Goal: Task Accomplishment & Management: Manage account settings

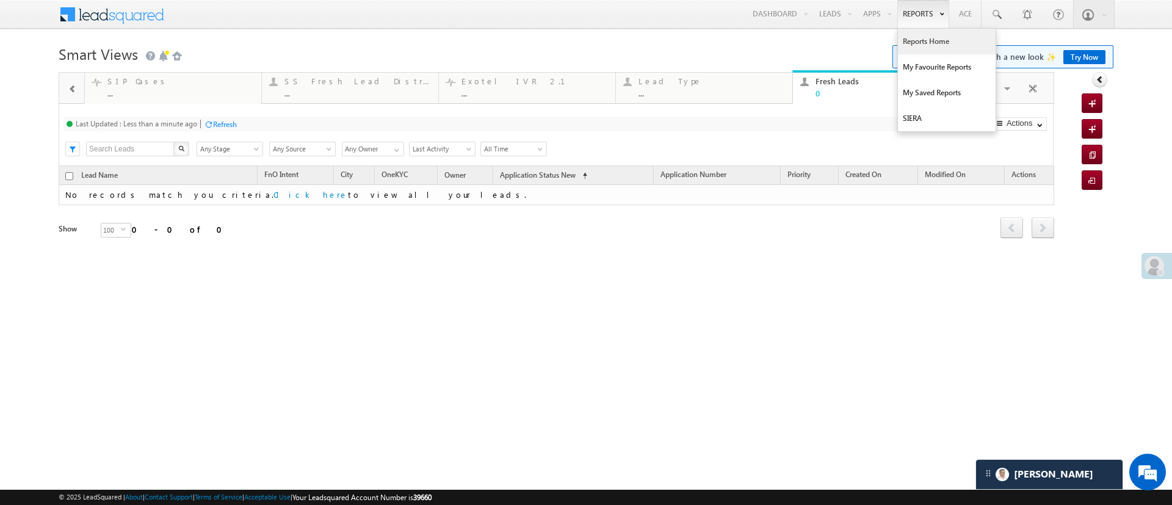
click at [923, 35] on link "Reports Home" at bounding box center [947, 42] width 98 height 26
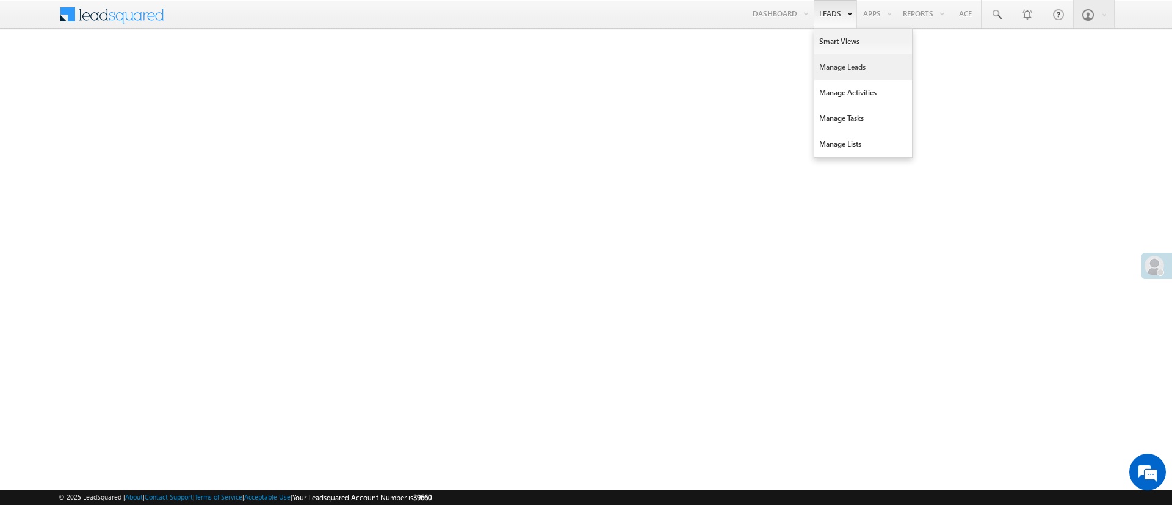
click at [851, 63] on link "Manage Leads" at bounding box center [863, 67] width 98 height 26
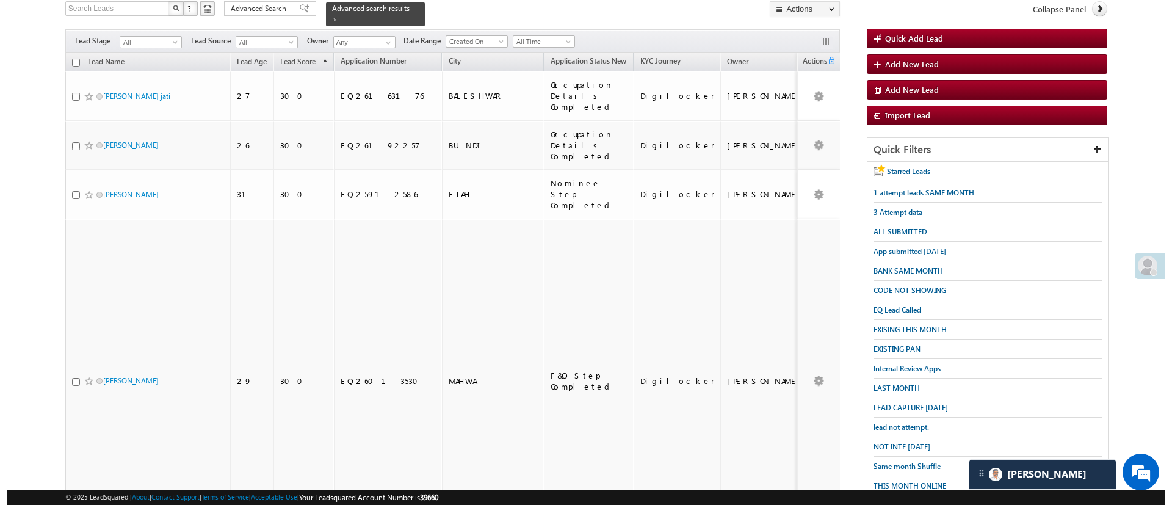
scroll to position [81, 0]
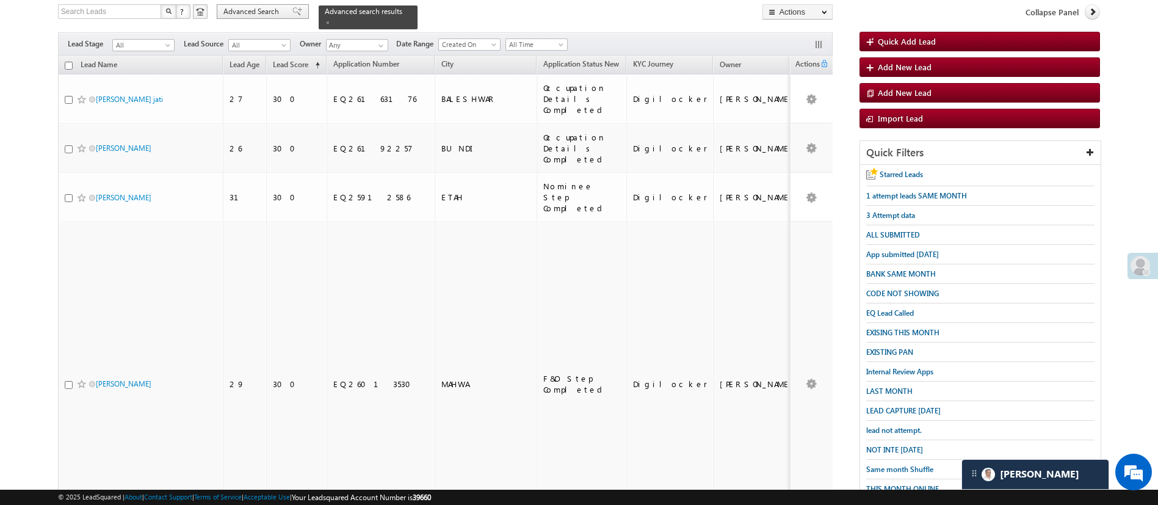
click at [257, 15] on span "Advanced Search" at bounding box center [252, 11] width 59 height 11
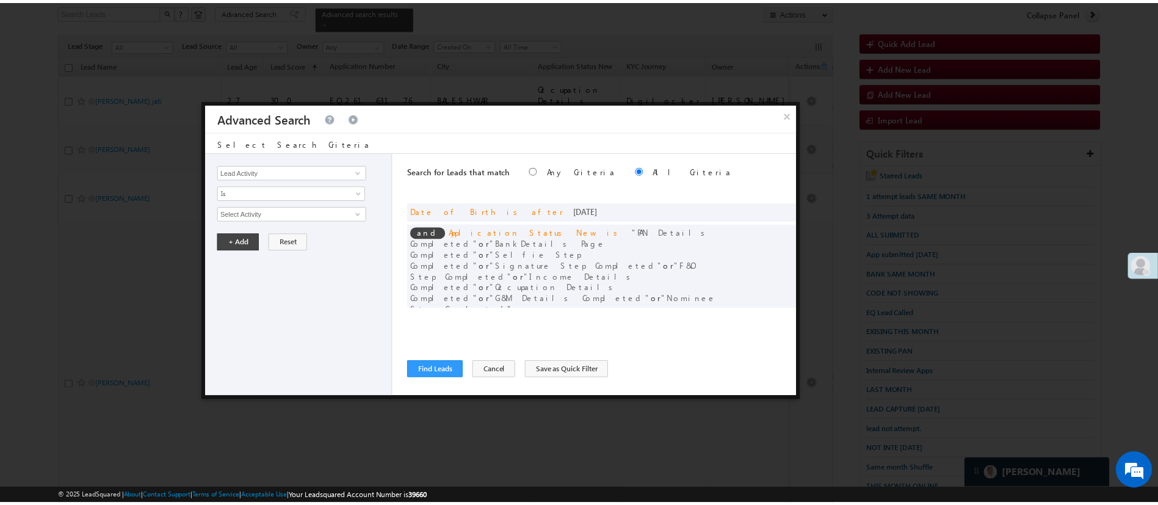
scroll to position [0, 0]
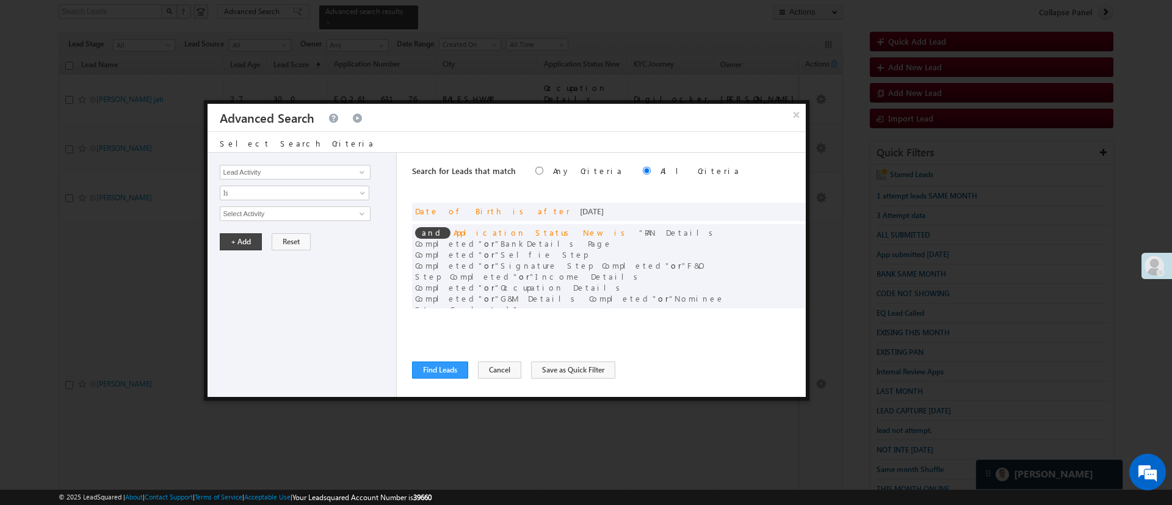
click at [794, 120] on button "×" at bounding box center [797, 114] width 20 height 21
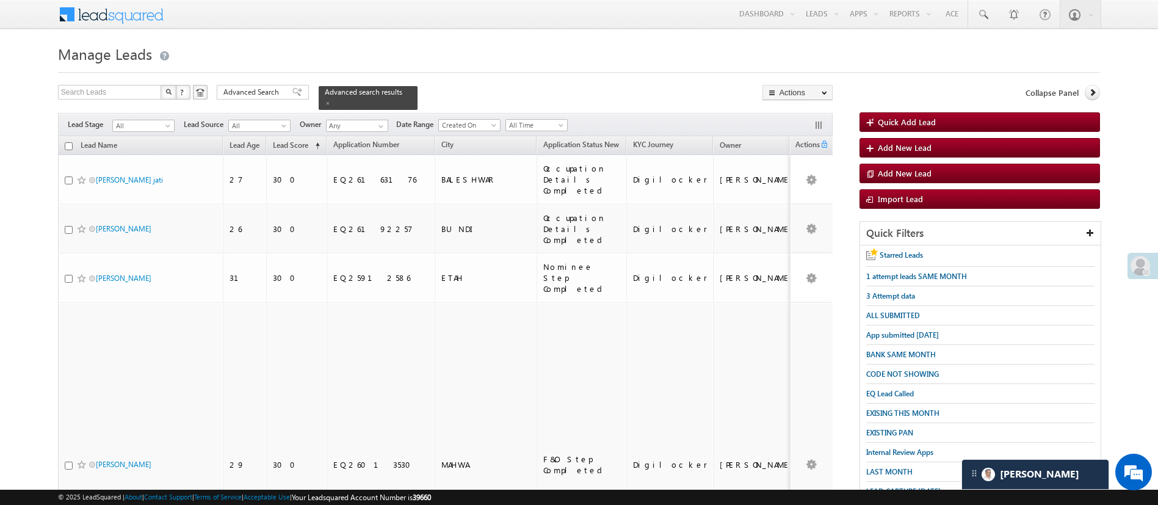
click at [67, 142] on input "checkbox" at bounding box center [69, 146] width 8 height 8
checkbox input "true"
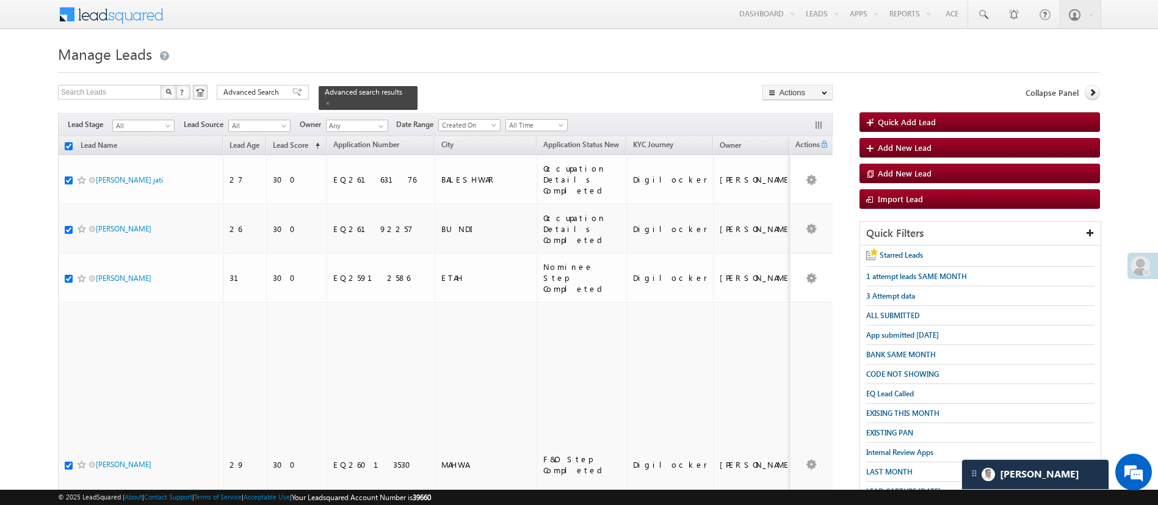
checkbox input "true"
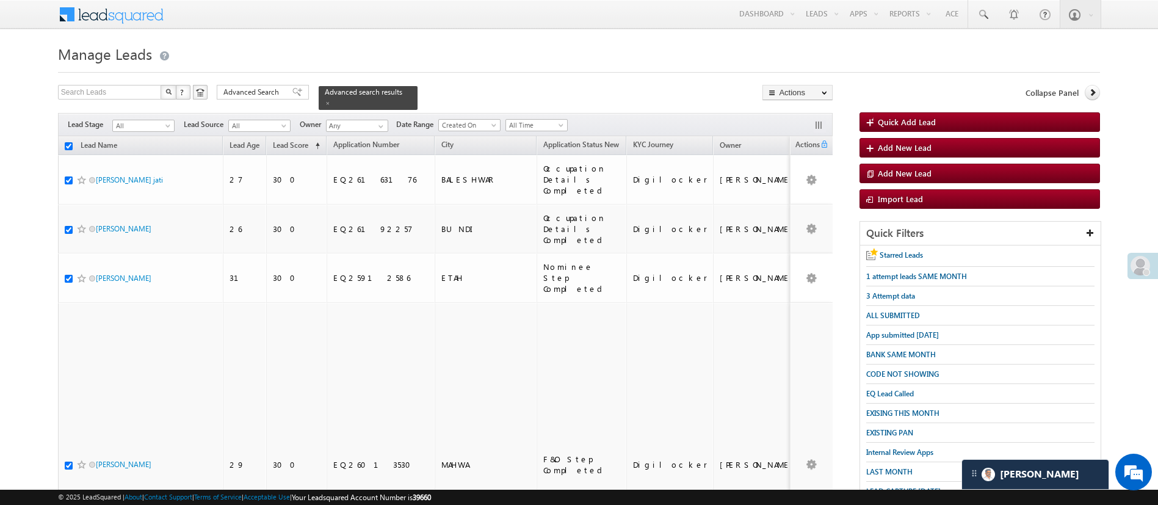
checkbox input "true"
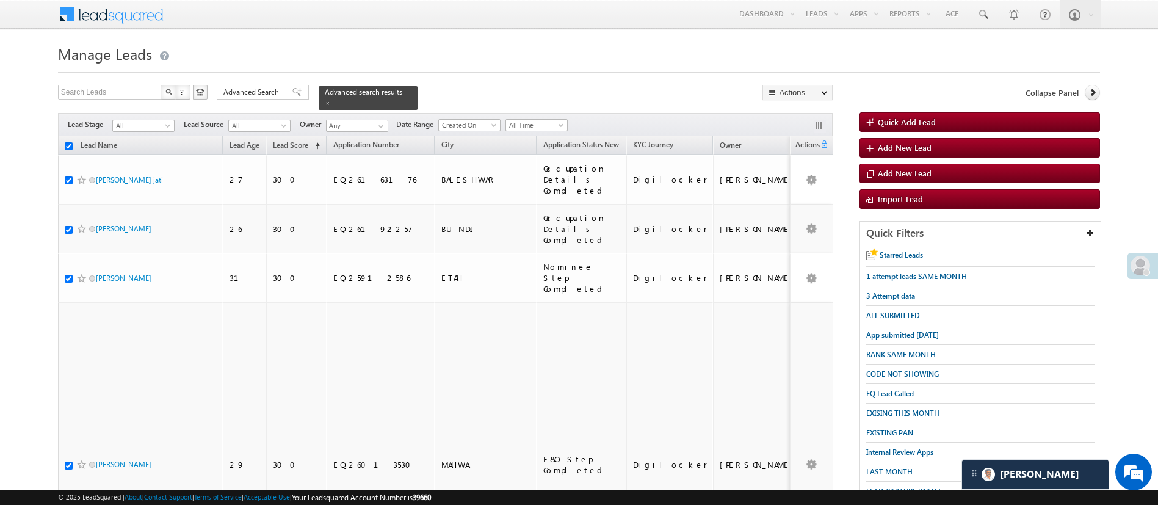
checkbox input "true"
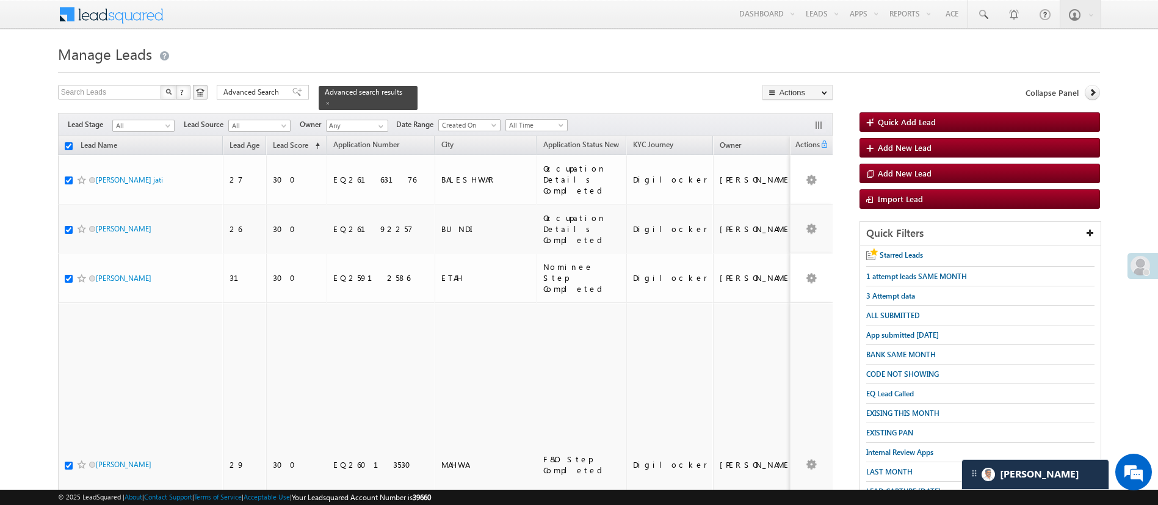
checkbox input "true"
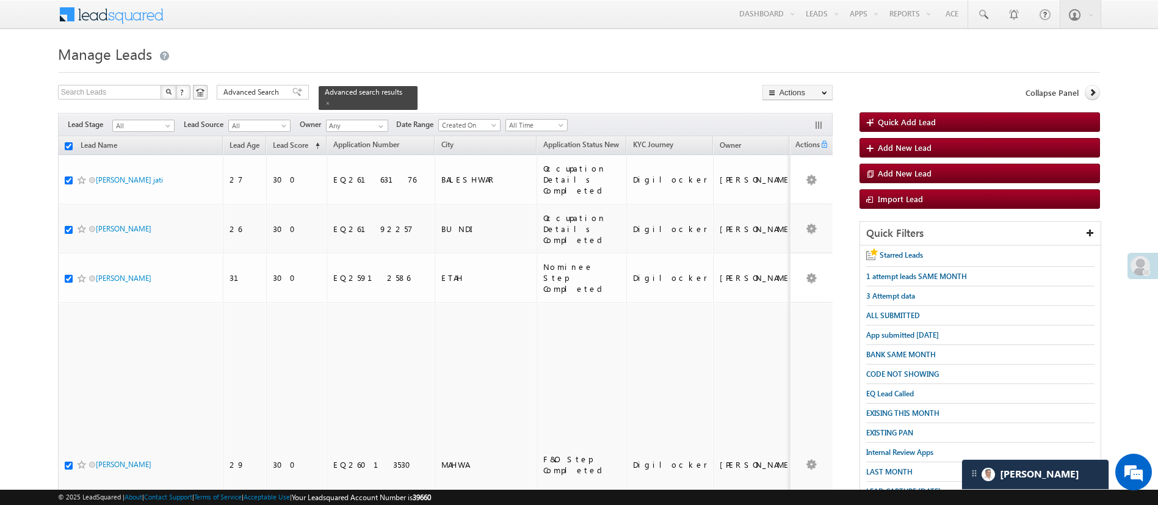
checkbox input "true"
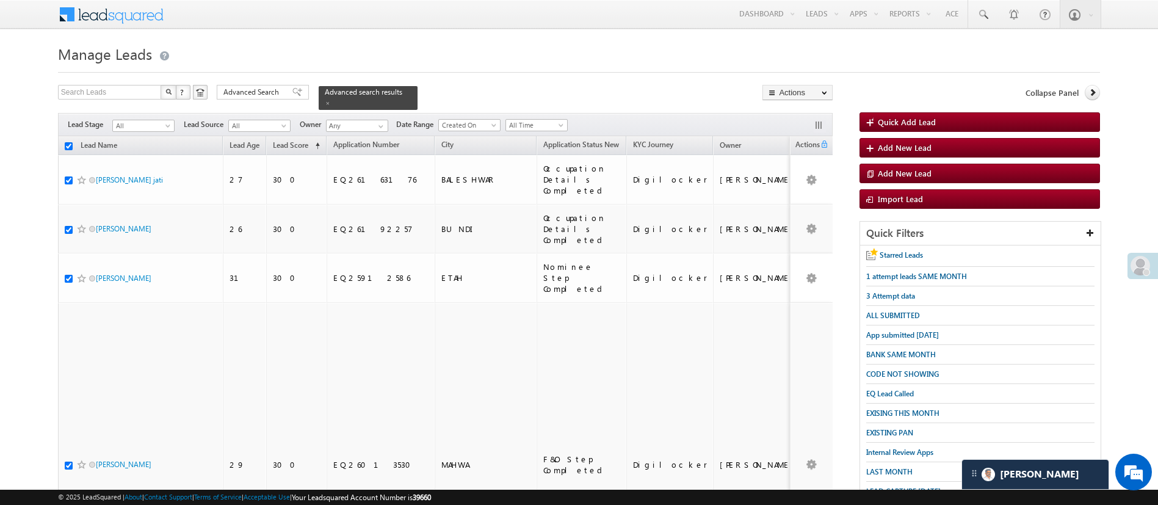
checkbox input "true"
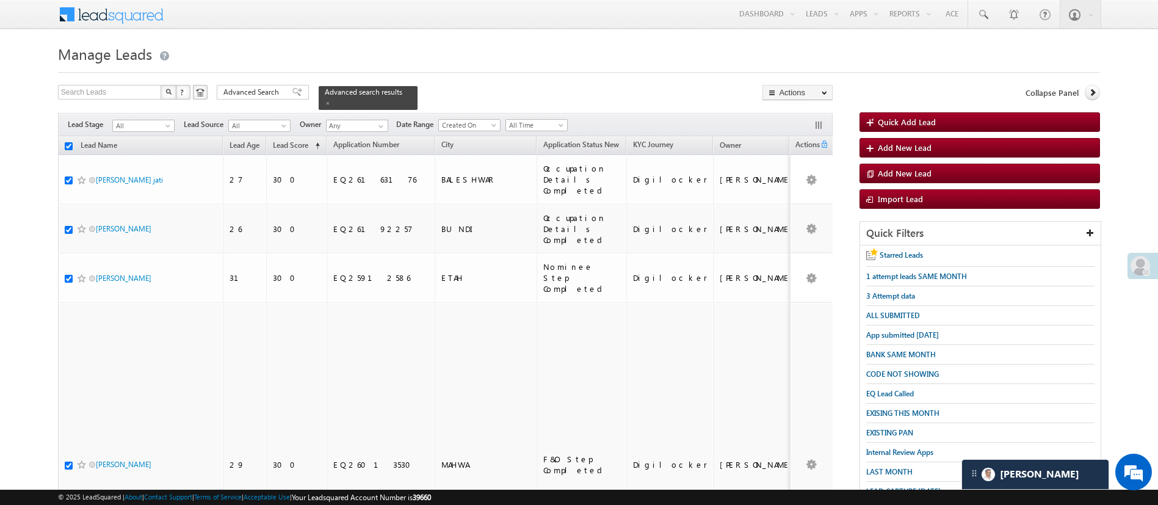
checkbox input "true"
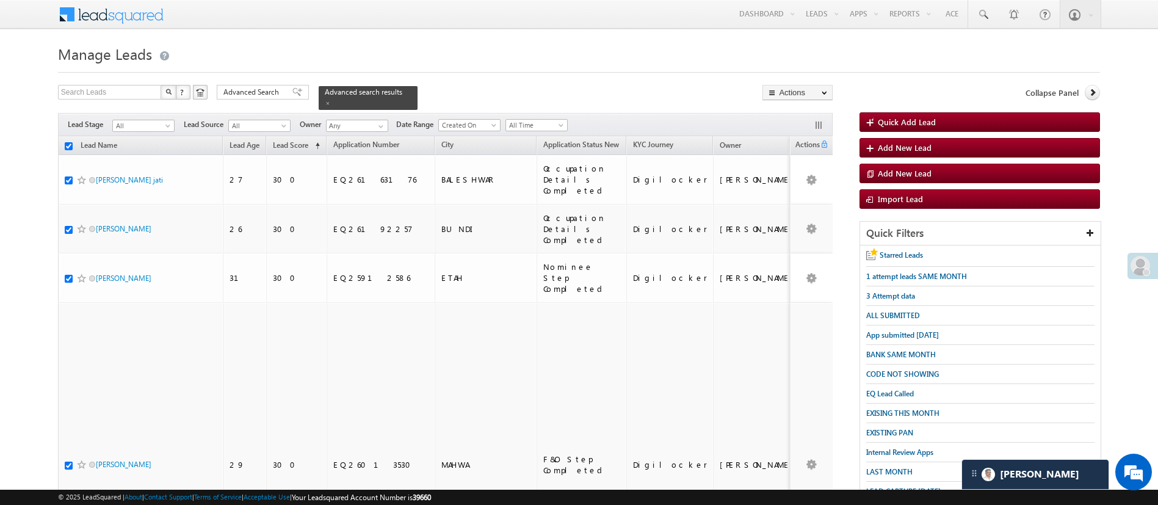
checkbox input "true"
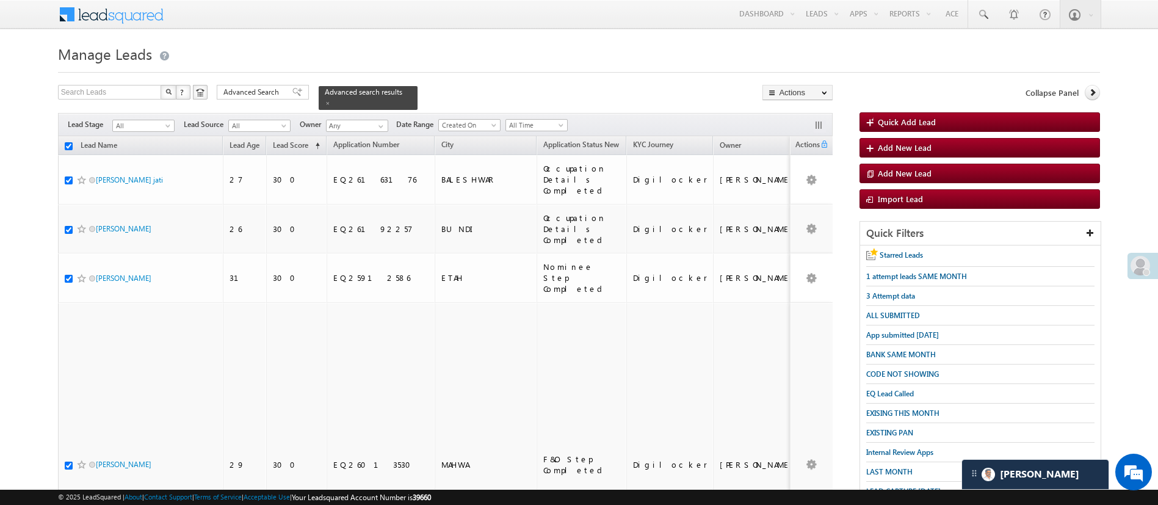
checkbox input "true"
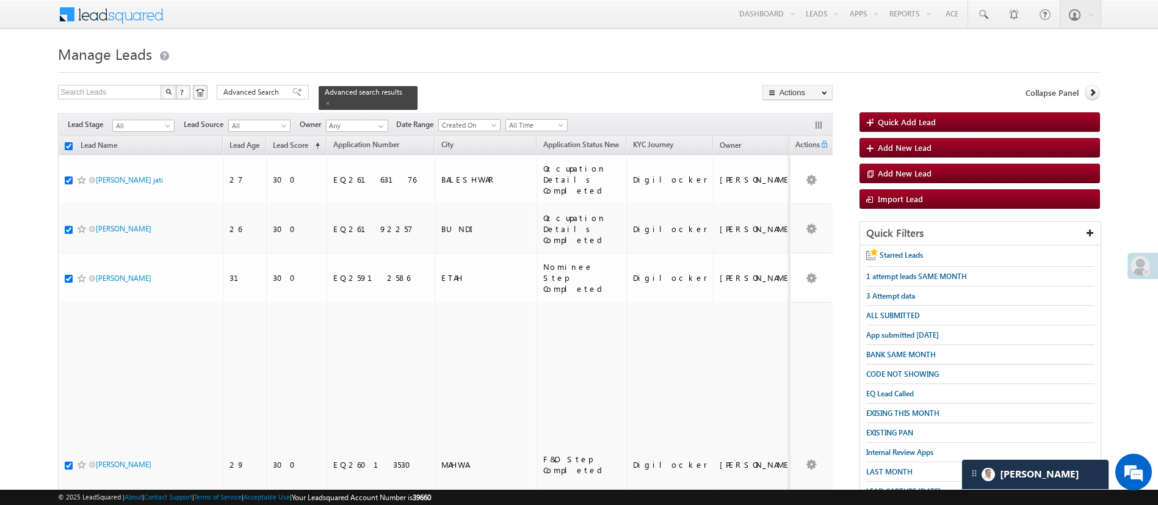
checkbox input "true"
click at [804, 184] on link "Change Owner" at bounding box center [797, 183] width 69 height 15
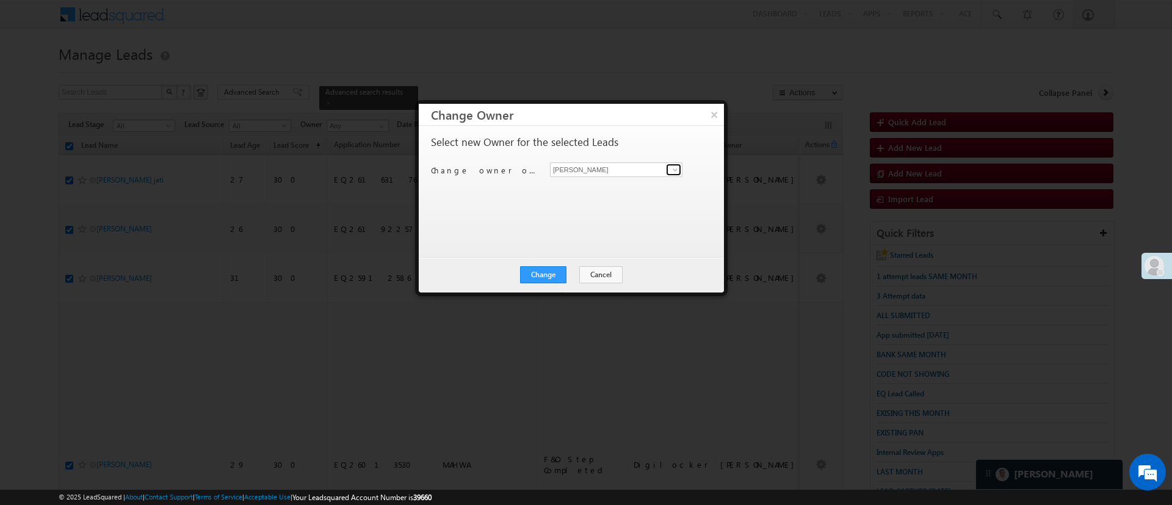
click at [672, 171] on span at bounding box center [675, 170] width 10 height 10
click at [637, 184] on link "MohammedSohail S MohammedSohail.S@angelbroking.com" at bounding box center [616, 188] width 132 height 23
type input "MohammedSohail S"
click at [540, 272] on button "Change" at bounding box center [543, 274] width 46 height 17
click at [566, 274] on button "Close" at bounding box center [573, 274] width 39 height 17
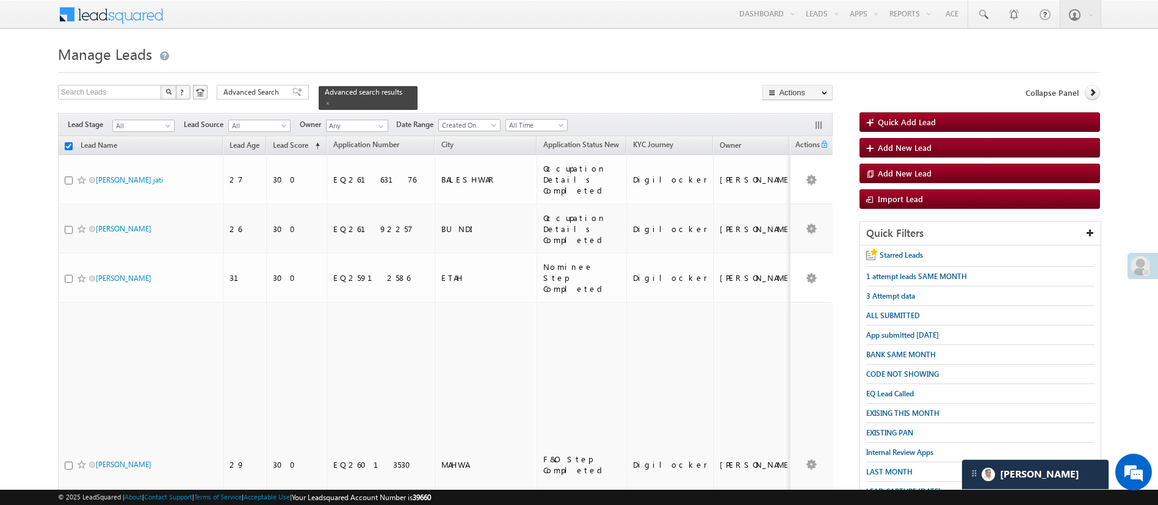
checkbox input "false"
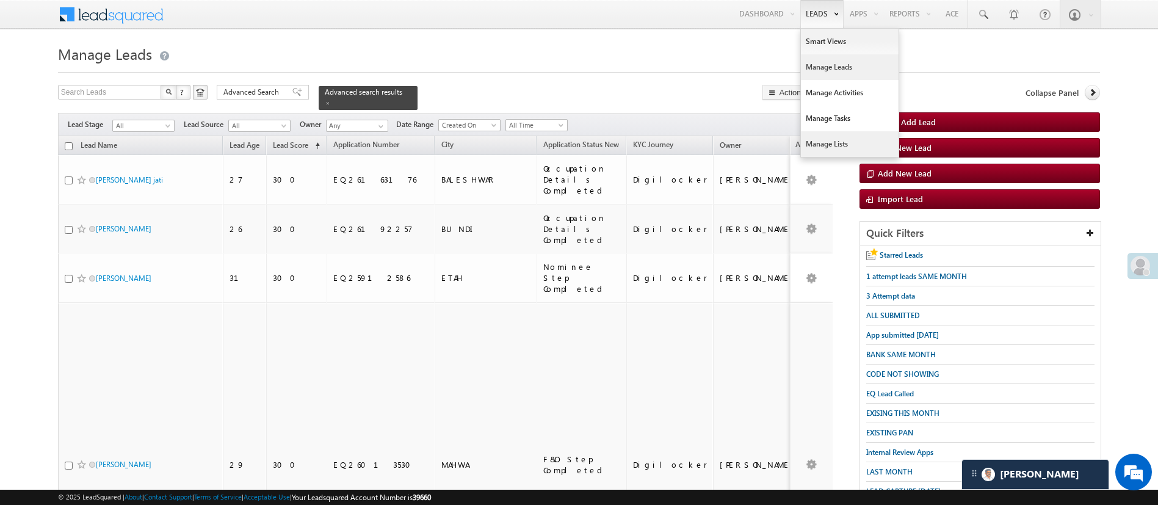
click at [850, 140] on link "Manage Lists" at bounding box center [850, 144] width 98 height 26
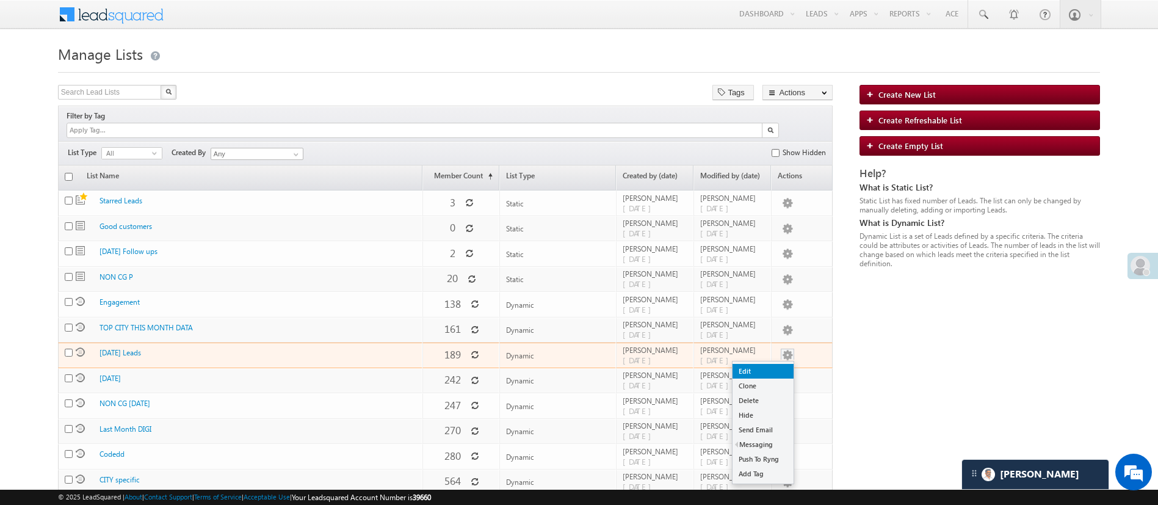
click at [776, 364] on link "Edit" at bounding box center [763, 371] width 61 height 15
checkbox input "true"
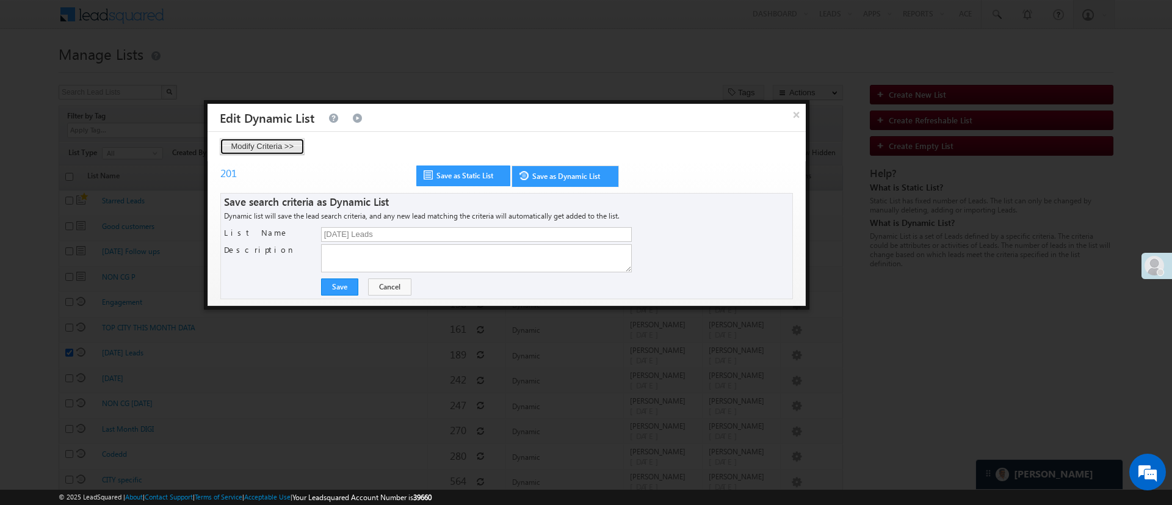
click at [251, 145] on button "Modify Criteria >>" at bounding box center [262, 146] width 85 height 17
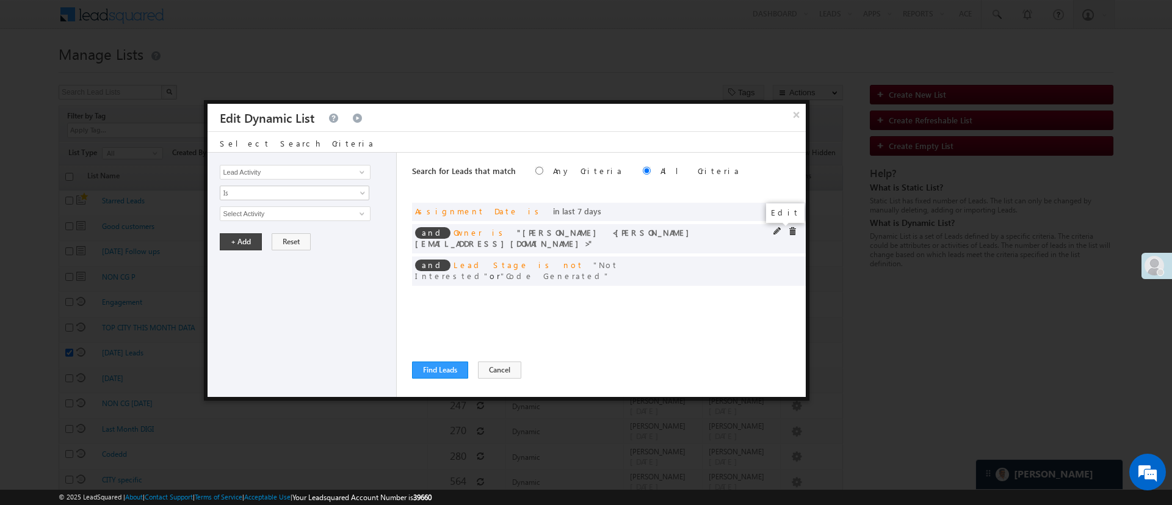
click at [775, 230] on span at bounding box center [778, 231] width 9 height 9
click at [324, 213] on span "Lavisha Gautam" at bounding box center [289, 213] width 139 height 13
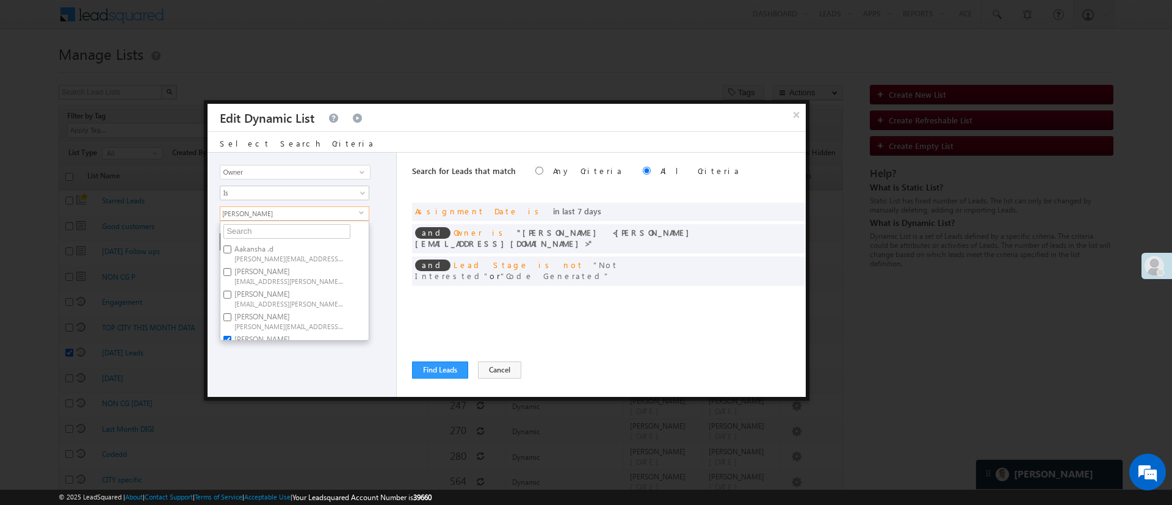
scroll to position [92, 0]
click at [288, 244] on label "Lavisha Gautam Lavisha.Gautam@angelbroking.com" at bounding box center [288, 252] width 136 height 23
click at [231, 244] on input "Lavisha Gautam Lavisha.Gautam@angelbroking.com" at bounding box center [227, 248] width 8 height 8
checkbox input "false"
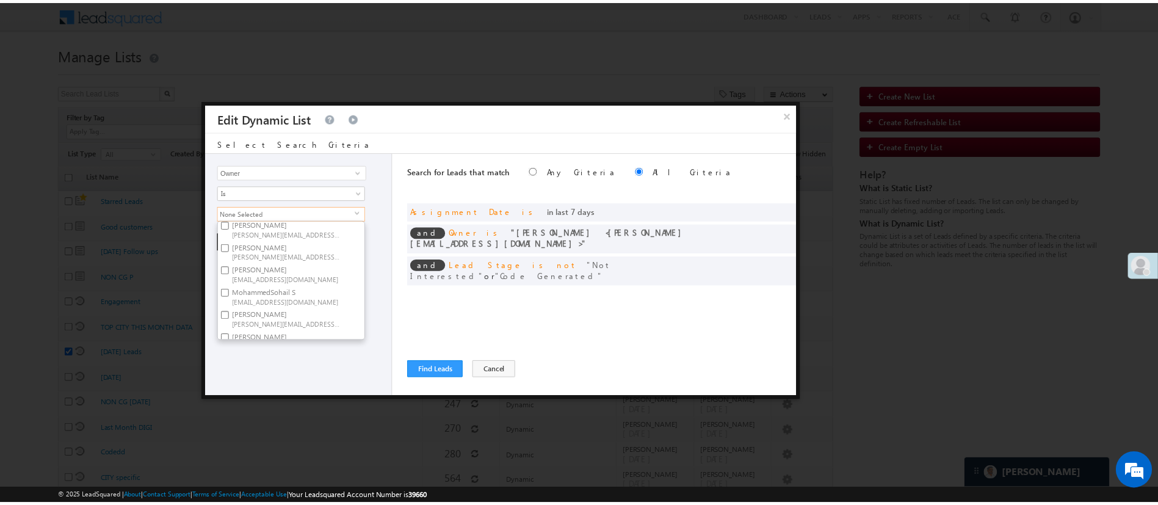
scroll to position [183, 0]
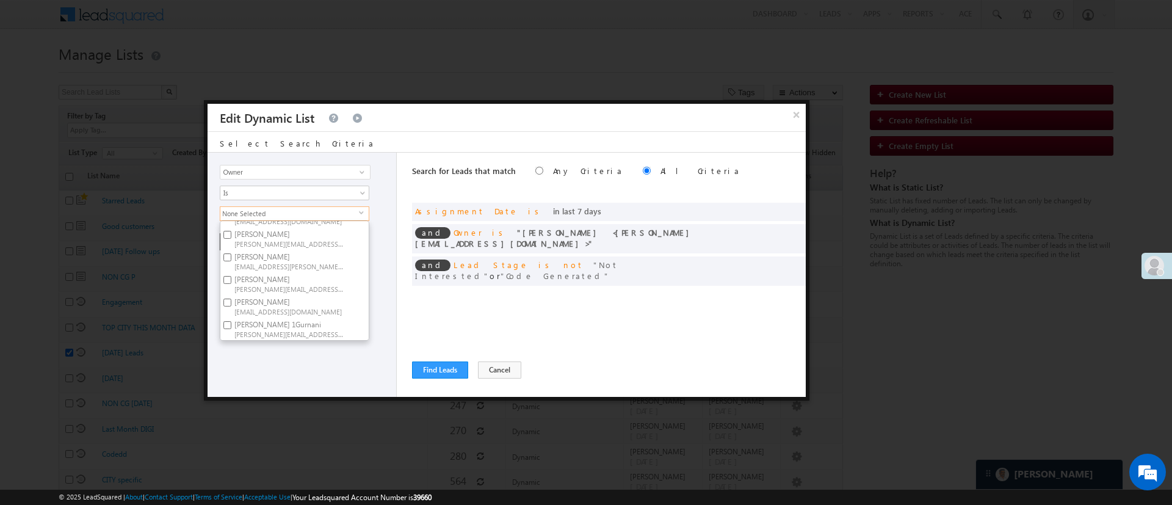
click at [305, 272] on label "NIRAj SURYAWANSHI NIRAJ.SURYAWANSHI@angelbroking.com" at bounding box center [288, 283] width 136 height 23
click at [231, 276] on input "NIRAj SURYAWANSHI NIRAJ.SURYAWANSHI@angelbroking.com" at bounding box center [227, 280] width 8 height 8
checkbox input "true"
click at [316, 369] on div "Lead Activity Task Sales Group Prospect Id WA Last Message Timestamp 4th Day Di…" at bounding box center [302, 275] width 189 height 244
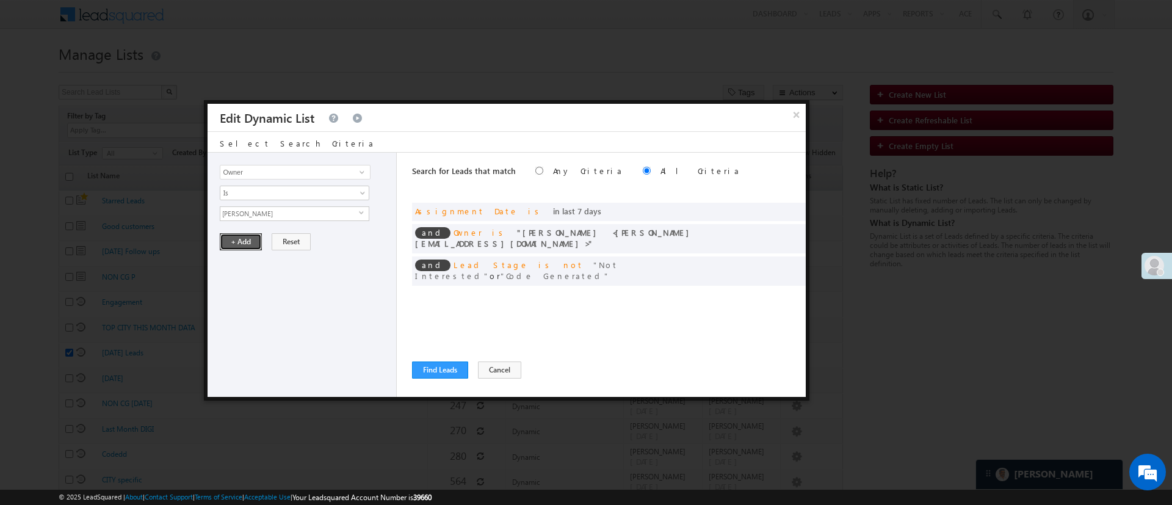
click at [247, 239] on button "+ Add" at bounding box center [241, 241] width 42 height 17
click at [792, 209] on span at bounding box center [792, 210] width 9 height 9
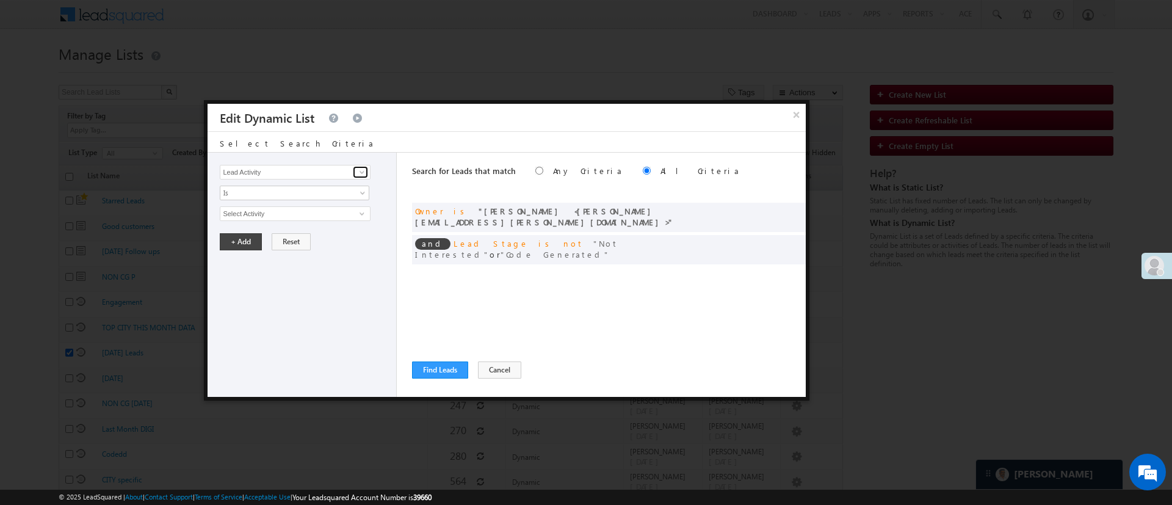
click at [363, 172] on span at bounding box center [362, 172] width 10 height 10
click at [317, 203] on link "Priority" at bounding box center [295, 210] width 150 height 14
type input "Priority"
click at [306, 211] on span "None Selected" at bounding box center [289, 213] width 139 height 13
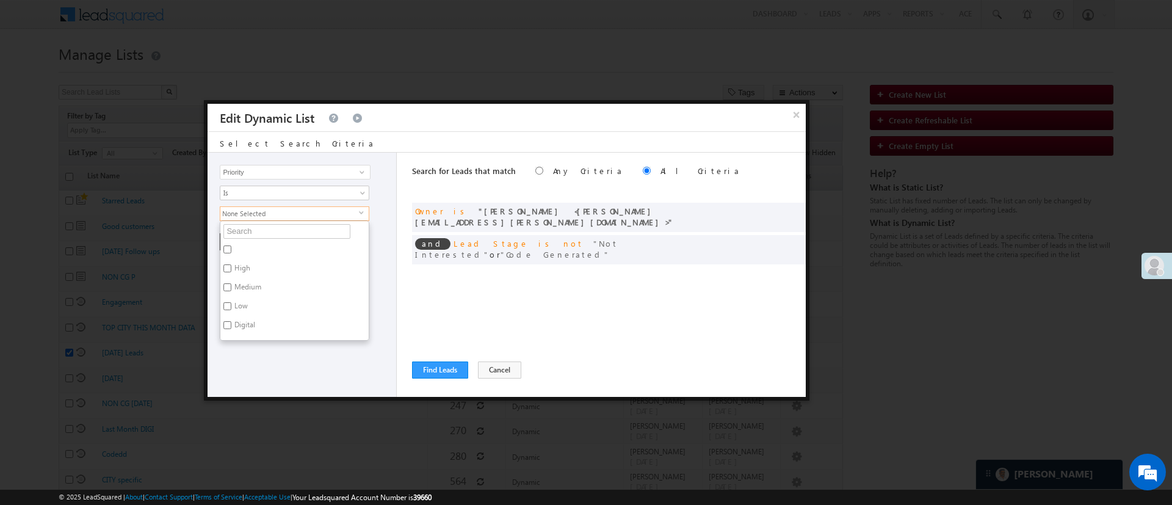
click at [241, 264] on label "High" at bounding box center [241, 270] width 42 height 19
click at [231, 264] on input "High" at bounding box center [227, 268] width 8 height 8
checkbox input "true"
click at [245, 283] on label "Medium" at bounding box center [246, 289] width 53 height 19
click at [231, 283] on input "Medium" at bounding box center [227, 287] width 8 height 8
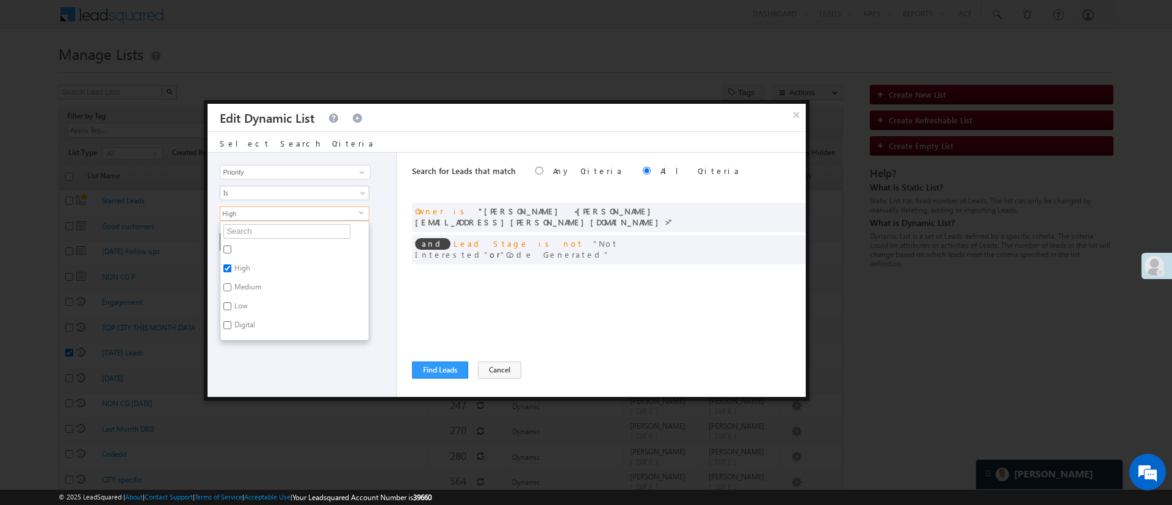
checkbox input "true"
click at [263, 353] on div "Lead Activity Task Sales Group Prospect Id WA Last Message Timestamp 4th Day Di…" at bounding box center [302, 275] width 189 height 244
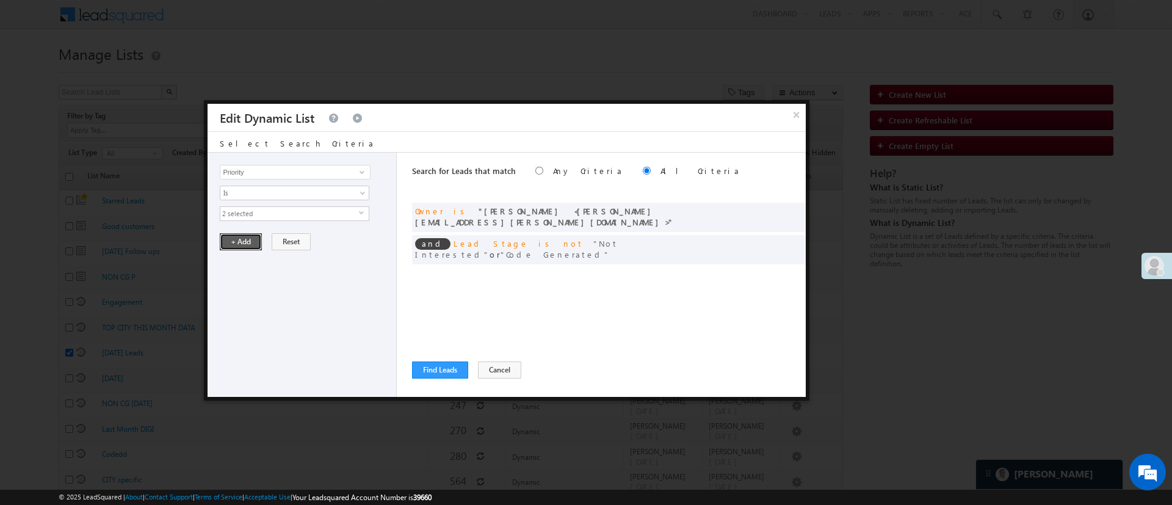
click at [258, 241] on button "+ Add" at bounding box center [241, 241] width 42 height 17
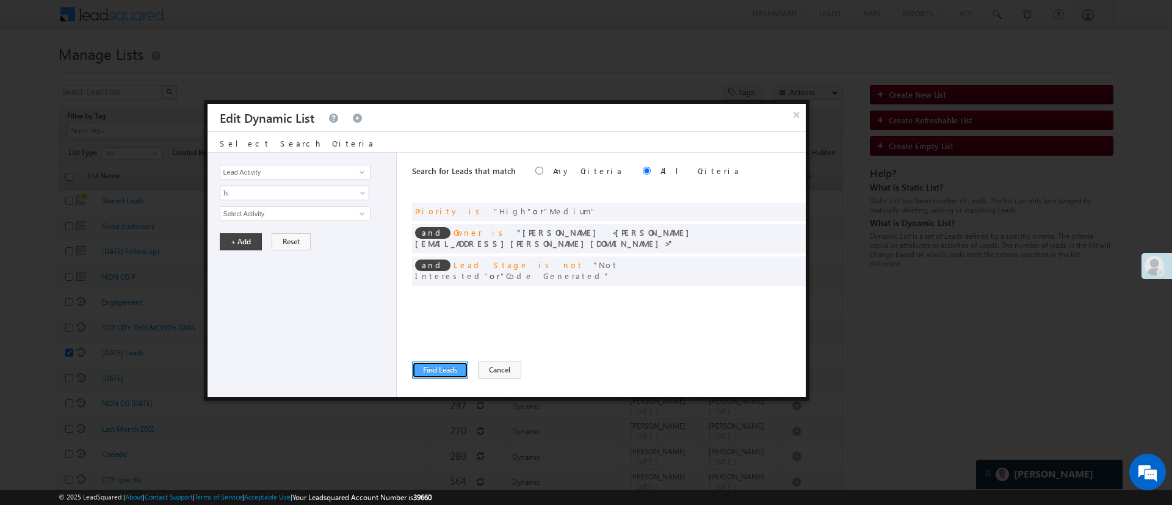
click at [457, 365] on button "Find Leads" at bounding box center [440, 369] width 56 height 17
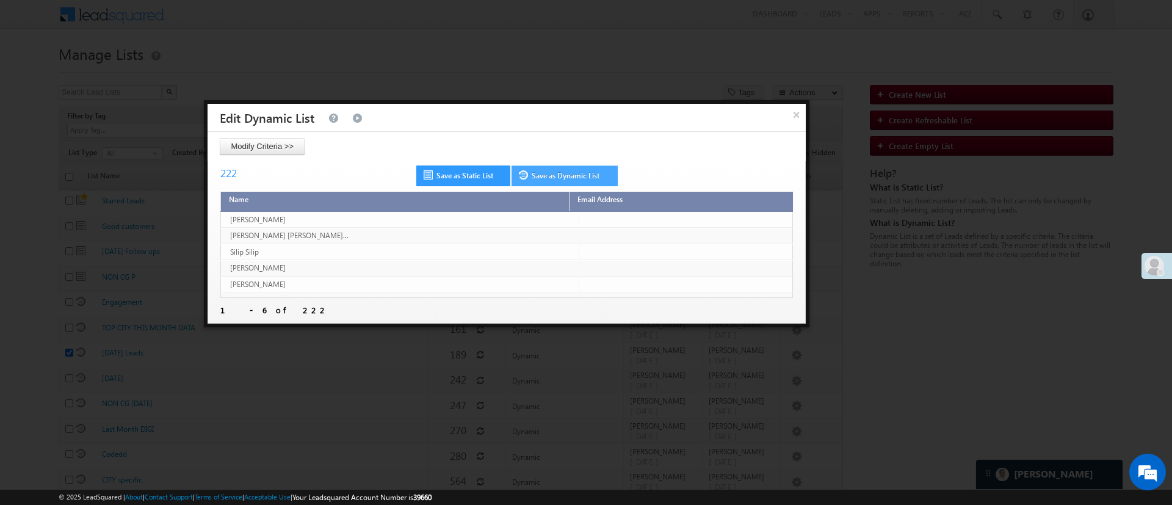
click at [573, 176] on link "Save as Dynamic List" at bounding box center [565, 175] width 106 height 21
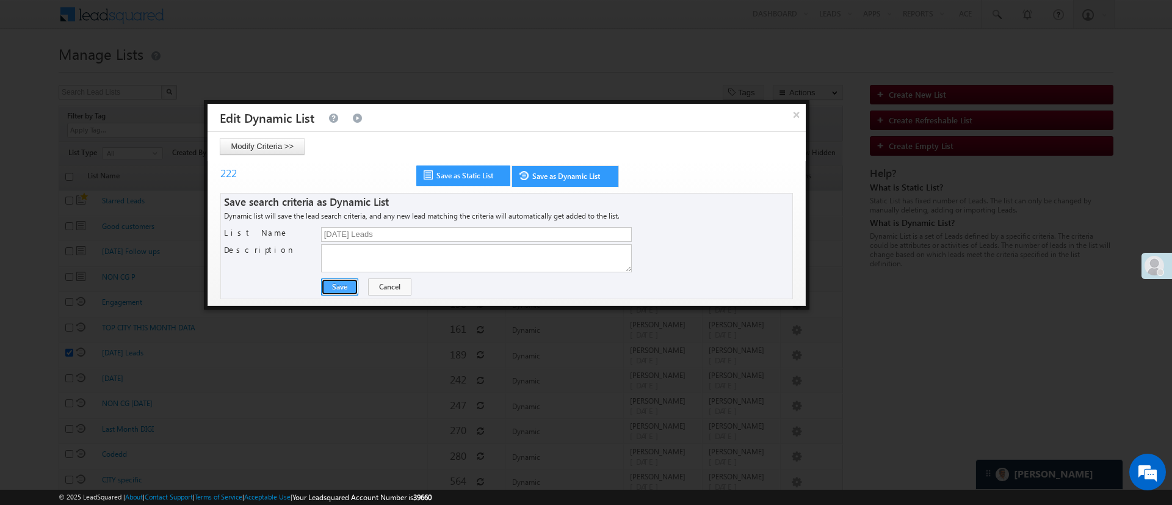
click at [339, 285] on button "Save" at bounding box center [339, 286] width 37 height 17
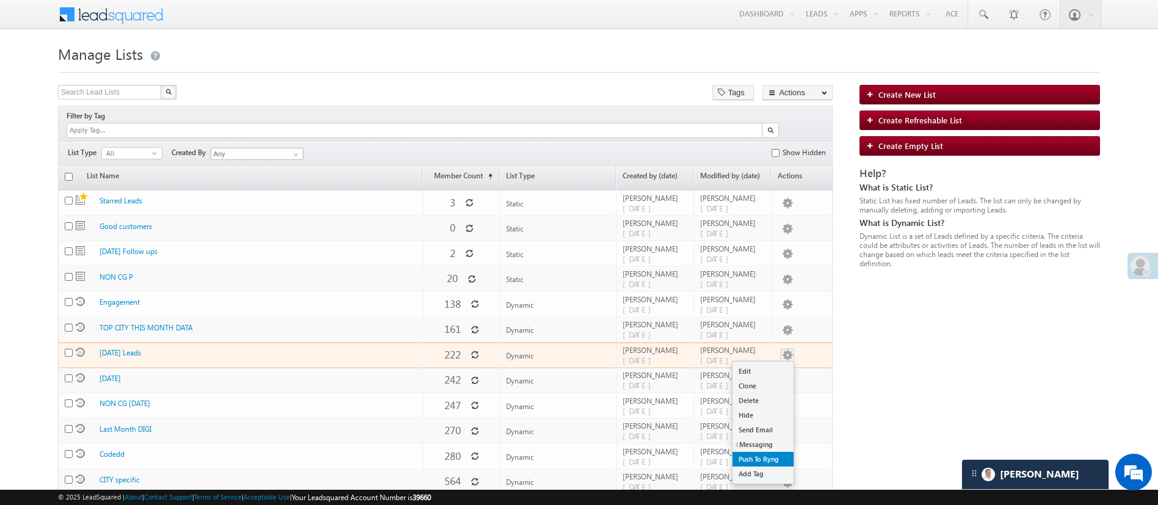
click at [775, 452] on link "Push To Ryng" at bounding box center [763, 459] width 61 height 15
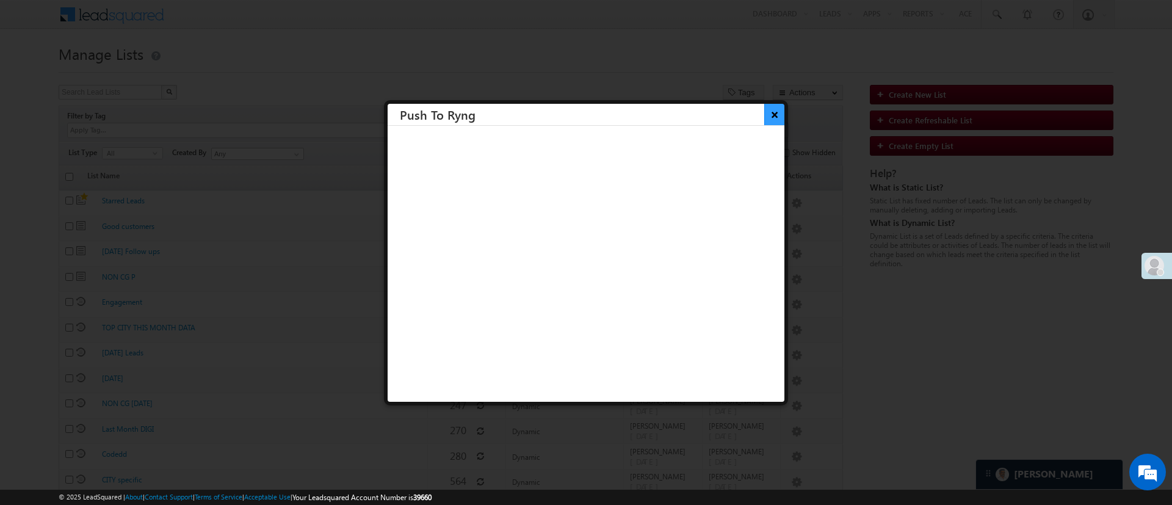
click at [764, 112] on button "×" at bounding box center [774, 114] width 20 height 21
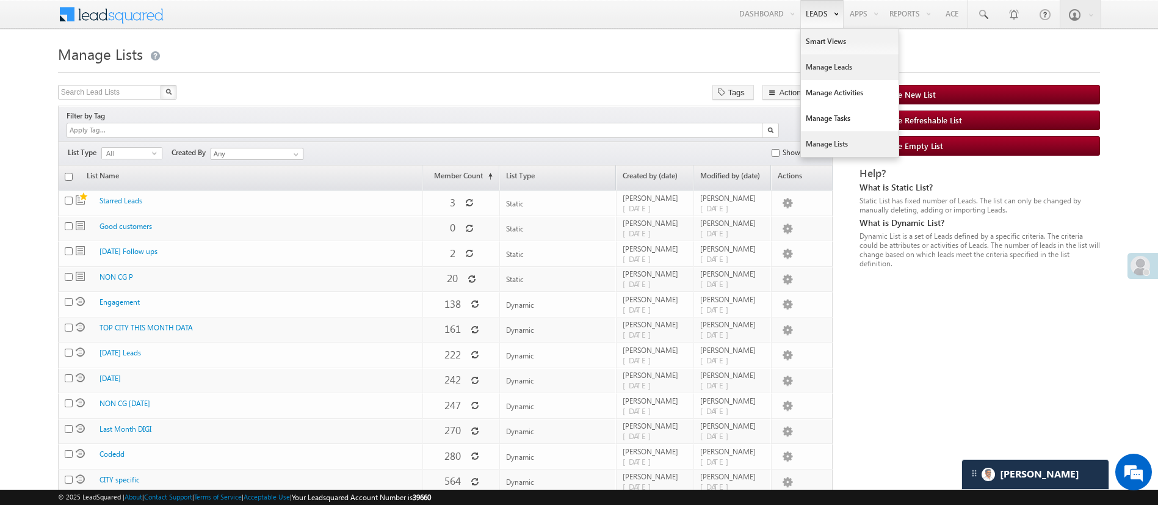
click at [832, 63] on link "Manage Leads" at bounding box center [850, 67] width 98 height 26
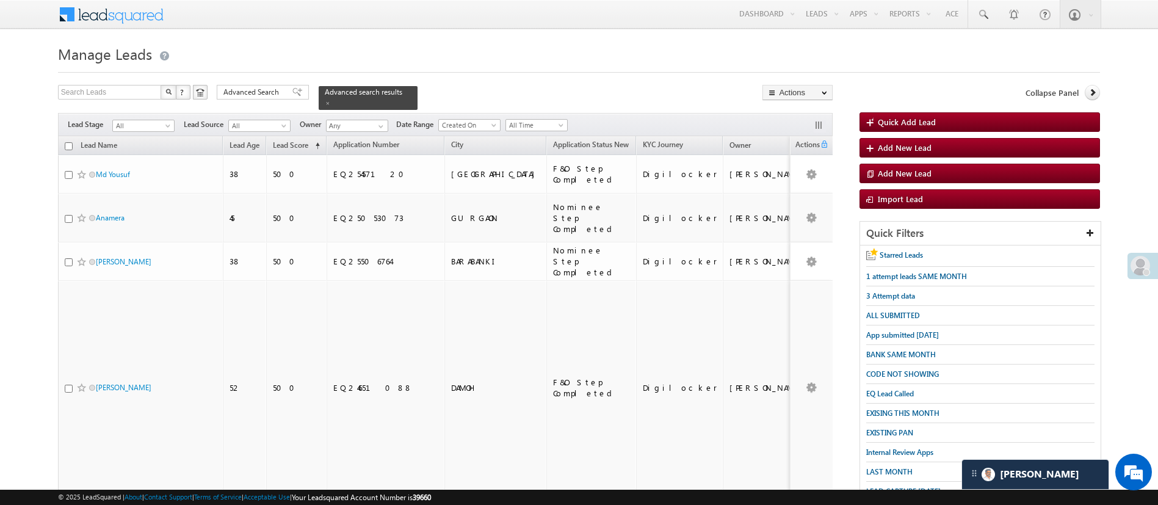
scroll to position [441, 0]
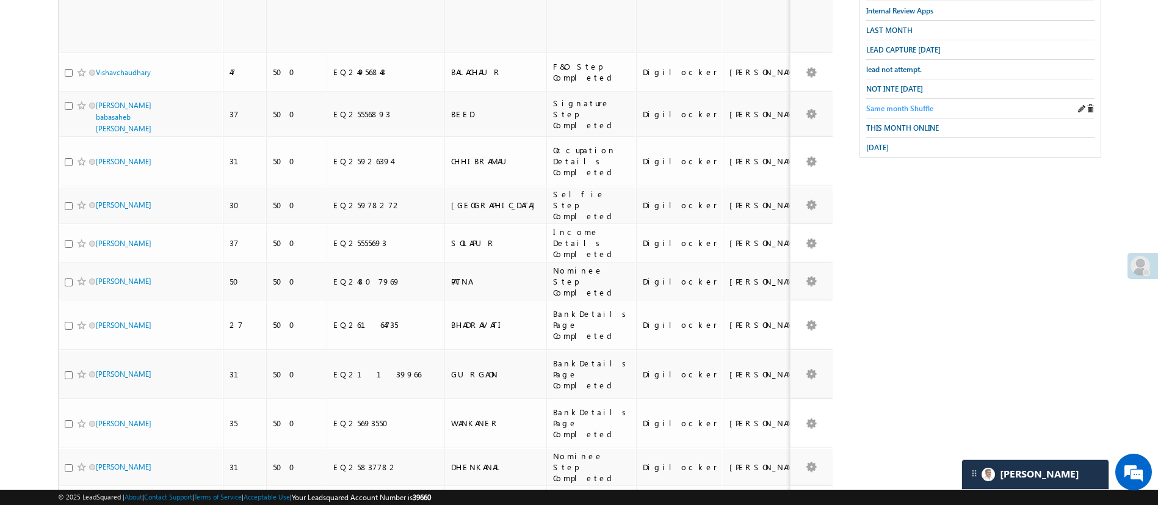
click at [908, 104] on span "Same month Shuffle" at bounding box center [899, 108] width 67 height 9
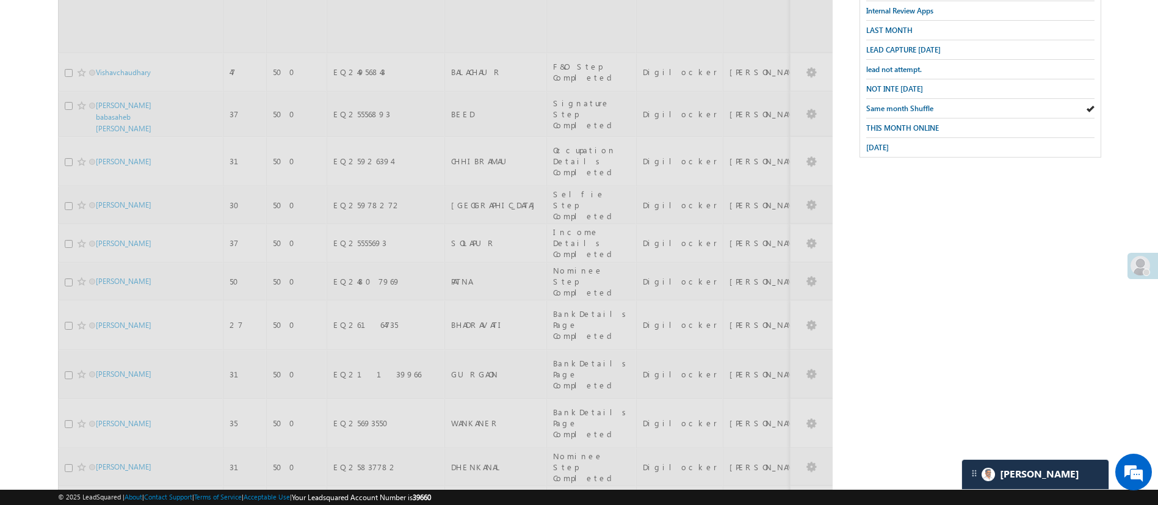
scroll to position [0, 0]
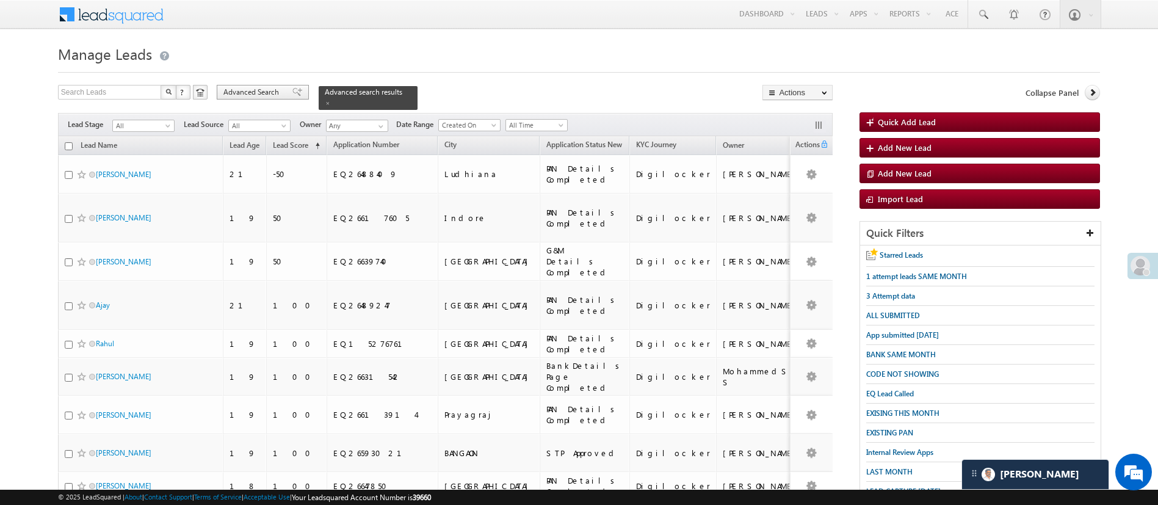
click at [251, 96] on span "Advanced Search" at bounding box center [252, 92] width 59 height 11
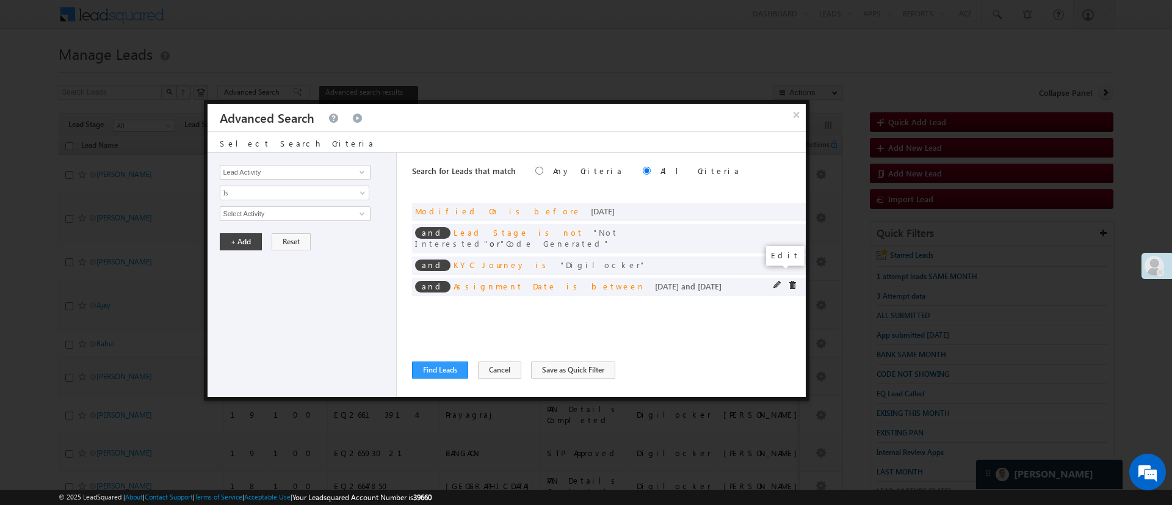
click at [775, 281] on span at bounding box center [778, 285] width 9 height 9
click at [266, 233] on input "08/01/25" at bounding box center [255, 235] width 71 height 16
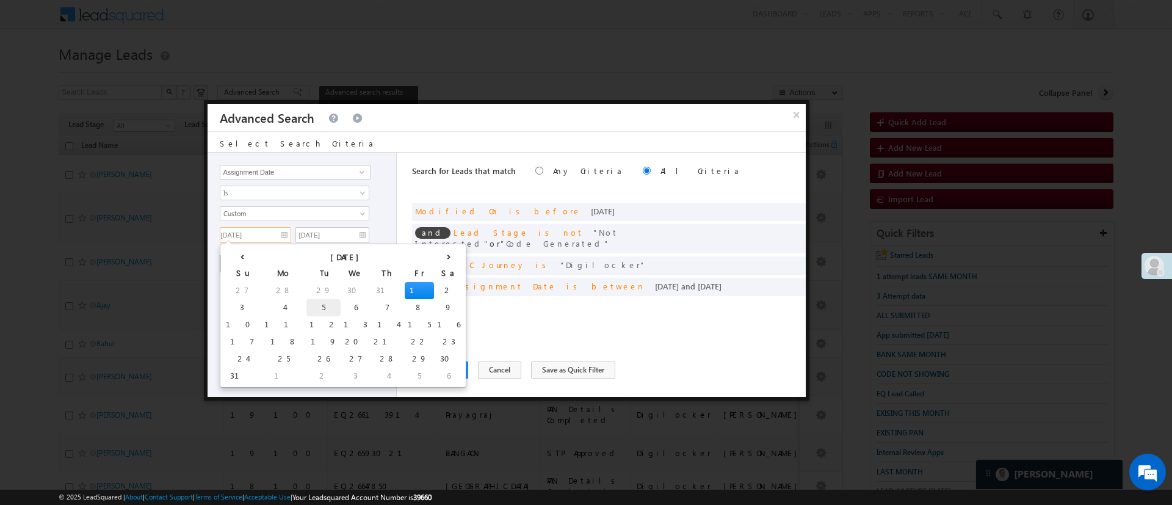
click at [306, 304] on td "5" at bounding box center [323, 307] width 34 height 17
type input "08/05/25"
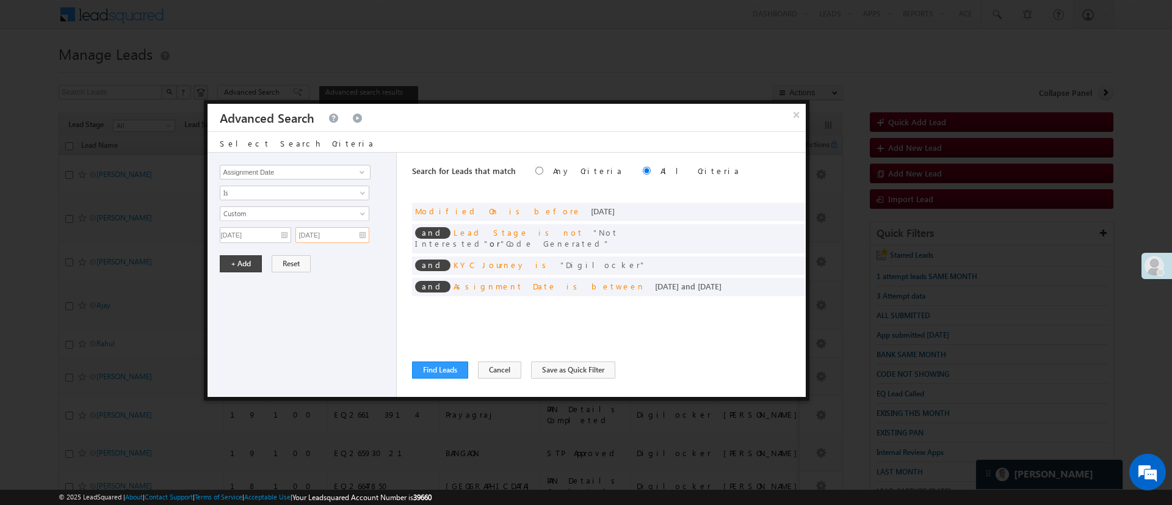
click at [338, 238] on input "[DATE]" at bounding box center [332, 235] width 74 height 16
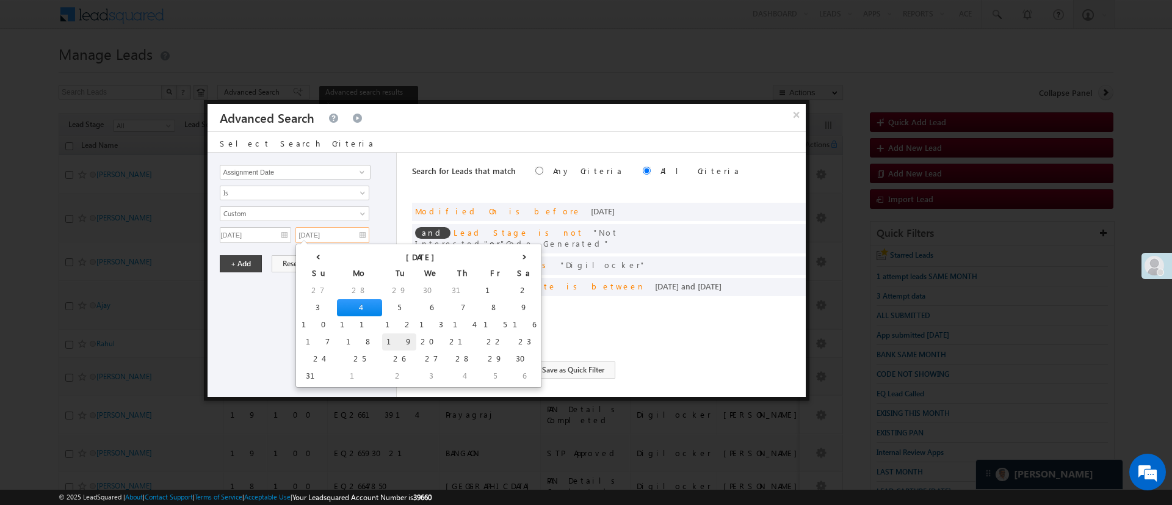
click at [382, 341] on td "19" at bounding box center [399, 341] width 34 height 17
type input "08/19/25"
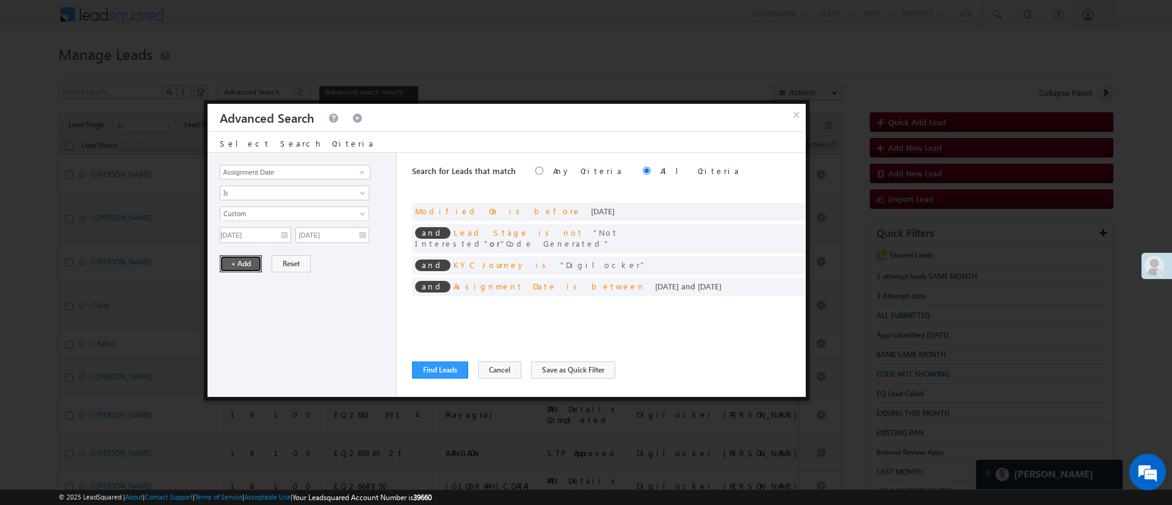
click at [246, 264] on button "+ Add" at bounding box center [241, 263] width 42 height 17
click at [357, 176] on span at bounding box center [362, 172] width 10 height 10
click at [309, 192] on link "Selfie Timestamp" at bounding box center [295, 197] width 150 height 14
type input "Selfie Timestamp"
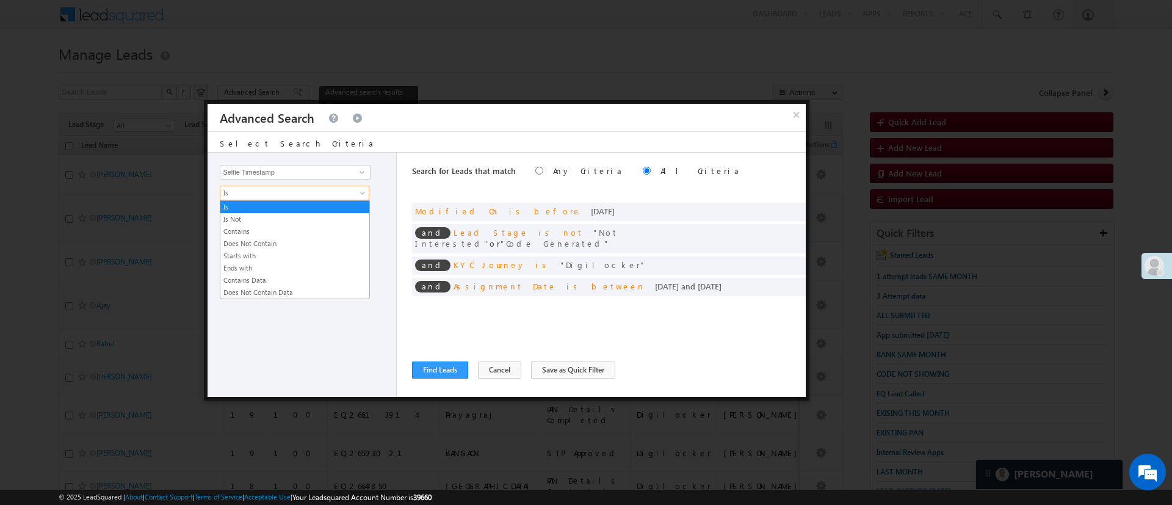
click at [309, 192] on span "Is" at bounding box center [286, 192] width 132 height 11
click at [288, 280] on link "Contains Data" at bounding box center [294, 280] width 149 height 11
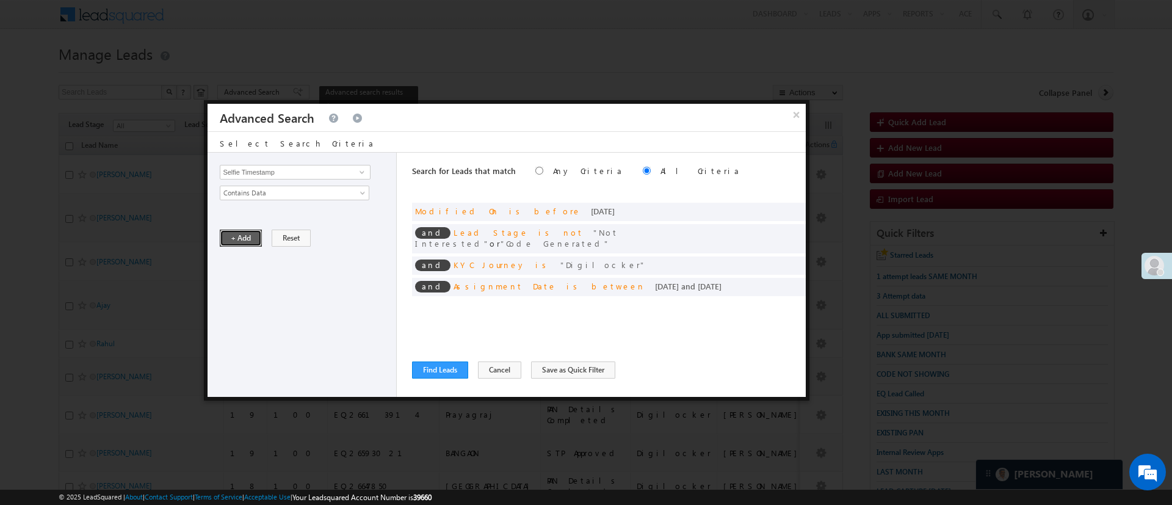
click at [234, 232] on button "+ Add" at bounding box center [241, 238] width 42 height 17
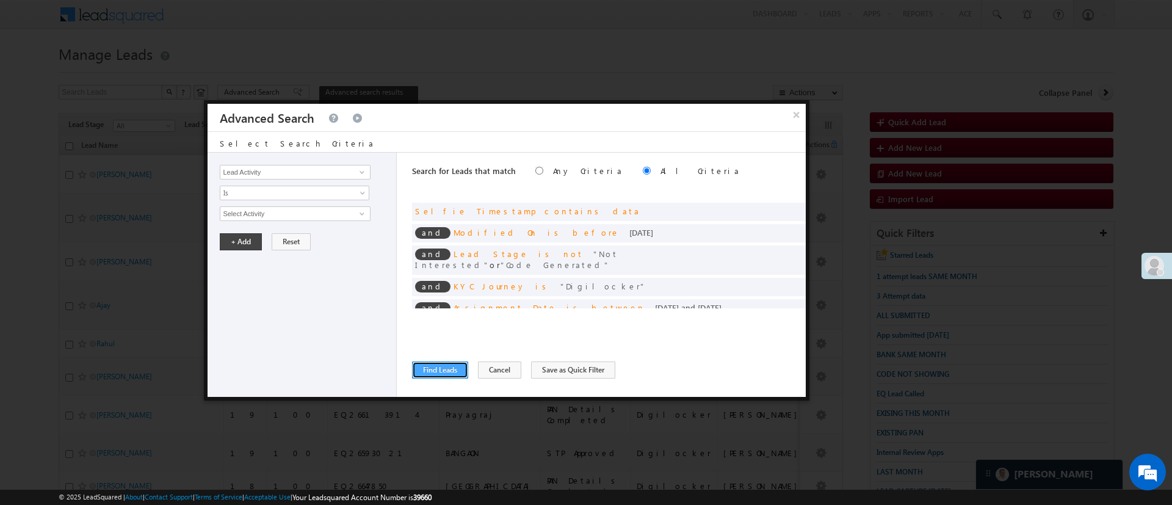
click at [434, 368] on button "Find Leads" at bounding box center [440, 369] width 56 height 17
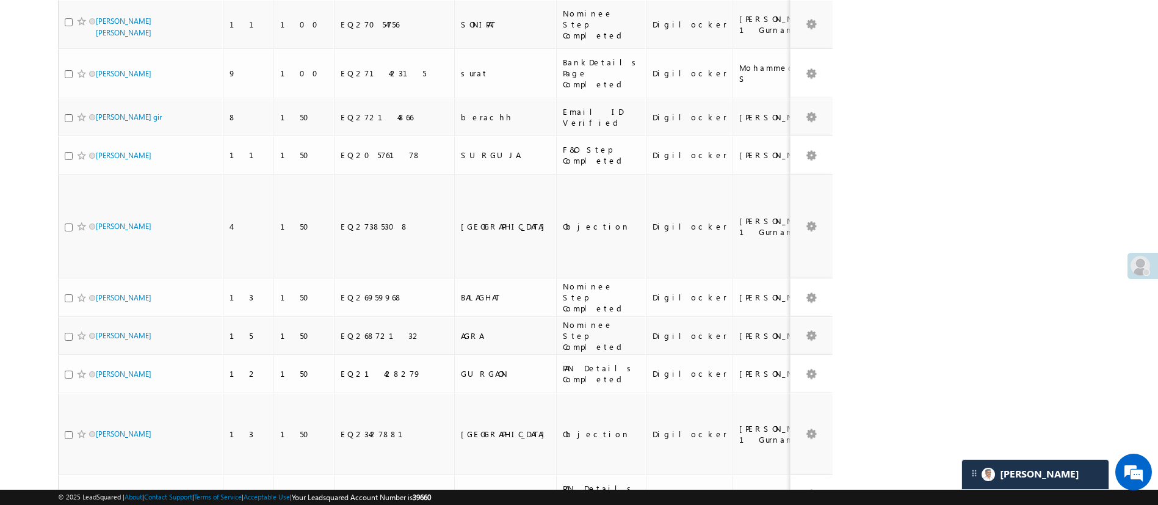
scroll to position [1901, 0]
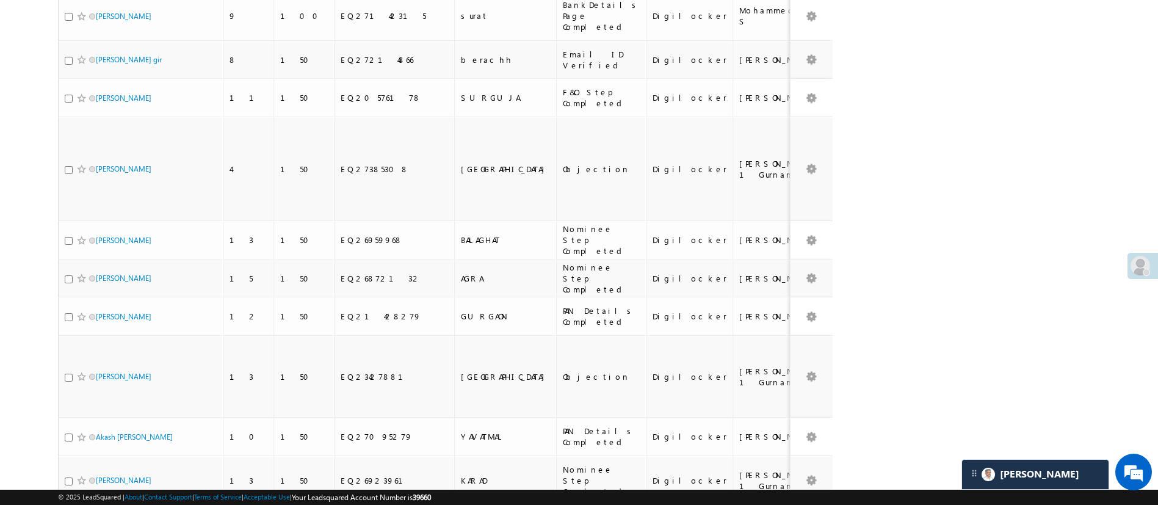
click at [107, 468] on li "100" at bounding box center [99, 469] width 29 height 12
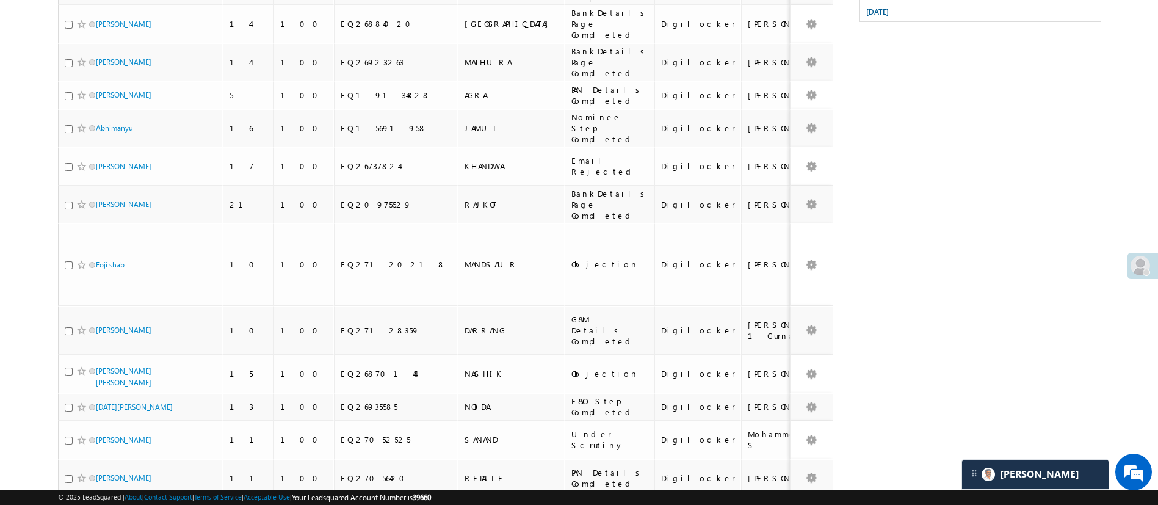
scroll to position [136, 0]
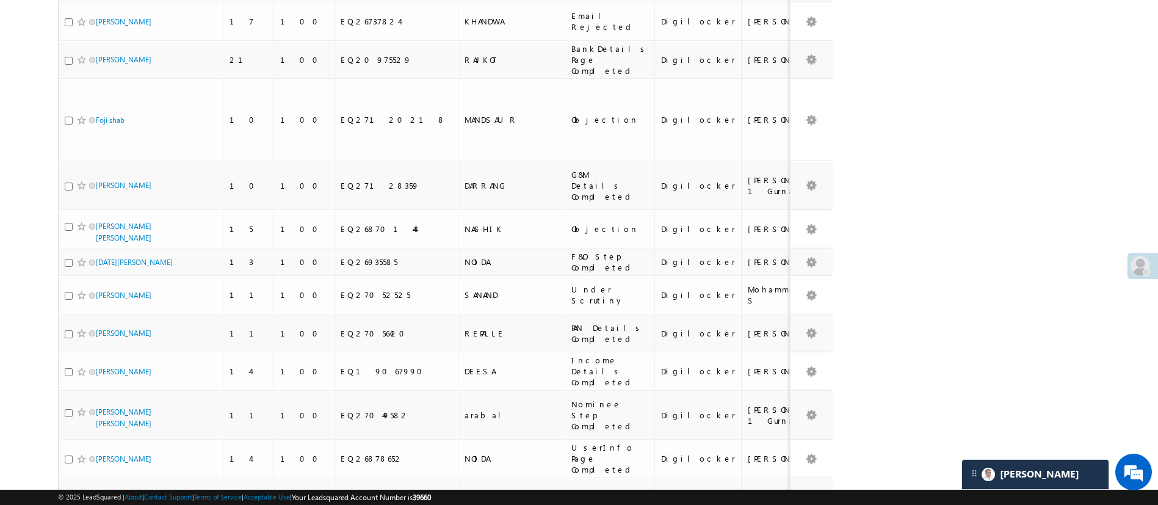
scroll to position [758, 0]
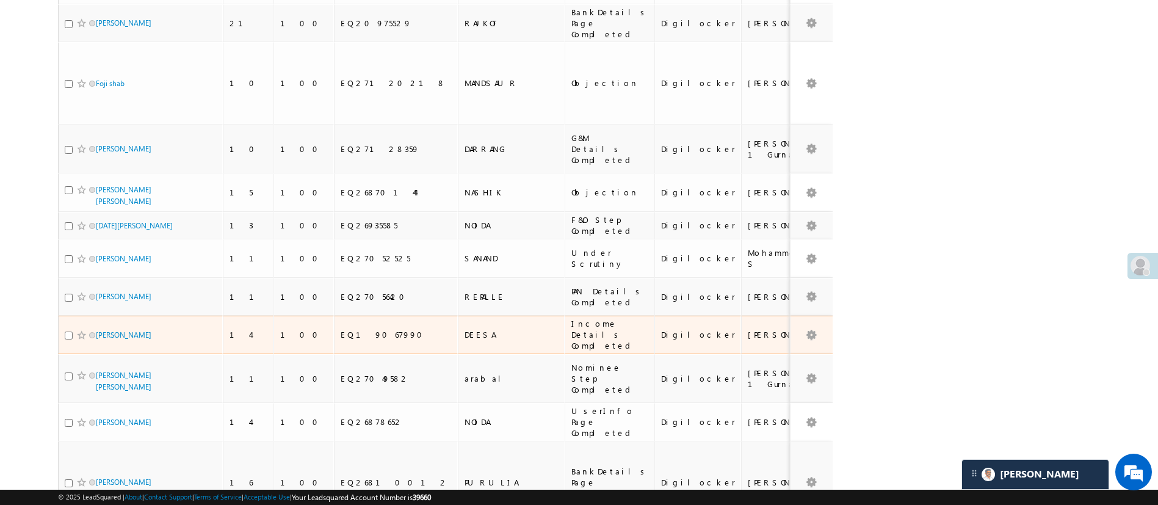
click at [68, 332] on input "checkbox" at bounding box center [69, 336] width 8 height 8
checkbox input "true"
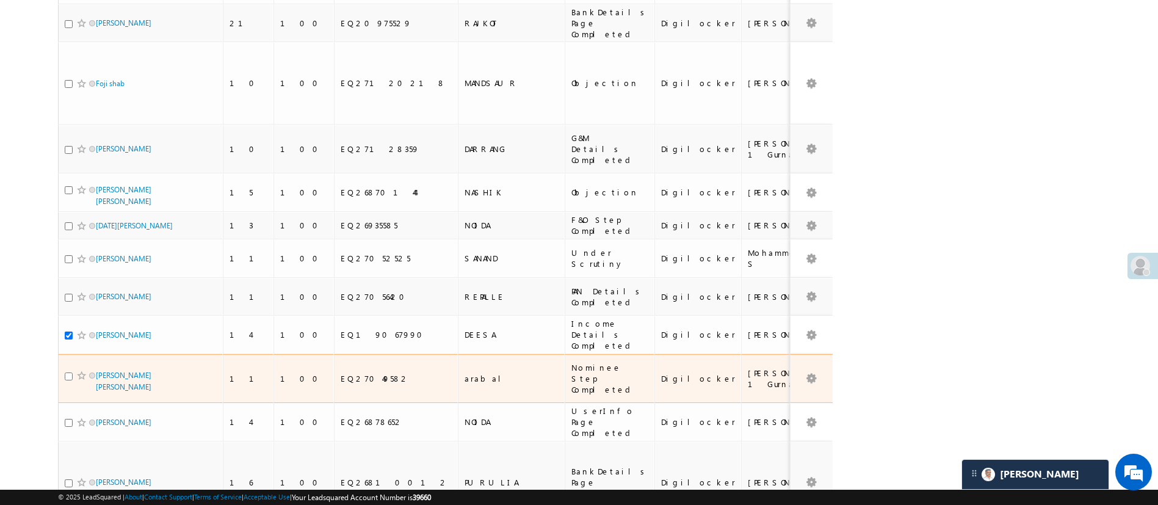
click at [65, 372] on input "checkbox" at bounding box center [69, 376] width 8 height 8
checkbox input "true"
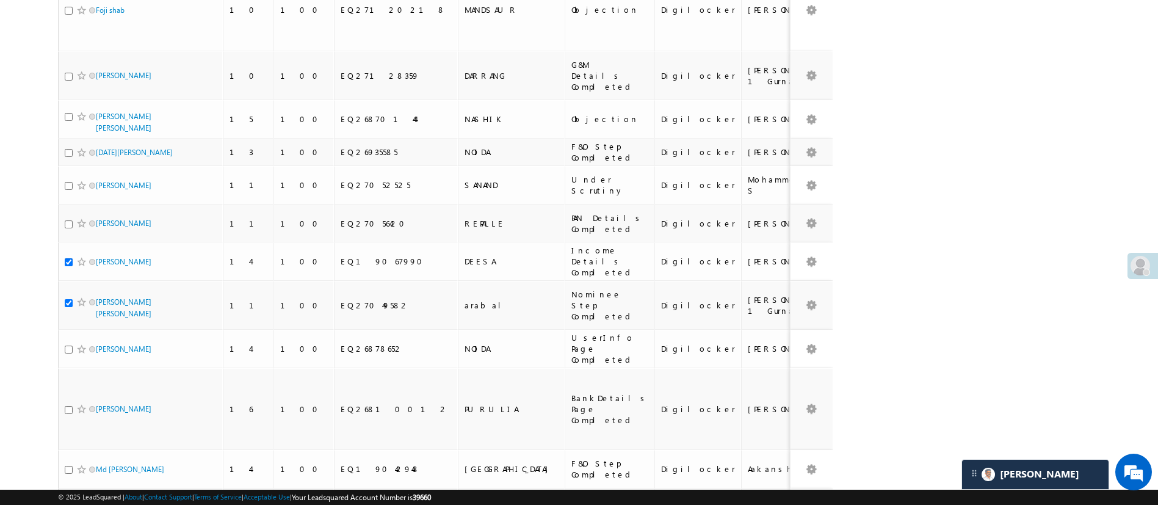
scroll to position [868, 0]
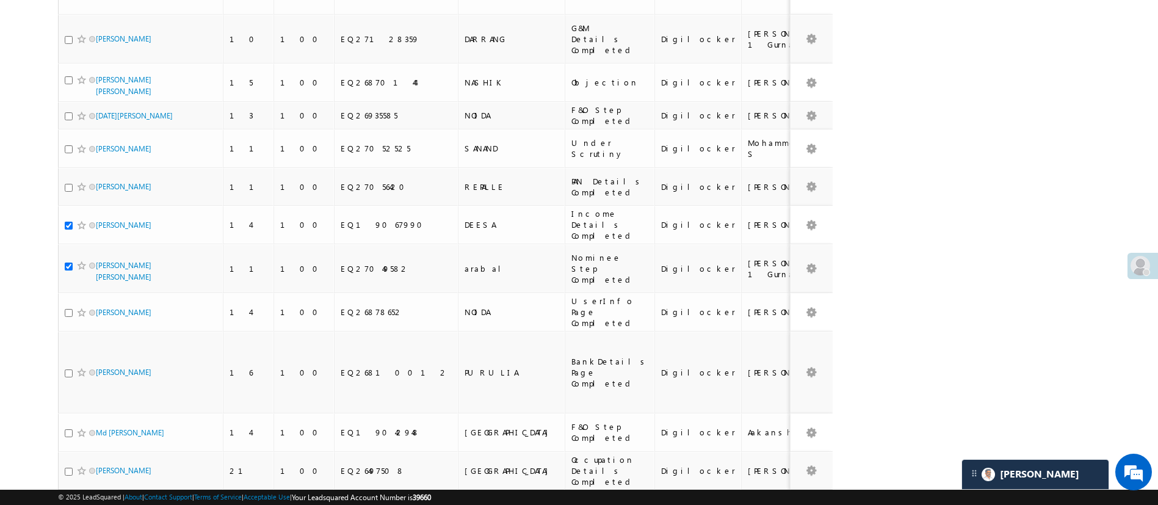
click at [67, 504] on input "checkbox" at bounding box center [69, 512] width 8 height 8
checkbox input "true"
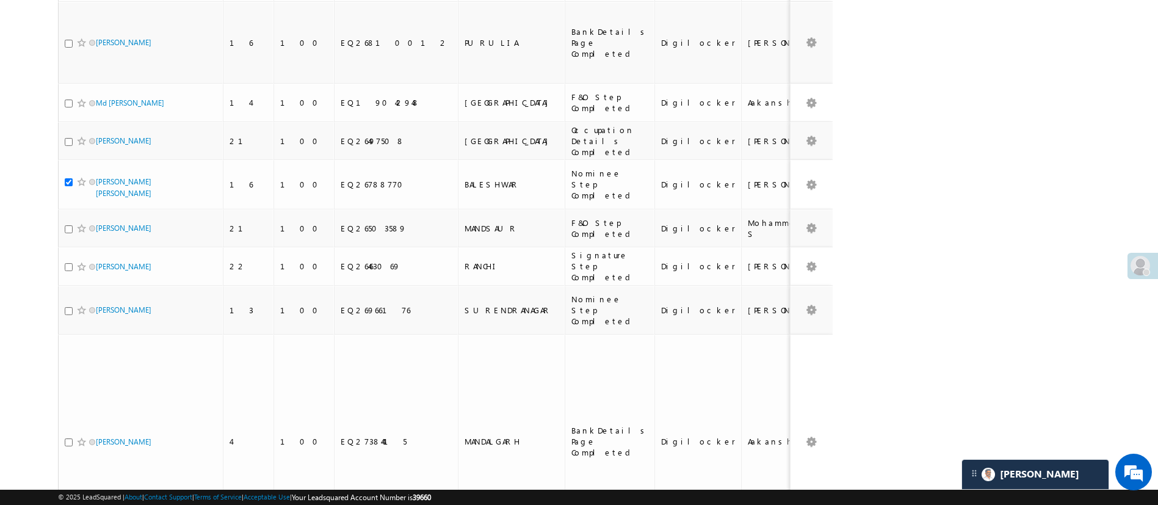
scroll to position [1234, 0]
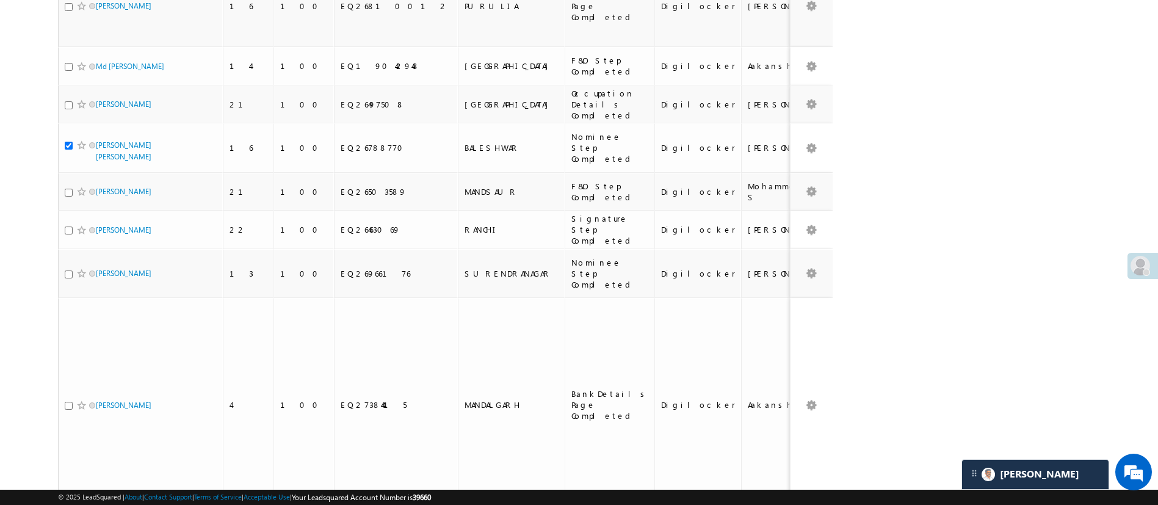
checkbox input "true"
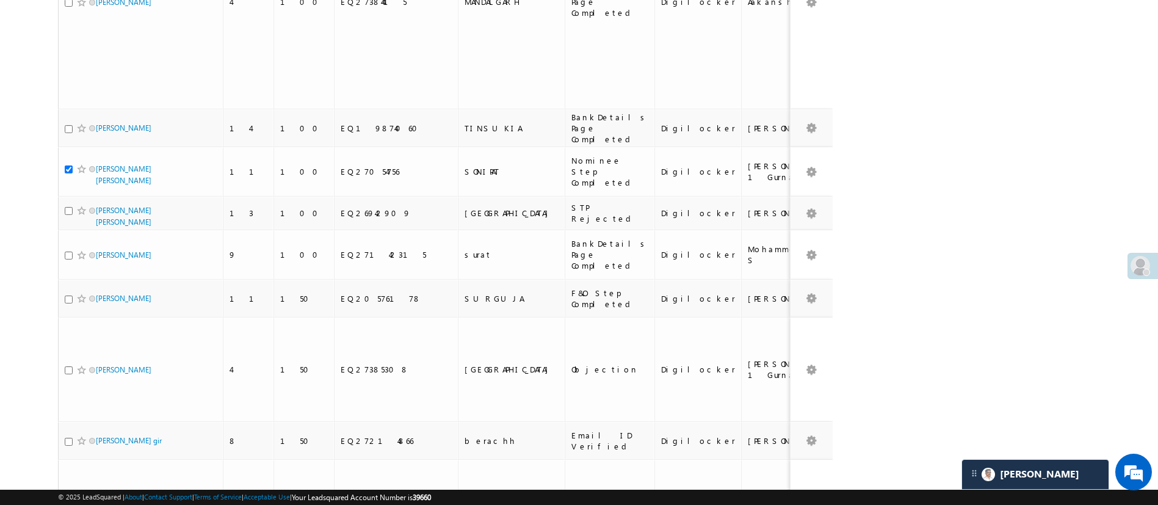
scroll to position [1674, 0]
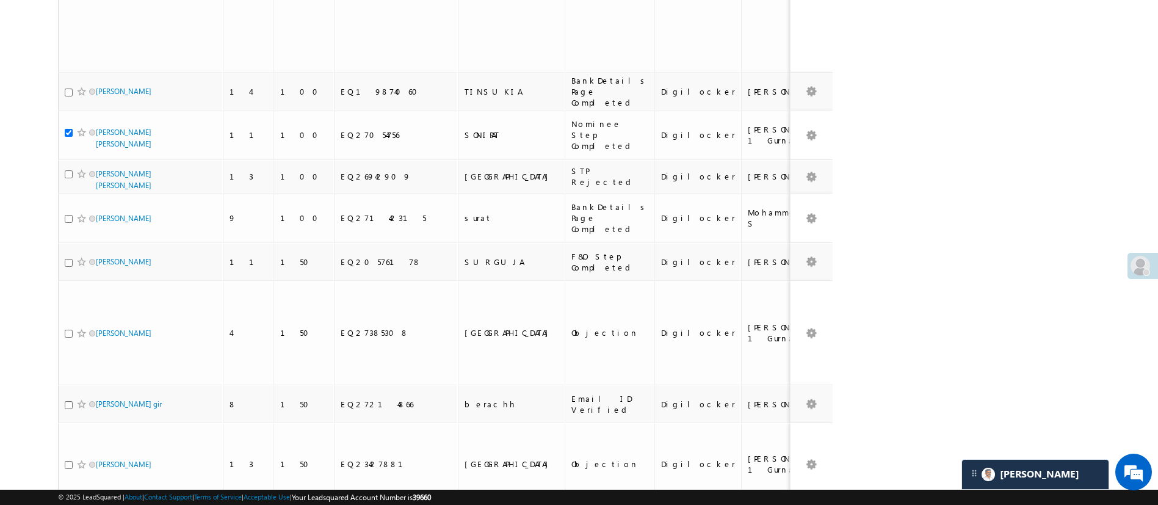
checkbox input "true"
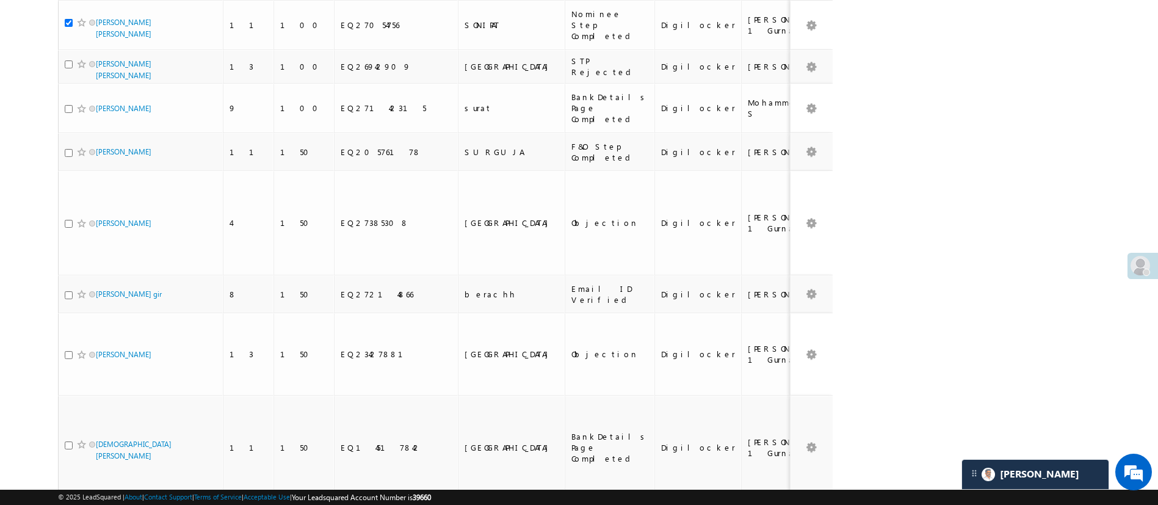
scroll to position [1821, 0]
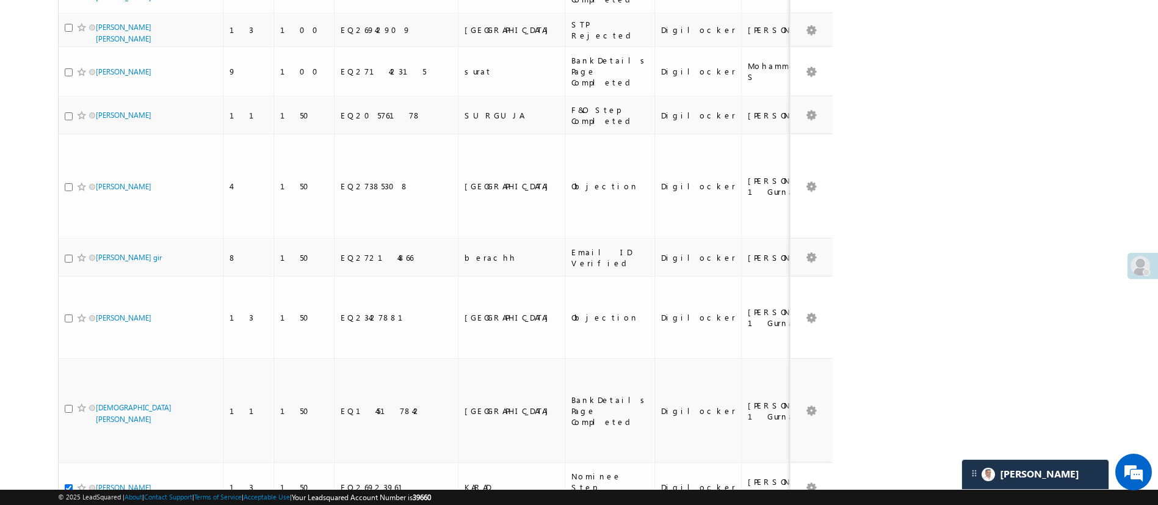
checkbox input "true"
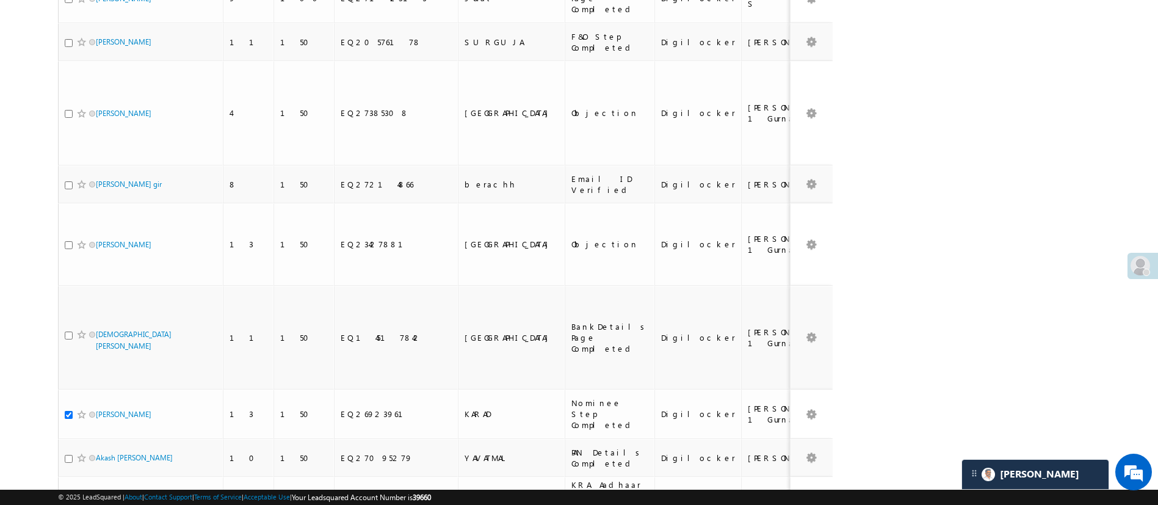
scroll to position [1930, 0]
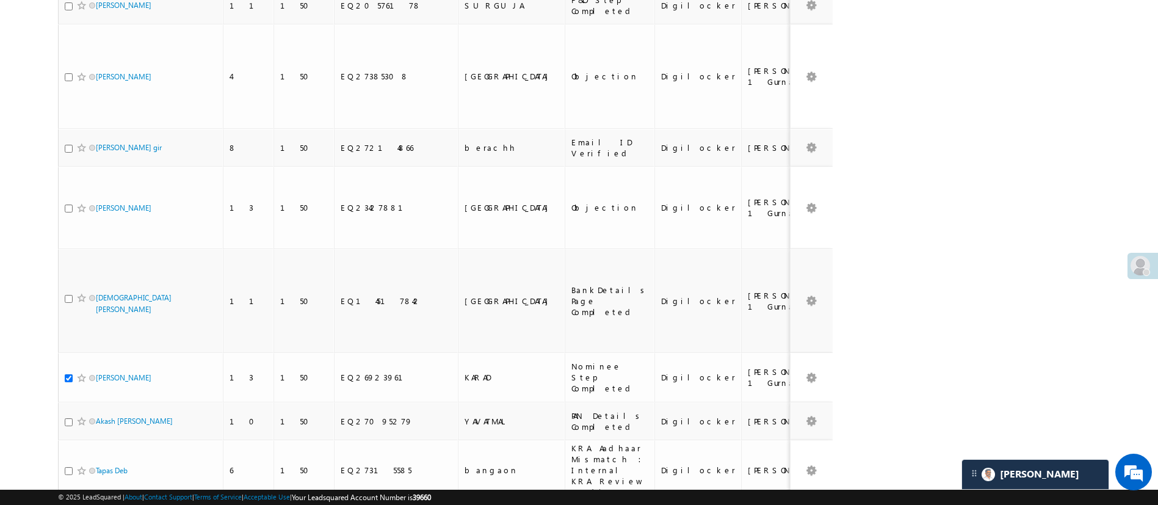
checkbox input "true"
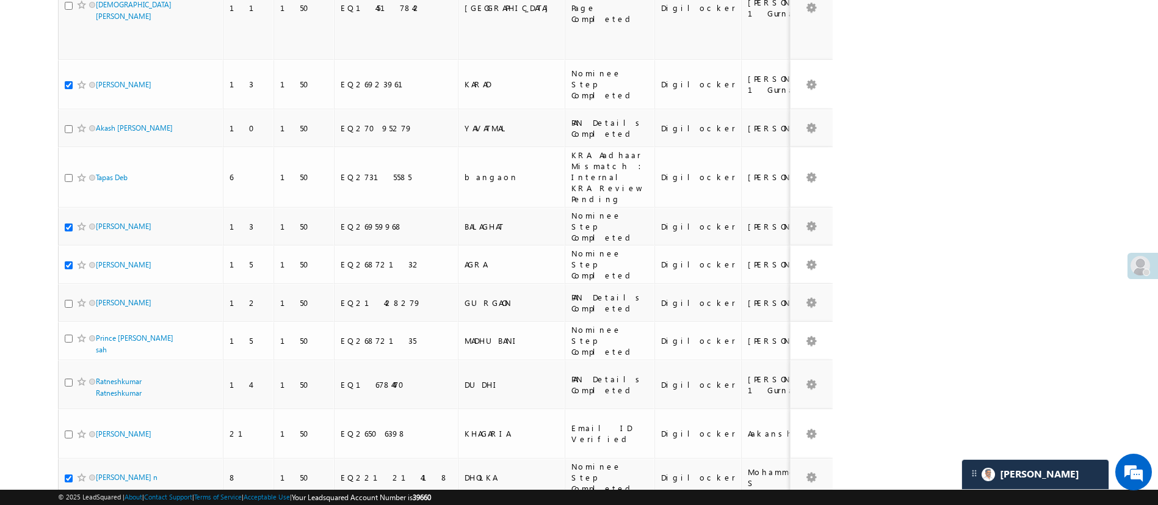
scroll to position [2260, 0]
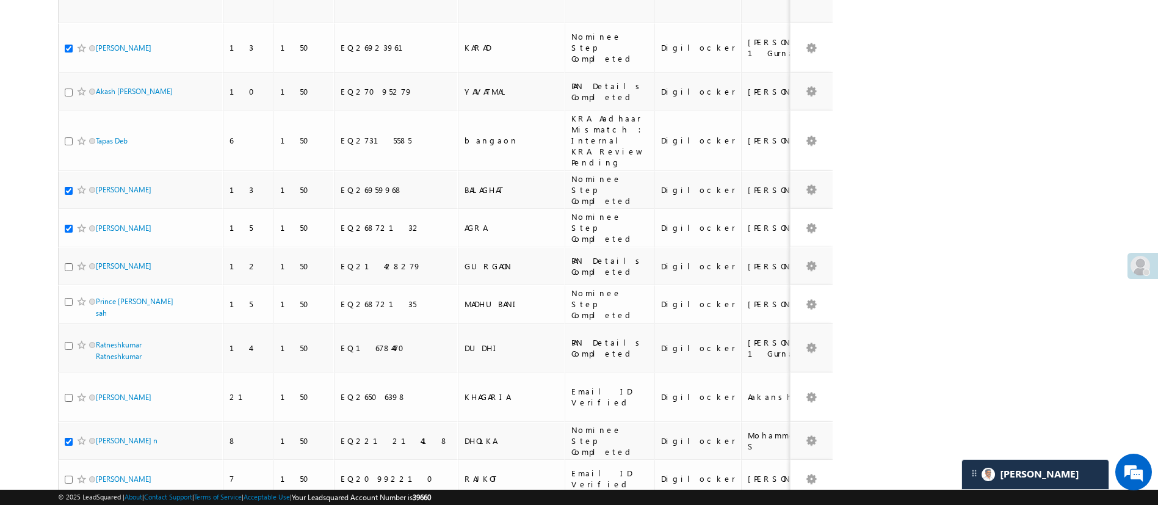
checkbox input "true"
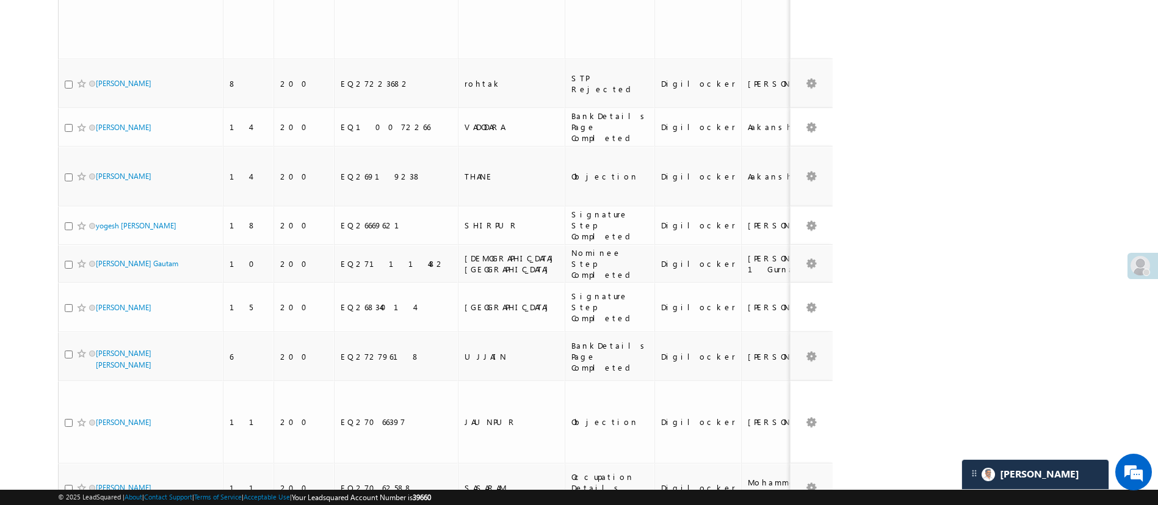
scroll to position [3579, 0]
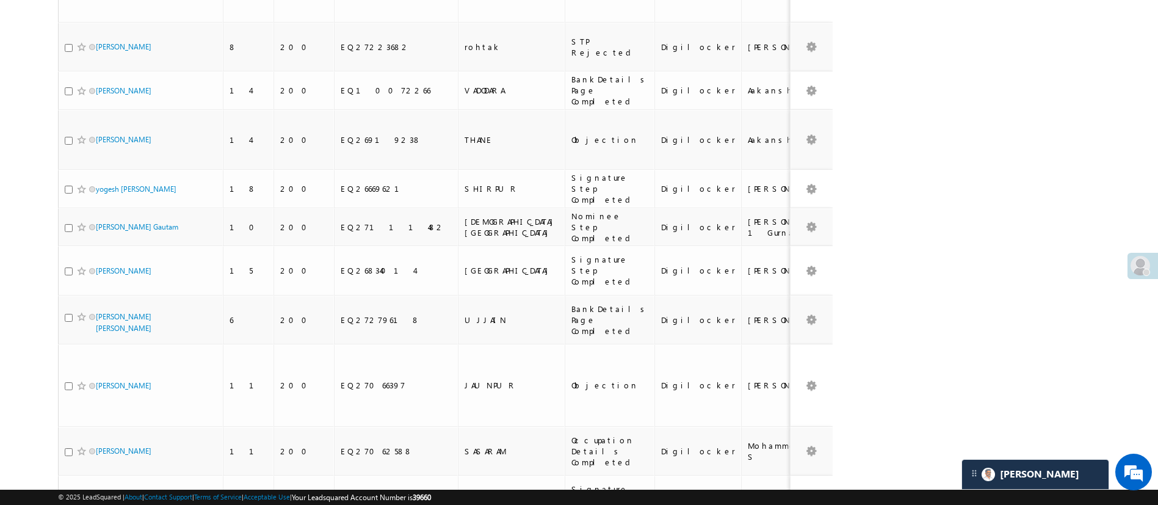
checkbox input "true"
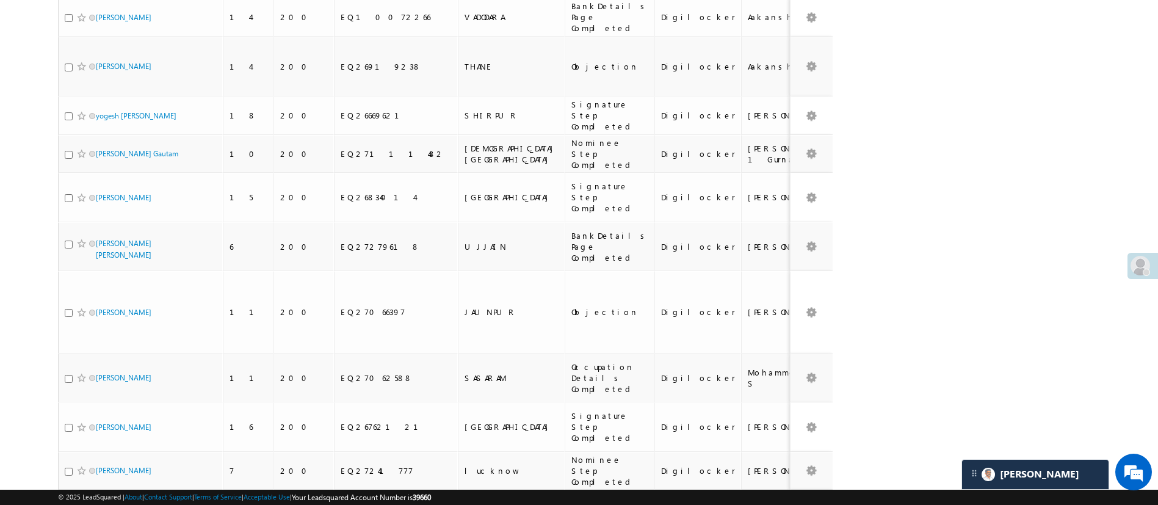
scroll to position [3689, 0]
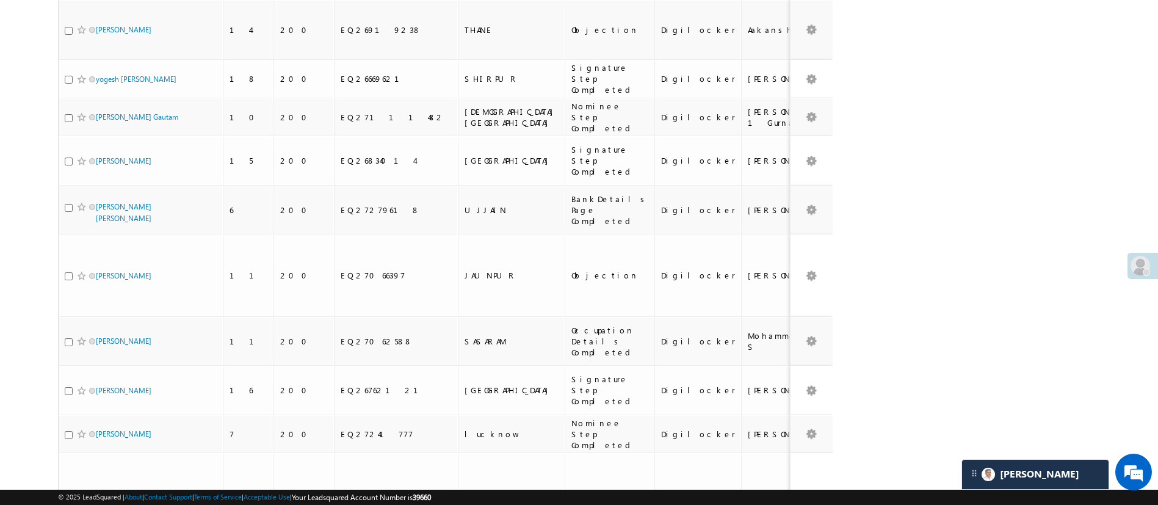
checkbox input "true"
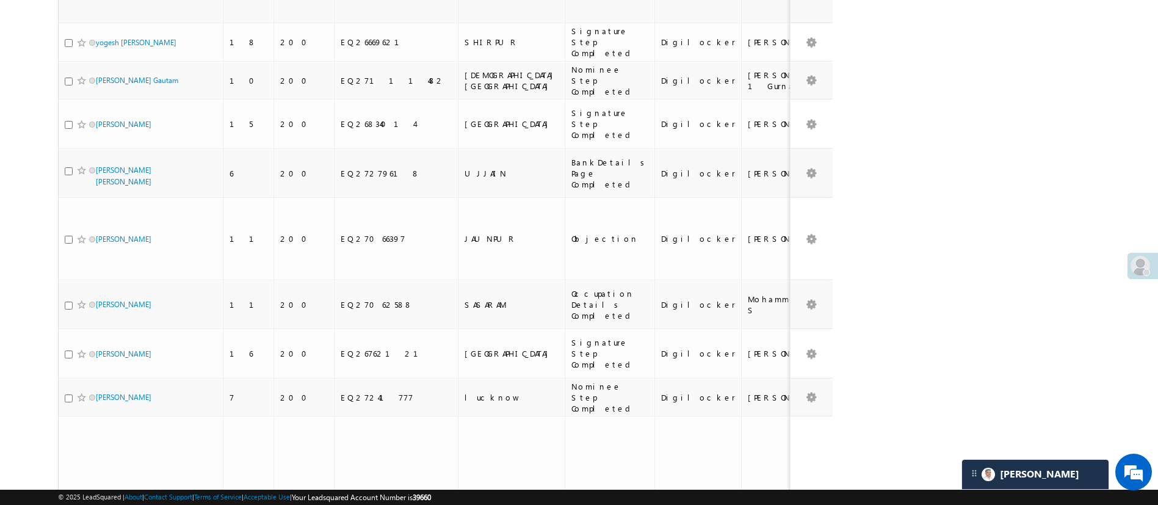
scroll to position [3762, 0]
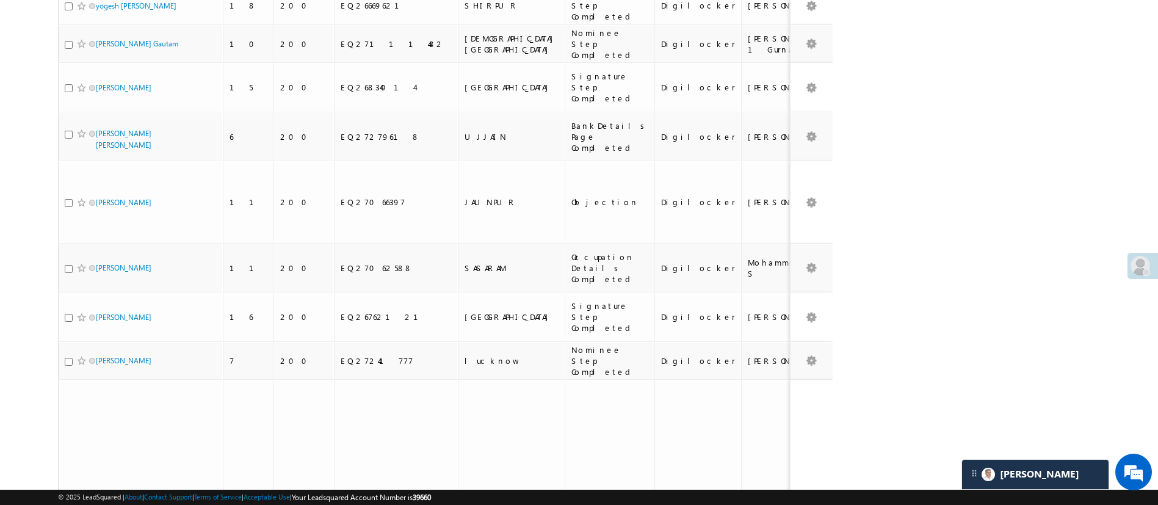
checkbox input "true"
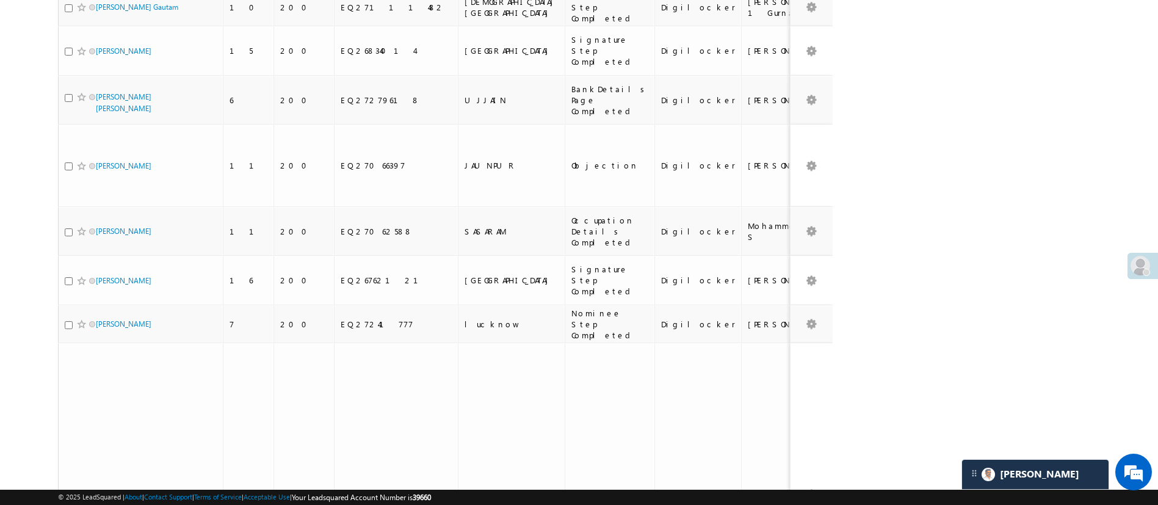
checkbox input "true"
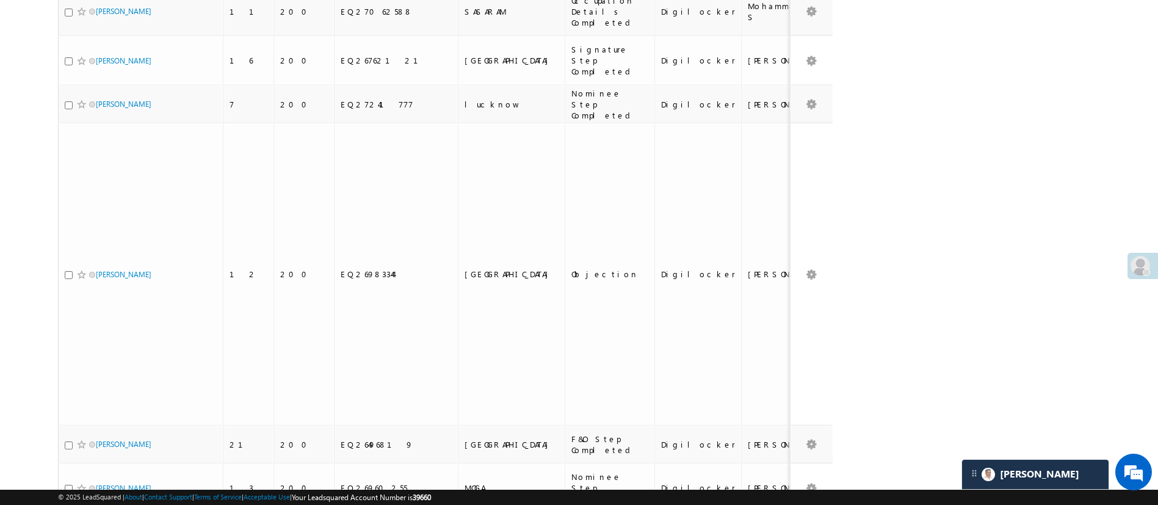
scroll to position [4051, 0]
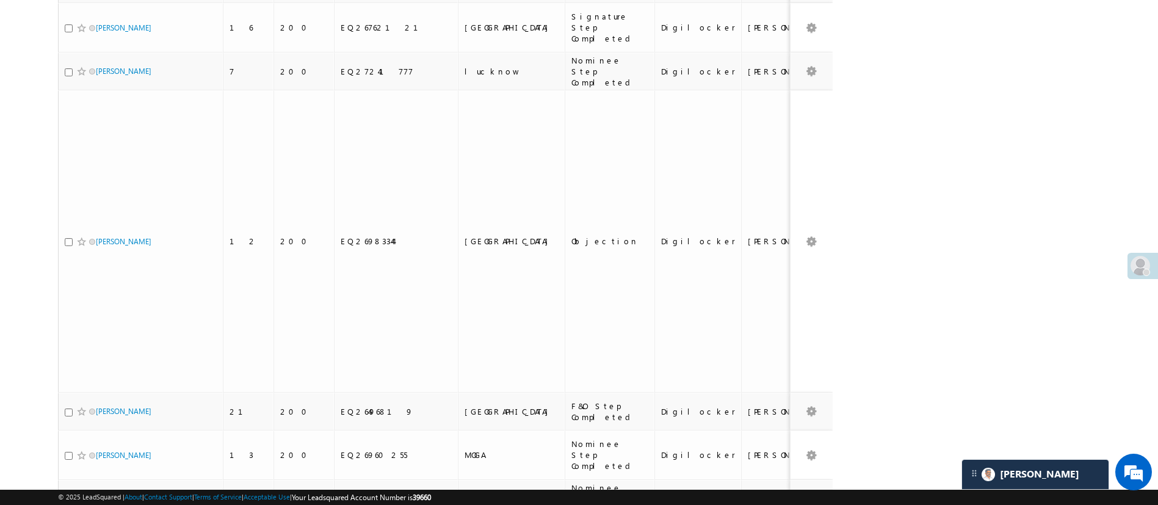
drag, startPoint x: 1168, startPoint y: 464, endPoint x: 858, endPoint y: 383, distance: 319.9
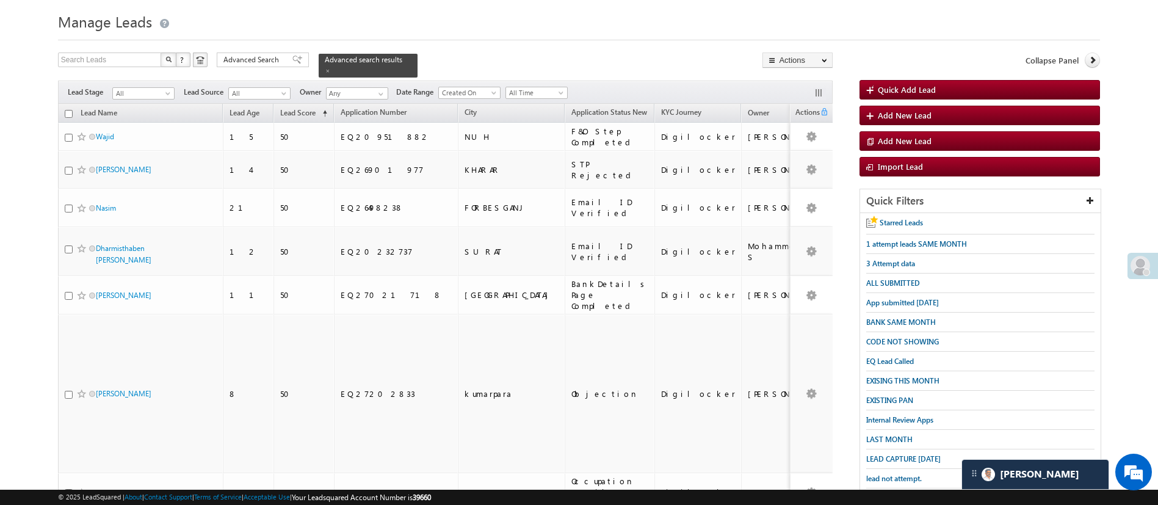
scroll to position [0, 0]
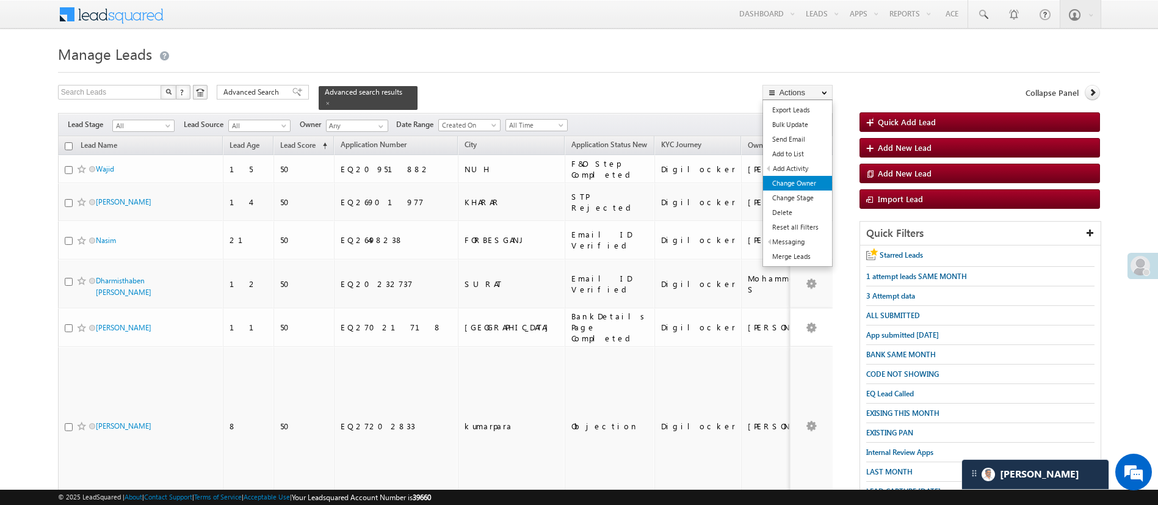
click at [808, 178] on link "Change Owner" at bounding box center [797, 183] width 69 height 15
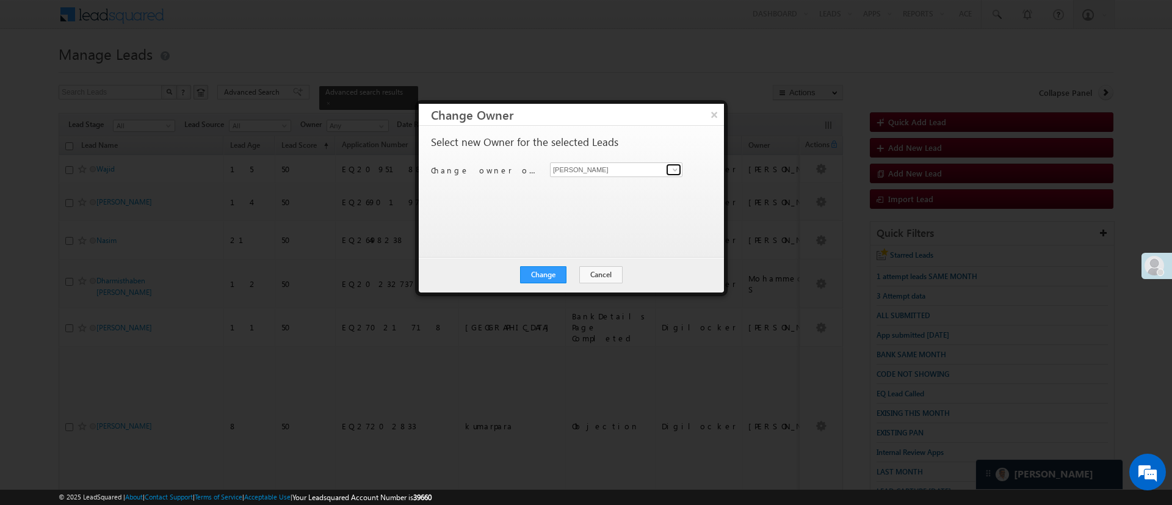
click at [675, 169] on span at bounding box center [675, 170] width 10 height 10
click at [628, 184] on link "Naseeba Khatoon Naseeba.Khatoon@angelbroking.com" at bounding box center [616, 188] width 132 height 23
type input "Naseeba Khatoon"
click at [546, 270] on button "Change" at bounding box center [543, 274] width 46 height 17
click at [583, 273] on button "Close" at bounding box center [573, 274] width 39 height 17
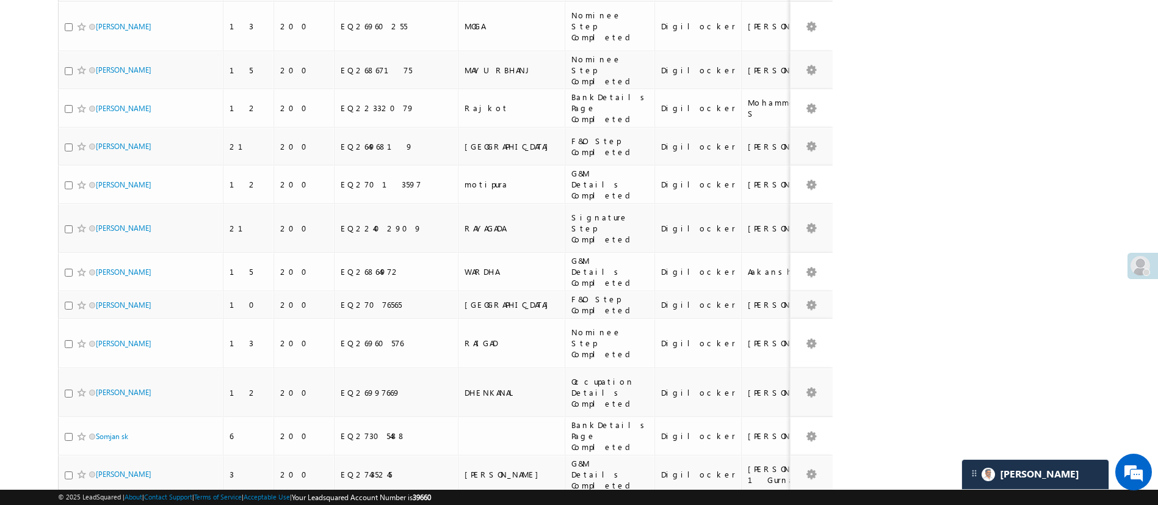
scroll to position [4061, 0]
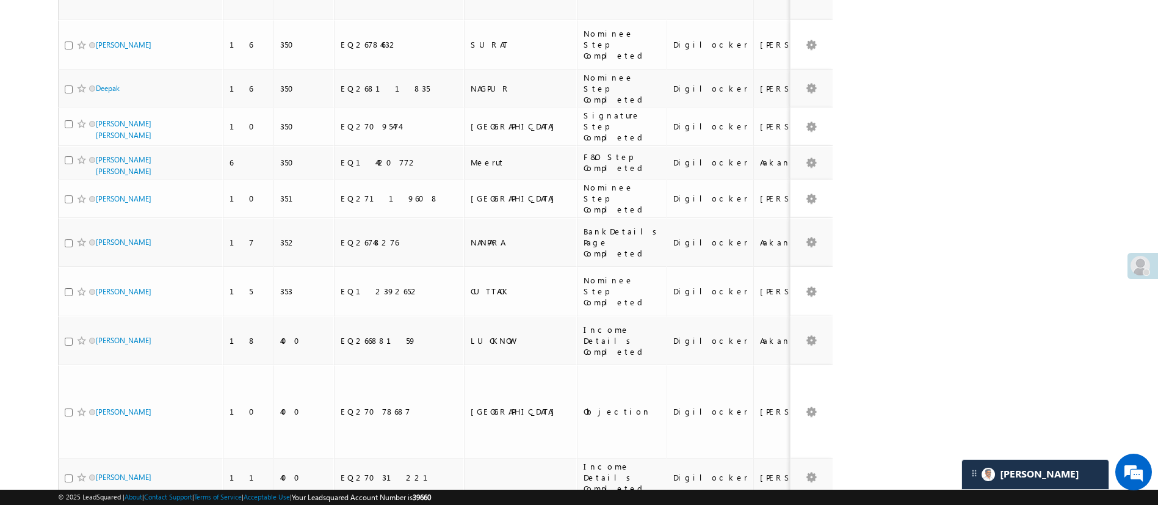
scroll to position [3619, 0]
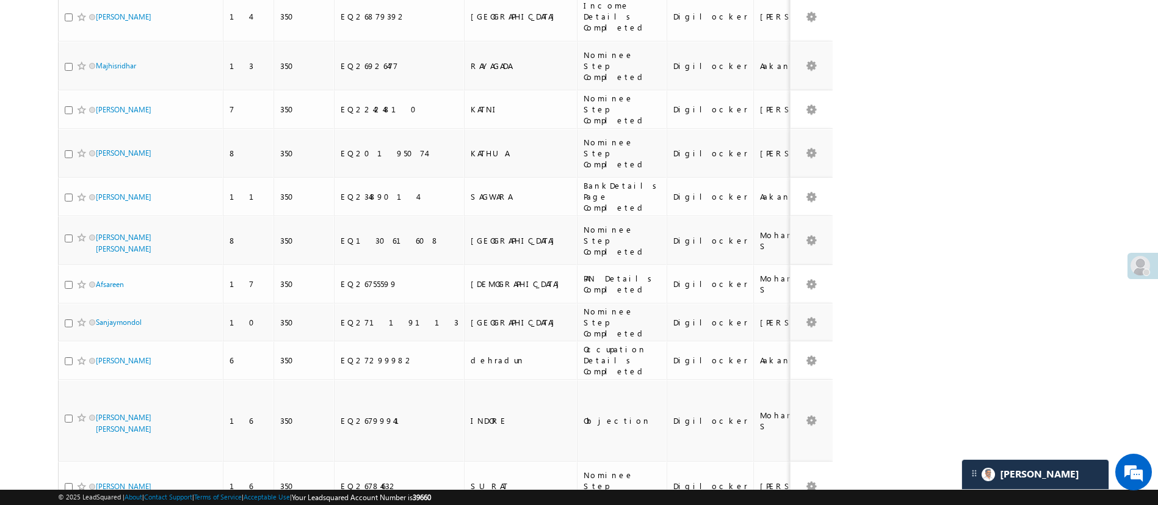
checkbox input "true"
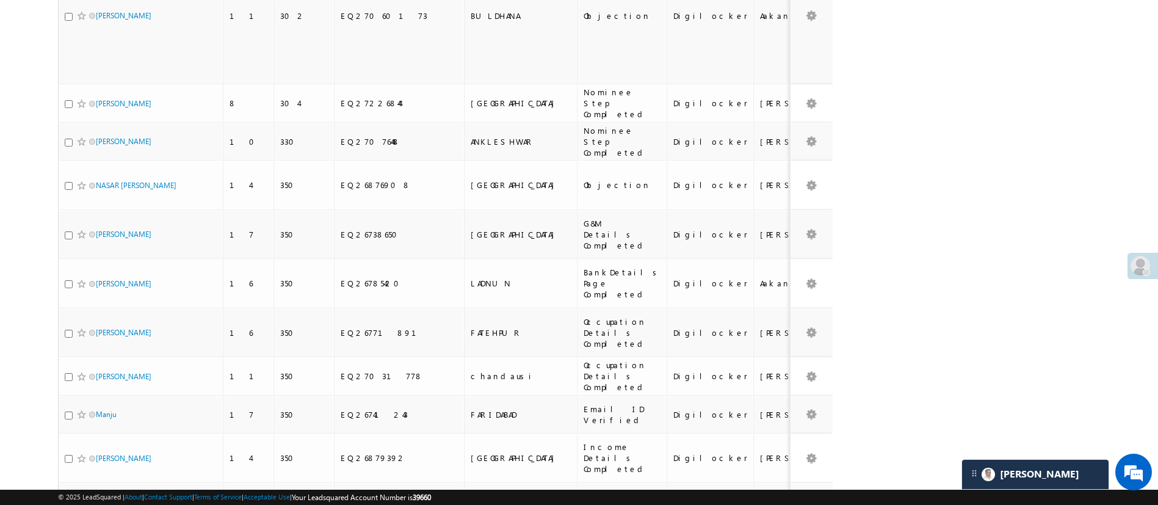
scroll to position [2736, 0]
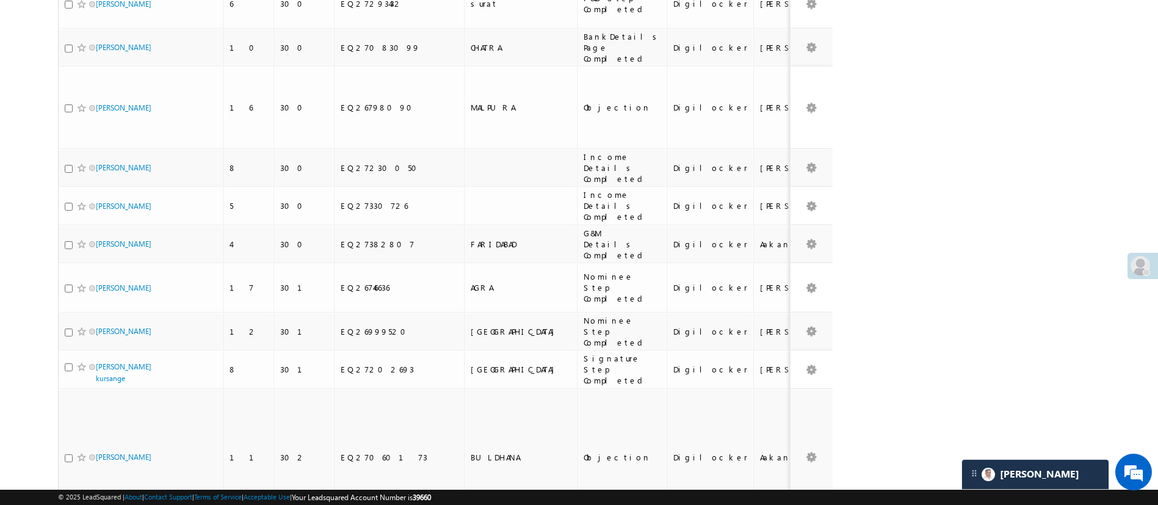
checkbox input "true"
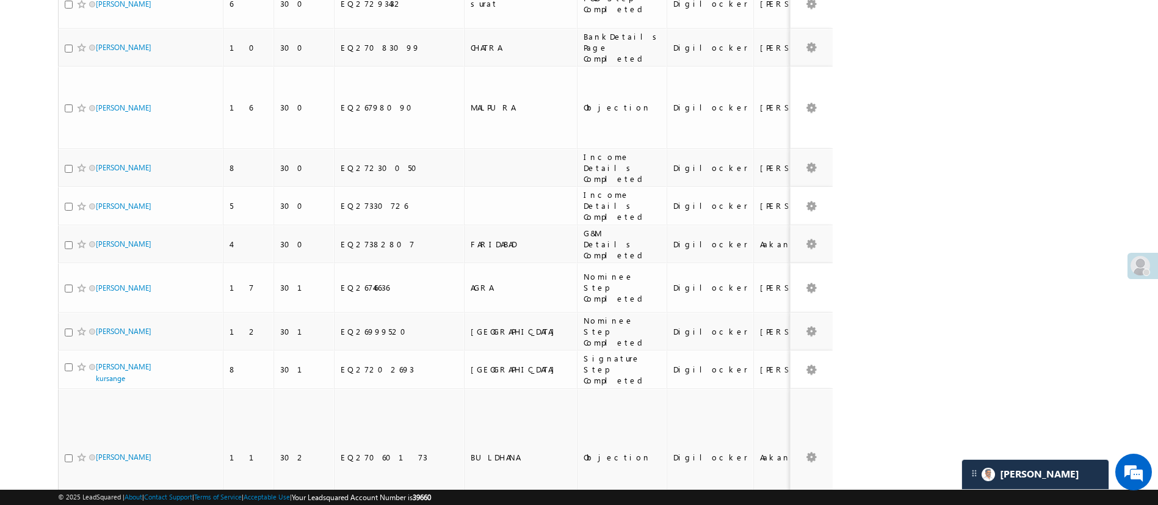
checkbox input "true"
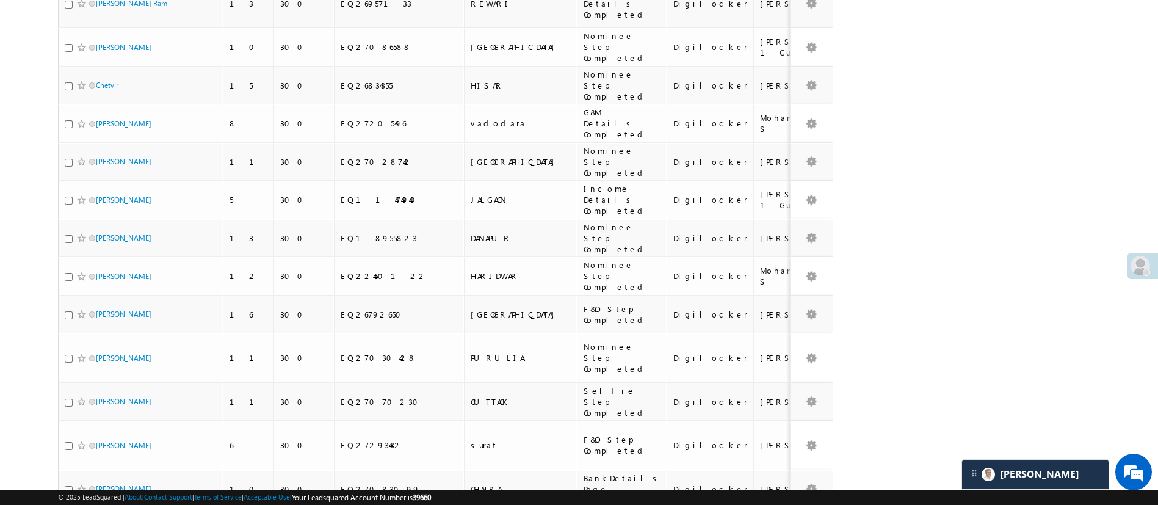
checkbox input "true"
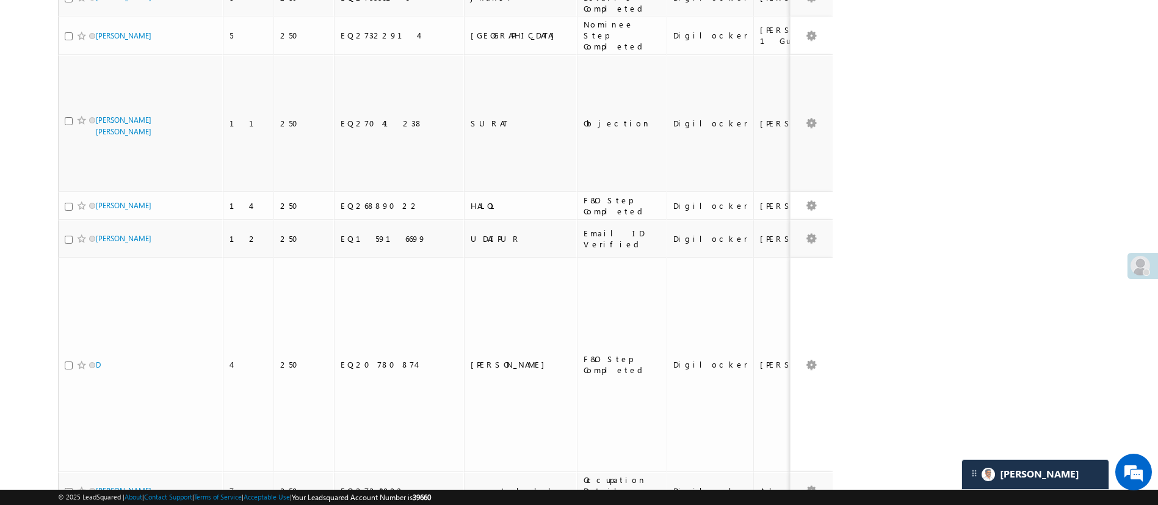
scroll to position [529, 0]
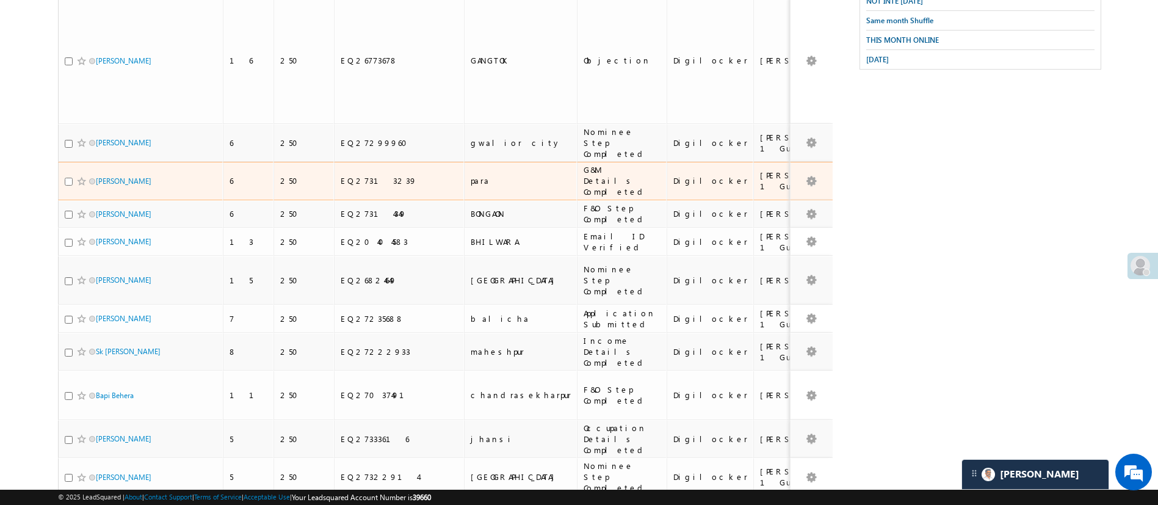
click at [66, 178] on input "checkbox" at bounding box center [69, 182] width 8 height 8
checkbox input "true"
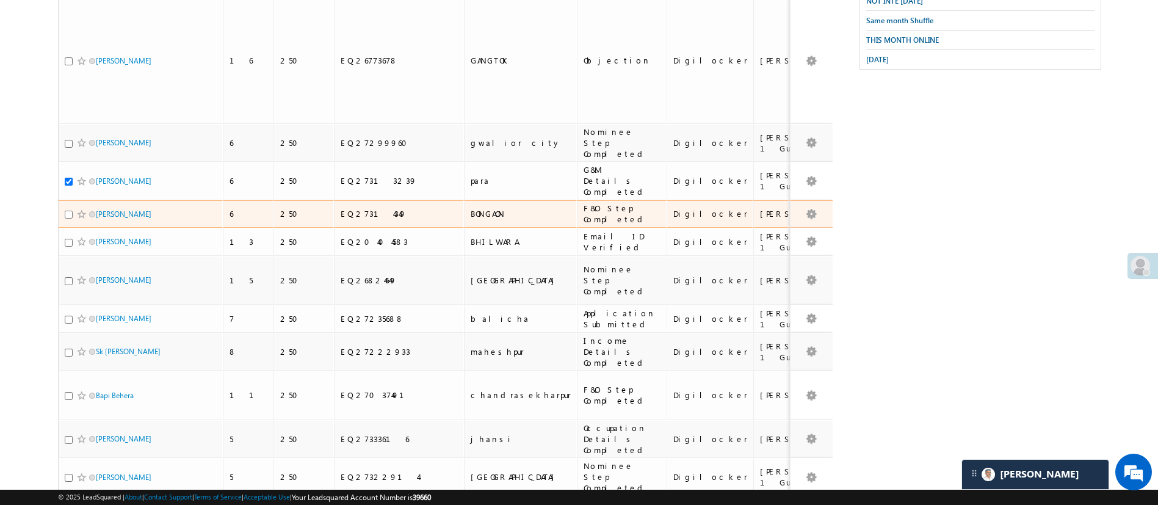
click at [68, 211] on input "checkbox" at bounding box center [69, 215] width 8 height 8
checkbox input "true"
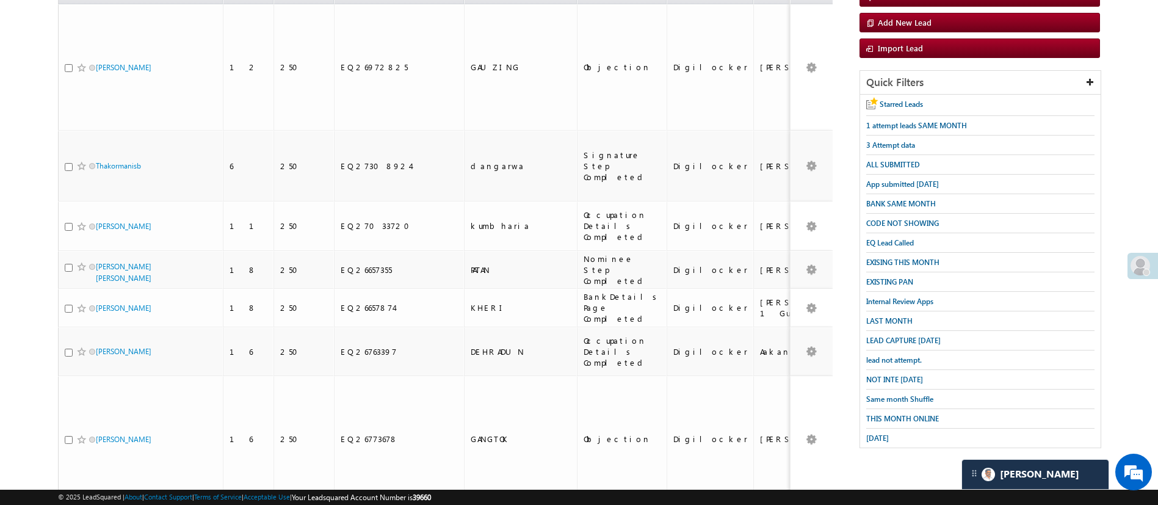
scroll to position [4, 0]
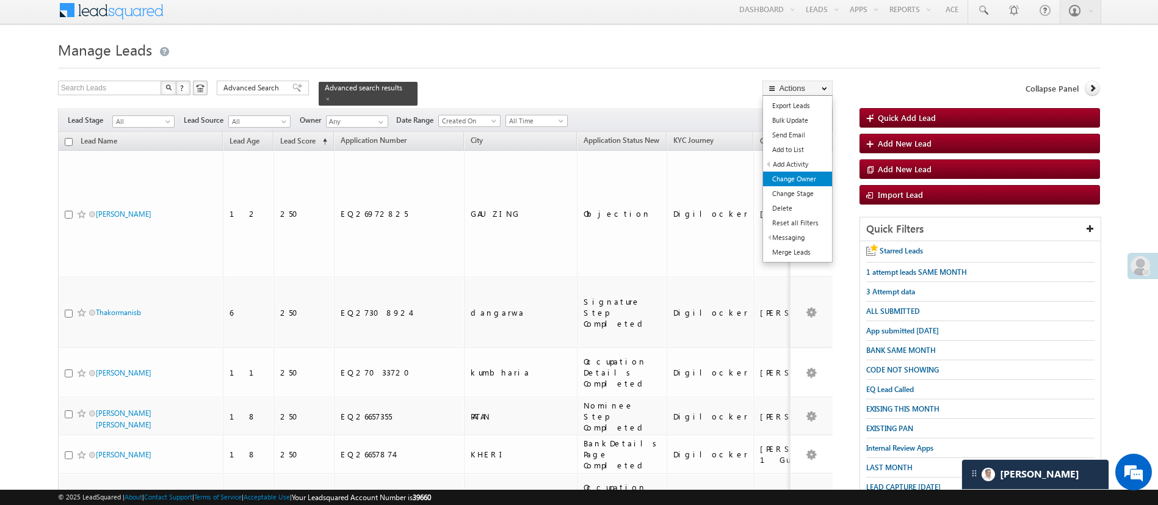
click at [791, 177] on link "Change Owner" at bounding box center [797, 179] width 69 height 15
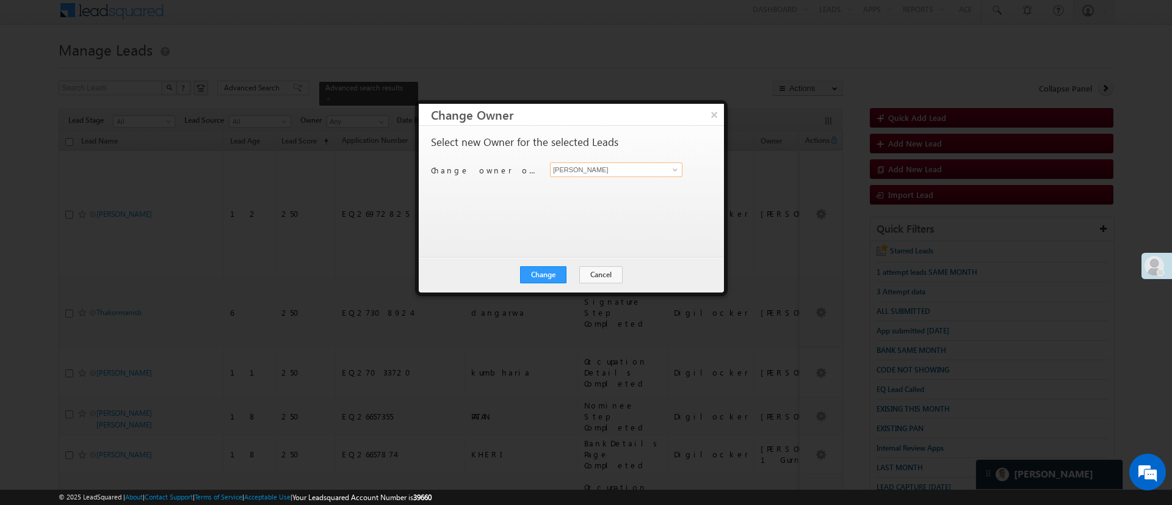
click at [585, 171] on input "[PERSON_NAME]" at bounding box center [616, 169] width 132 height 15
click at [586, 183] on link "Naseeba Khatoon Naseeba.Khatoon@angelbroking.com" at bounding box center [616, 188] width 132 height 23
type input "Naseeba Khatoon"
click at [549, 272] on button "Change" at bounding box center [543, 274] width 46 height 17
click at [559, 272] on button "Close" at bounding box center [573, 274] width 39 height 17
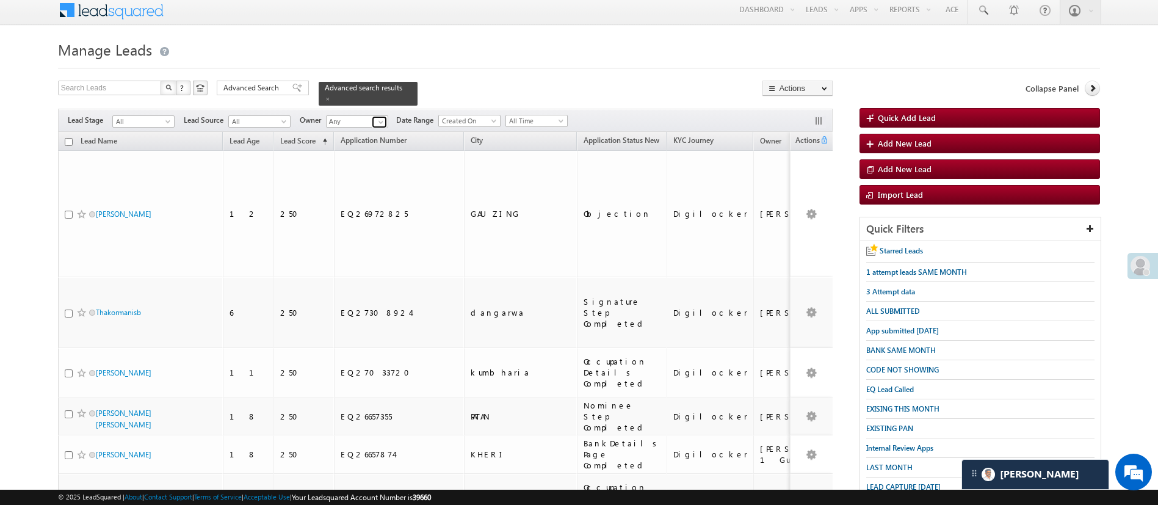
click at [381, 120] on link at bounding box center [379, 122] width 15 height 12
click at [381, 128] on ul "Naseeba Khatoon Naseeba.Khatoon@angelbroking.com" at bounding box center [387, 139] width 122 height 23
click at [383, 128] on link "Naseeba Khatoon Naseeba.Khatoon@angelbroking.com" at bounding box center [387, 139] width 122 height 23
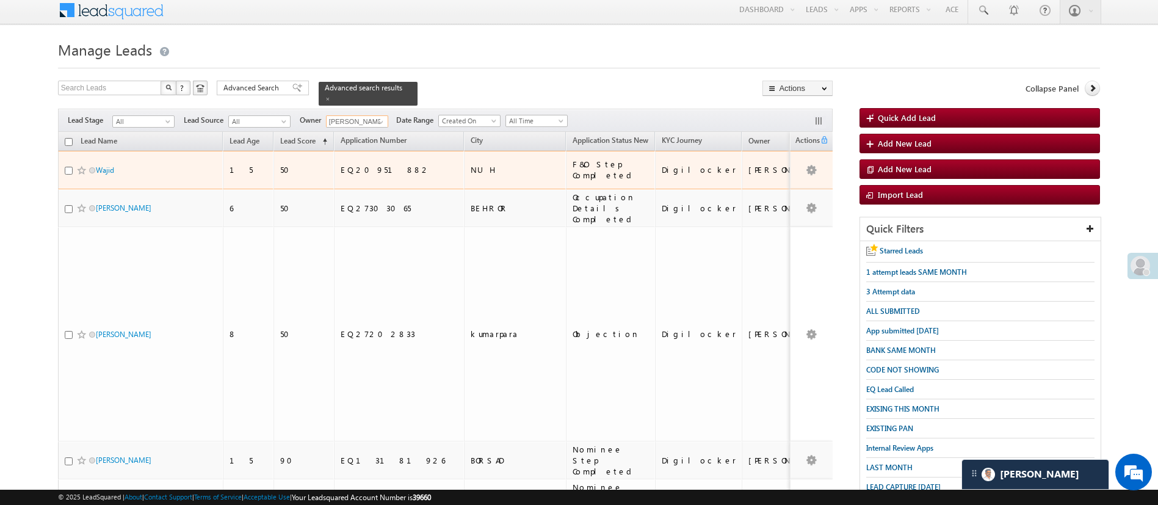
type input "Naseeba Khatoon"
click at [67, 167] on input "checkbox" at bounding box center [69, 171] width 8 height 8
checkbox input "true"
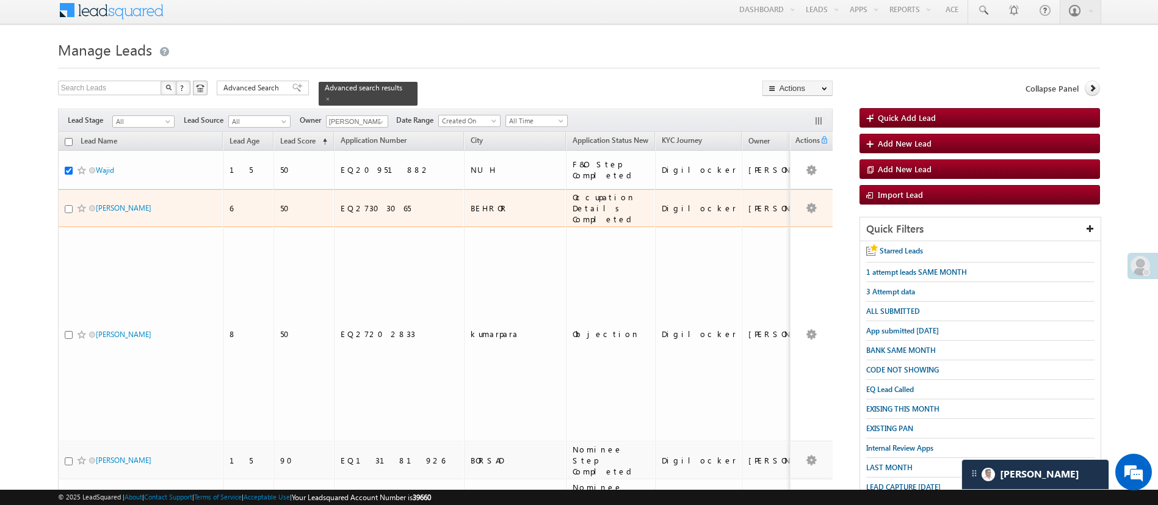
click at [67, 205] on input "checkbox" at bounding box center [69, 209] width 8 height 8
checkbox input "true"
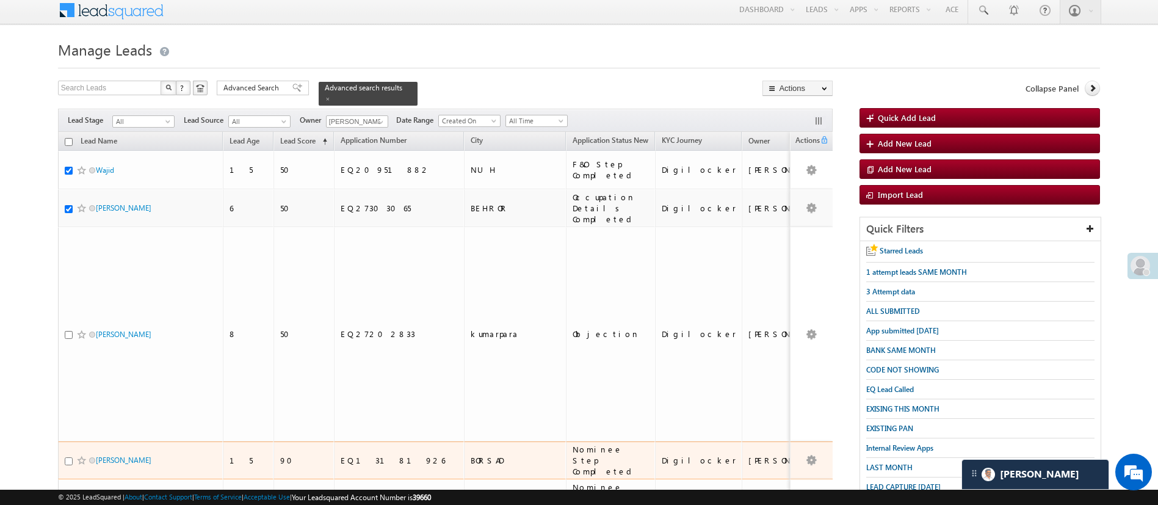
click at [67, 457] on input "checkbox" at bounding box center [69, 461] width 8 height 8
checkbox input "true"
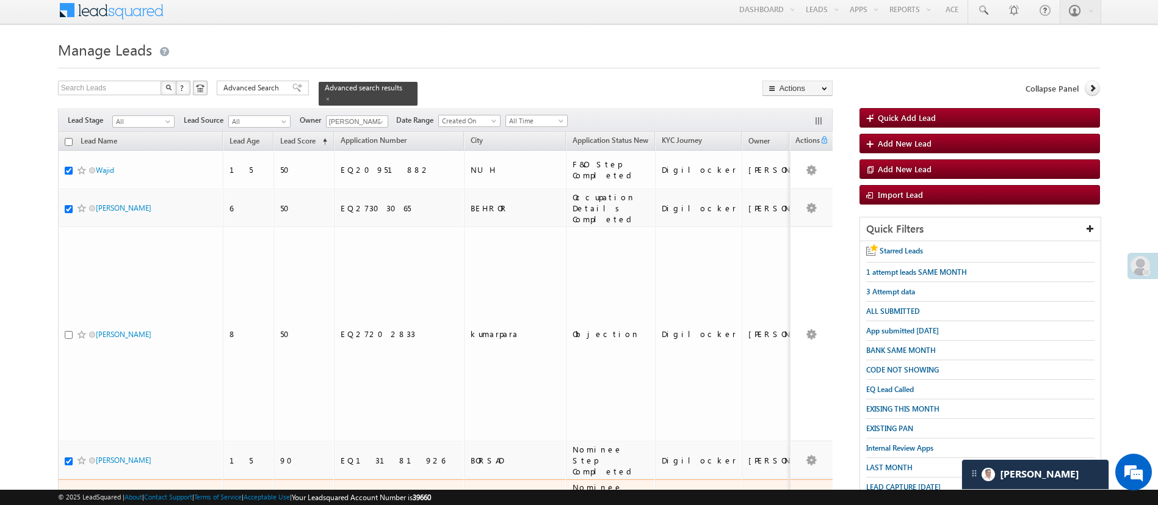
click at [68, 495] on input "checkbox" at bounding box center [69, 499] width 8 height 8
checkbox input "true"
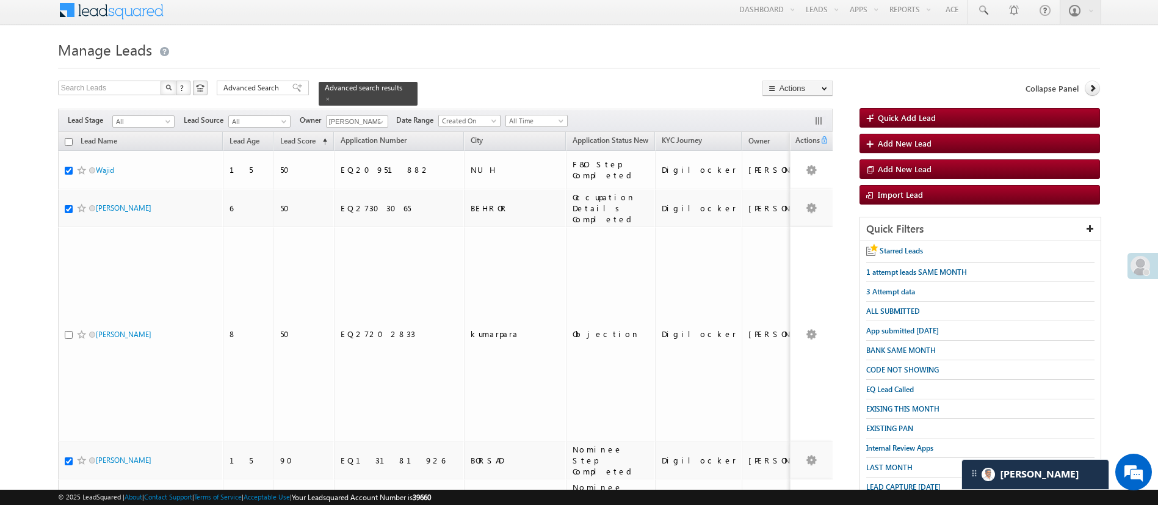
checkbox input "true"
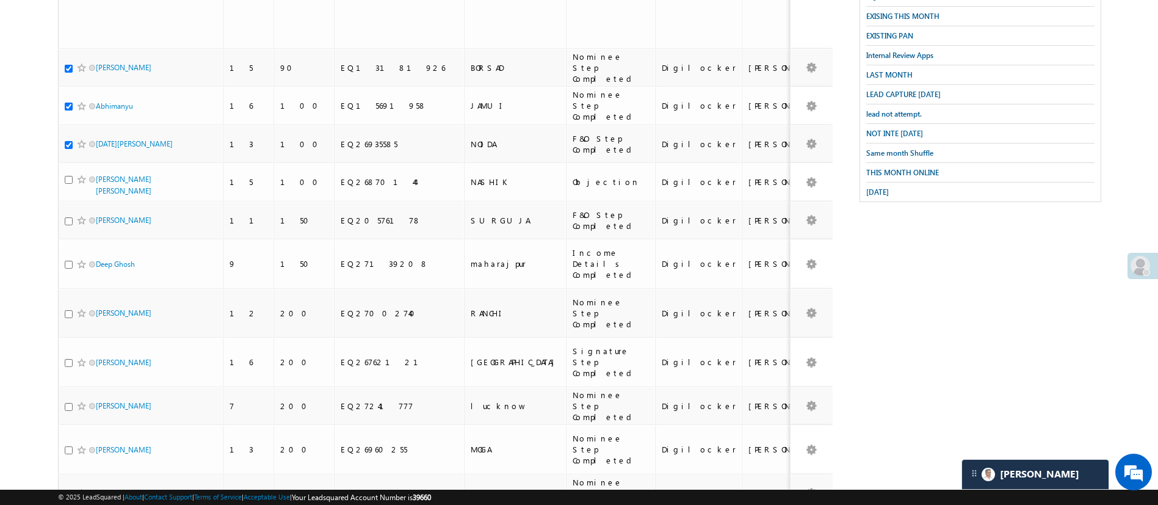
scroll to position [400, 0]
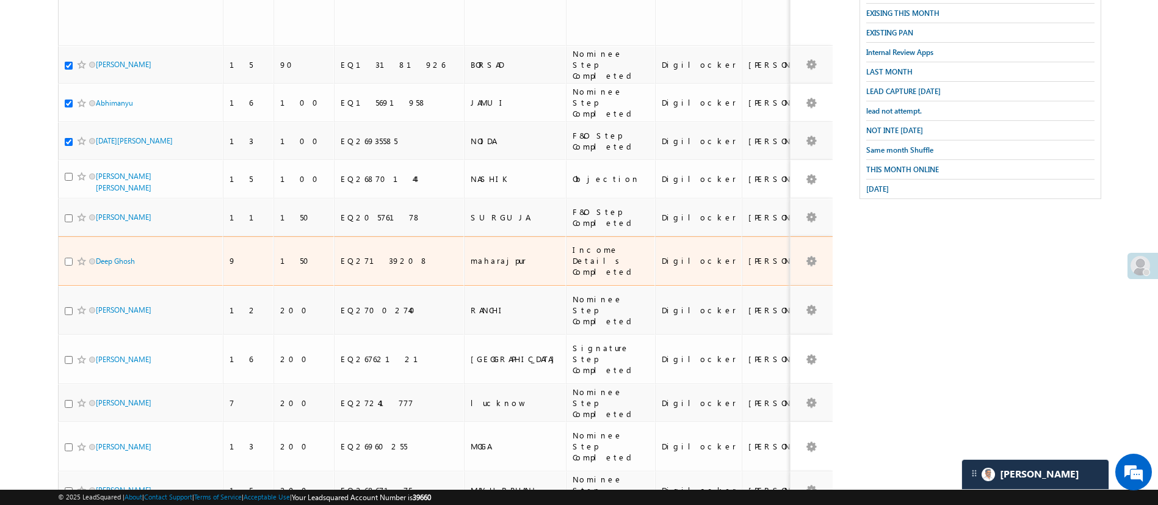
click at [70, 258] on input "checkbox" at bounding box center [69, 262] width 8 height 8
checkbox input "true"
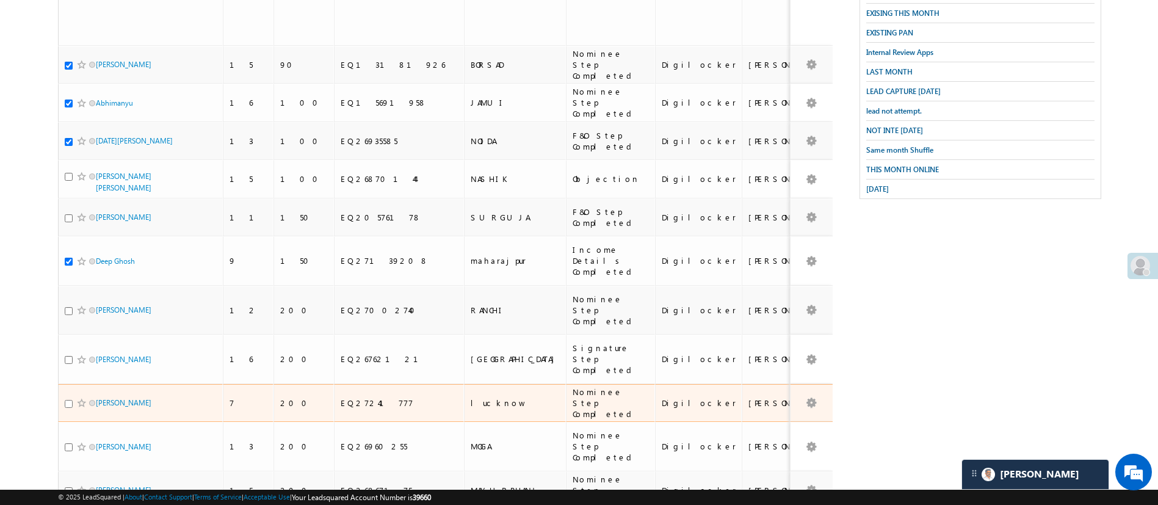
click at [66, 400] on input "checkbox" at bounding box center [69, 404] width 8 height 8
checkbox input "true"
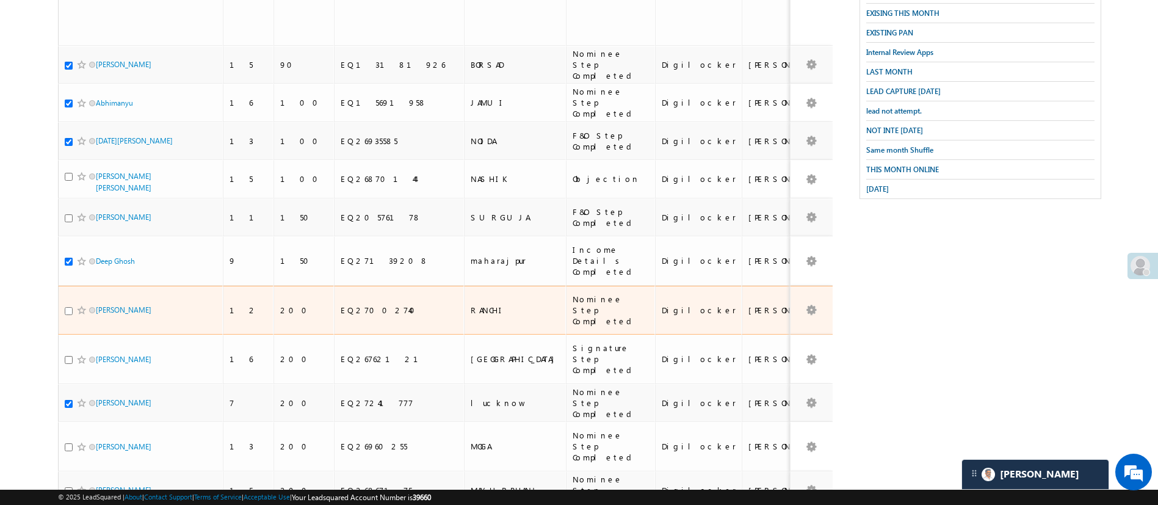
click at [68, 307] on input "checkbox" at bounding box center [69, 311] width 8 height 8
checkbox input "true"
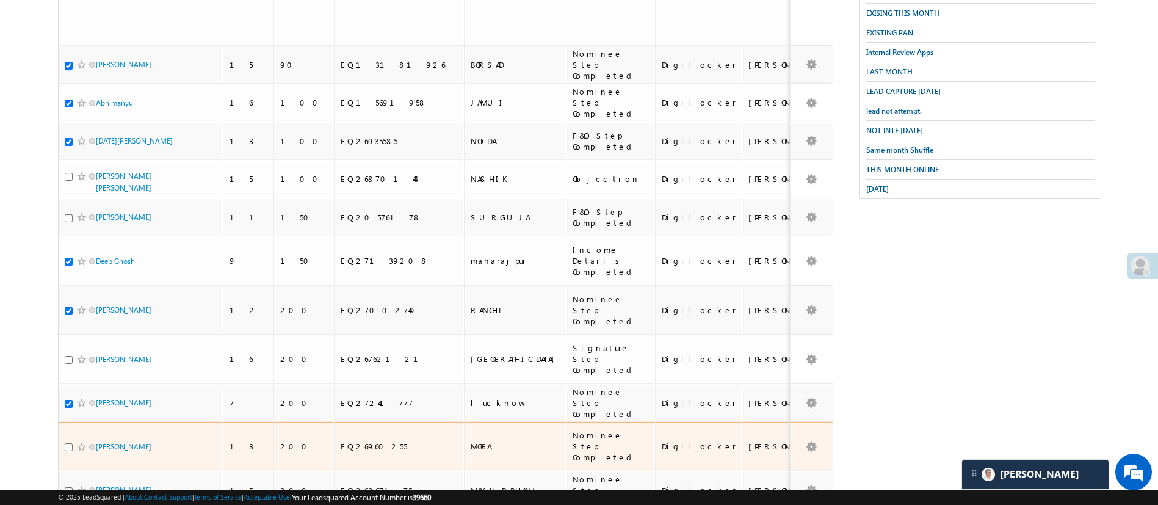
click at [65, 443] on input "checkbox" at bounding box center [69, 447] width 8 height 8
checkbox input "true"
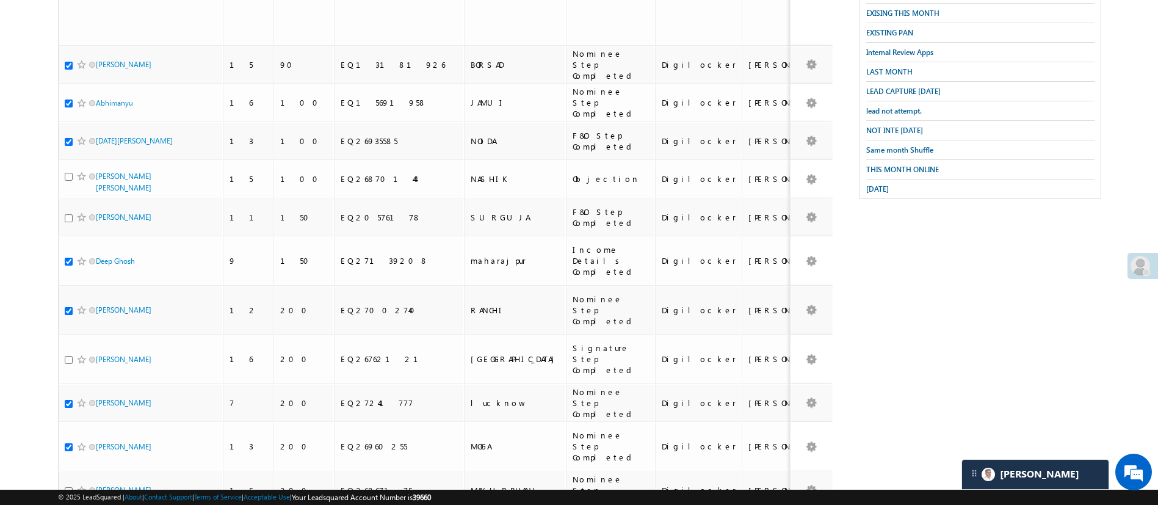
checkbox input "true"
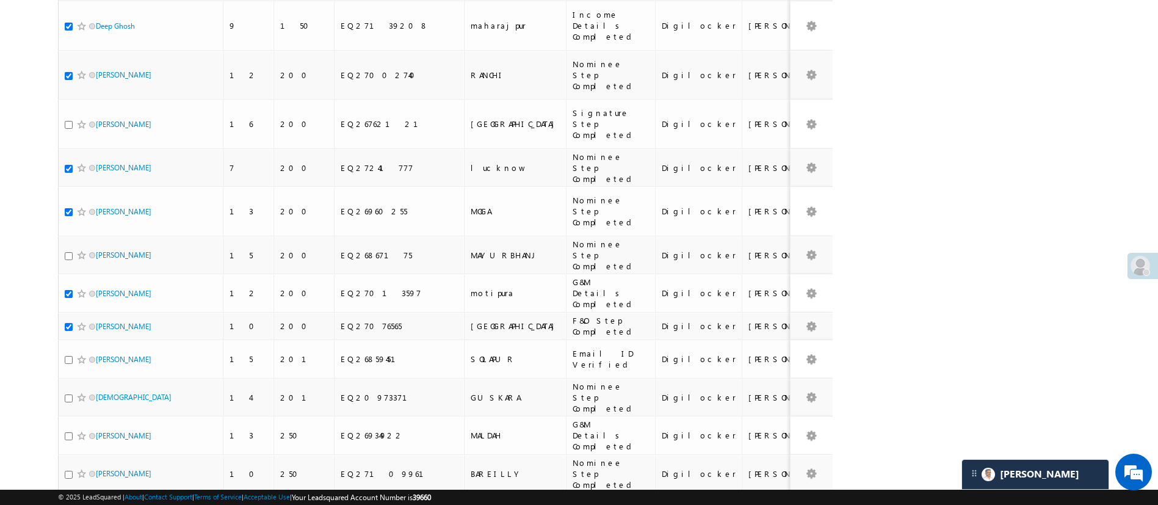
scroll to position [646, 0]
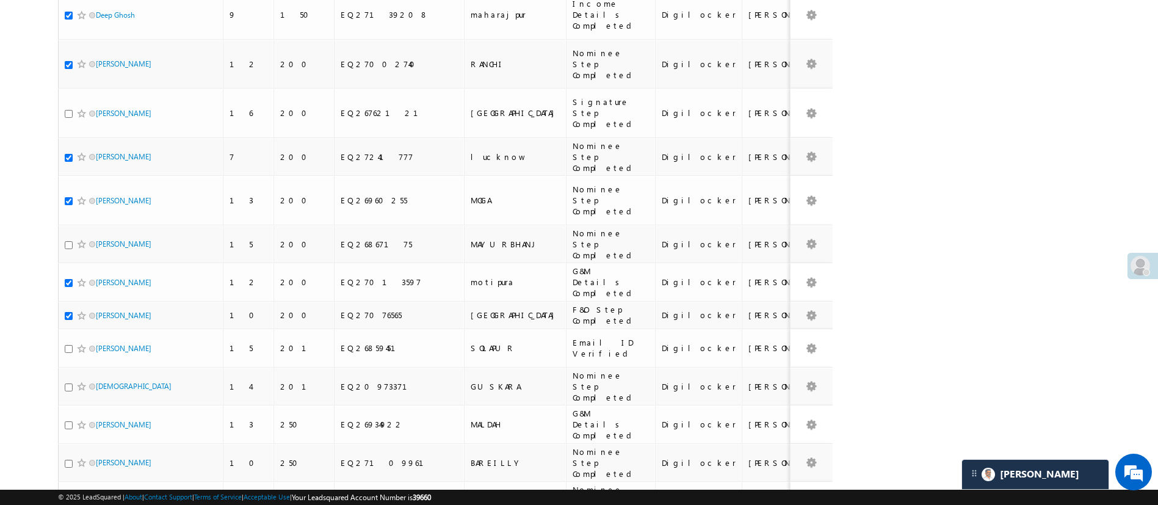
checkbox input "true"
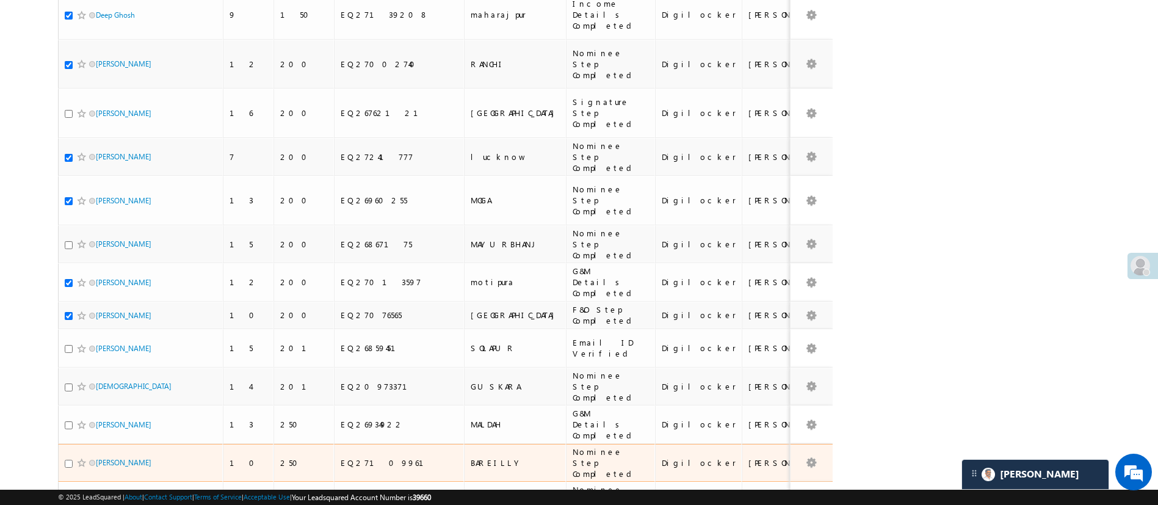
click at [67, 460] on input "checkbox" at bounding box center [69, 464] width 8 height 8
checkbox input "true"
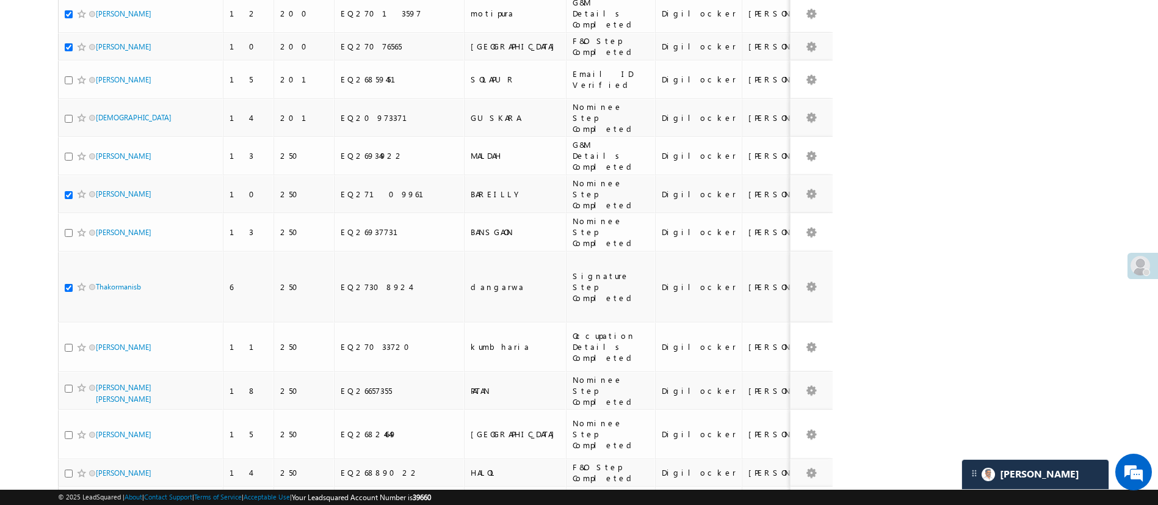
scroll to position [921, 0]
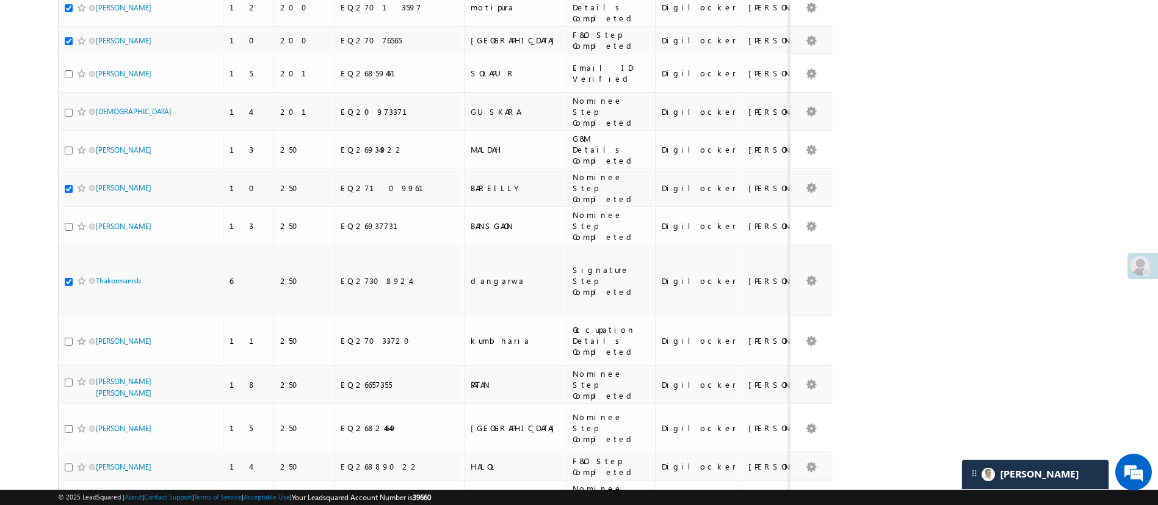
checkbox input "true"
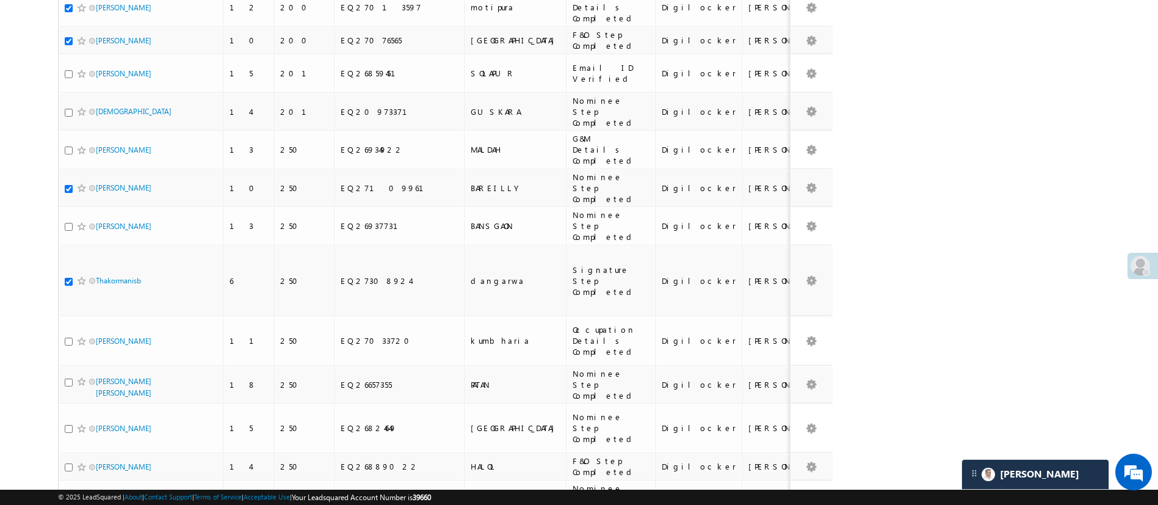
checkbox input "true"
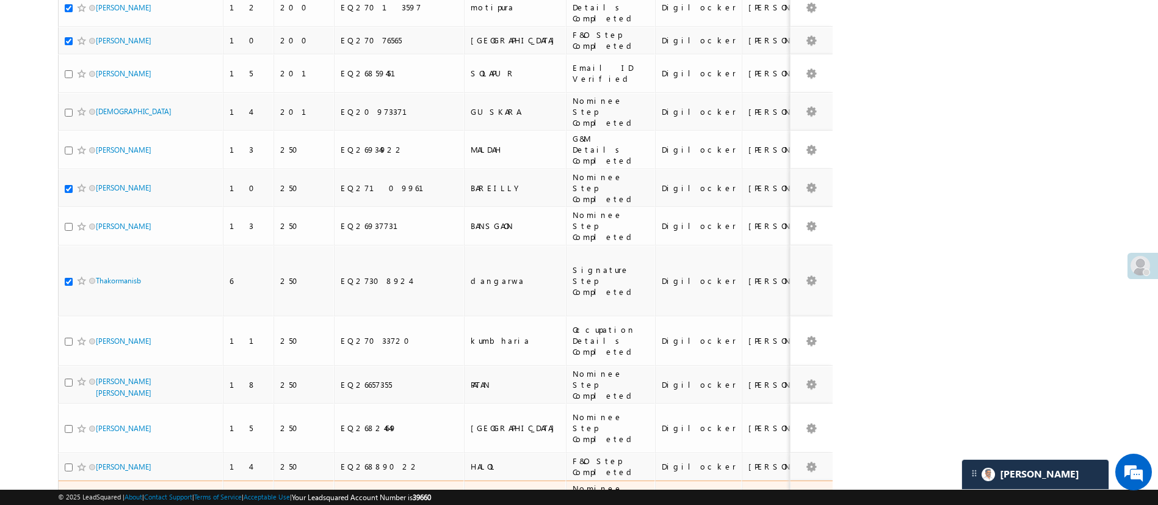
click at [70, 496] on input "checkbox" at bounding box center [69, 500] width 8 height 8
checkbox input "true"
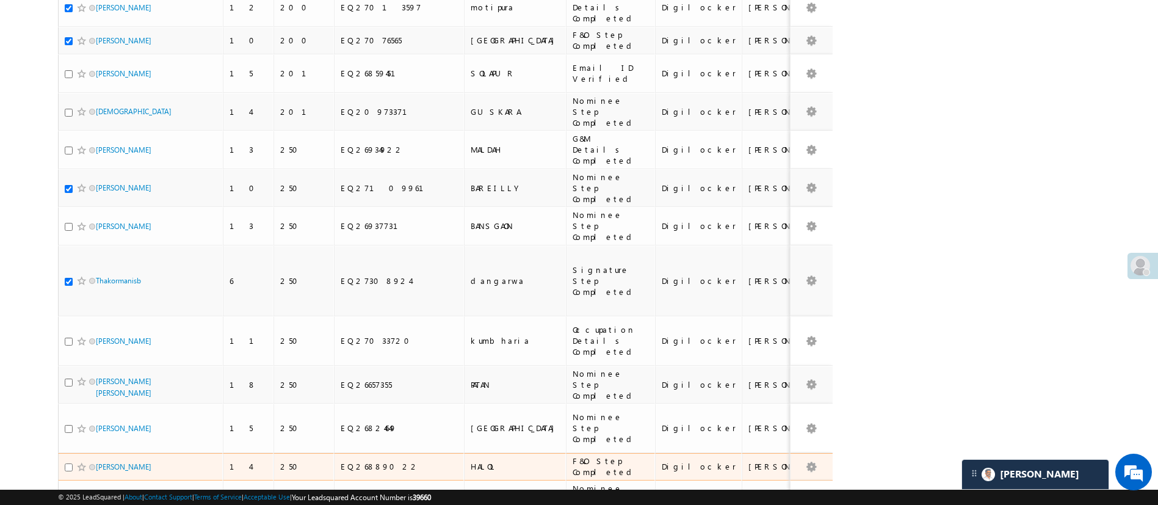
click at [71, 463] on input "checkbox" at bounding box center [69, 467] width 8 height 8
checkbox input "true"
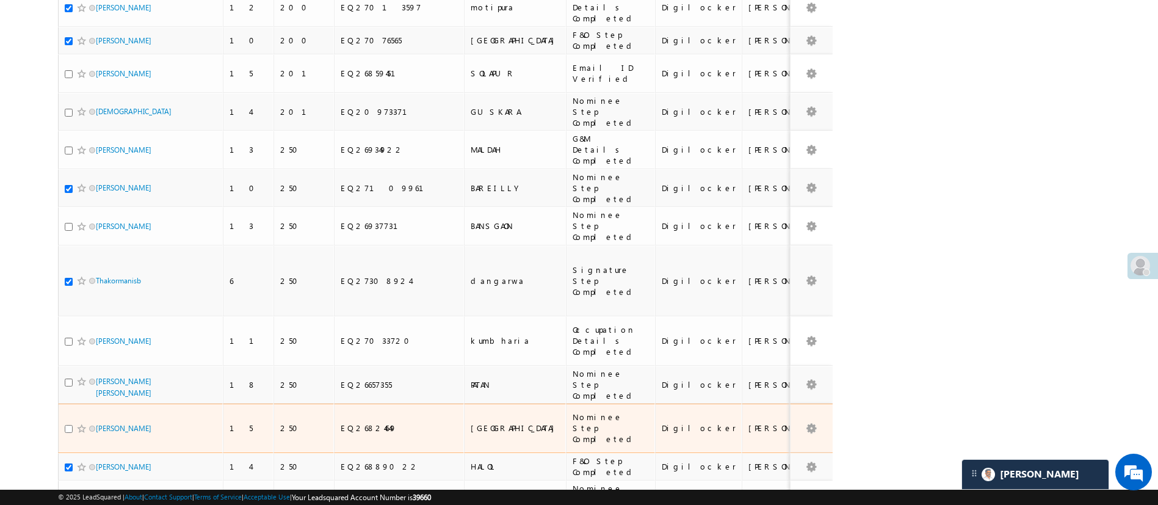
click at [71, 425] on input "checkbox" at bounding box center [69, 429] width 8 height 8
checkbox input "true"
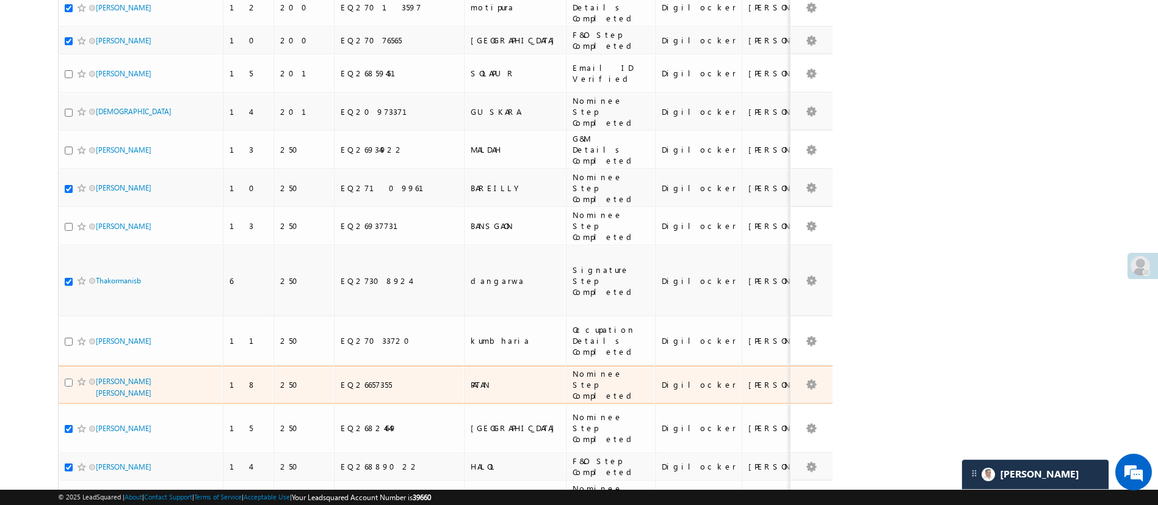
click at [69, 379] on input "checkbox" at bounding box center [69, 383] width 8 height 8
checkbox input "true"
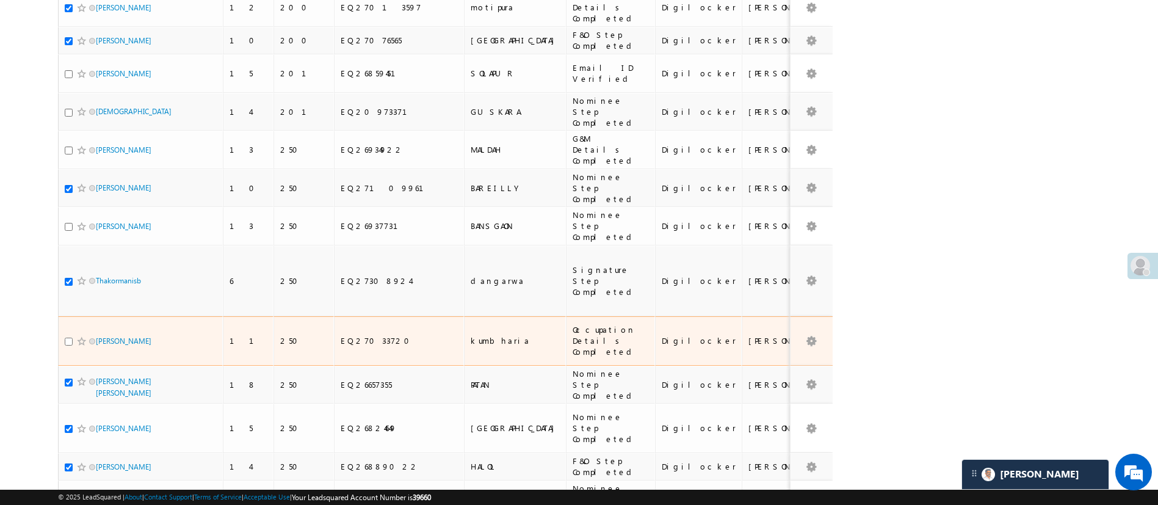
click at [67, 338] on input "checkbox" at bounding box center [69, 342] width 8 height 8
checkbox input "true"
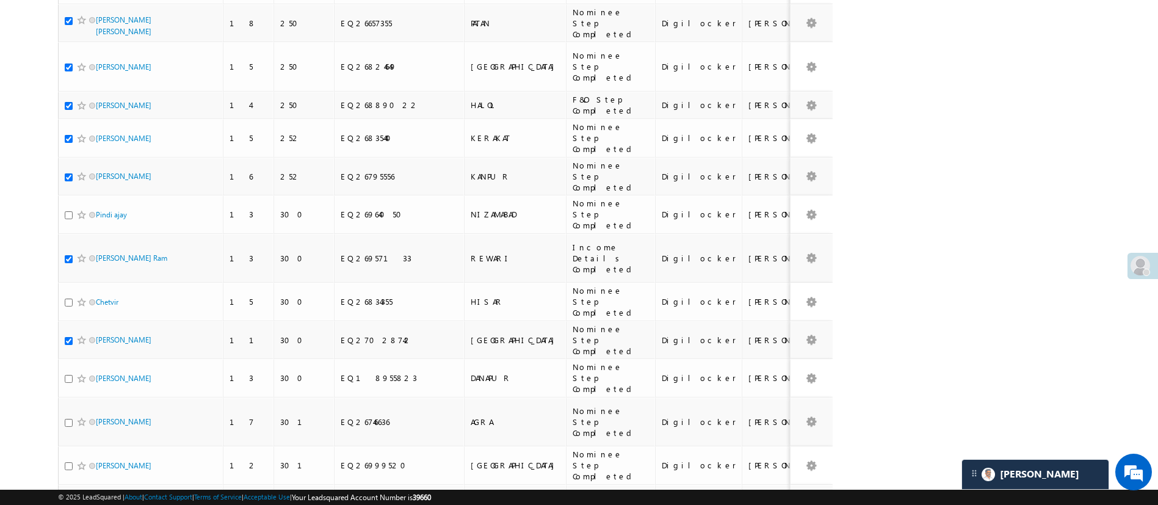
scroll to position [1291, 0]
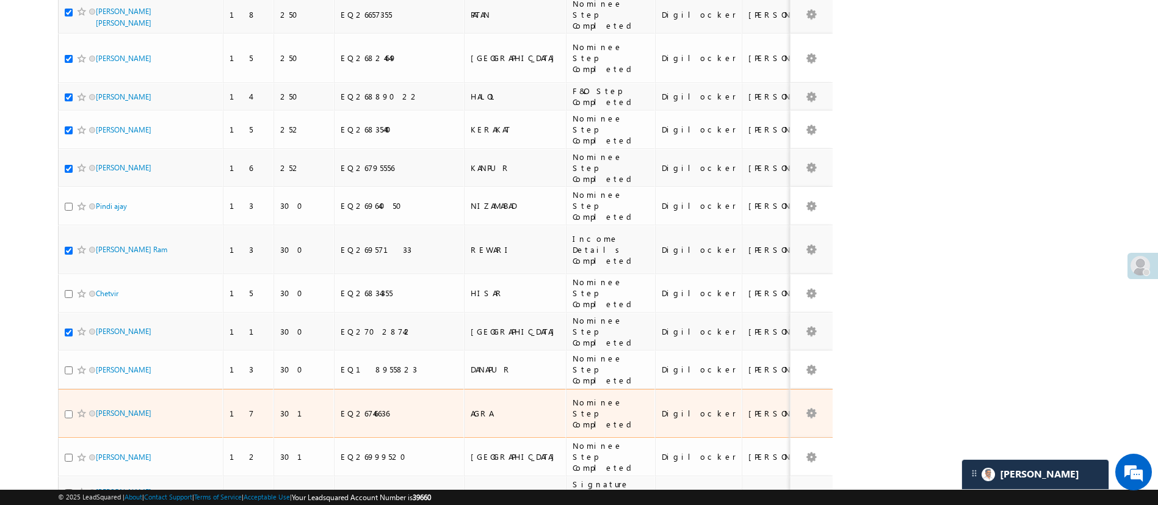
click at [68, 410] on input "checkbox" at bounding box center [69, 414] width 8 height 8
checkbox input "true"
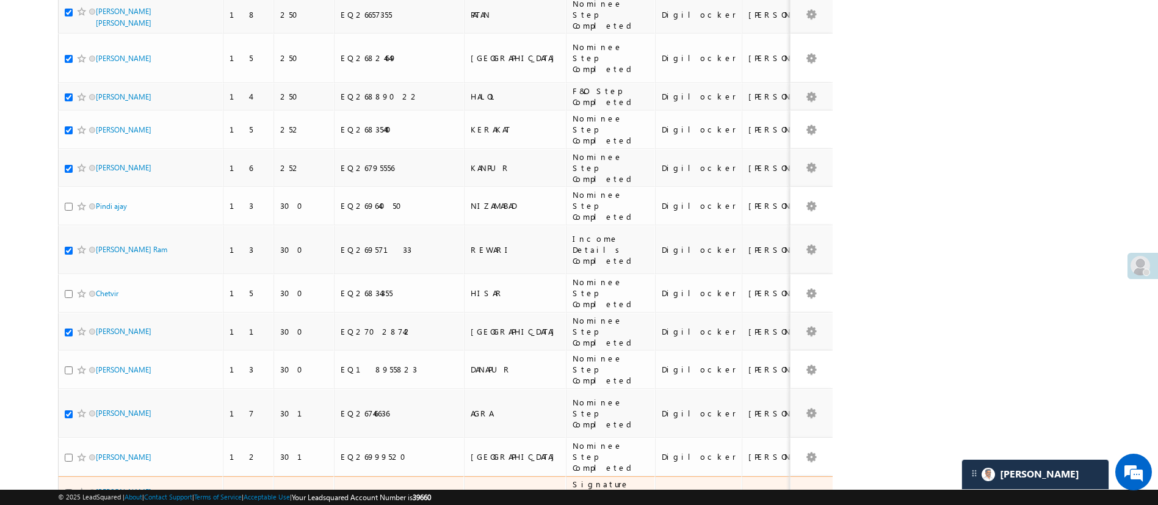
click at [67, 489] on input "checkbox" at bounding box center [69, 493] width 8 height 8
checkbox input "true"
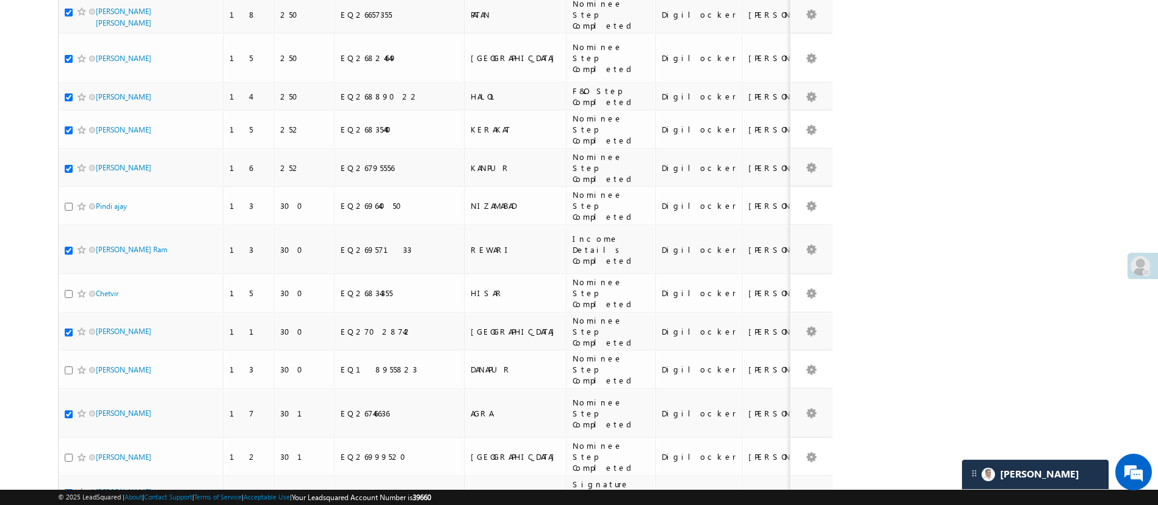
checkbox input "true"
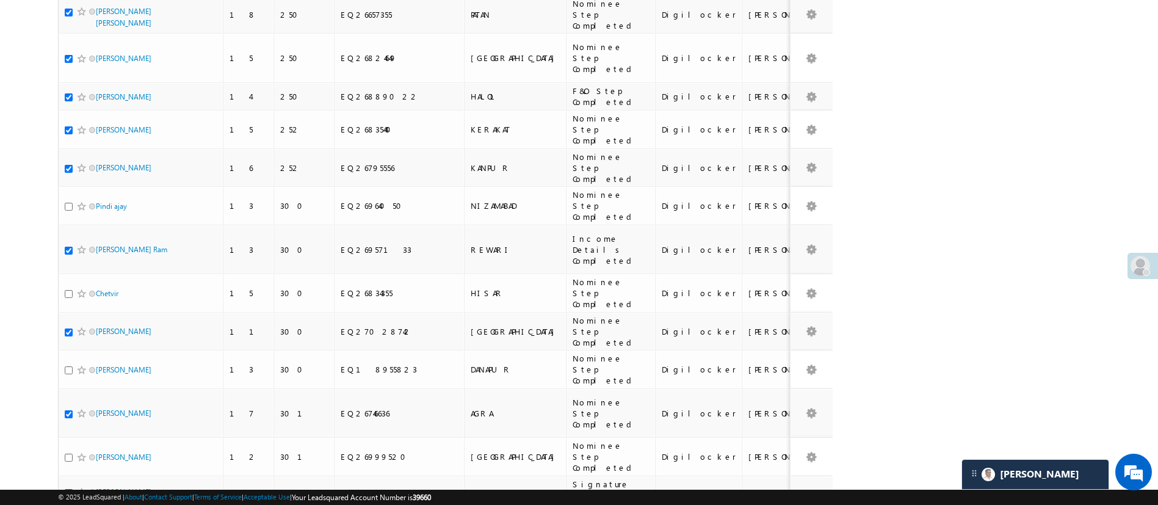
checkbox input "true"
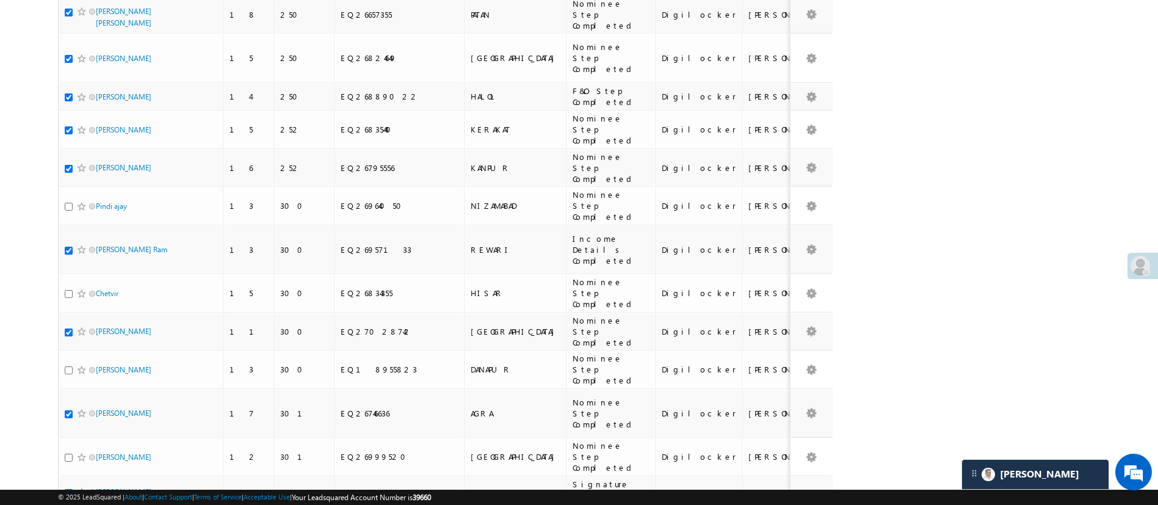
checkbox input "true"
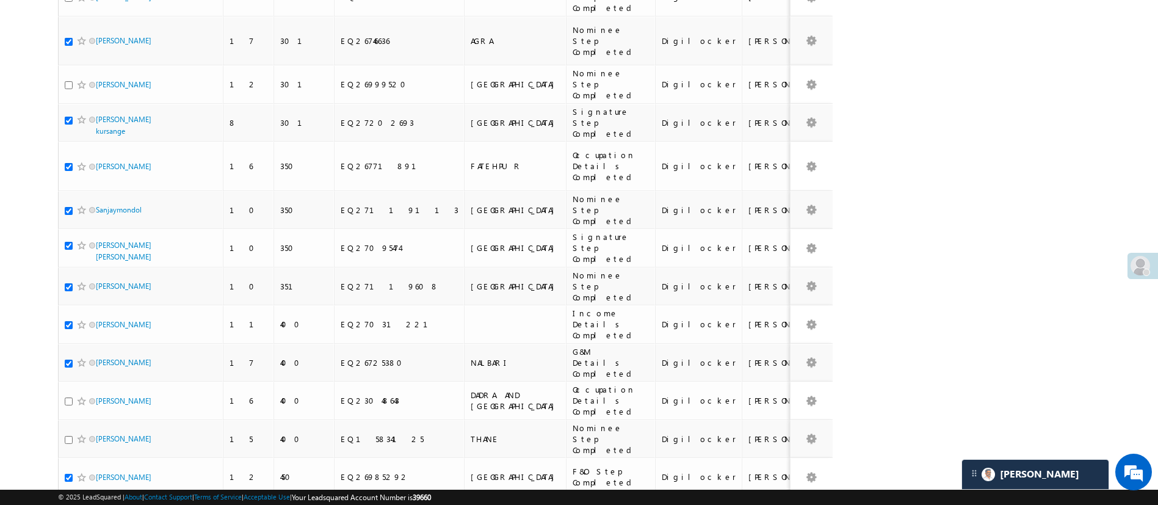
scroll to position [1669, 0]
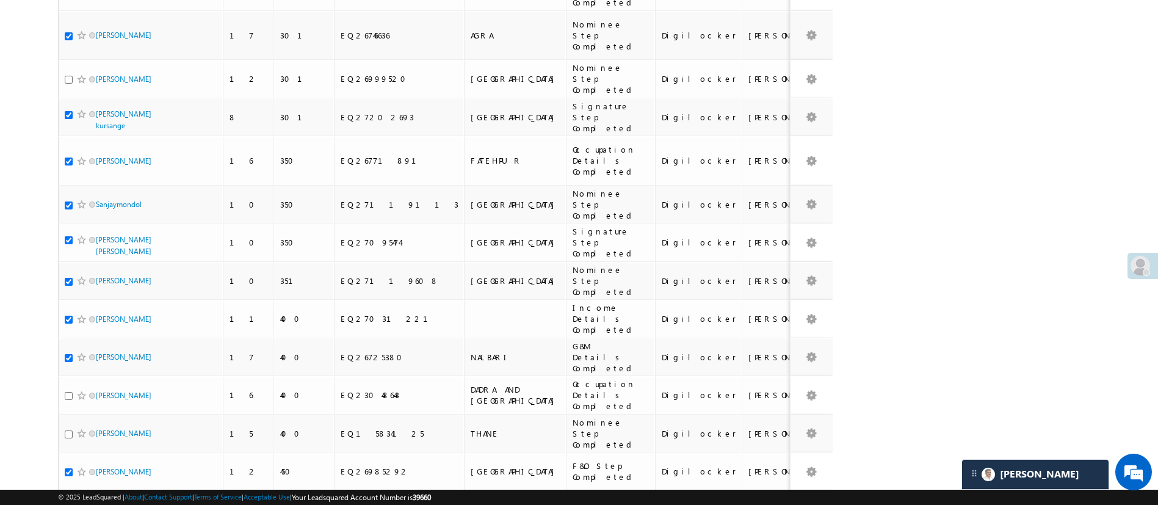
checkbox input "true"
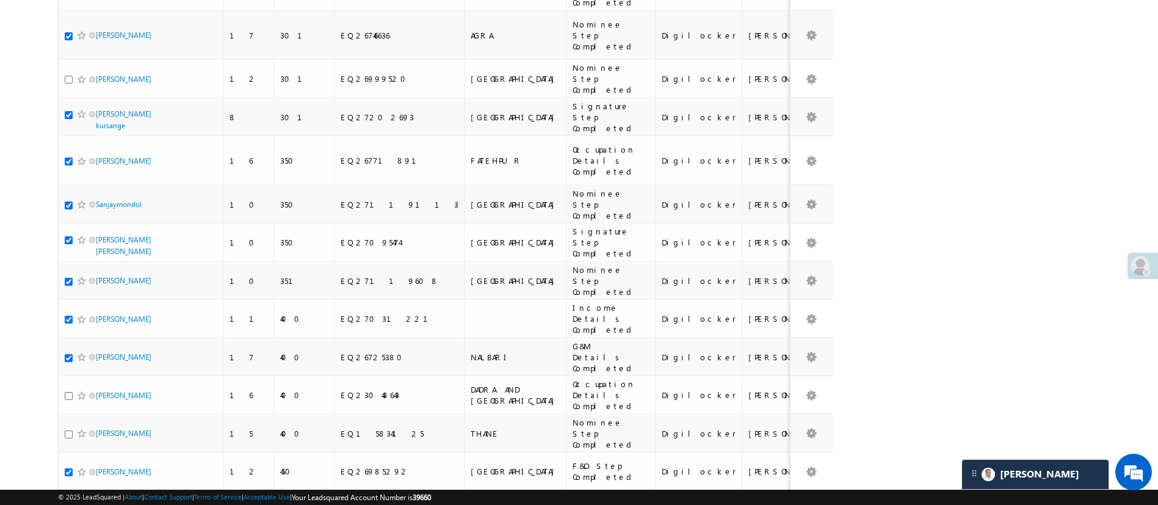
checkbox input "true"
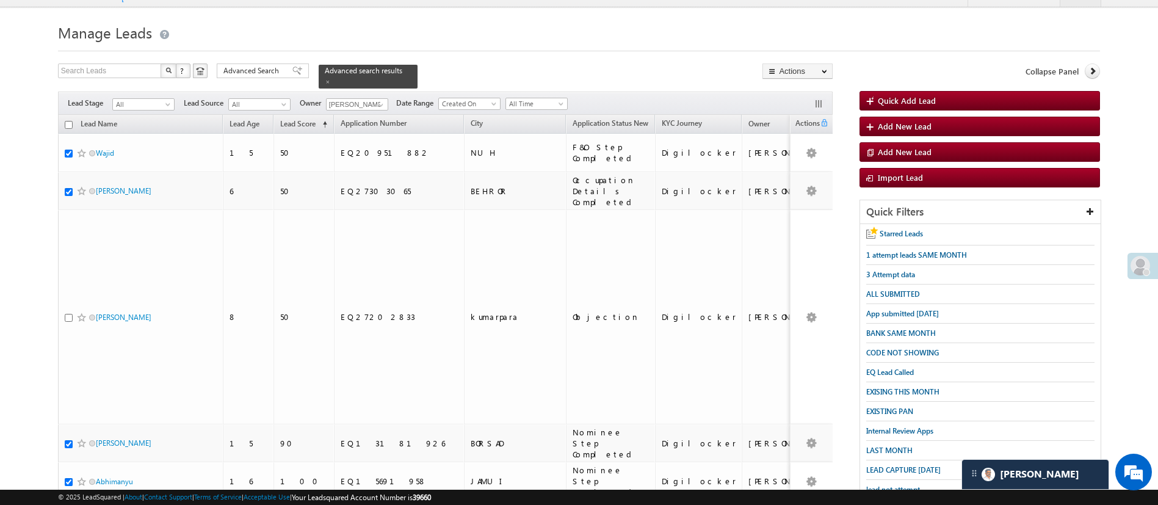
scroll to position [0, 0]
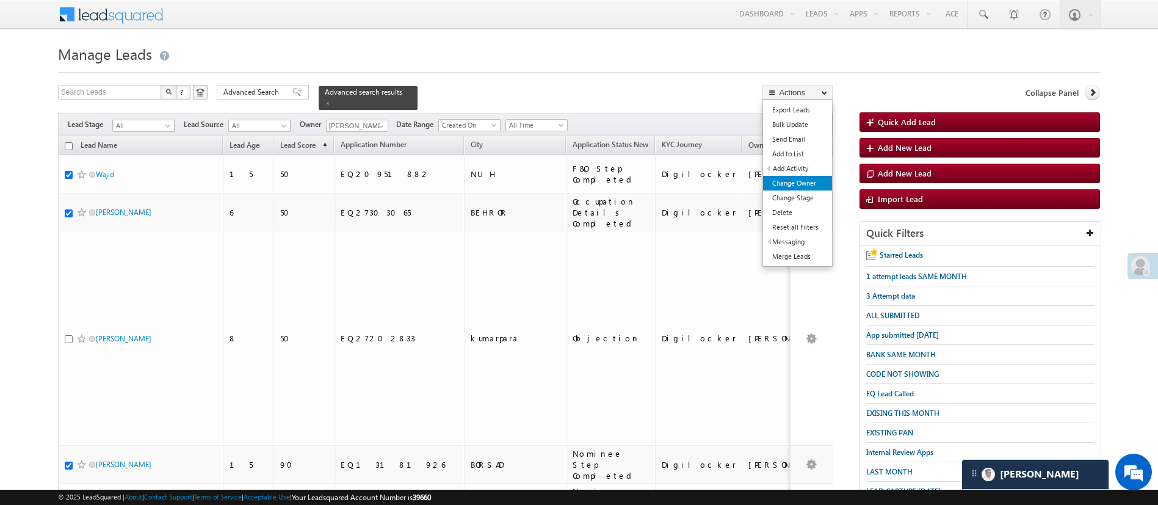
click at [791, 182] on link "Change Owner" at bounding box center [797, 183] width 69 height 15
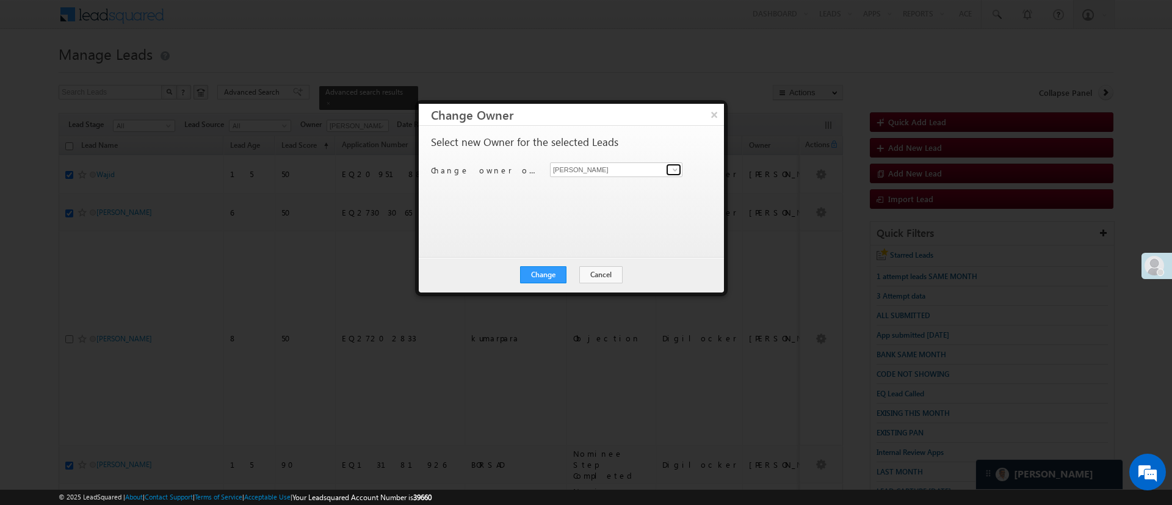
click at [675, 165] on span at bounding box center [675, 170] width 10 height 10
click at [618, 195] on span "HIMANSHU.SHARMA@ANGELBROKING.COM" at bounding box center [610, 193] width 110 height 9
type input "Himanshu Sharma"
click at [551, 274] on button "Change" at bounding box center [543, 274] width 46 height 17
click at [577, 280] on button "Close" at bounding box center [573, 274] width 39 height 17
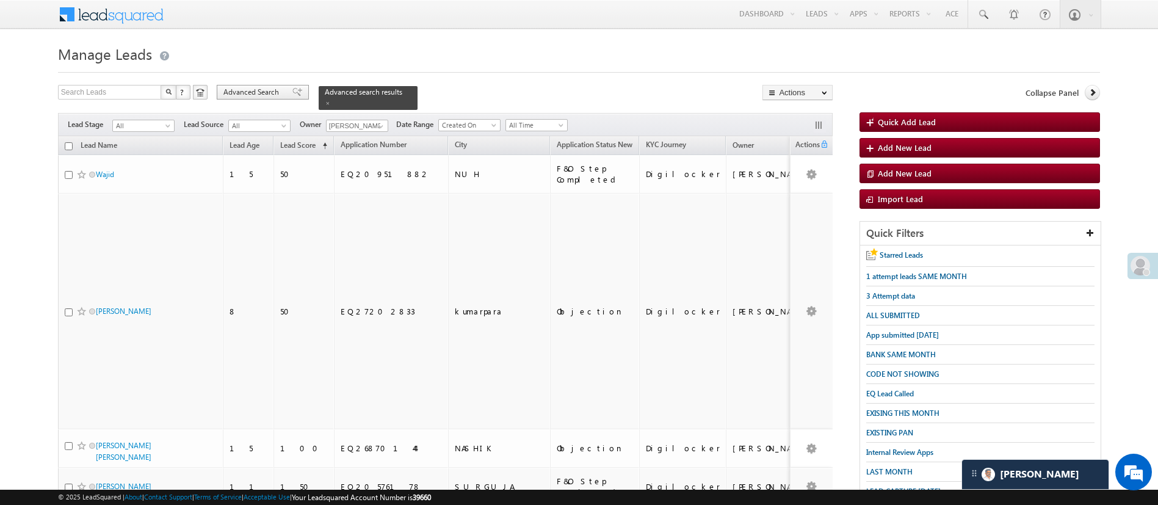
click at [246, 92] on span "Advanced Search" at bounding box center [252, 92] width 59 height 11
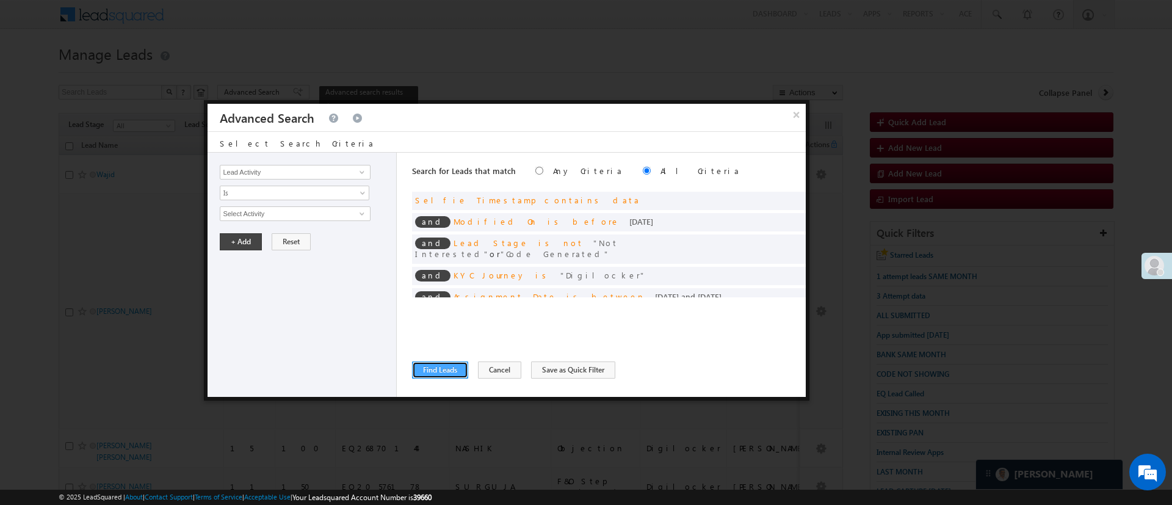
click at [449, 372] on button "Find Leads" at bounding box center [440, 369] width 56 height 17
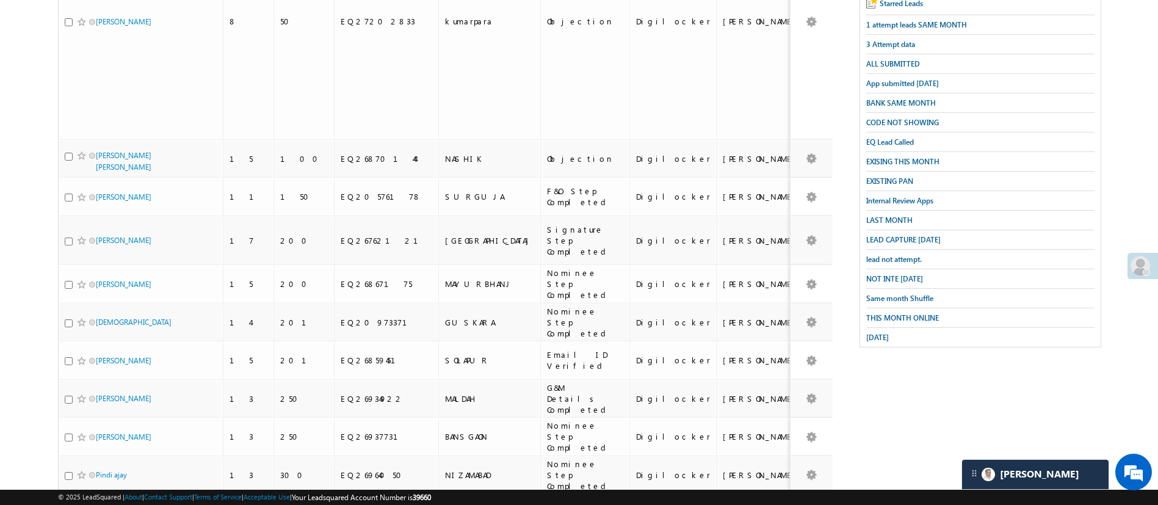
scroll to position [506, 0]
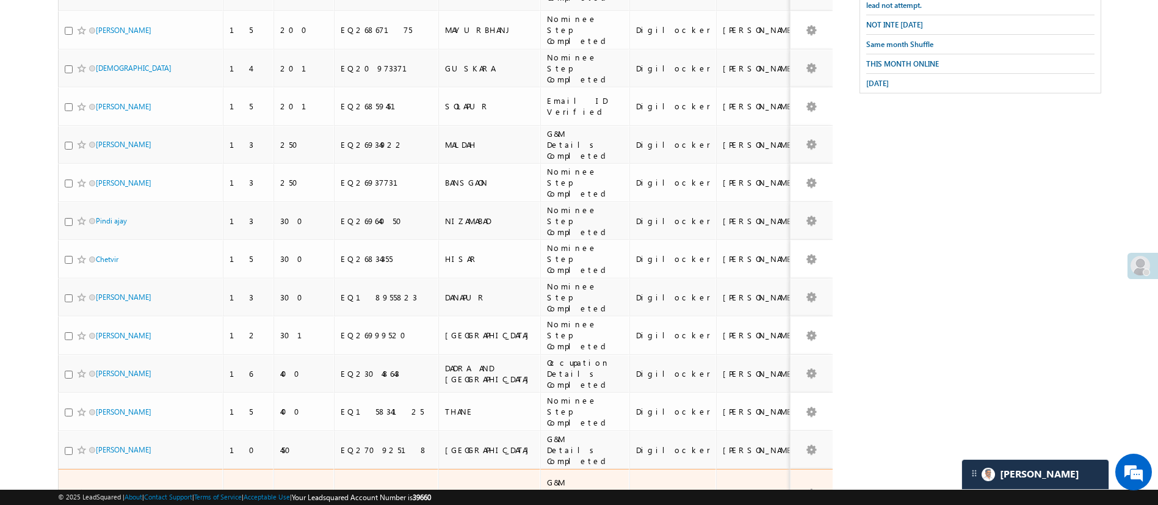
click at [68, 490] on input "checkbox" at bounding box center [69, 494] width 8 height 8
checkbox input "true"
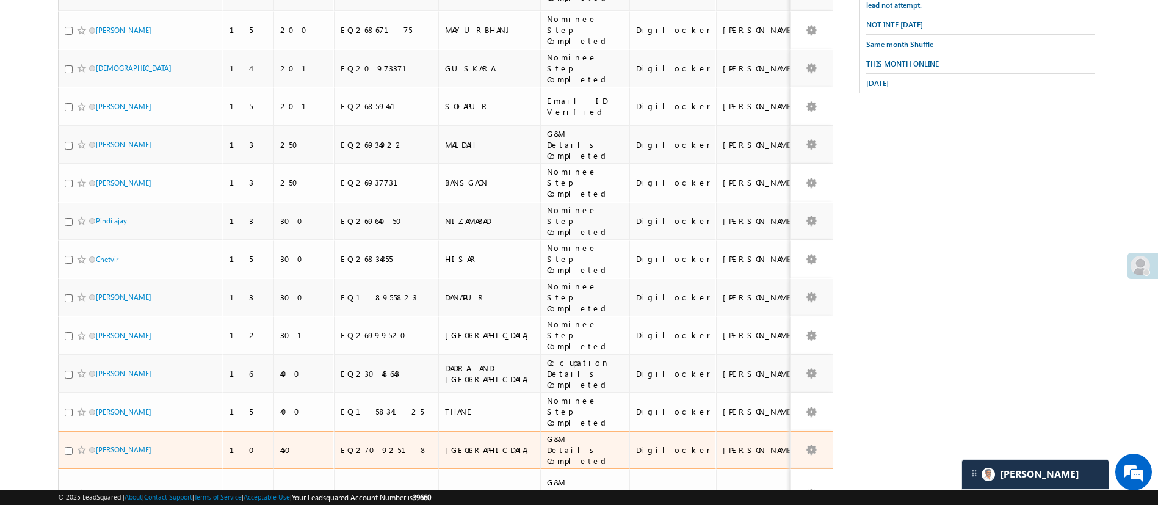
click at [68, 447] on input "checkbox" at bounding box center [69, 451] width 8 height 8
checkbox input "true"
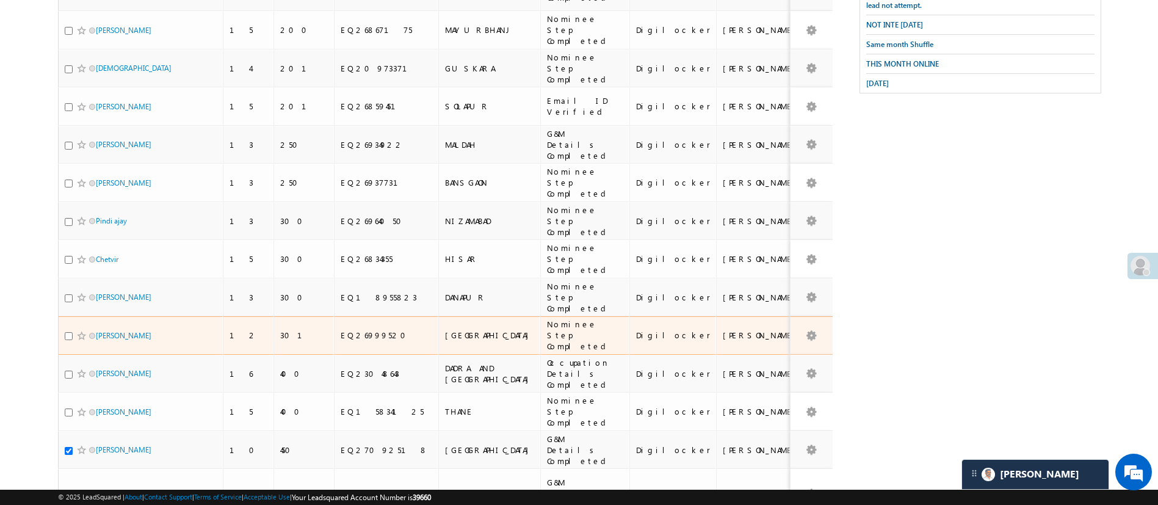
click at [67, 330] on div at bounding box center [83, 336] width 37 height 12
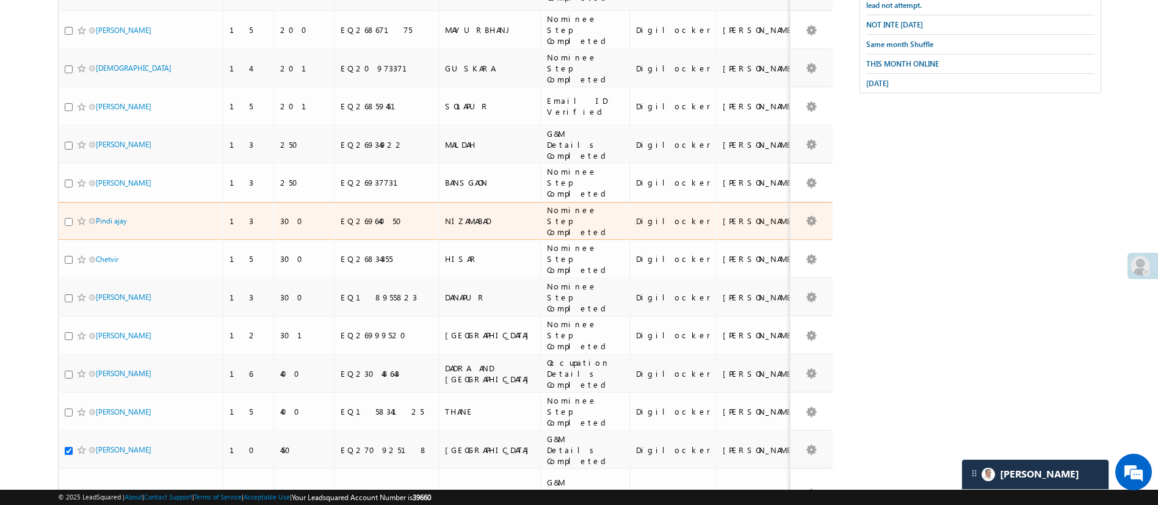
click at [69, 218] on input "checkbox" at bounding box center [69, 222] width 8 height 8
checkbox input "true"
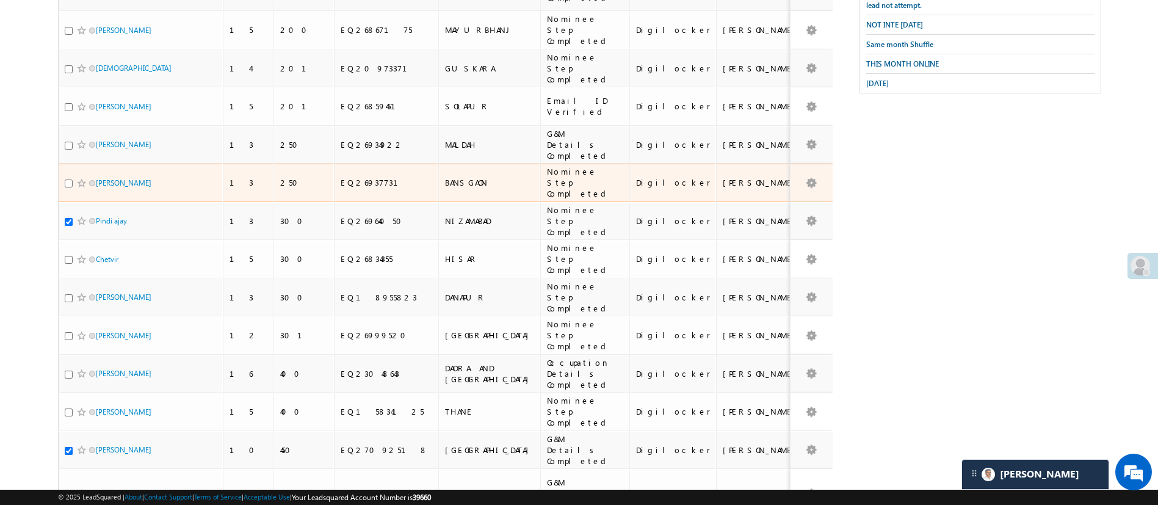
click at [71, 179] on input "checkbox" at bounding box center [69, 183] width 8 height 8
checkbox input "true"
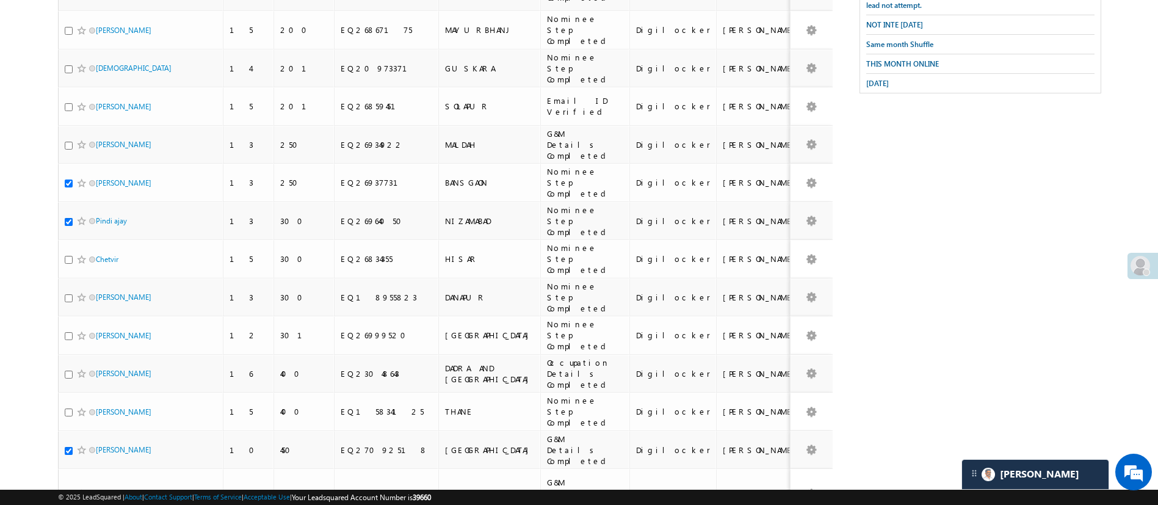
scroll to position [64, 0]
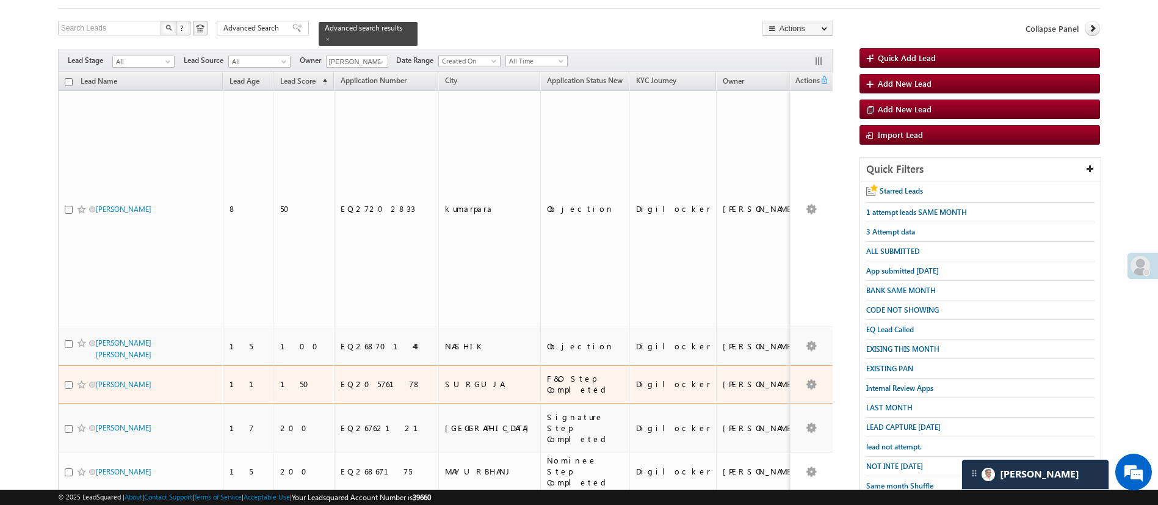
click at [68, 381] on input "checkbox" at bounding box center [69, 385] width 8 height 8
checkbox input "true"
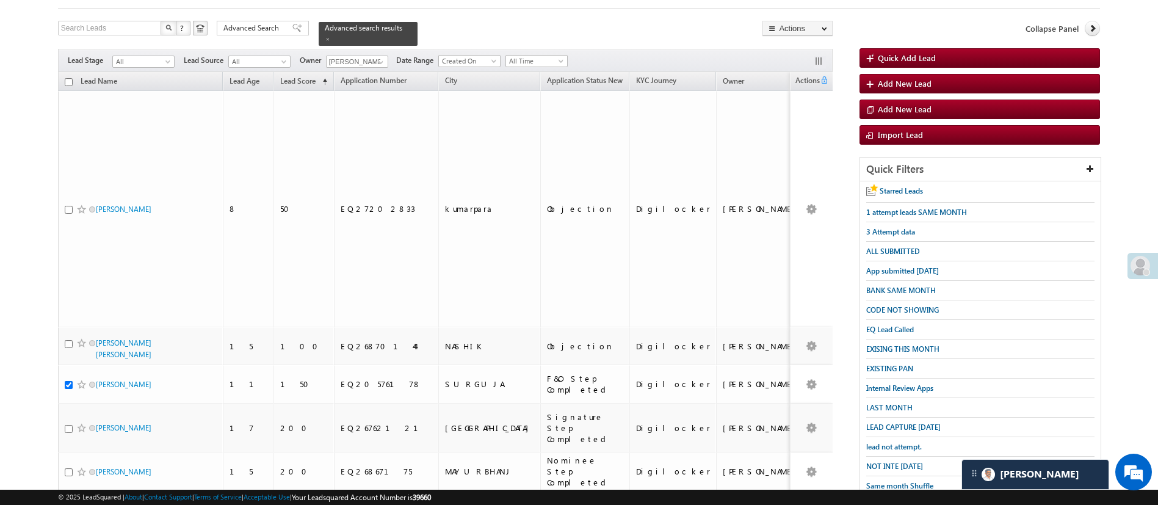
checkbox input "true"
click at [816, 116] on link "Change Owner" at bounding box center [797, 119] width 69 height 15
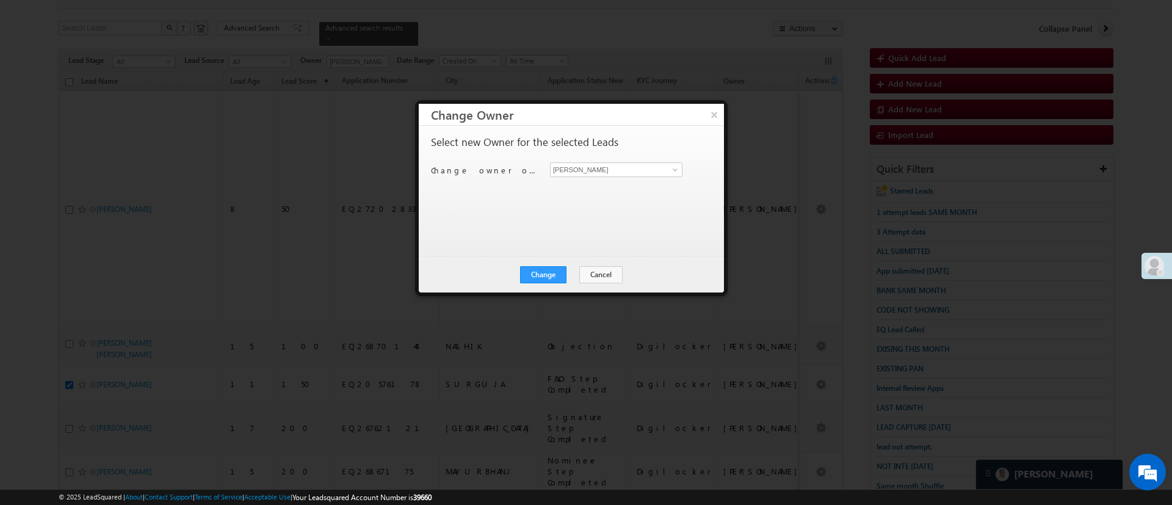
click at [677, 161] on div "Select new Owner for the selected Leads Change owner of 6 leads to Manish Panch…" at bounding box center [570, 186] width 278 height 98
click at [670, 166] on link at bounding box center [673, 170] width 15 height 12
click at [626, 184] on link "Monika Jain Monika.Jain@angelbroking.com" at bounding box center [616, 188] width 132 height 23
type input "[PERSON_NAME]"
click at [555, 269] on button "Change" at bounding box center [543, 274] width 46 height 17
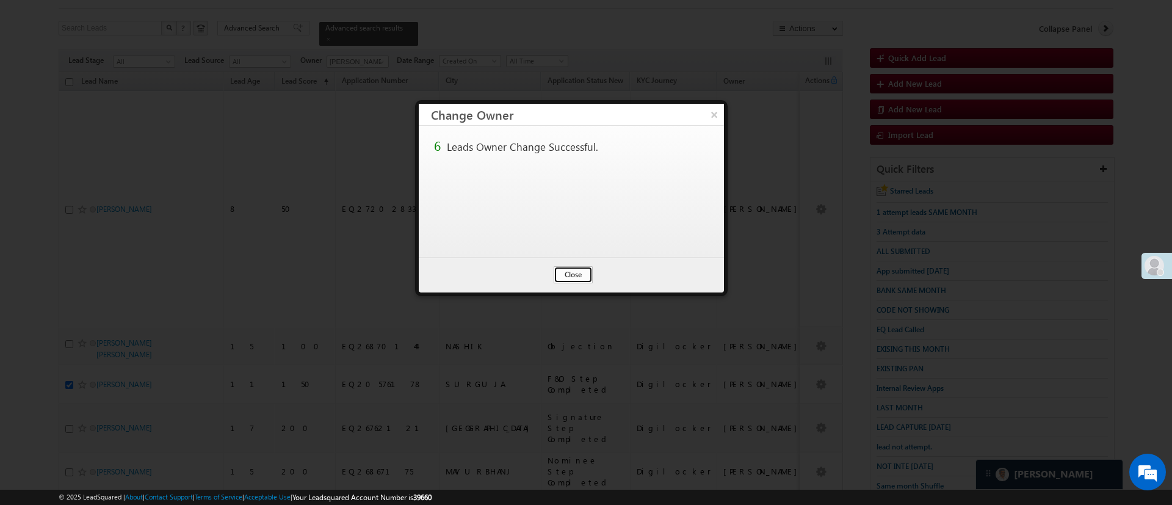
click at [557, 268] on button "Close" at bounding box center [573, 274] width 39 height 17
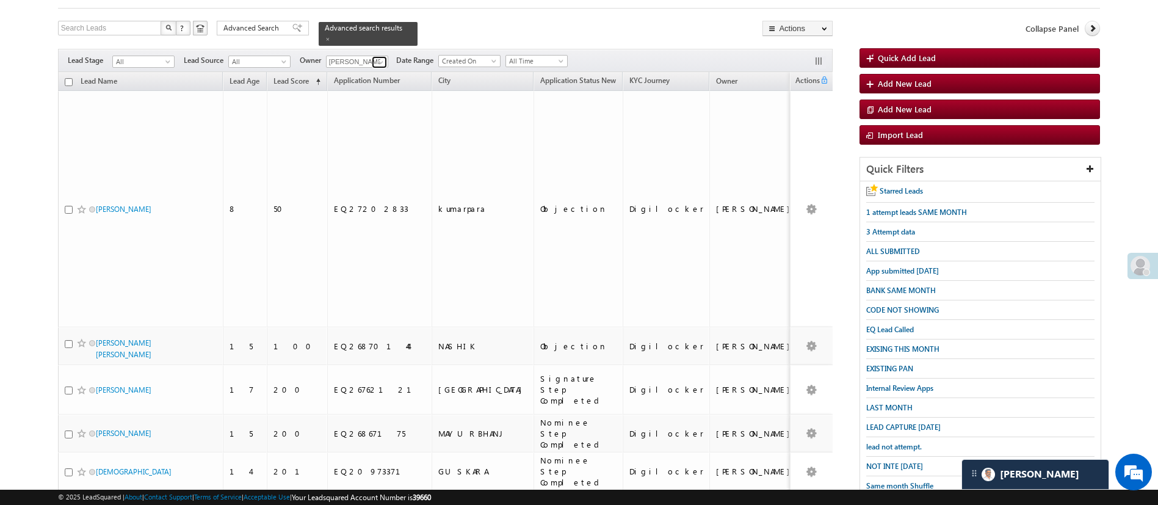
click at [375, 56] on link at bounding box center [379, 62] width 15 height 12
click at [374, 68] on link "Hemant Nandwana Hemant.Nandwana@angelbroking.com" at bounding box center [387, 79] width 121 height 23
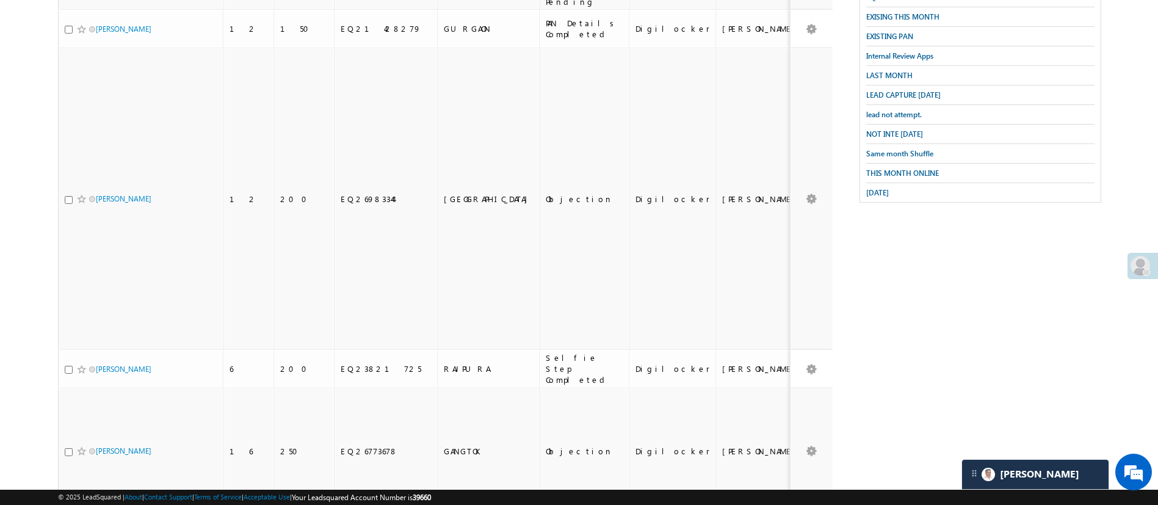
scroll to position [558, 0]
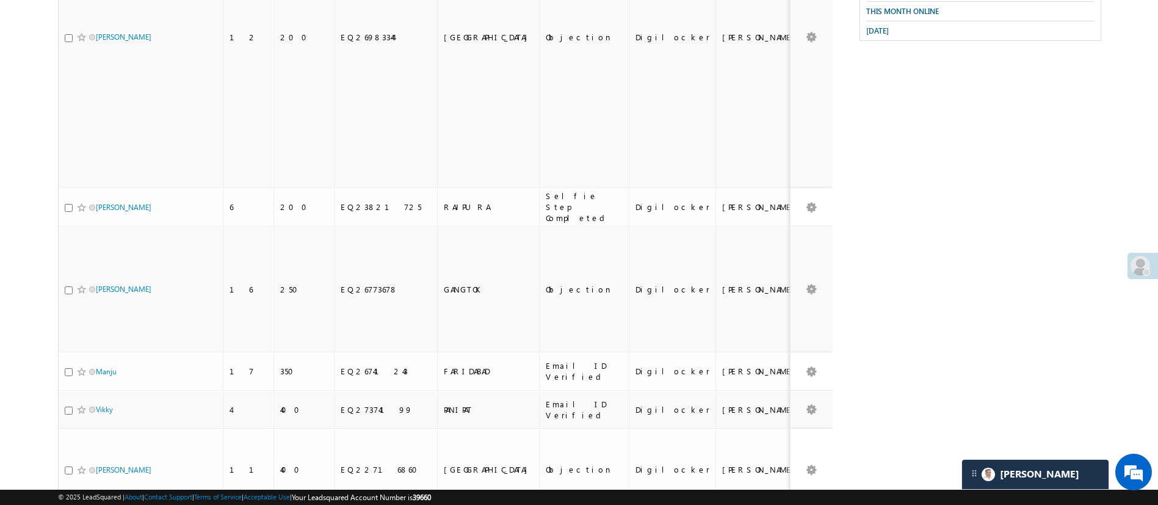
type input "[PERSON_NAME]"
checkbox input "true"
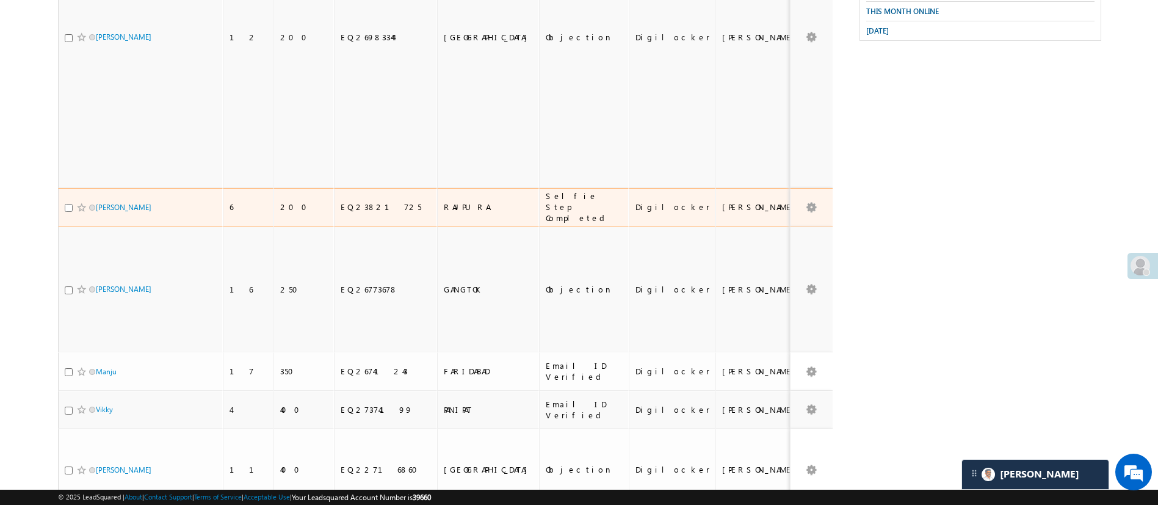
click at [70, 204] on input "checkbox" at bounding box center [69, 208] width 8 height 8
checkbox input "true"
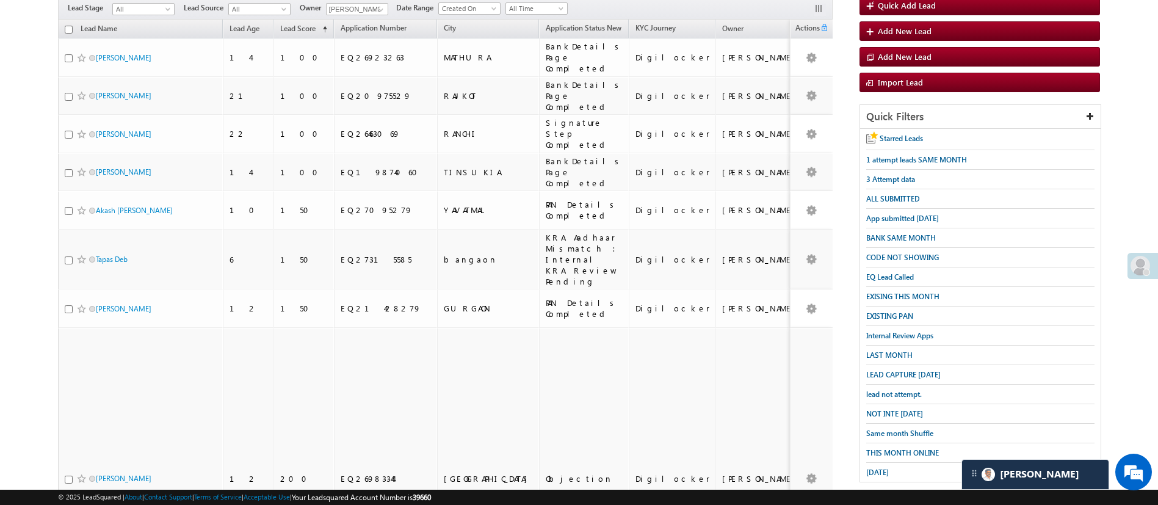
scroll to position [0, 0]
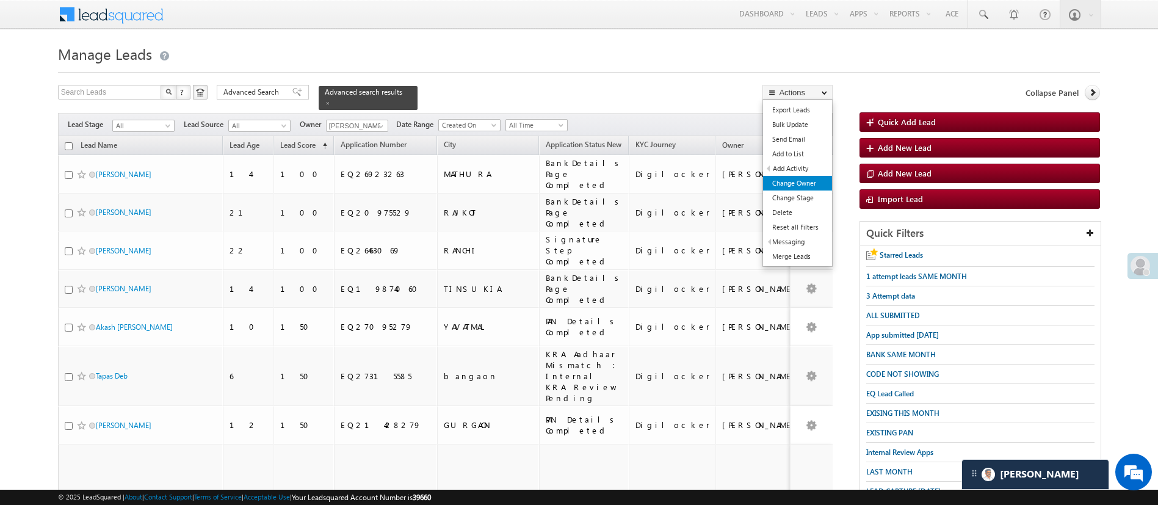
click at [806, 182] on link "Change Owner" at bounding box center [797, 183] width 69 height 15
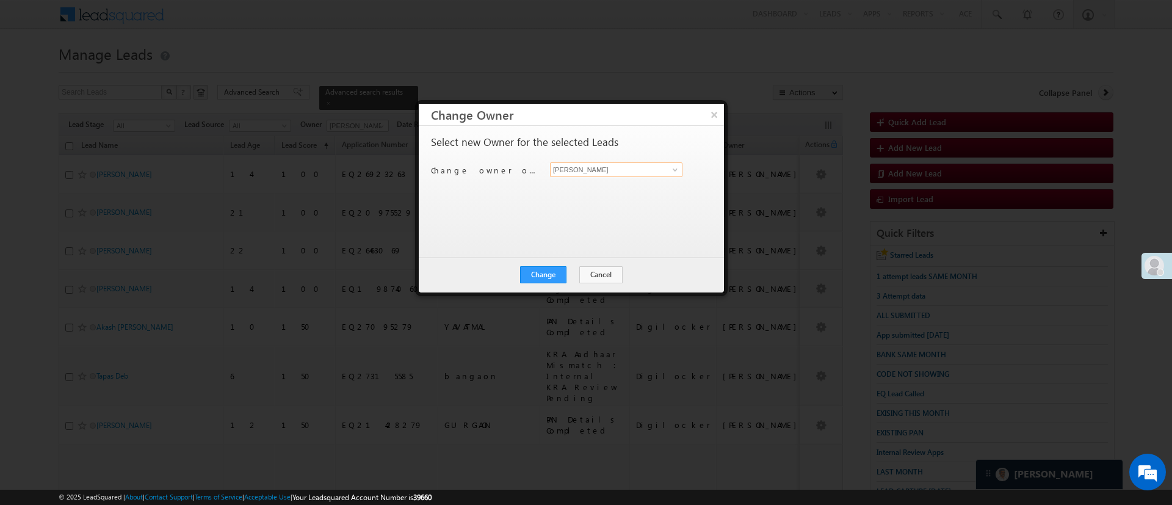
click at [648, 170] on input "[PERSON_NAME]" at bounding box center [616, 169] width 132 height 15
click at [623, 186] on link "Monika Jain Monika.Jain@angelbroking.com" at bounding box center [616, 188] width 132 height 23
type input "[PERSON_NAME]"
click at [546, 283] on div "Change Cancel Close" at bounding box center [571, 274] width 305 height 35
click at [547, 275] on button "Change" at bounding box center [543, 274] width 46 height 17
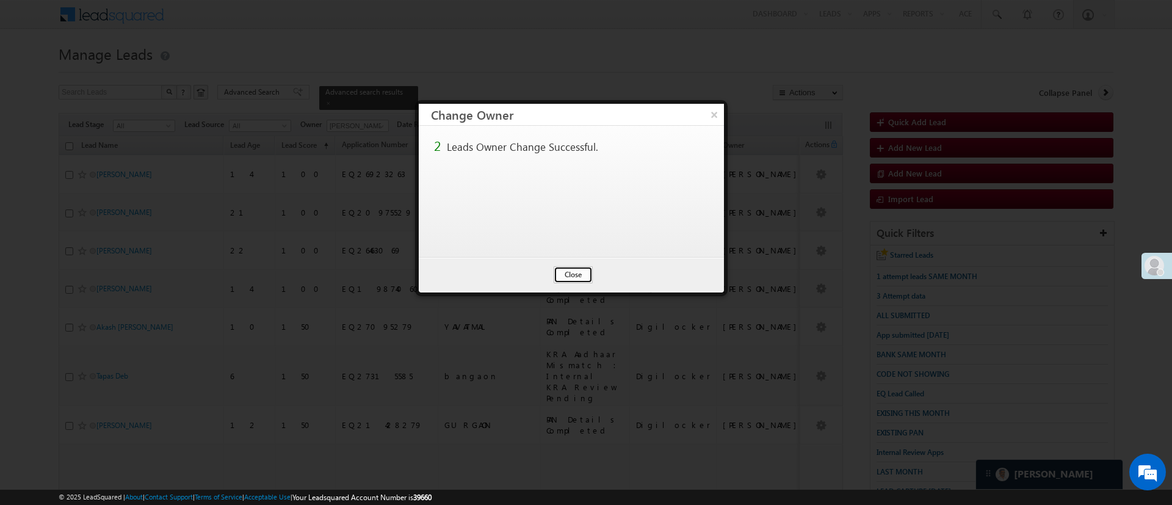
click at [577, 277] on button "Close" at bounding box center [573, 274] width 39 height 17
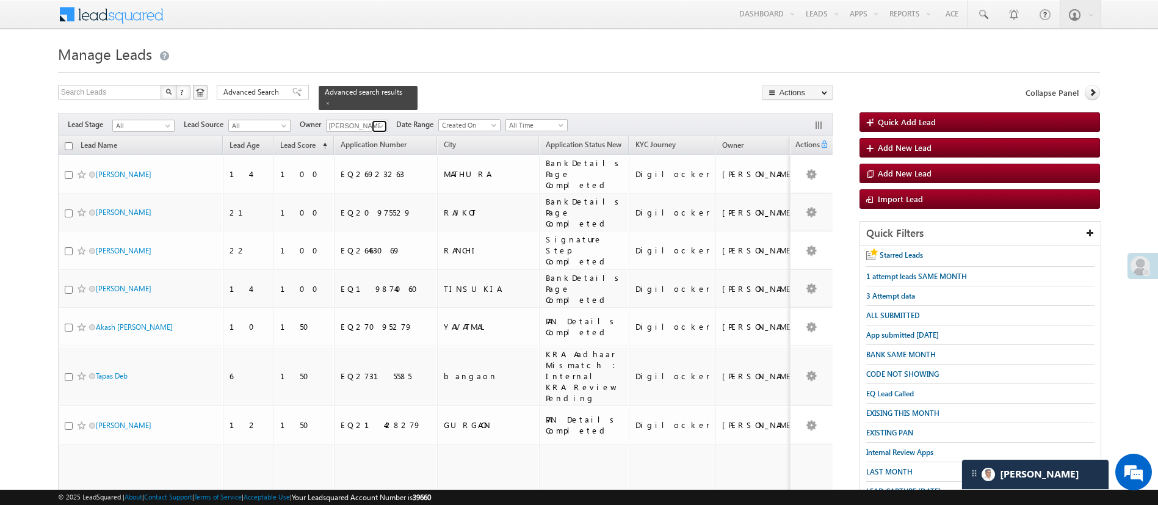
click at [382, 121] on span at bounding box center [381, 126] width 10 height 10
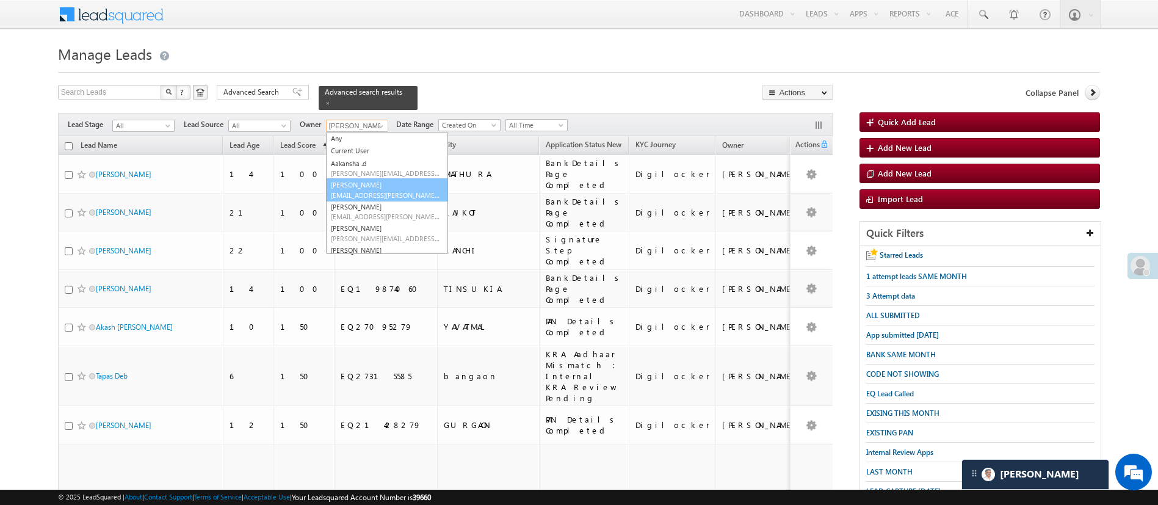
click at [416, 190] on span "Anuj.Rajak@angelbroking.com" at bounding box center [386, 194] width 110 height 9
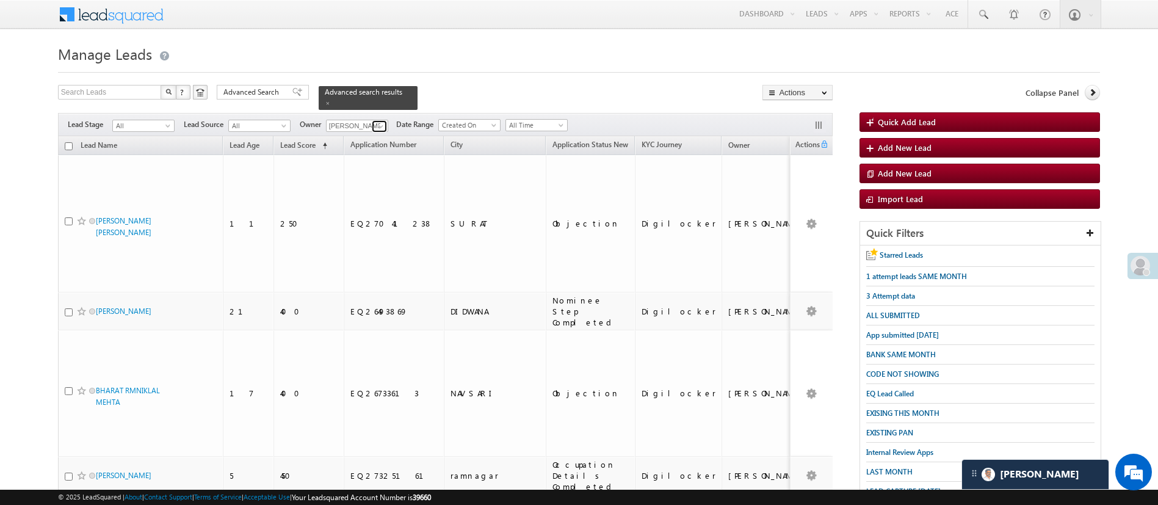
click at [380, 121] on span at bounding box center [381, 126] width 10 height 10
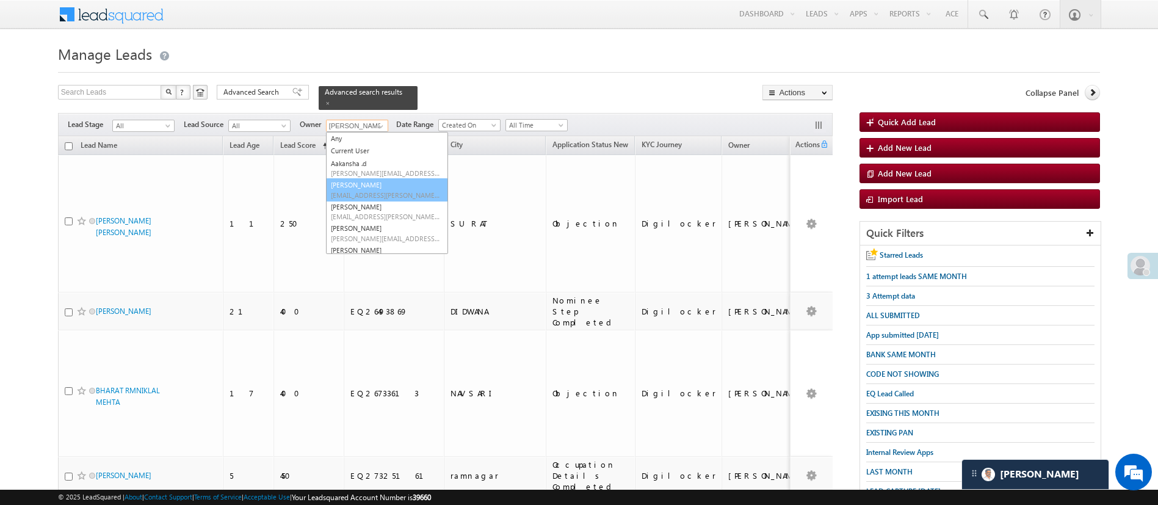
scroll to position [106, 0]
click at [398, 181] on link "MohammedSohail S MohammedSohail.S@angelbroking.com" at bounding box center [387, 192] width 122 height 23
type input "MohammedSohail S"
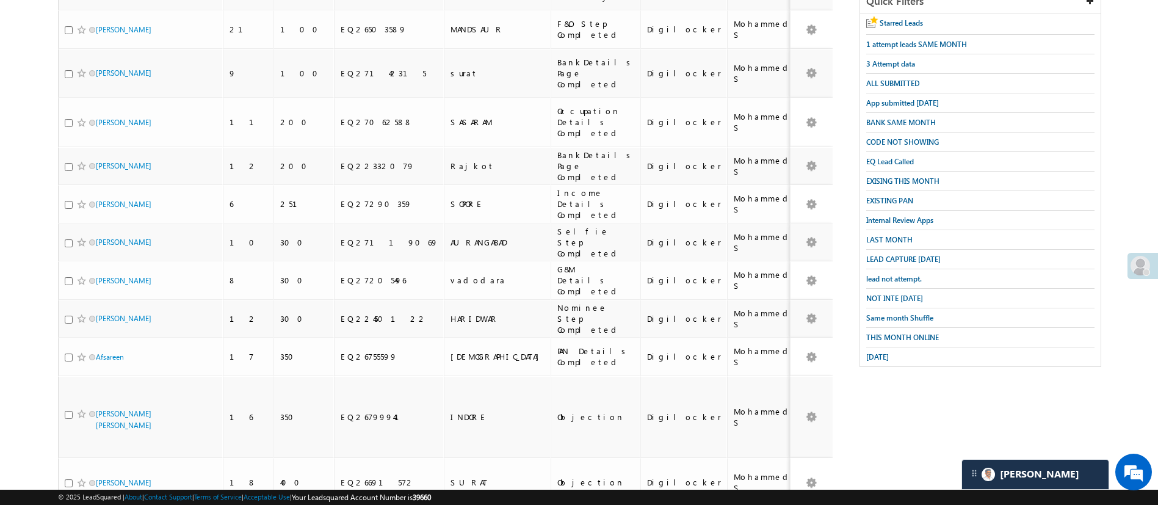
scroll to position [235, 0]
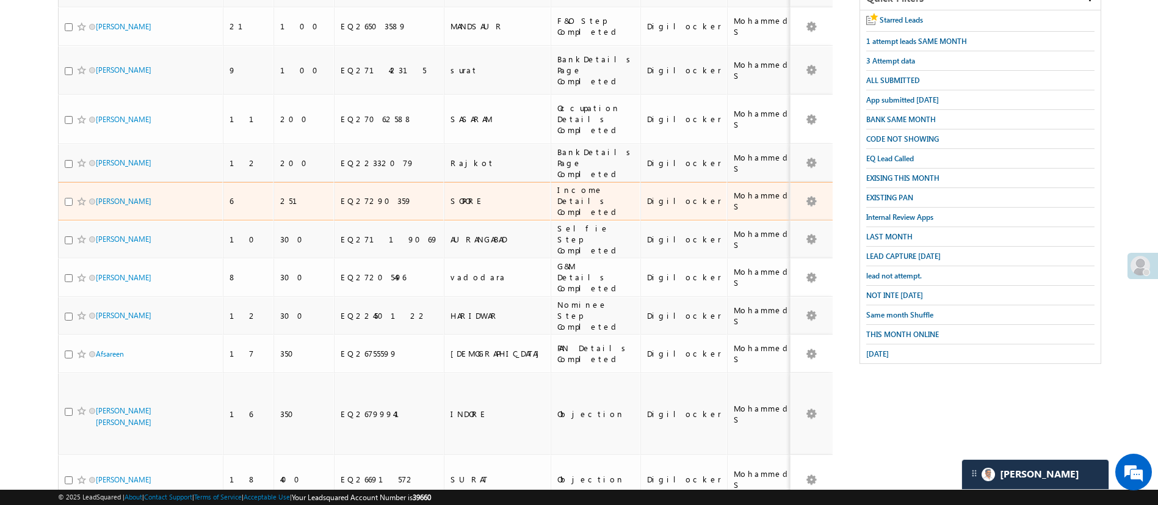
click at [65, 198] on input "checkbox" at bounding box center [69, 202] width 8 height 8
checkbox input "true"
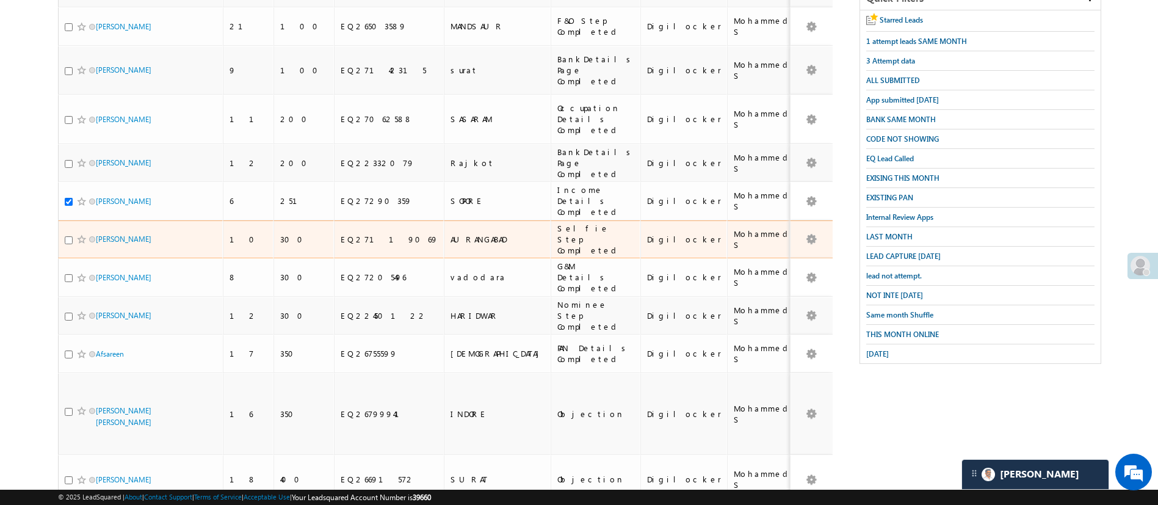
click at [68, 233] on div at bounding box center [83, 239] width 37 height 12
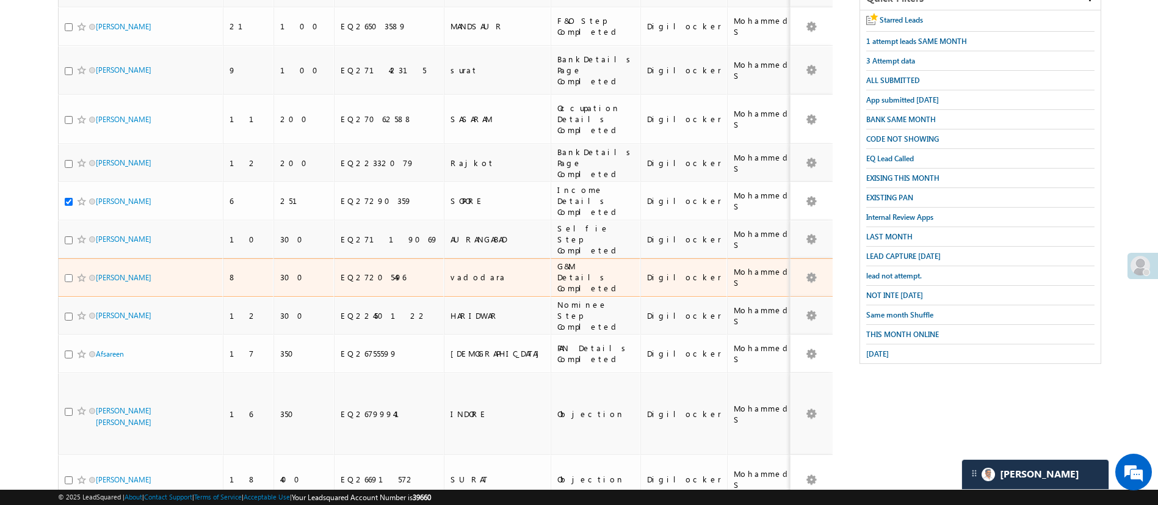
click at [67, 274] on input "checkbox" at bounding box center [69, 278] width 8 height 8
checkbox input "true"
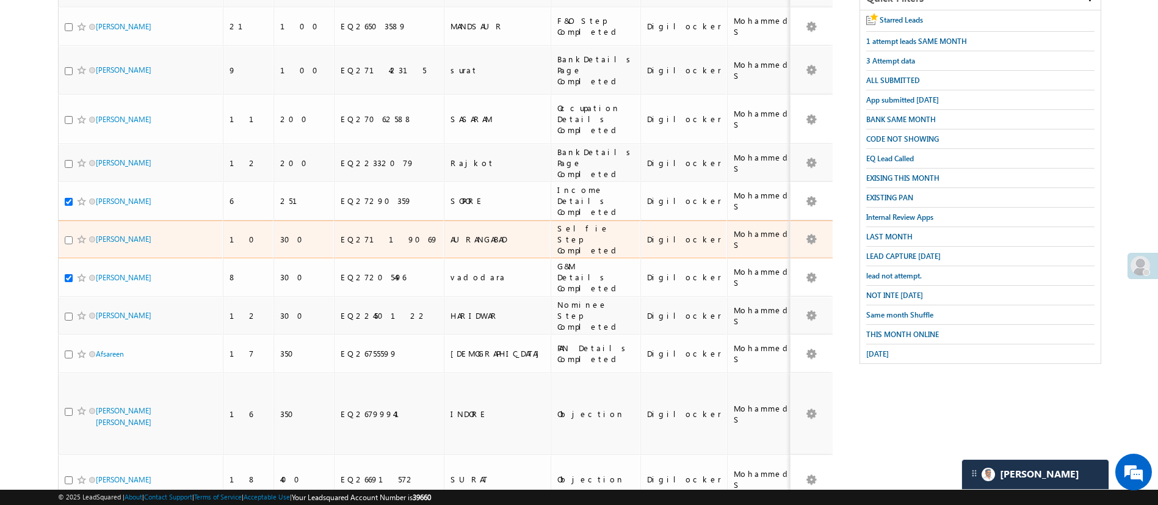
click at [69, 236] on input "checkbox" at bounding box center [69, 240] width 8 height 8
checkbox input "true"
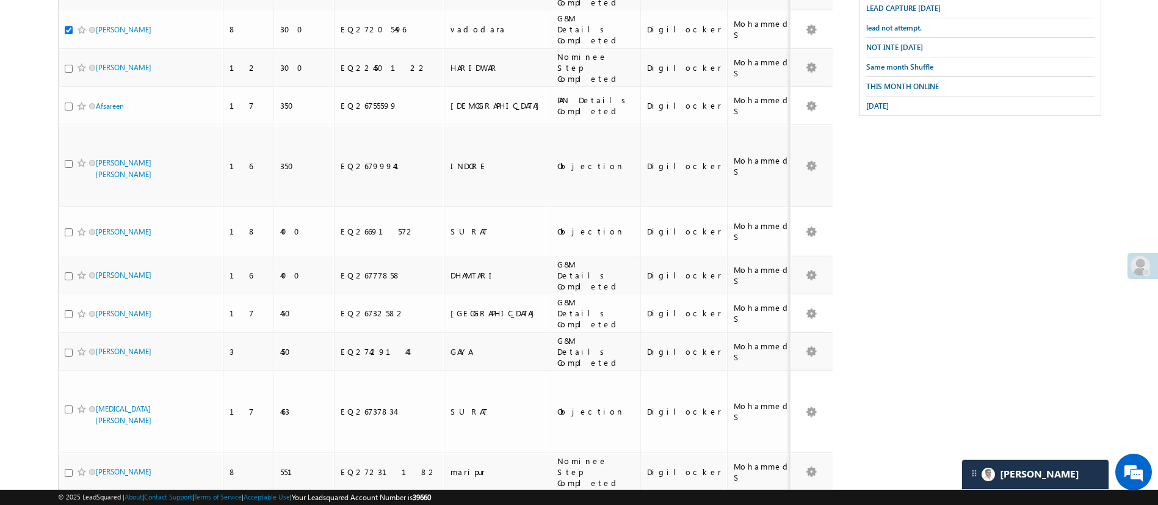
scroll to position [505, 0]
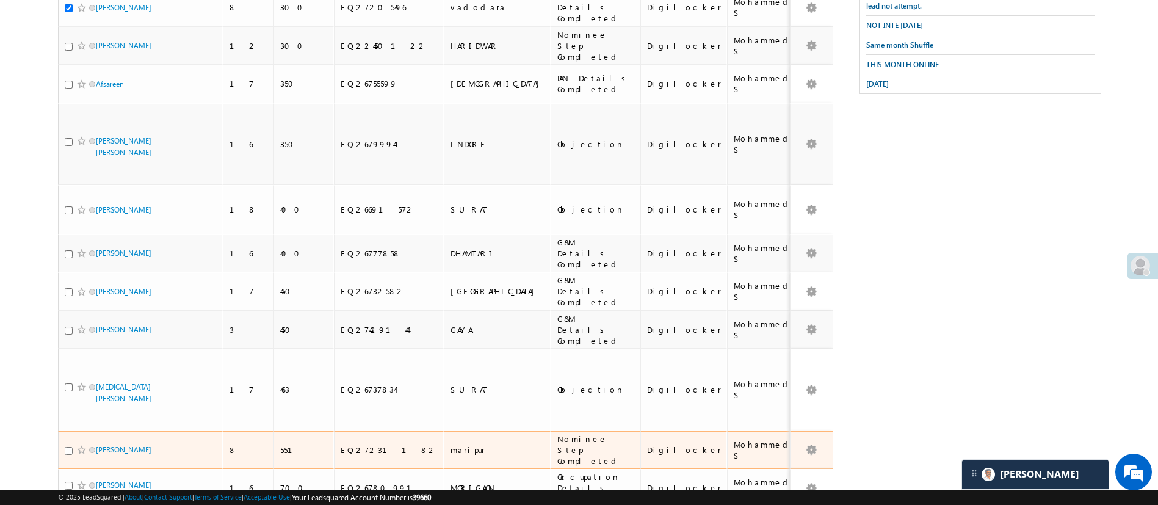
click at [66, 447] on input "checkbox" at bounding box center [69, 451] width 8 height 8
checkbox input "true"
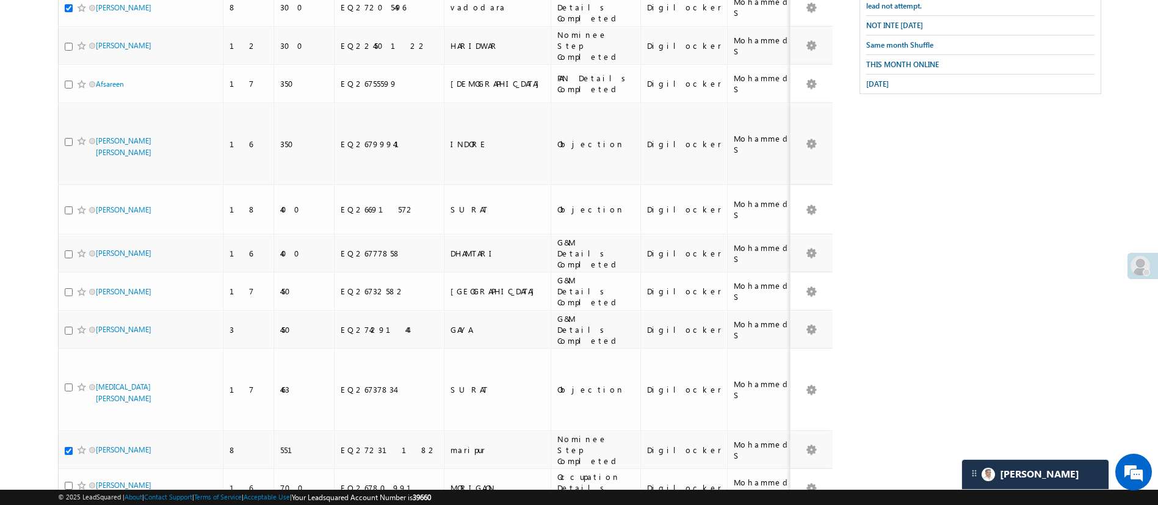
checkbox input "true"
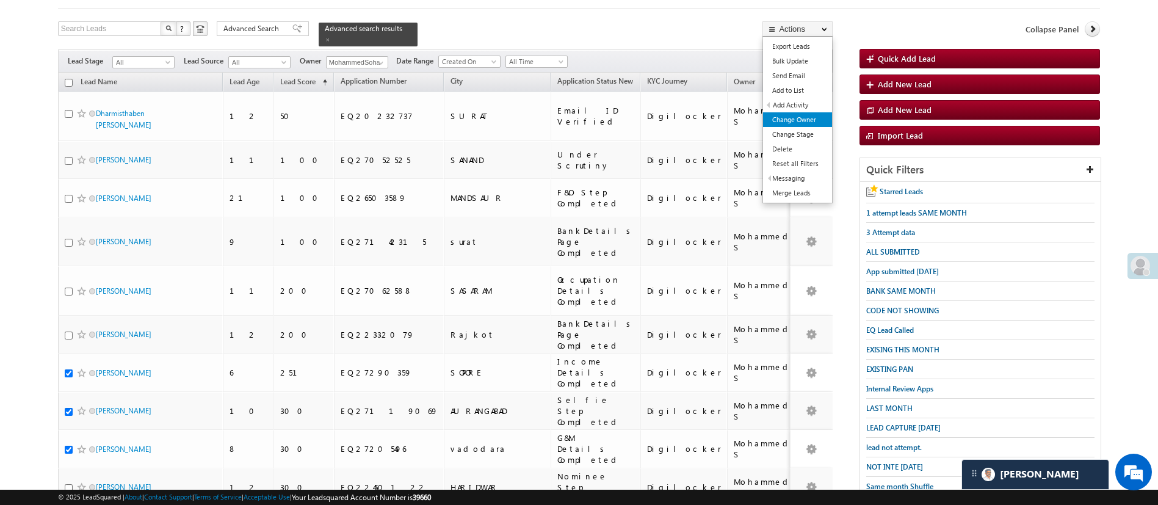
click at [818, 122] on link "Change Owner" at bounding box center [797, 119] width 69 height 15
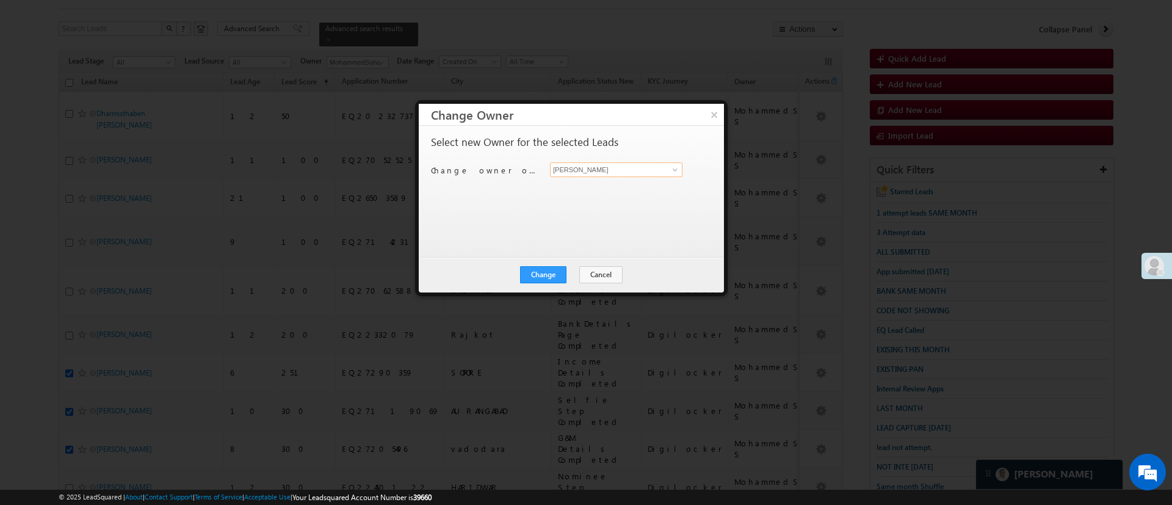
click at [657, 166] on input "[PERSON_NAME]" at bounding box center [616, 169] width 132 height 15
click at [639, 178] on link "Monika Jain Monika.Jain@angelbroking.com" at bounding box center [616, 188] width 132 height 23
type input "[PERSON_NAME]"
click at [549, 278] on button "Change" at bounding box center [543, 274] width 46 height 17
click at [585, 278] on button "Close" at bounding box center [573, 274] width 39 height 17
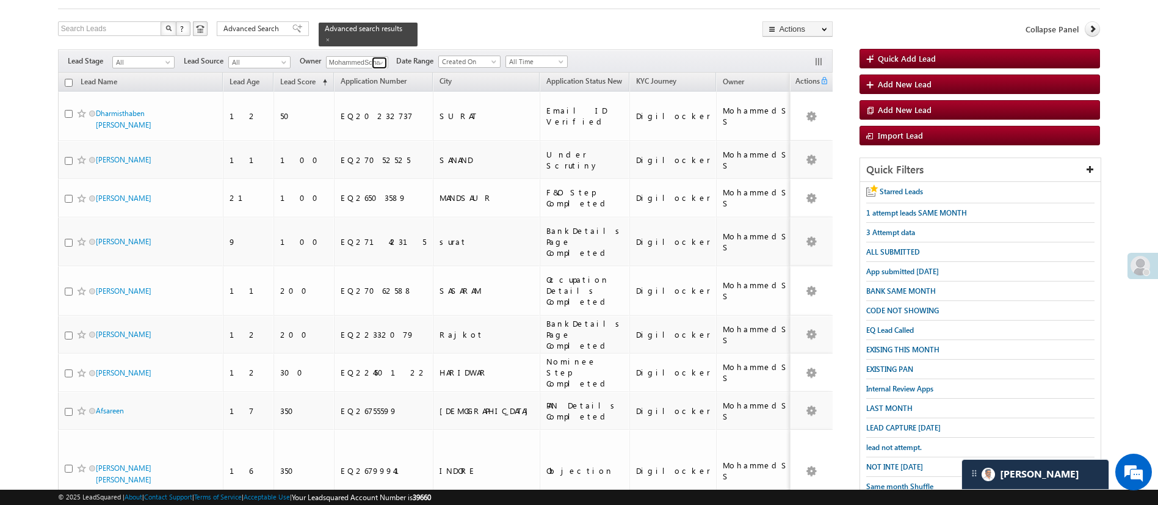
click at [380, 58] on span at bounding box center [381, 63] width 10 height 10
click at [387, 68] on link "Monika Jain Monika.Jain@angelbroking.com" at bounding box center [387, 79] width 122 height 23
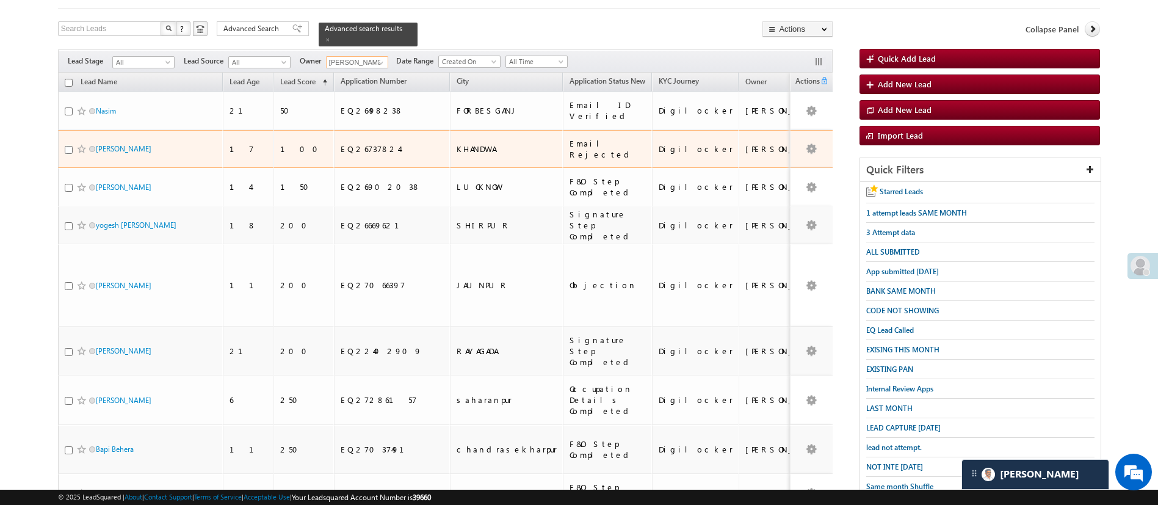
type input "[PERSON_NAME]"
click at [68, 146] on input "checkbox" at bounding box center [69, 150] width 8 height 8
checkbox input "true"
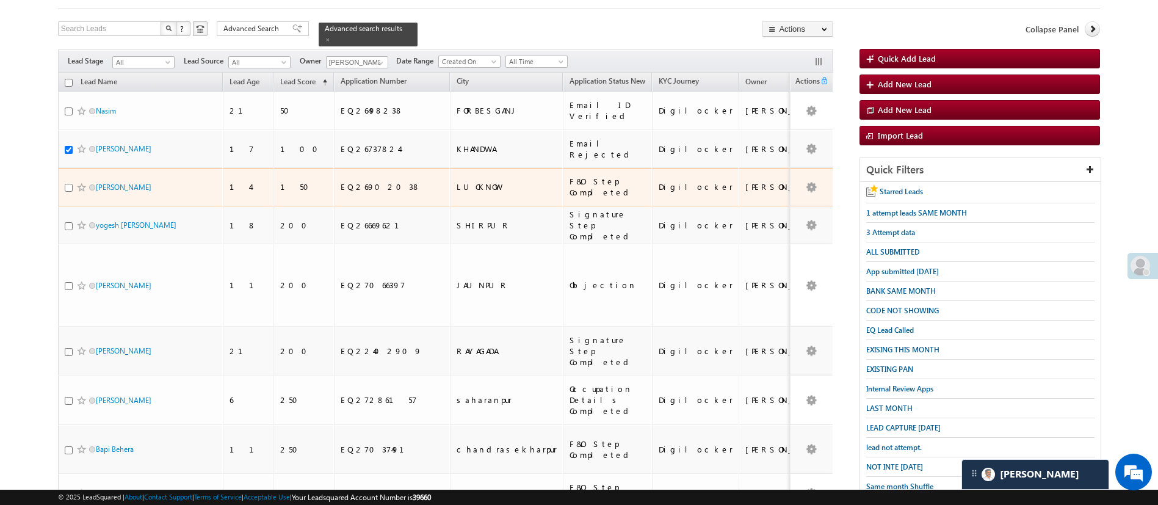
click at [68, 184] on input "checkbox" at bounding box center [69, 188] width 8 height 8
checkbox input "true"
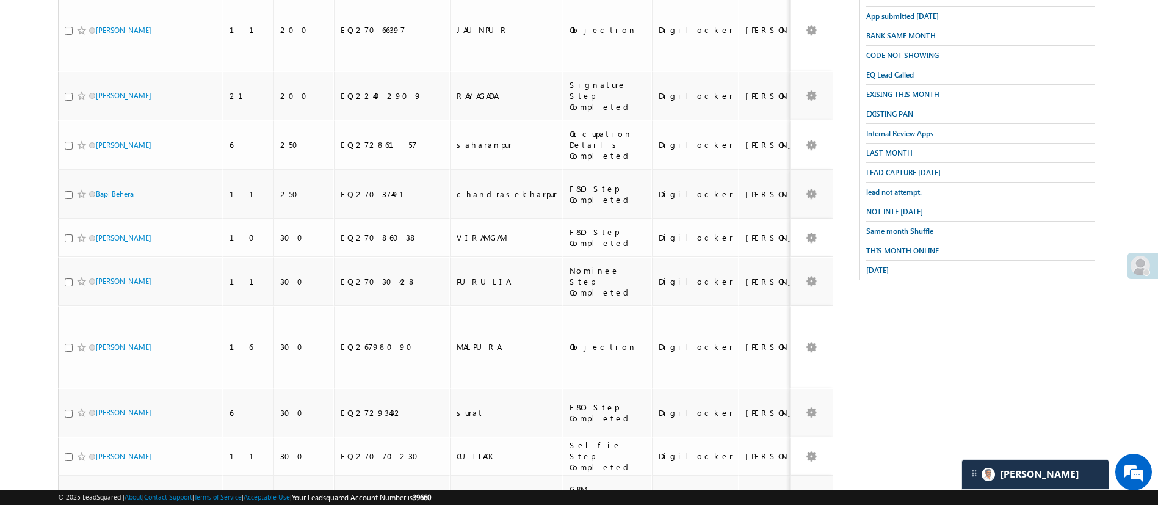
scroll to position [325, 0]
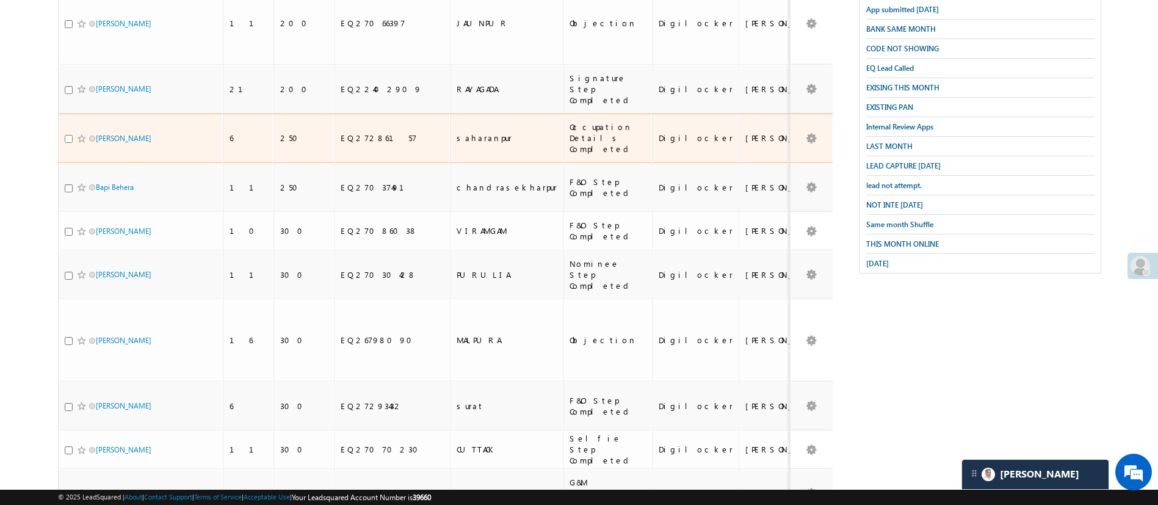
click at [66, 135] on input "checkbox" at bounding box center [69, 139] width 8 height 8
checkbox input "true"
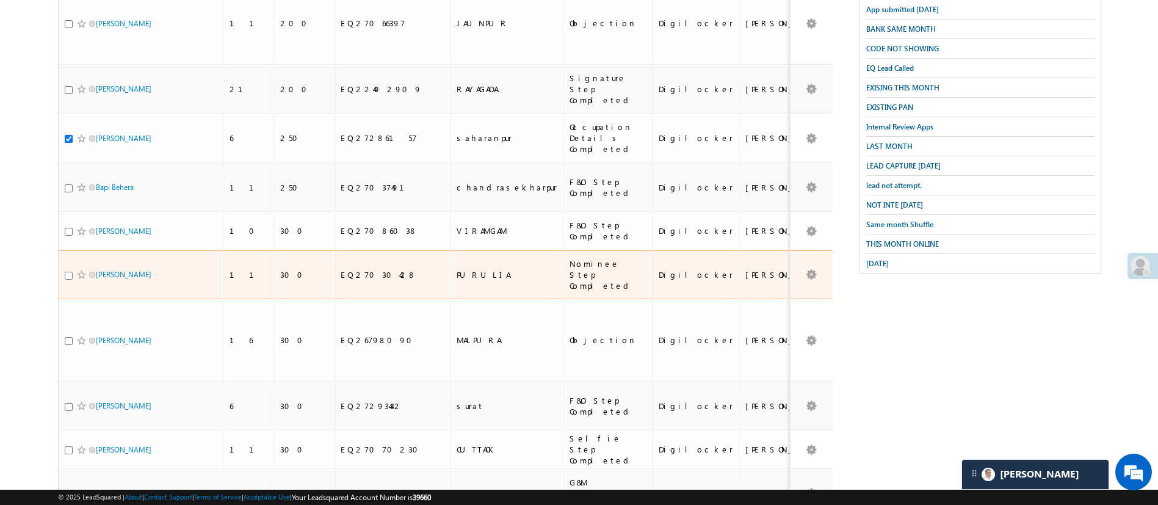
click at [67, 272] on input "checkbox" at bounding box center [69, 276] width 8 height 8
checkbox input "true"
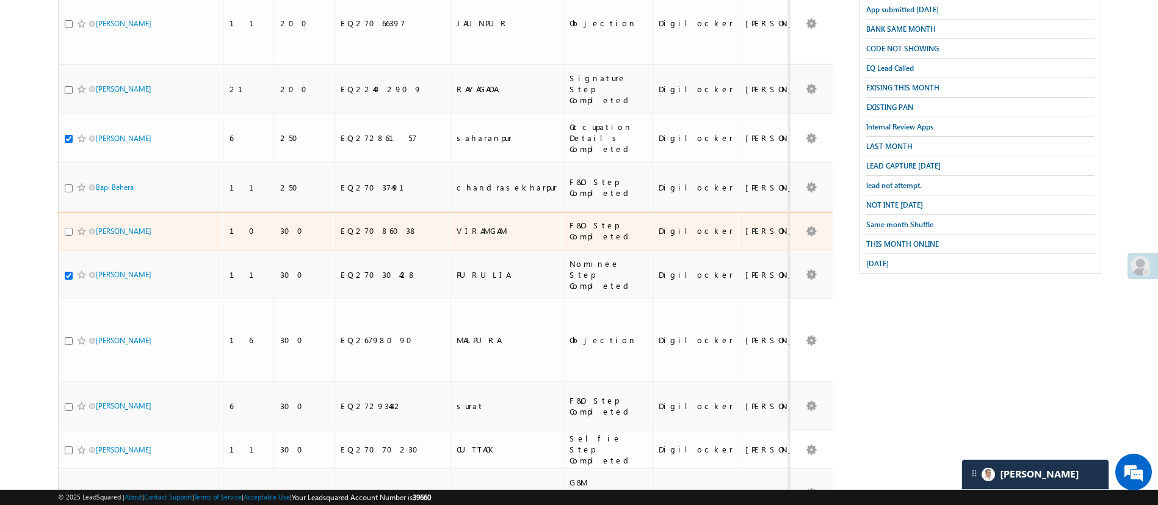
click at [67, 228] on input "checkbox" at bounding box center [69, 232] width 8 height 8
checkbox input "true"
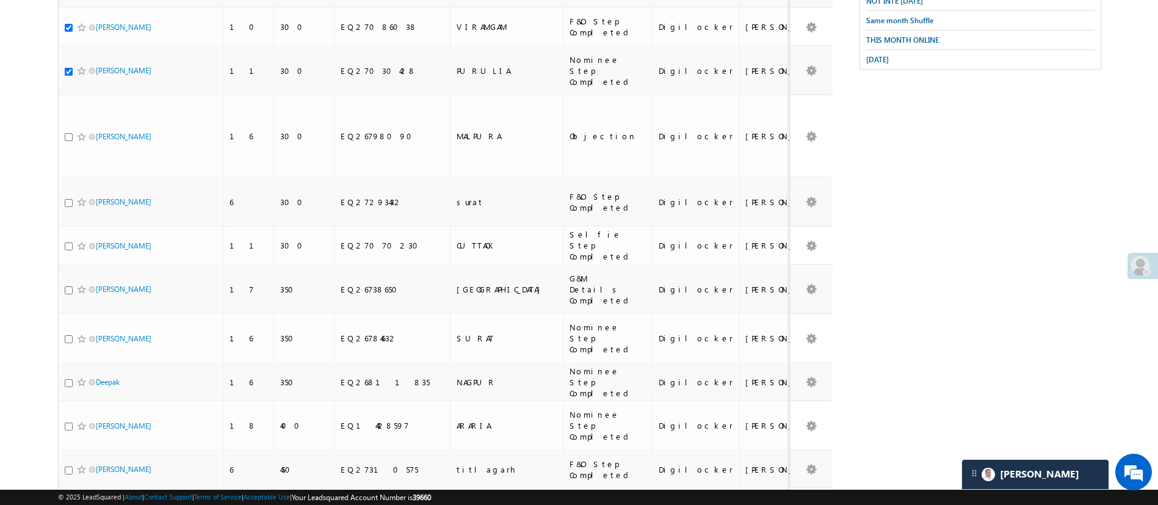
scroll to position [541, 0]
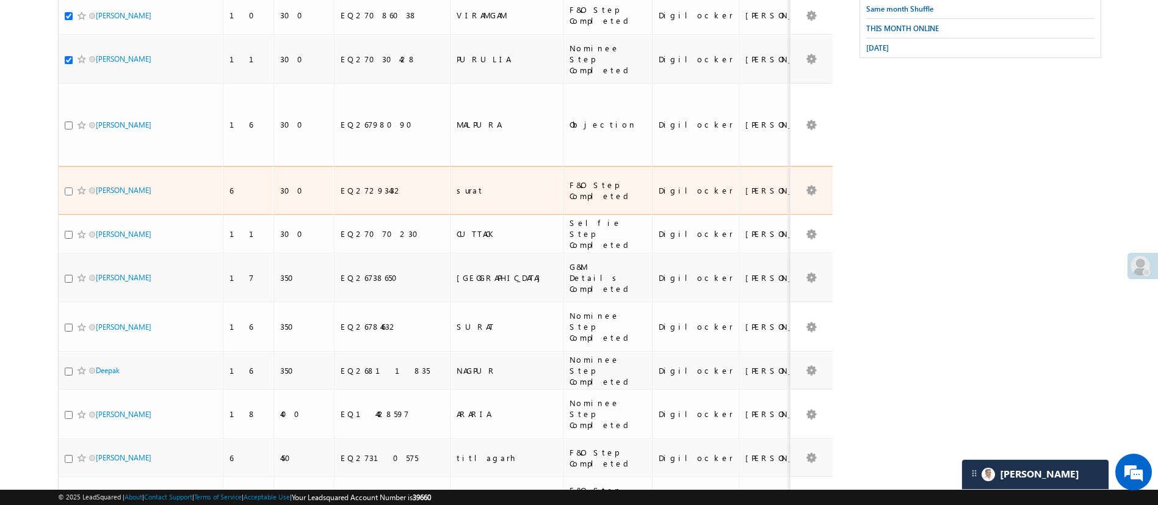
click at [68, 187] on input "checkbox" at bounding box center [69, 191] width 8 height 8
checkbox input "true"
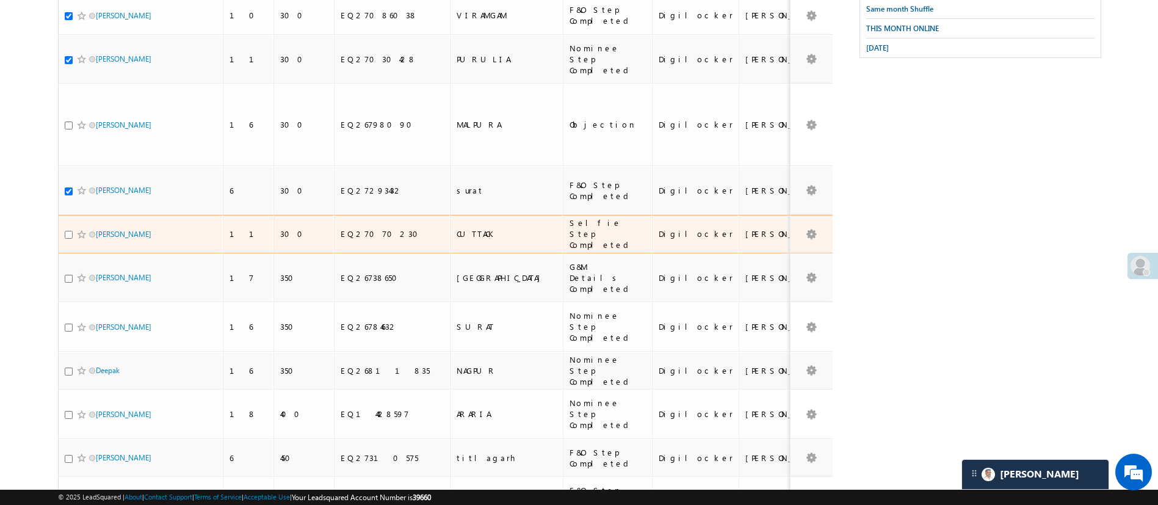
click at [68, 231] on input "checkbox" at bounding box center [69, 235] width 8 height 8
checkbox input "true"
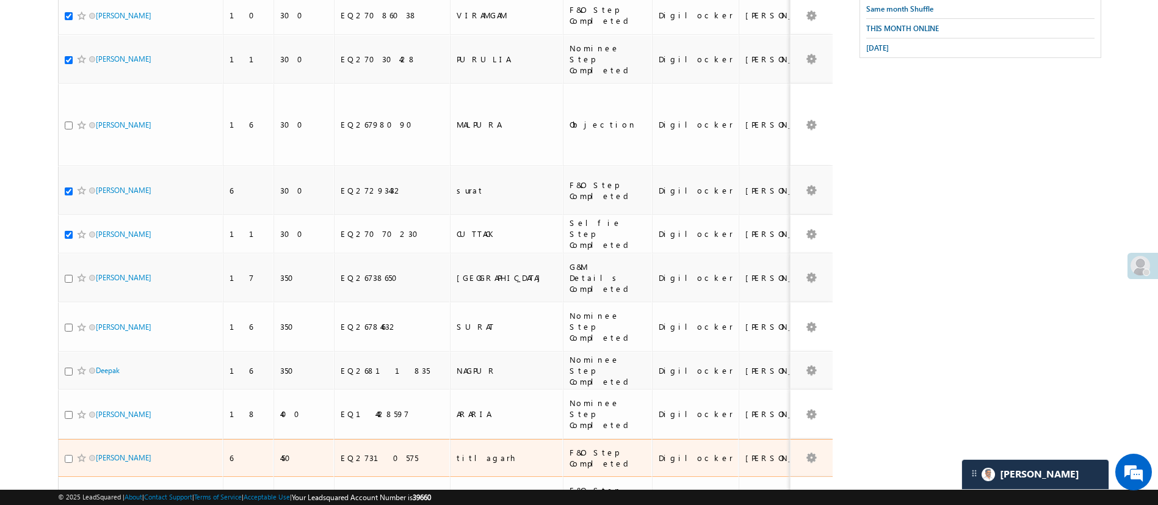
click at [66, 455] on input "checkbox" at bounding box center [69, 459] width 8 height 8
checkbox input "true"
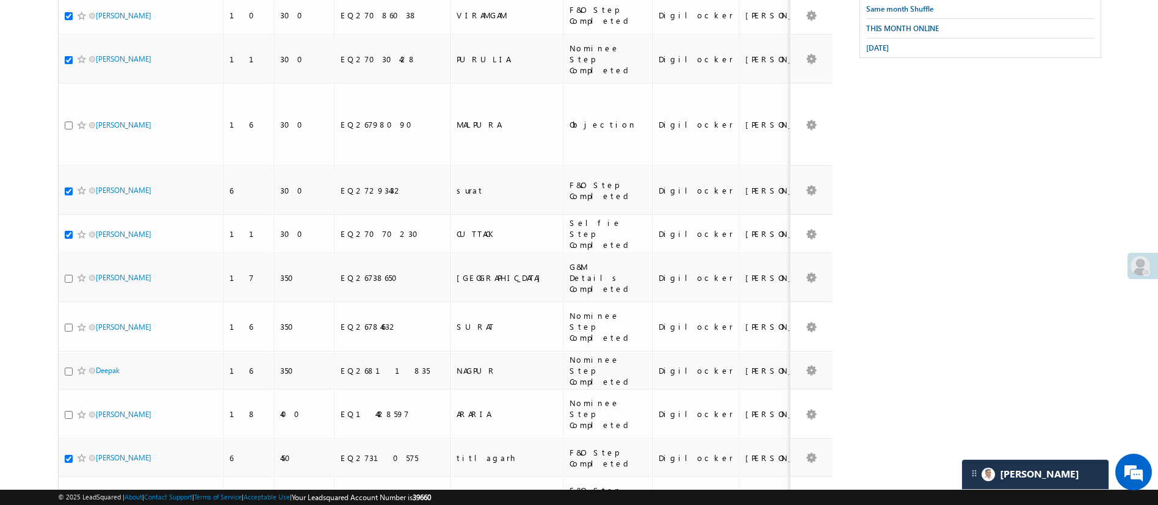
checkbox input "true"
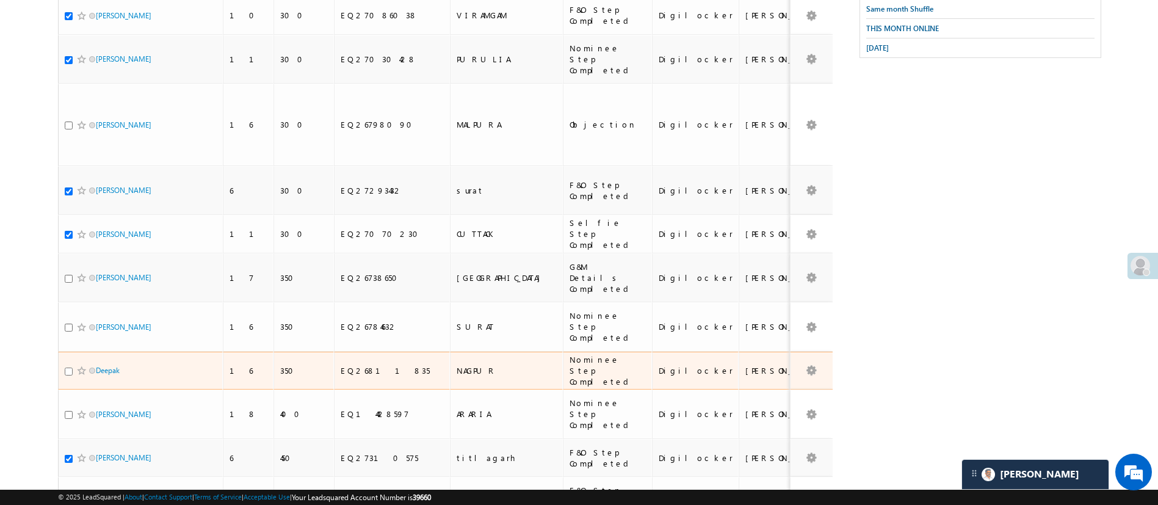
click at [65, 368] on input "checkbox" at bounding box center [69, 372] width 8 height 8
checkbox input "true"
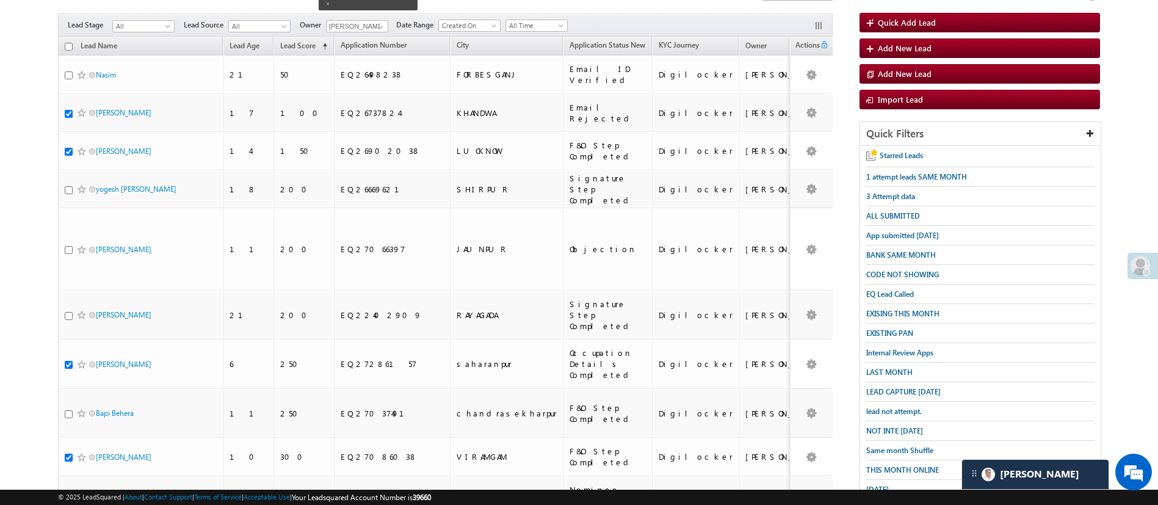
scroll to position [0, 0]
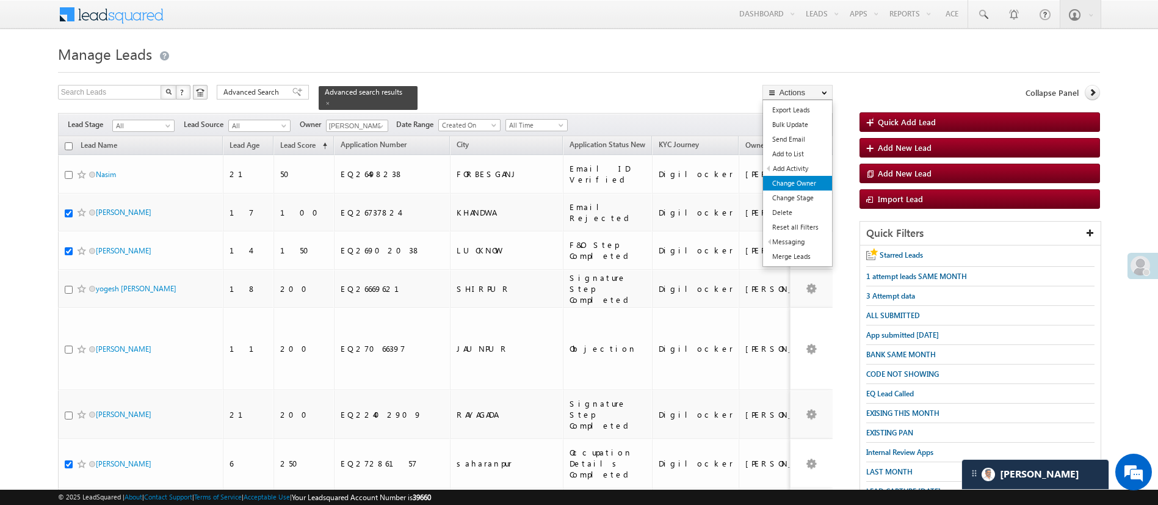
click at [802, 180] on link "Change Owner" at bounding box center [797, 183] width 69 height 15
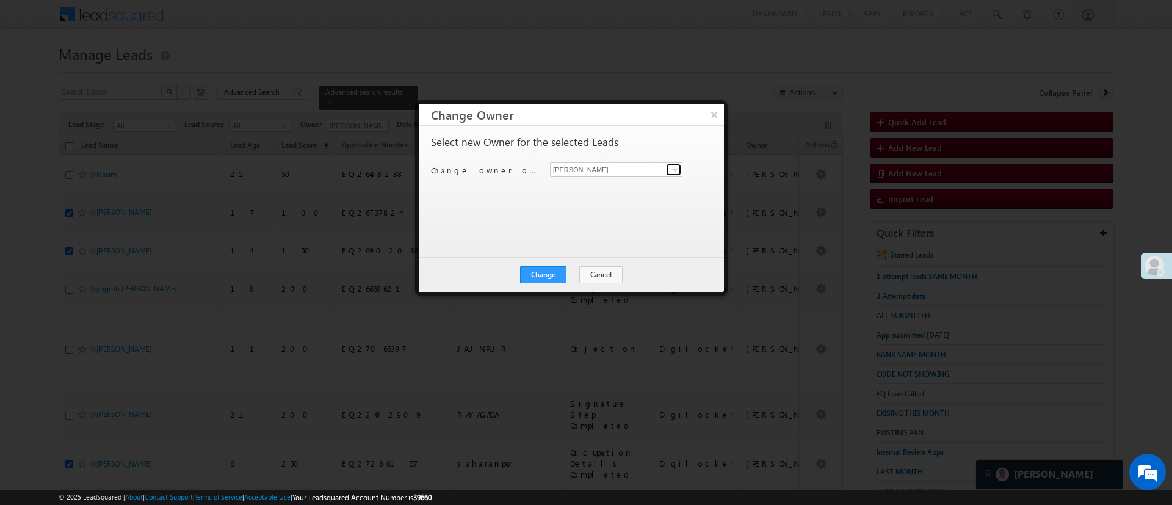
click at [672, 166] on span at bounding box center [675, 170] width 10 height 10
click at [632, 185] on link "Hemant Nandwana Hemant.Nandwana@angelbroking.com" at bounding box center [616, 188] width 132 height 23
type input "[PERSON_NAME]"
click at [543, 278] on button "Change" at bounding box center [543, 274] width 46 height 17
click at [578, 274] on button "Close" at bounding box center [573, 274] width 39 height 17
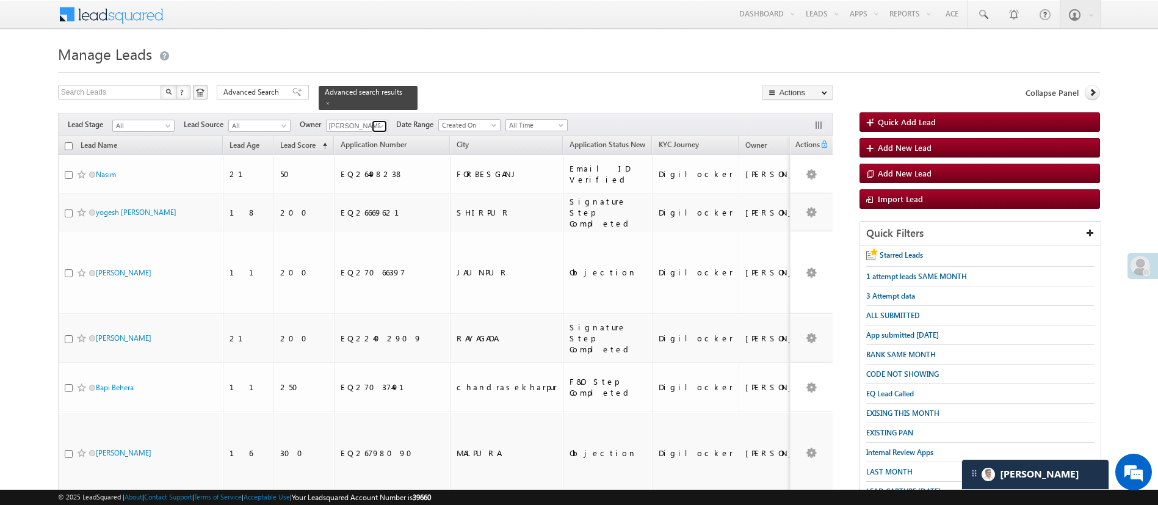
click at [376, 121] on span at bounding box center [381, 126] width 10 height 10
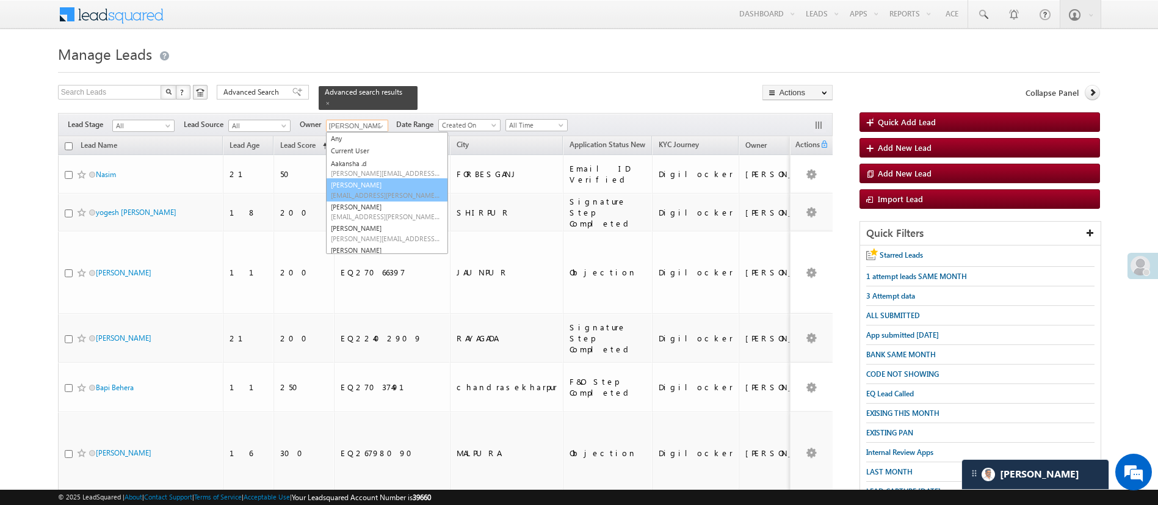
click at [448, 209] on ul "Any Current User Aakansha .d Aakansha.D@angelbroking.com Anuj Rajak Anuj.Rajak@…" at bounding box center [387, 193] width 122 height 122
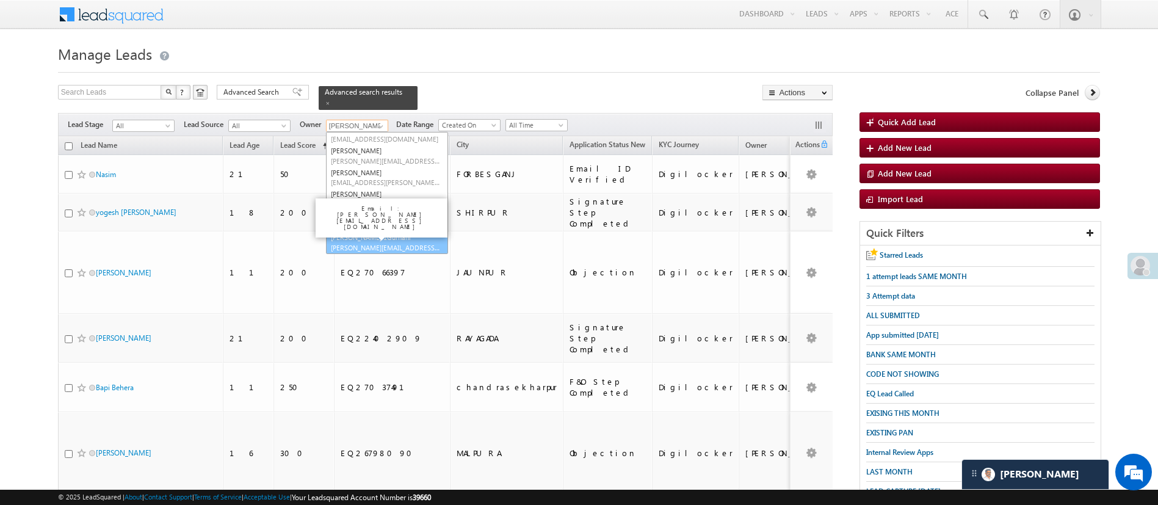
scroll to position [165, 0]
click at [404, 230] on link "Ujjwal 1Gurnani Ujjwal.1Gurnani@angelbroking.com" at bounding box center [387, 241] width 122 height 23
type input "[PERSON_NAME] 1Gurnani"
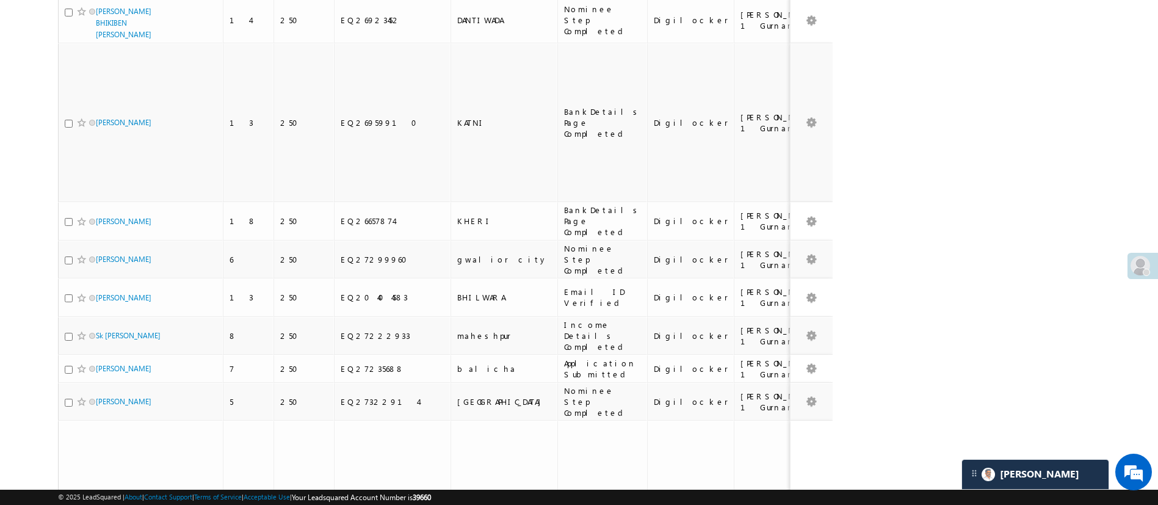
scroll to position [1018, 0]
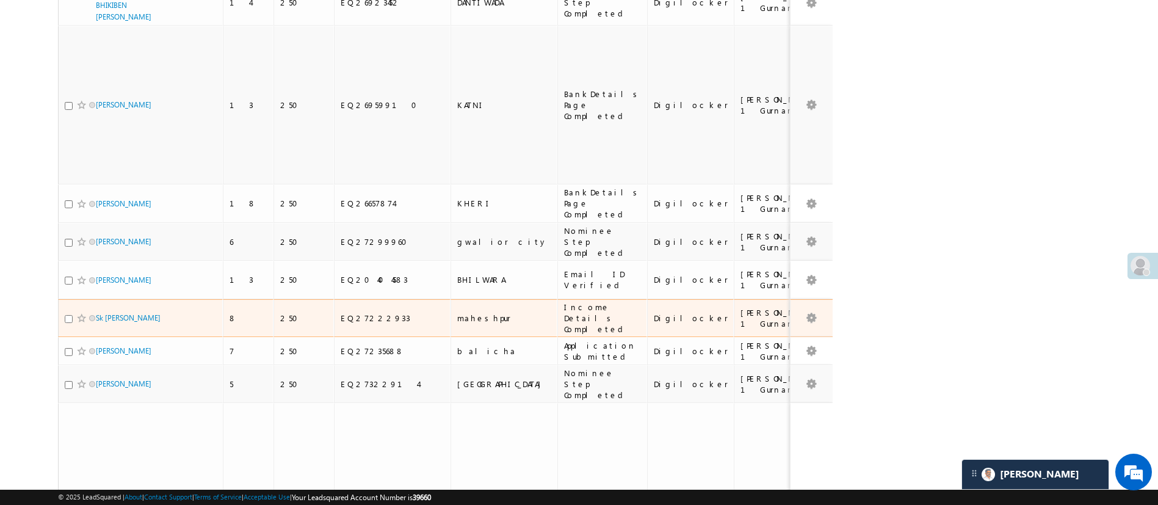
click at [70, 315] on input "checkbox" at bounding box center [69, 319] width 8 height 8
checkbox input "true"
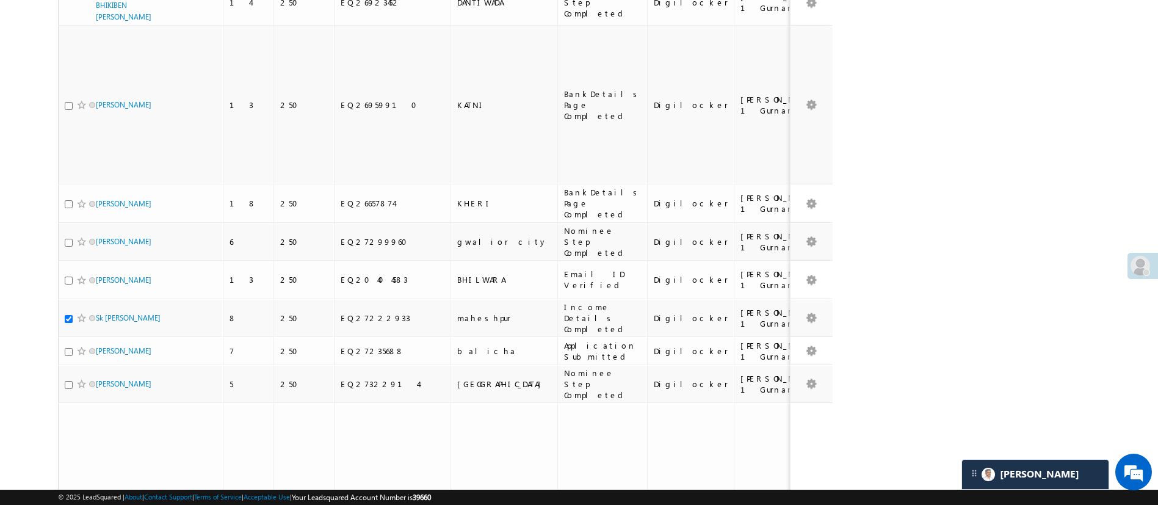
scroll to position [1466, 0]
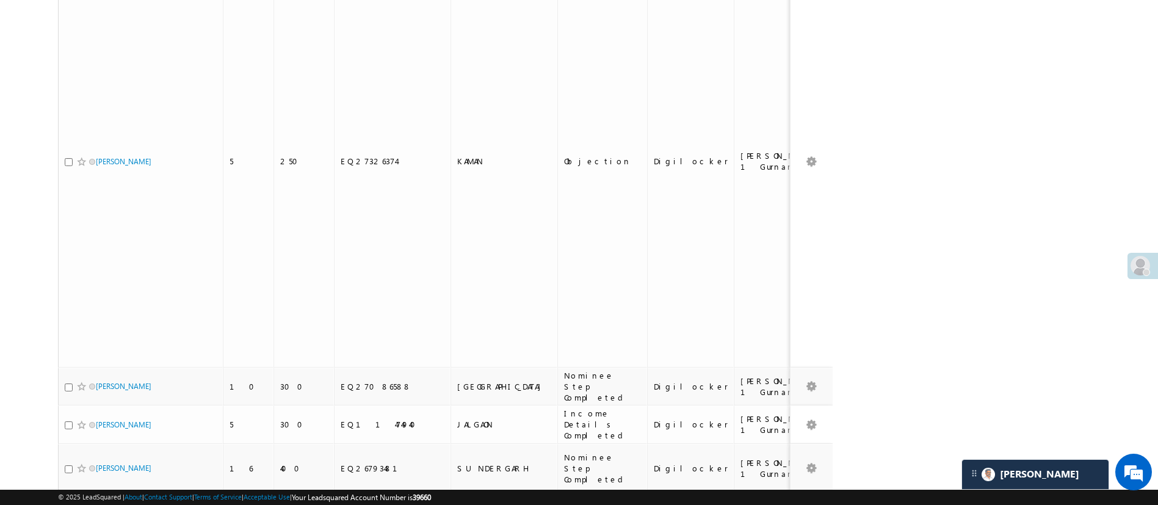
checkbox input "true"
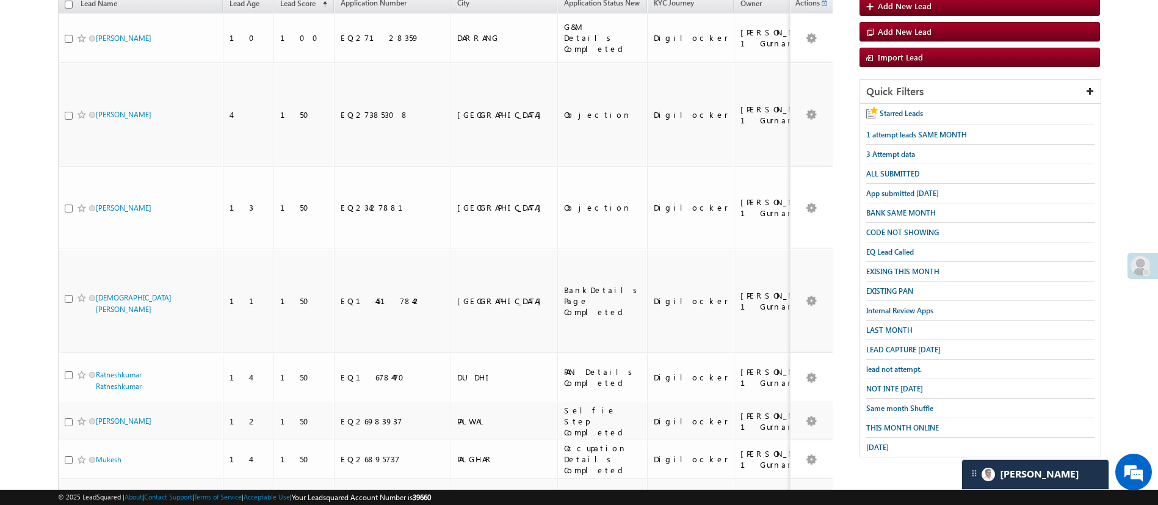
scroll to position [0, 0]
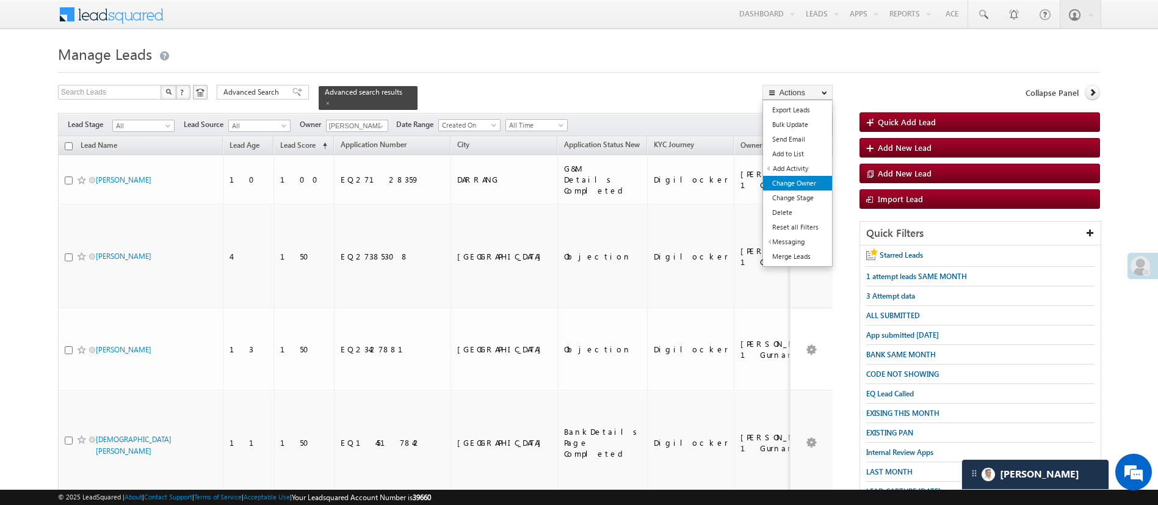
click at [810, 180] on link "Change Owner" at bounding box center [797, 183] width 69 height 15
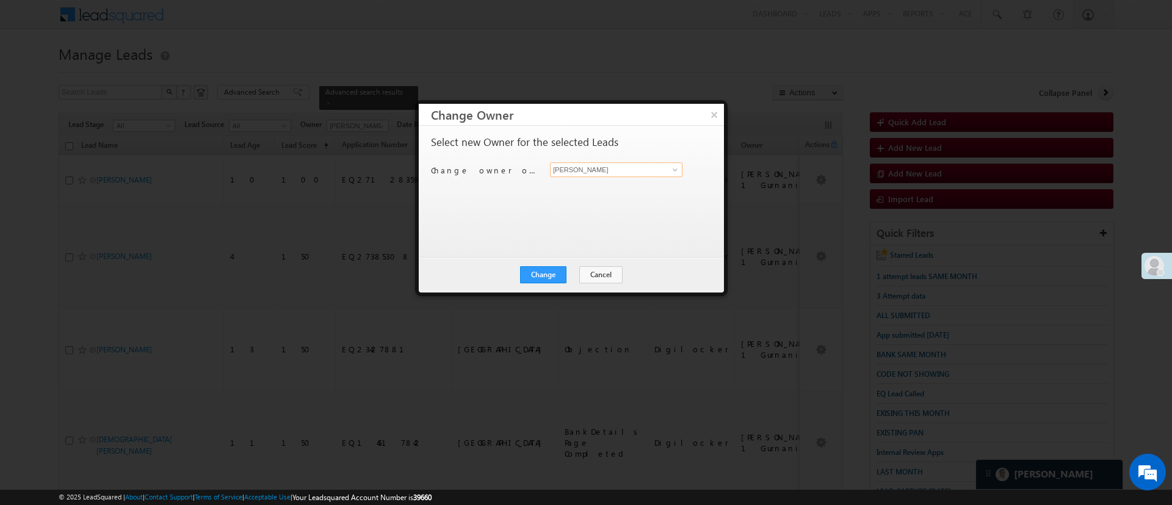
click at [632, 172] on input "[PERSON_NAME]" at bounding box center [616, 169] width 132 height 15
click at [625, 181] on link "Hemant Nandwana Hemant.Nandwana@angelbroking.com" at bounding box center [616, 188] width 132 height 23
type input "[PERSON_NAME]"
click at [540, 288] on div "Change Cancel Close" at bounding box center [571, 274] width 305 height 35
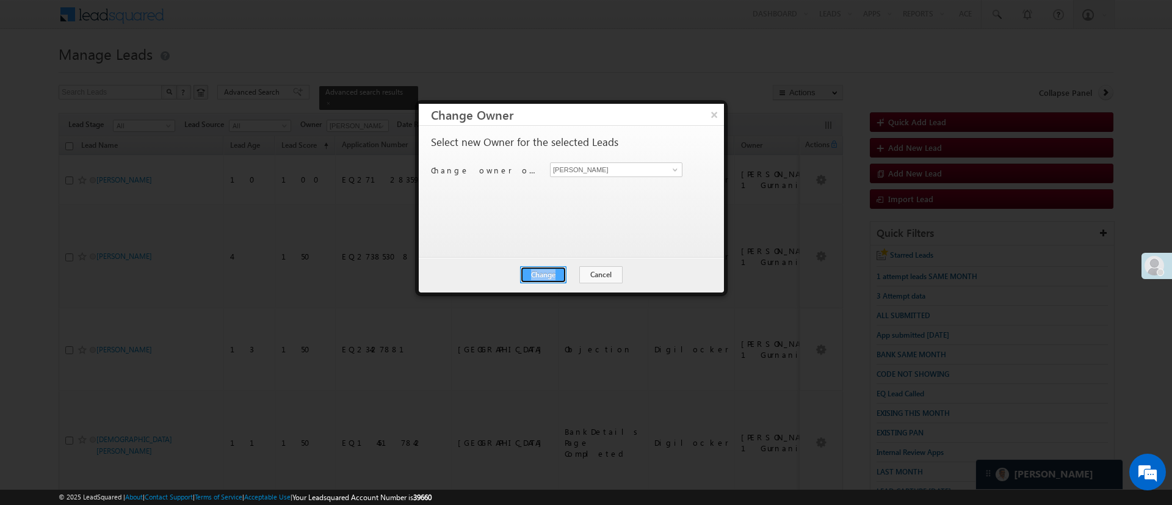
click at [543, 278] on button "Change" at bounding box center [543, 274] width 46 height 17
click at [707, 106] on button "×" at bounding box center [714, 114] width 20 height 21
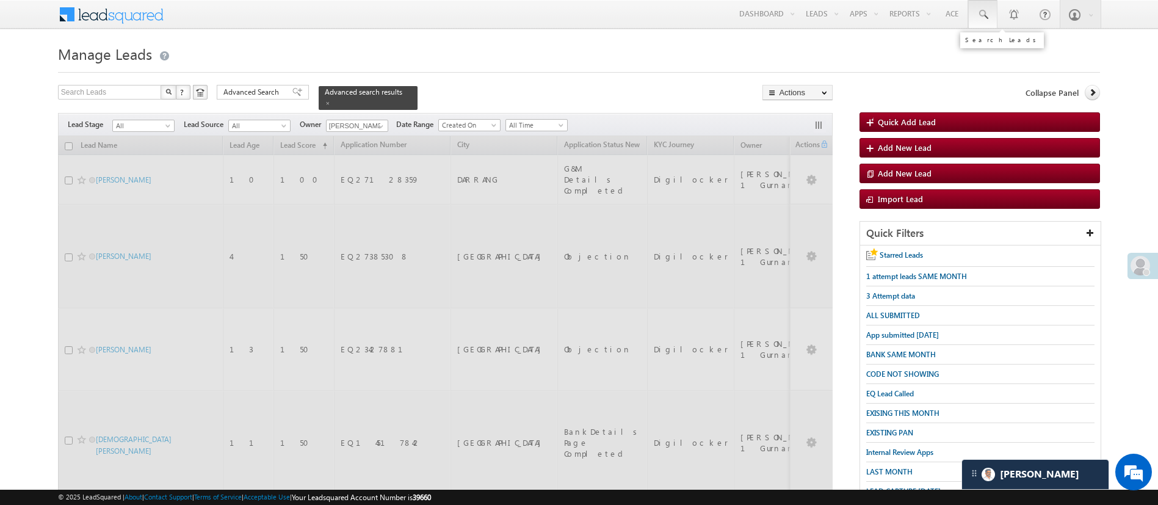
click at [982, 1] on link at bounding box center [982, 14] width 29 height 28
paste input "9125206848 Leads transfer"
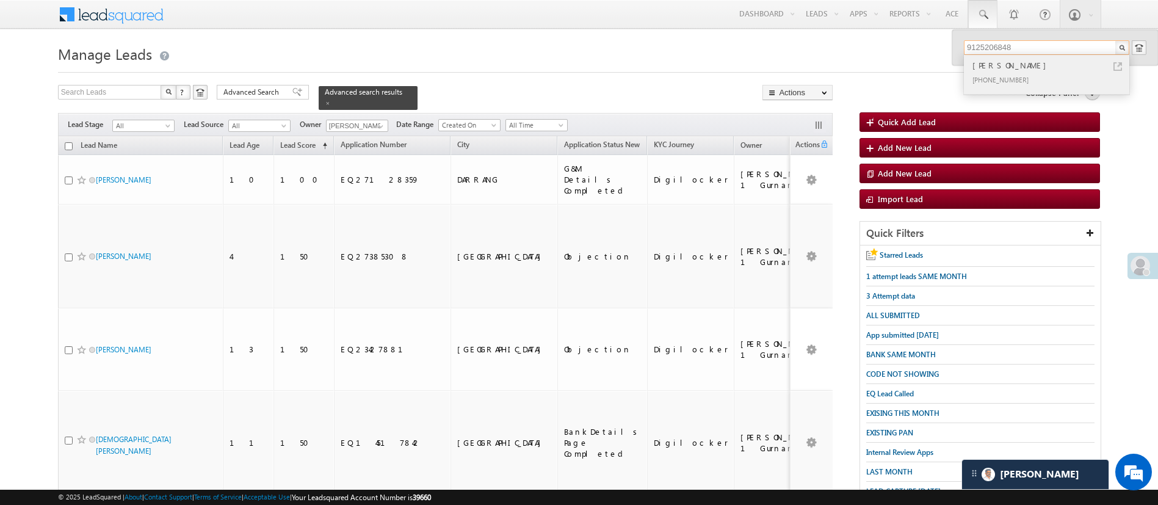
type input "9125206848"
click at [1009, 57] on div "Khushi Gupta +91-9125206848" at bounding box center [1046, 74] width 164 height 39
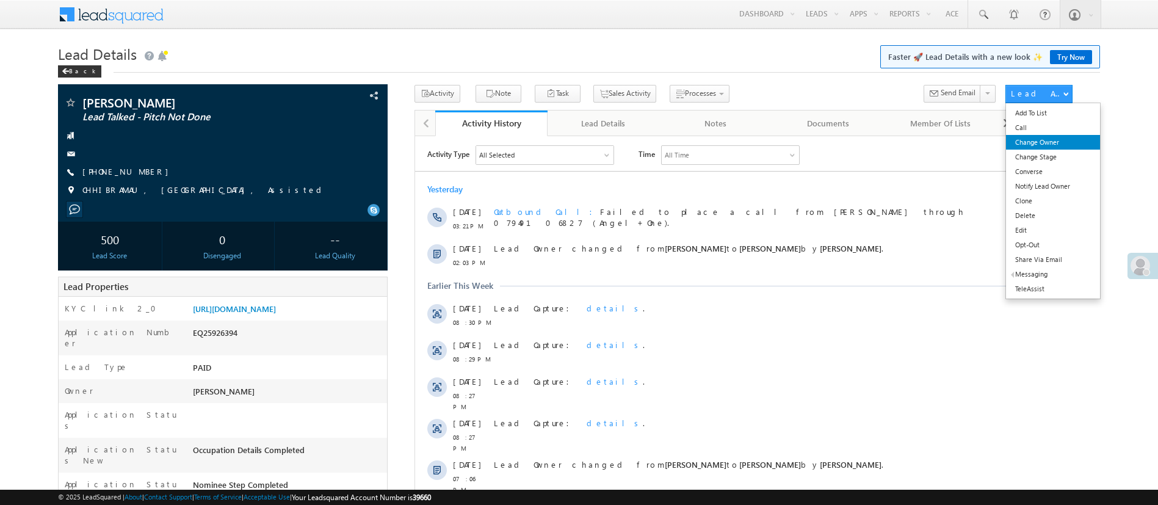
click at [1058, 141] on link "Change Owner" at bounding box center [1052, 142] width 93 height 15
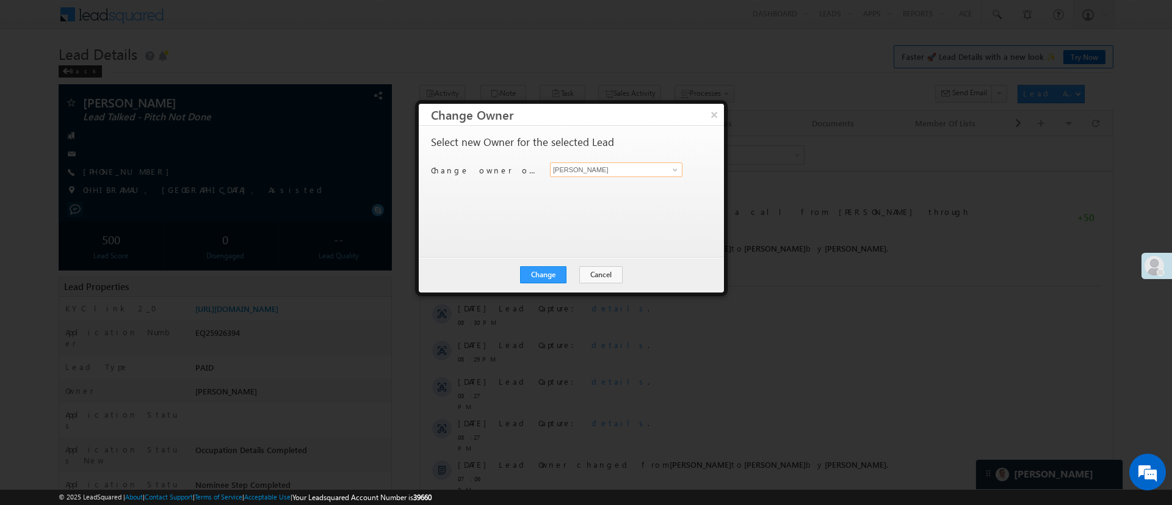
click at [631, 174] on input "[PERSON_NAME]" at bounding box center [616, 169] width 132 height 15
click at [628, 181] on link "[PERSON_NAME] [PERSON_NAME][EMAIL_ADDRESS][DOMAIN_NAME]" at bounding box center [616, 188] width 132 height 23
type input "[PERSON_NAME]"
click at [545, 276] on button "Change" at bounding box center [543, 274] width 46 height 17
click at [575, 274] on button "Close" at bounding box center [573, 274] width 39 height 17
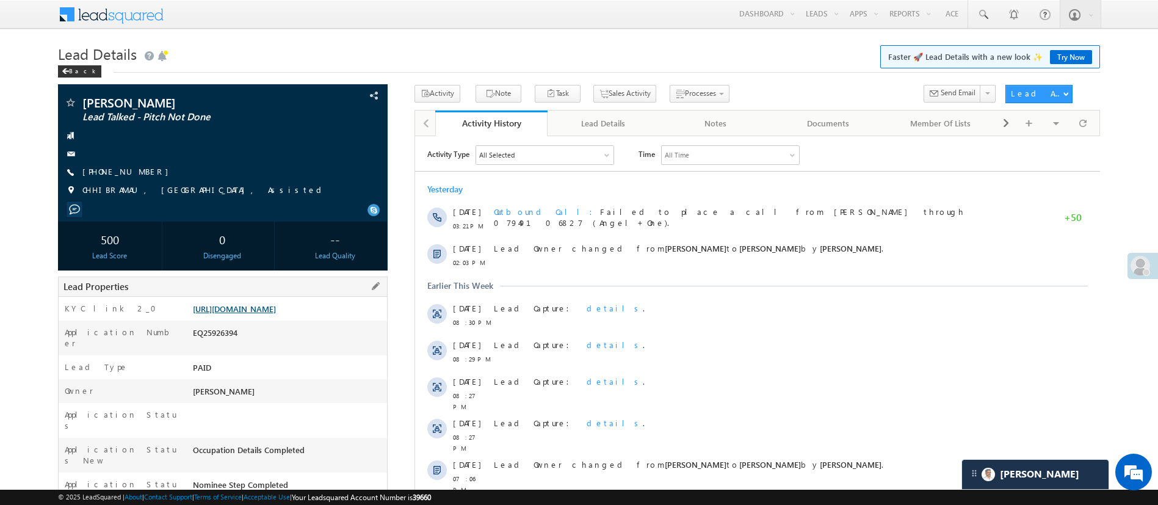
click at [259, 310] on link "[URL][DOMAIN_NAME]" at bounding box center [234, 308] width 83 height 10
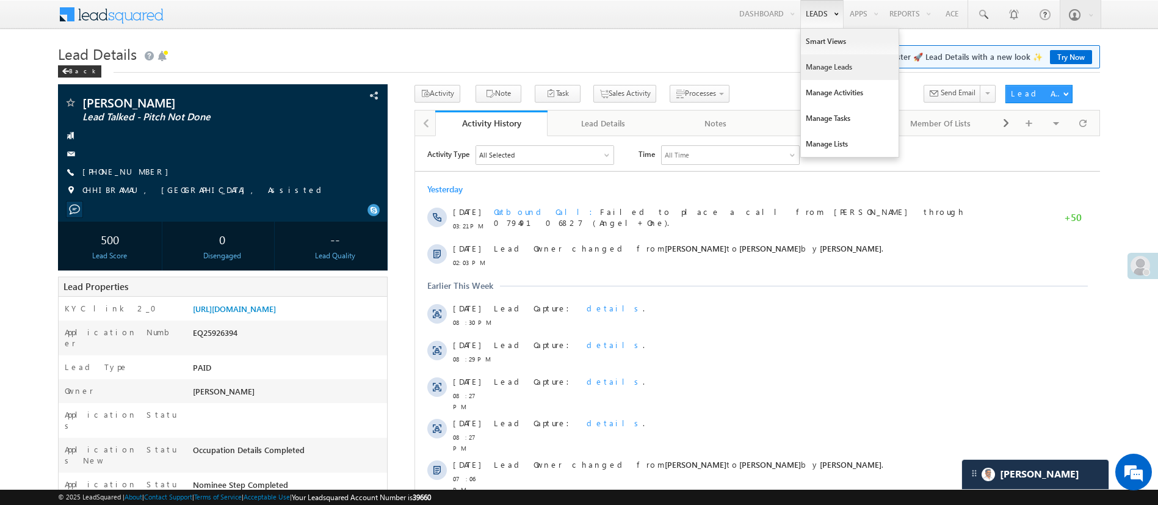
click at [839, 68] on link "Manage Leads" at bounding box center [850, 67] width 98 height 26
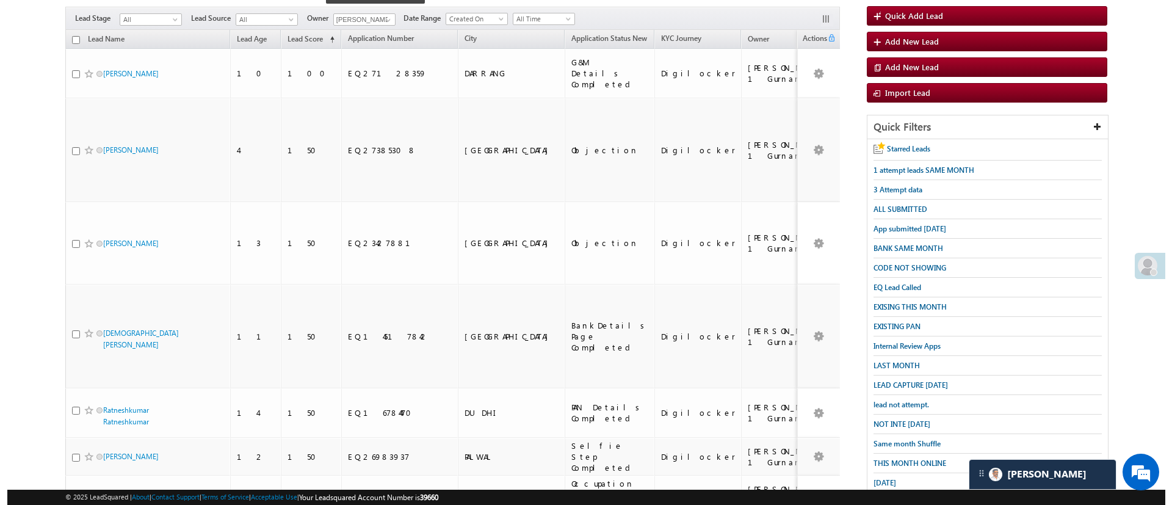
scroll to position [87, 0]
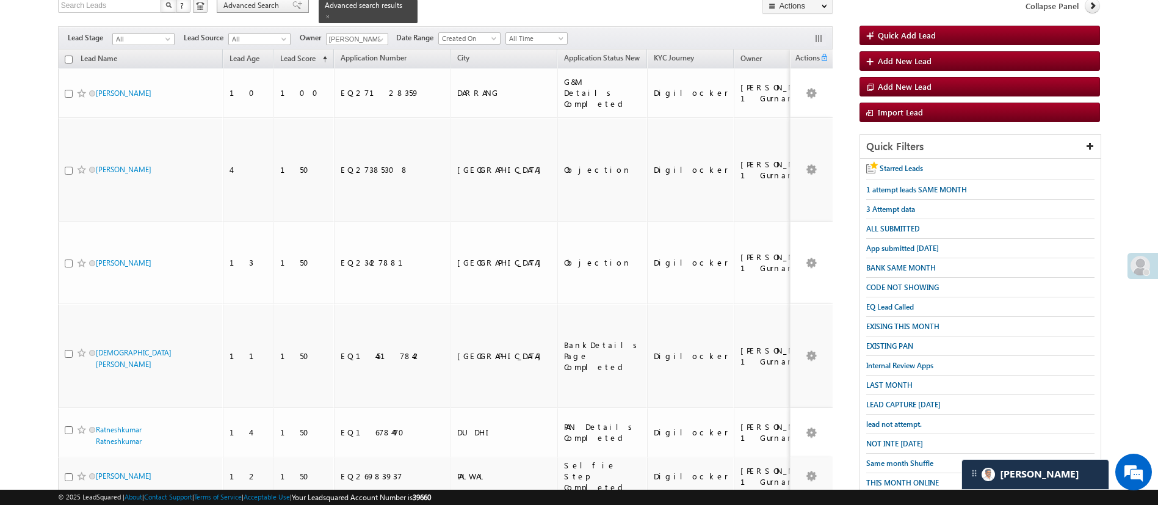
click at [242, 8] on span "Advanced Search" at bounding box center [252, 5] width 59 height 11
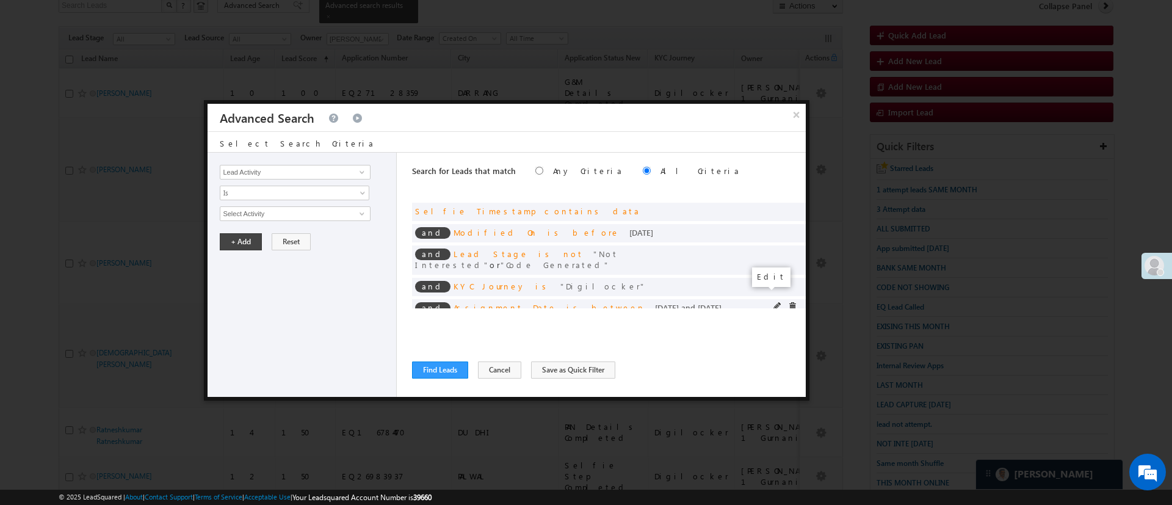
click at [774, 302] on span at bounding box center [778, 306] width 9 height 9
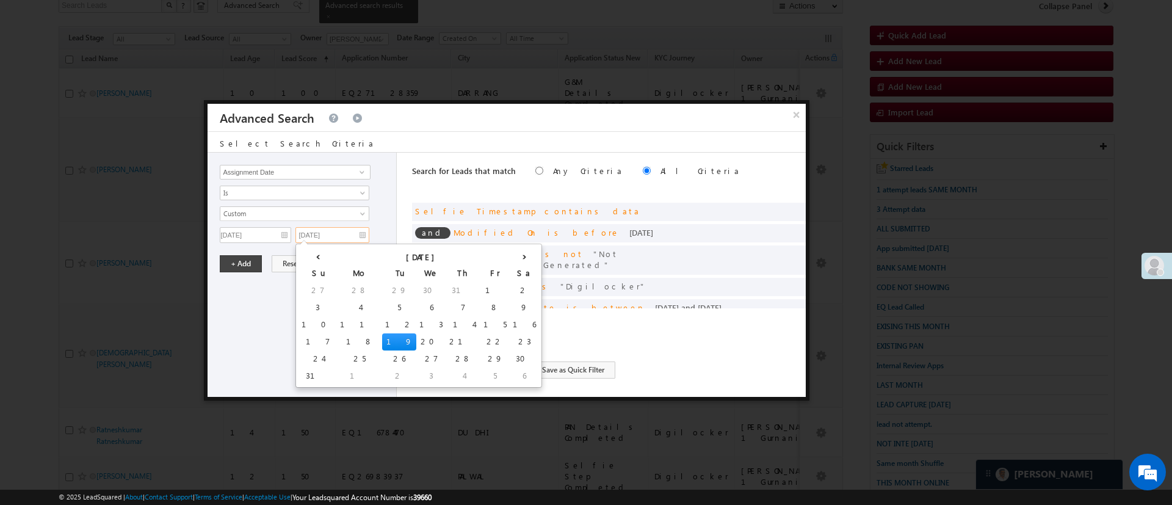
click at [327, 237] on input "08/19/25" at bounding box center [332, 235] width 74 height 16
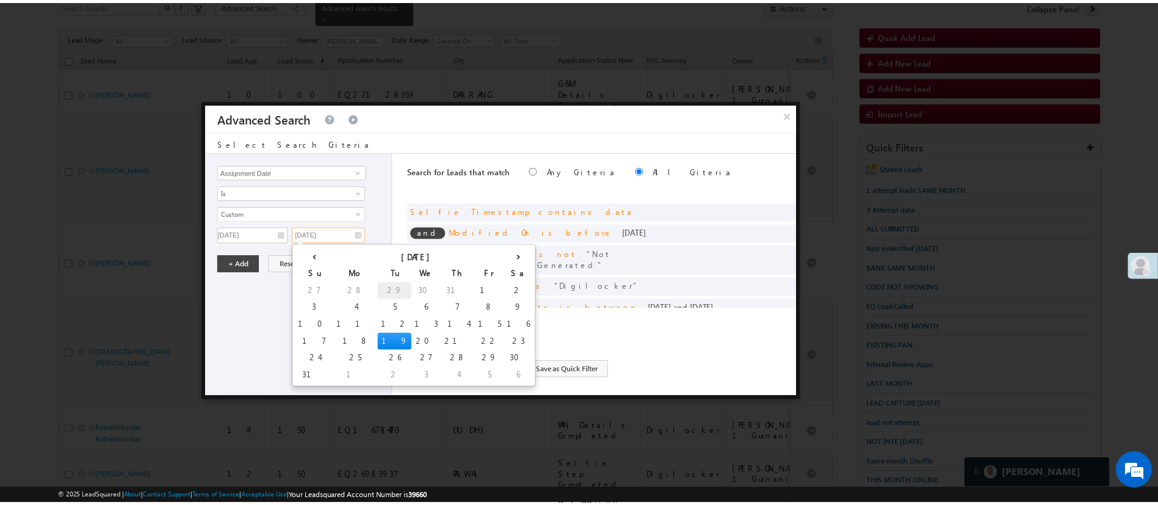
scroll to position [0, 0]
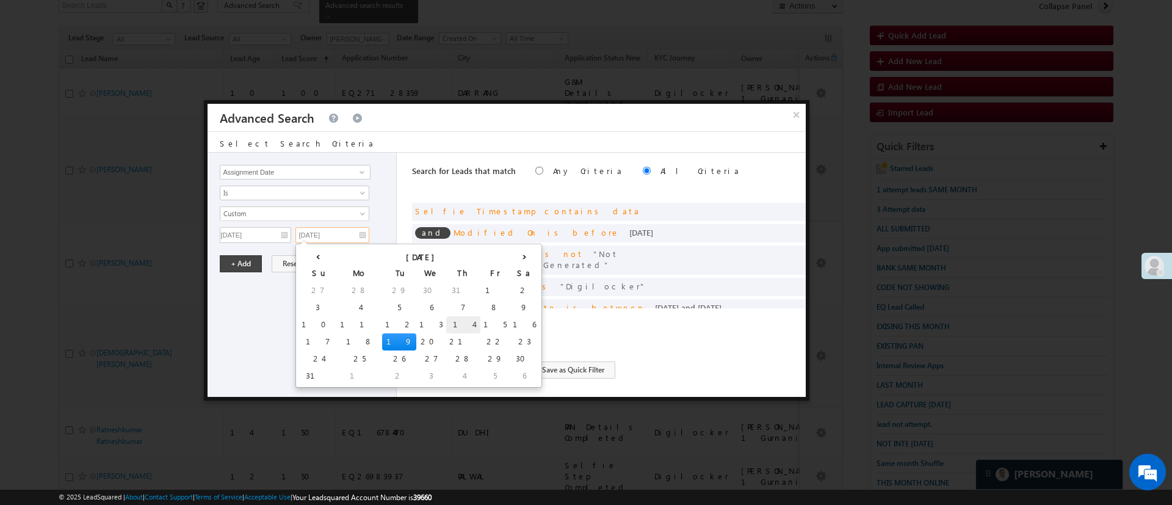
click at [446, 323] on td "14" at bounding box center [463, 324] width 34 height 17
type input "08/14/25"
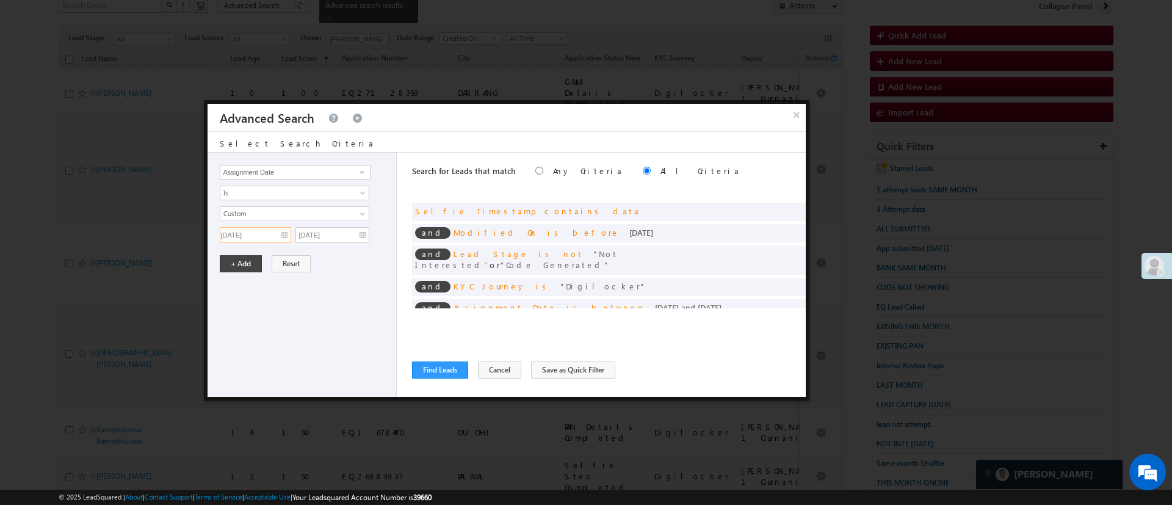
click at [269, 236] on input "08/05/25" at bounding box center [255, 235] width 71 height 16
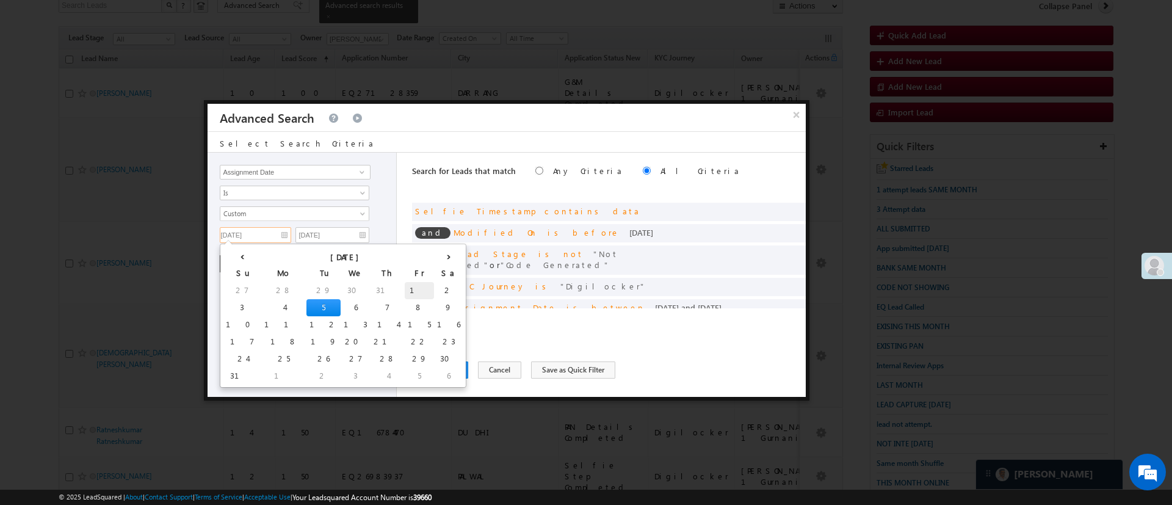
click at [405, 289] on td "1" at bounding box center [419, 290] width 29 height 17
type input "08/01/25"
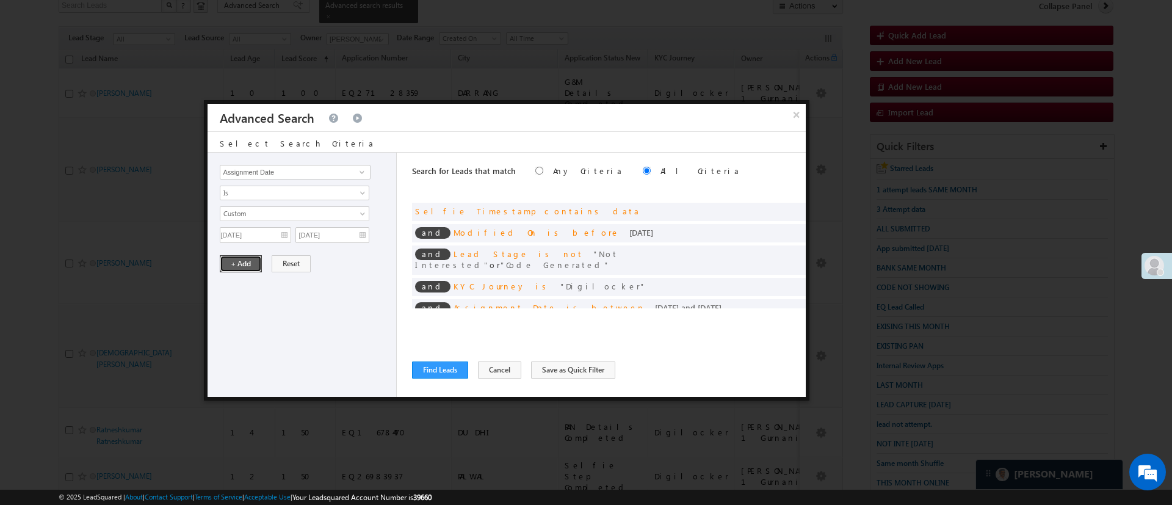
click at [247, 266] on button "+ Add" at bounding box center [241, 263] width 42 height 17
click at [454, 374] on button "Find Leads" at bounding box center [440, 369] width 56 height 17
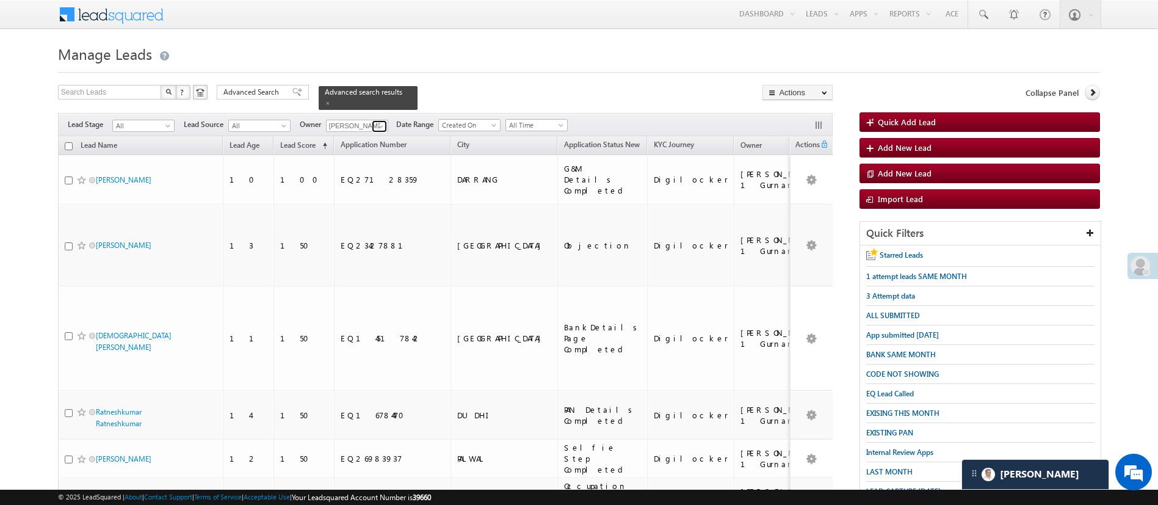
click at [383, 121] on span at bounding box center [381, 126] width 10 height 10
click at [255, 97] on span "Advanced Search" at bounding box center [252, 92] width 59 height 11
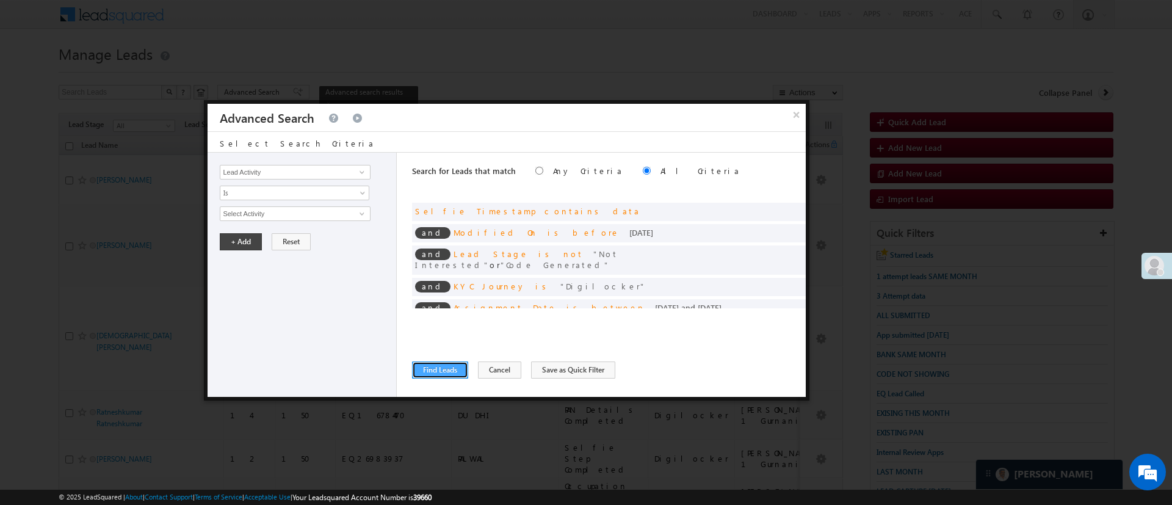
click at [455, 369] on button "Find Leads" at bounding box center [440, 369] width 56 height 17
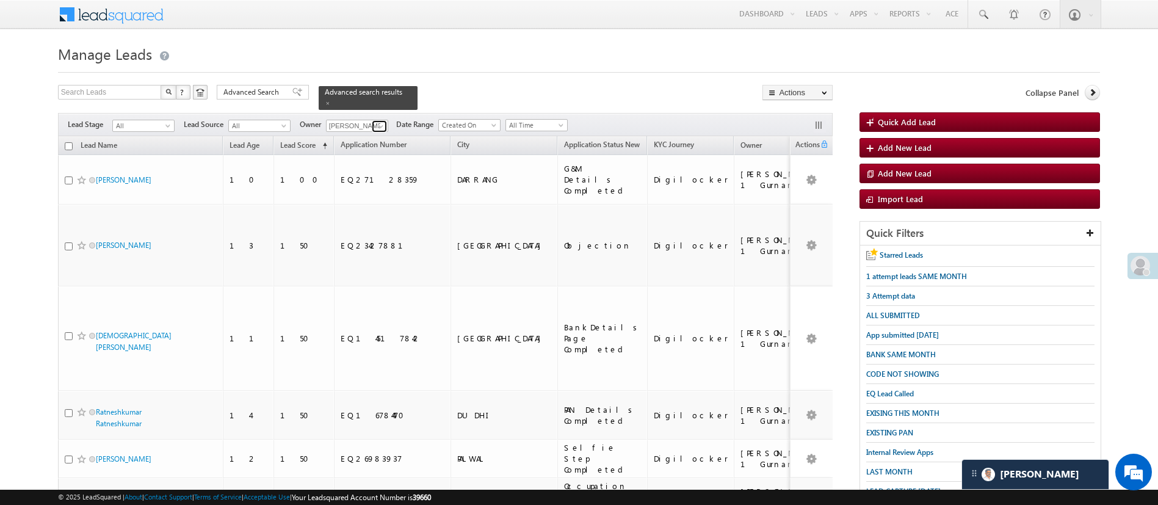
click at [382, 122] on span at bounding box center [381, 126] width 10 height 10
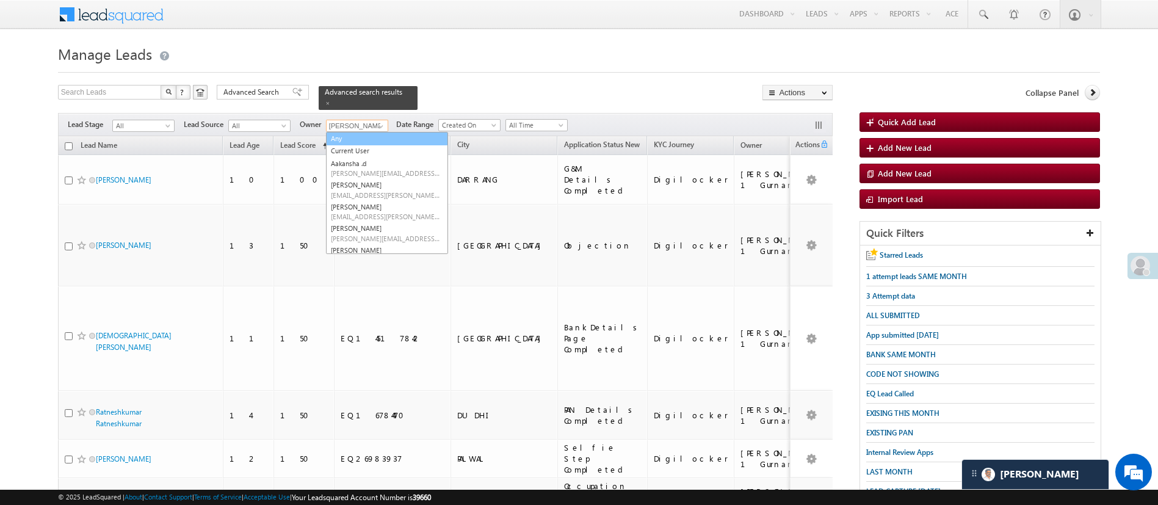
click at [381, 132] on link "Any" at bounding box center [387, 139] width 122 height 14
type input "Any"
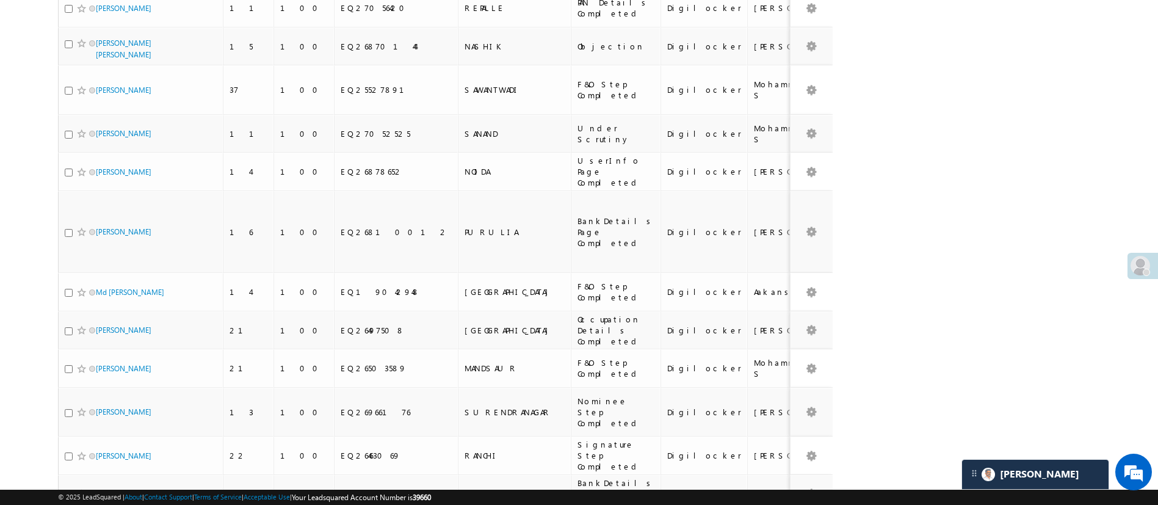
scroll to position [797, 0]
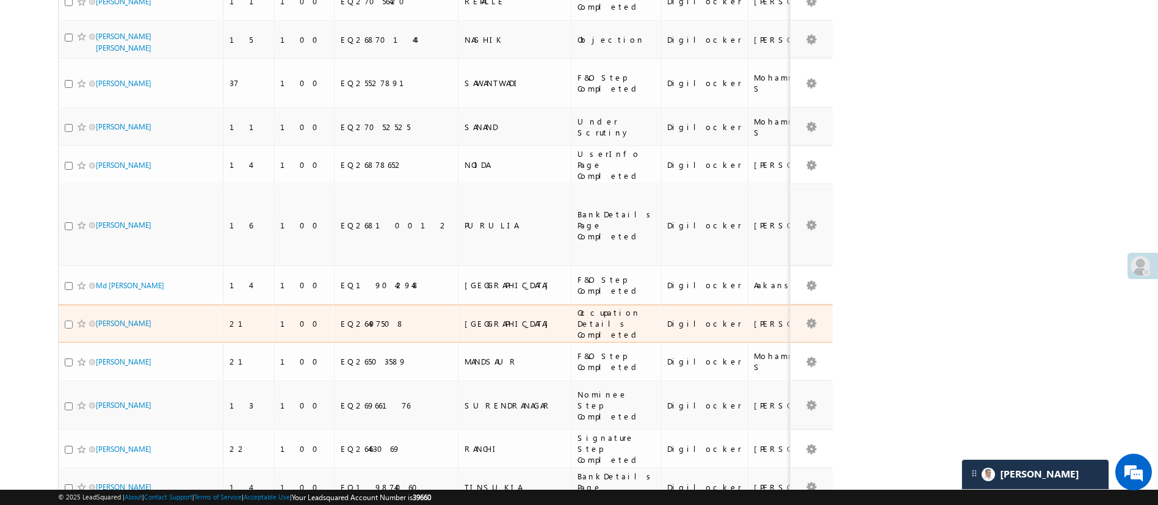
click at [68, 321] on input "checkbox" at bounding box center [69, 325] width 8 height 8
checkbox input "true"
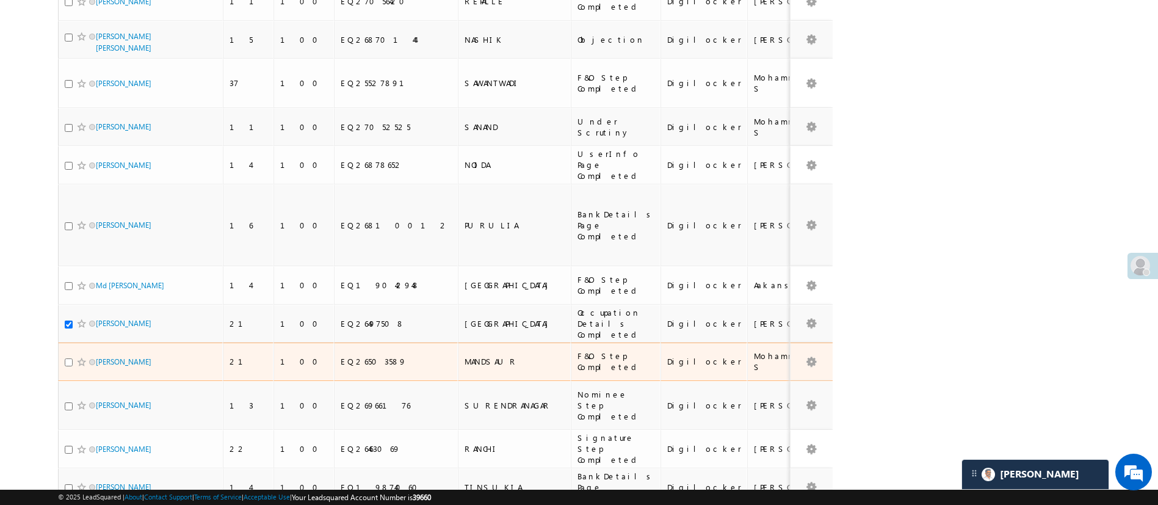
click at [67, 358] on input "checkbox" at bounding box center [69, 362] width 8 height 8
checkbox input "true"
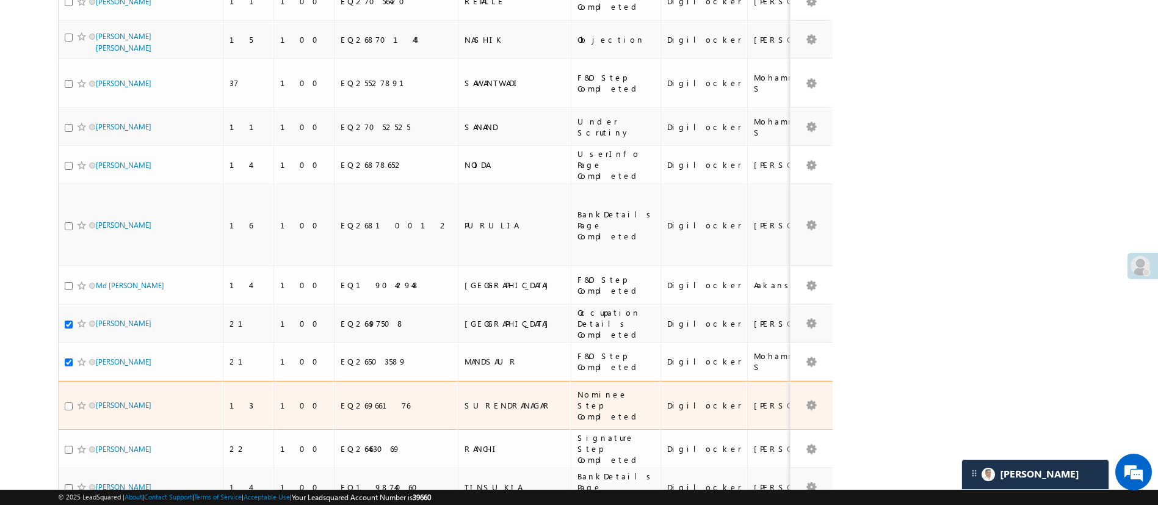
click at [68, 402] on input "checkbox" at bounding box center [69, 406] width 8 height 8
checkbox input "true"
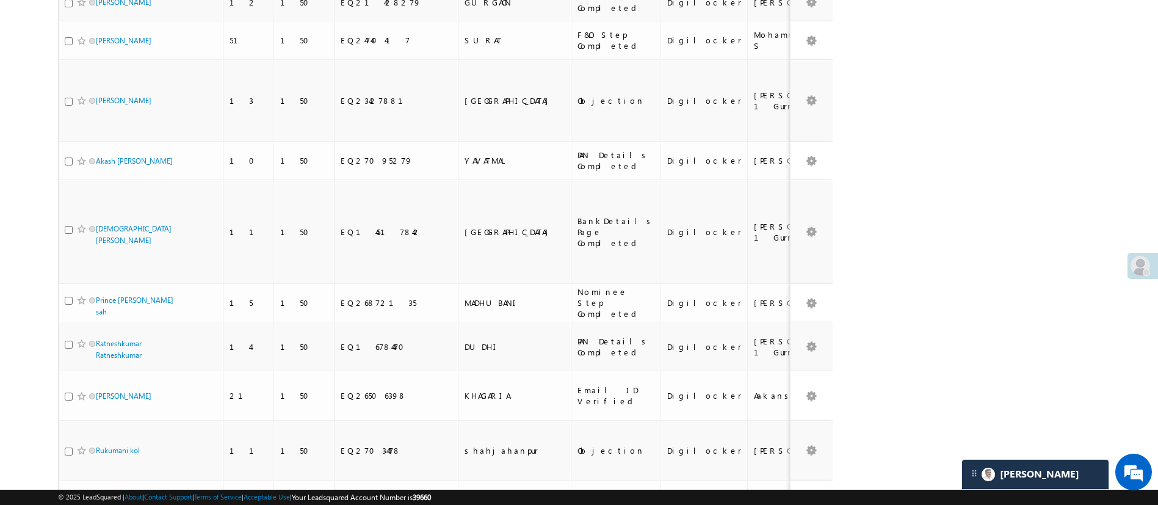
scroll to position [1498, 0]
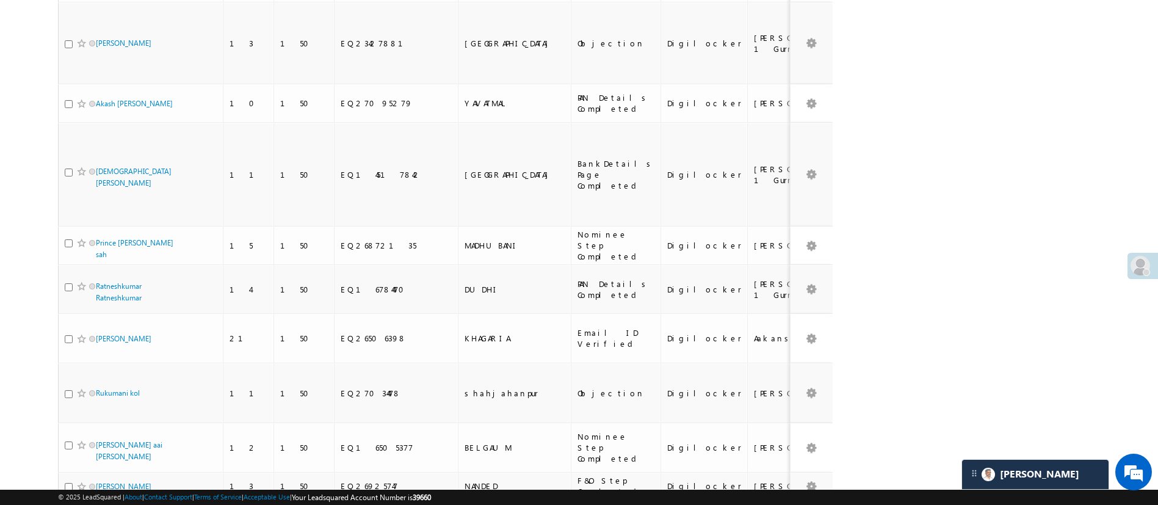
checkbox input "true"
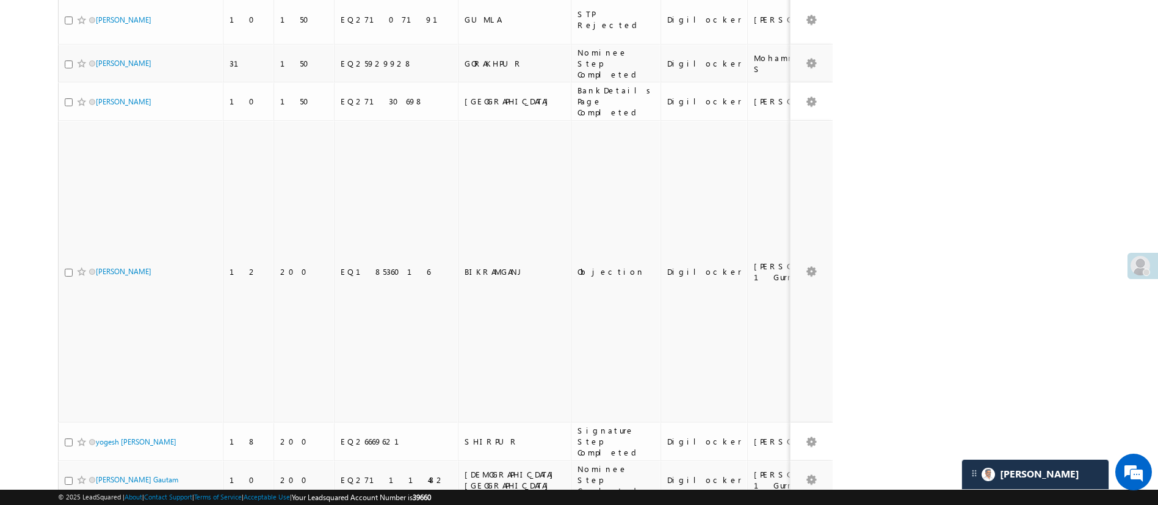
scroll to position [2164, 0]
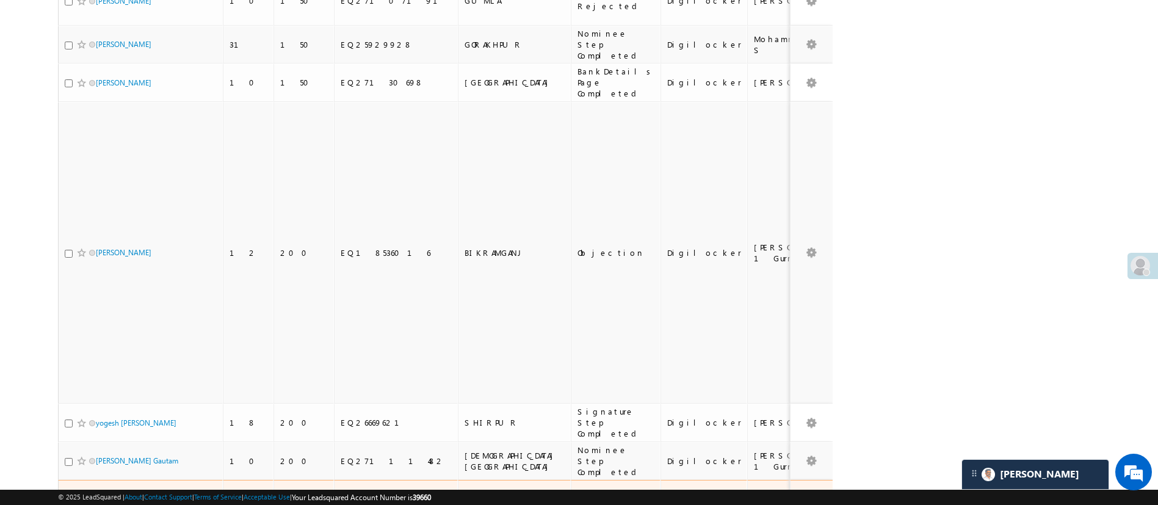
click at [68, 501] on input "checkbox" at bounding box center [69, 505] width 8 height 8
checkbox input "true"
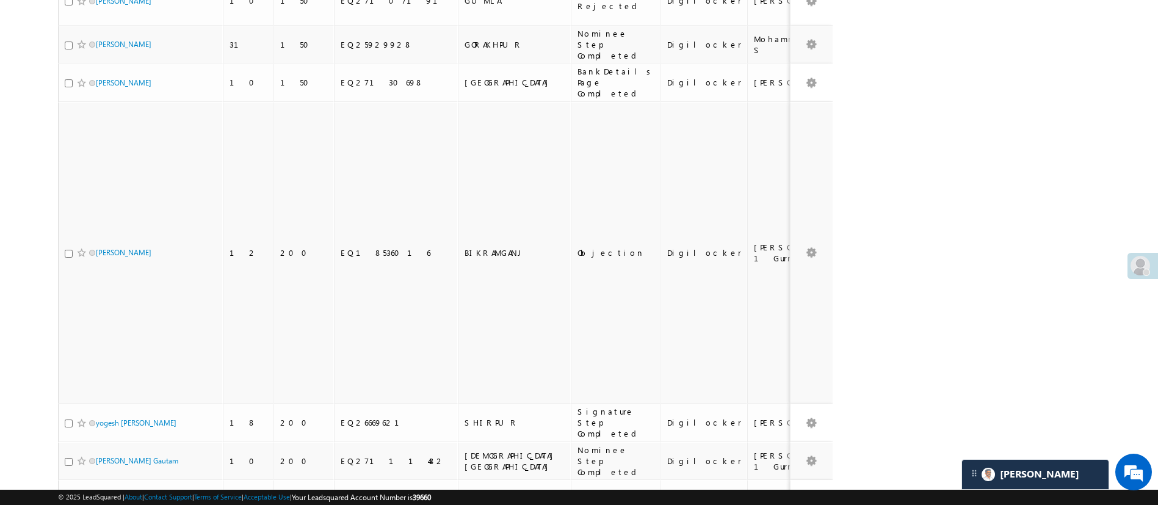
checkbox input "true"
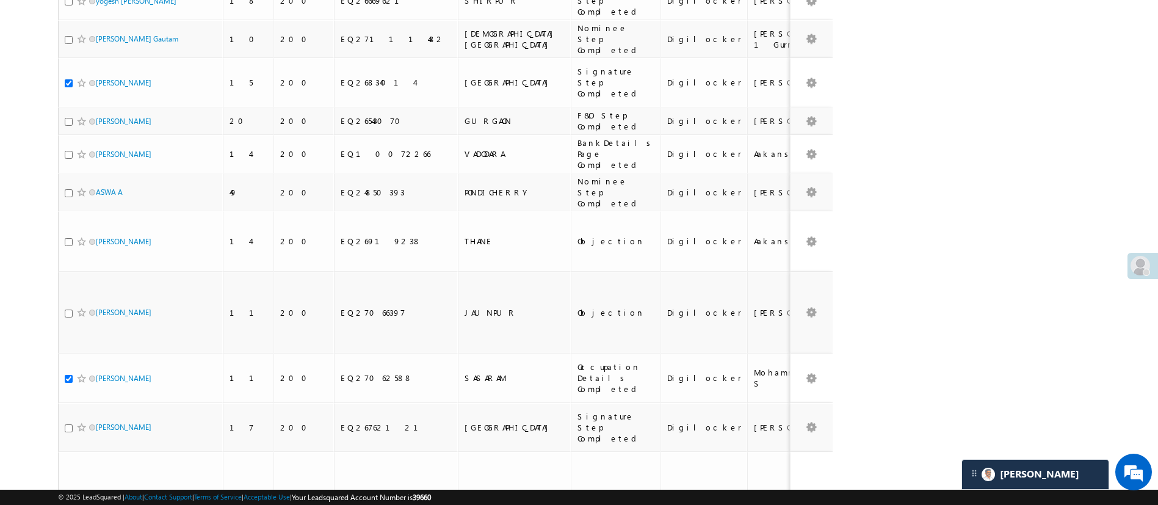
scroll to position [2599, 0]
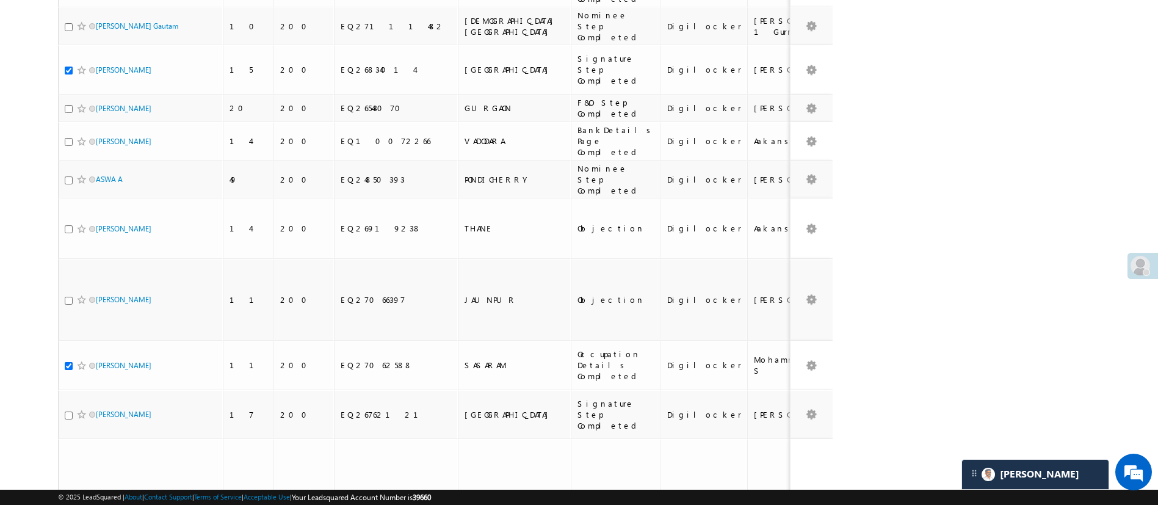
checkbox input "true"
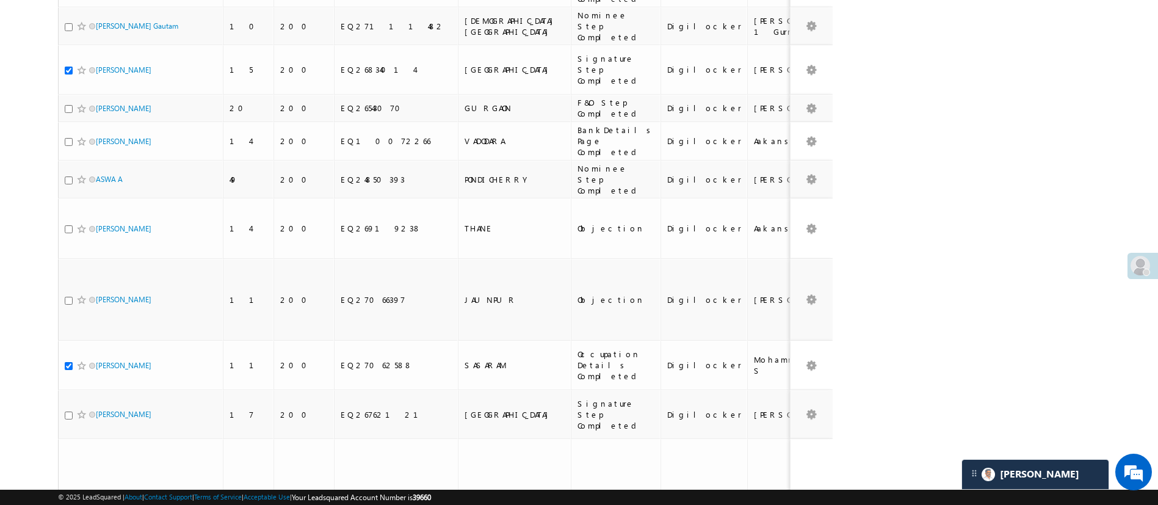
checkbox input "true"
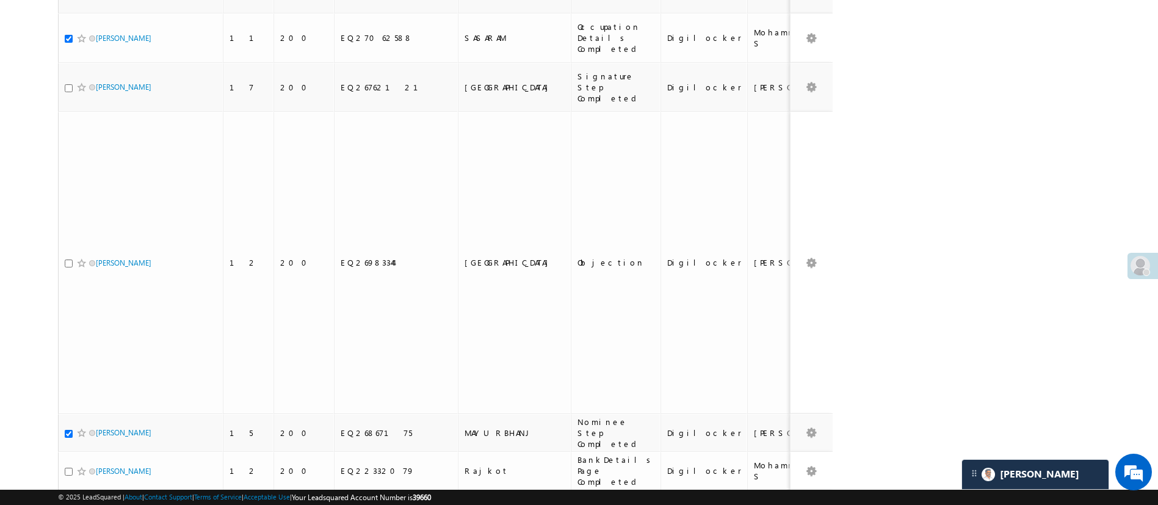
scroll to position [2932, 0]
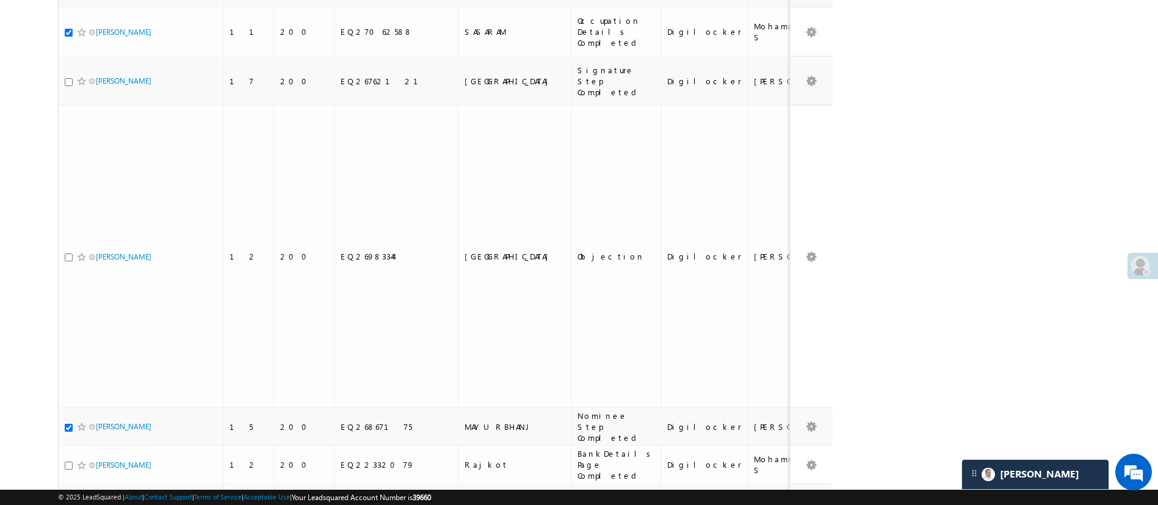
checkbox input "true"
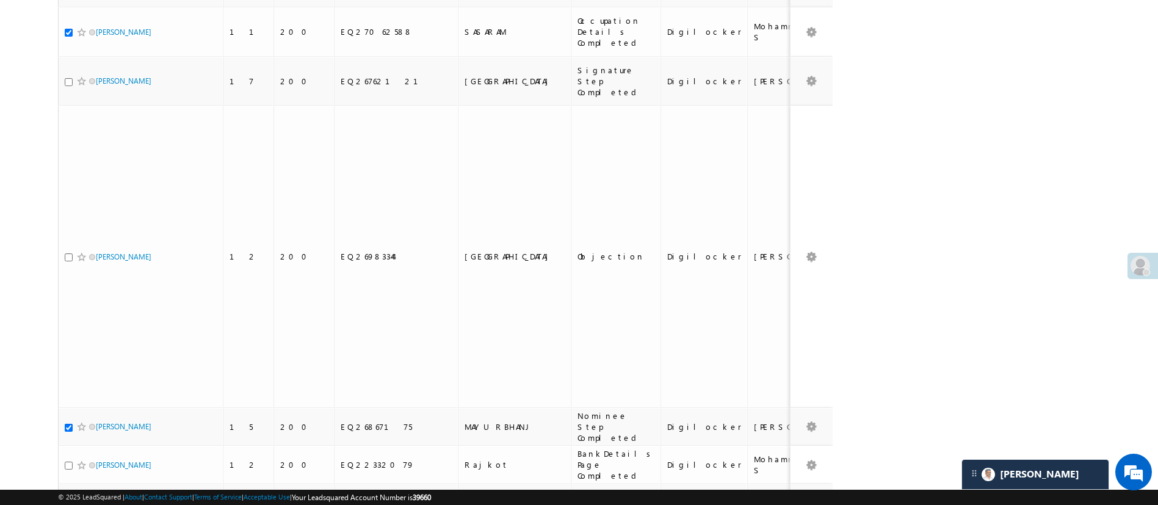
checkbox input "true"
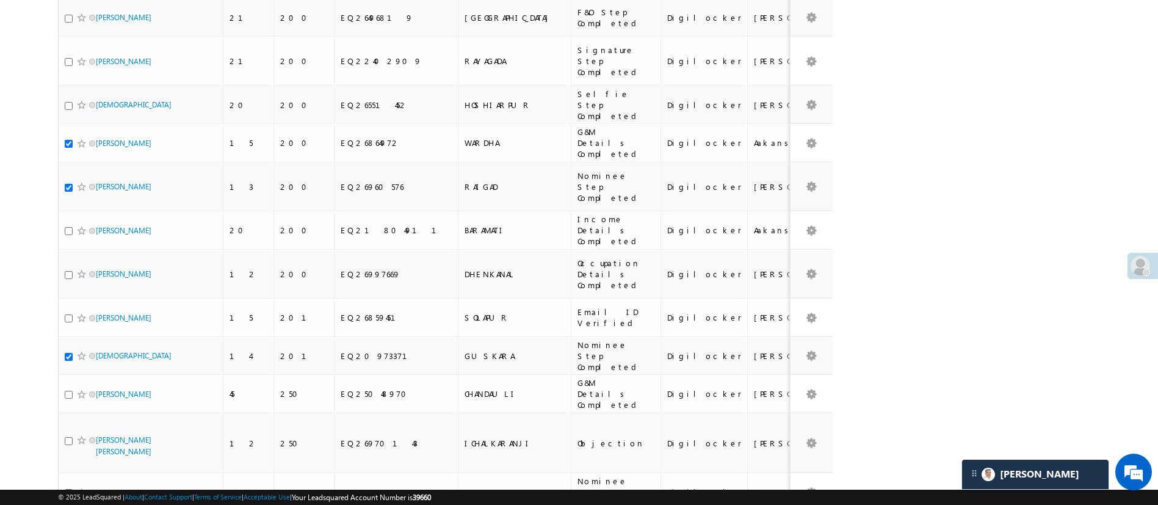
scroll to position [3449, 0]
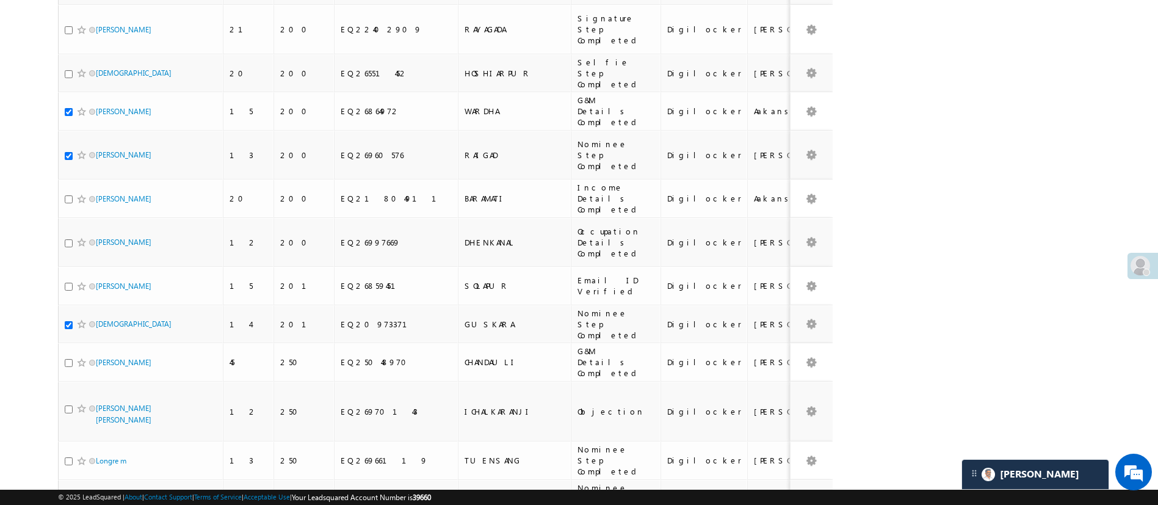
checkbox input "true"
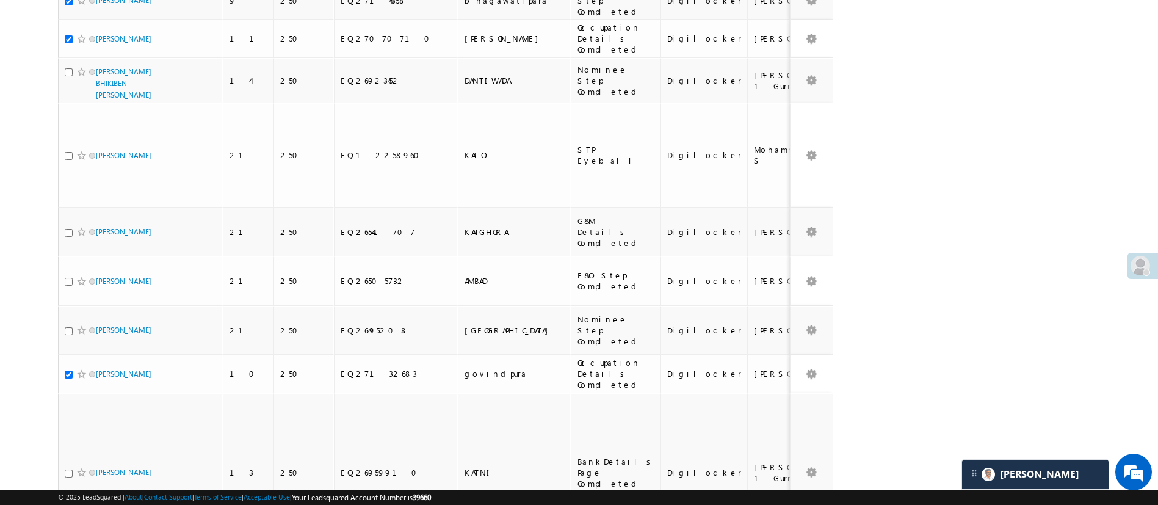
scroll to position [3960, 0]
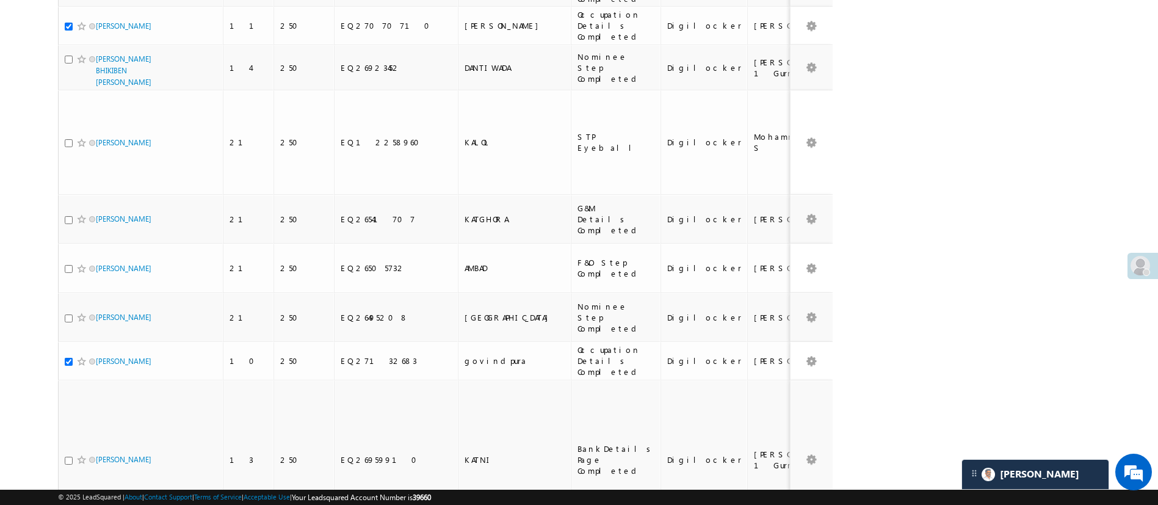
drag, startPoint x: 1162, startPoint y: 426, endPoint x: 70, endPoint y: 416, distance: 1092.3
checkbox input "true"
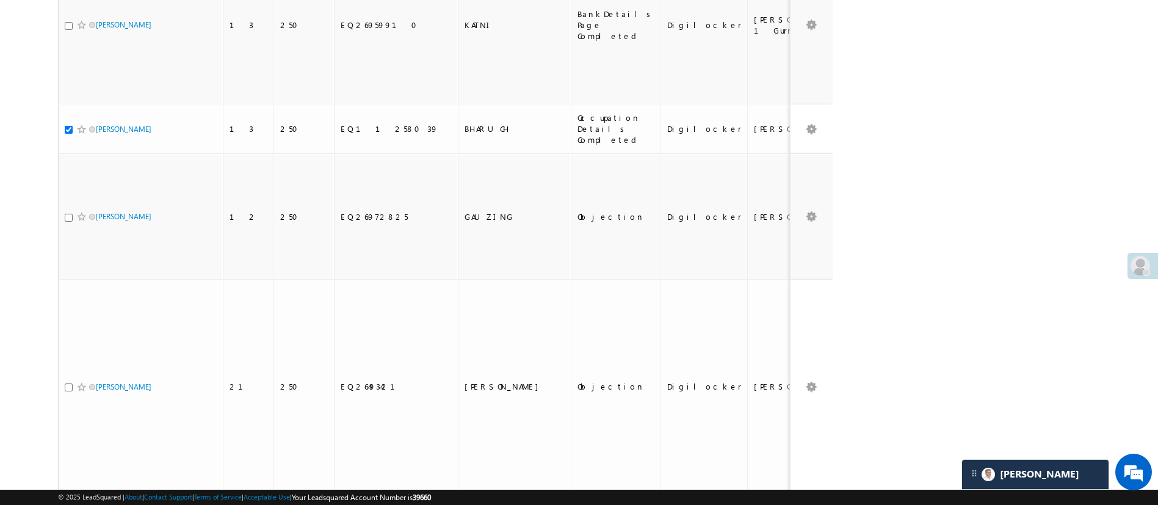
scroll to position [4383, 0]
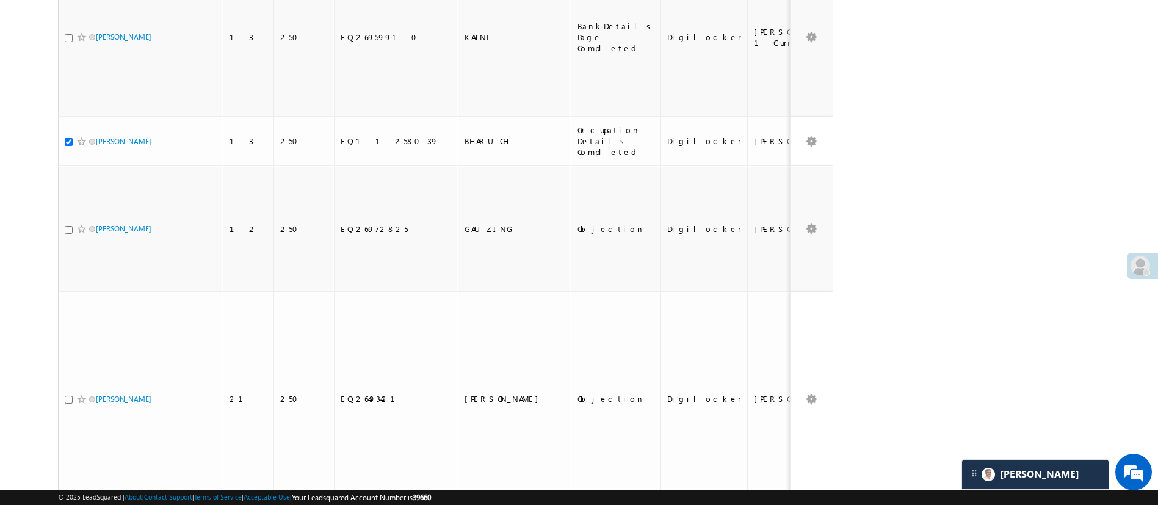
checkbox input "true"
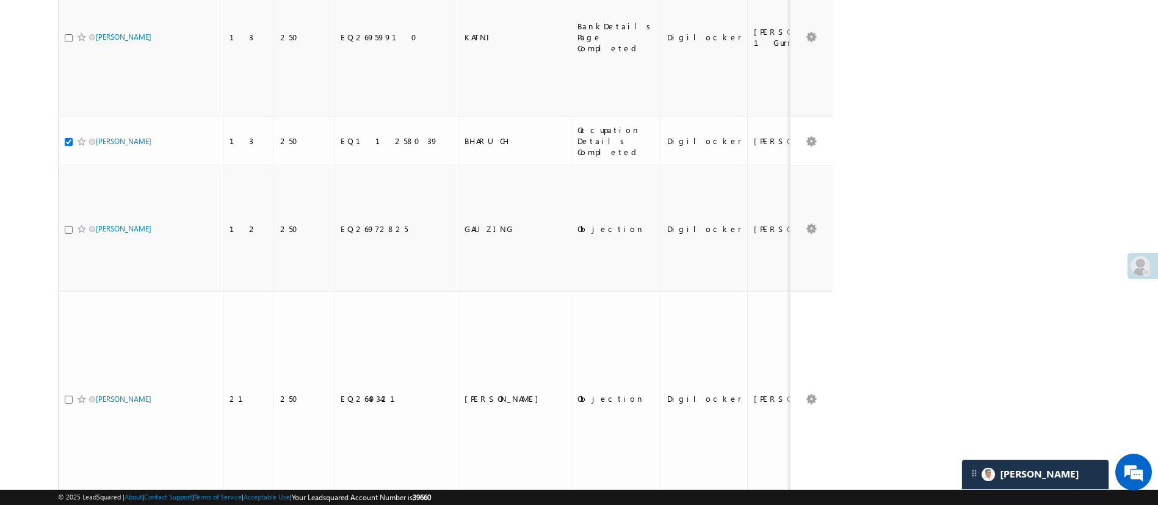
checkbox input "true"
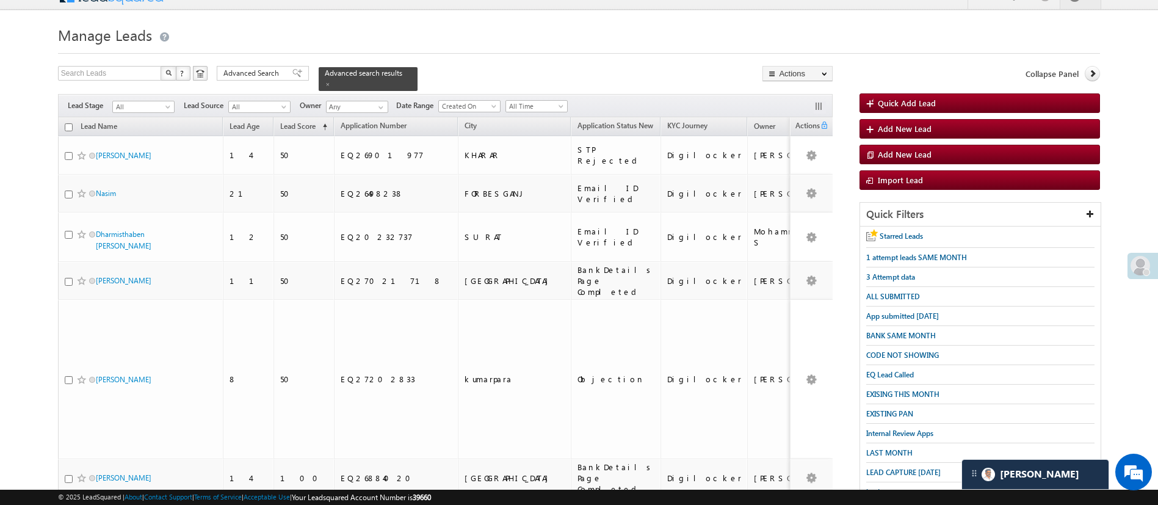
scroll to position [0, 0]
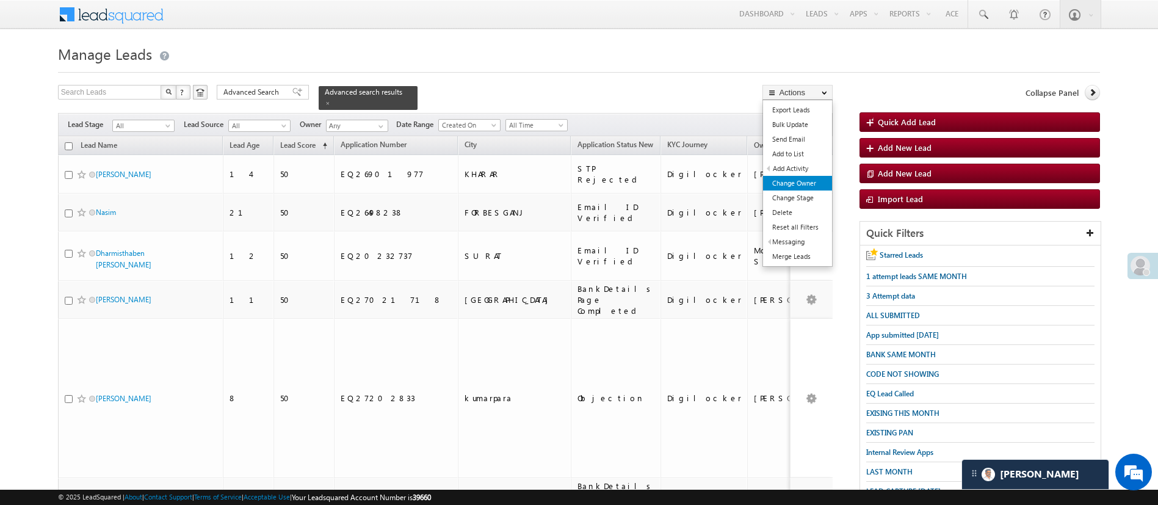
click at [811, 176] on link "Change Owner" at bounding box center [797, 183] width 69 height 15
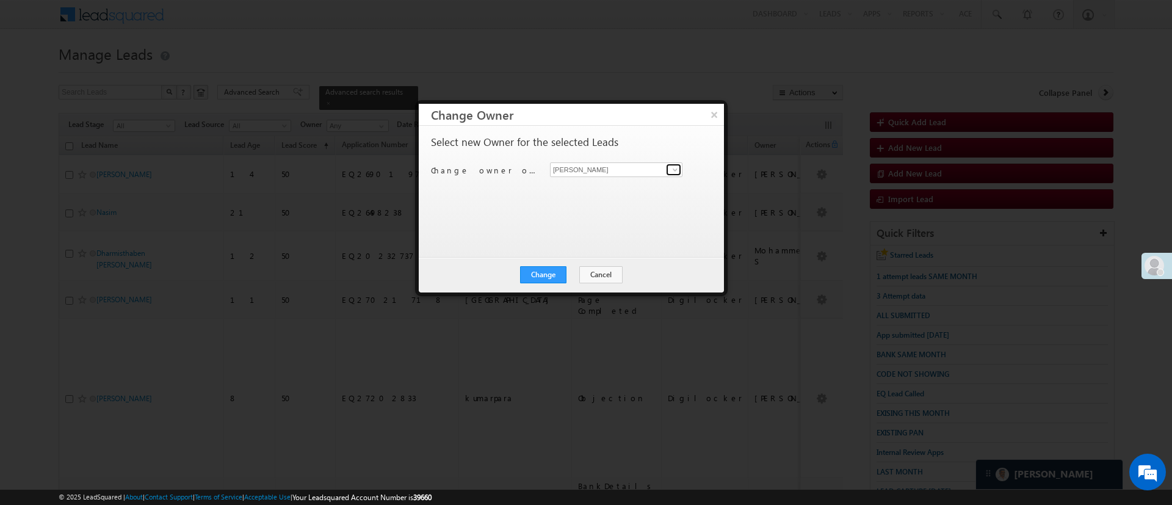
click at [667, 166] on link at bounding box center [673, 170] width 15 height 12
click at [615, 189] on span "[PERSON_NAME][EMAIL_ADDRESS][PERSON_NAME][DOMAIN_NAME]" at bounding box center [610, 193] width 110 height 9
type input "[PERSON_NAME]"
click at [560, 267] on button "Change" at bounding box center [543, 274] width 46 height 17
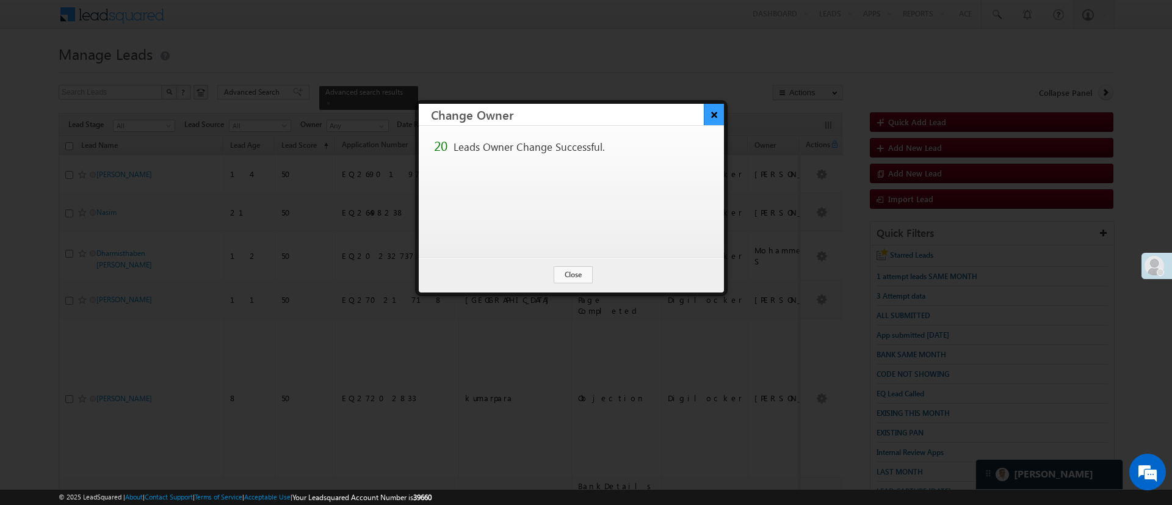
click at [719, 118] on button "×" at bounding box center [714, 114] width 20 height 21
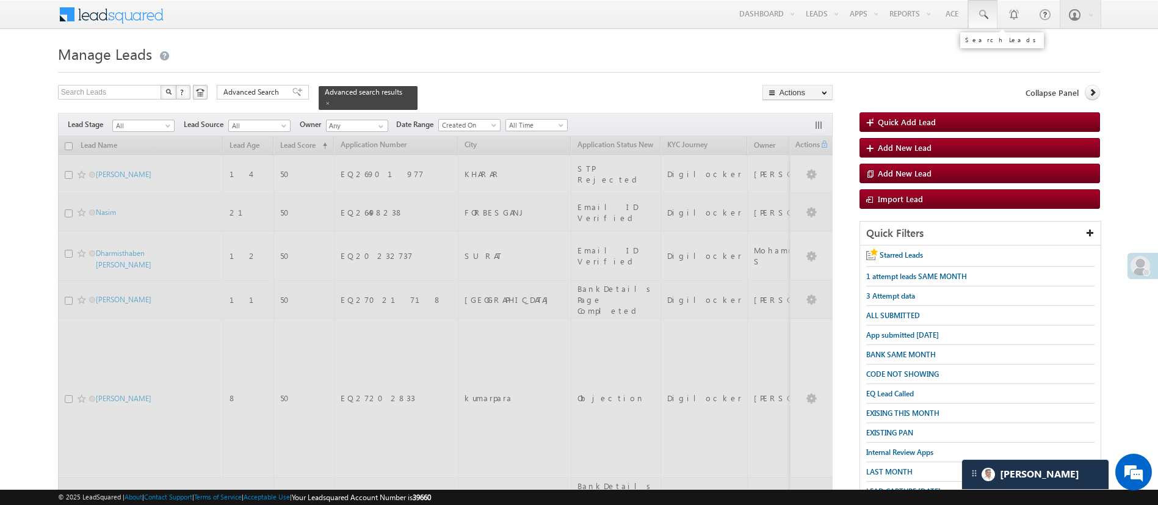
click at [985, 17] on span at bounding box center [983, 15] width 12 height 12
paste input "EQ27610411"
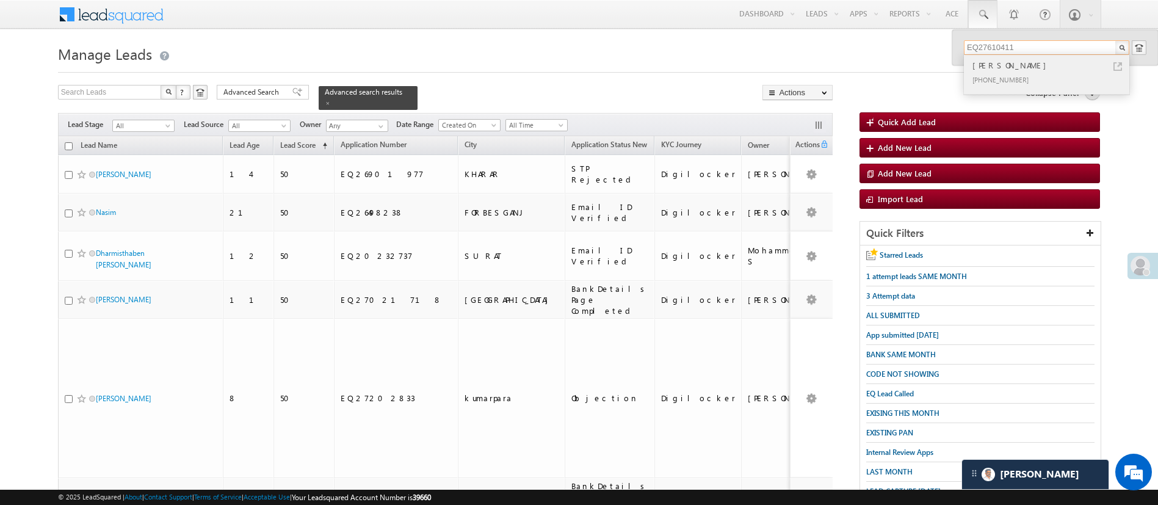
type input "EQ27610411"
click at [1016, 70] on div "Manoj belvanshi" at bounding box center [1052, 65] width 164 height 13
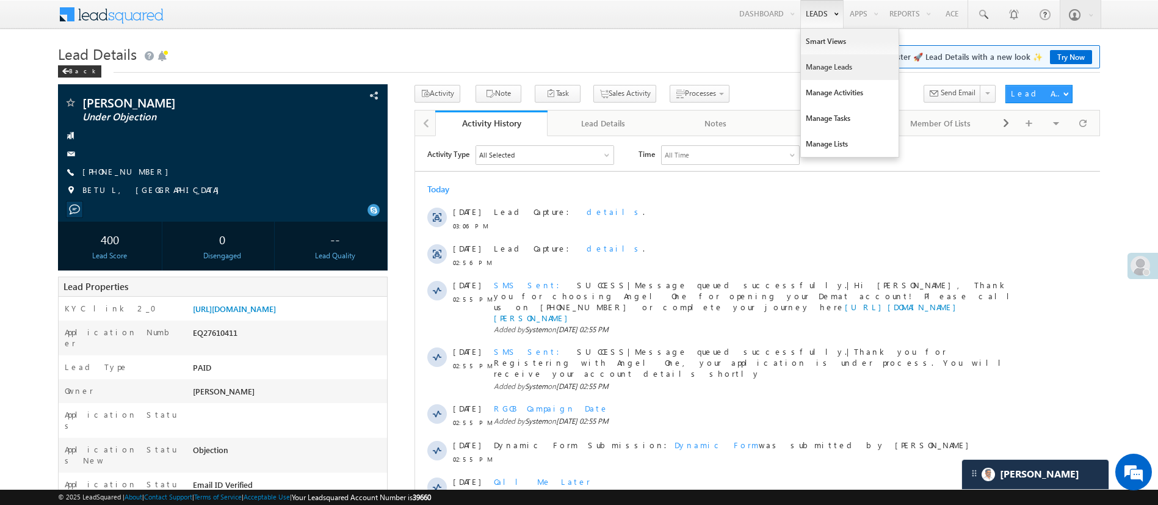
click at [842, 74] on link "Manage Leads" at bounding box center [850, 67] width 98 height 26
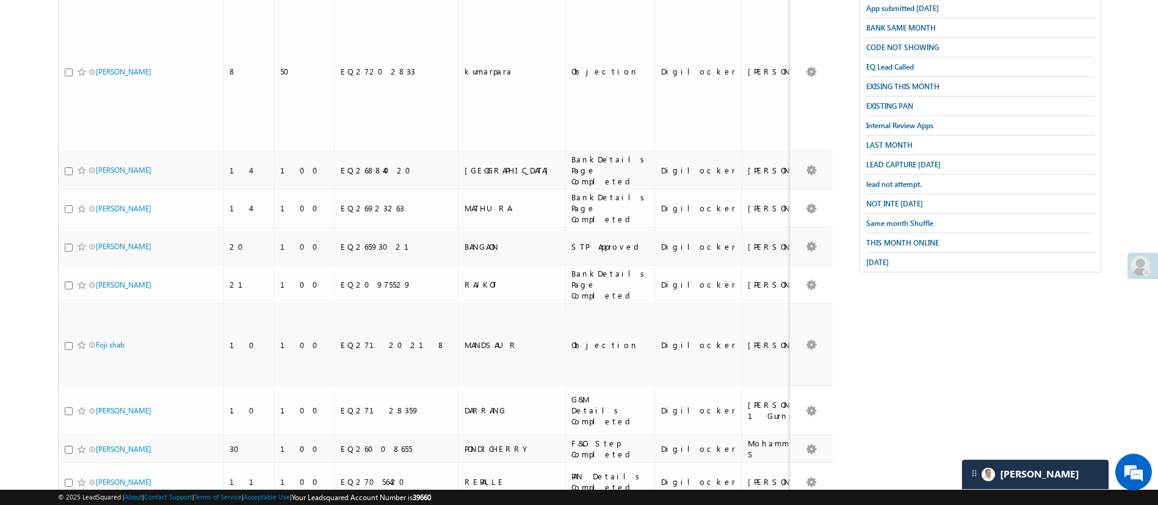
scroll to position [307, 0]
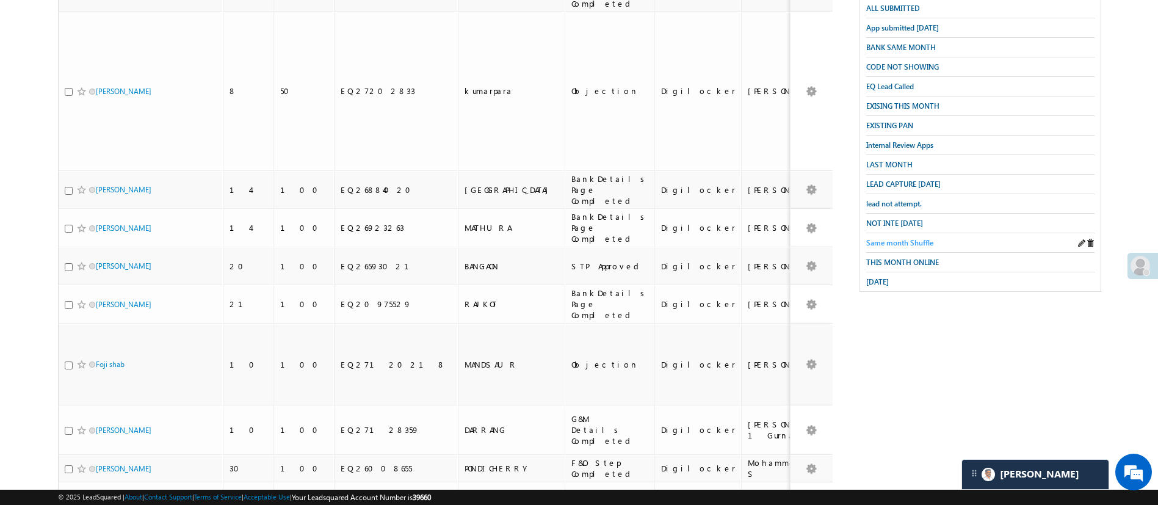
click at [903, 238] on span "Same month Shuffle" at bounding box center [899, 242] width 67 height 9
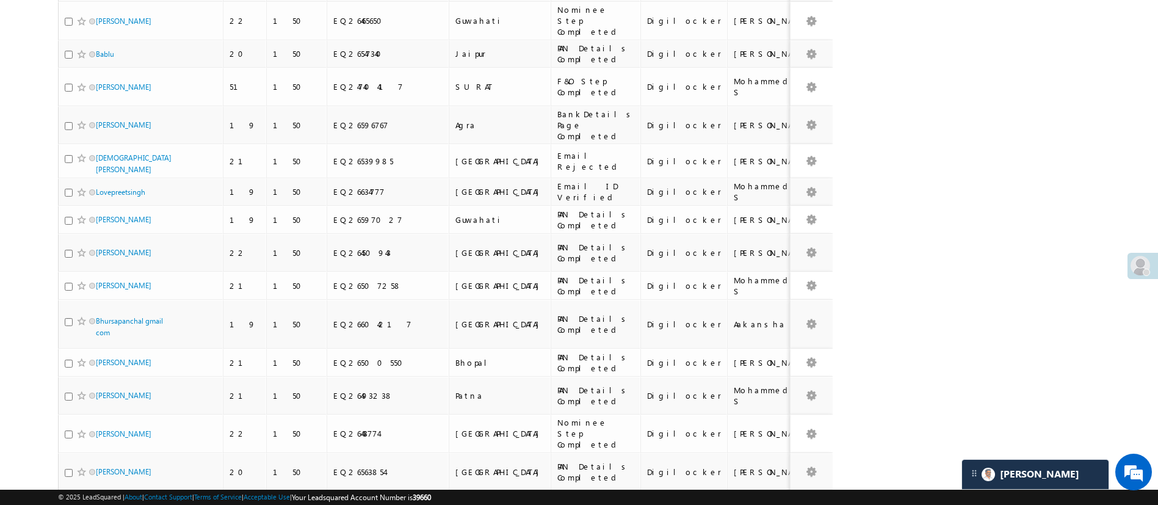
scroll to position [0, 0]
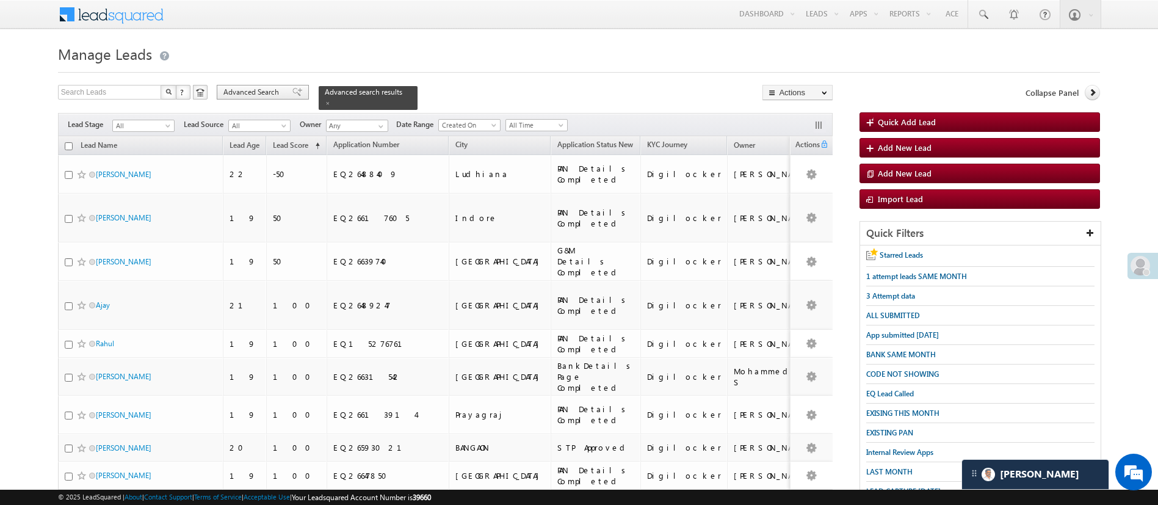
click at [247, 96] on span "Advanced Search" at bounding box center [252, 92] width 59 height 11
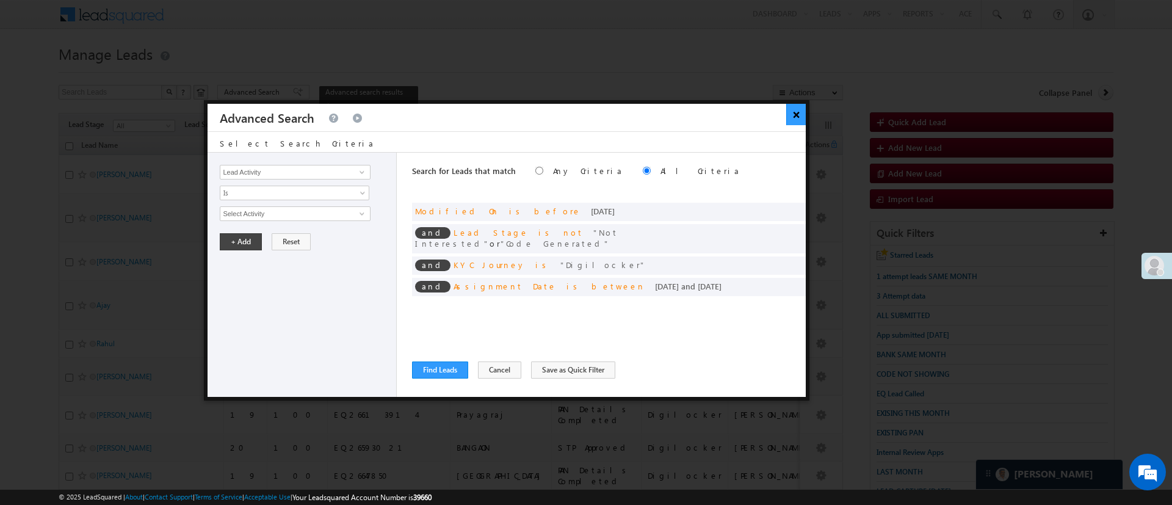
click at [789, 113] on button "×" at bounding box center [796, 114] width 20 height 21
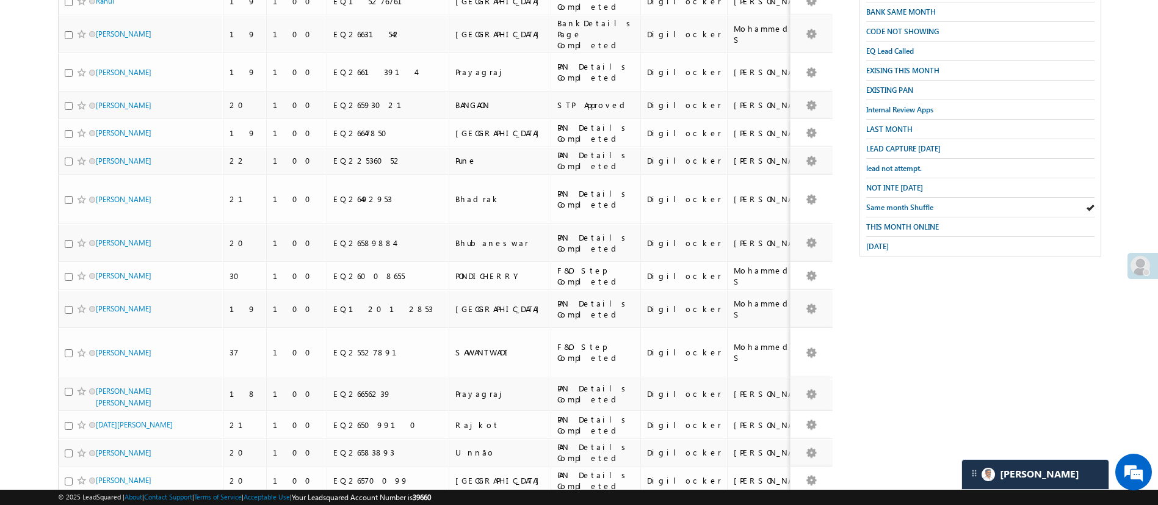
scroll to position [318, 0]
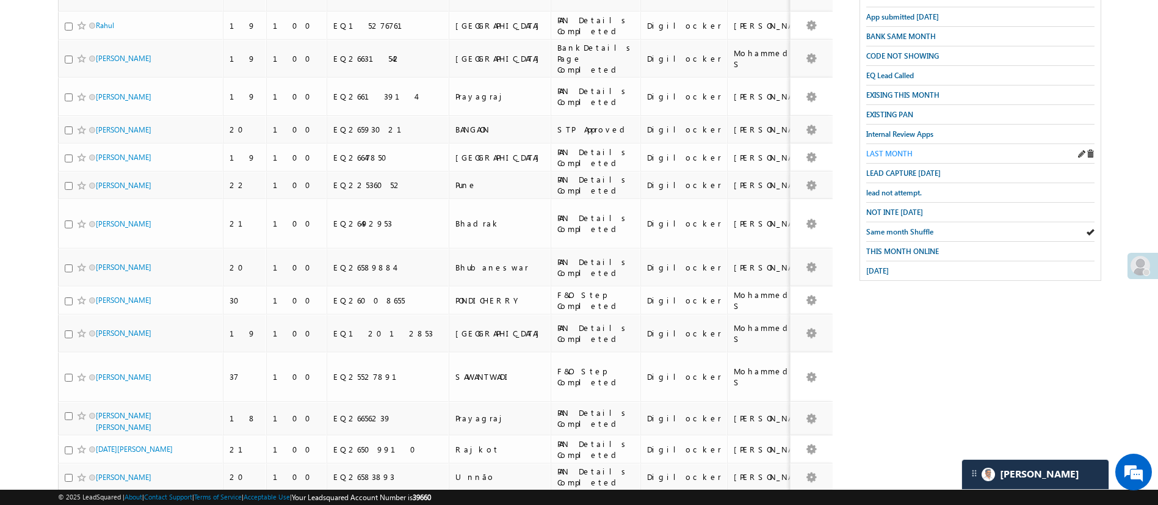
click at [899, 149] on span "LAST MONTH" at bounding box center [889, 153] width 46 height 9
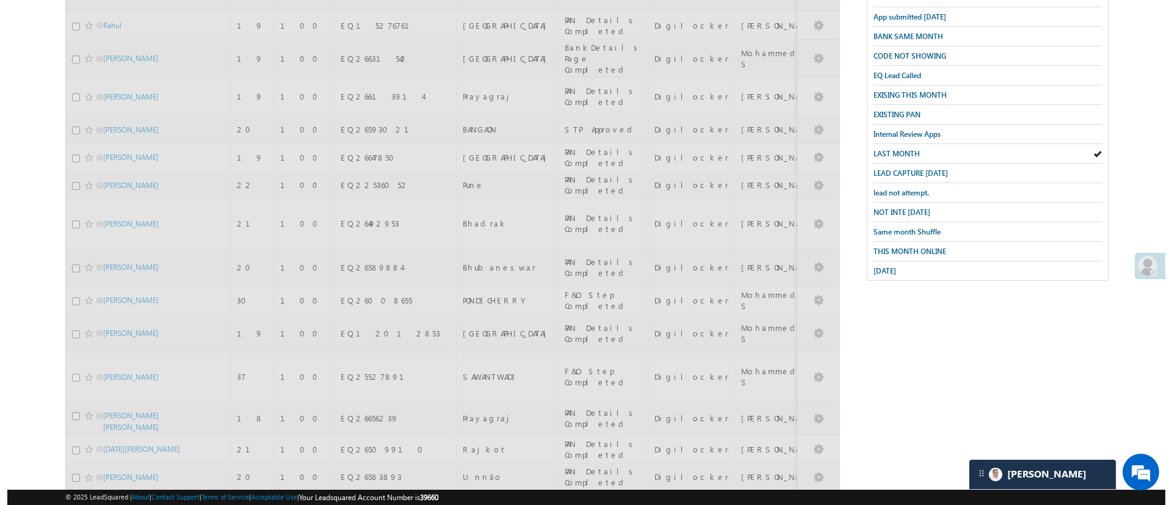
scroll to position [0, 0]
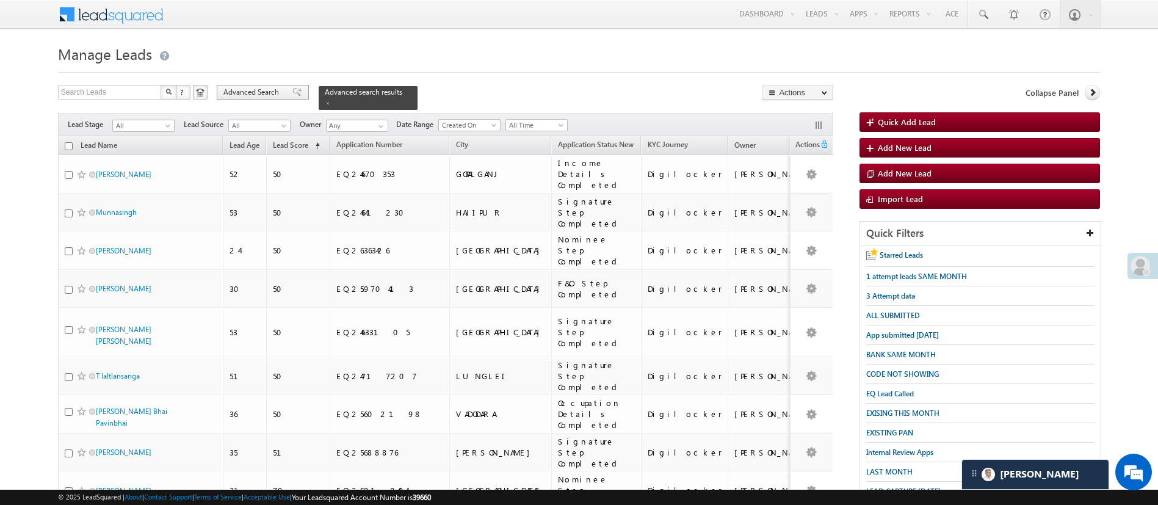
click at [252, 92] on span "Advanced Search" at bounding box center [252, 92] width 59 height 11
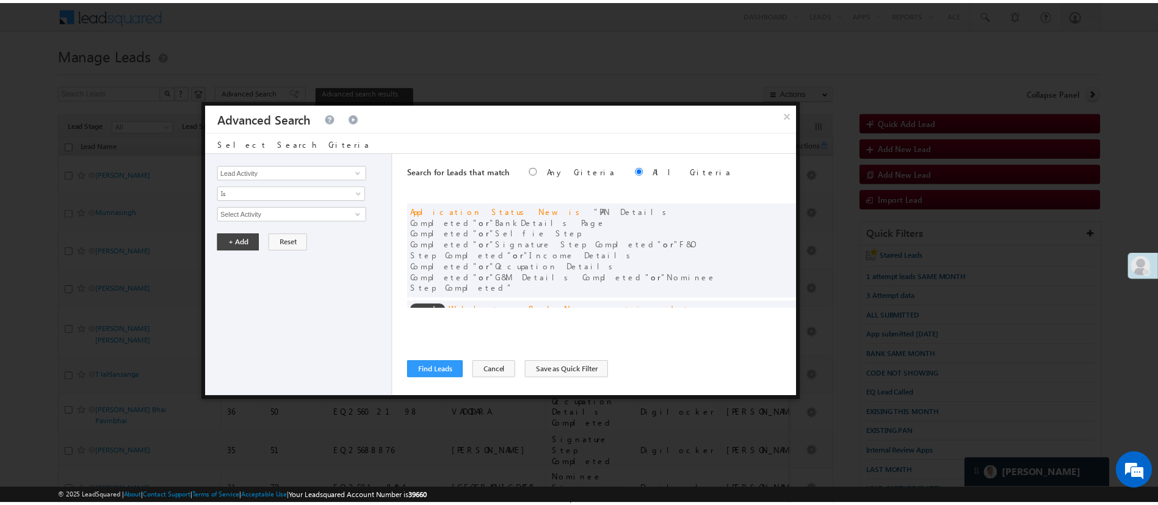
scroll to position [92, 0]
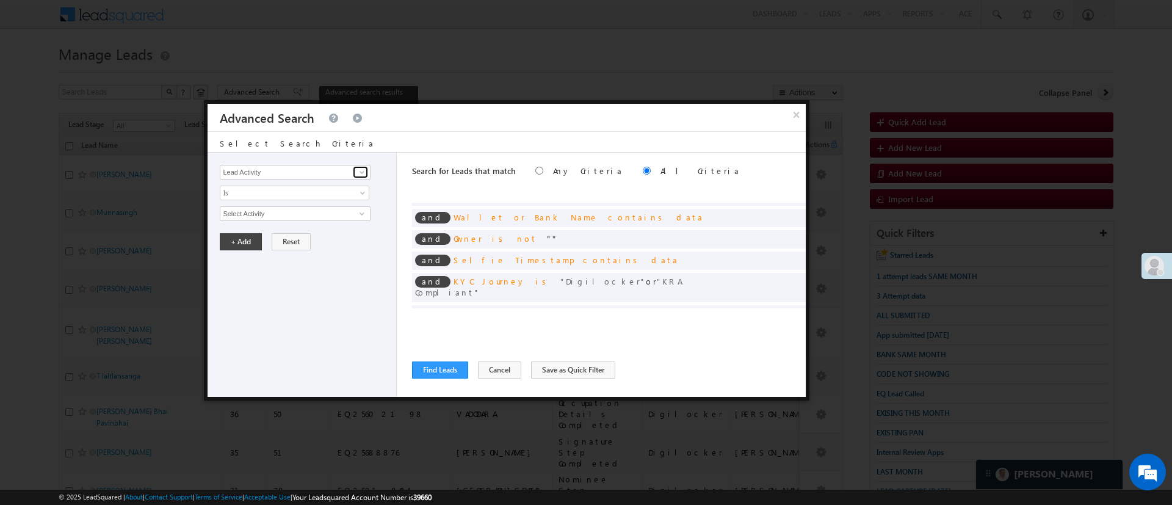
click at [362, 167] on span at bounding box center [362, 172] width 10 height 10
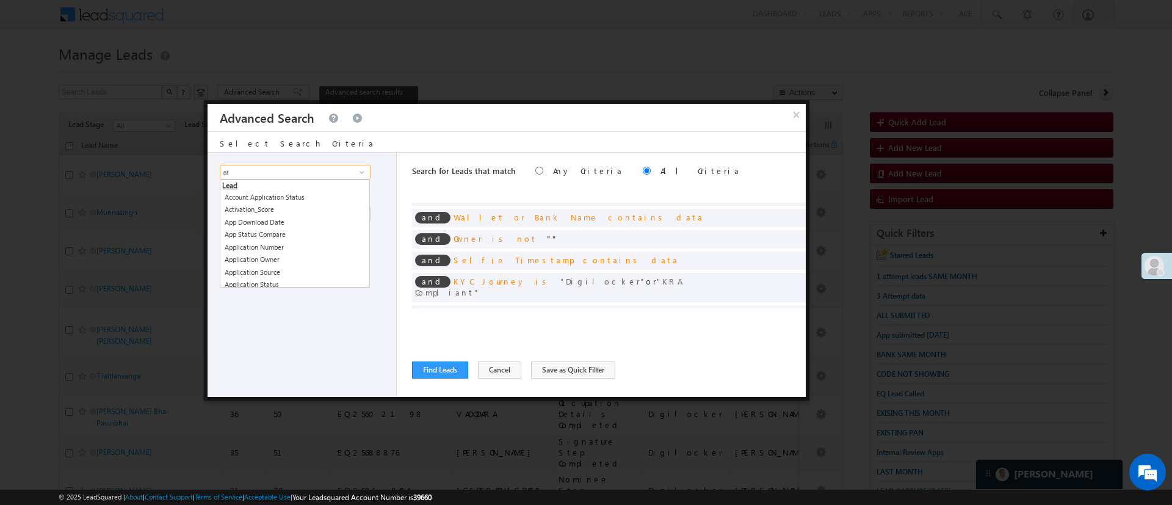
type input "a"
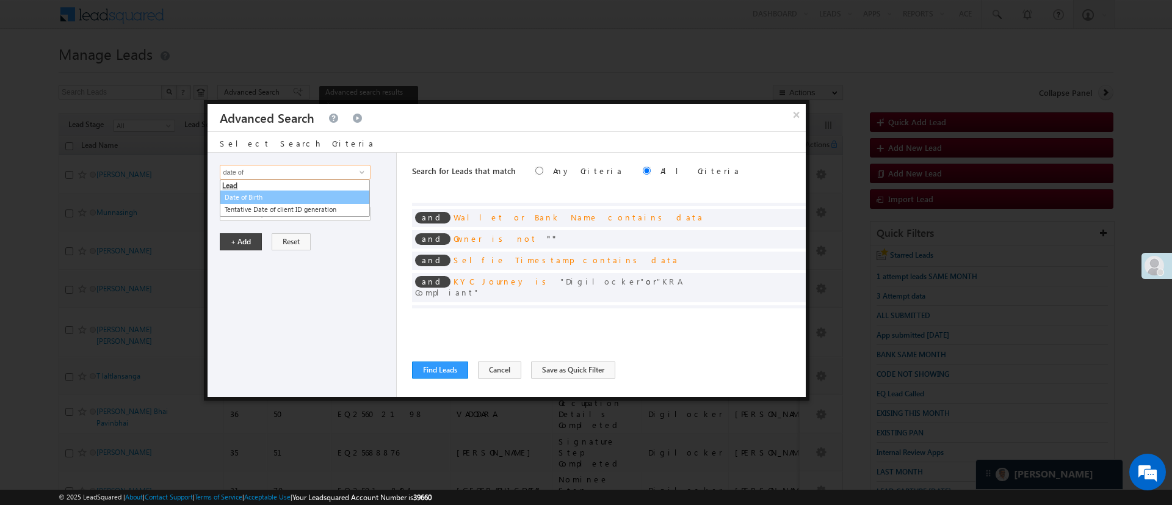
click at [288, 198] on link "Date of Birth" at bounding box center [295, 197] width 150 height 14
type input "Date of Birth"
click at [292, 197] on span "Is" at bounding box center [286, 192] width 132 height 11
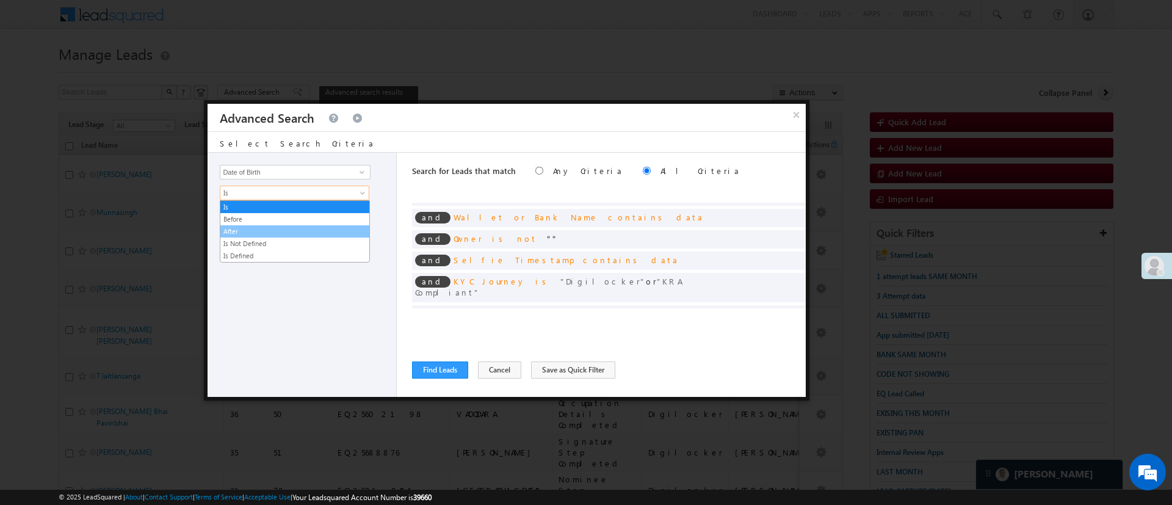
click at [278, 229] on link "After" at bounding box center [294, 231] width 149 height 11
click at [280, 215] on span "Today" at bounding box center [286, 213] width 132 height 11
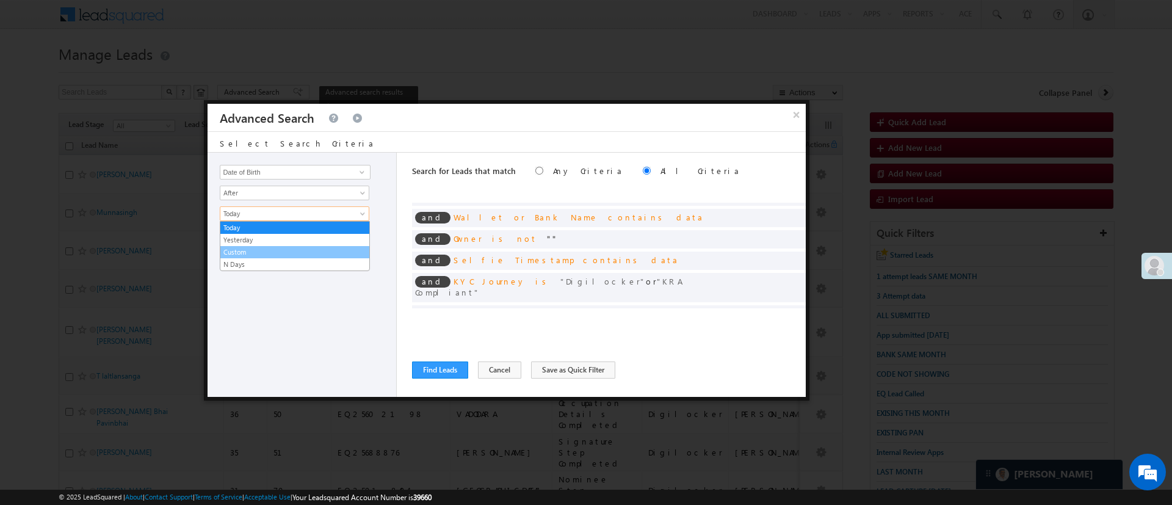
click at [279, 253] on link "Custom" at bounding box center [294, 252] width 149 height 11
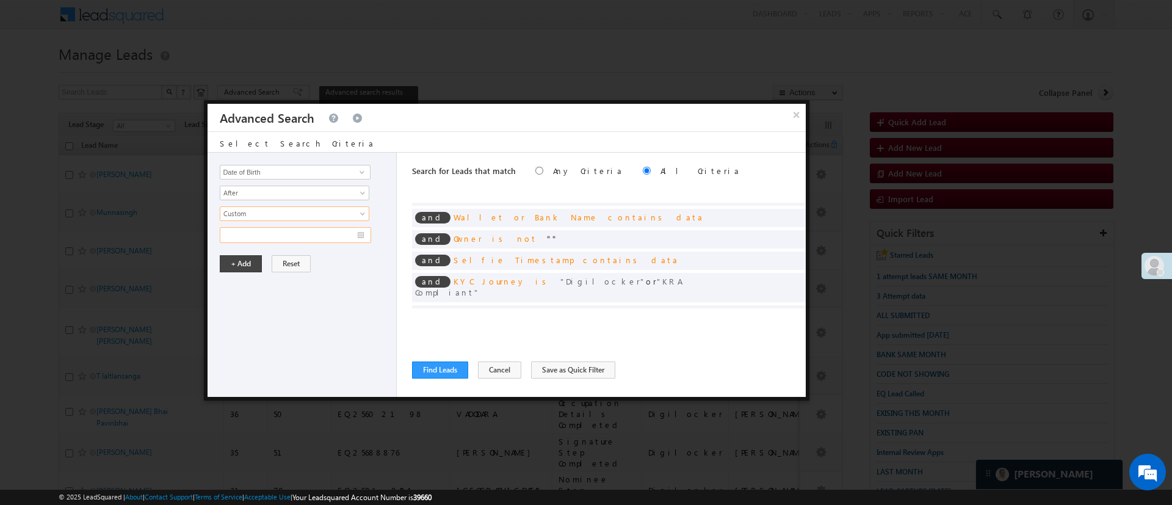
click at [281, 236] on input "text" at bounding box center [295, 235] width 151 height 16
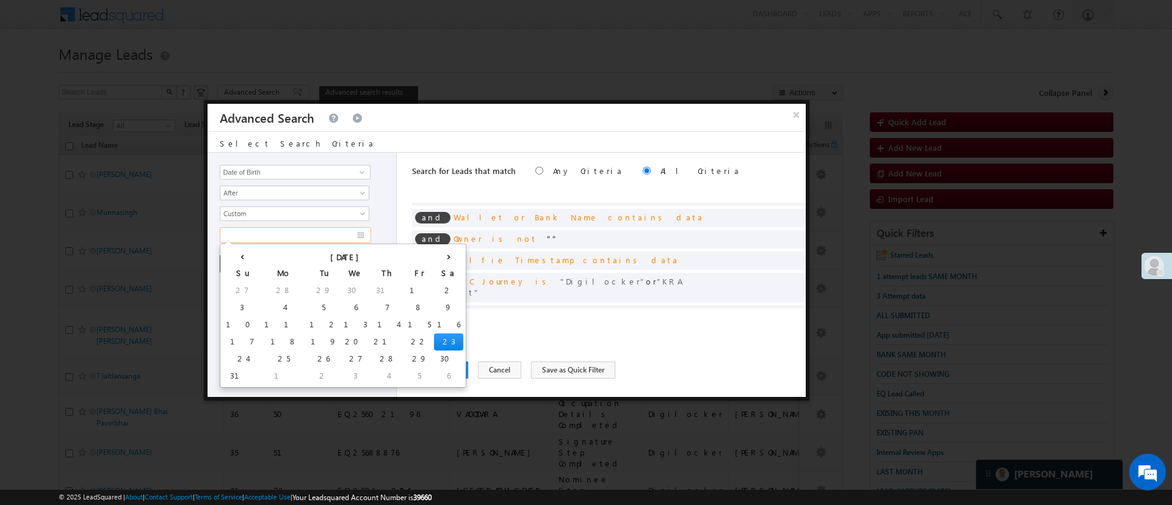
click at [222, 259] on div "‹ August 2025 › Su Mo Tu We Th Fr Sa 27 28 29 30 31 1 2 3 4 5 6 7 8 9 10 11 12 …" at bounding box center [343, 316] width 247 height 144
click at [231, 256] on th "‹" at bounding box center [242, 256] width 38 height 18
click at [231, 256] on th "‹" at bounding box center [238, 256] width 30 height 18
click at [231, 256] on th "‹" at bounding box center [245, 256] width 45 height 18
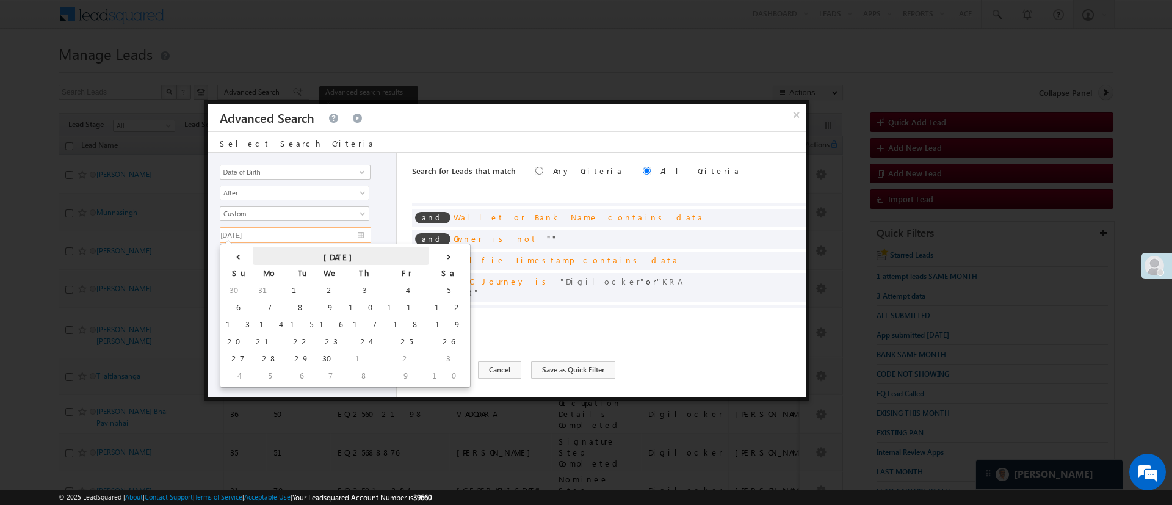
click at [270, 261] on th "April 2025" at bounding box center [341, 256] width 176 height 18
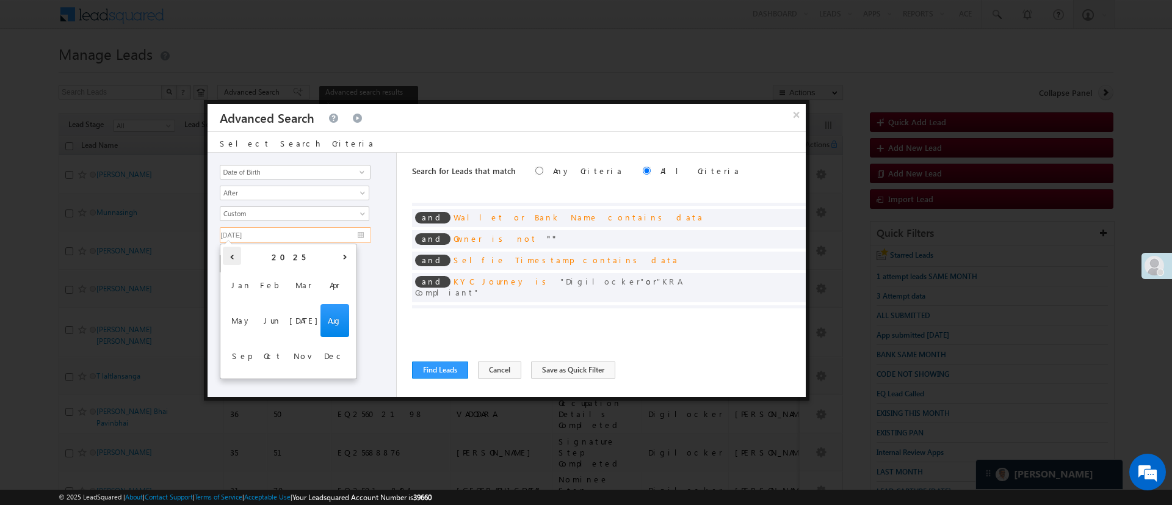
click at [237, 260] on th "‹" at bounding box center [232, 256] width 18 height 18
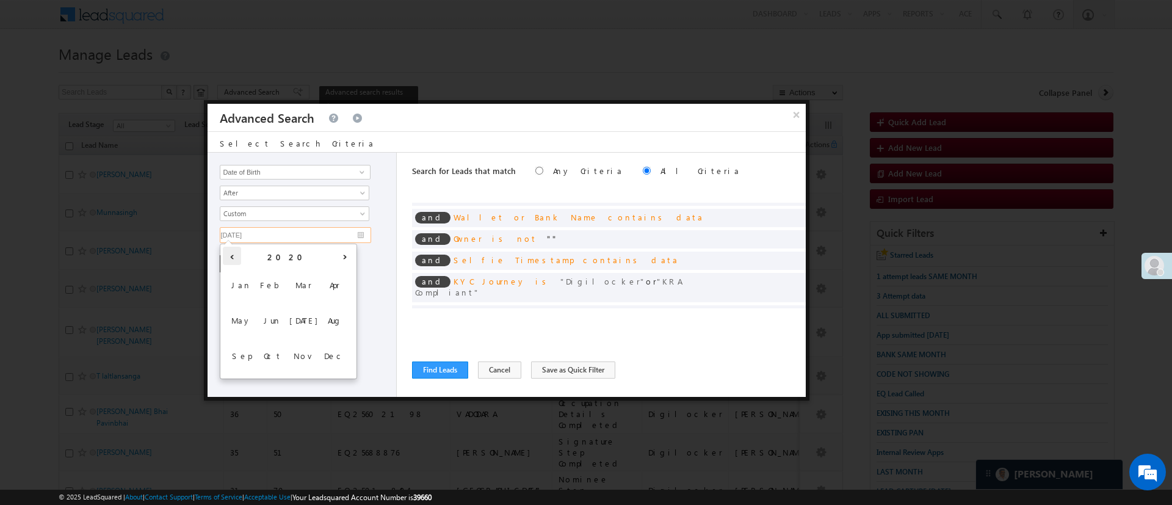
click at [237, 260] on th "‹" at bounding box center [232, 256] width 18 height 18
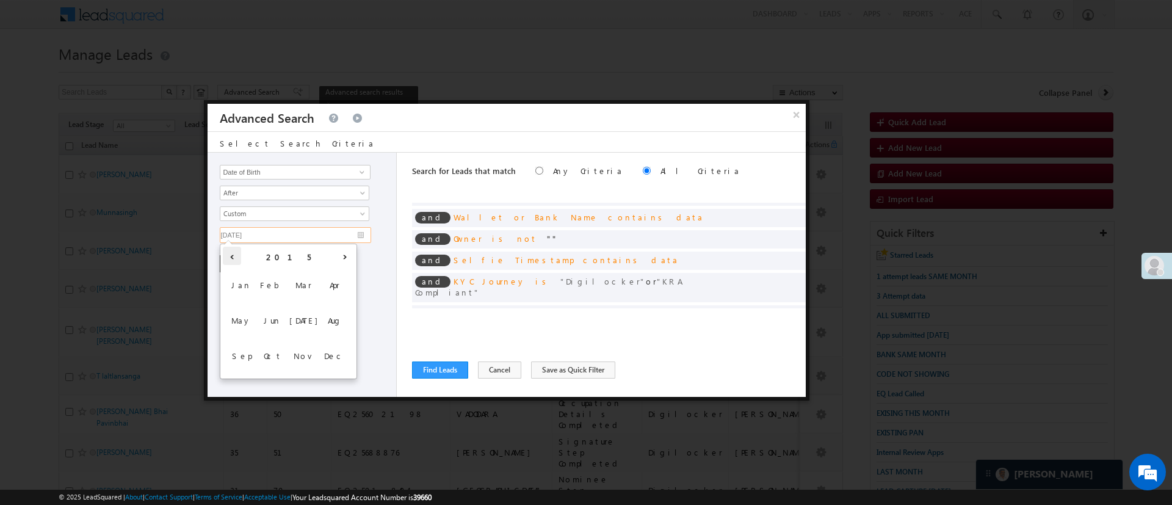
click at [237, 260] on th "‹" at bounding box center [232, 256] width 18 height 18
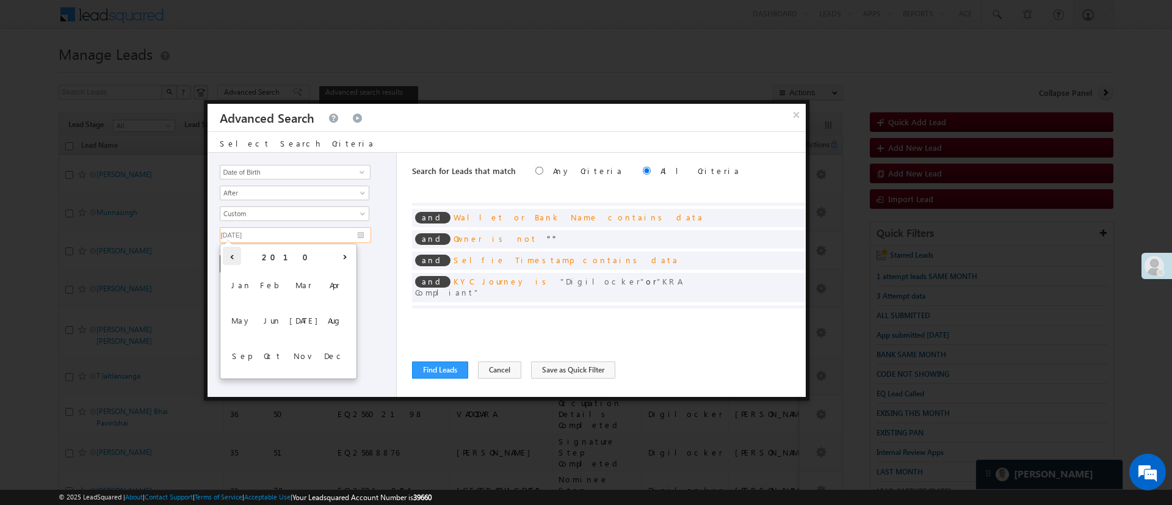
click at [237, 260] on th "‹" at bounding box center [232, 256] width 18 height 18
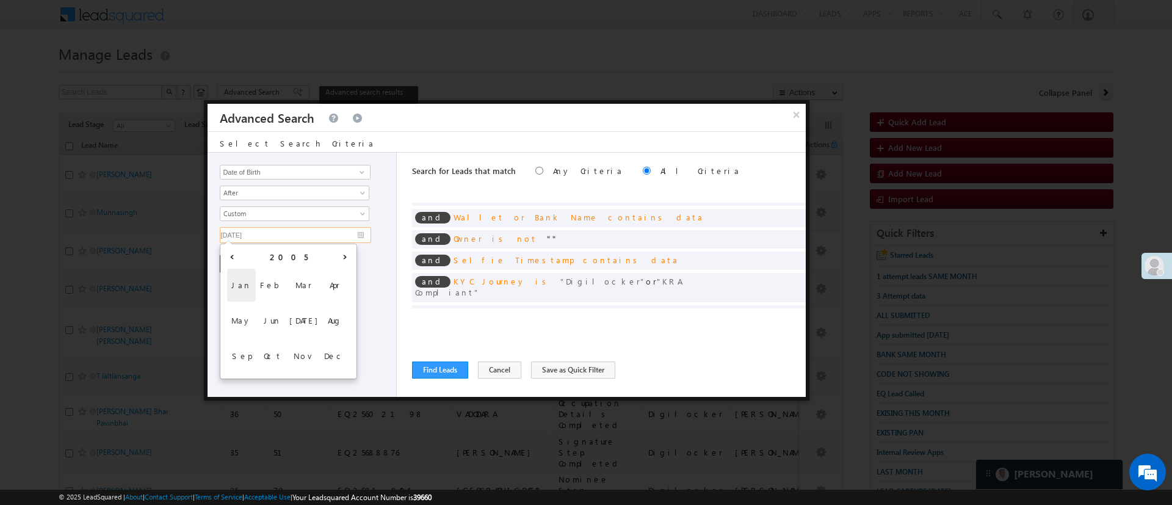
click at [245, 283] on span "Jan" at bounding box center [241, 285] width 29 height 33
type input "01/01/05"
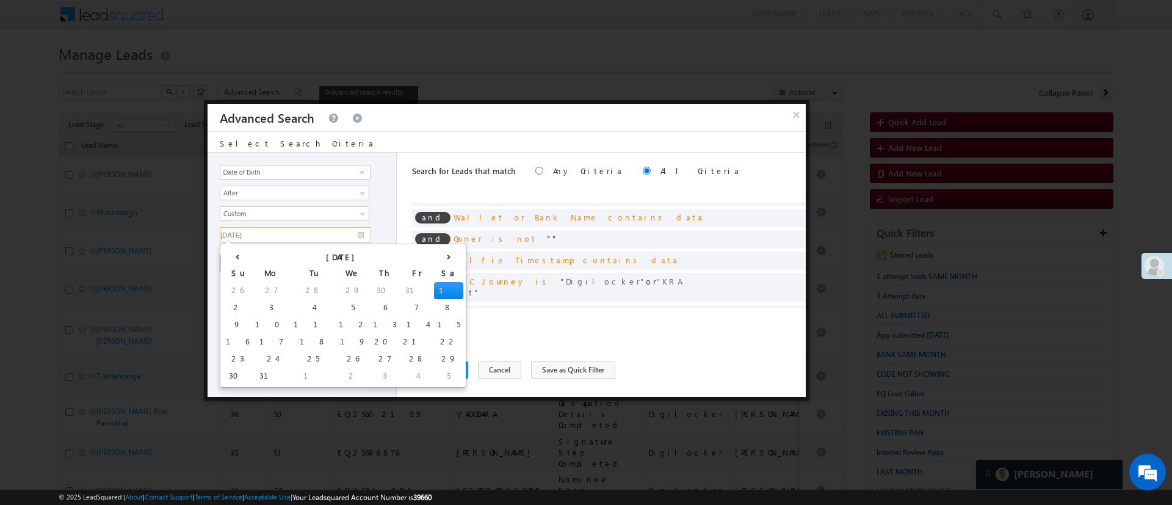
click at [434, 285] on td "1" at bounding box center [448, 290] width 29 height 17
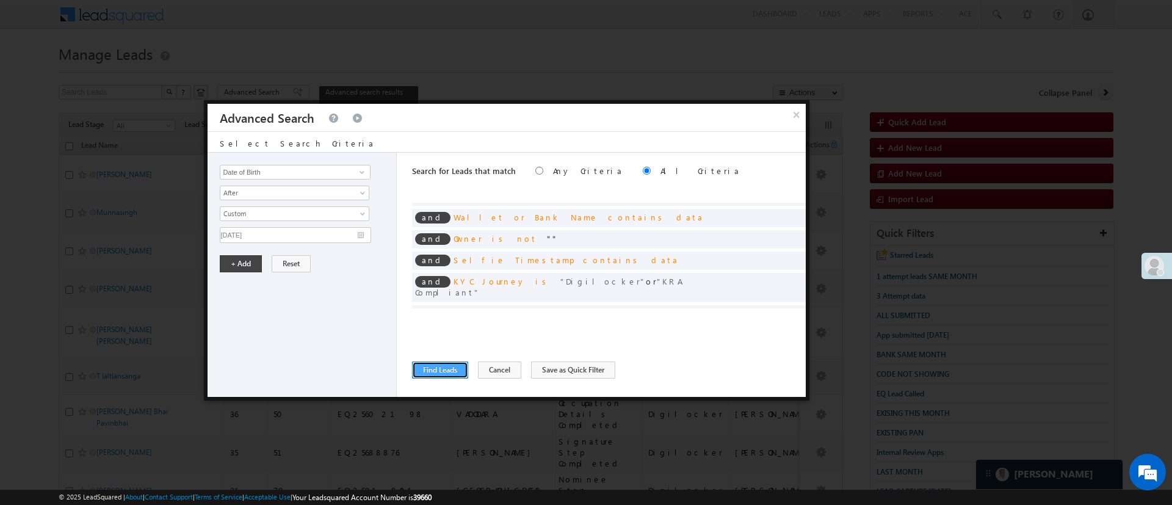
click at [454, 365] on button "Find Leads" at bounding box center [440, 369] width 56 height 17
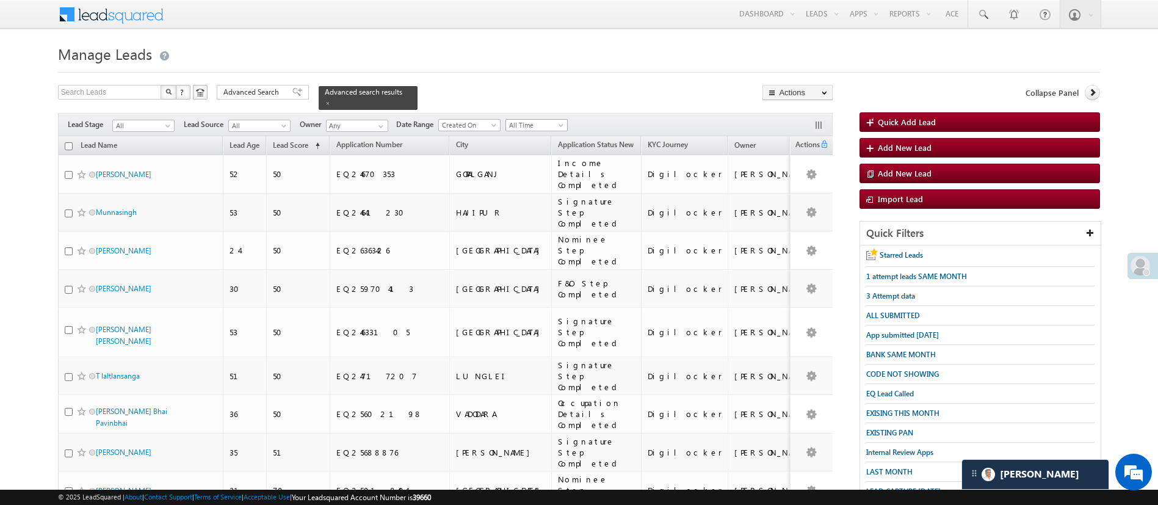
click at [549, 120] on span "All Time" at bounding box center [535, 125] width 58 height 11
click at [548, 209] on link "Last Month" at bounding box center [539, 211] width 62 height 11
click at [254, 93] on span "Advanced Search" at bounding box center [252, 92] width 59 height 11
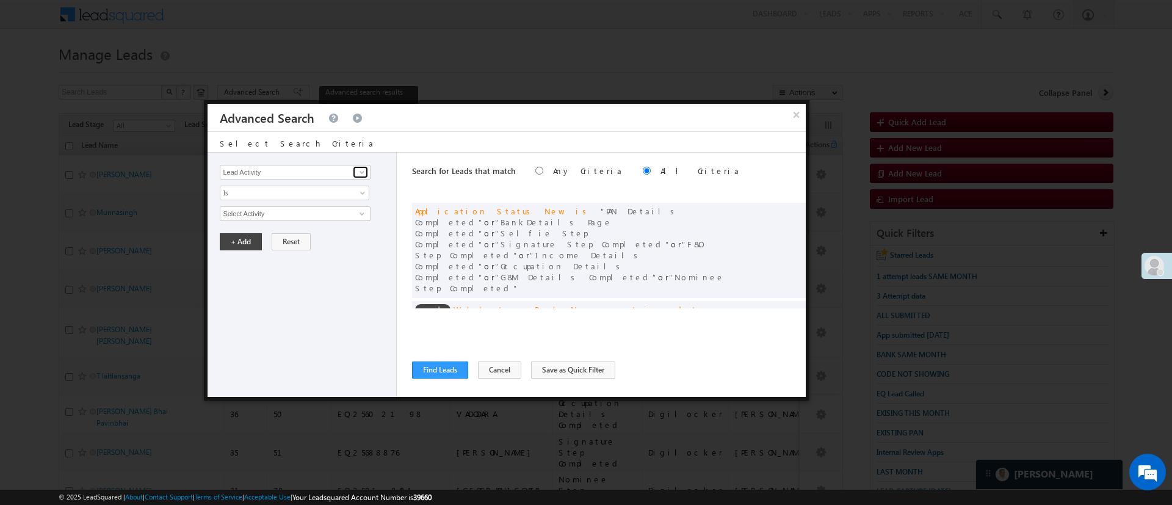
click at [360, 172] on span at bounding box center [362, 172] width 10 height 10
click at [306, 192] on link "Date of Birth" at bounding box center [295, 197] width 150 height 14
type input "Date of Birth"
click at [309, 190] on span "Is" at bounding box center [286, 192] width 132 height 11
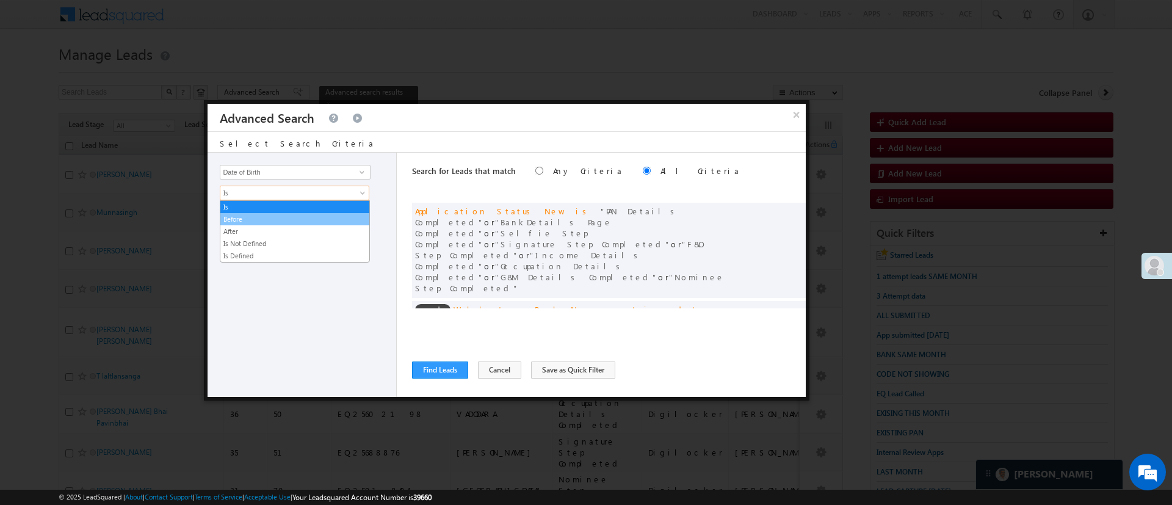
click at [286, 216] on link "Before" at bounding box center [294, 219] width 149 height 11
click at [291, 196] on span "Before" at bounding box center [286, 192] width 132 height 11
click at [281, 228] on link "After" at bounding box center [294, 231] width 149 height 11
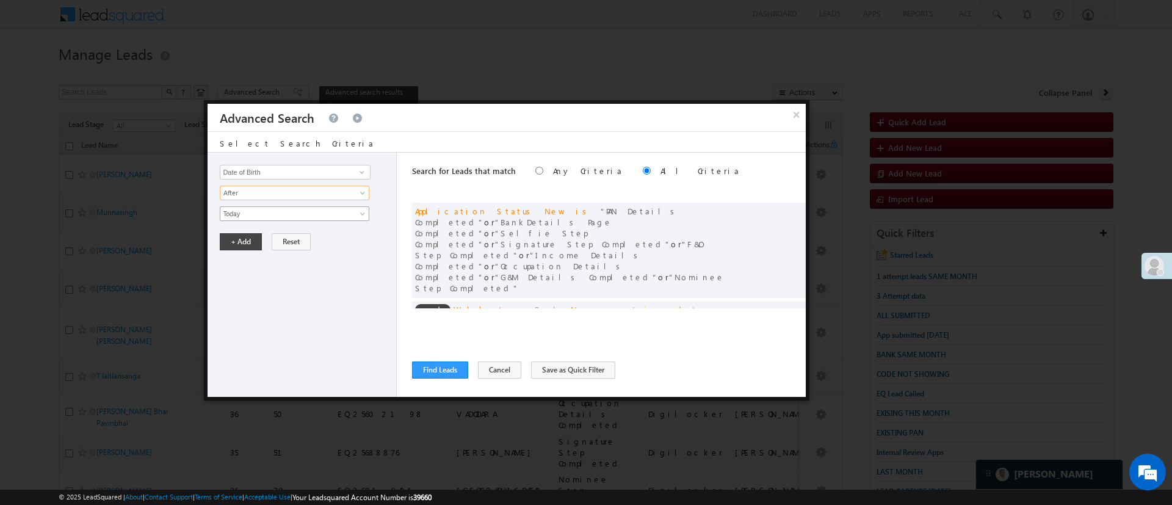
click at [283, 214] on span "Today" at bounding box center [286, 213] width 132 height 11
click at [300, 248] on link "Custom" at bounding box center [294, 252] width 149 height 11
click at [301, 239] on input "text" at bounding box center [295, 235] width 151 height 16
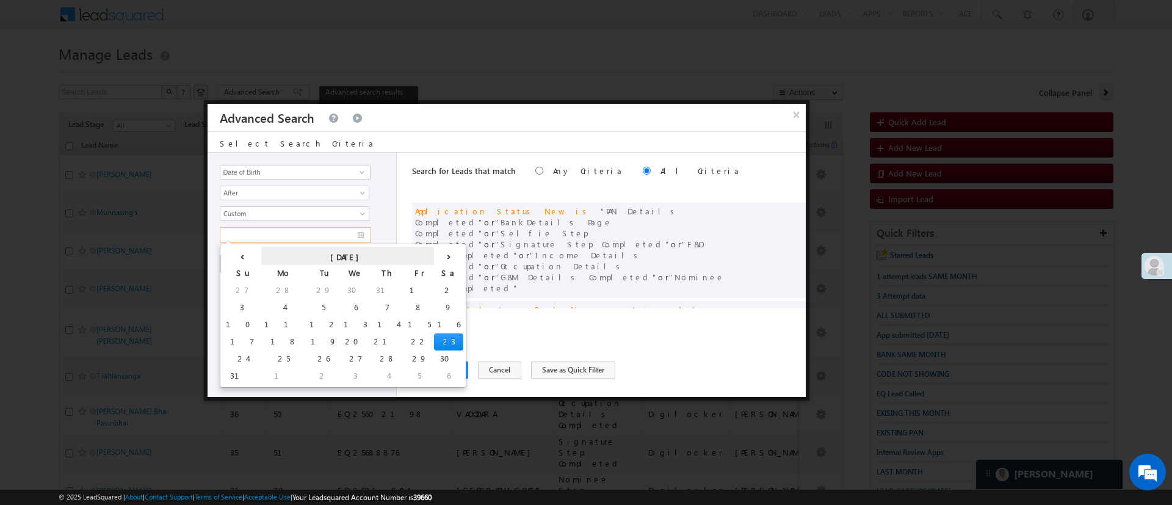
click at [289, 252] on th "August 2025" at bounding box center [347, 256] width 173 height 18
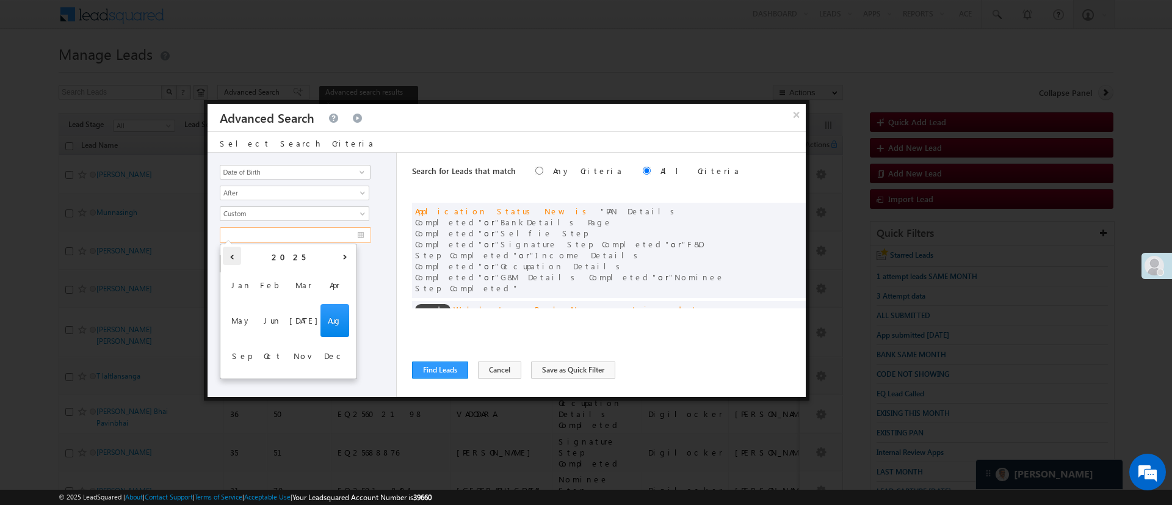
click at [228, 255] on th "‹" at bounding box center [232, 256] width 18 height 18
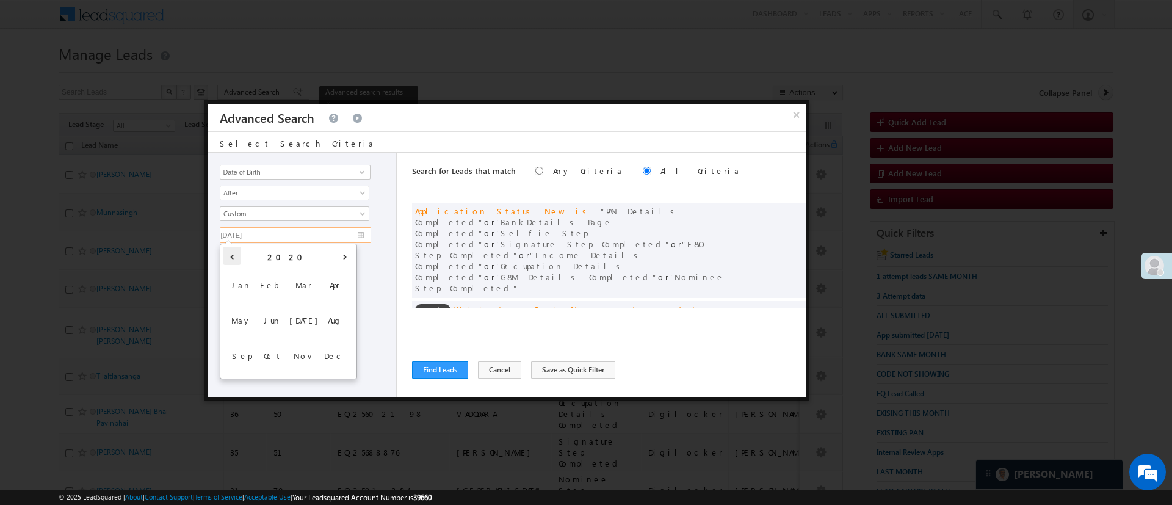
click at [228, 255] on th "‹" at bounding box center [232, 256] width 18 height 18
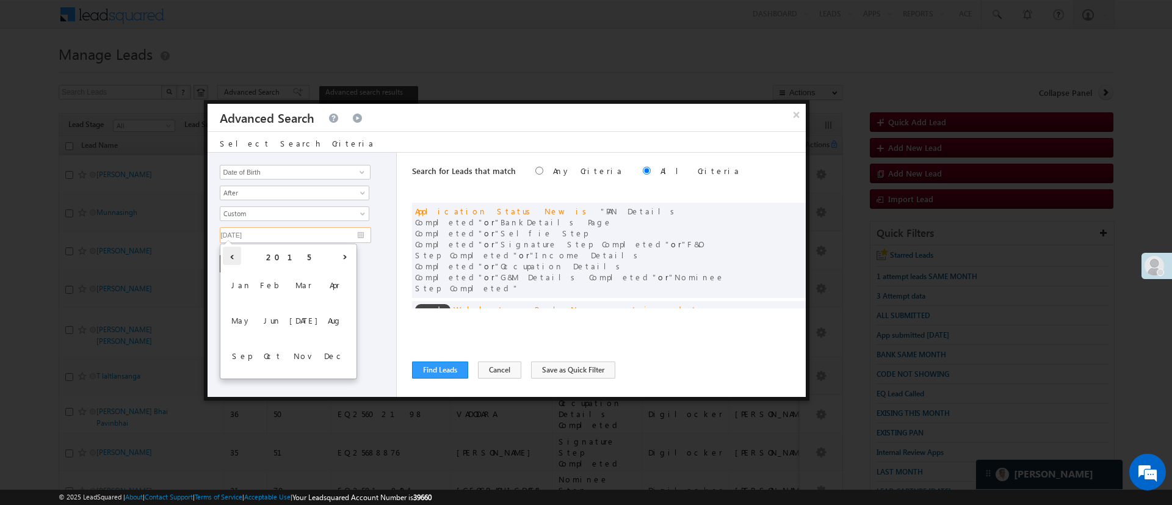
click at [228, 255] on th "‹" at bounding box center [232, 256] width 18 height 18
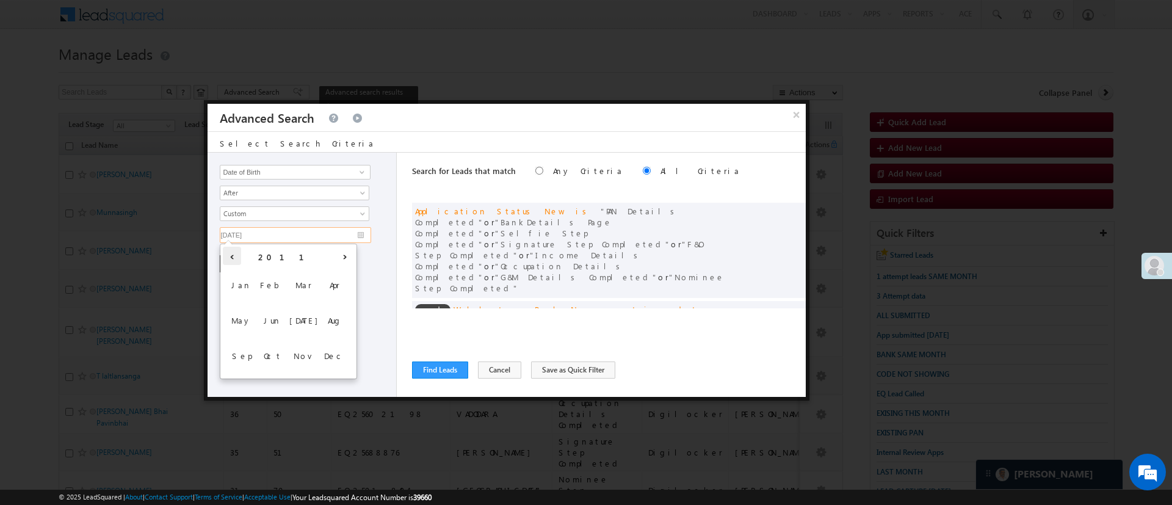
click at [228, 255] on th "‹" at bounding box center [232, 256] width 18 height 18
click at [244, 275] on span "Jan" at bounding box center [241, 285] width 29 height 33
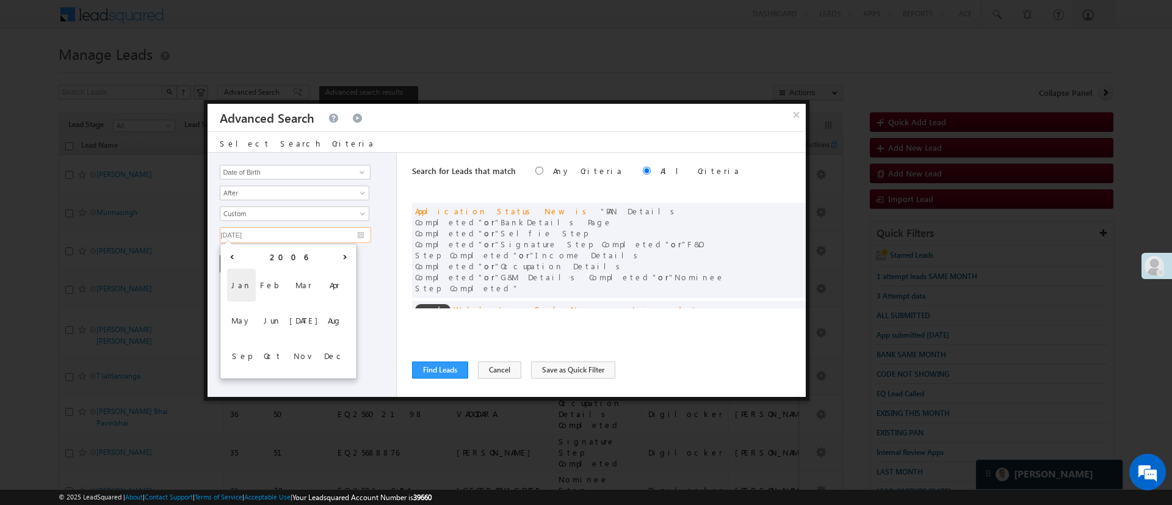
type input "01/01/06"
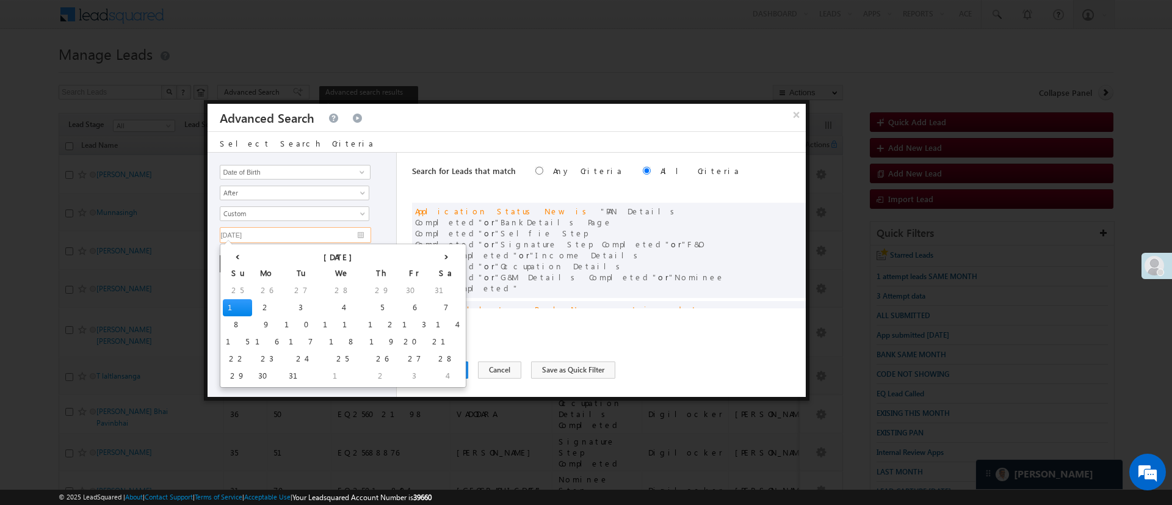
click at [236, 302] on td "1" at bounding box center [237, 307] width 29 height 17
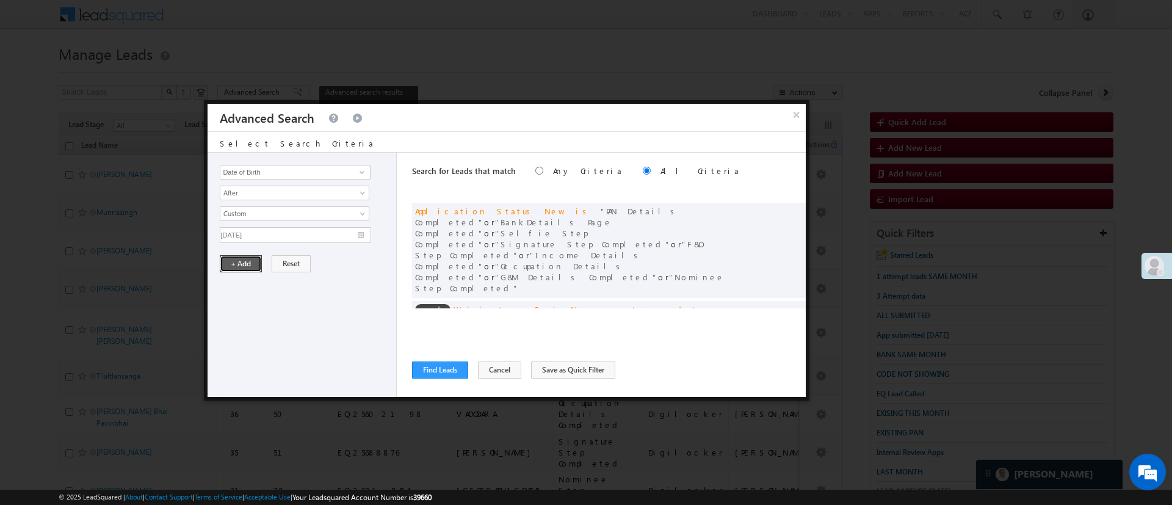
click at [236, 258] on button "+ Add" at bounding box center [241, 263] width 42 height 17
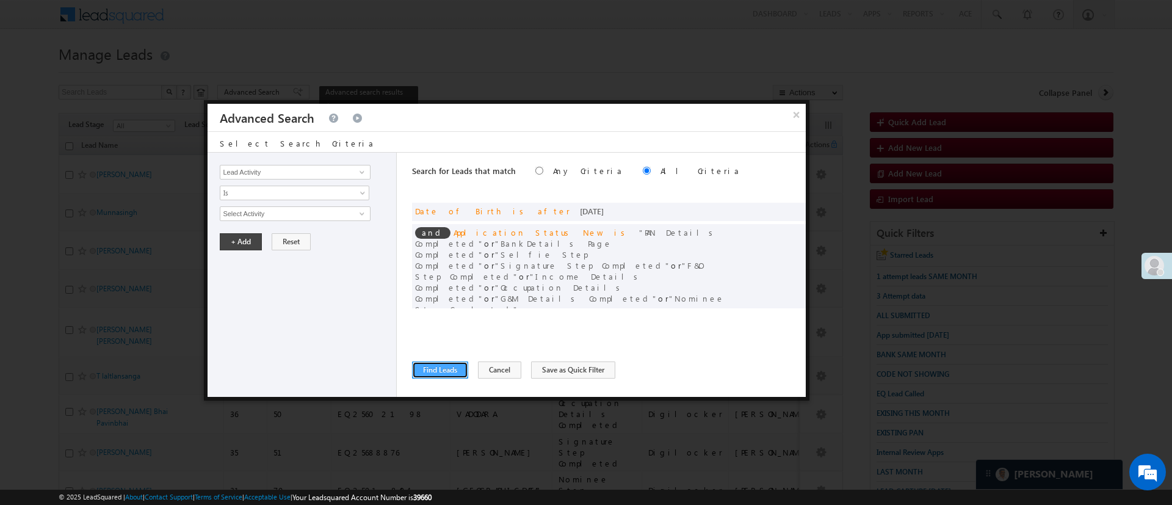
click at [440, 364] on button "Find Leads" at bounding box center [440, 369] width 56 height 17
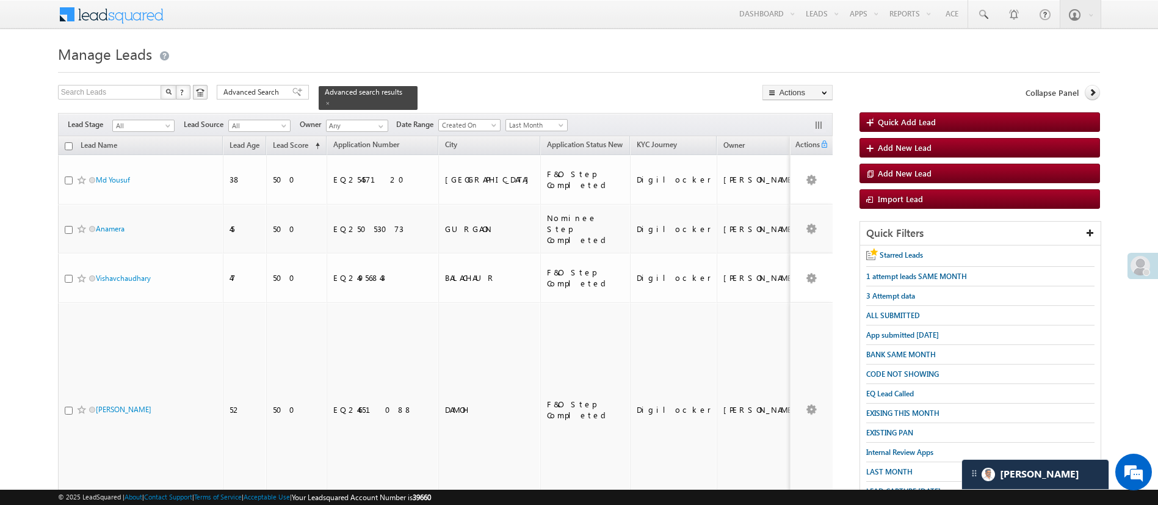
click at [66, 142] on input "checkbox" at bounding box center [69, 146] width 8 height 8
checkbox input "true"
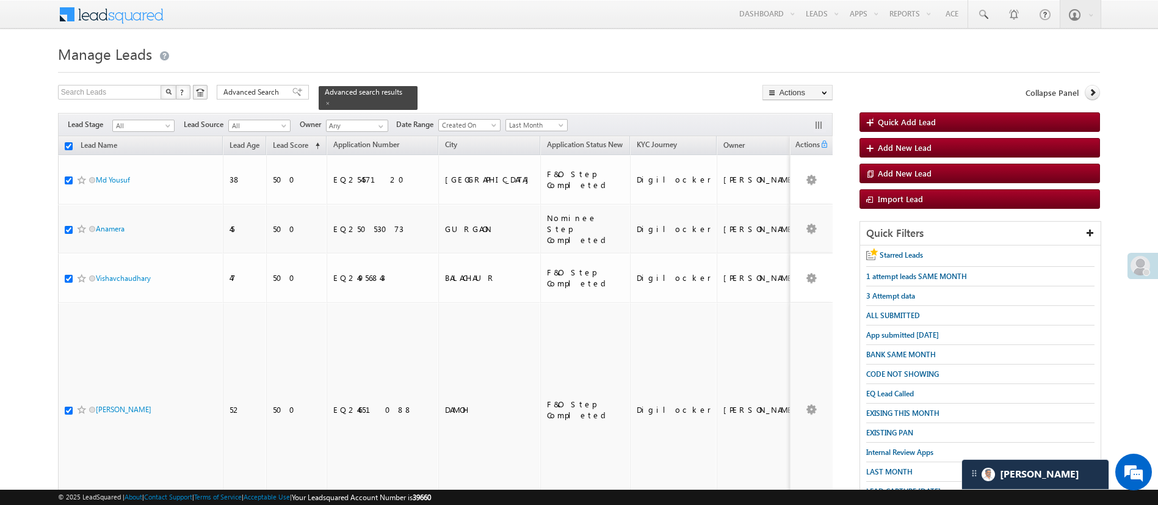
checkbox input "true"
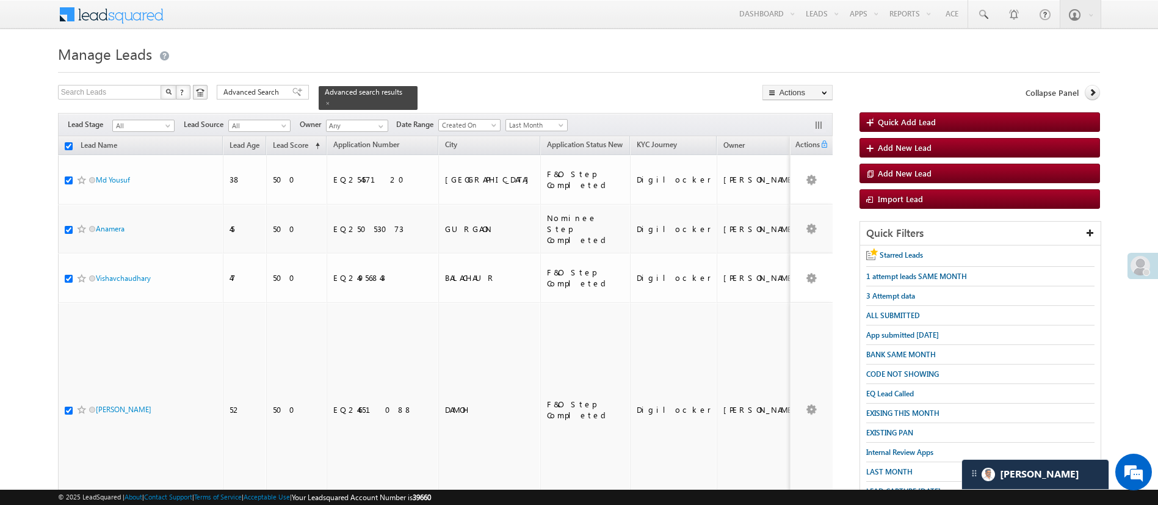
checkbox input "true"
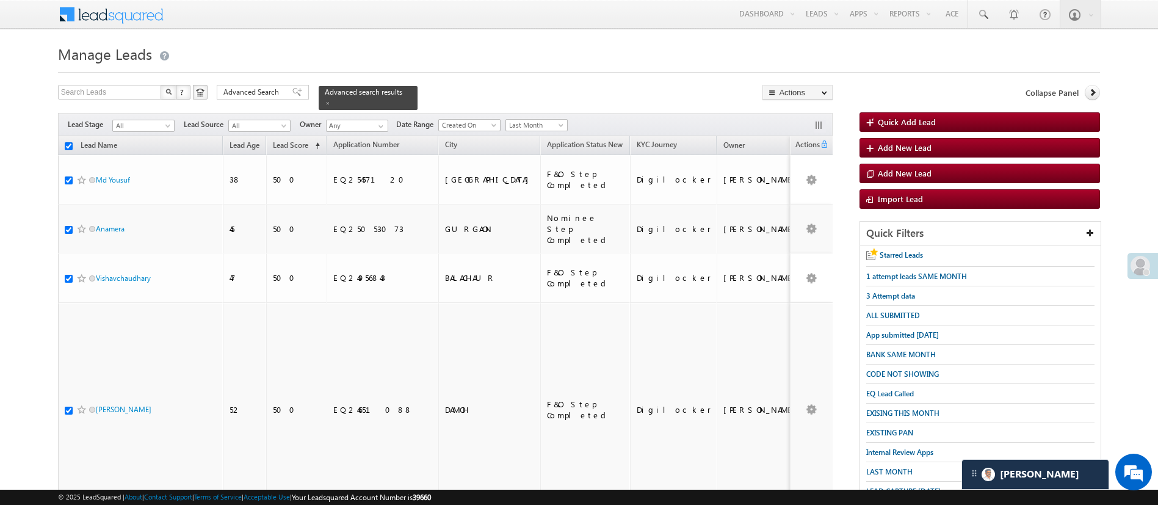
checkbox input "true"
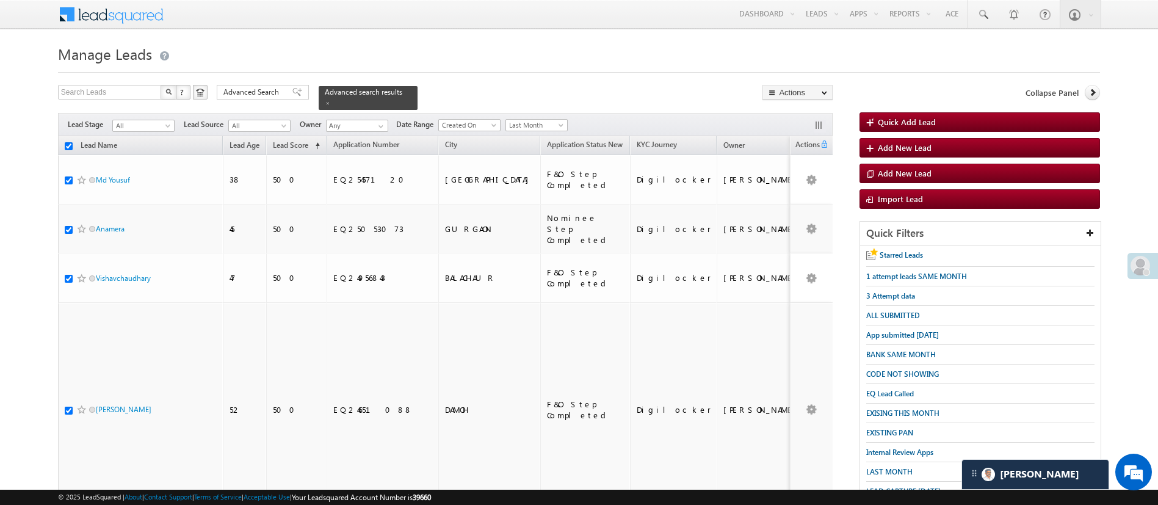
checkbox input "true"
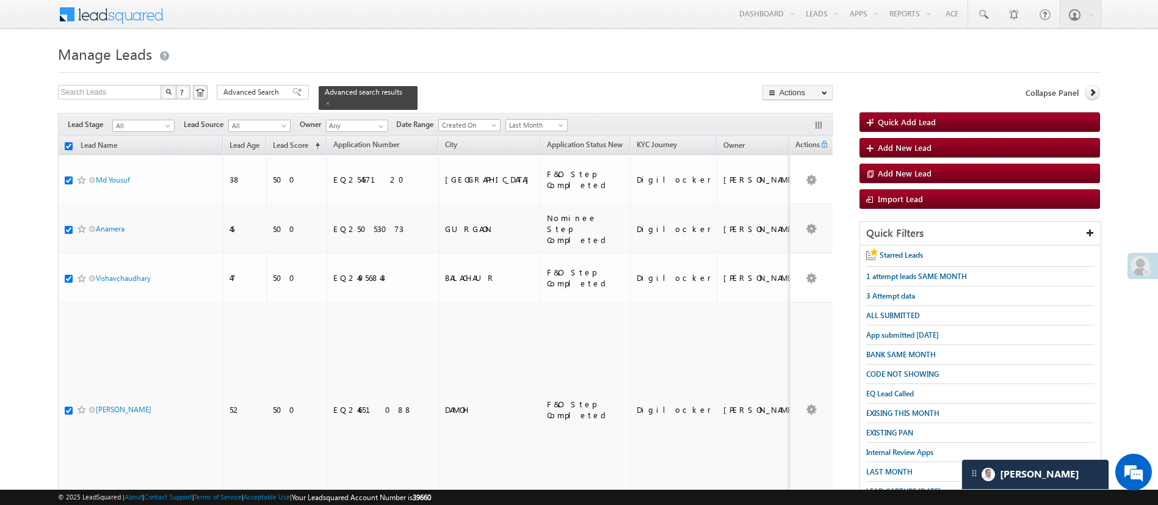
checkbox input "true"
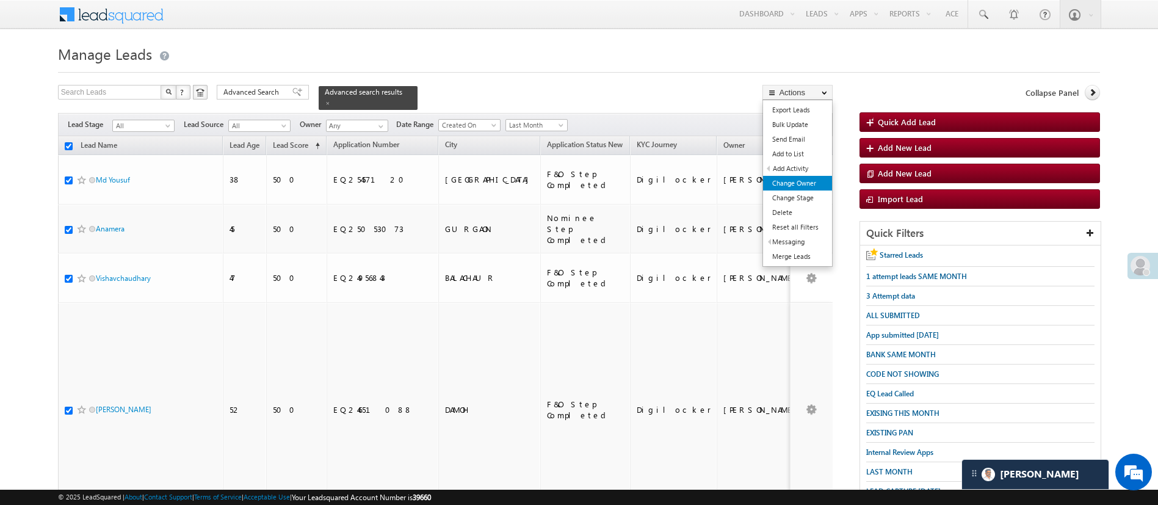
click at [803, 180] on link "Change Owner" at bounding box center [797, 183] width 69 height 15
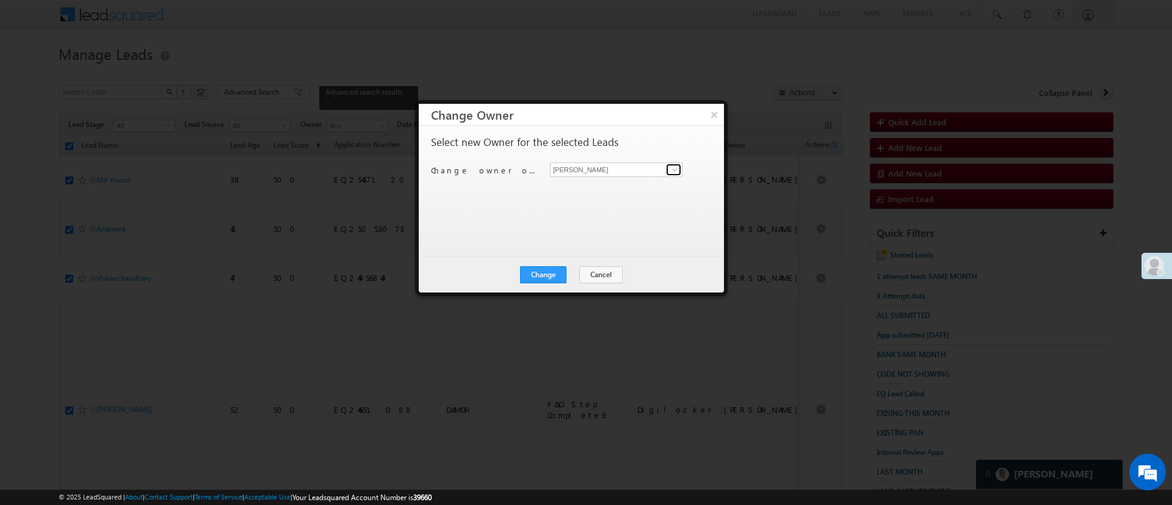
click at [677, 169] on span at bounding box center [675, 170] width 10 height 10
click at [624, 185] on link "Anuj Rajak Anuj.Rajak@angelbroking.com" at bounding box center [616, 188] width 132 height 23
type input "Anuj Rajak"
click at [560, 269] on button "Change" at bounding box center [543, 274] width 46 height 17
click at [562, 275] on button "Close" at bounding box center [573, 274] width 39 height 17
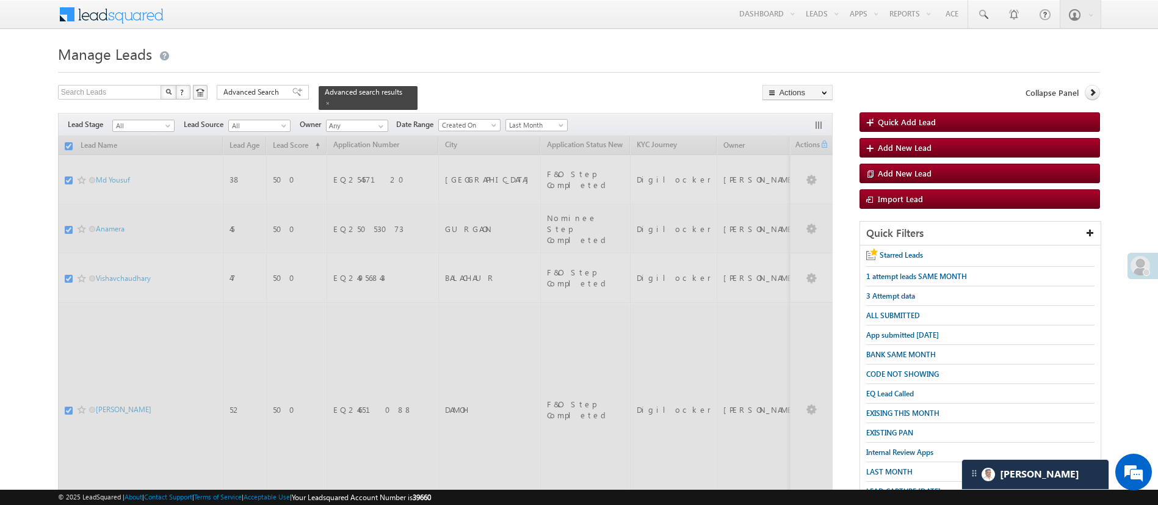
checkbox input "false"
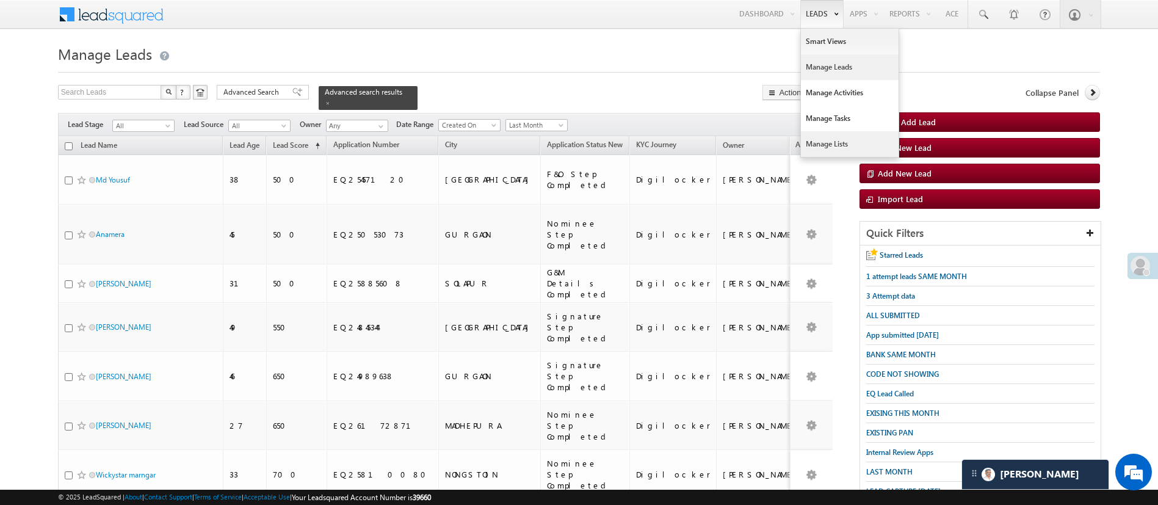
click at [836, 132] on link "Manage Lists" at bounding box center [850, 144] width 98 height 26
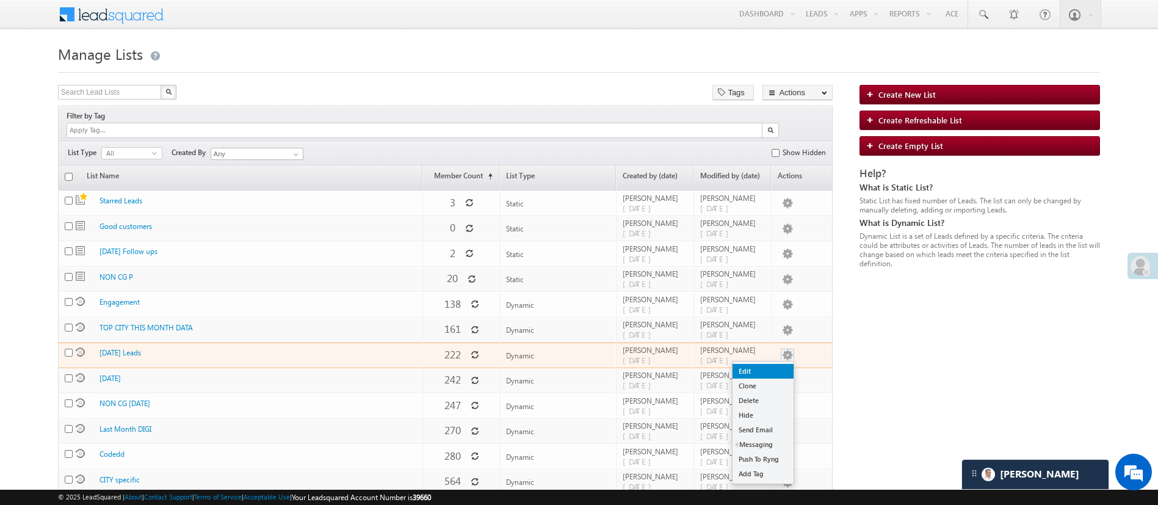
click at [775, 364] on link "Edit" at bounding box center [763, 371] width 61 height 15
checkbox input "true"
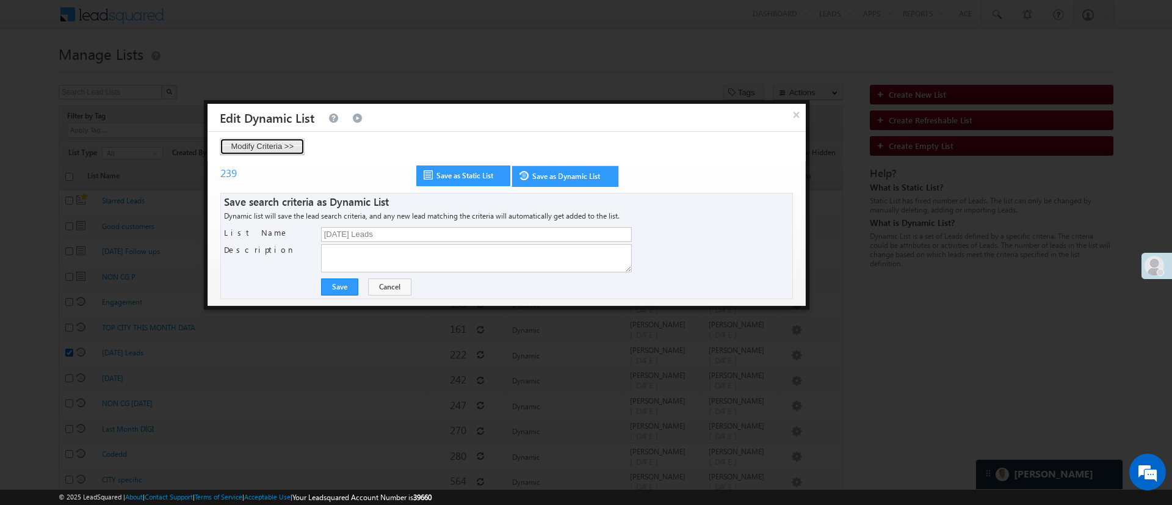
click at [274, 150] on button "Modify Criteria >>" at bounding box center [262, 146] width 85 height 17
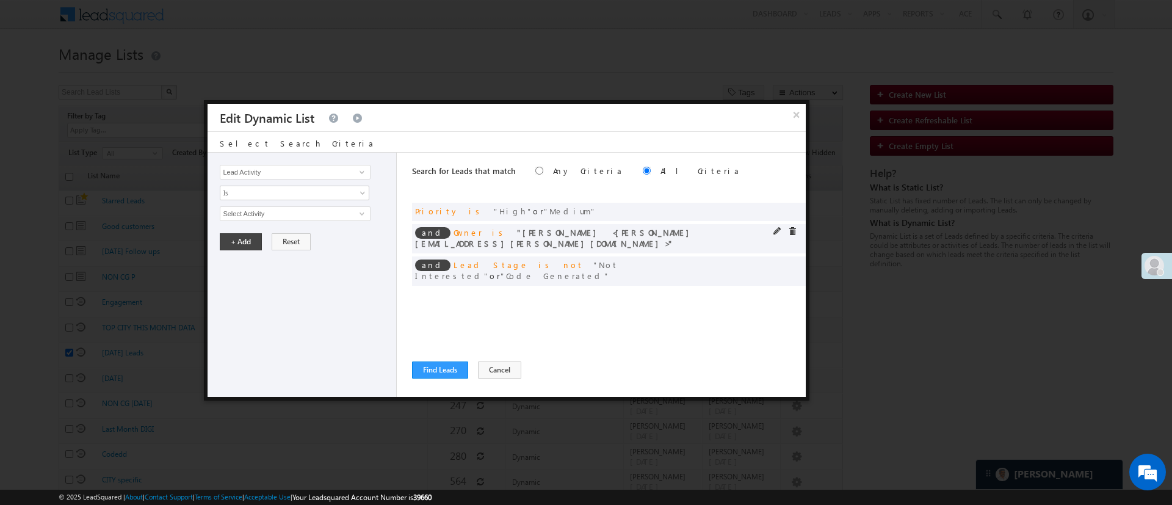
click at [777, 231] on span at bounding box center [778, 231] width 9 height 9
click at [301, 212] on span "[PERSON_NAME]" at bounding box center [289, 213] width 139 height 13
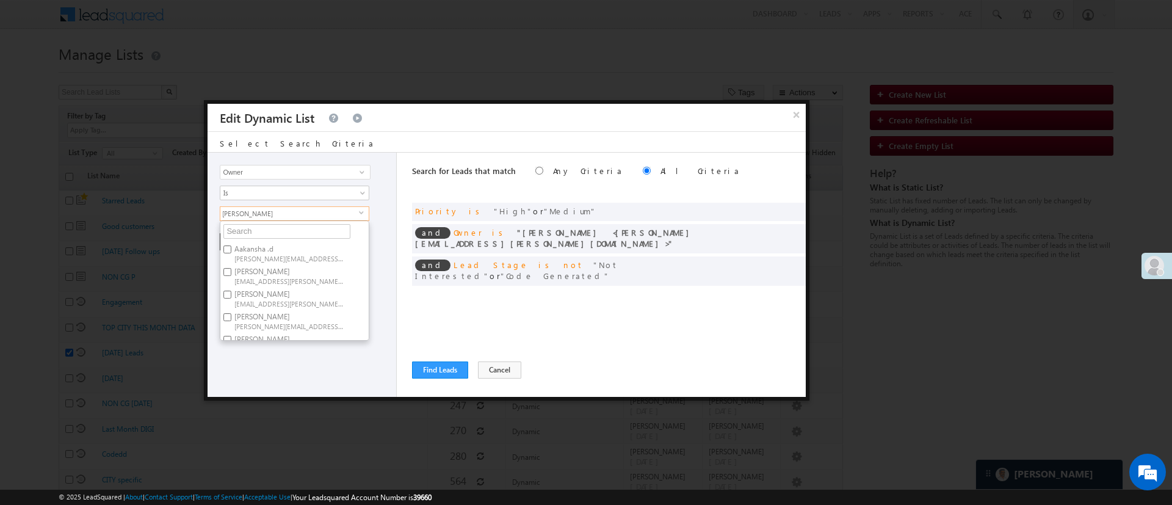
click at [349, 280] on label "[PERSON_NAME] [PERSON_NAME][EMAIL_ADDRESS][DOMAIN_NAME]" at bounding box center [288, 275] width 136 height 23
click at [231, 276] on input "[PERSON_NAME] [PERSON_NAME][EMAIL_ADDRESS][DOMAIN_NAME]" at bounding box center [227, 272] width 8 height 8
click at [338, 267] on label "[PERSON_NAME] [PERSON_NAME][EMAIL_ADDRESS][DOMAIN_NAME]" at bounding box center [288, 275] width 136 height 23
click at [231, 268] on input "[PERSON_NAME] [PERSON_NAME][EMAIL_ADDRESS][DOMAIN_NAME]" at bounding box center [227, 272] width 8 height 8
checkbox input "false"
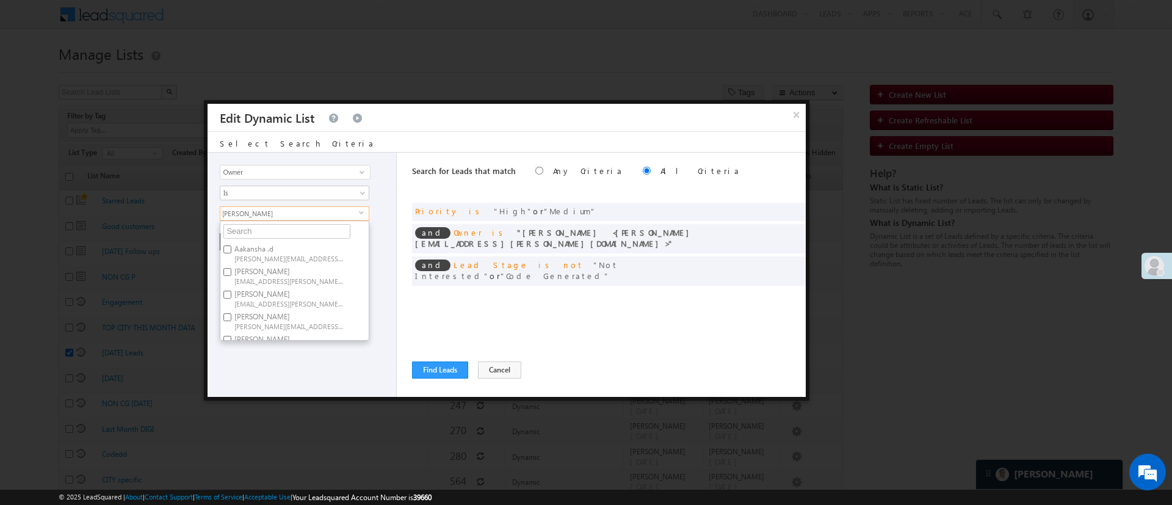
click at [370, 286] on div "Lead Activity Task Sales Group Prospect Id WA Last Message Timestamp 4th Day Di…" at bounding box center [302, 275] width 189 height 244
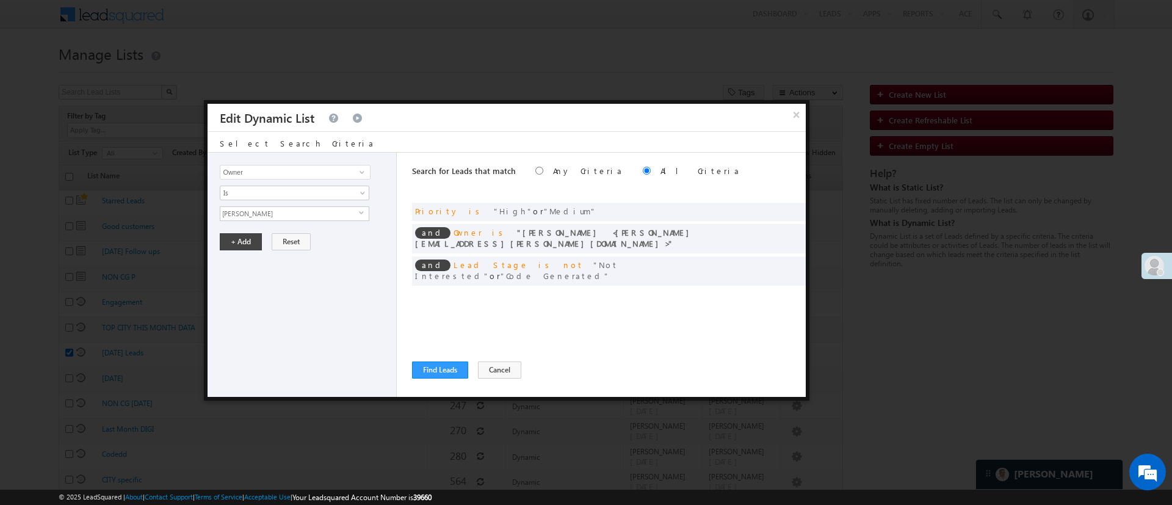
click at [322, 212] on span "[PERSON_NAME]" at bounding box center [289, 213] width 139 height 13
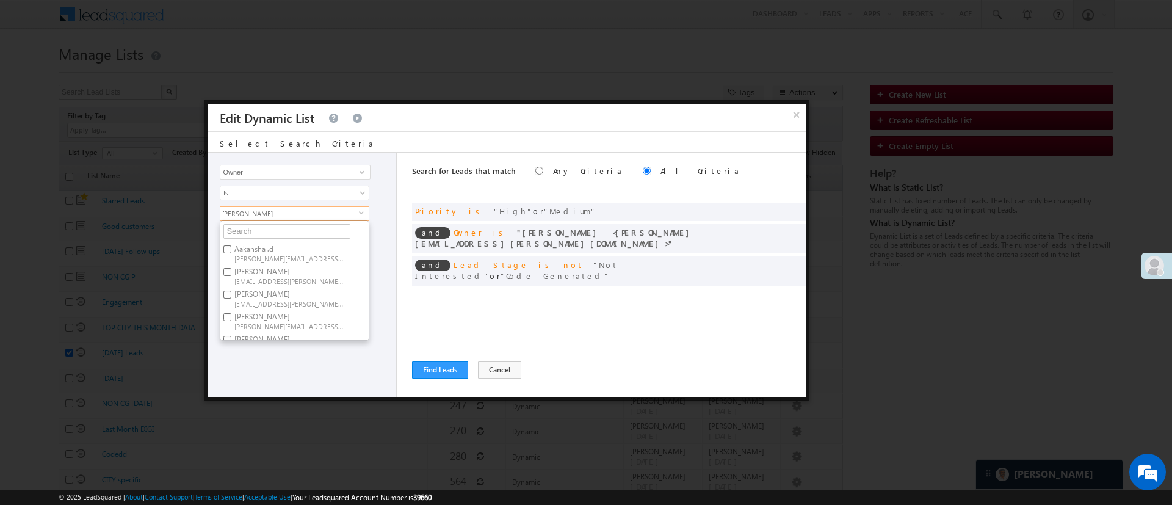
scroll to position [92, 0]
click at [325, 289] on label "MohammedSohail S [PERSON_NAME][EMAIL_ADDRESS][DOMAIN_NAME]" at bounding box center [288, 297] width 136 height 23
click at [231, 289] on input "MohammedSohail S [PERSON_NAME][EMAIL_ADDRESS][DOMAIN_NAME]" at bounding box center [227, 293] width 8 height 8
checkbox input "true"
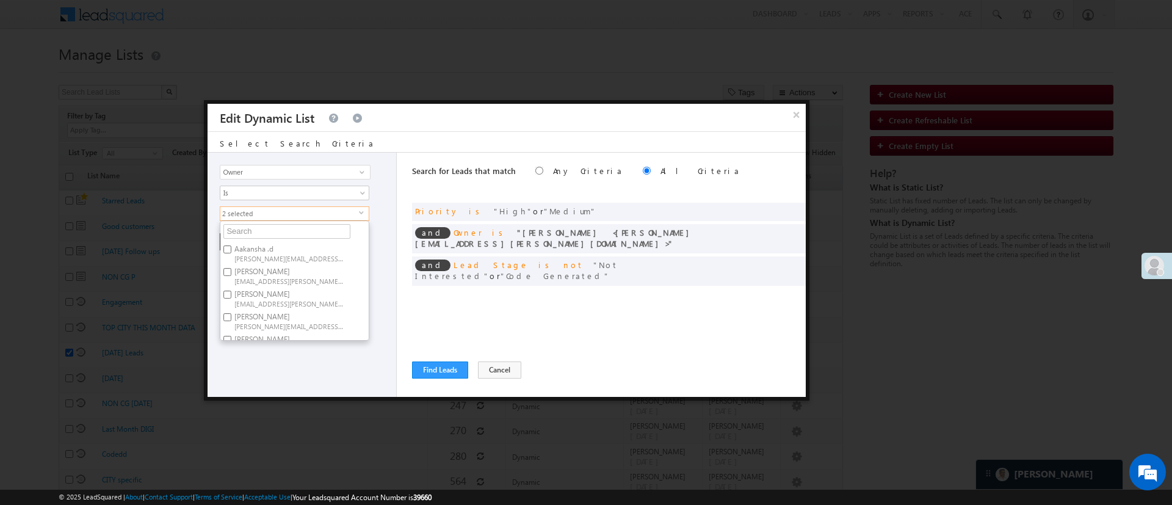
click at [275, 381] on div "Lead Activity Task Sales Group Prospect Id WA Last Message Timestamp 4th Day Di…" at bounding box center [302, 275] width 189 height 244
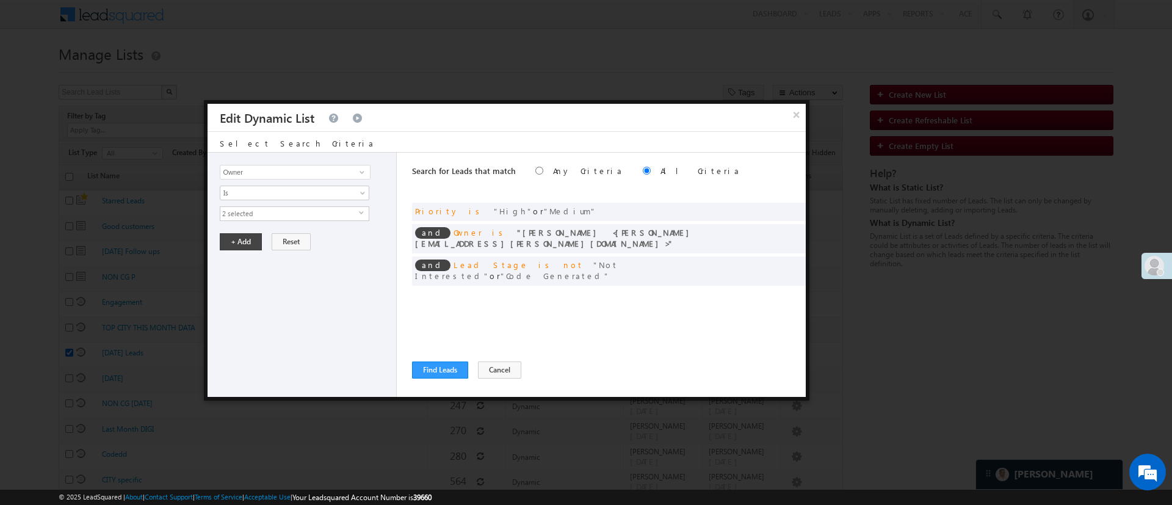
click at [321, 216] on span "2 selected" at bounding box center [289, 213] width 139 height 13
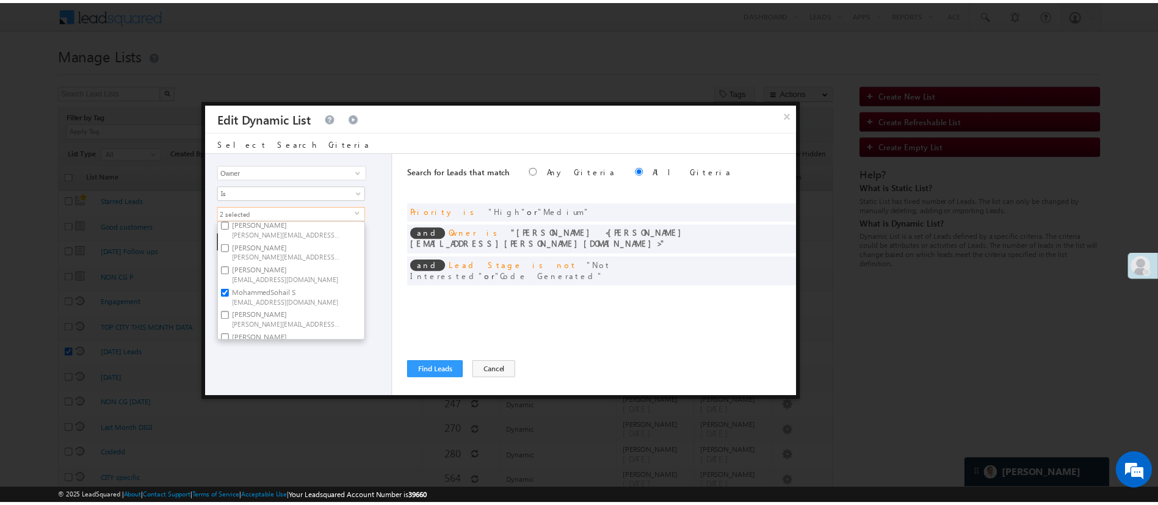
scroll to position [183, 0]
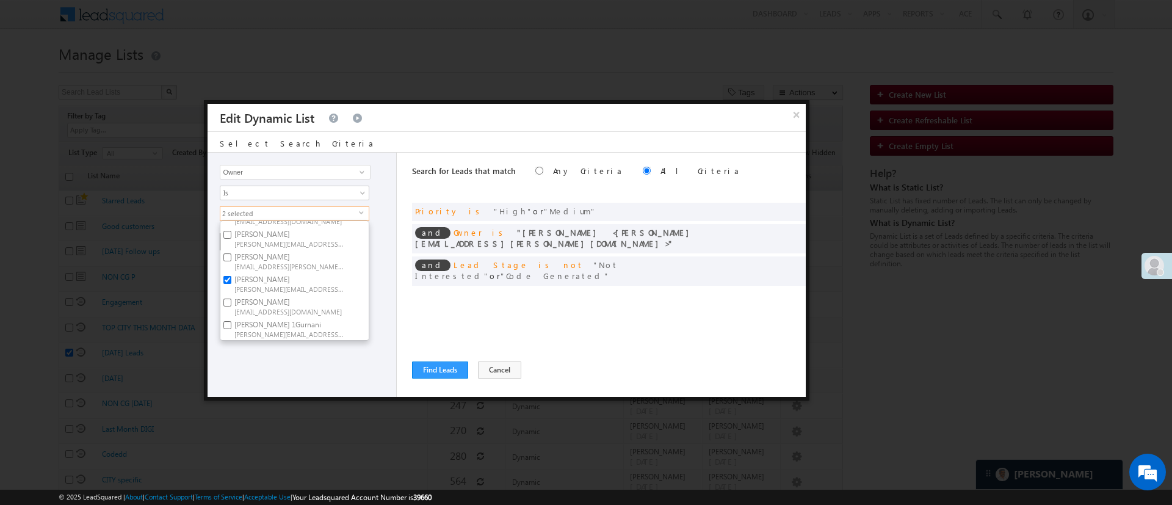
click at [312, 284] on span "[PERSON_NAME][EMAIL_ADDRESS][PERSON_NAME][DOMAIN_NAME]" at bounding box center [289, 288] width 110 height 9
click at [231, 276] on input "[PERSON_NAME] [PERSON_NAME][EMAIL_ADDRESS][PERSON_NAME][DOMAIN_NAME]" at bounding box center [227, 280] width 8 height 8
checkbox input "false"
click at [290, 382] on div "Lead Activity Task Sales Group Prospect Id WA Last Message Timestamp 4th Day Di…" at bounding box center [302, 275] width 189 height 244
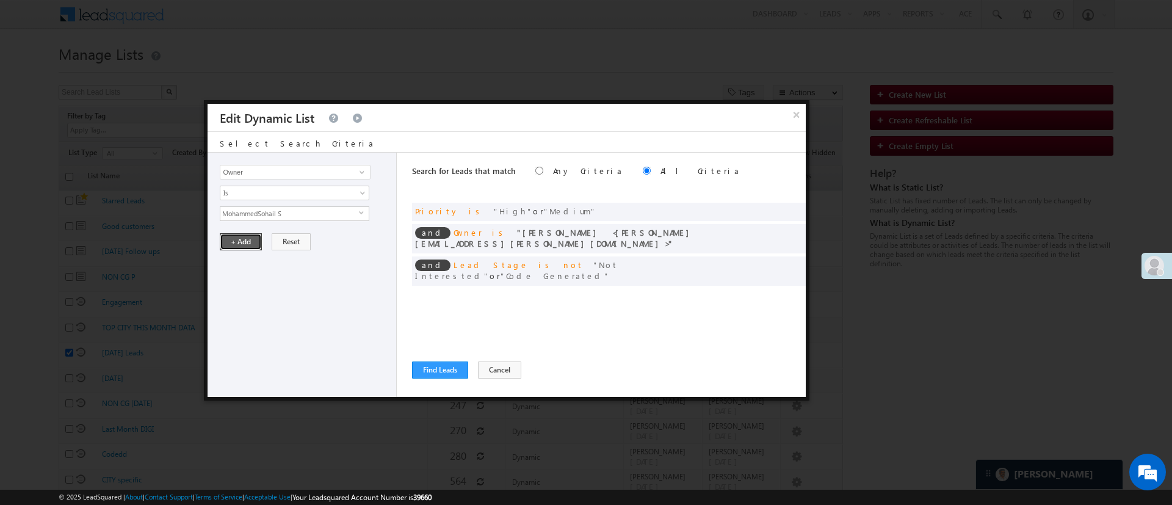
click at [250, 241] on button "+ Add" at bounding box center [241, 241] width 42 height 17
click at [792, 211] on span at bounding box center [792, 210] width 9 height 9
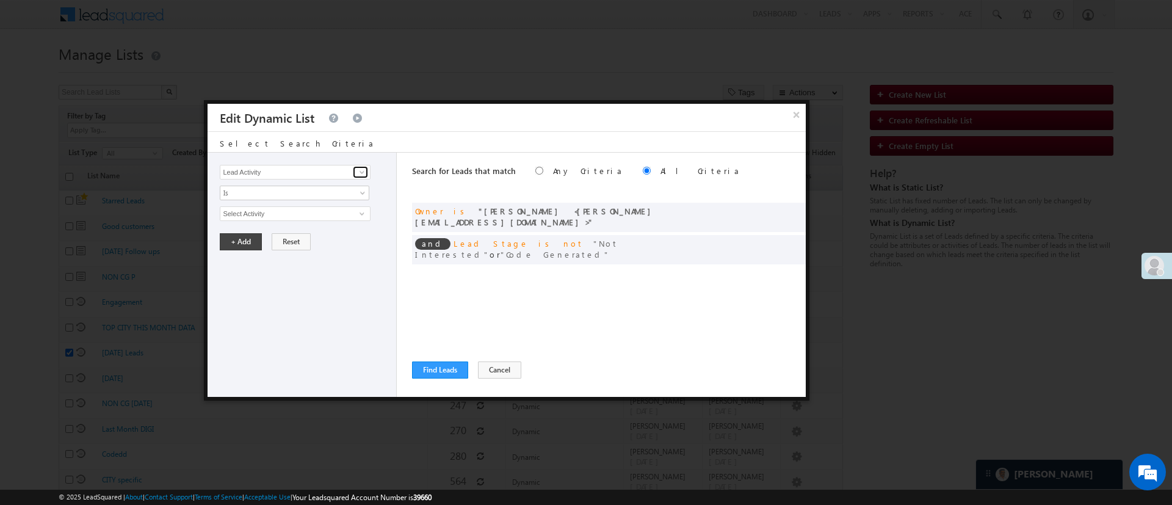
click at [360, 172] on span at bounding box center [362, 172] width 10 height 10
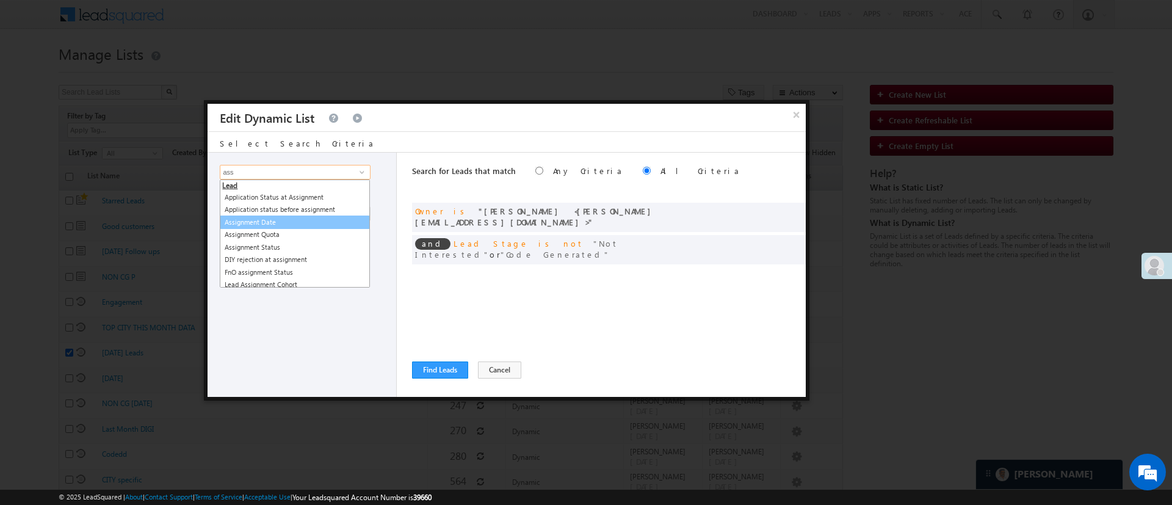
click at [300, 217] on link "Assignment Date" at bounding box center [295, 223] width 150 height 14
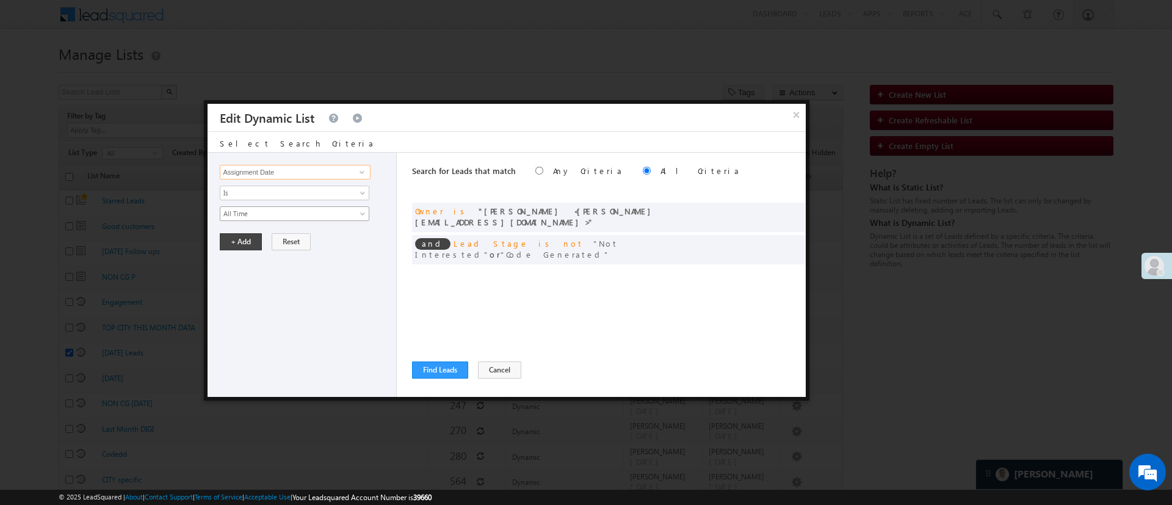
type input "Assignment Date"
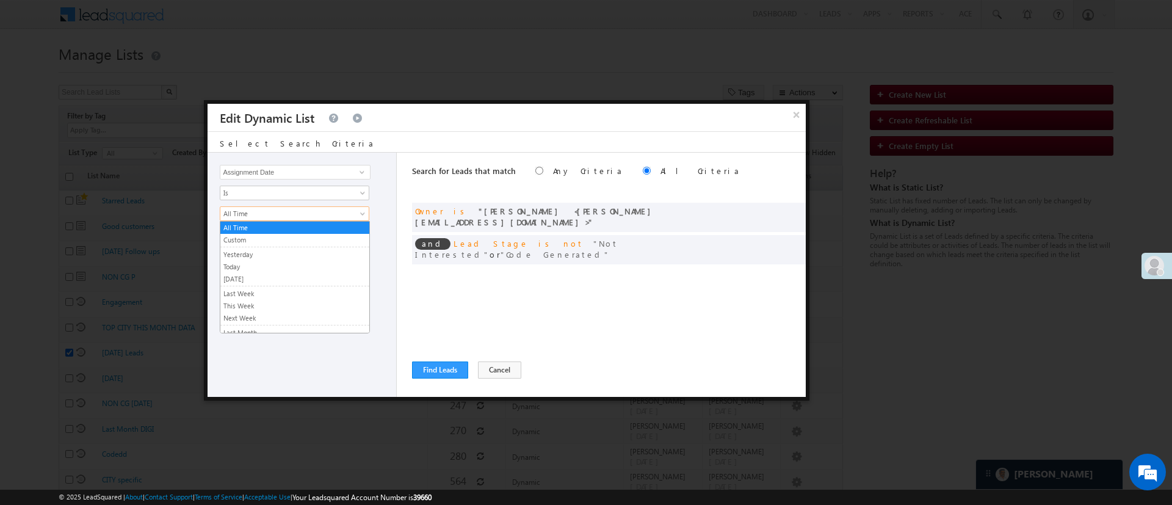
click at [304, 209] on span "All Time" at bounding box center [286, 213] width 132 height 11
click at [302, 237] on link "Custom" at bounding box center [294, 239] width 149 height 11
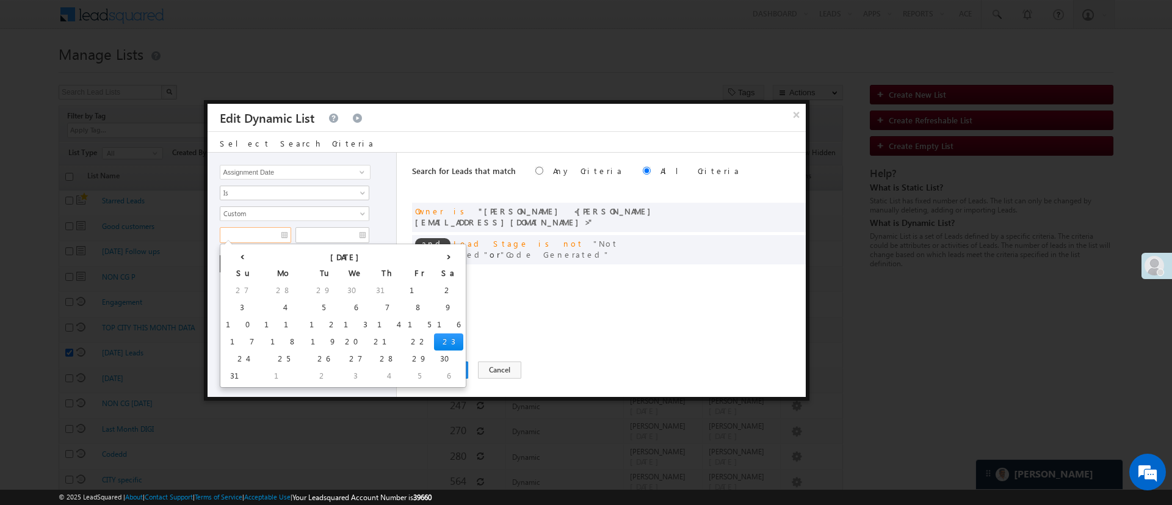
click at [237, 241] on input "text" at bounding box center [255, 235] width 71 height 16
click at [306, 336] on td "19" at bounding box center [323, 341] width 34 height 17
type input "[DATE]"
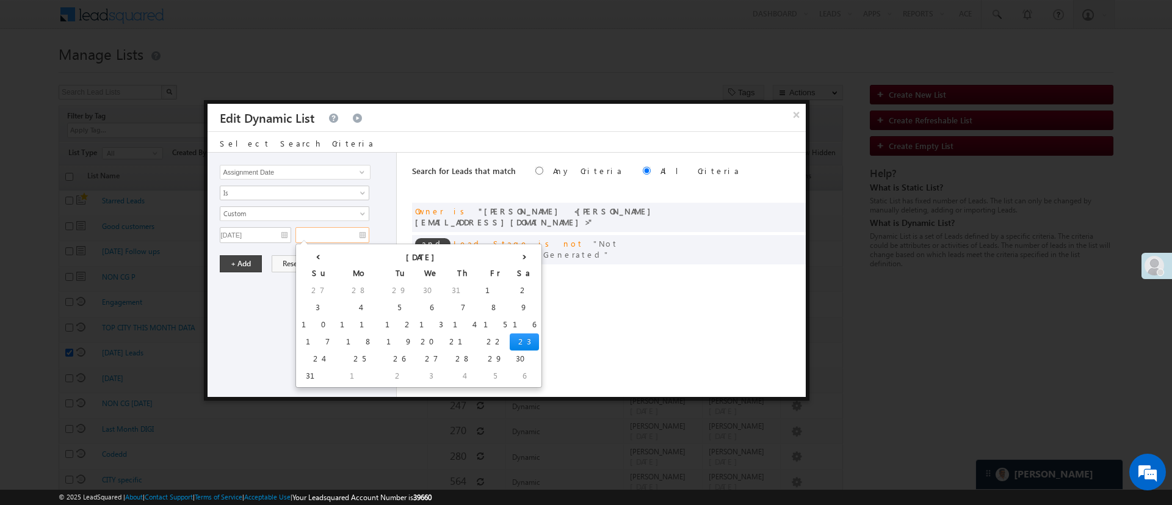
click at [345, 233] on input "text" at bounding box center [332, 235] width 74 height 16
click at [510, 339] on td "23" at bounding box center [524, 341] width 29 height 17
type input "[DATE]"
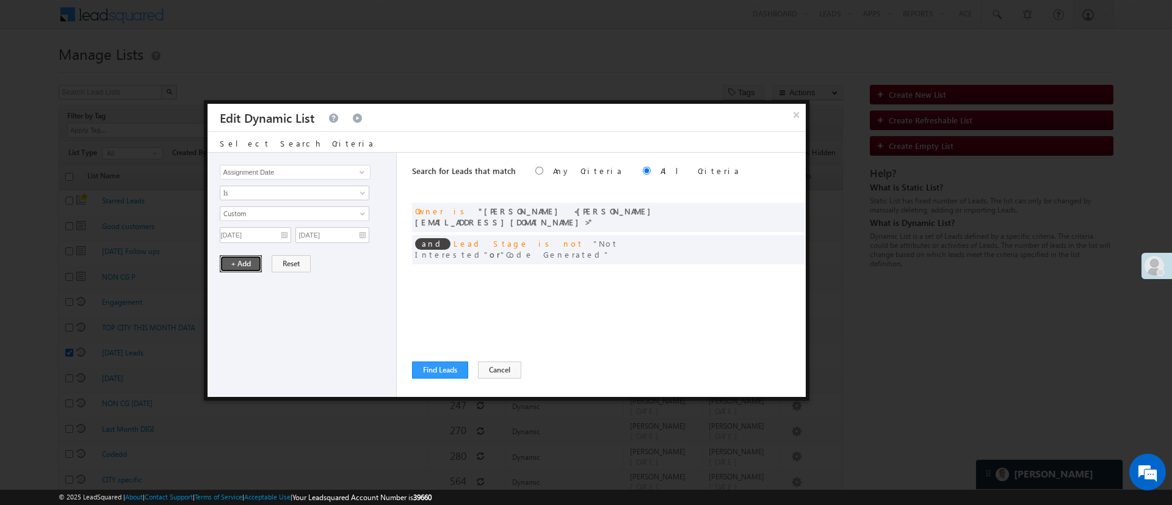
click at [245, 259] on button "+ Add" at bounding box center [241, 263] width 42 height 17
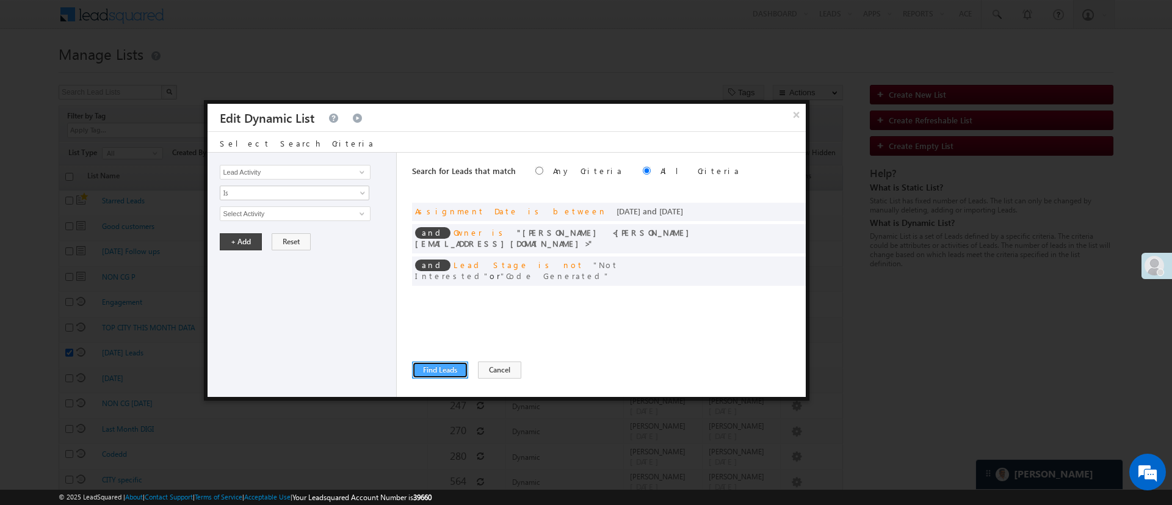
click at [426, 369] on button "Find Leads" at bounding box center [440, 369] width 56 height 17
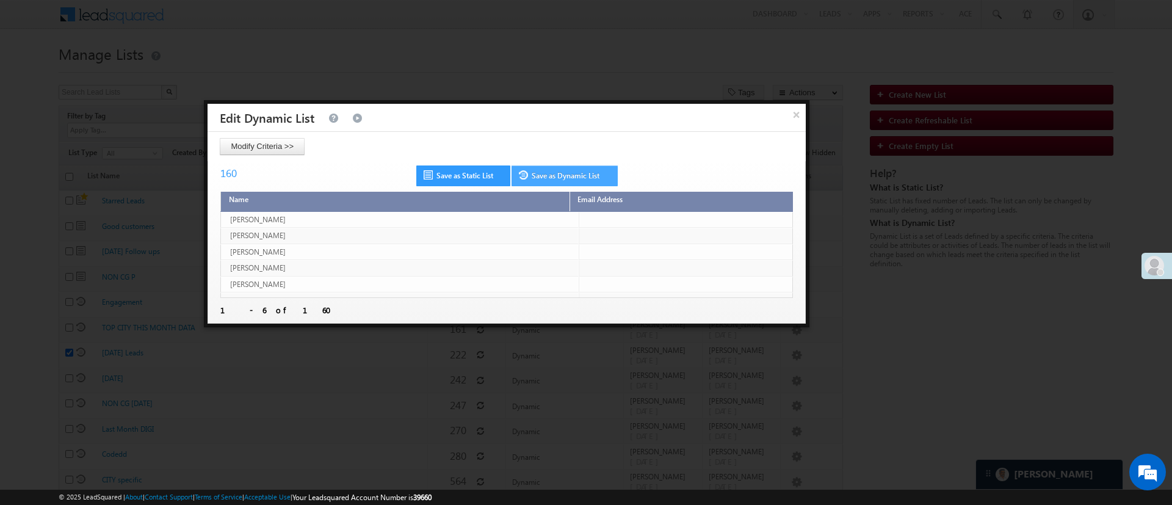
click at [544, 171] on link "Save as Dynamic List" at bounding box center [565, 175] width 106 height 21
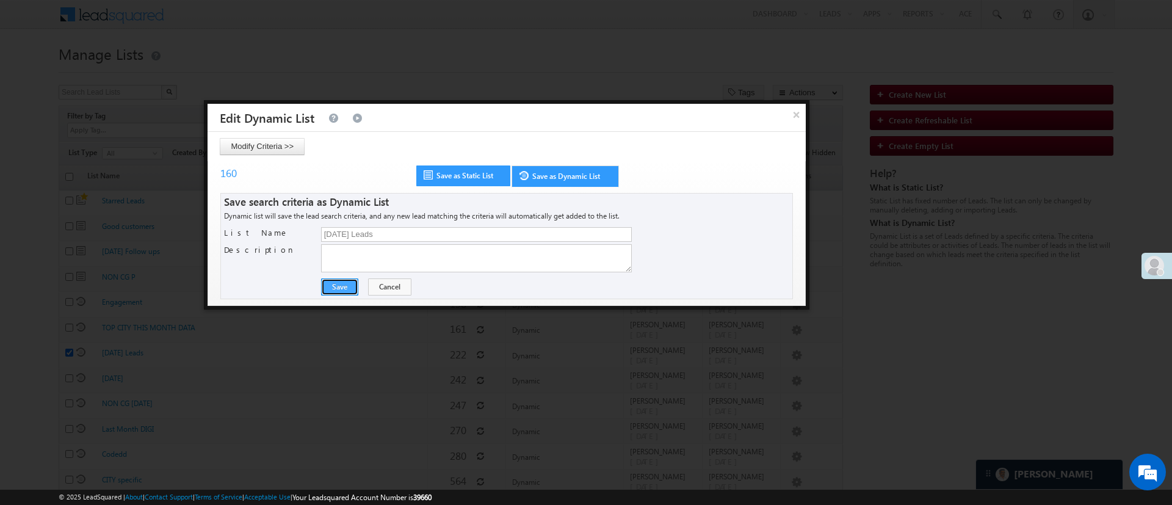
click at [341, 291] on button "Save" at bounding box center [339, 286] width 37 height 17
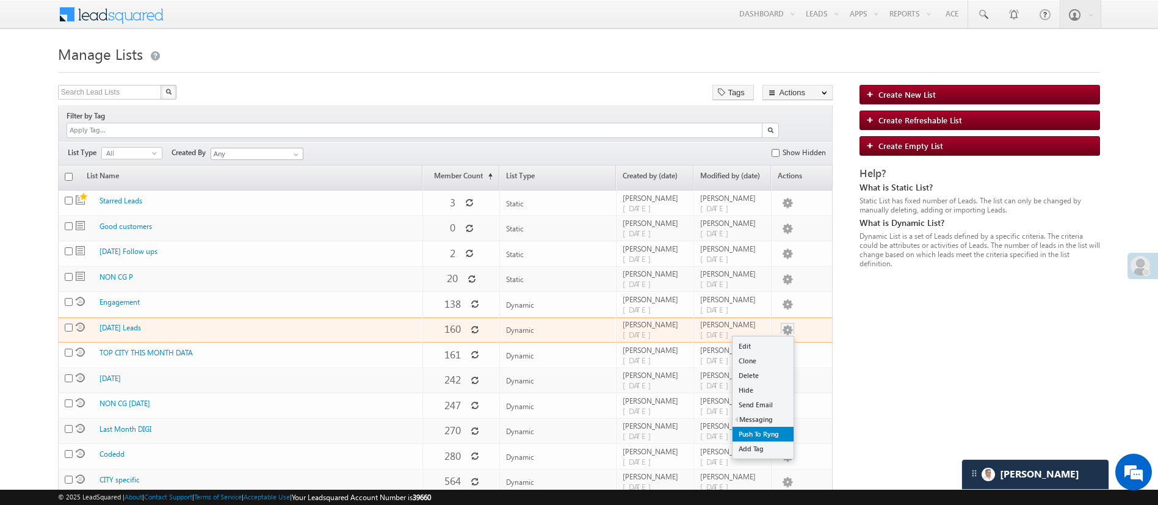
click at [777, 427] on link "Push To Ryng" at bounding box center [763, 434] width 61 height 15
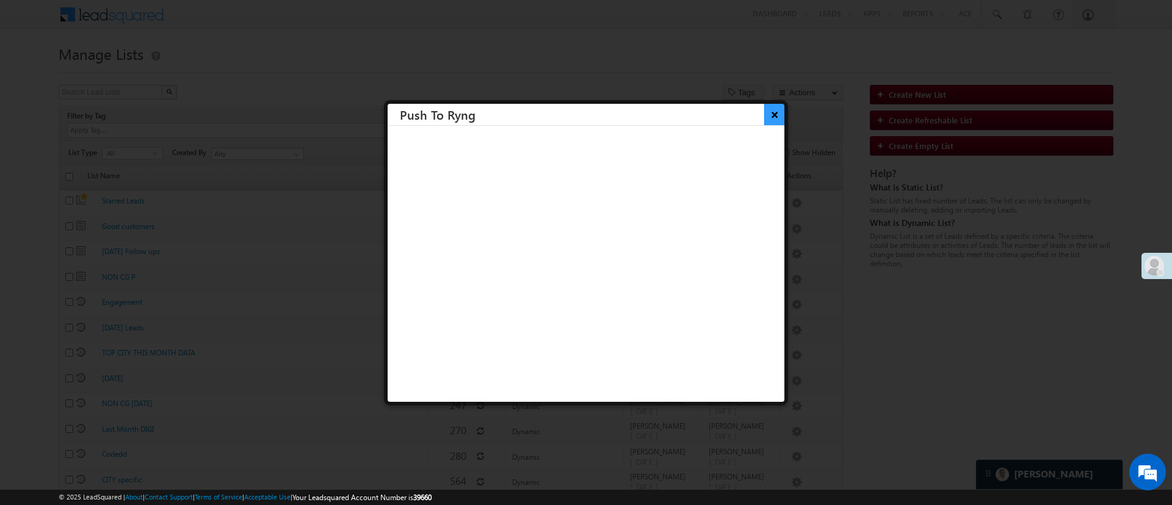
click at [764, 109] on button "×" at bounding box center [774, 114] width 20 height 21
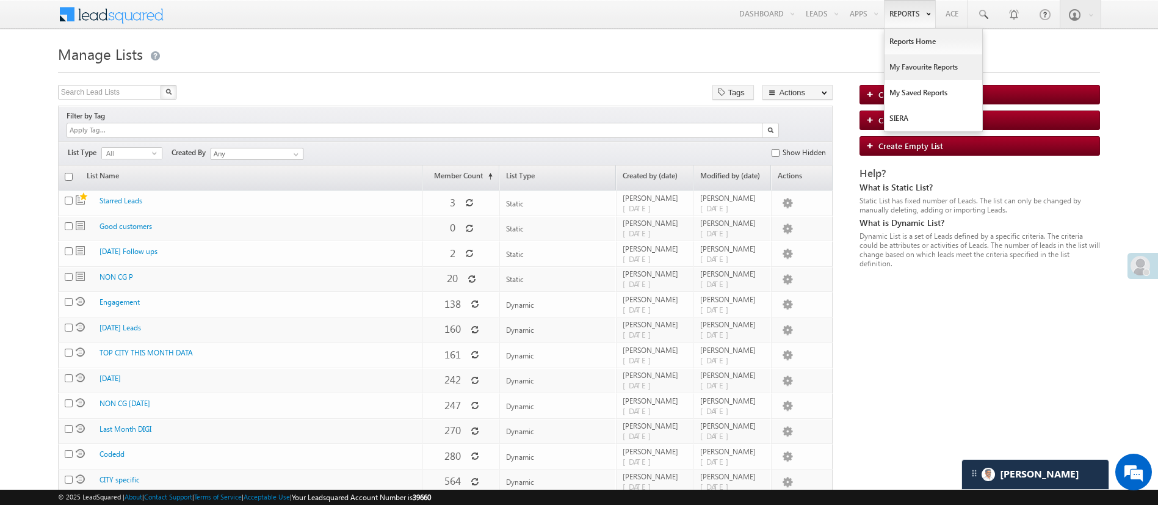
click at [900, 55] on link "My Favourite Reports" at bounding box center [934, 67] width 98 height 26
click at [902, 46] on link "Reports Home" at bounding box center [934, 42] width 98 height 26
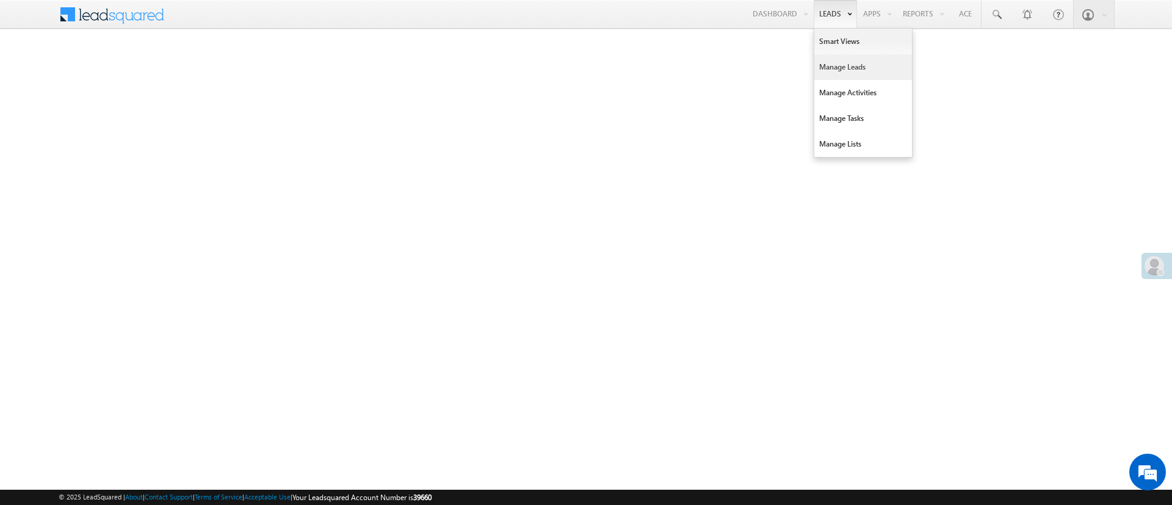
click at [852, 68] on link "Manage Leads" at bounding box center [863, 67] width 98 height 26
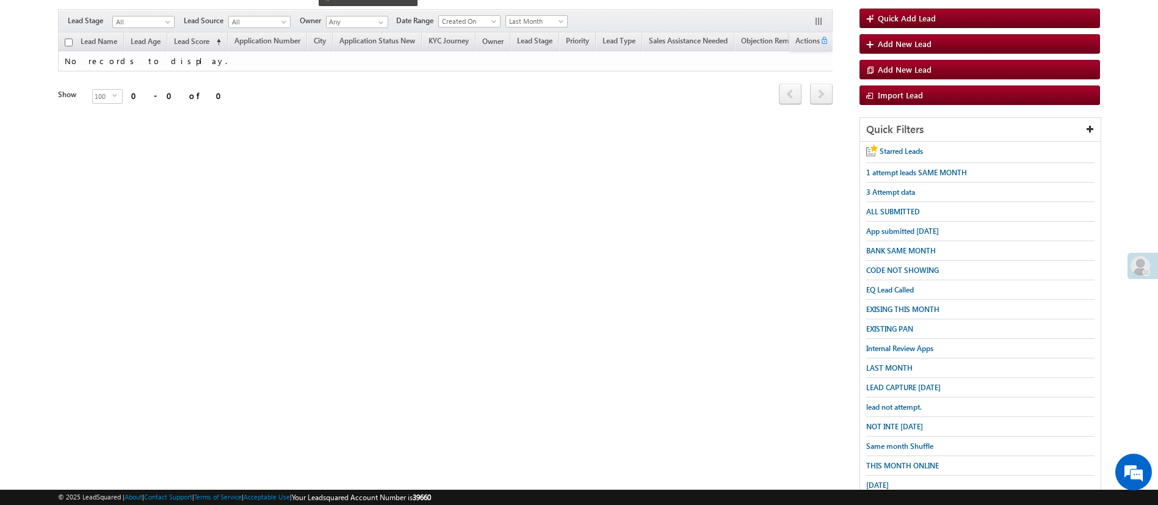
scroll to position [126, 0]
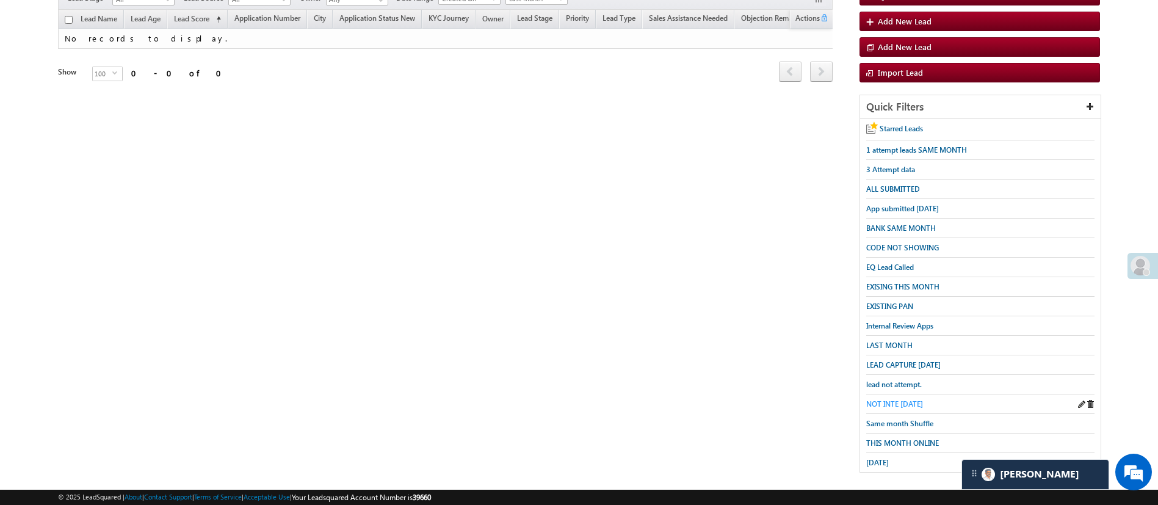
click at [917, 399] on span "NOT INTE [DATE]" at bounding box center [894, 403] width 57 height 9
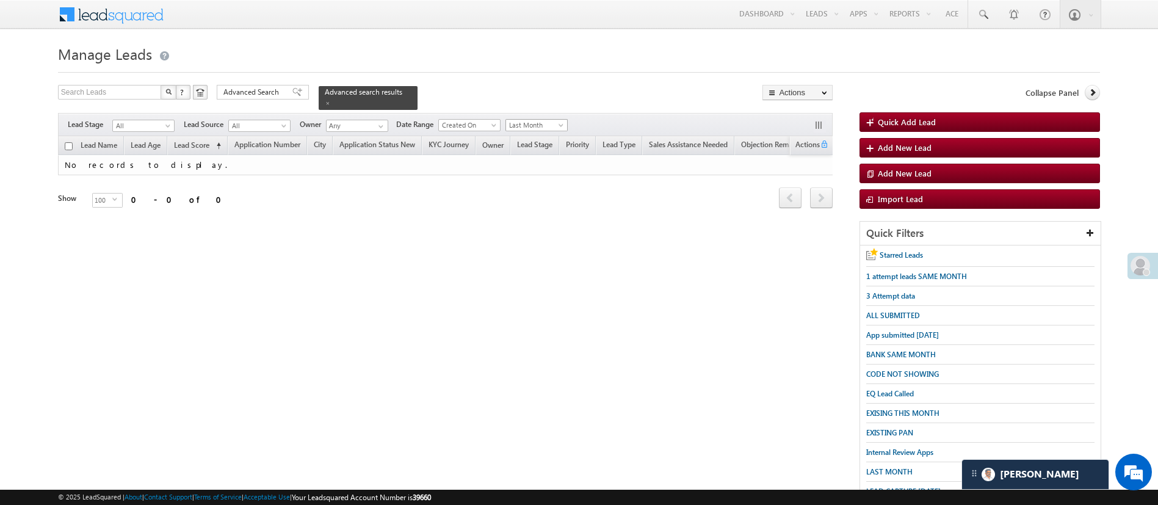
click at [540, 120] on span "Last Month" at bounding box center [535, 125] width 58 height 11
click at [538, 129] on link "All Time" at bounding box center [539, 130] width 62 height 11
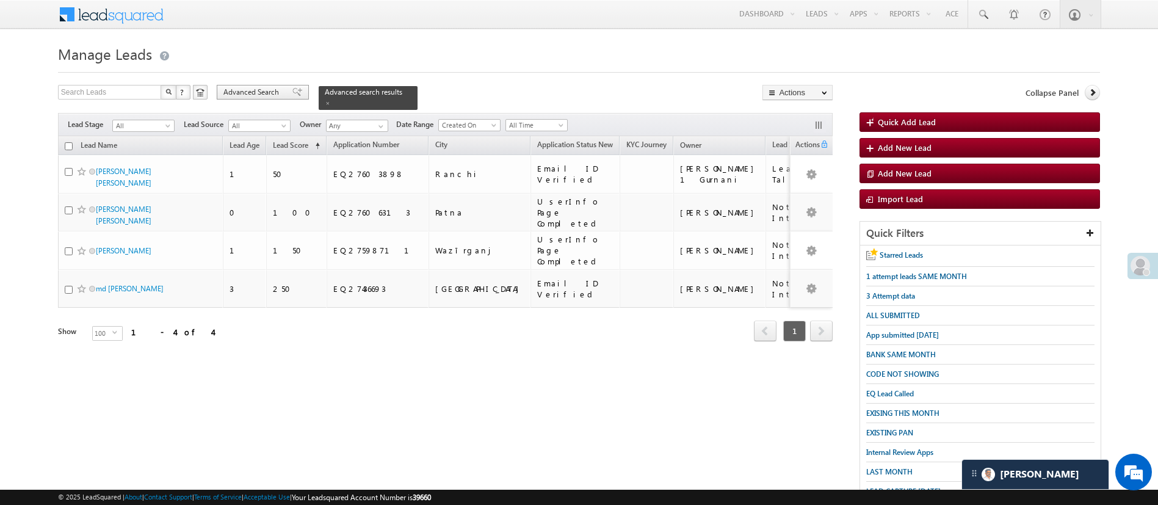
click at [266, 92] on span "Advanced Search" at bounding box center [252, 92] width 59 height 11
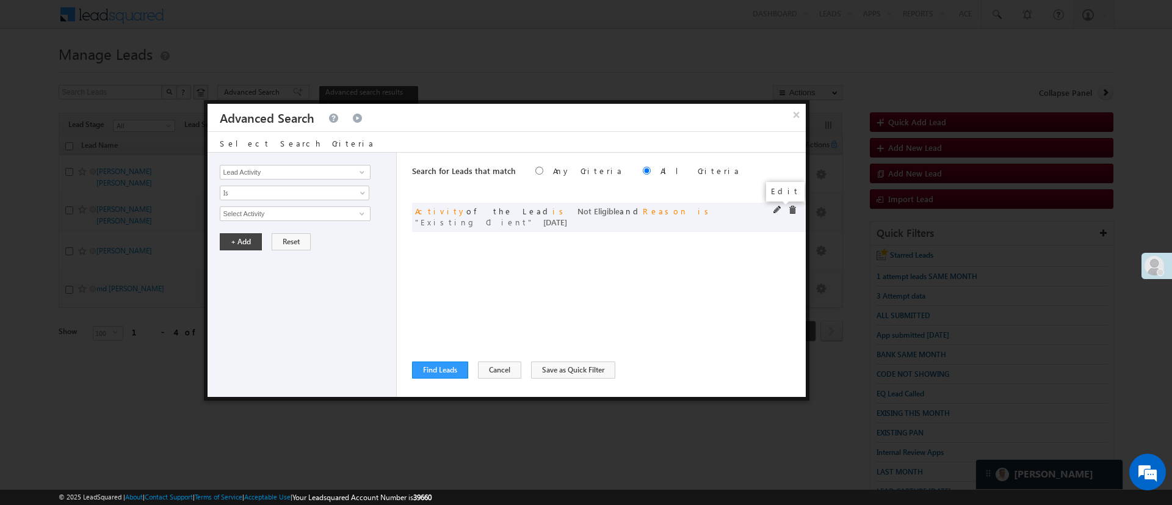
click at [775, 209] on span at bounding box center [778, 210] width 9 height 9
click at [297, 275] on span "Existing Client" at bounding box center [289, 275] width 139 height 13
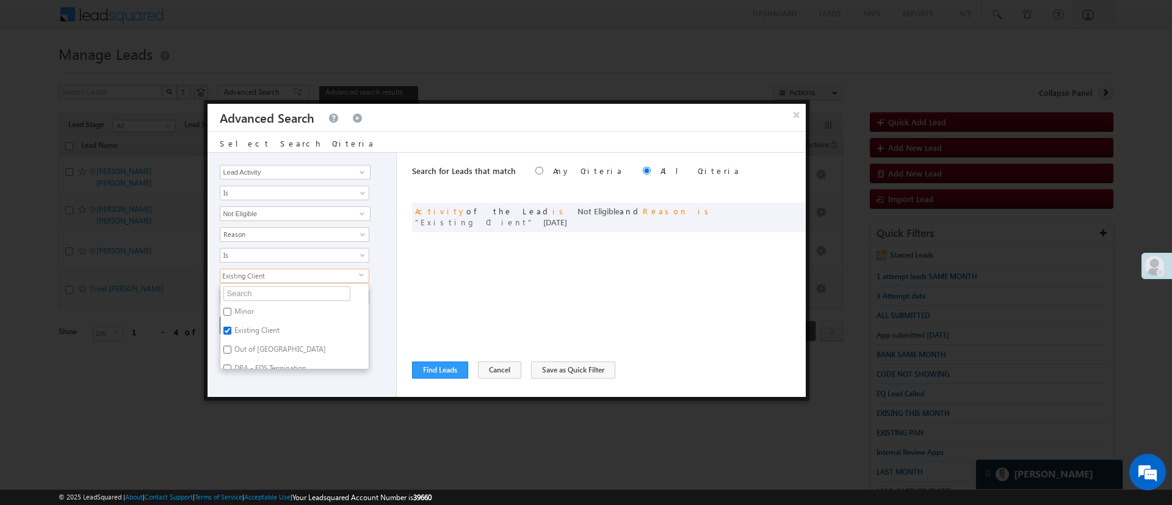
click at [244, 347] on label "Out of India" at bounding box center [279, 351] width 118 height 19
click at [231, 347] on input "Out of India" at bounding box center [227, 350] width 8 height 8
checkbox input "true"
click at [246, 313] on label "Minor" at bounding box center [243, 313] width 46 height 19
click at [231, 313] on input "Minor" at bounding box center [227, 312] width 8 height 8
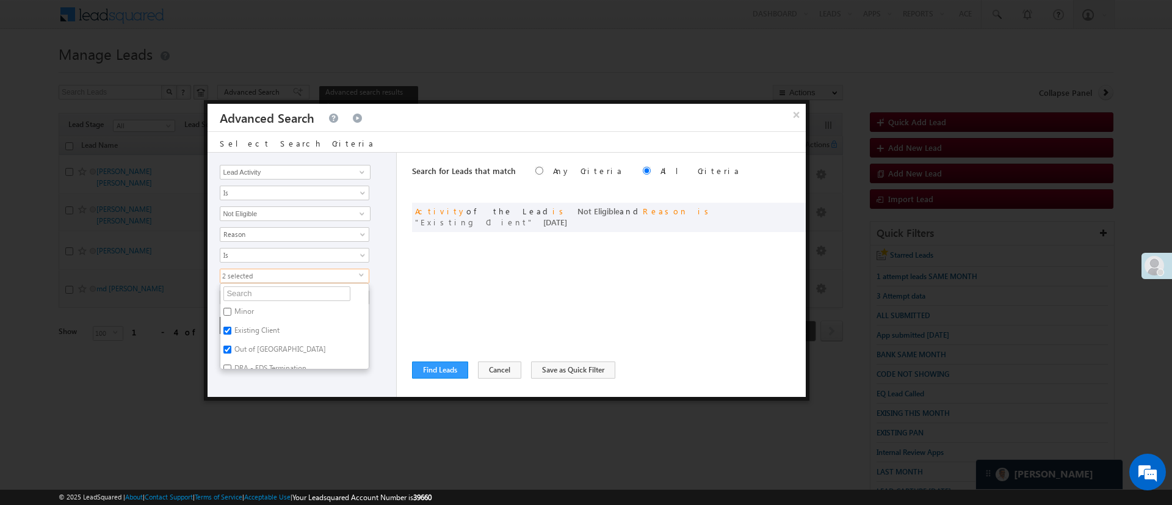
checkbox input "true"
click at [358, 392] on div "Lead Activity Task Sales Group Prospect Id WA Last Message Timestamp 4th Day Di…" at bounding box center [302, 275] width 189 height 244
click at [247, 323] on button "+ Add" at bounding box center [241, 325] width 42 height 17
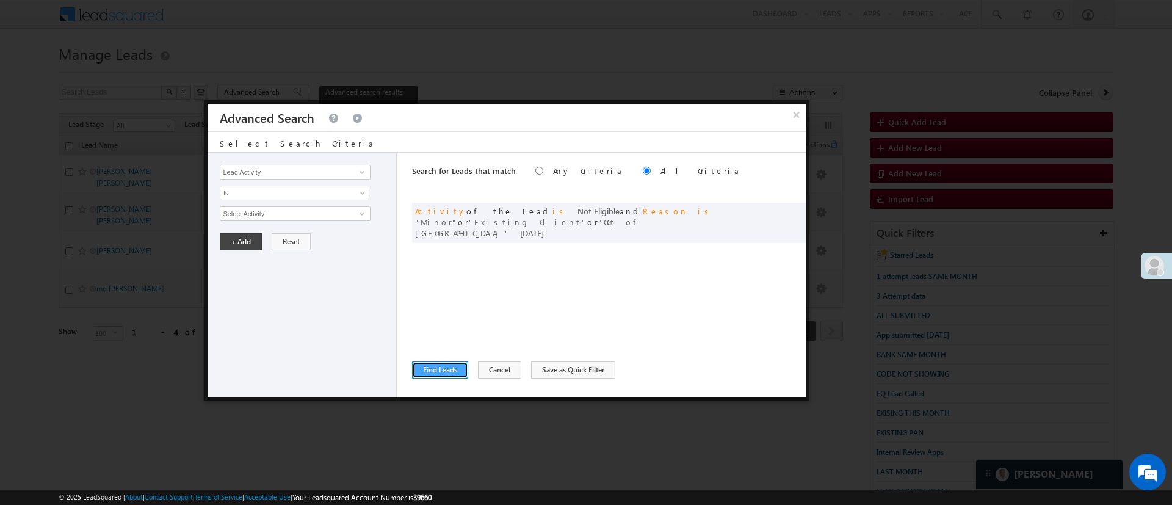
click at [446, 366] on button "Find Leads" at bounding box center [440, 369] width 56 height 17
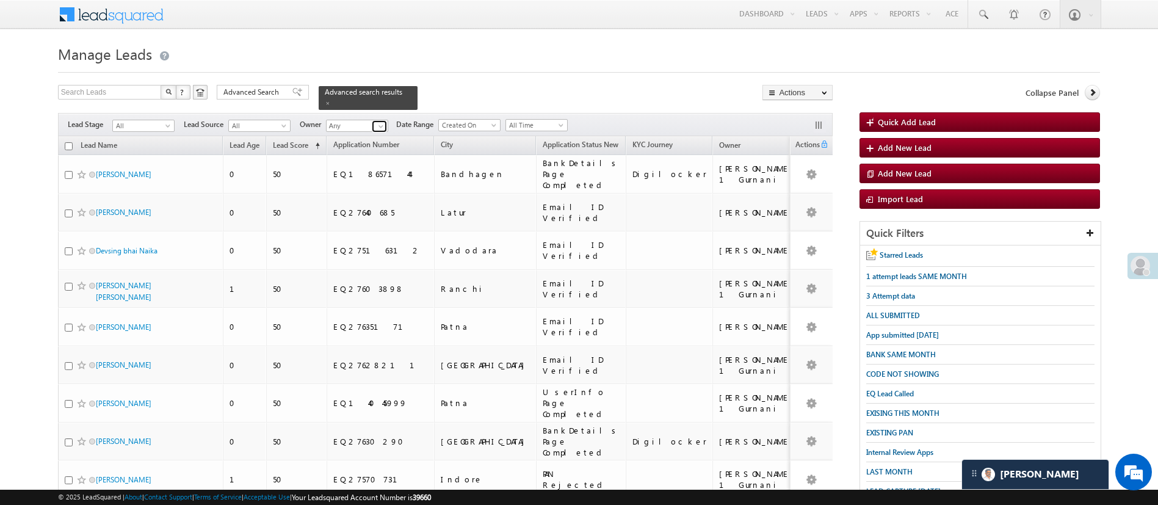
click at [382, 121] on span at bounding box center [381, 126] width 10 height 10
click at [379, 132] on link "[PERSON_NAME] [PERSON_NAME][EMAIL_ADDRESS][PERSON_NAME][DOMAIN_NAME]" at bounding box center [387, 143] width 122 height 23
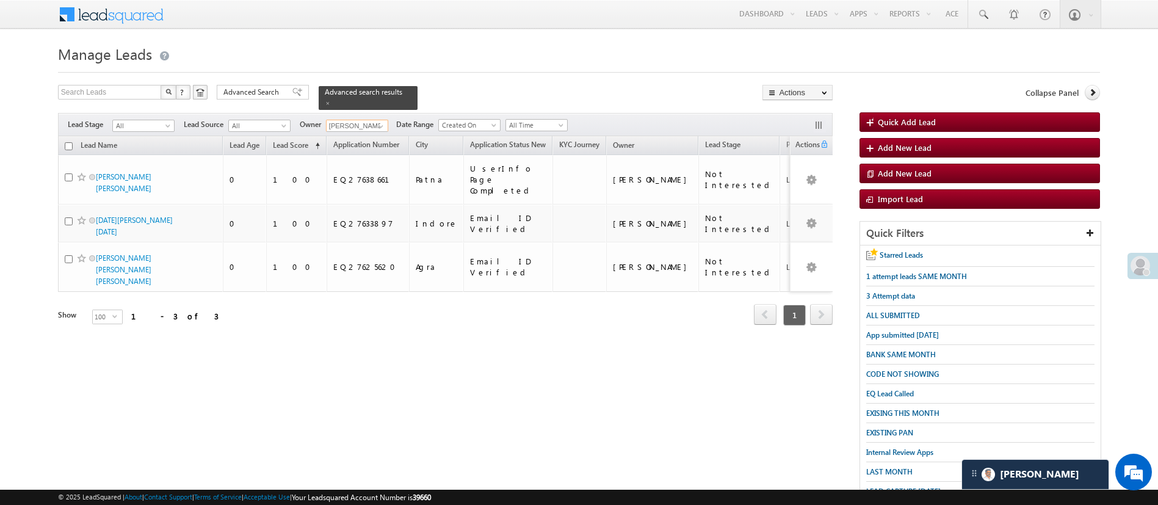
type input "[PERSON_NAME]"
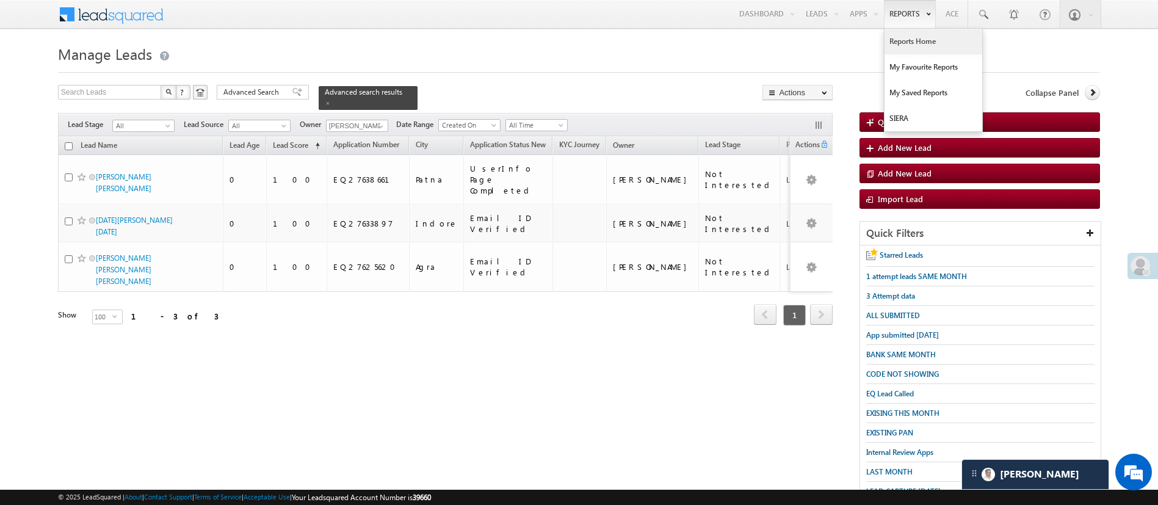
click at [907, 45] on link "Reports Home" at bounding box center [934, 42] width 98 height 26
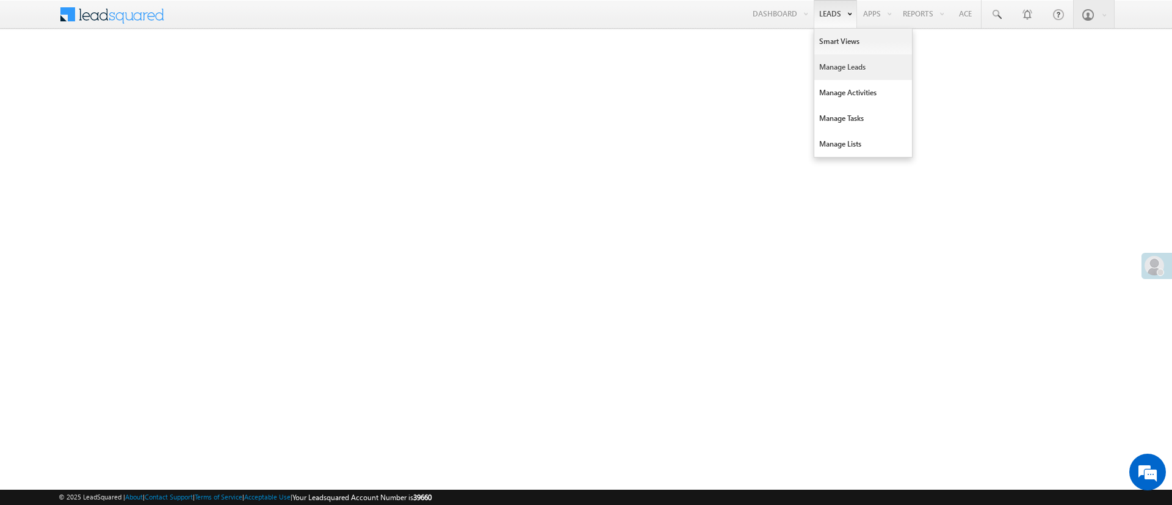
click at [849, 62] on link "Manage Leads" at bounding box center [863, 67] width 98 height 26
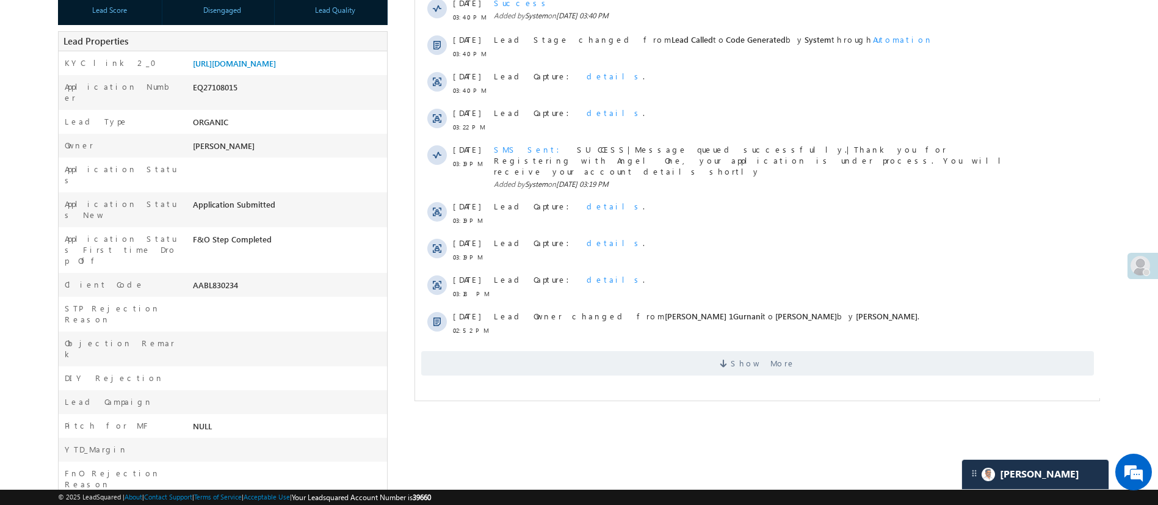
scroll to position [243, 0]
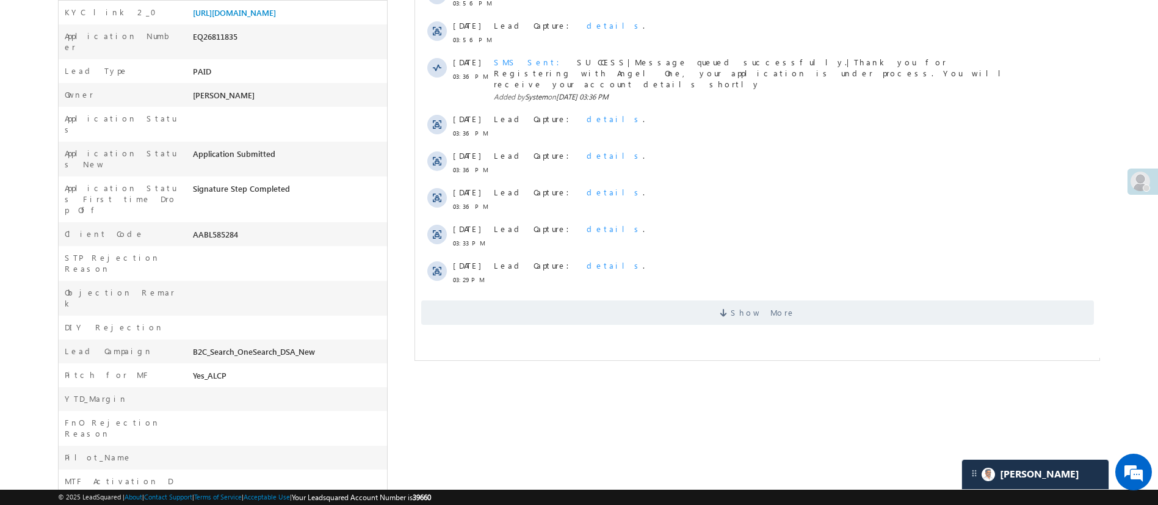
scroll to position [297, 0]
click at [772, 299] on span "Show More" at bounding box center [757, 311] width 673 height 24
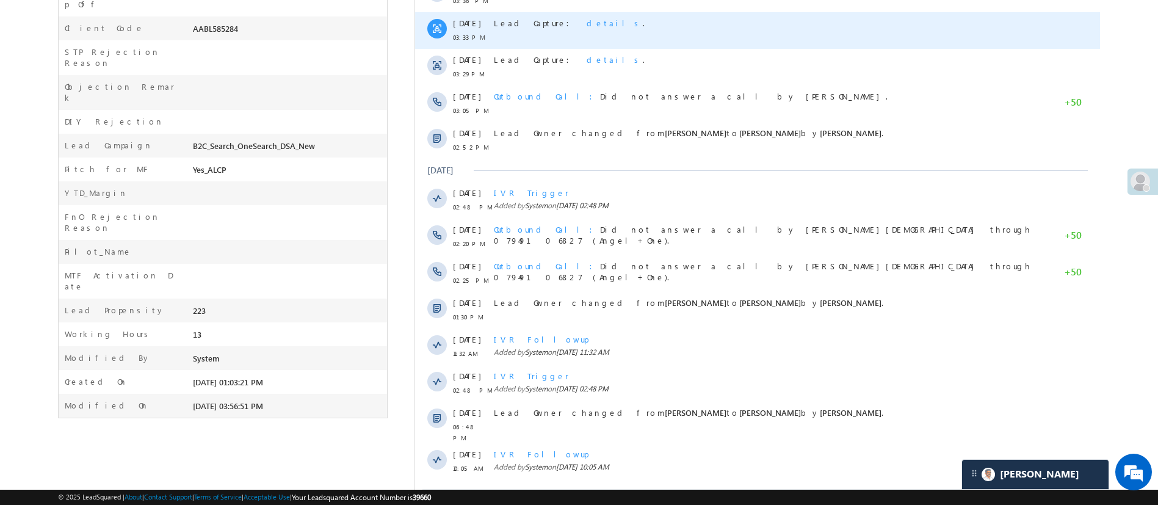
scroll to position [0, 0]
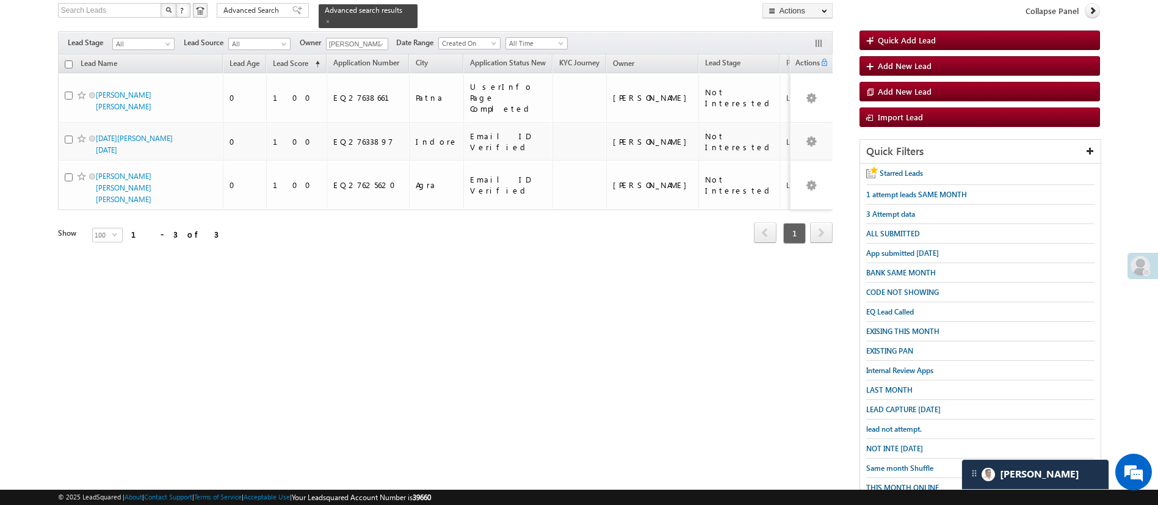
scroll to position [126, 0]
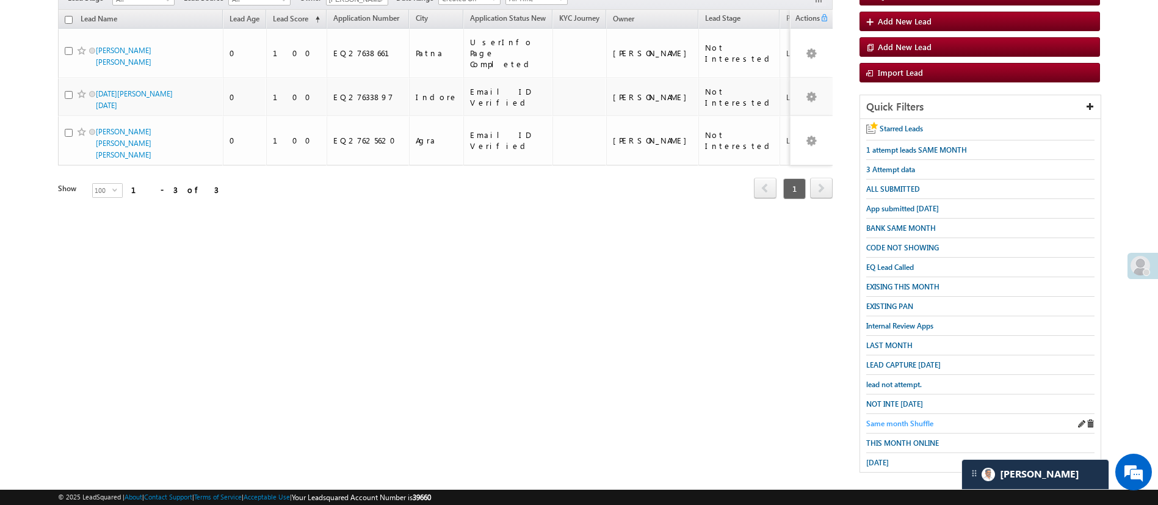
click at [905, 419] on span "Same month Shuffle" at bounding box center [899, 423] width 67 height 9
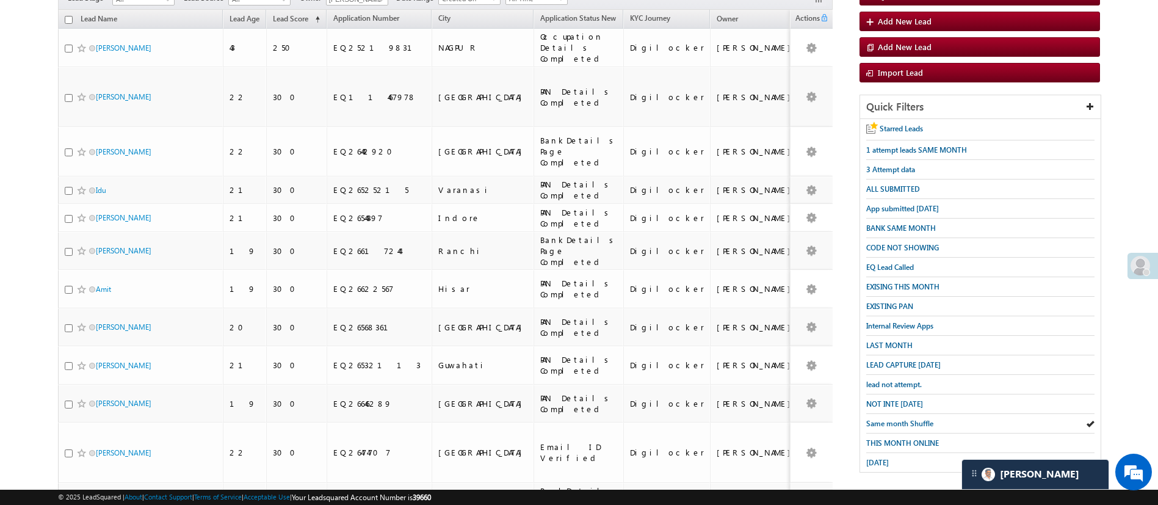
scroll to position [0, 0]
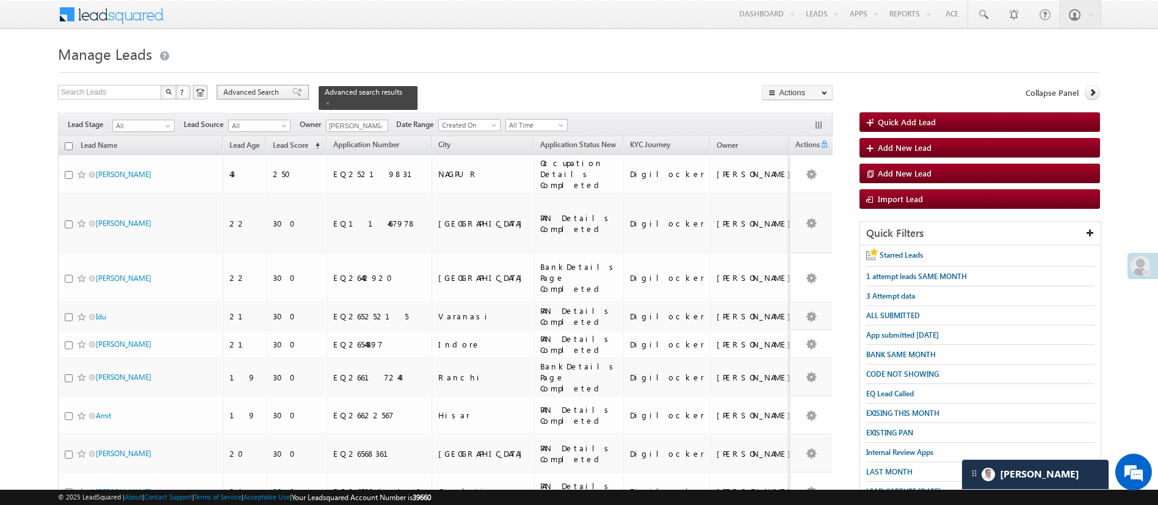
click at [261, 85] on div "Advanced Search" at bounding box center [263, 92] width 92 height 15
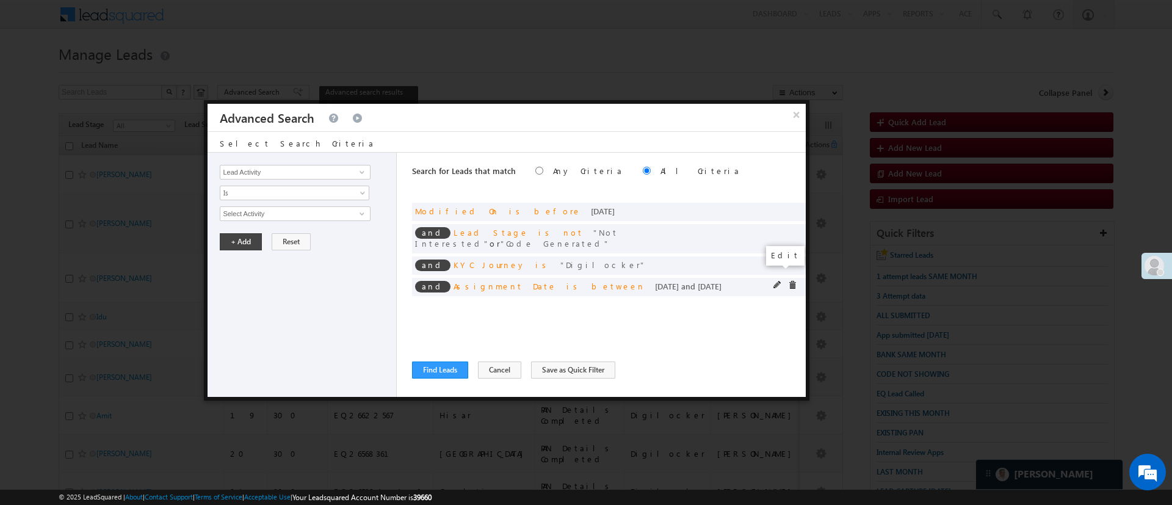
click at [776, 281] on span at bounding box center [778, 285] width 9 height 9
click at [266, 230] on input "[DATE]" at bounding box center [255, 235] width 71 height 16
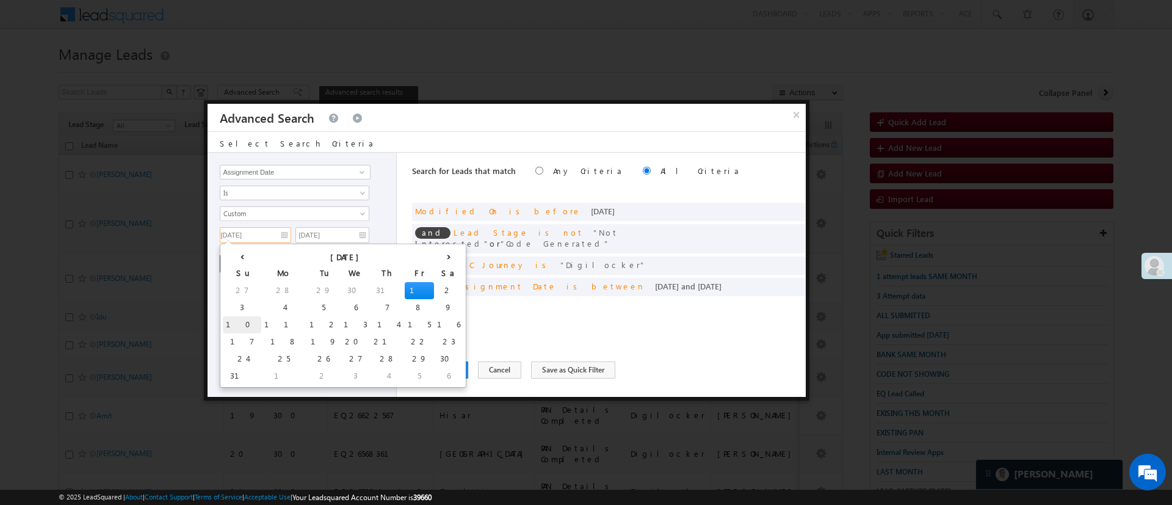
click at [237, 322] on td "10" at bounding box center [242, 324] width 38 height 17
type input "[DATE]"
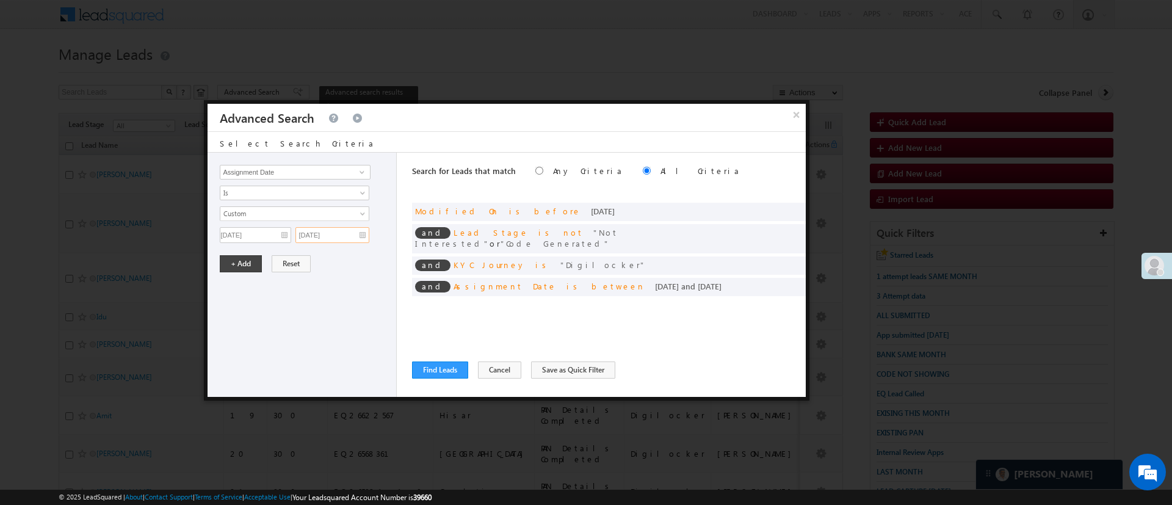
click at [341, 236] on input "08/04/25" at bounding box center [332, 235] width 74 height 16
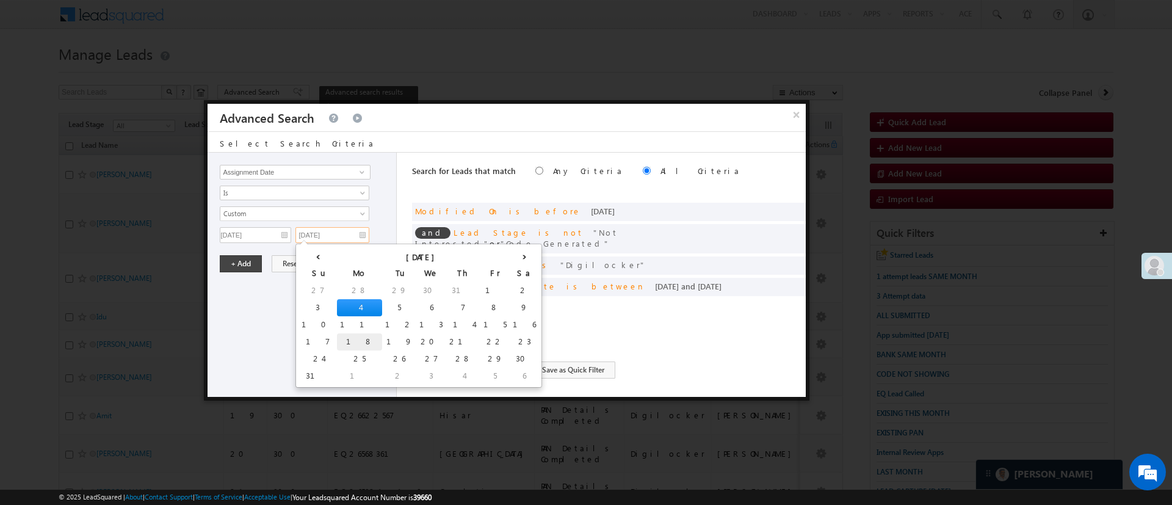
click at [337, 341] on td "18" at bounding box center [359, 341] width 45 height 17
type input "08/18/25"
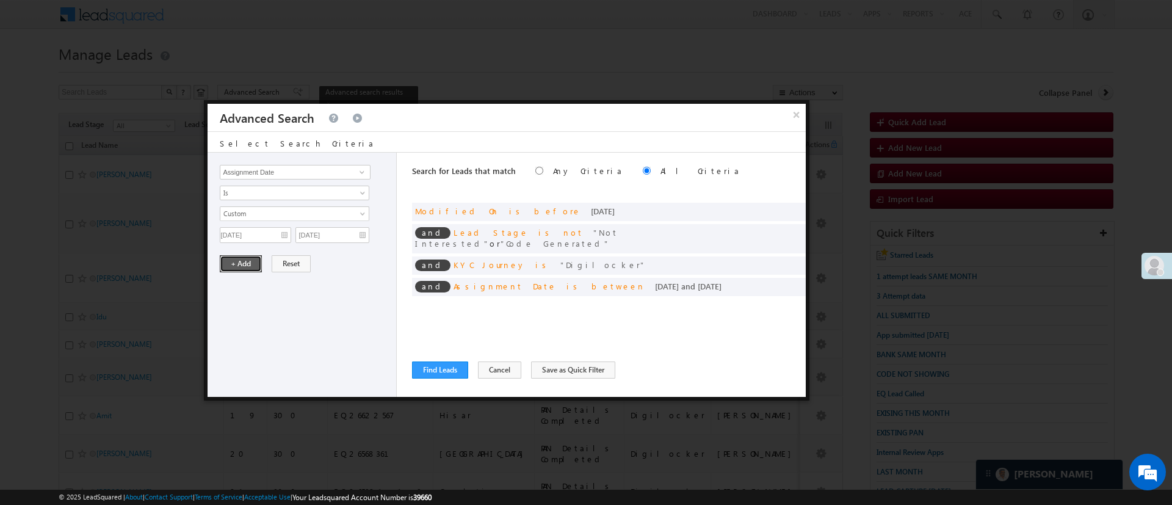
click at [251, 266] on button "+ Add" at bounding box center [241, 263] width 42 height 17
click at [438, 366] on button "Find Leads" at bounding box center [440, 369] width 56 height 17
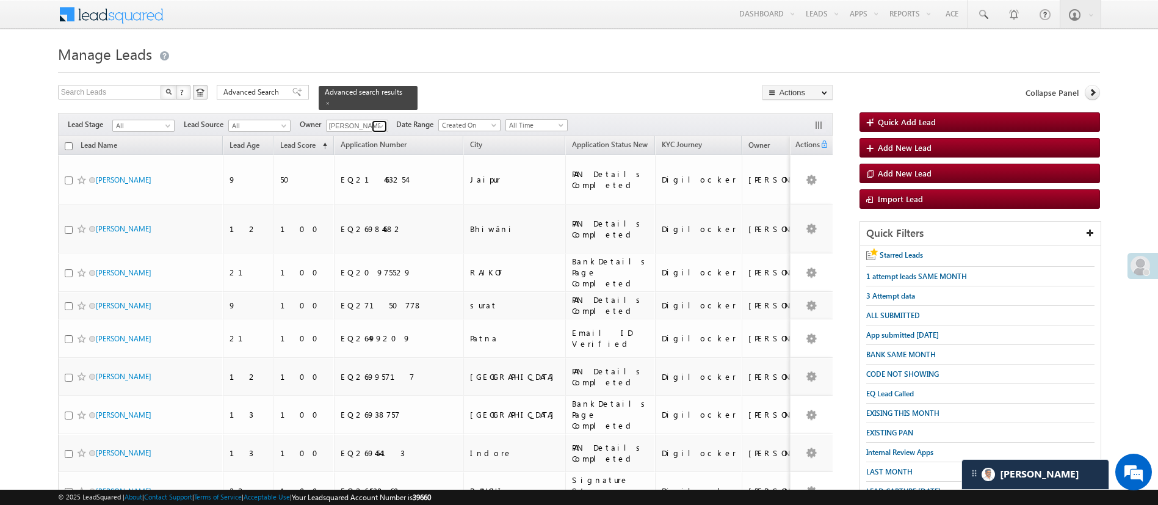
click at [380, 121] on span at bounding box center [381, 126] width 10 height 10
click at [382, 132] on link "NIRAj SURYAWANSHI NIRAJ.SURYAWANSHI@angelbroking.com" at bounding box center [387, 143] width 122 height 23
type input "NIRAj SURYAWANSHI"
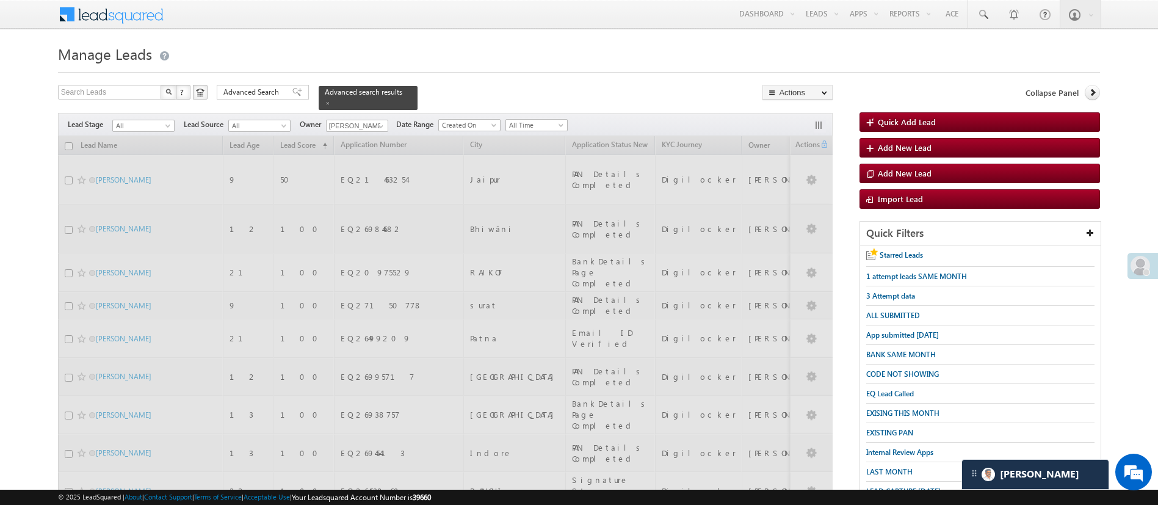
click at [382, 128] on div "Filters Lead Stage All All Lead Source All All Owner Hemant Nandwana Any Curren…" at bounding box center [445, 124] width 775 height 23
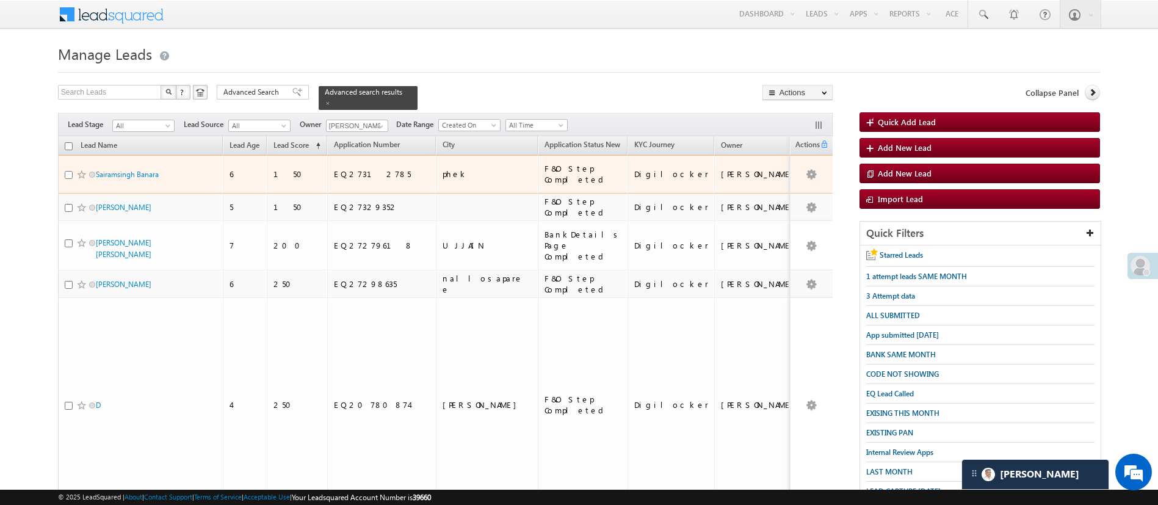
click at [68, 171] on input "checkbox" at bounding box center [69, 175] width 8 height 8
checkbox input "true"
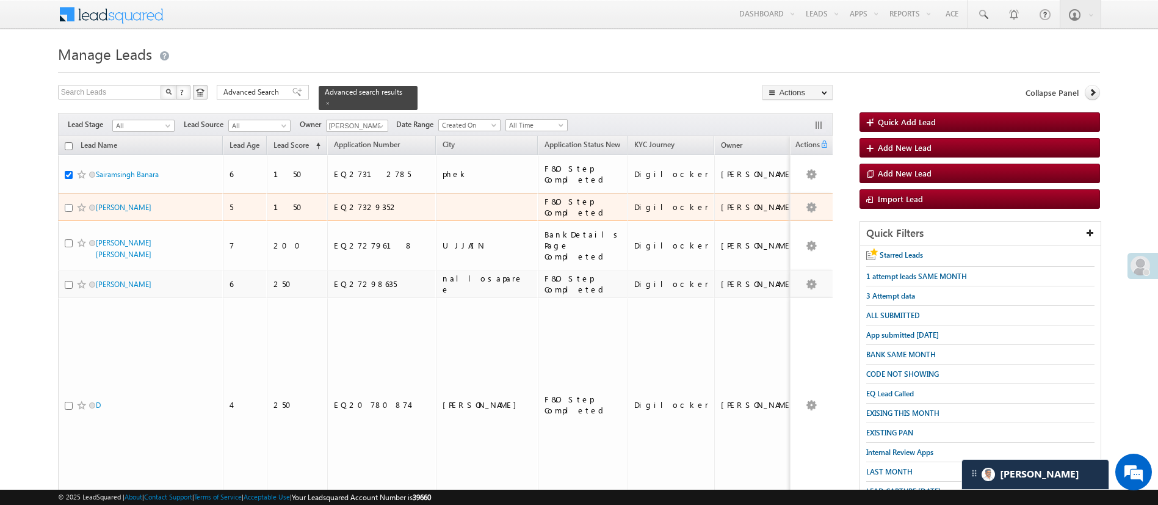
click at [67, 204] on input "checkbox" at bounding box center [69, 208] width 8 height 8
checkbox input "true"
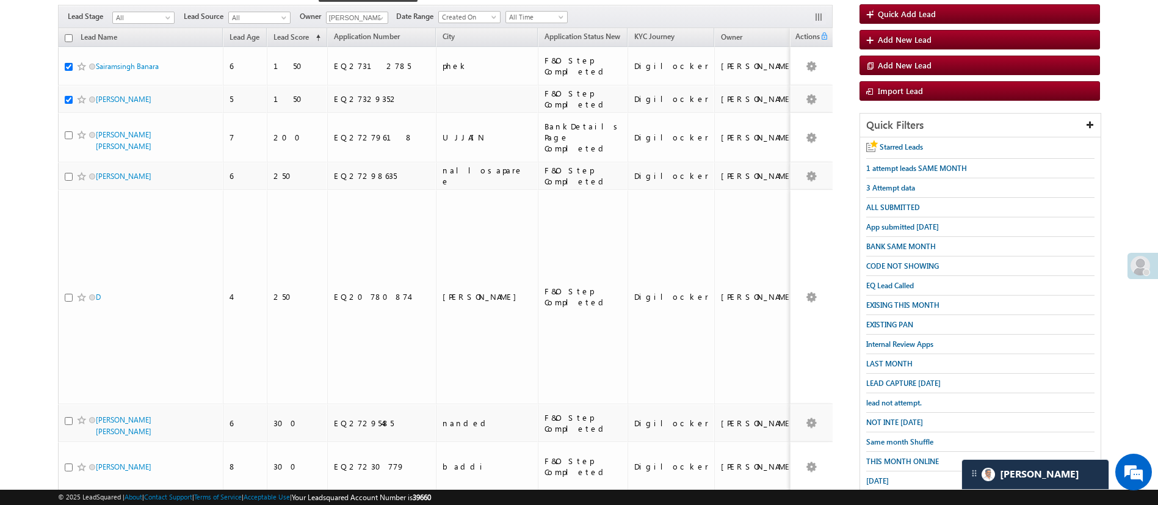
scroll to position [123, 0]
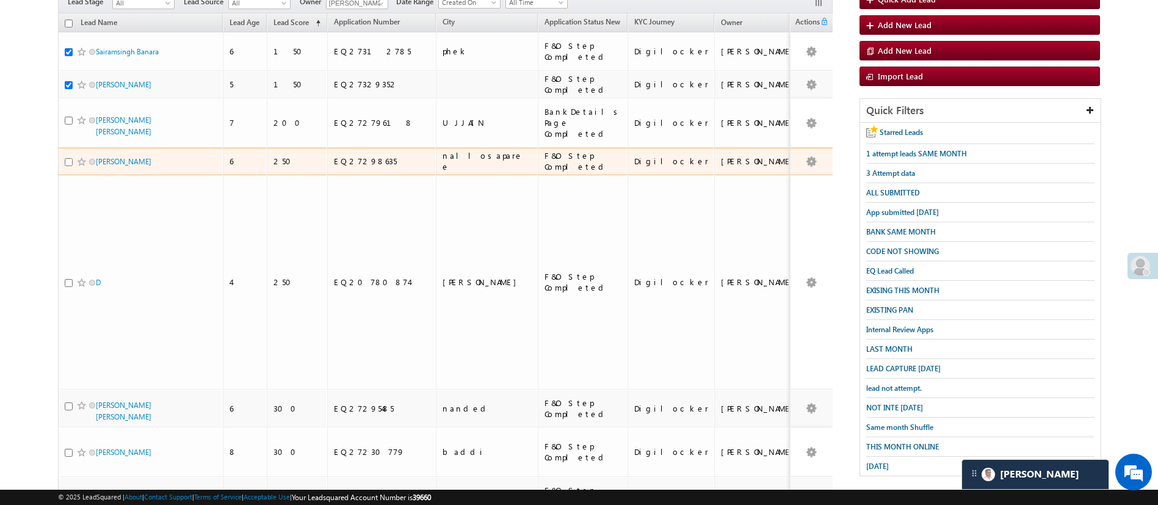
click at [67, 158] on input "checkbox" at bounding box center [69, 162] width 8 height 8
checkbox input "true"
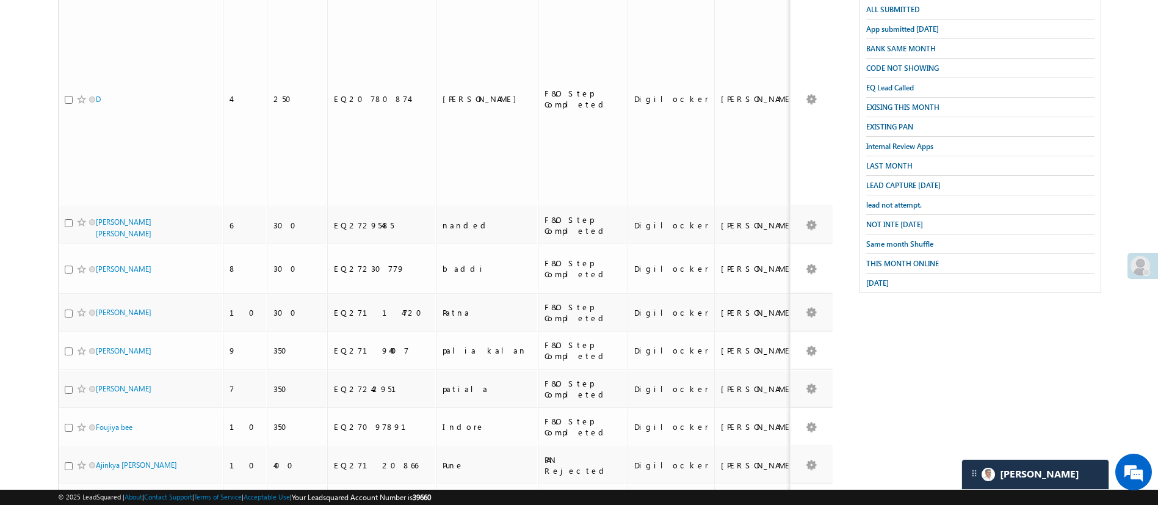
scroll to position [299, 0]
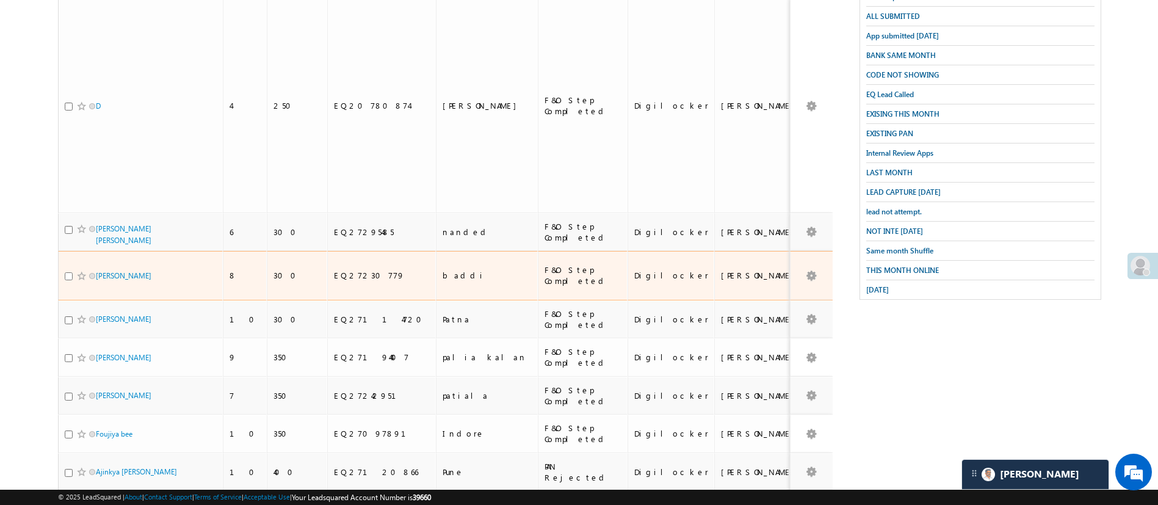
click at [68, 272] on input "checkbox" at bounding box center [69, 276] width 8 height 8
checkbox input "true"
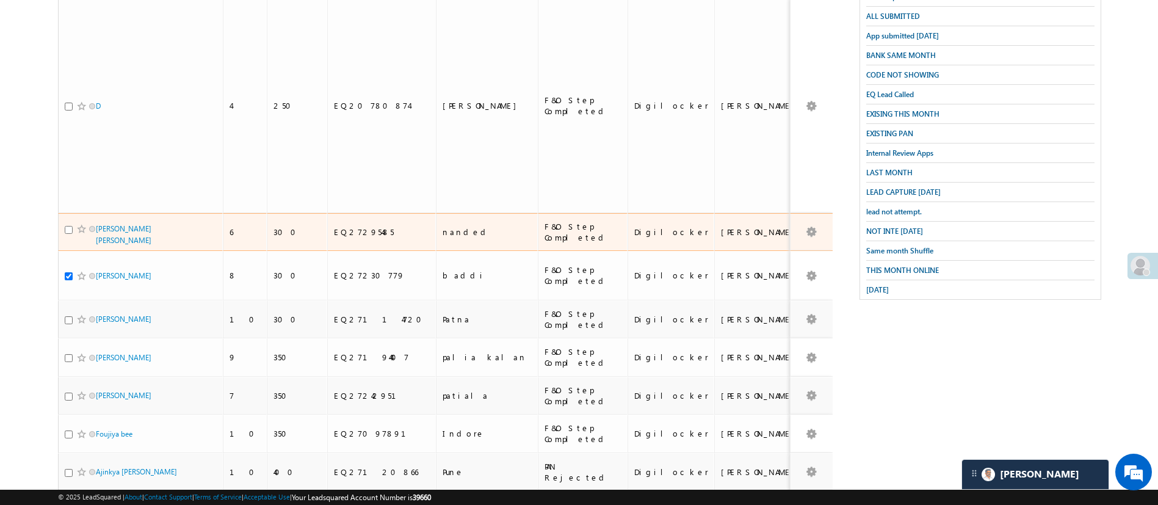
click at [69, 226] on input "checkbox" at bounding box center [69, 230] width 8 height 8
checkbox input "true"
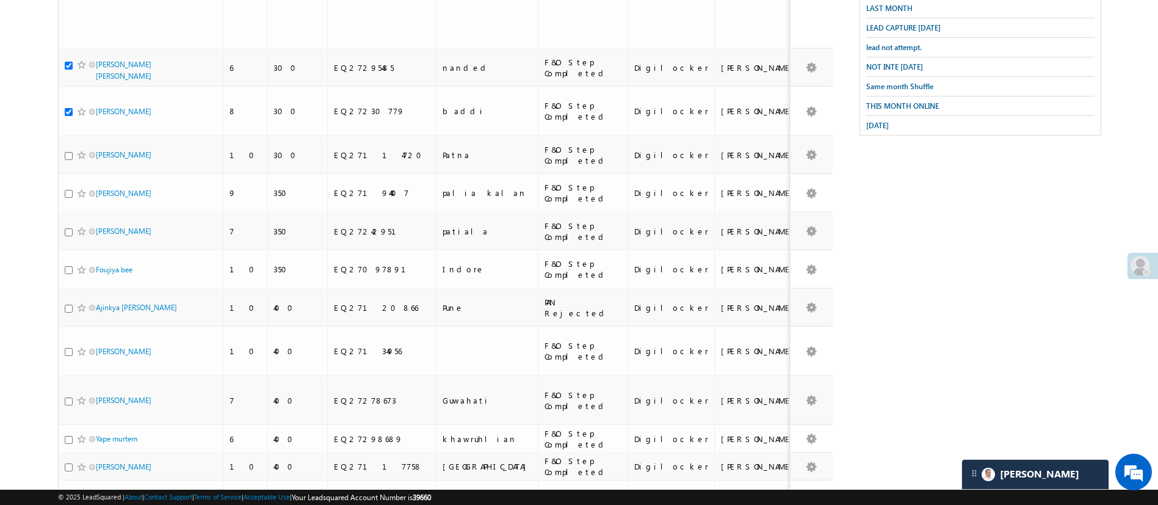
scroll to position [462, 0]
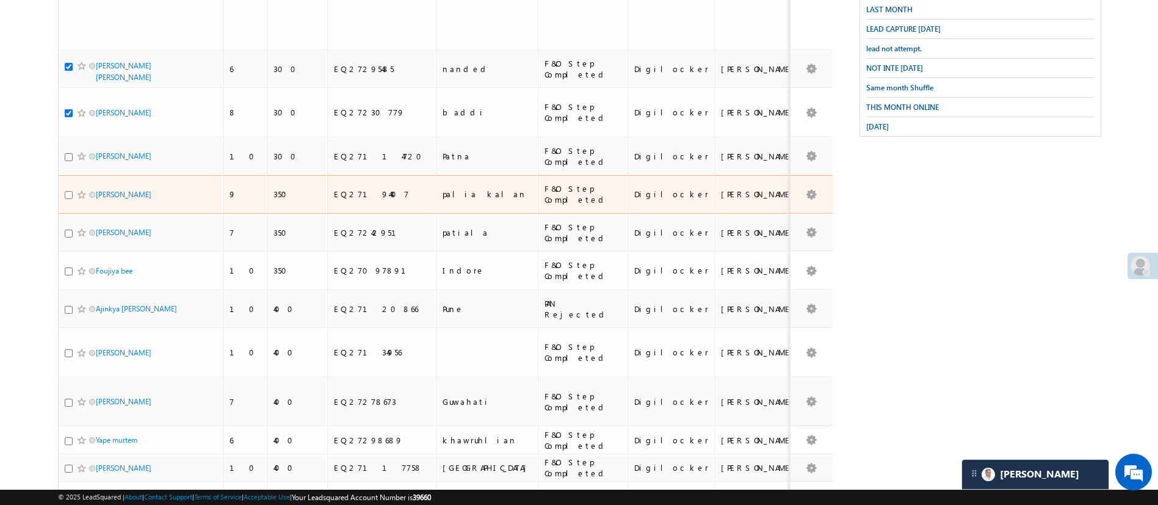
click at [69, 191] on input "checkbox" at bounding box center [69, 195] width 8 height 8
checkbox input "true"
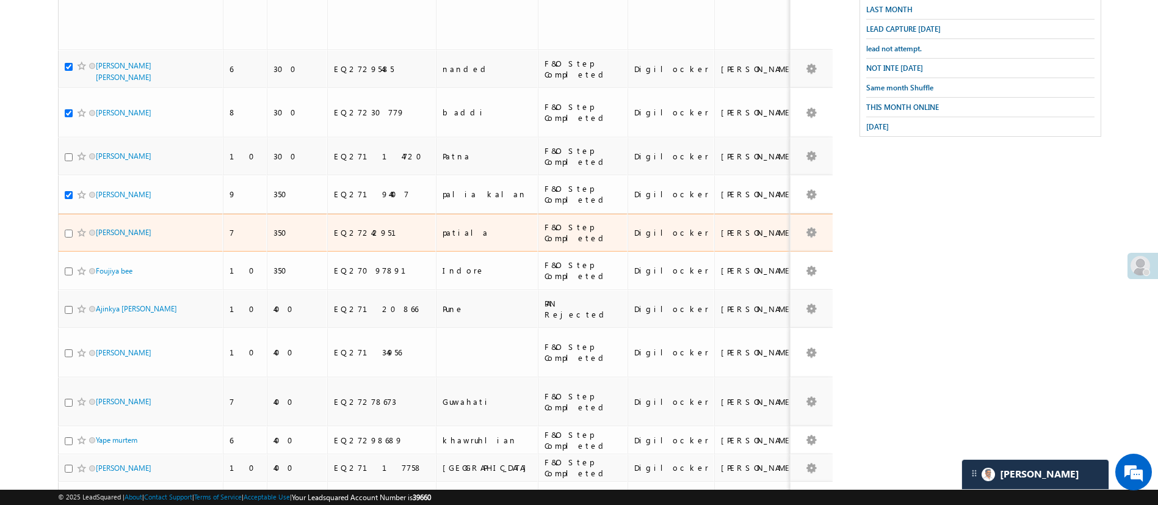
click at [67, 230] on input "checkbox" at bounding box center [69, 234] width 8 height 8
checkbox input "true"
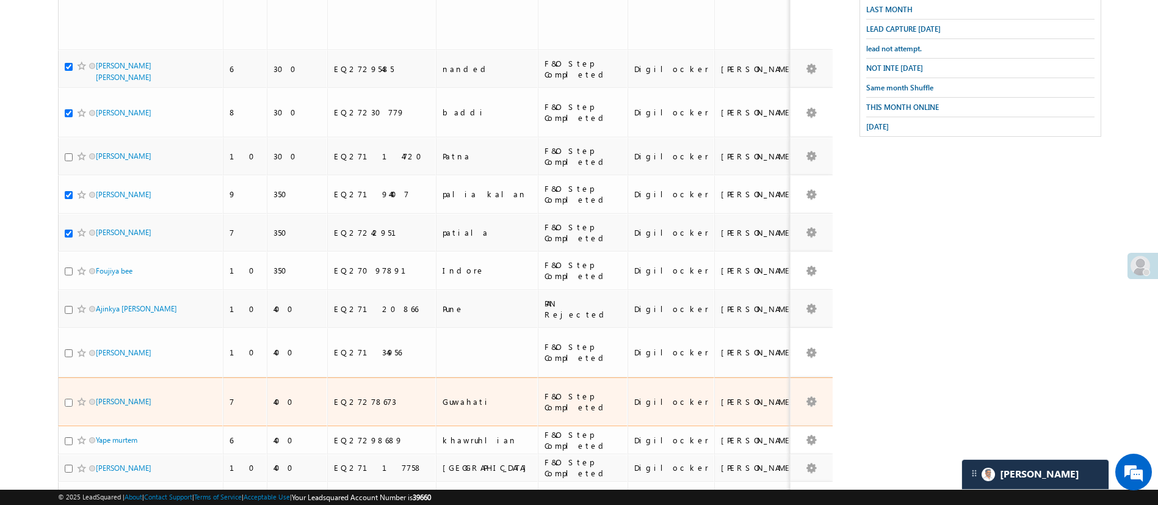
click at [70, 399] on input "checkbox" at bounding box center [69, 403] width 8 height 8
checkbox input "true"
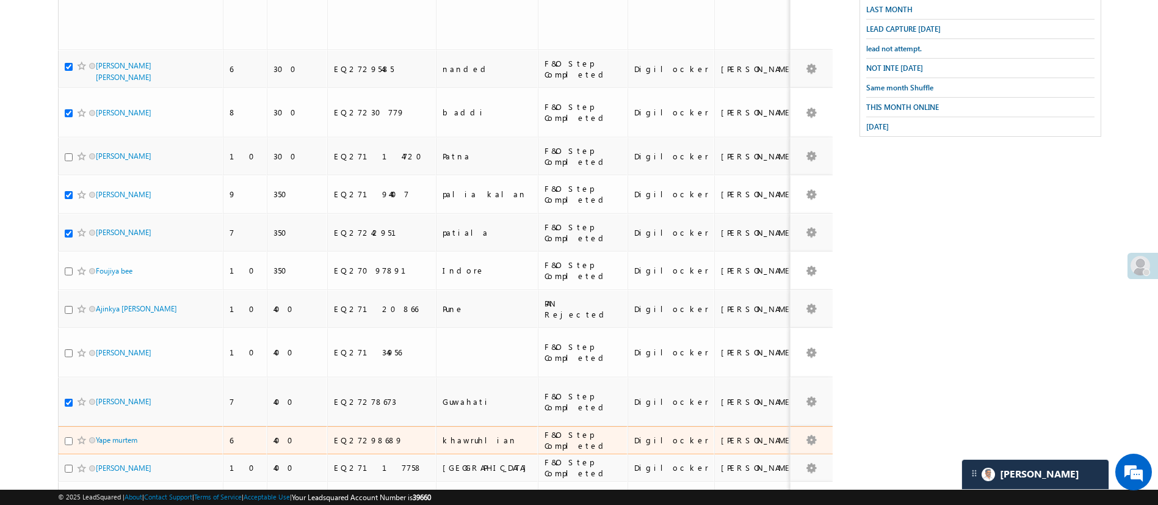
click at [67, 437] on input "checkbox" at bounding box center [69, 441] width 8 height 8
checkbox input "true"
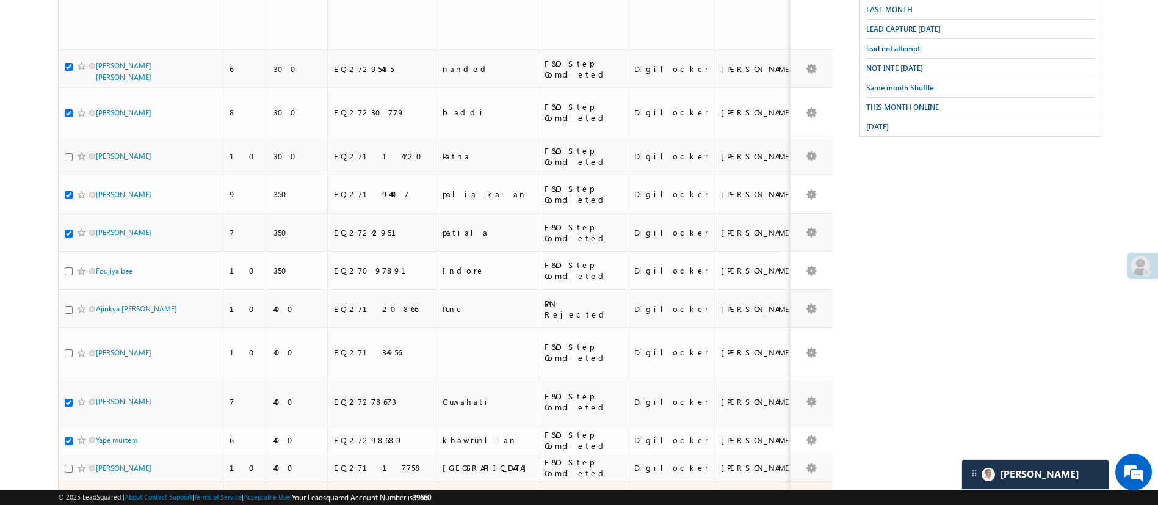
click at [68, 503] on input "checkbox" at bounding box center [69, 507] width 8 height 8
checkbox input "true"
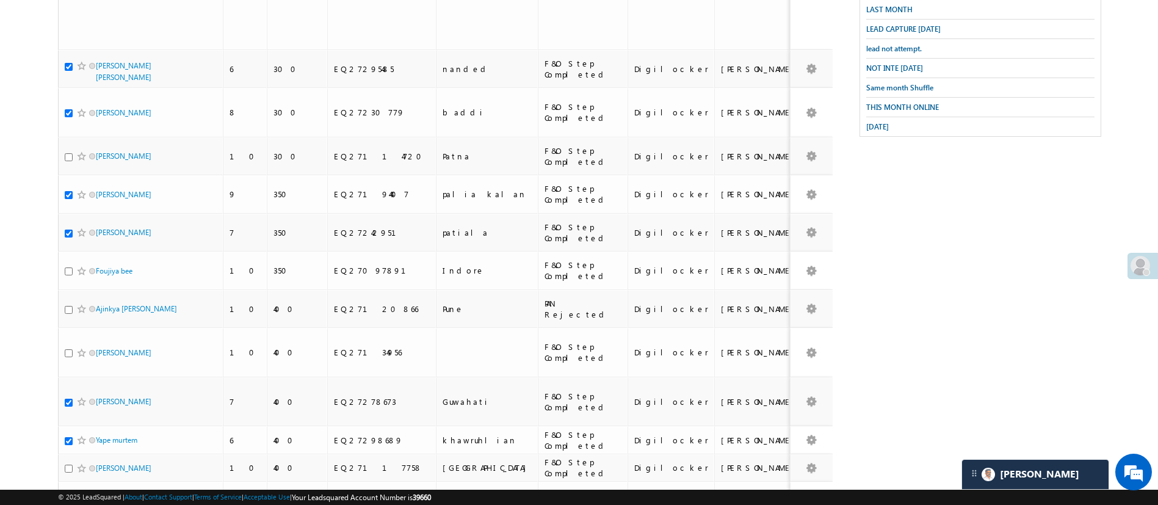
checkbox input "true"
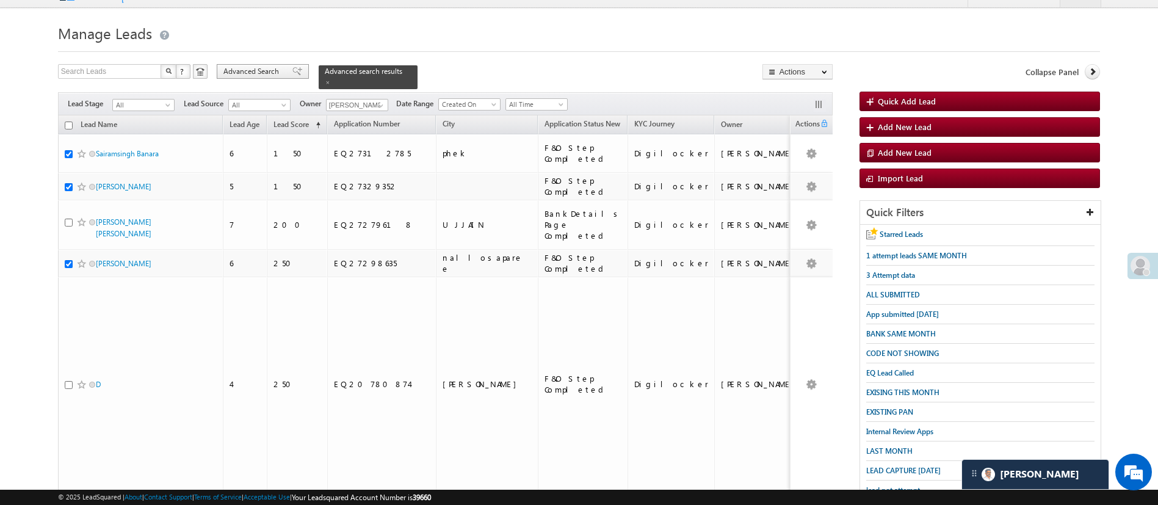
click at [263, 68] on span "Advanced Search" at bounding box center [252, 71] width 59 height 11
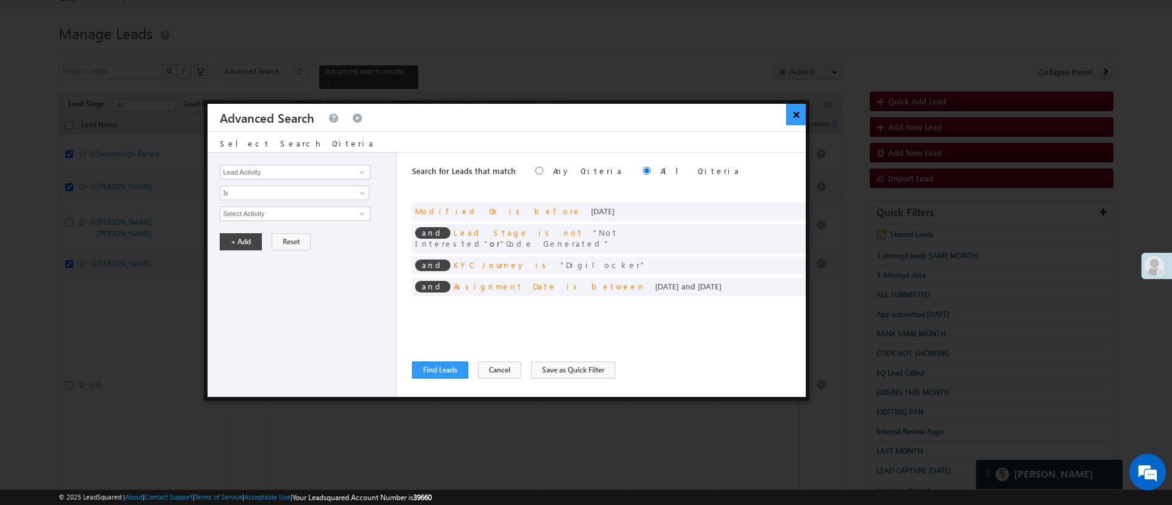
click at [796, 108] on button "×" at bounding box center [796, 114] width 20 height 21
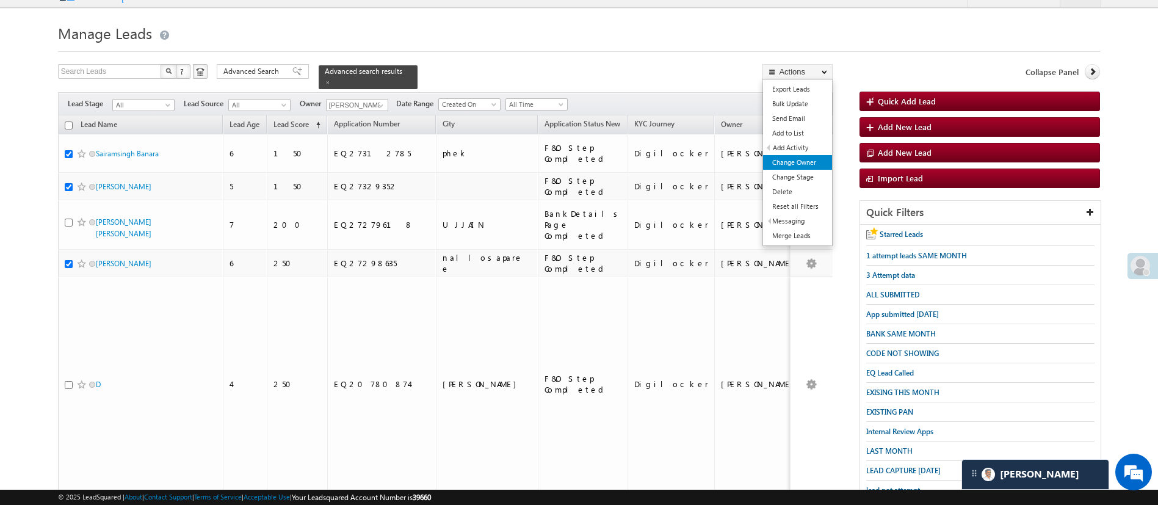
click at [806, 161] on link "Change Owner" at bounding box center [797, 162] width 69 height 15
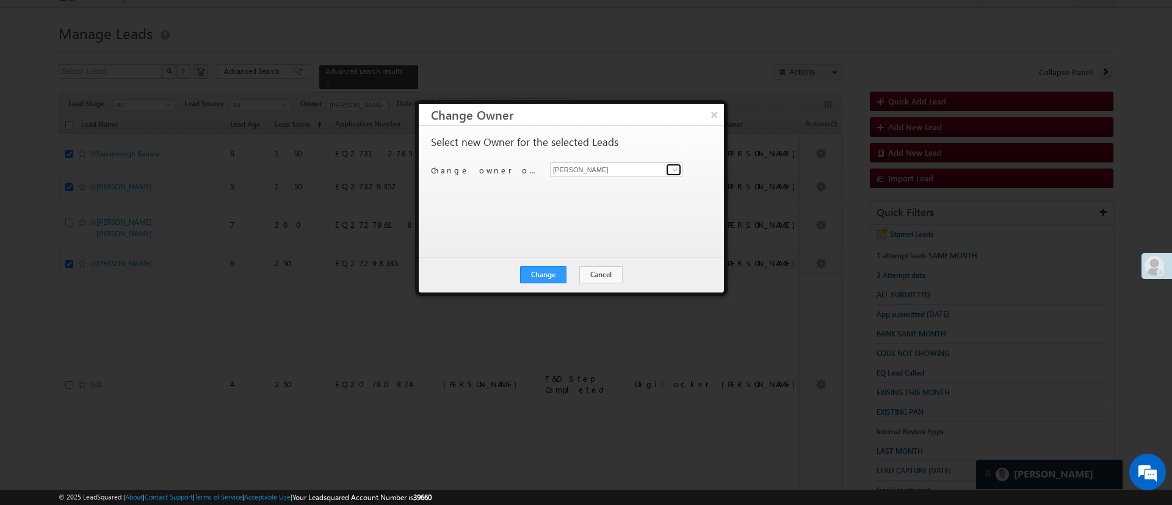
click at [675, 173] on span at bounding box center [675, 170] width 10 height 10
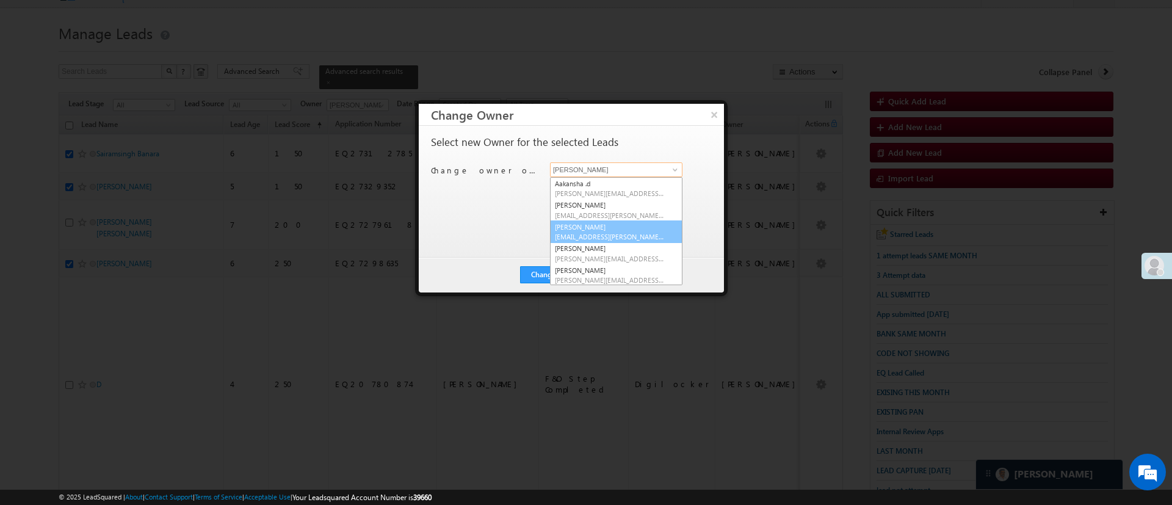
click at [614, 221] on link "Hemant Nandwana Hemant.Nandwana@angelbroking.com" at bounding box center [616, 231] width 132 height 23
type input "Hemant Nandwana"
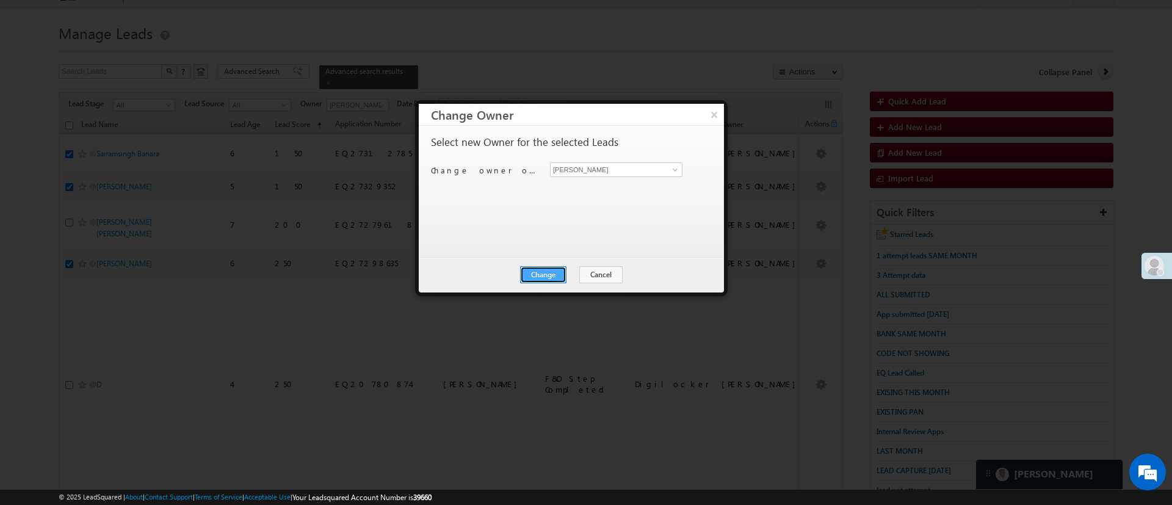
click at [540, 269] on button "Change" at bounding box center [543, 274] width 46 height 17
click at [721, 111] on button "×" at bounding box center [714, 114] width 20 height 21
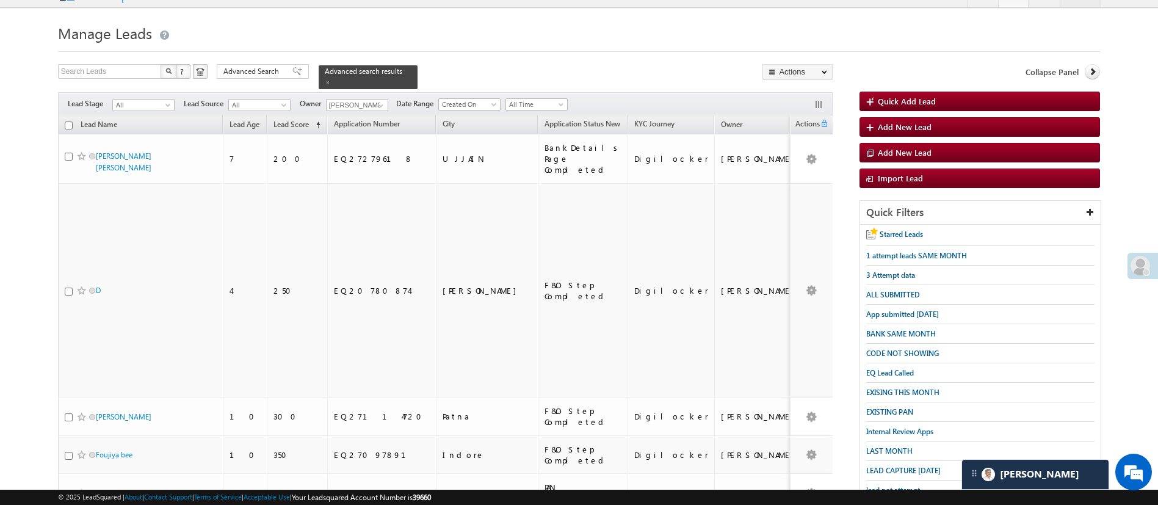
scroll to position [0, 0]
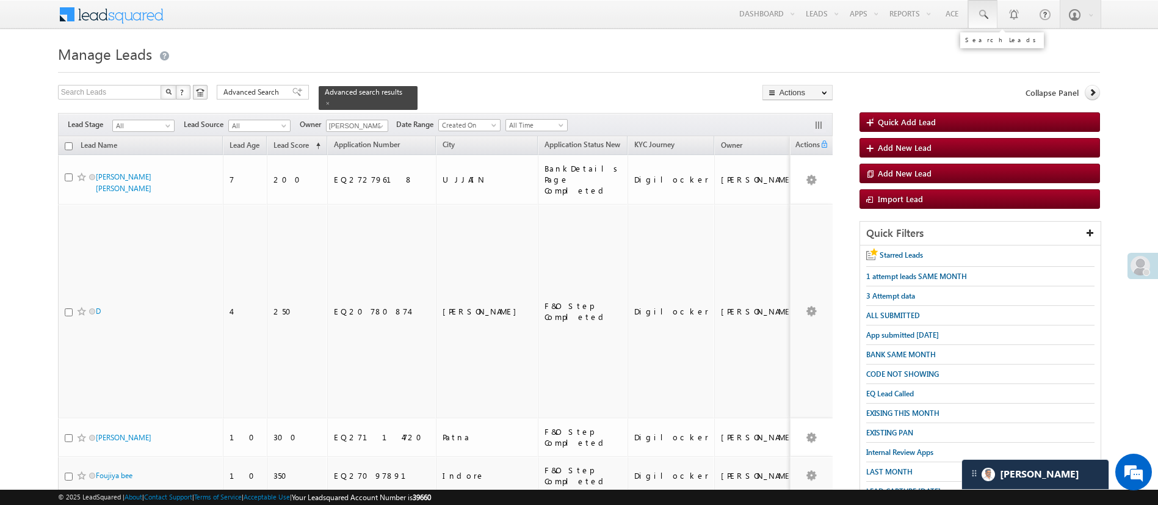
click at [975, 14] on link at bounding box center [982, 14] width 29 height 28
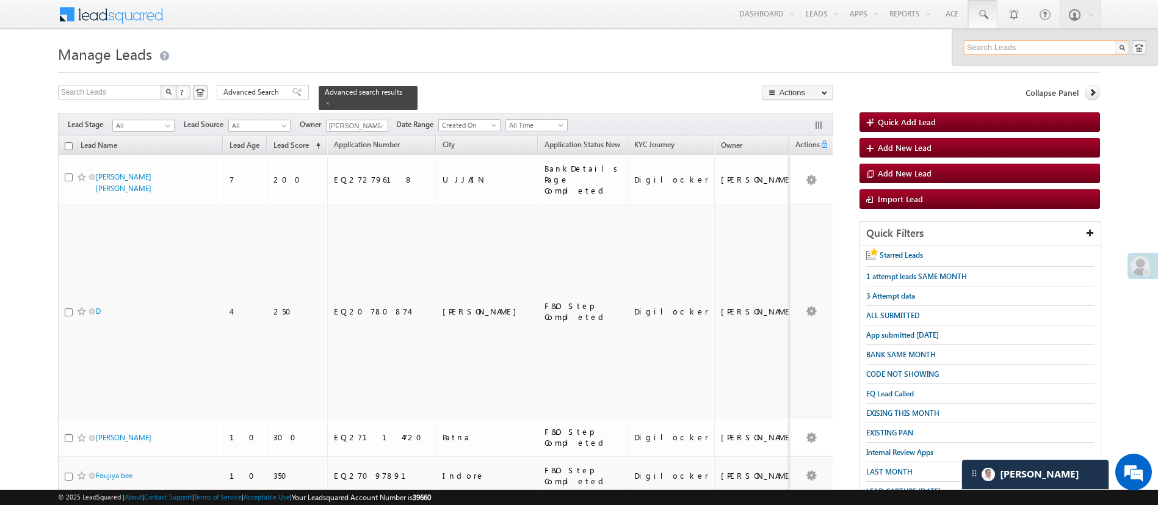
paste input "EQ27627595"
type input "EQ27627595"
click at [1010, 74] on div "+91-9327289320" at bounding box center [1052, 79] width 164 height 15
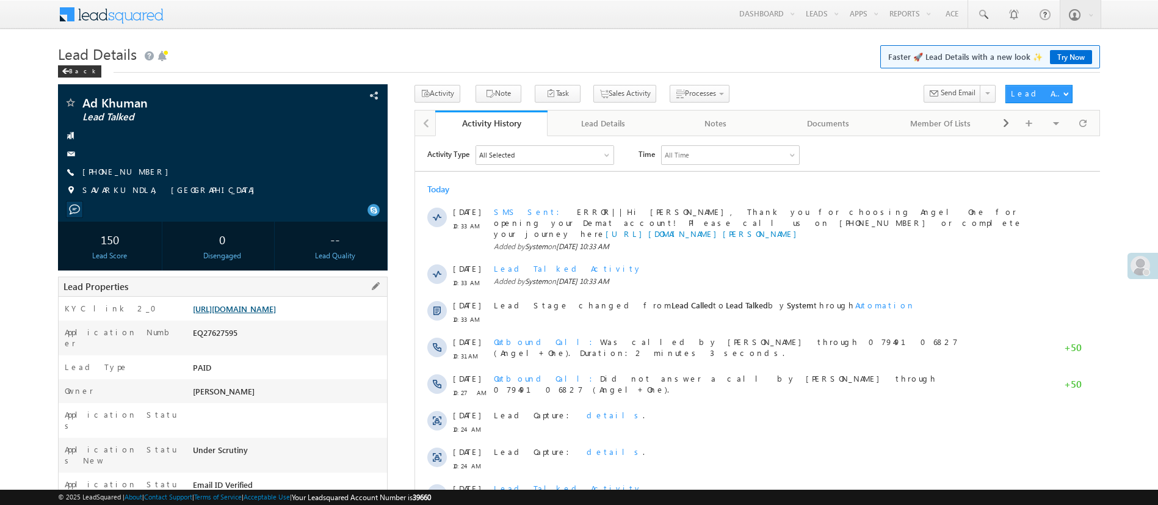
click at [276, 306] on link "[URL][DOMAIN_NAME]" at bounding box center [234, 308] width 83 height 10
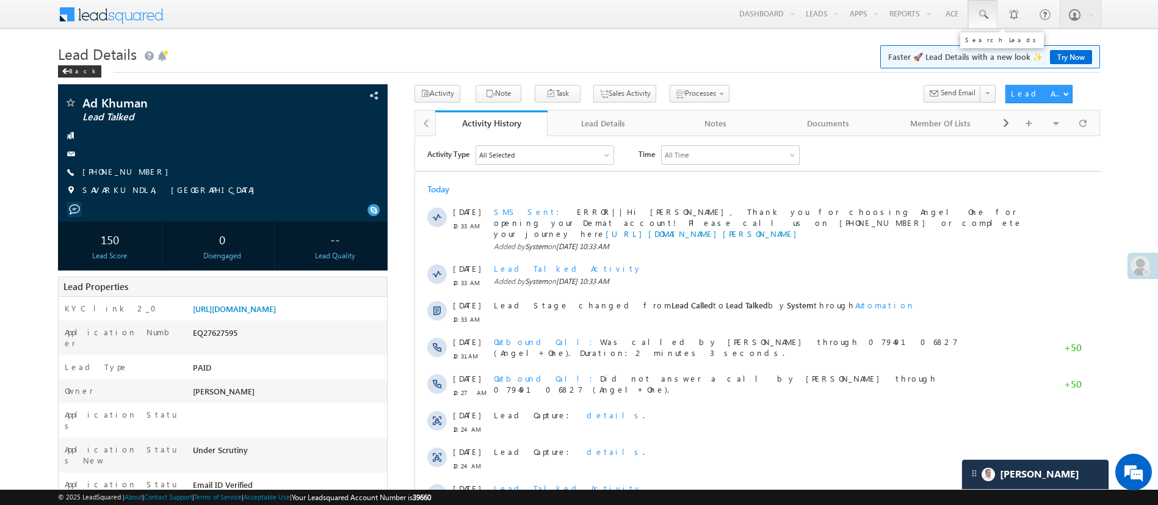
click at [975, 24] on link at bounding box center [982, 14] width 29 height 28
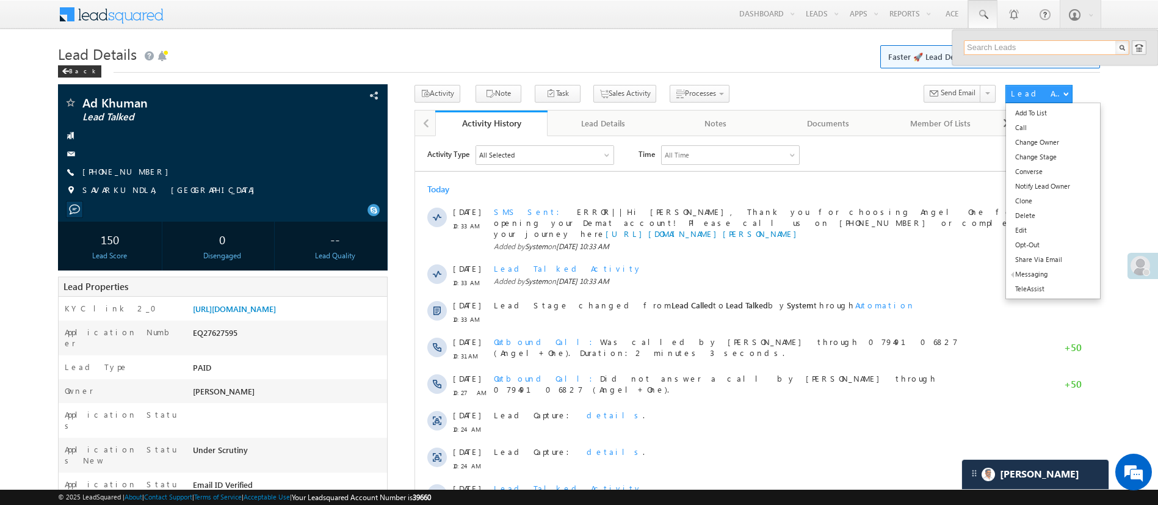
paste input "EQ26385044"
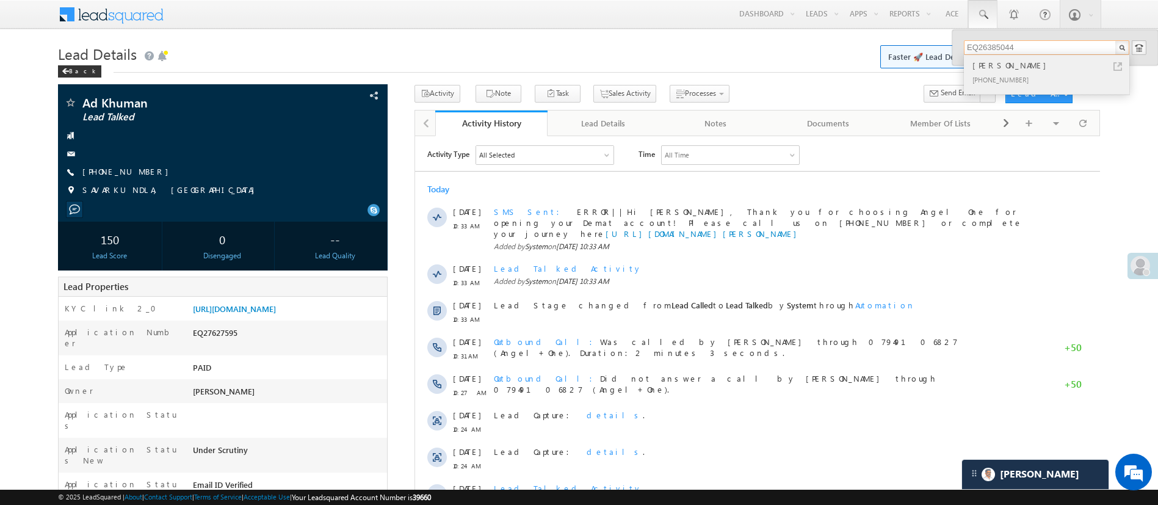
type input "EQ26385044"
click at [998, 69] on div "[PERSON_NAME]" at bounding box center [1052, 65] width 164 height 13
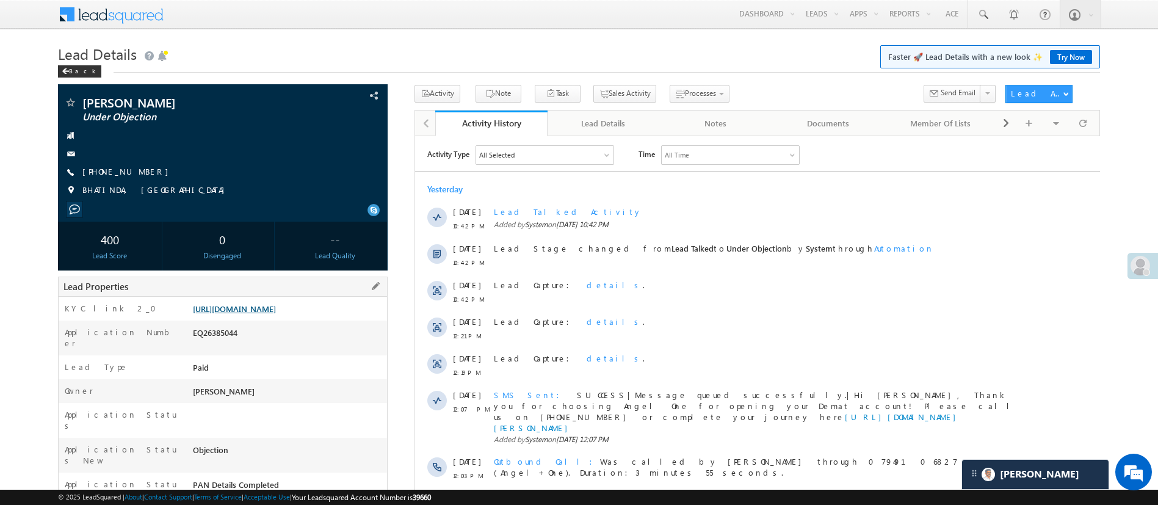
click at [225, 314] on link "[URL][DOMAIN_NAME]" at bounding box center [234, 308] width 83 height 10
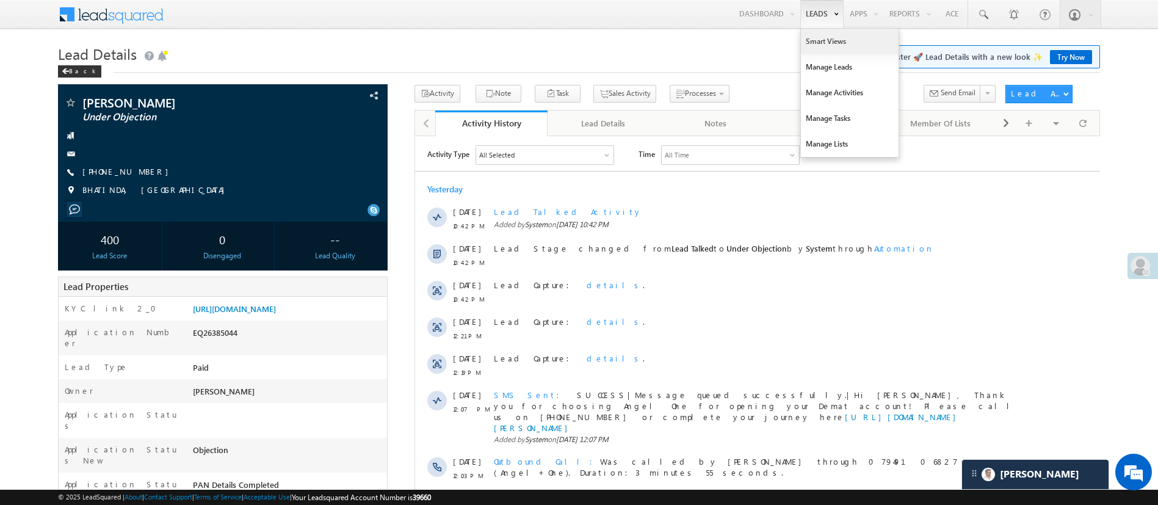
click at [830, 48] on link "Smart Views" at bounding box center [850, 42] width 98 height 26
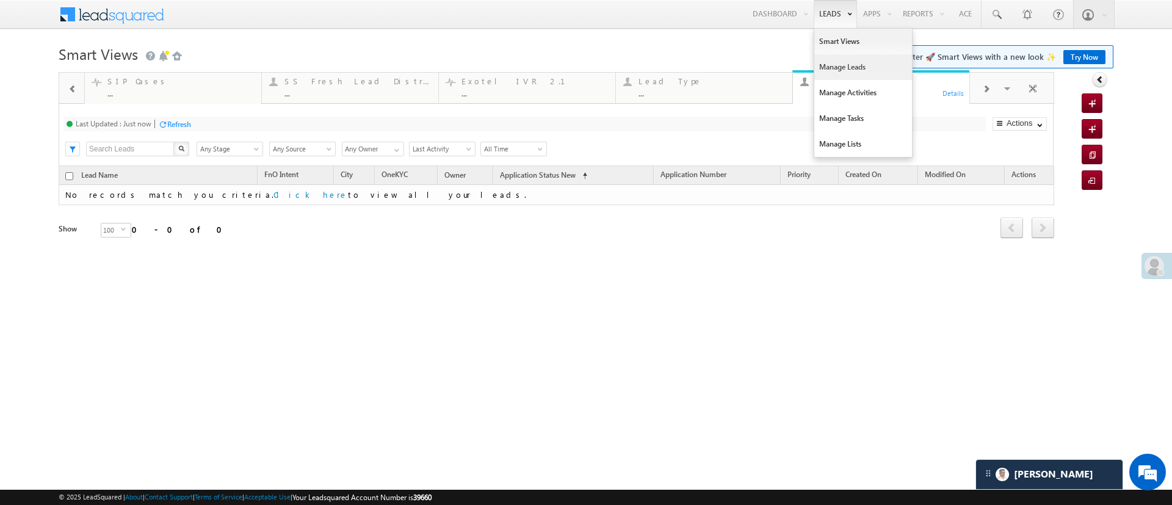
click at [835, 66] on link "Manage Leads" at bounding box center [863, 67] width 98 height 26
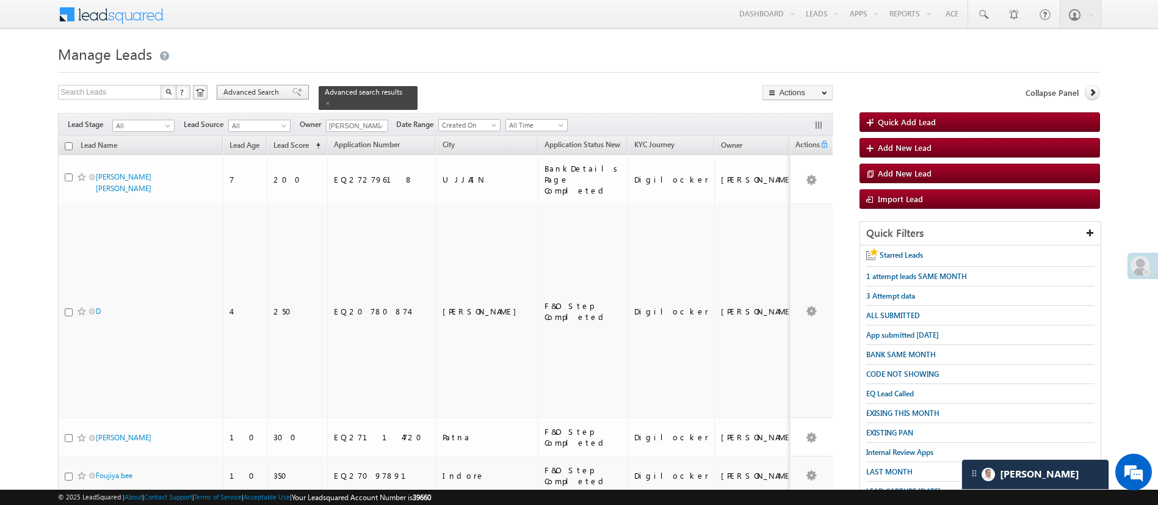
click at [264, 98] on div "Advanced Search" at bounding box center [263, 92] width 92 height 15
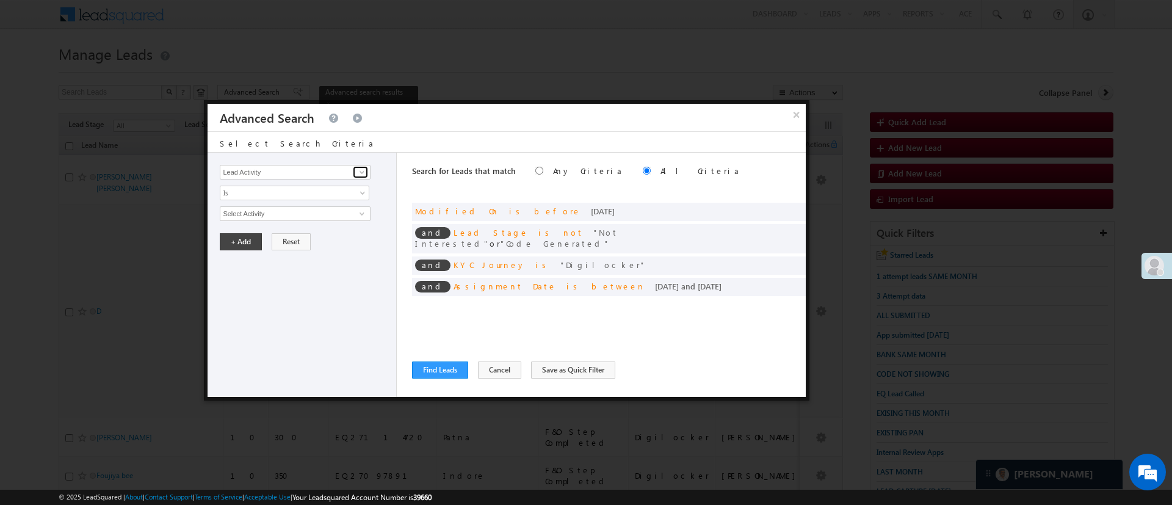
click at [365, 170] on span at bounding box center [362, 172] width 10 height 10
click at [299, 193] on link "Selfie Timestamp" at bounding box center [295, 197] width 150 height 14
type input "Selfie Timestamp"
click at [299, 193] on span "Is" at bounding box center [286, 192] width 132 height 11
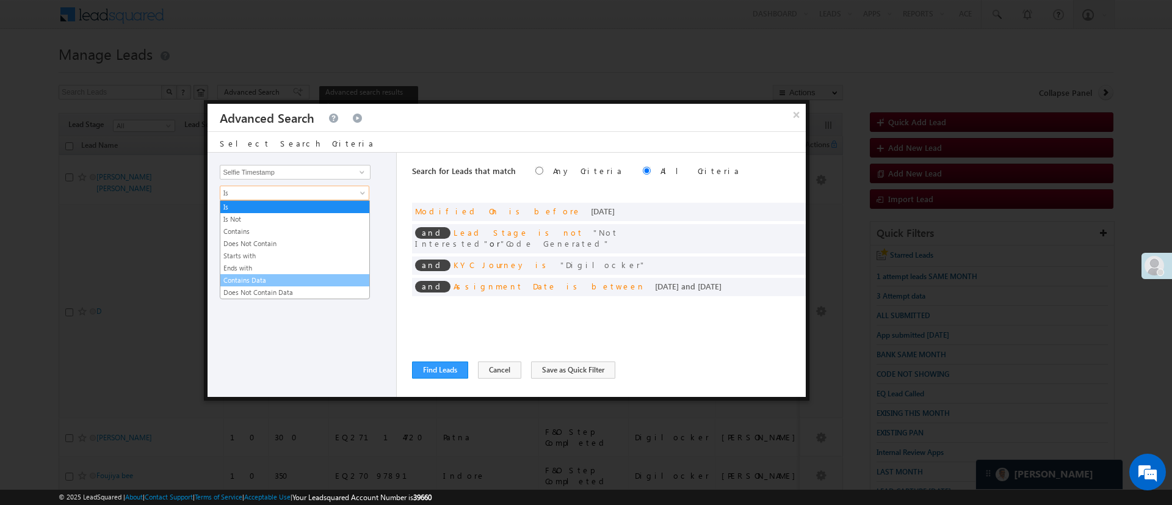
click at [299, 275] on link "Contains Data" at bounding box center [294, 280] width 149 height 11
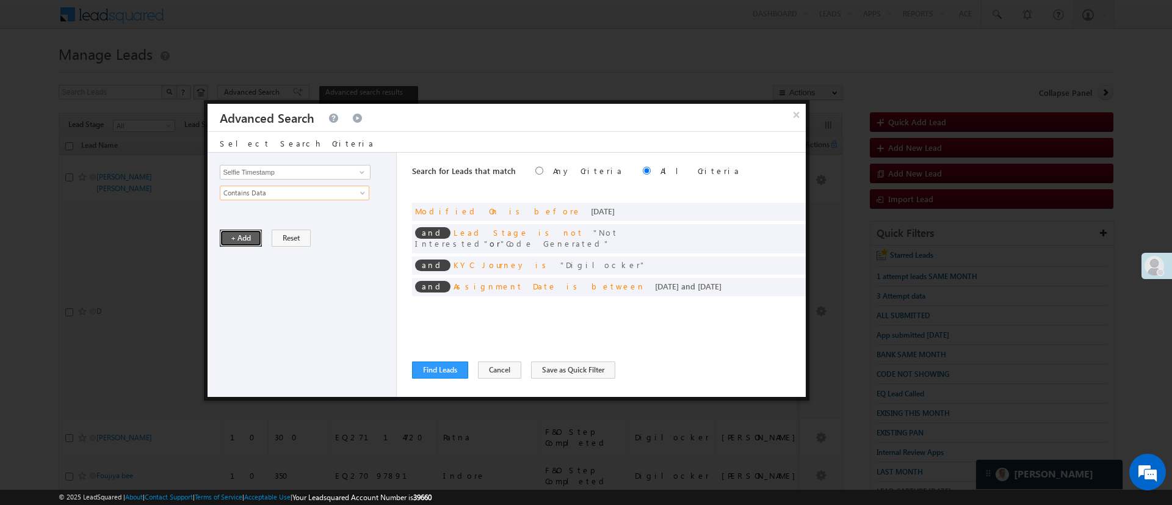
click at [233, 230] on button "+ Add" at bounding box center [241, 238] width 42 height 17
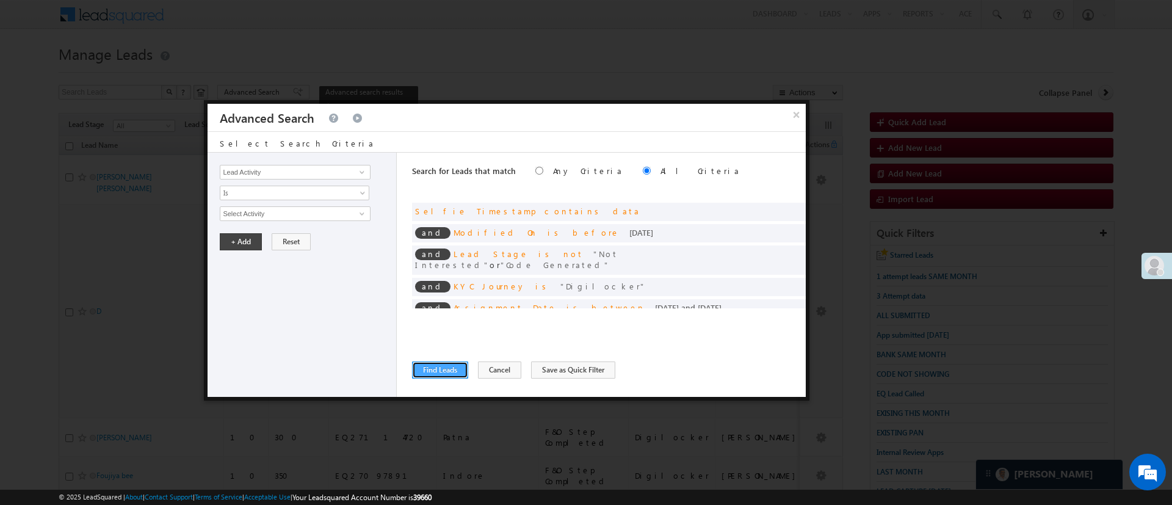
click at [448, 369] on button "Find Leads" at bounding box center [440, 369] width 56 height 17
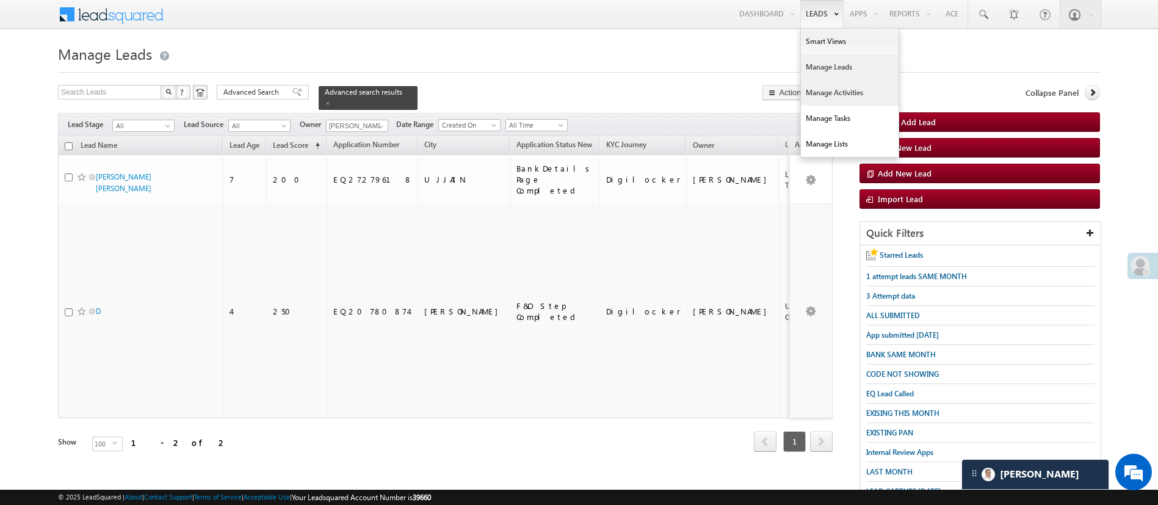
click at [850, 103] on link "Manage Activities" at bounding box center [850, 93] width 98 height 26
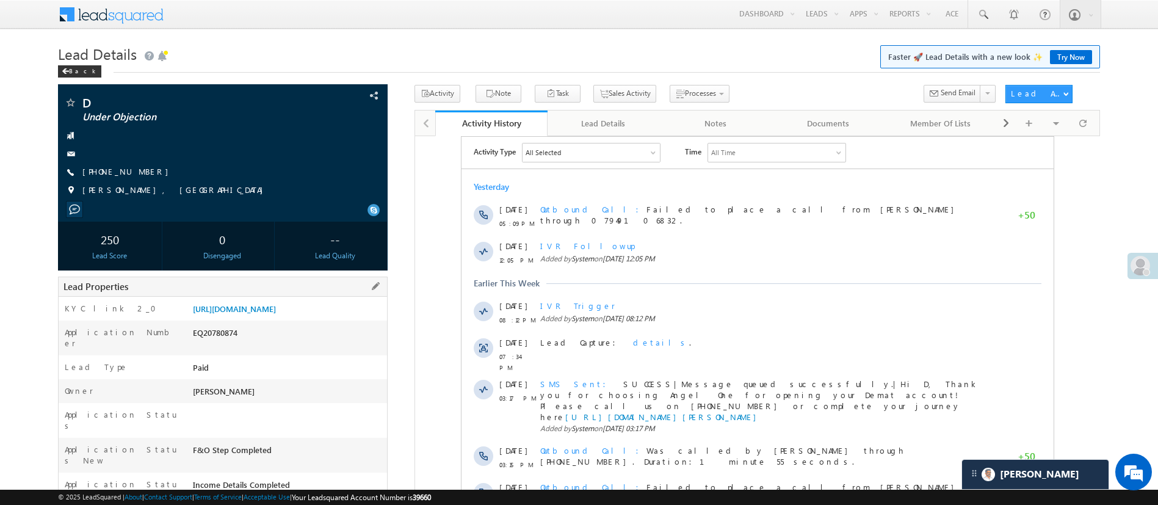
click at [326, 320] on div "[URL][DOMAIN_NAME]" at bounding box center [288, 311] width 197 height 17
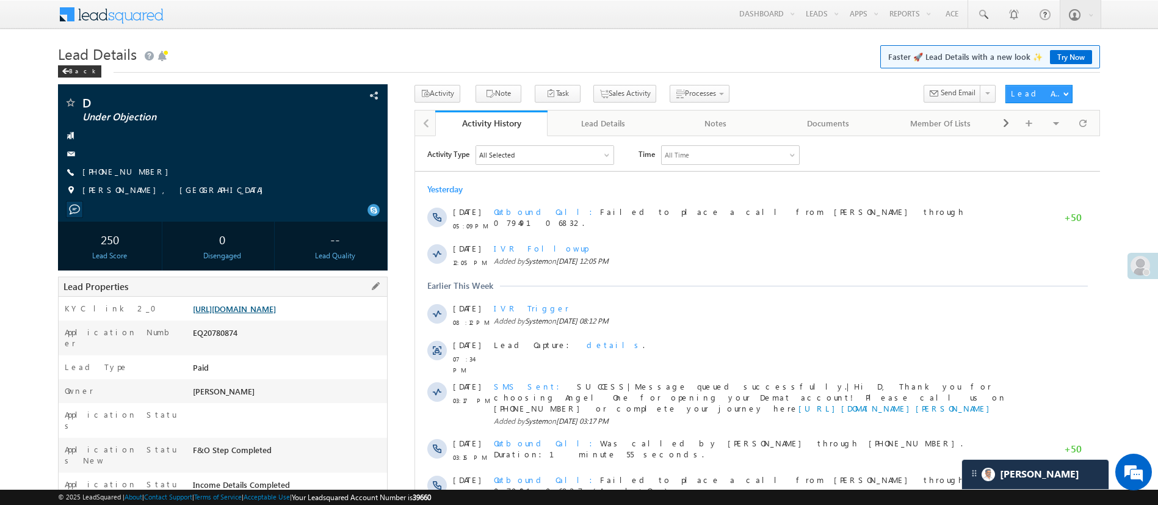
click at [276, 314] on link "[URL][DOMAIN_NAME]" at bounding box center [234, 308] width 83 height 10
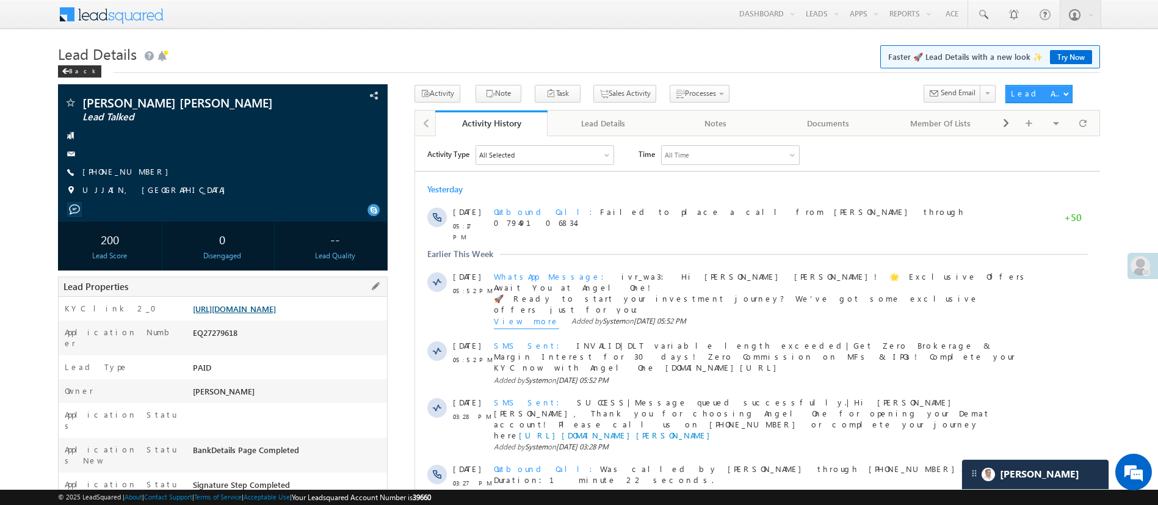
click at [276, 314] on link "[URL][DOMAIN_NAME]" at bounding box center [234, 308] width 83 height 10
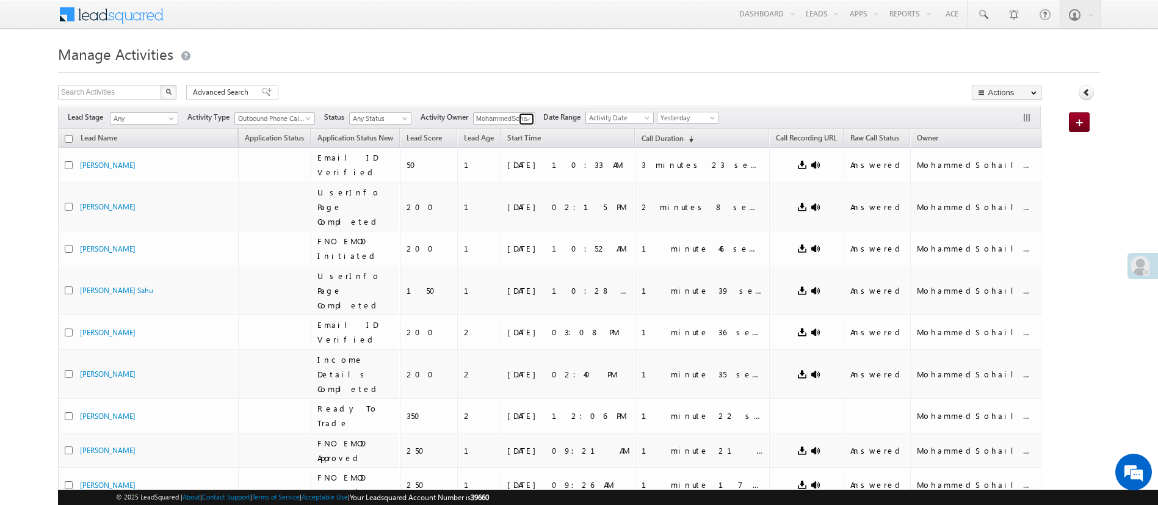
click at [533, 120] on span at bounding box center [528, 119] width 10 height 10
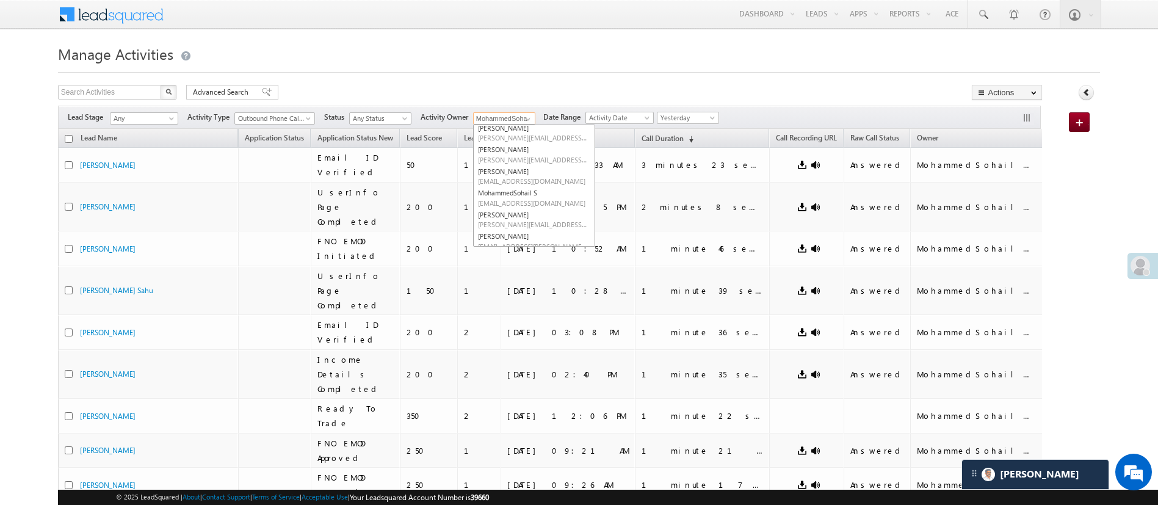
scroll to position [176, 0]
click at [544, 190] on link "NIRAj SURYAWANSHI NIRAJ.SURYAWANSHI@angelbroking.com" at bounding box center [534, 192] width 122 height 23
type input "NIRAj SURYAWANSHI"
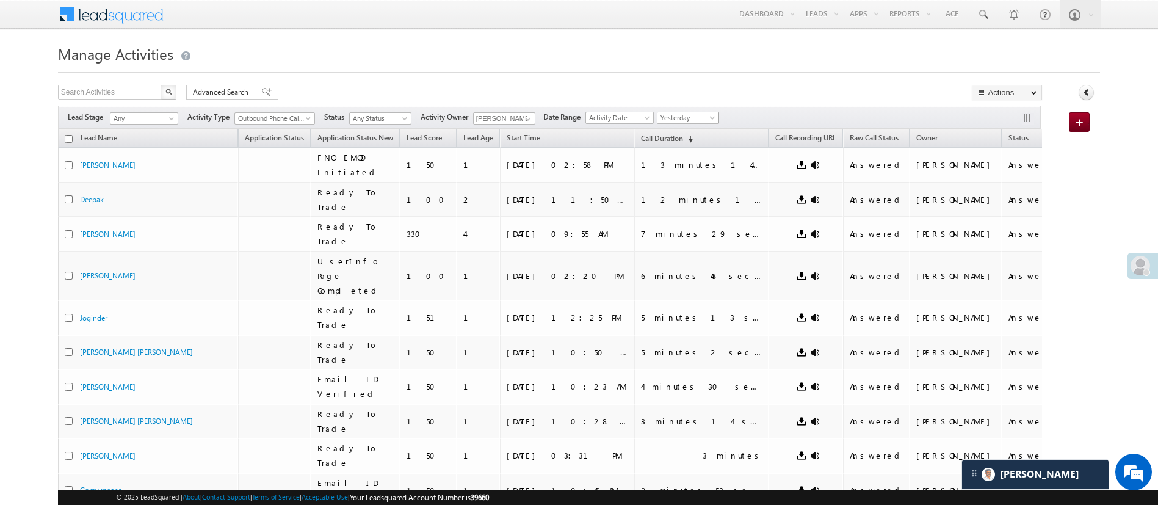
click at [714, 117] on span at bounding box center [714, 120] width 10 height 10
click at [687, 167] on link "Today" at bounding box center [693, 169] width 62 height 11
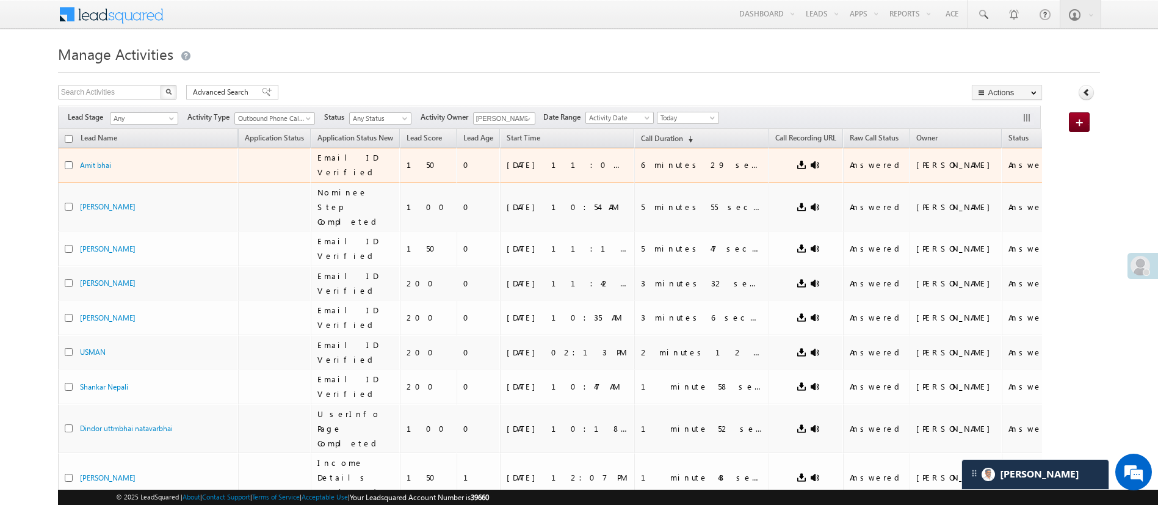
scroll to position [0, 0]
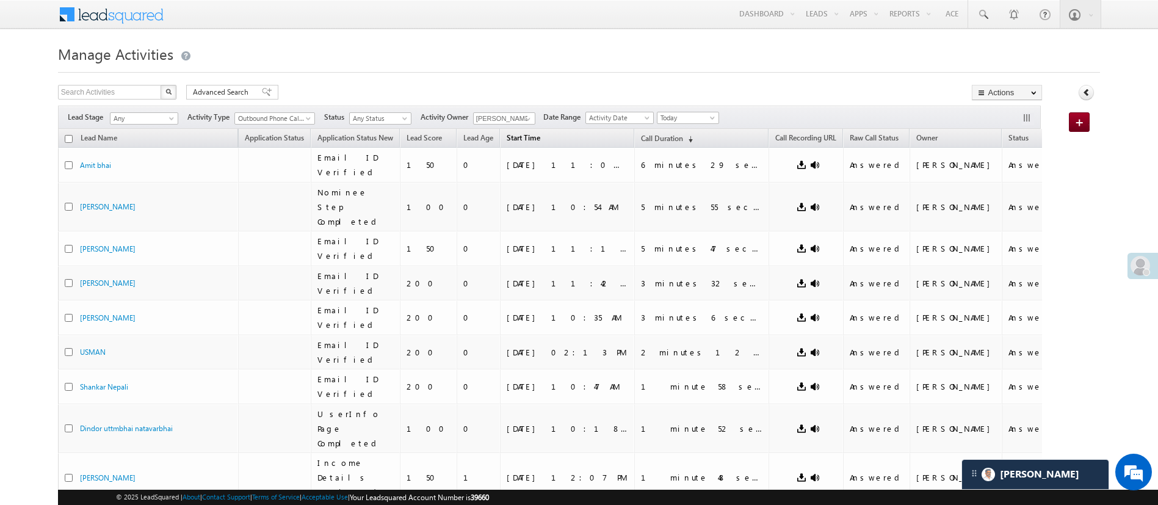
click at [540, 136] on span "Start Time" at bounding box center [524, 137] width 34 height 9
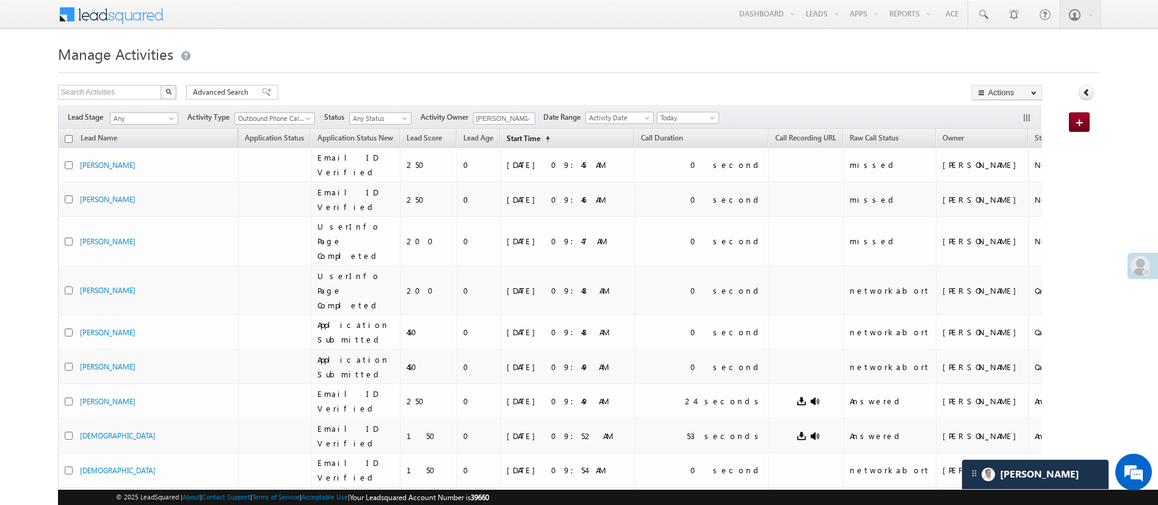
click at [540, 137] on span "Start Time" at bounding box center [524, 138] width 34 height 9
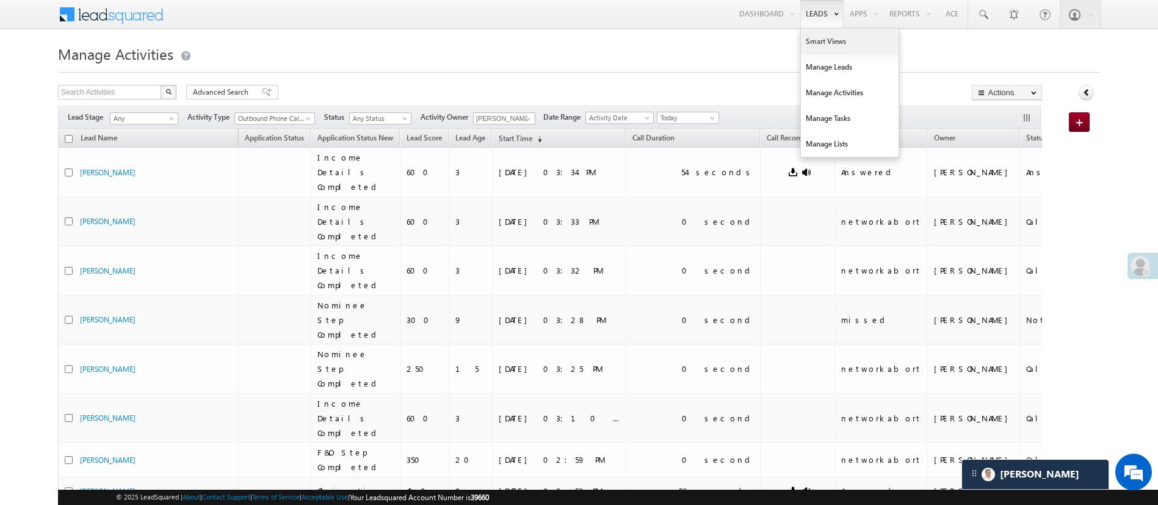
click at [830, 38] on link "Smart Views" at bounding box center [850, 42] width 98 height 26
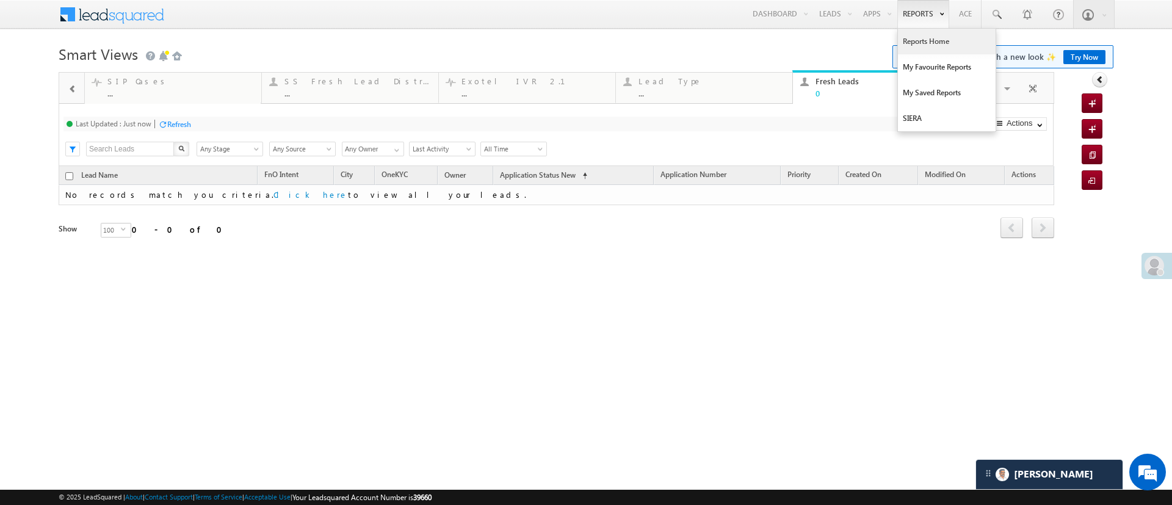
click at [916, 39] on link "Reports Home" at bounding box center [947, 42] width 98 height 26
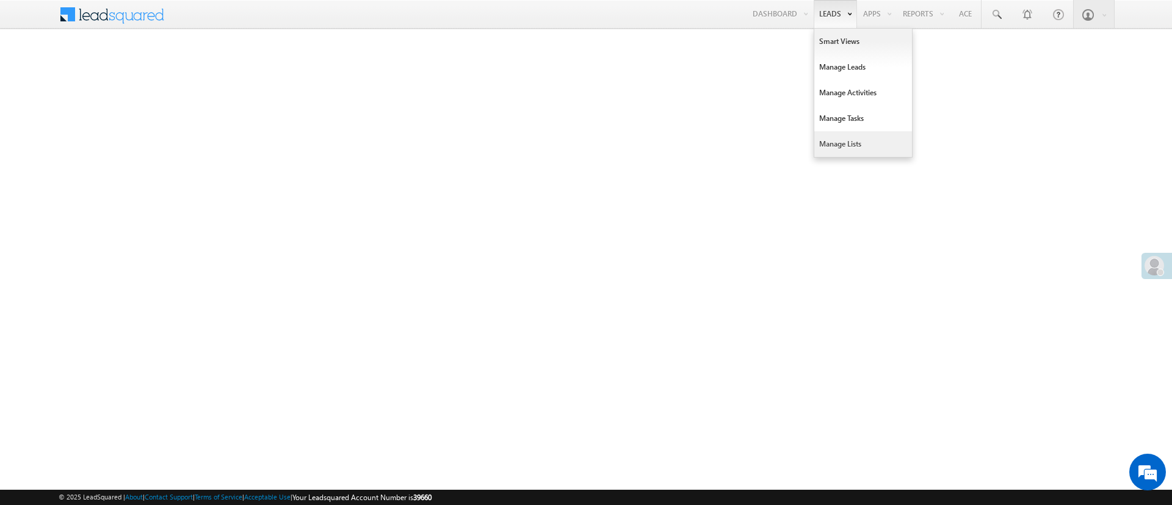
click at [850, 132] on link "Manage Lists" at bounding box center [863, 144] width 98 height 26
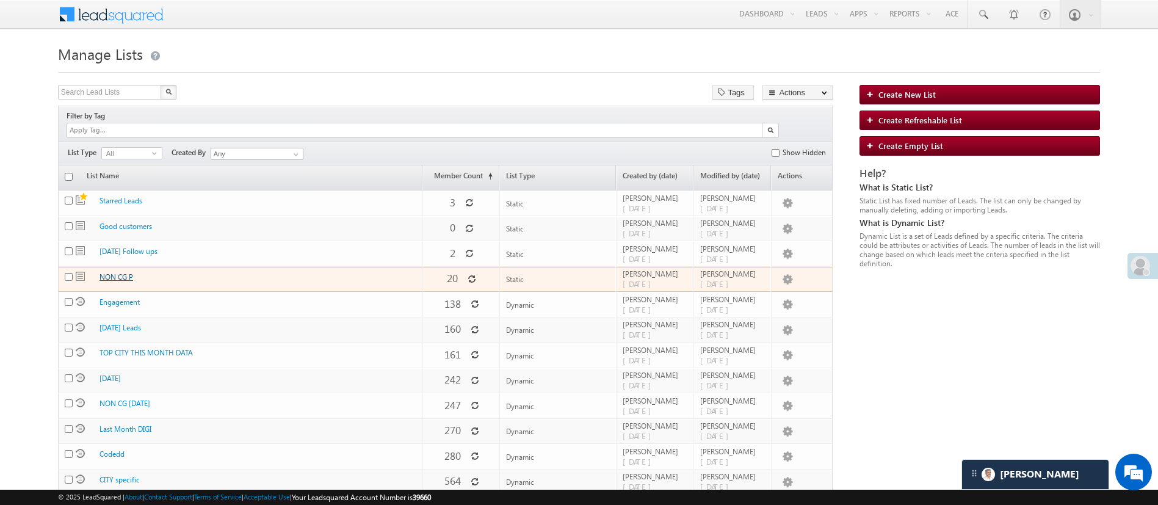
click at [124, 272] on link "NON CG P" at bounding box center [117, 276] width 34 height 9
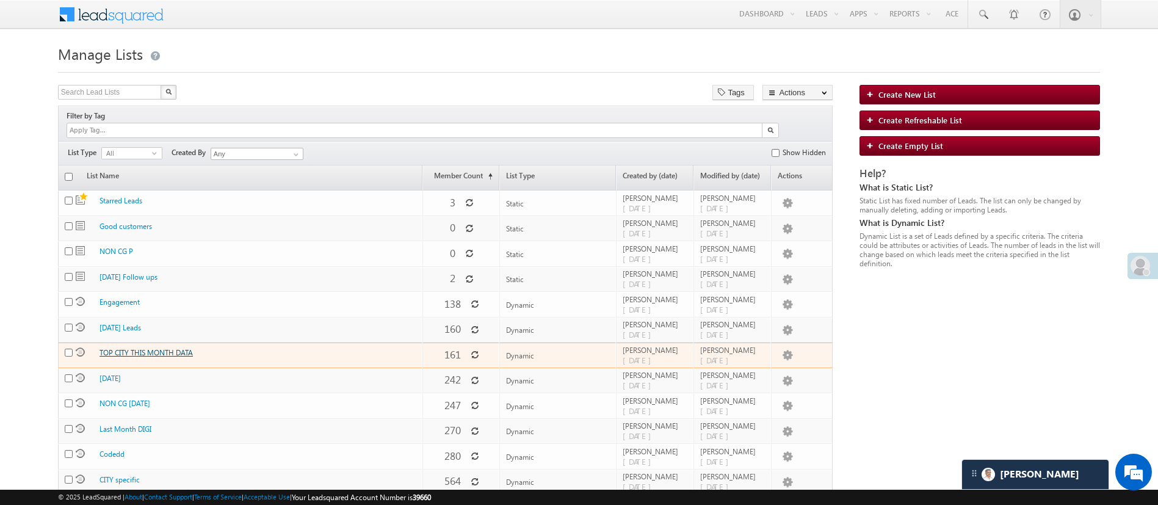
click at [147, 348] on link "TOP CITY THIS MONTH DATA" at bounding box center [146, 352] width 93 height 9
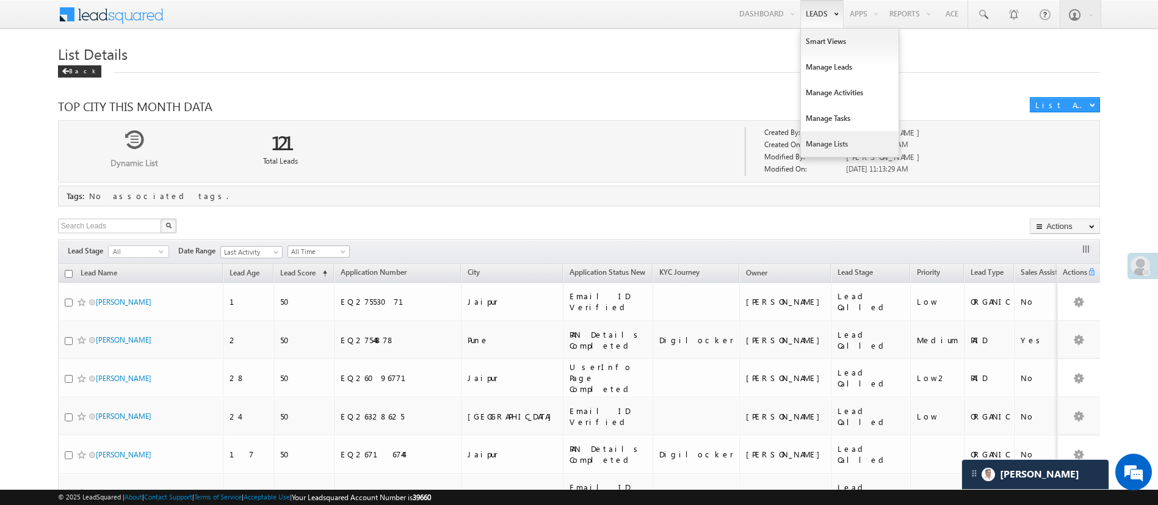
click at [838, 139] on link "Manage Lists" at bounding box center [850, 144] width 98 height 26
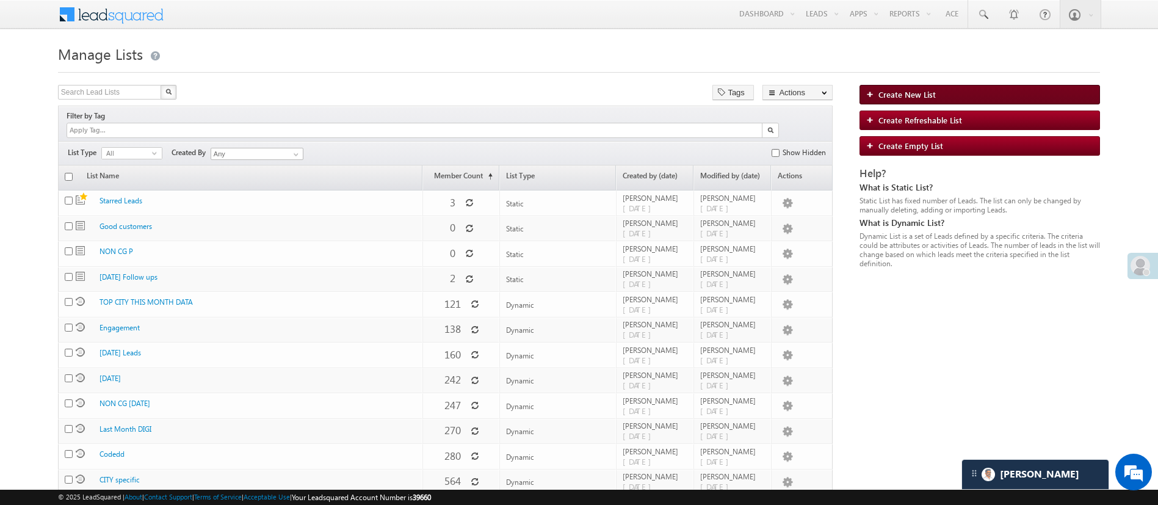
click at [917, 90] on span "Create New List" at bounding box center [907, 94] width 57 height 10
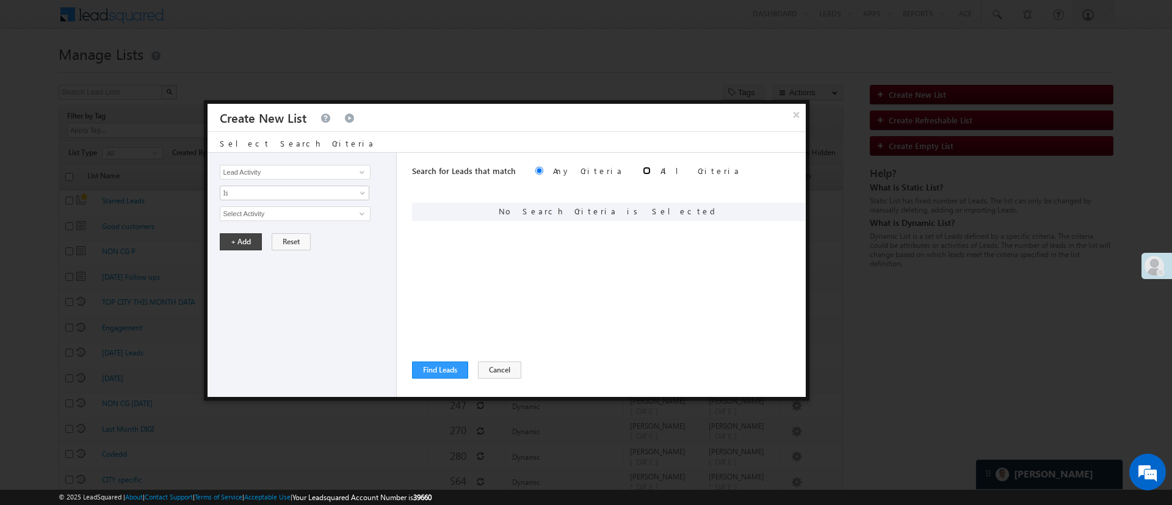
click at [643, 171] on input "radio" at bounding box center [647, 171] width 8 height 8
radio input "true"
click at [357, 175] on span at bounding box center [362, 172] width 10 height 10
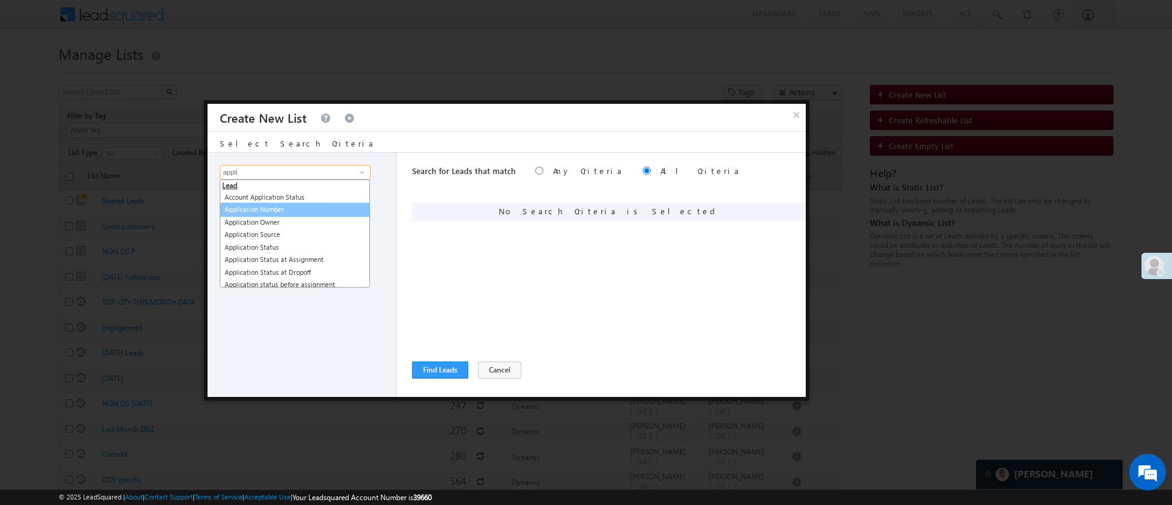
click at [300, 209] on link "Application Number" at bounding box center [295, 210] width 150 height 14
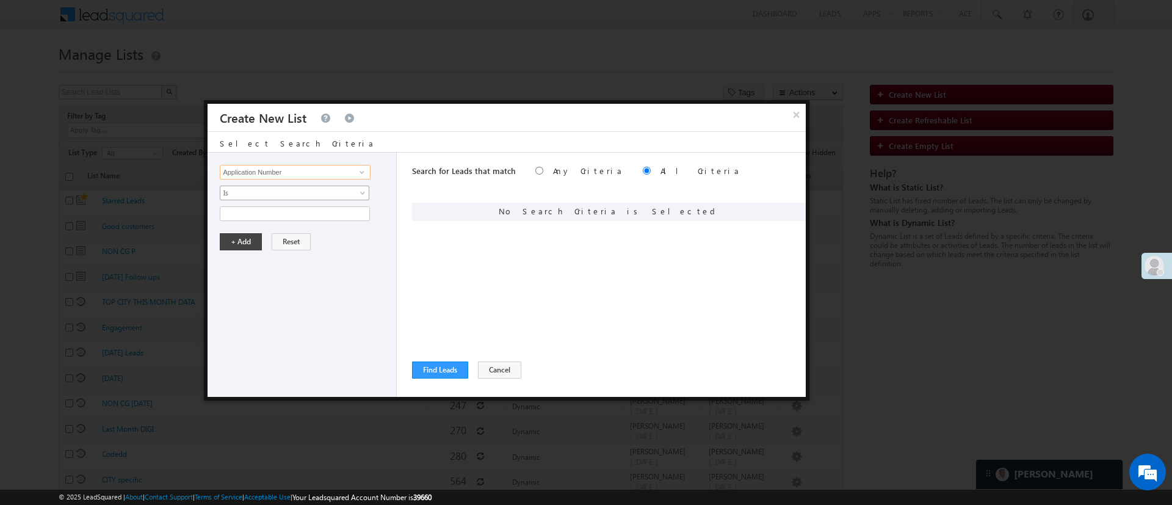
type input "Application Number"
click at [302, 193] on span "Is" at bounding box center [286, 192] width 132 height 11
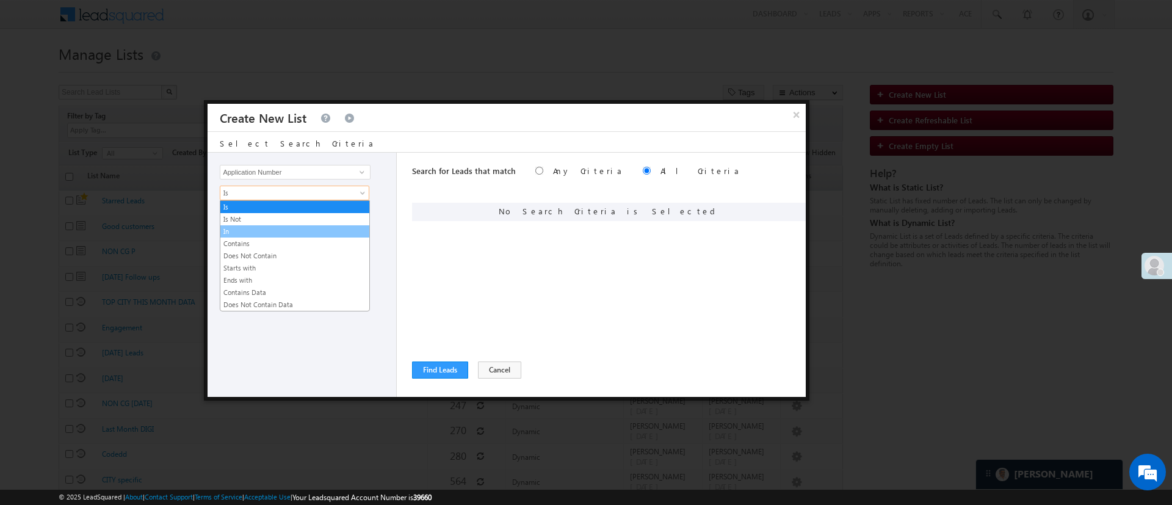
click at [278, 226] on link "In" at bounding box center [294, 231] width 149 height 11
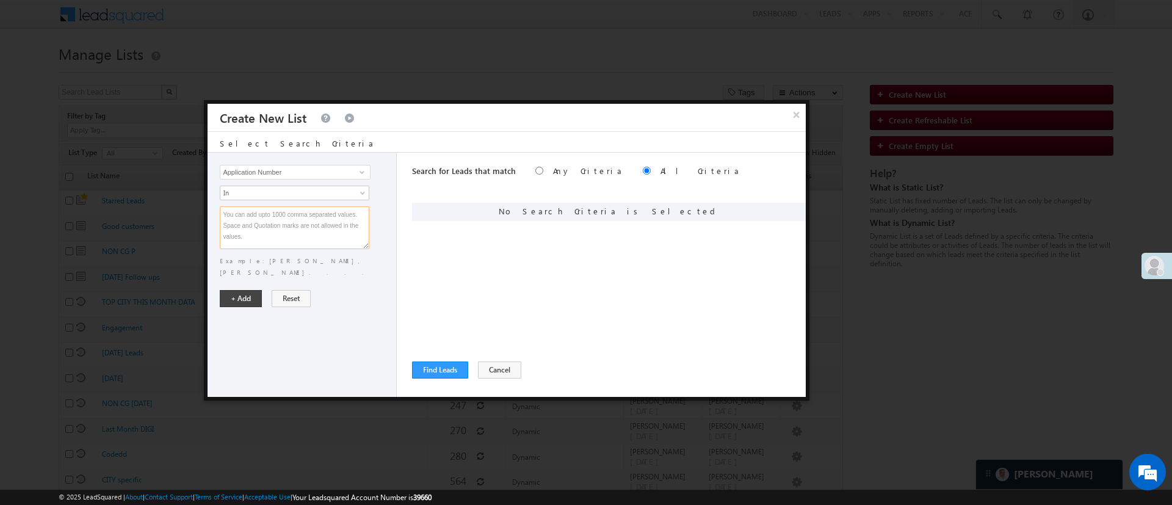
click at [278, 225] on textarea at bounding box center [295, 227] width 150 height 43
paste textarea "EQ27312785 EQ27194407 EQ27329352 EQ27278673 EQ27230779 EQ27298689 EQ12839772 EQ…"
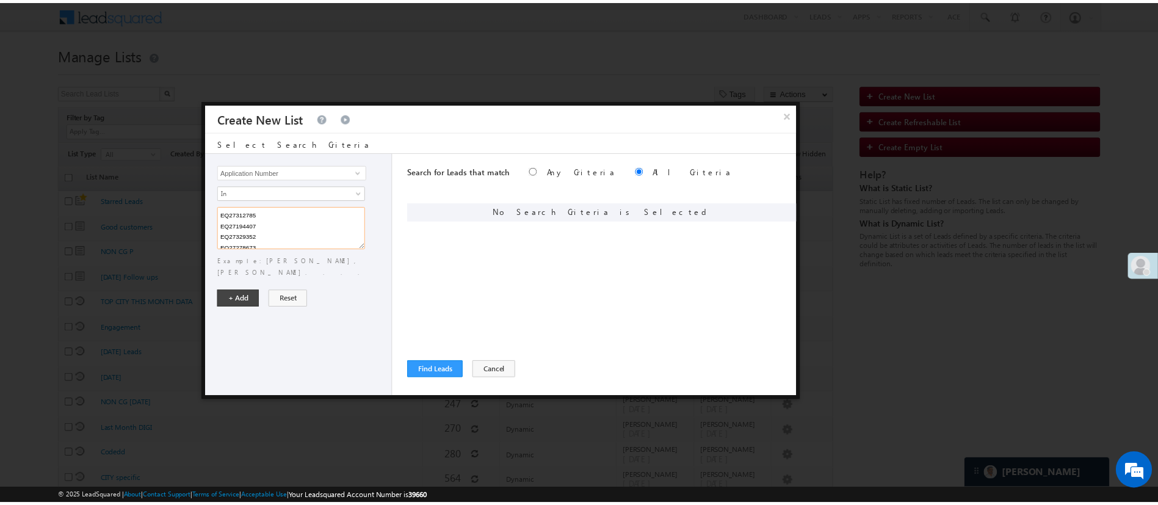
scroll to position [91, 0]
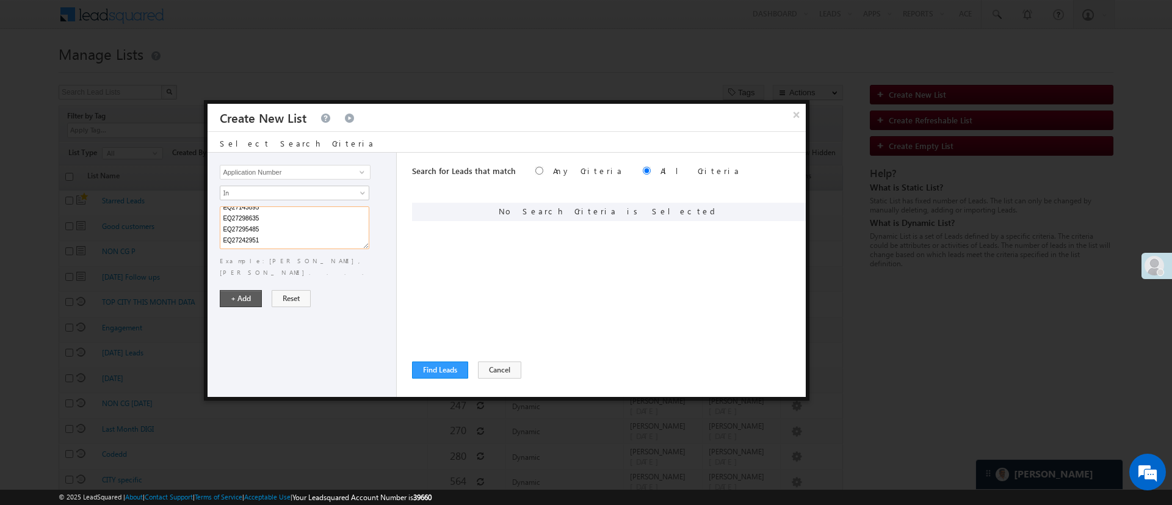
type textarea "EQ27312785 EQ27194407 EQ27329352 EQ27278673 EQ27230779 EQ27298689 EQ12839772 EQ…"
click at [244, 290] on button "+ Add" at bounding box center [241, 298] width 42 height 17
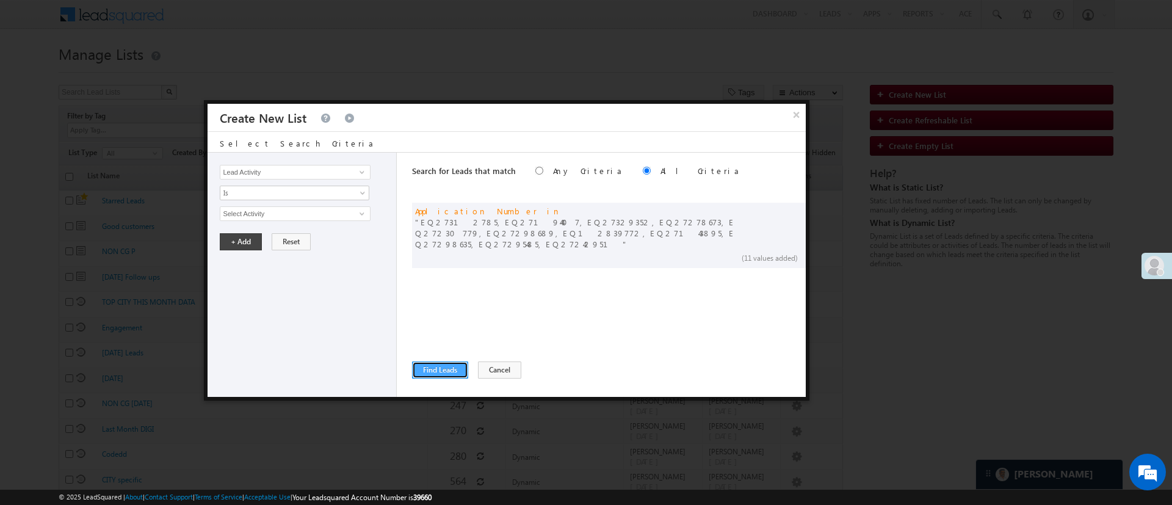
click at [462, 368] on button "Find Leads" at bounding box center [440, 369] width 56 height 17
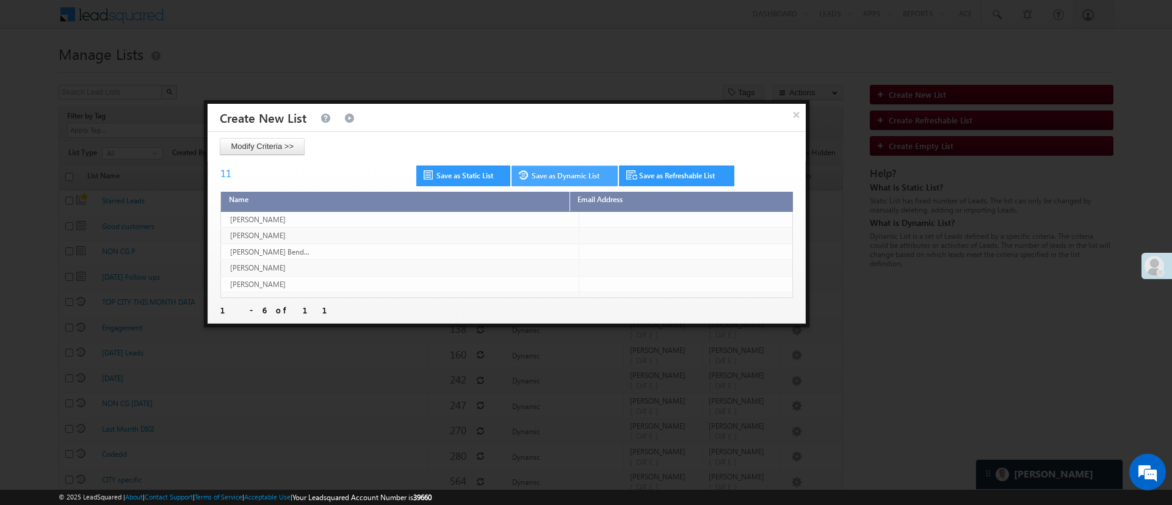
click at [581, 178] on link "Save as Dynamic List" at bounding box center [565, 175] width 106 height 21
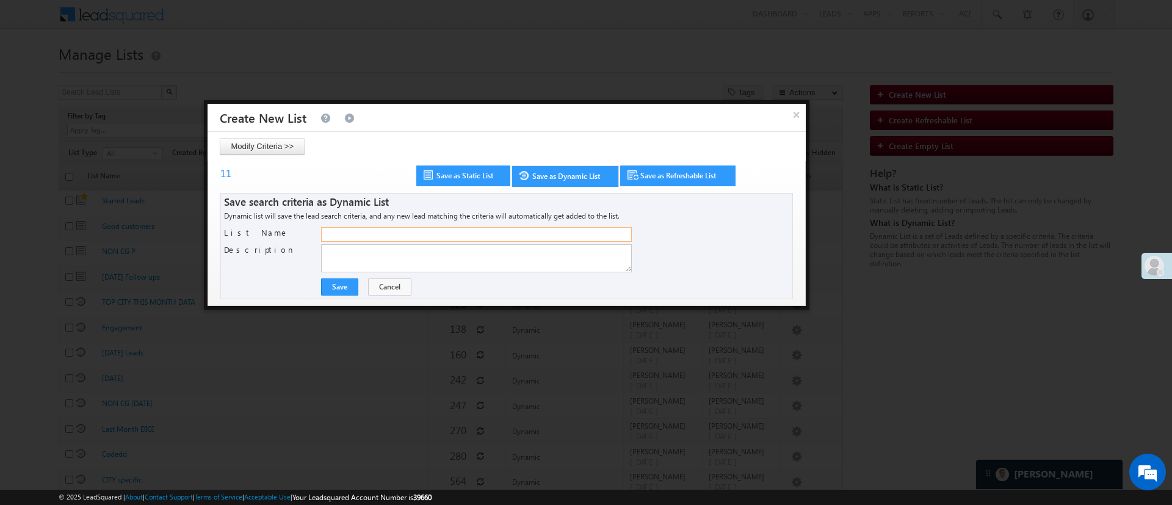
click at [481, 236] on input "List Name" at bounding box center [476, 234] width 311 height 15
type input "niraj Lead"
click at [340, 280] on button "Save" at bounding box center [339, 286] width 37 height 17
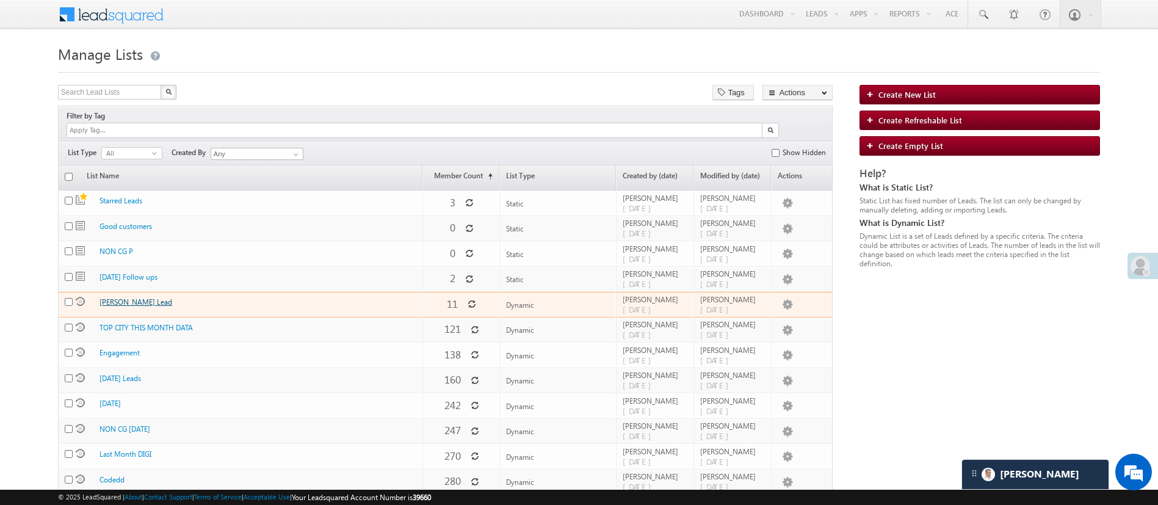
click at [126, 297] on link "[PERSON_NAME] Lead" at bounding box center [136, 301] width 73 height 9
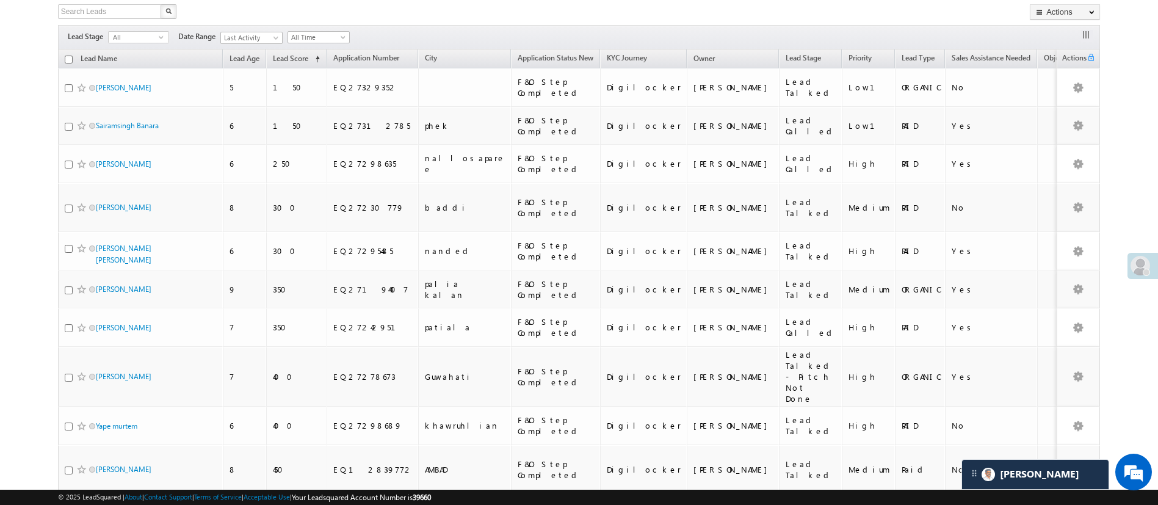
scroll to position [213, 0]
click at [68, 60] on input "checkbox" at bounding box center [69, 61] width 8 height 8
checkbox input "true"
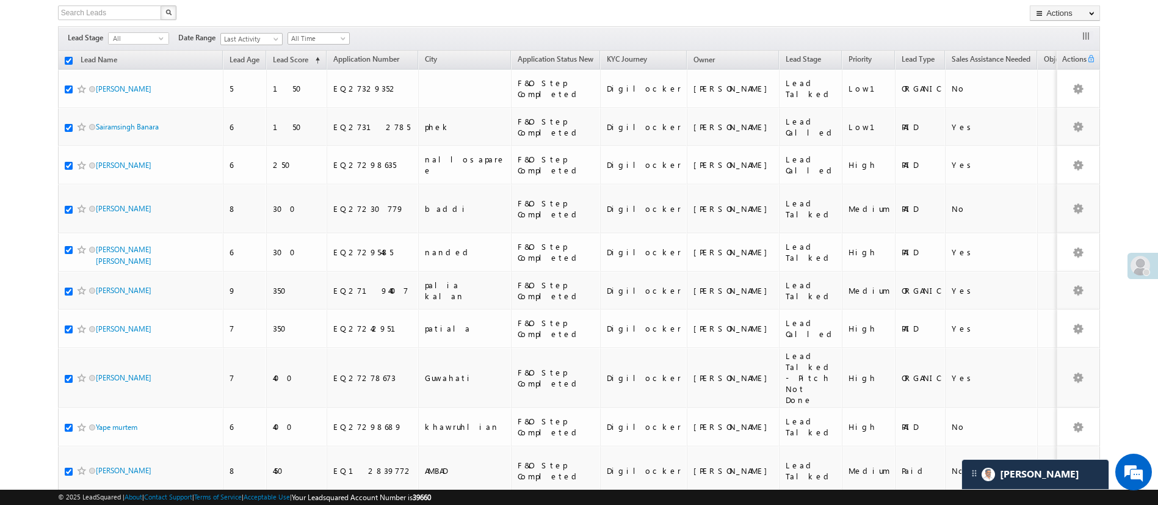
checkbox input "true"
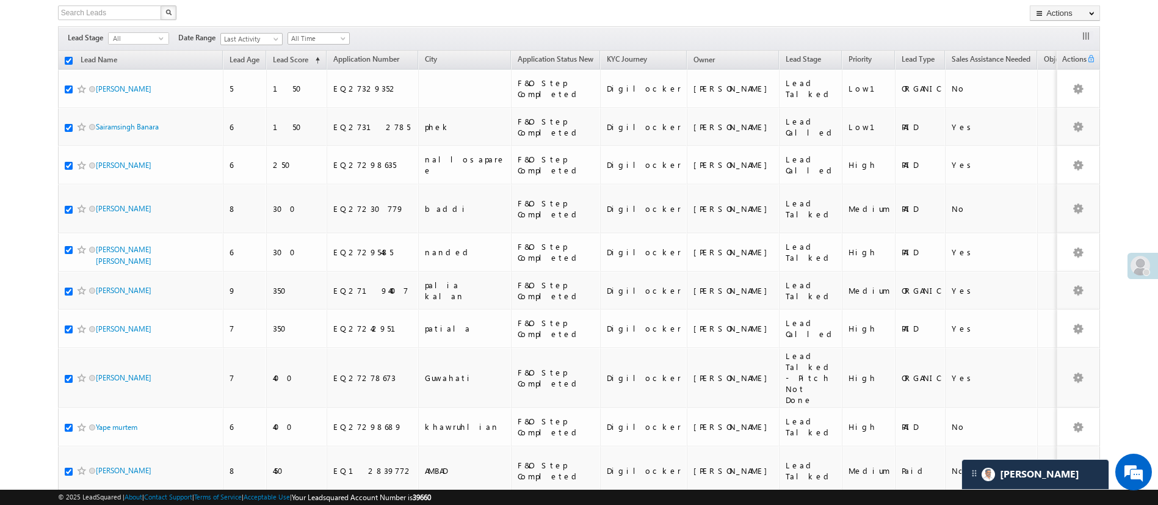
checkbox input "true"
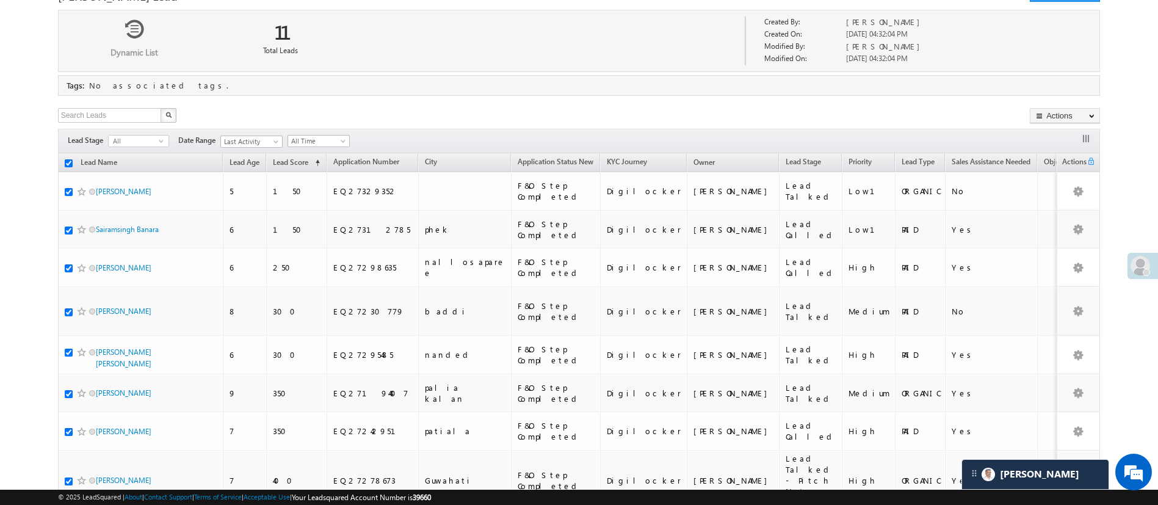
scroll to position [103, 0]
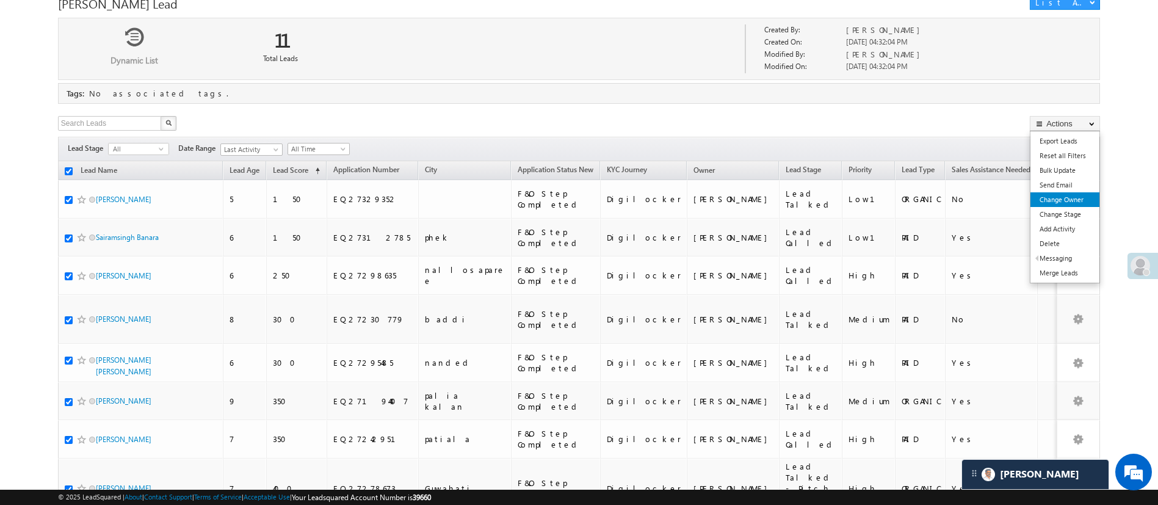
click at [1076, 200] on link "Change Owner" at bounding box center [1065, 199] width 69 height 15
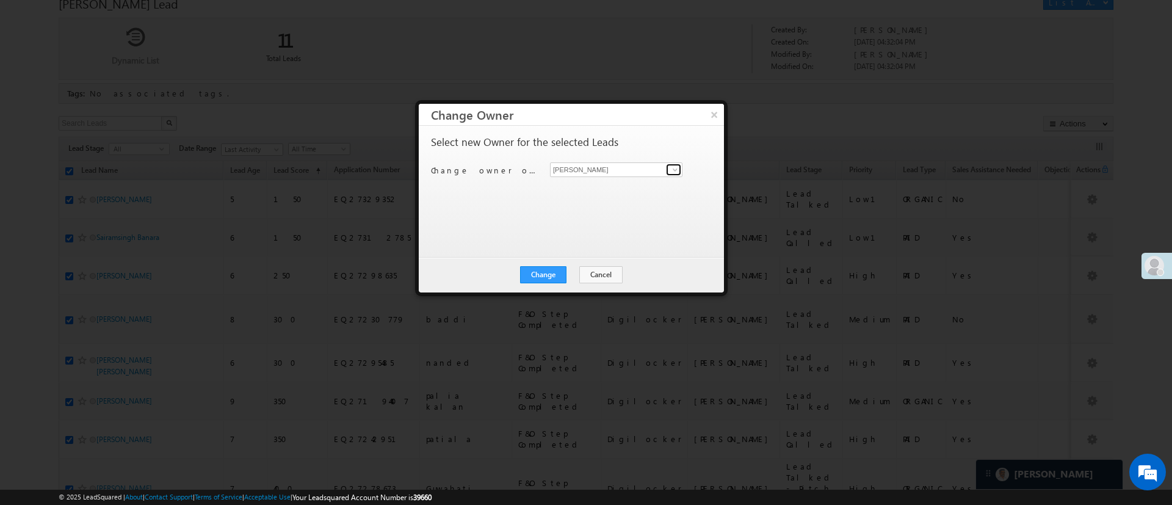
click at [676, 168] on span at bounding box center [675, 170] width 10 height 10
click at [630, 181] on link "NIRAj SURYAWANSHI NIRAJ.SURYAWANSHI@angelbroking.com" at bounding box center [616, 188] width 132 height 23
type input "[PERSON_NAME]"
click at [550, 270] on button "Change" at bounding box center [543, 274] width 46 height 17
click at [574, 277] on button "Close" at bounding box center [573, 274] width 39 height 17
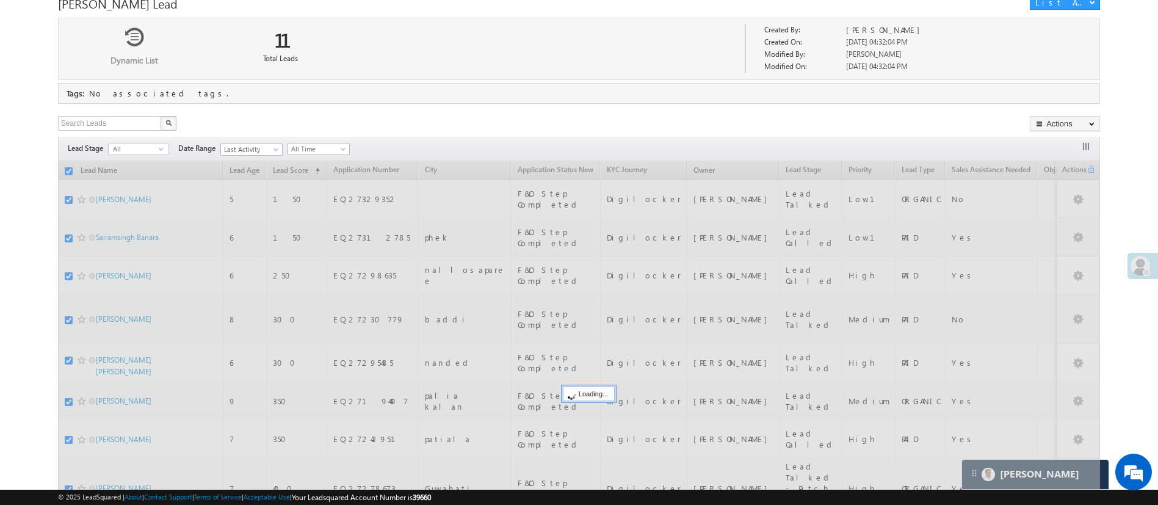
checkbox input "false"
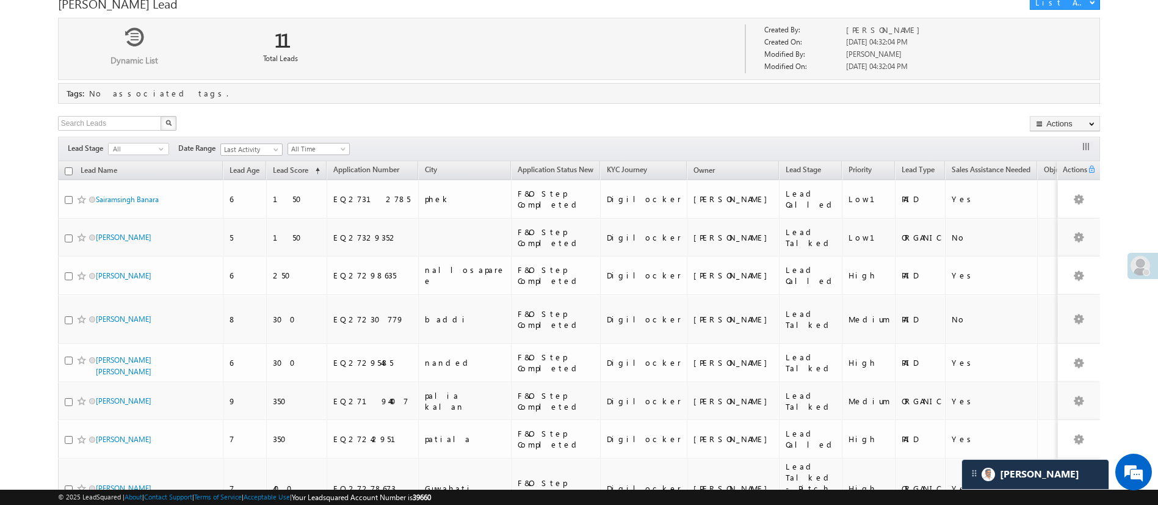
scroll to position [0, 0]
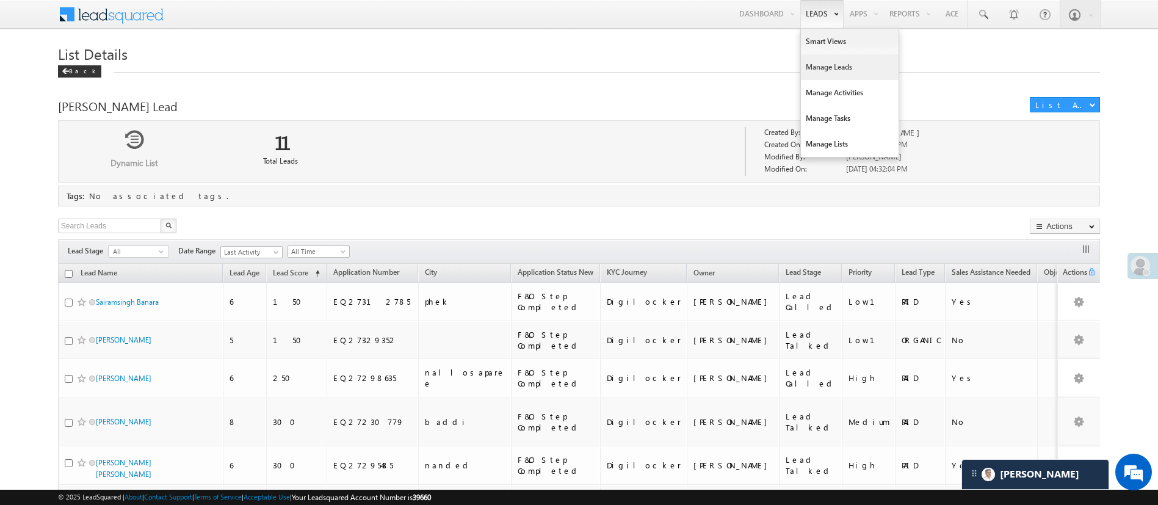
click at [836, 70] on link "Manage Leads" at bounding box center [850, 67] width 98 height 26
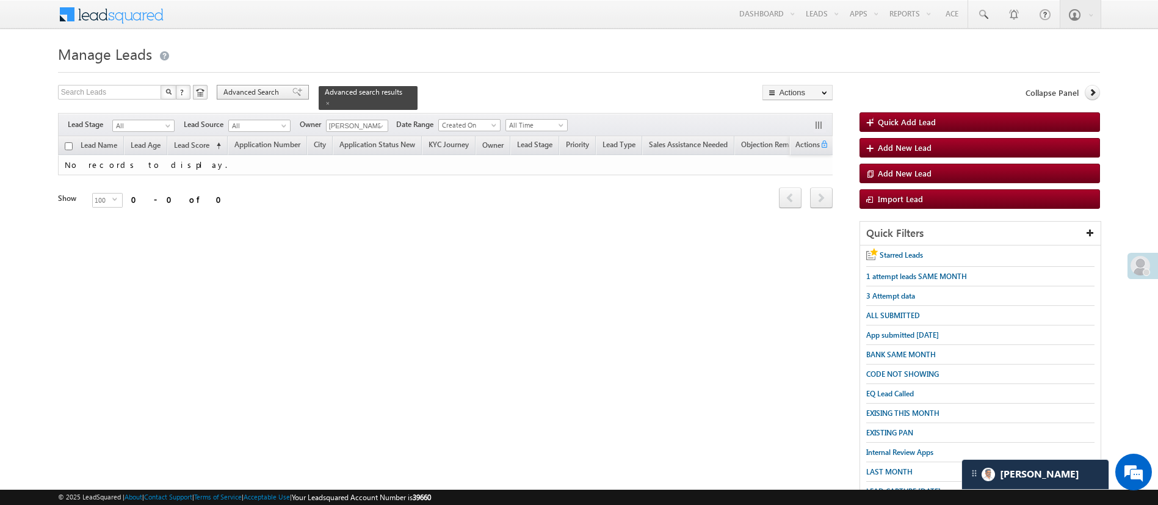
click at [275, 95] on span "Advanced Search" at bounding box center [252, 92] width 59 height 11
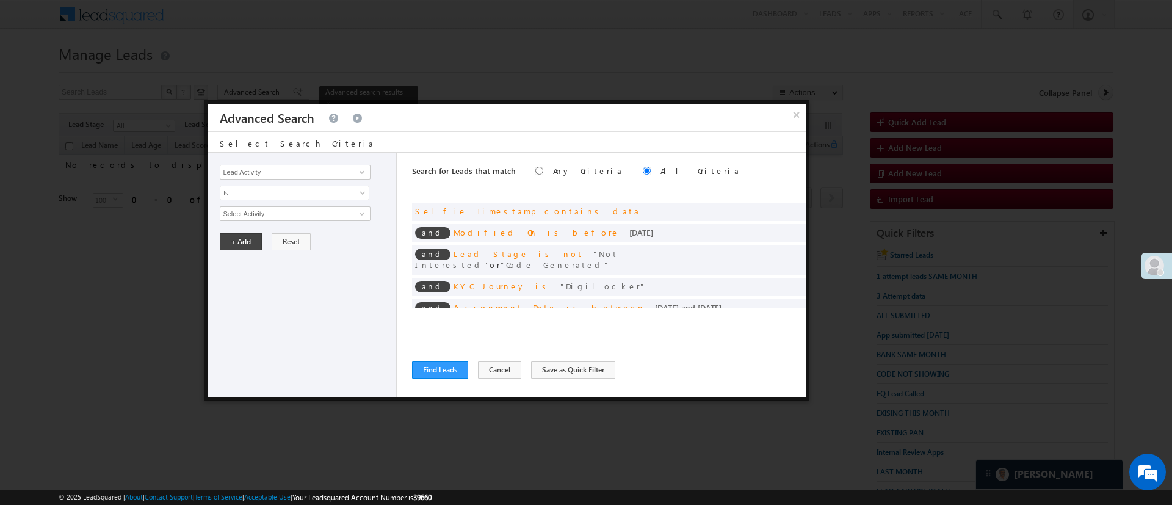
scroll to position [1, 0]
click at [360, 172] on span at bounding box center [362, 172] width 10 height 10
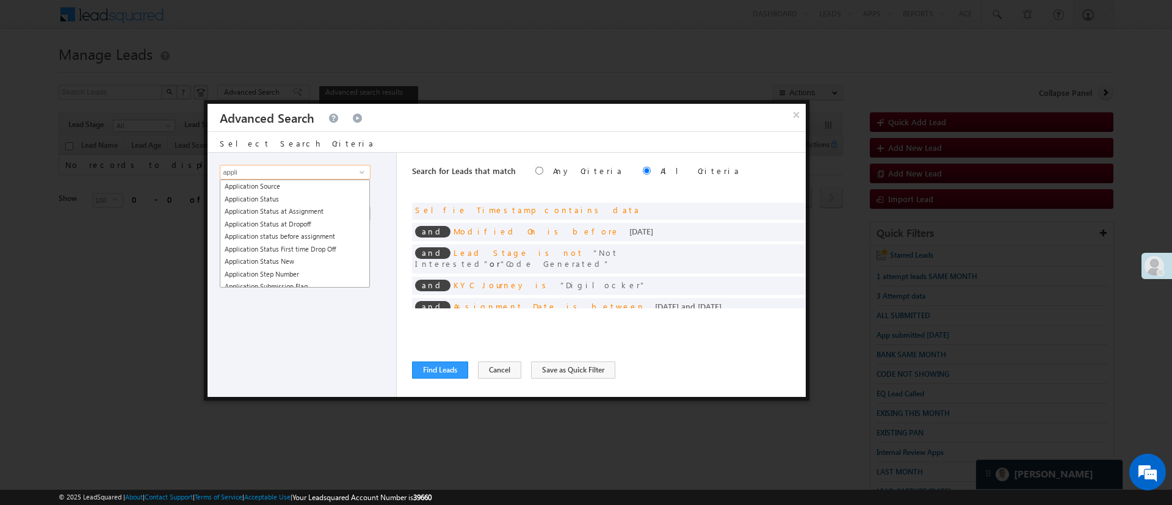
scroll to position [142, 0]
type input "appli"
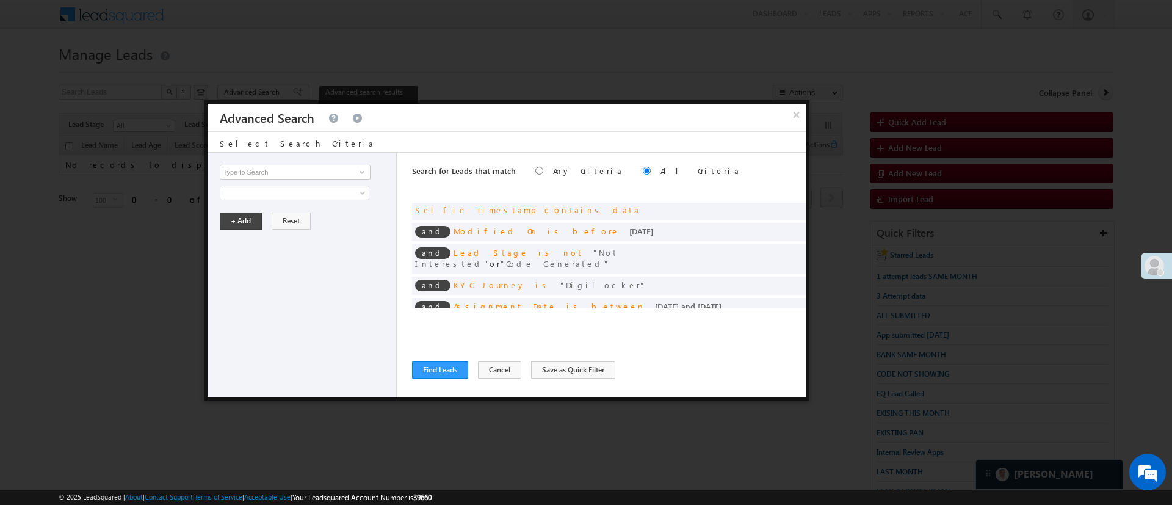
click at [386, 165] on div "Lead Activity Task Sales Group Prospect Id WA Last Message Timestamp 4th Day Di…" at bounding box center [305, 172] width 170 height 15
click at [364, 173] on span at bounding box center [362, 172] width 10 height 10
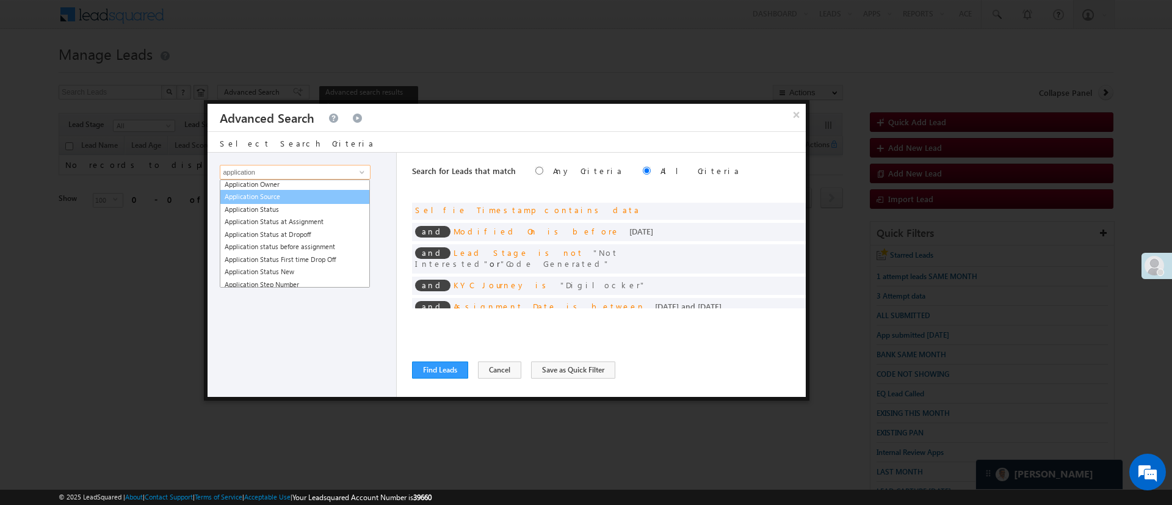
scroll to position [54, 0]
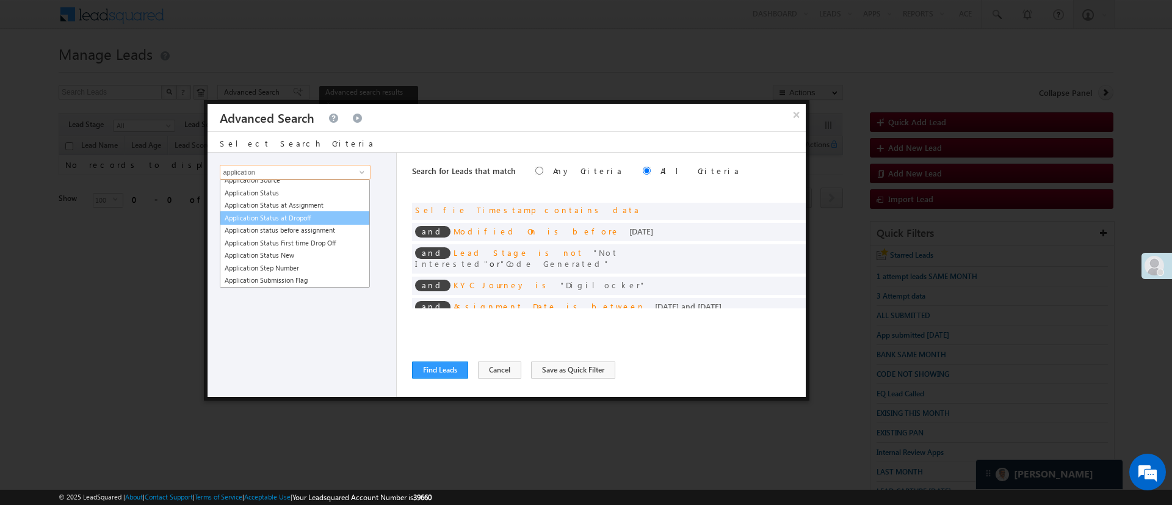
click at [321, 222] on link "Application Status at Dropoff" at bounding box center [295, 218] width 150 height 14
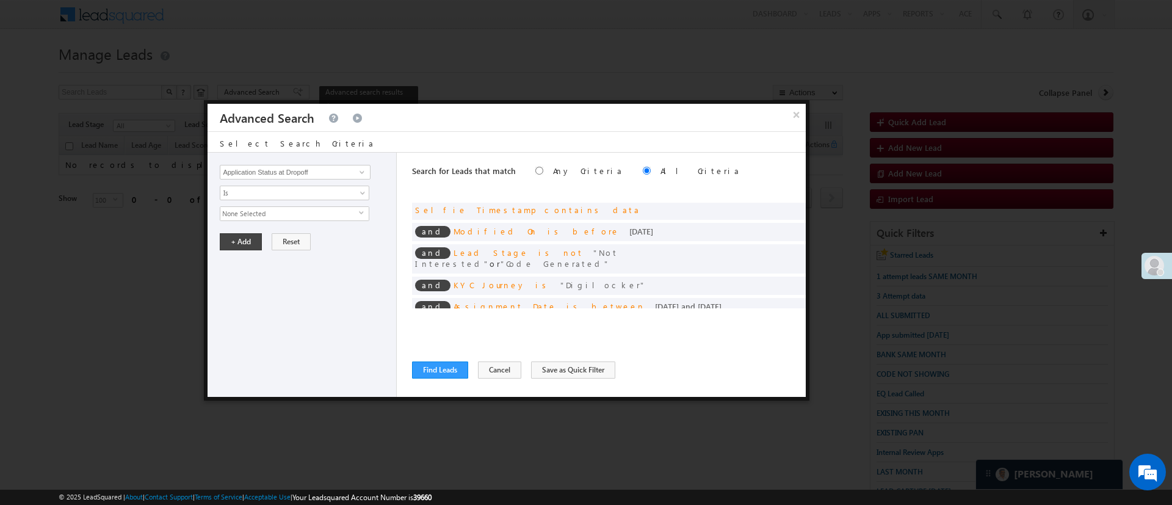
click at [256, 218] on span "None Selected" at bounding box center [289, 213] width 139 height 13
click at [373, 256] on div "Lead Activity Task Sales Group Prospect Id WA Last Message Timestamp 4th Day Di…" at bounding box center [302, 275] width 189 height 244
click at [359, 170] on span at bounding box center [362, 172] width 10 height 10
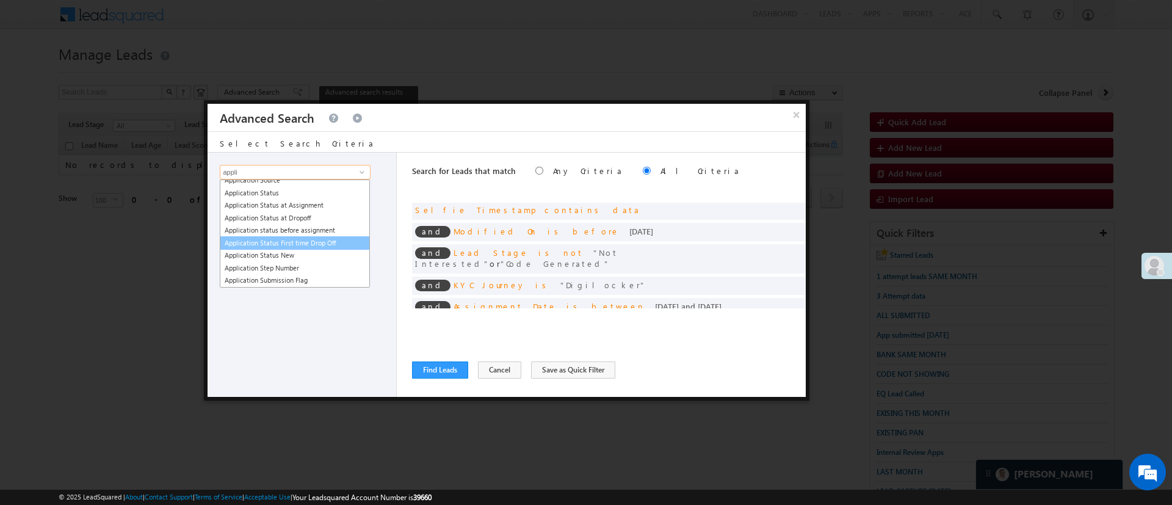
click at [329, 239] on link "Application Status First time Drop Off" at bounding box center [295, 243] width 150 height 14
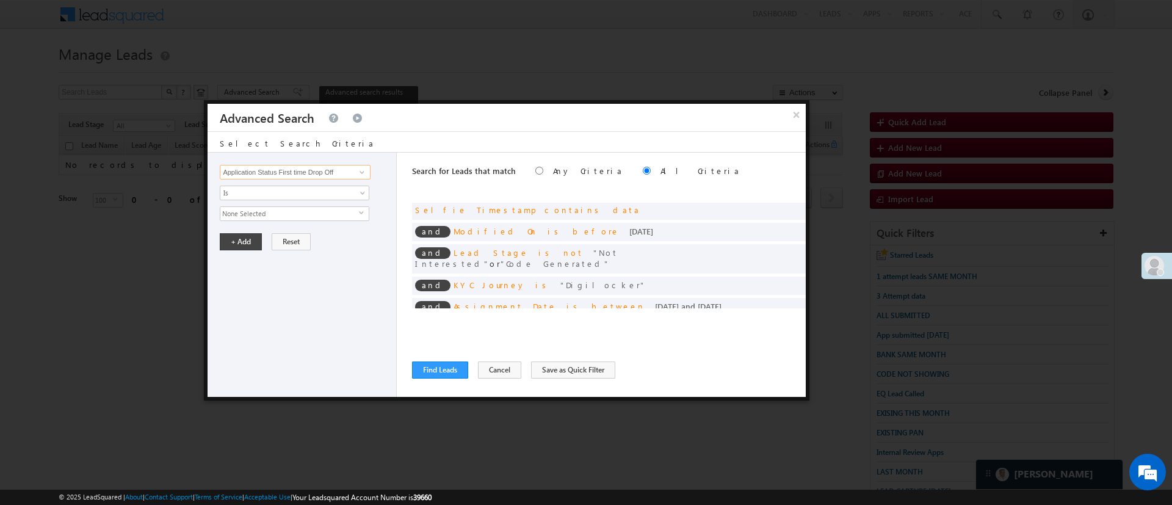
type input "Application Status First time Drop Off"
click at [332, 212] on span "None Selected" at bounding box center [289, 213] width 139 height 13
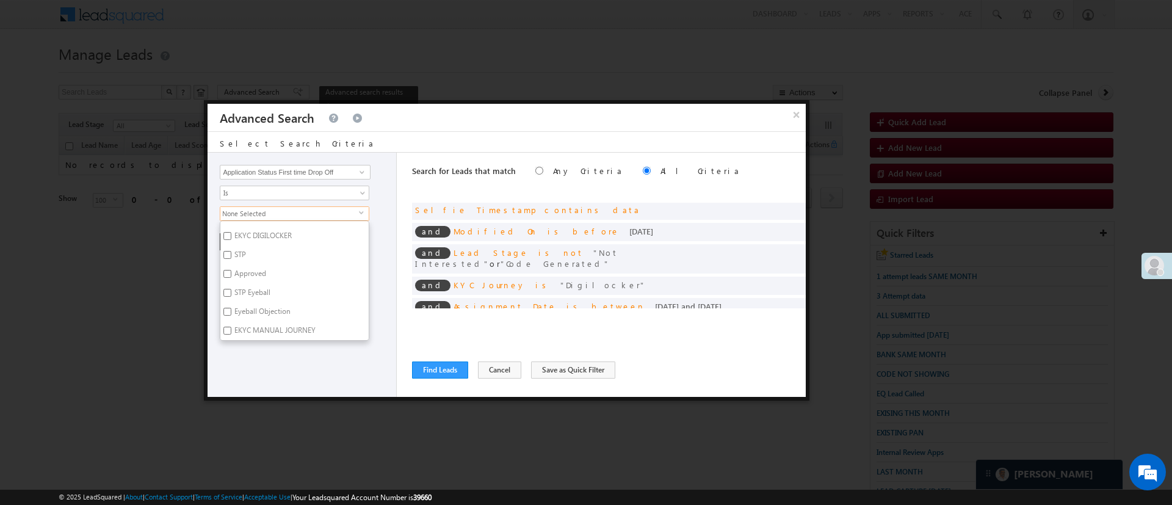
scroll to position [623, 0]
click at [303, 286] on label "Nominee Esign Completed" at bounding box center [275, 285] width 111 height 19
click at [231, 286] on input "Nominee Esign Completed" at bounding box center [227, 284] width 8 height 8
checkbox input "true"
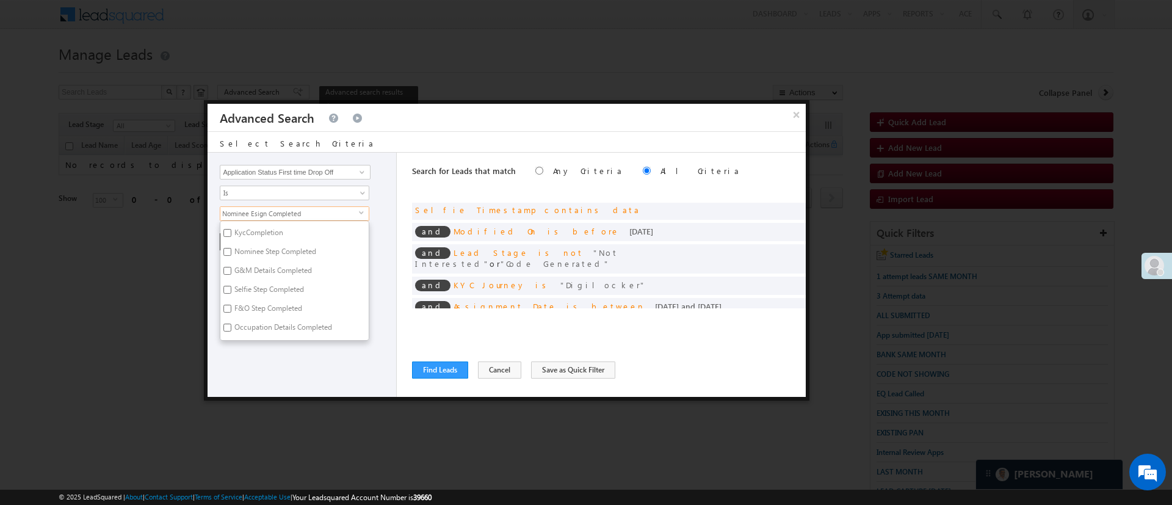
click at [297, 307] on label "F&O Step Completed" at bounding box center [267, 310] width 94 height 19
click at [231, 307] on input "F&O Step Completed" at bounding box center [227, 309] width 8 height 8
checkbox input "true"
click at [297, 293] on label "Selfie Step Completed" at bounding box center [268, 291] width 96 height 19
click at [231, 293] on input "Selfie Step Completed" at bounding box center [227, 290] width 8 height 8
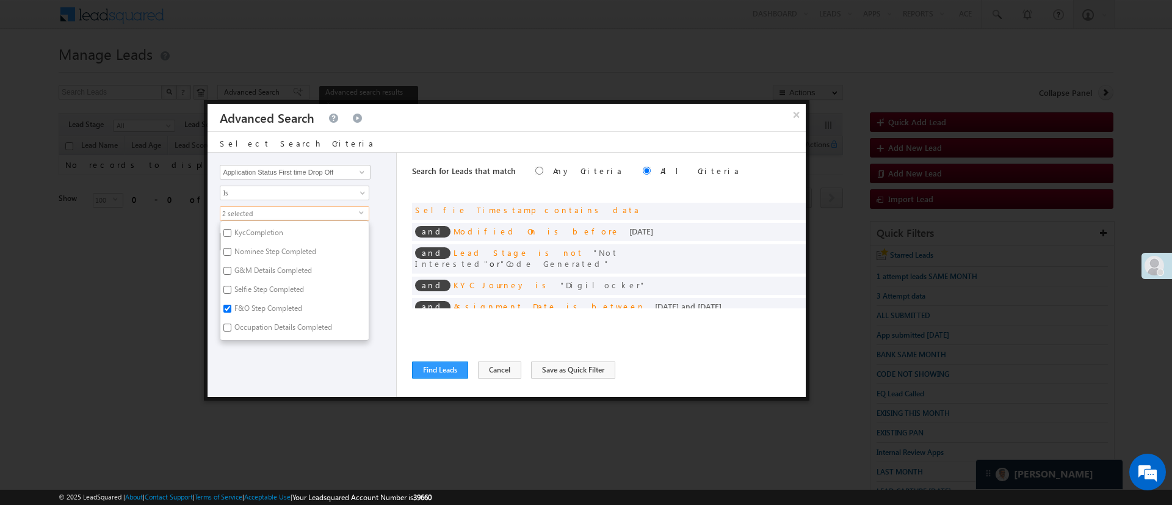
checkbox input "true"
click at [288, 265] on label "G&M Details Completed" at bounding box center [272, 272] width 104 height 19
click at [231, 267] on input "G&M Details Completed" at bounding box center [227, 271] width 8 height 8
checkbox input "true"
click at [295, 245] on label "Nominee Step Completed" at bounding box center [274, 253] width 108 height 19
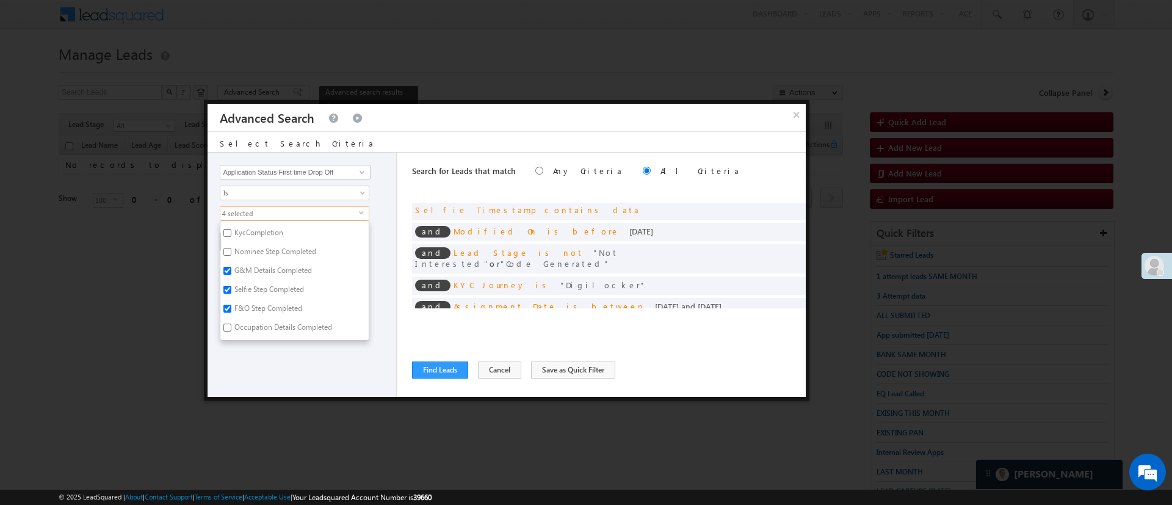
click at [231, 248] on input "Nominee Step Completed" at bounding box center [227, 252] width 8 height 8
checkbox input "true"
click at [301, 225] on label "Occupation Details Completed" at bounding box center [282, 225] width 124 height 19
click at [231, 225] on input "Occupation Details Completed" at bounding box center [227, 224] width 8 height 8
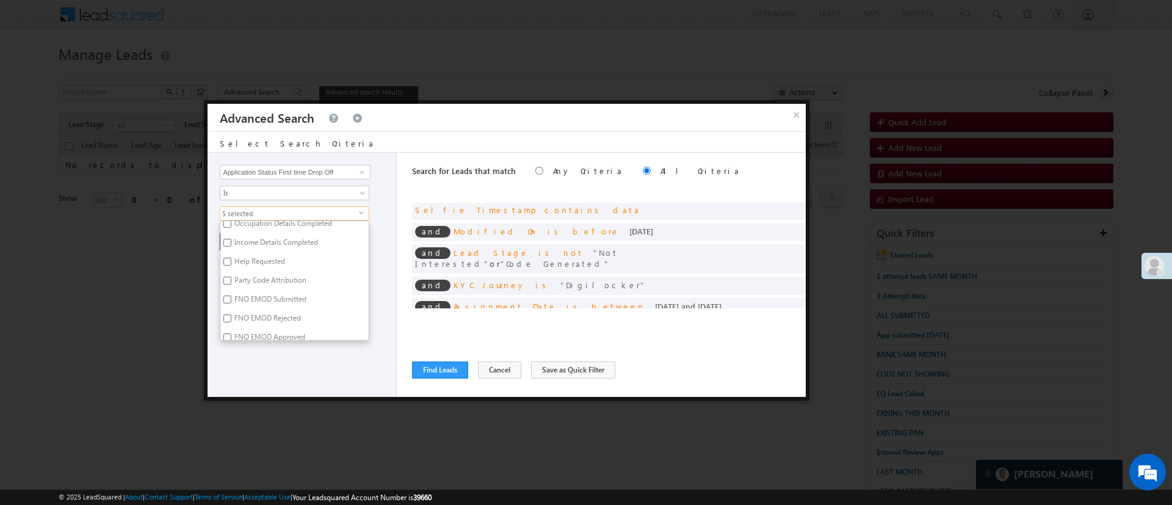
checkbox input "true"
click at [300, 242] on label "Income Details Completed" at bounding box center [275, 245] width 110 height 19
click at [231, 242] on input "Income Details Completed" at bounding box center [227, 244] width 8 height 8
checkbox input "true"
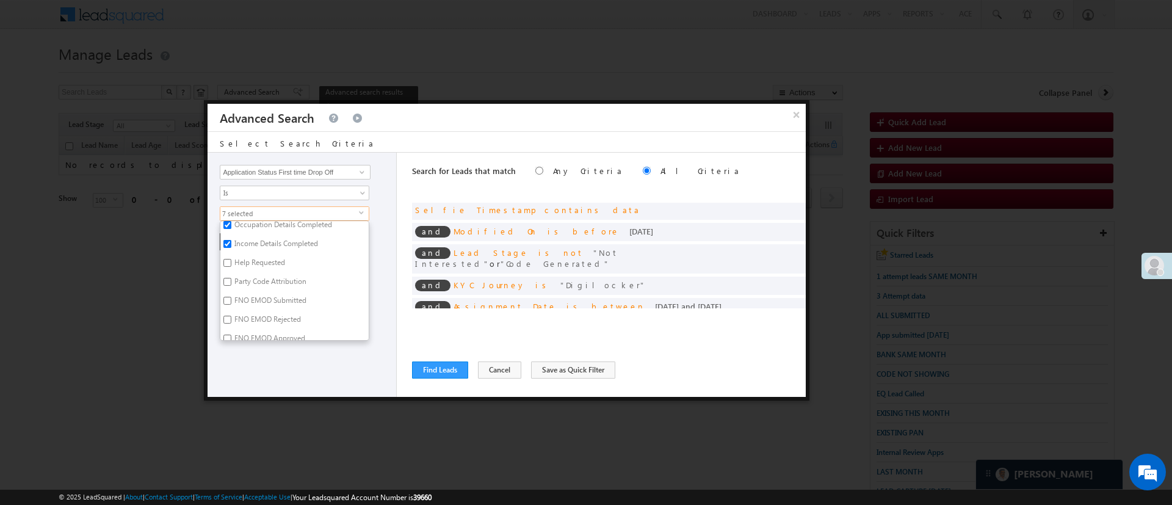
scroll to position [1348, 0]
click at [334, 371] on div "Lead Activity Task Sales Group Prospect Id WA Last Message Timestamp 4th Day Di…" at bounding box center [302, 275] width 189 height 244
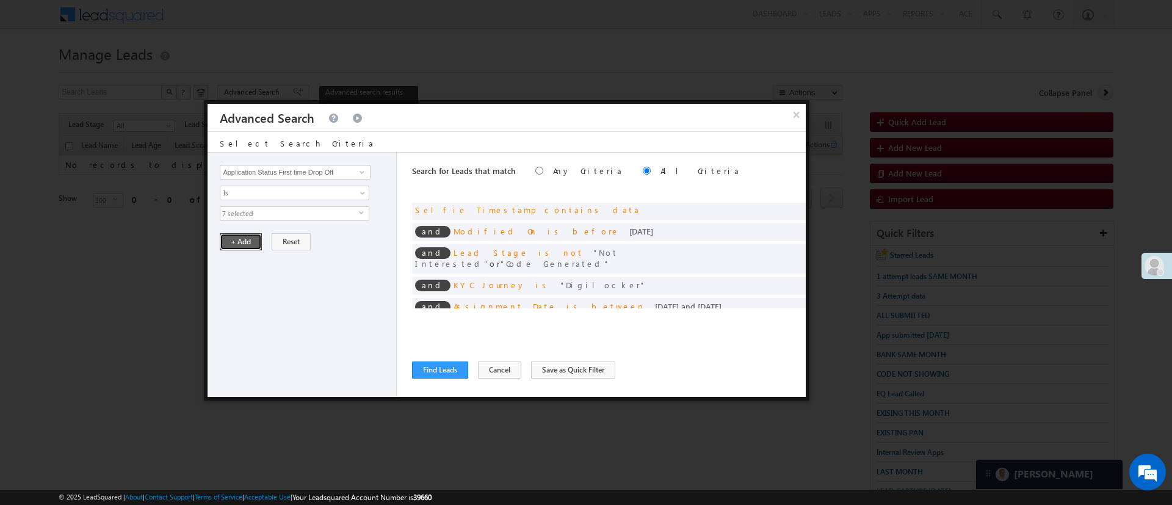
click at [249, 243] on button "+ Add" at bounding box center [241, 241] width 42 height 17
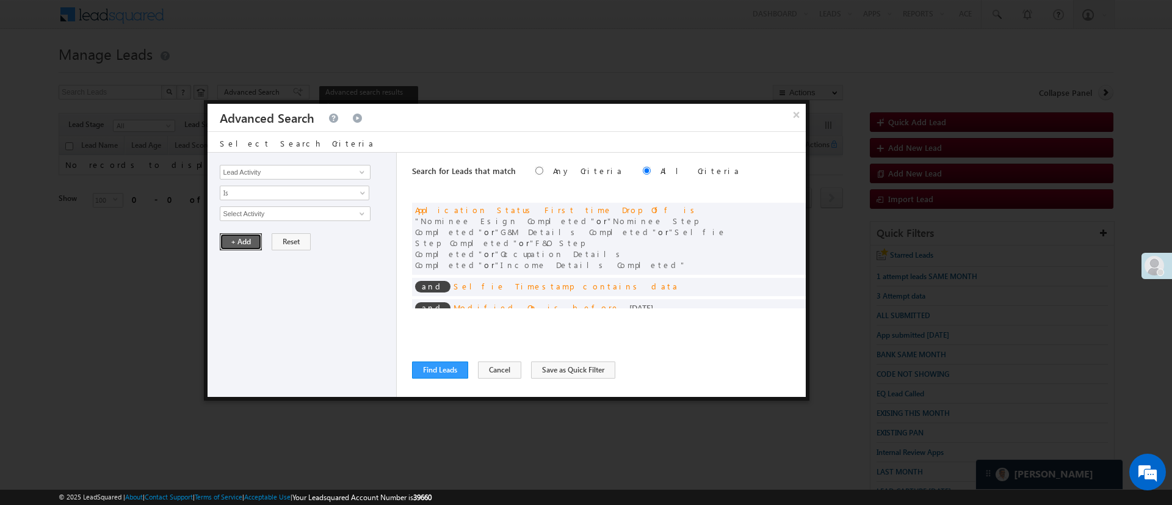
scroll to position [45, 0]
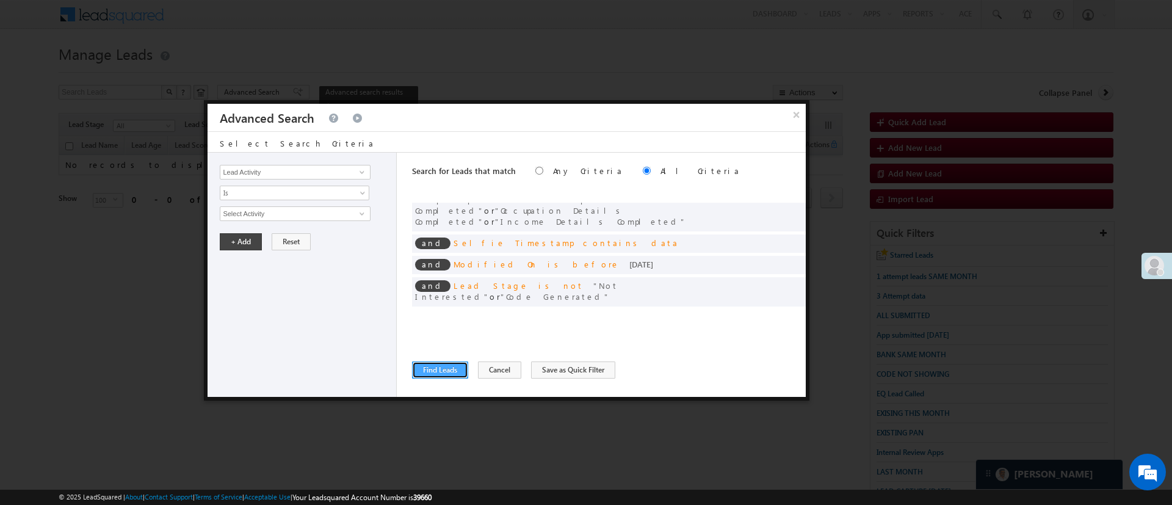
click at [444, 371] on button "Find Leads" at bounding box center [440, 369] width 56 height 17
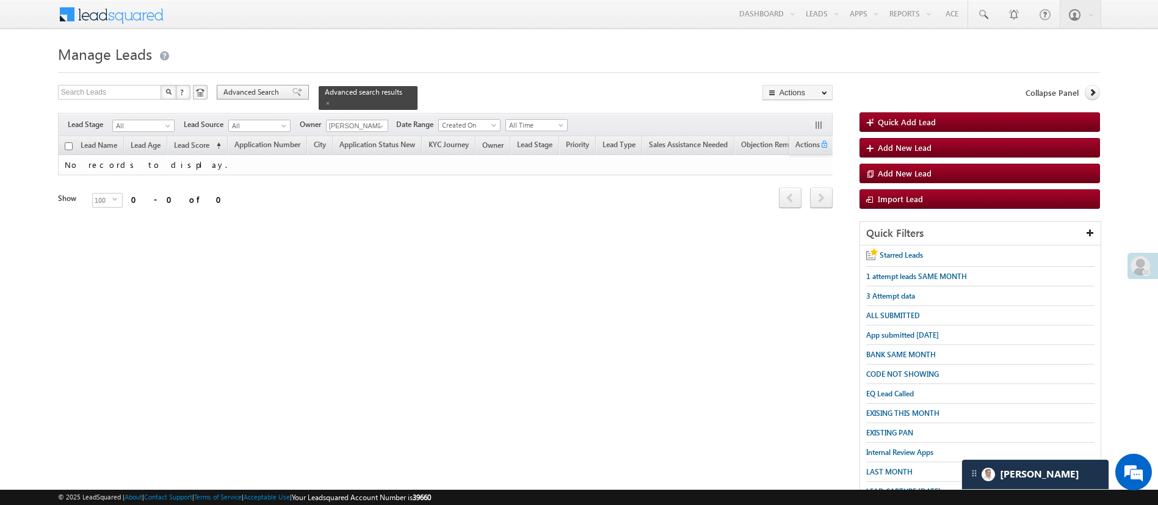
click at [245, 98] on div "Advanced Search" at bounding box center [263, 92] width 92 height 15
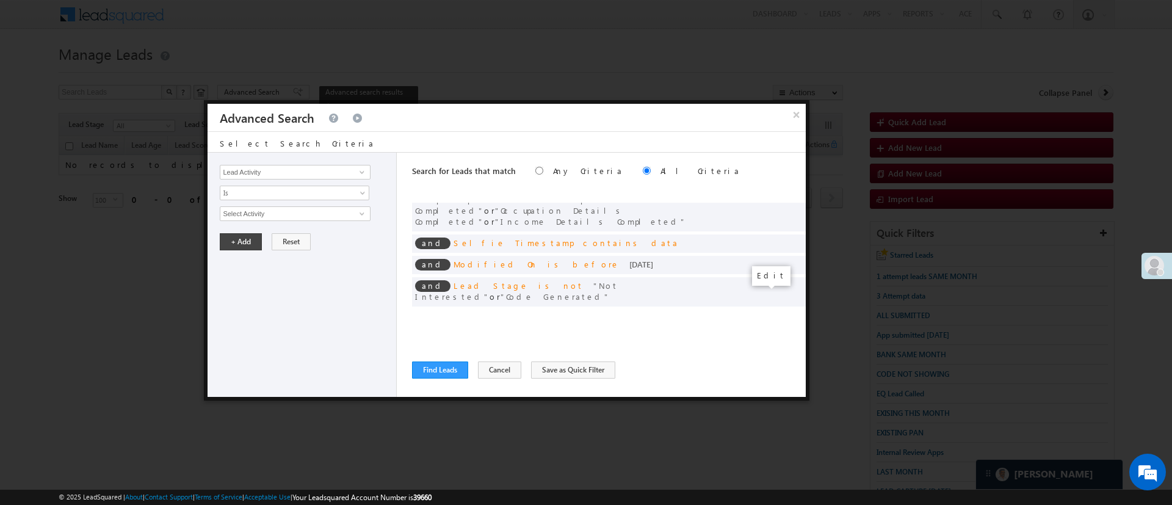
click at [774, 334] on span at bounding box center [778, 338] width 9 height 9
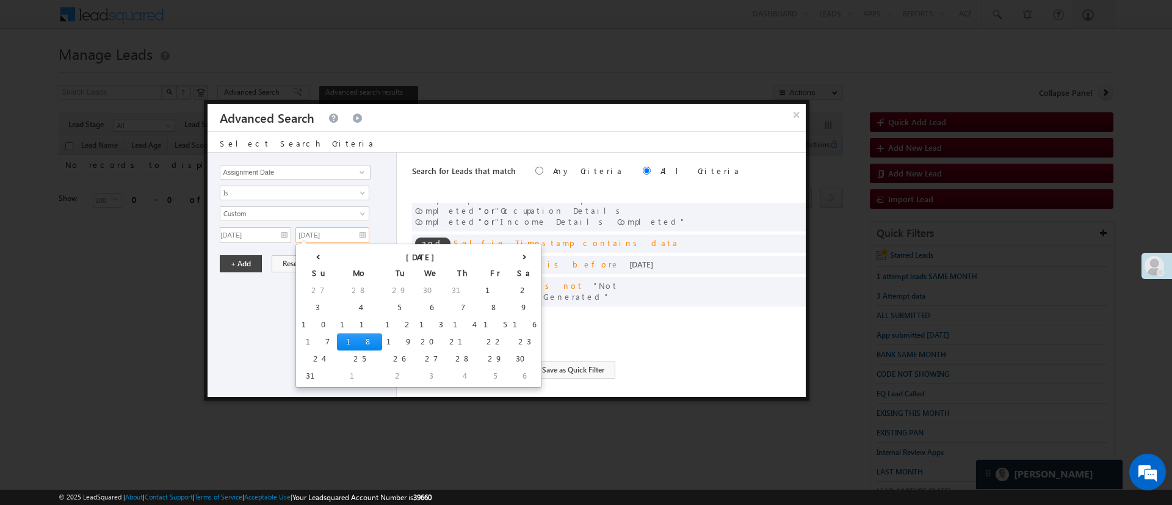
click at [335, 234] on input "08/18/25" at bounding box center [332, 235] width 74 height 16
click at [382, 339] on td "19" at bounding box center [399, 341] width 34 height 17
type input "08/19/25"
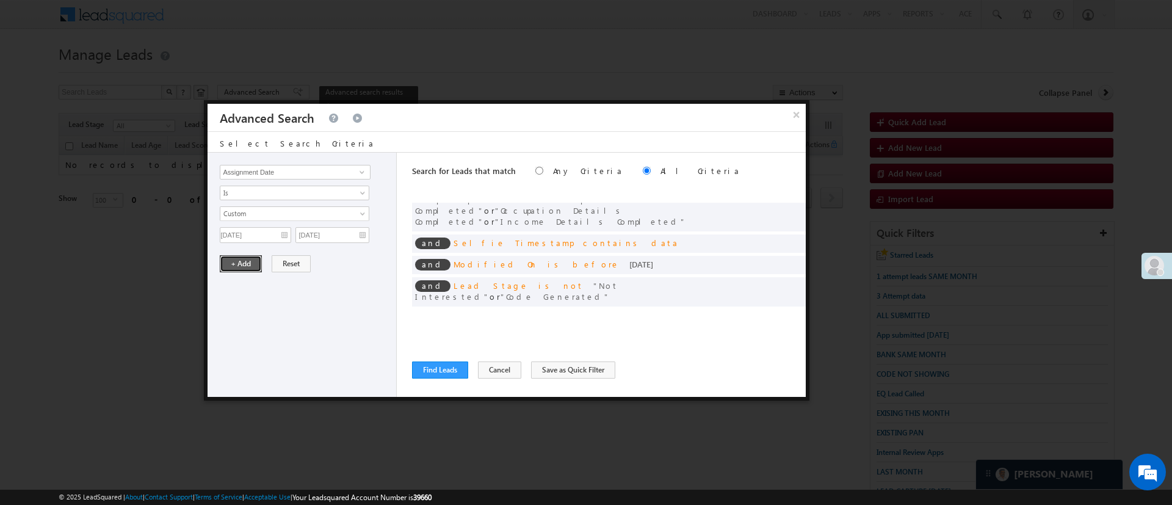
click at [245, 263] on button "+ Add" at bounding box center [241, 263] width 42 height 17
click at [443, 374] on button "Find Leads" at bounding box center [440, 369] width 56 height 17
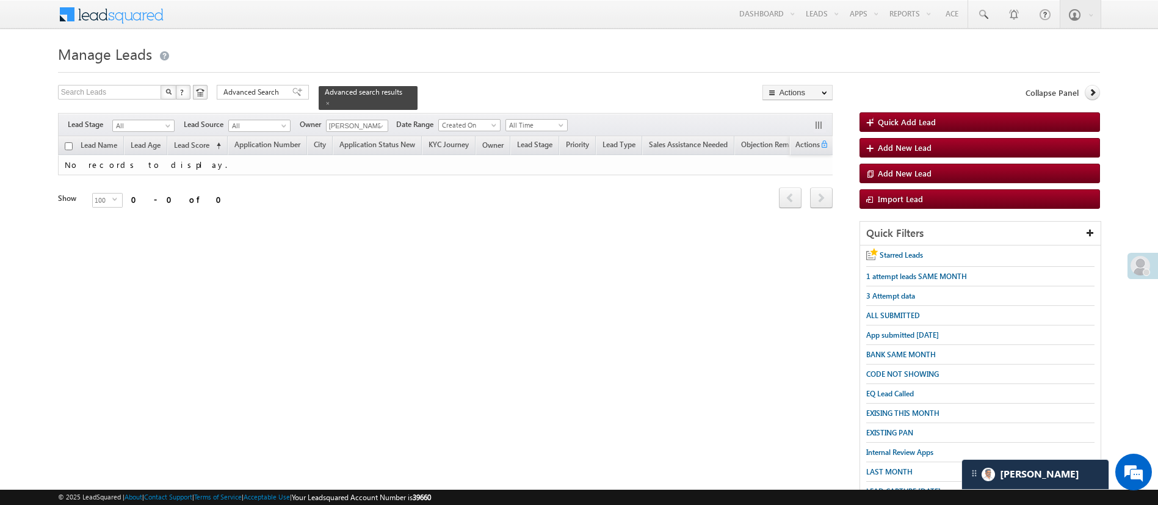
click at [236, 82] on form "Manage Leads Quick Add Lead Search Leads X ? 0 results found Advanced Search Ad…" at bounding box center [579, 326] width 1042 height 570
click at [244, 89] on span "Advanced Search" at bounding box center [252, 92] width 59 height 11
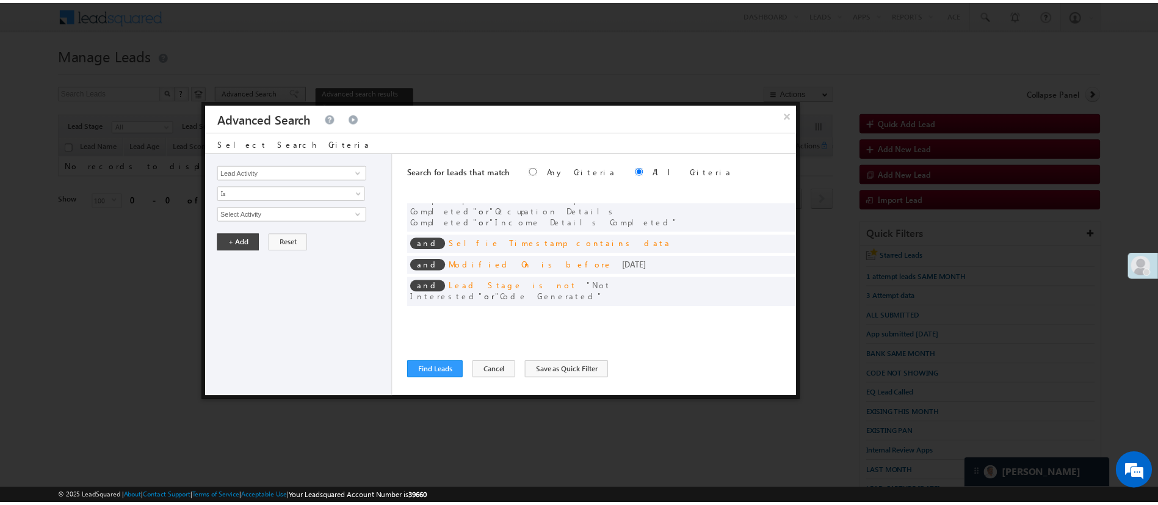
scroll to position [0, 0]
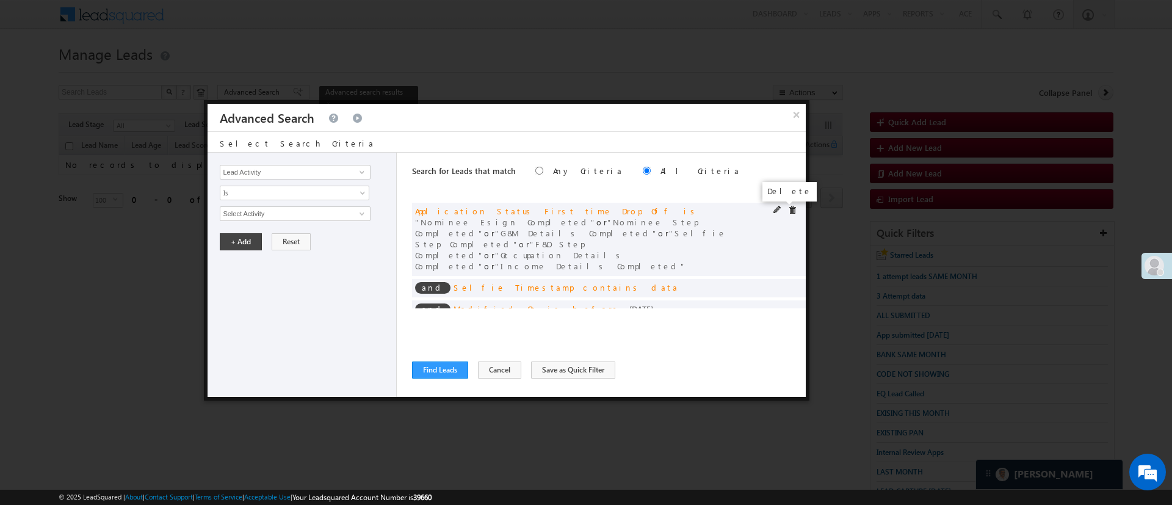
click at [788, 208] on span at bounding box center [792, 210] width 9 height 9
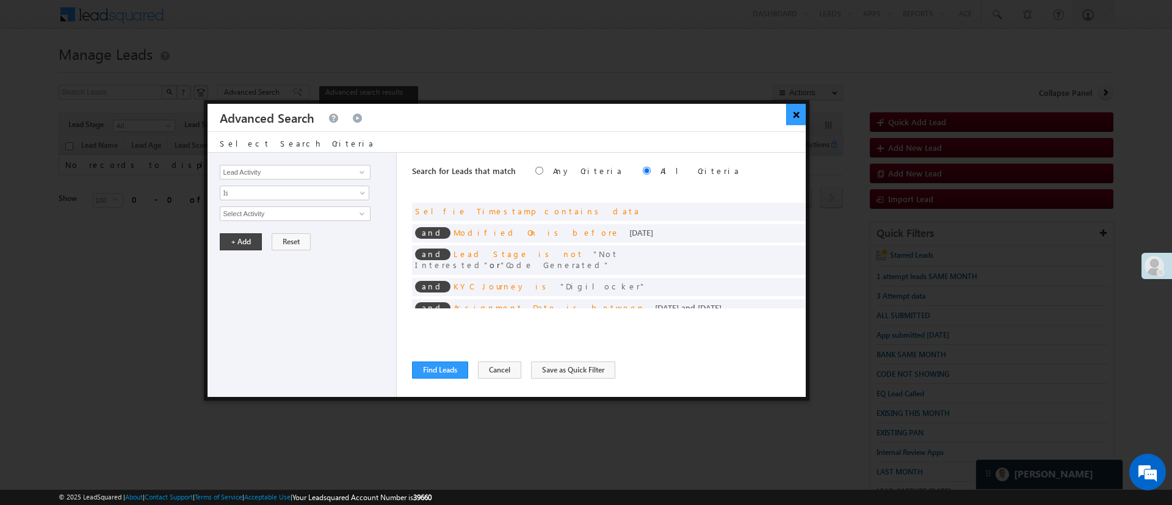
click at [794, 114] on button "×" at bounding box center [796, 114] width 20 height 21
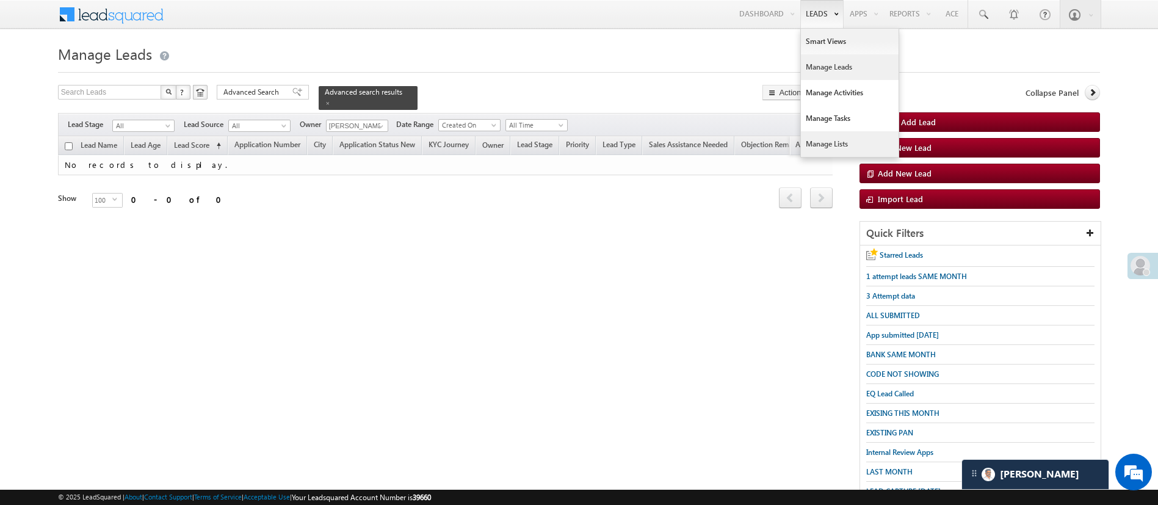
click at [852, 147] on link "Manage Lists" at bounding box center [850, 144] width 98 height 26
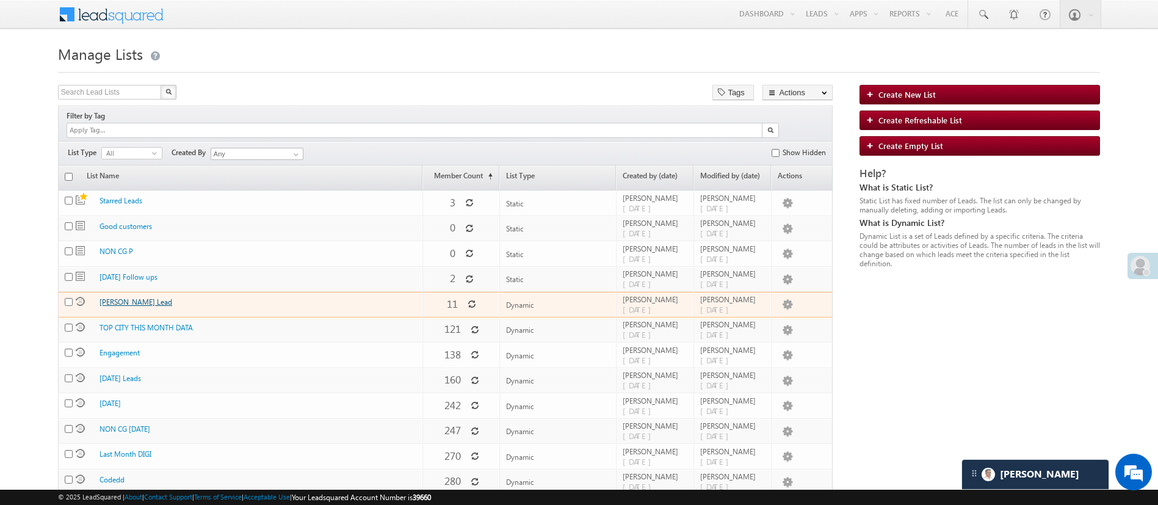
click at [117, 297] on link "[PERSON_NAME] Lead" at bounding box center [136, 301] width 73 height 9
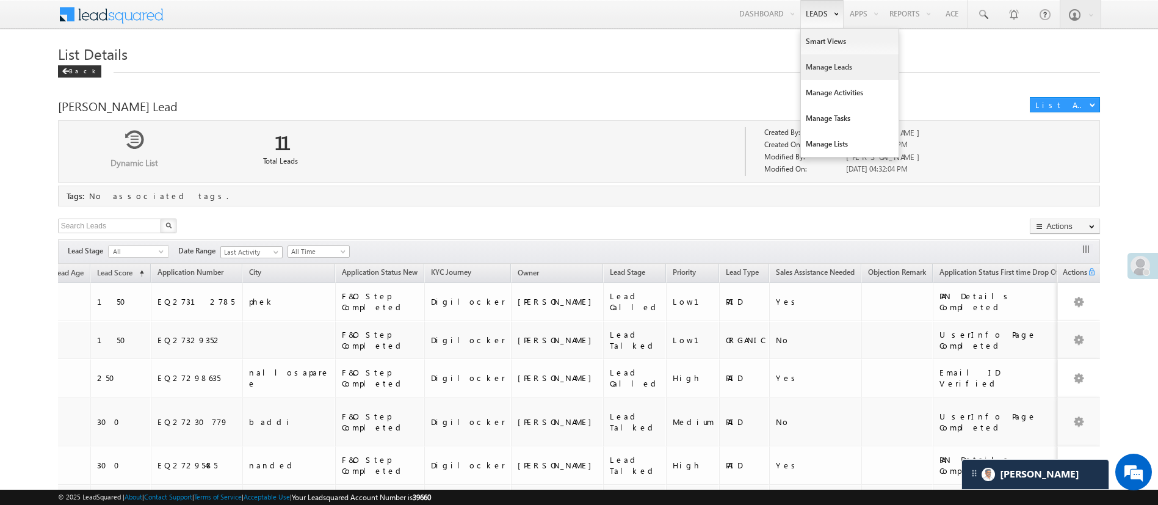
click at [835, 65] on link "Manage Leads" at bounding box center [850, 67] width 98 height 26
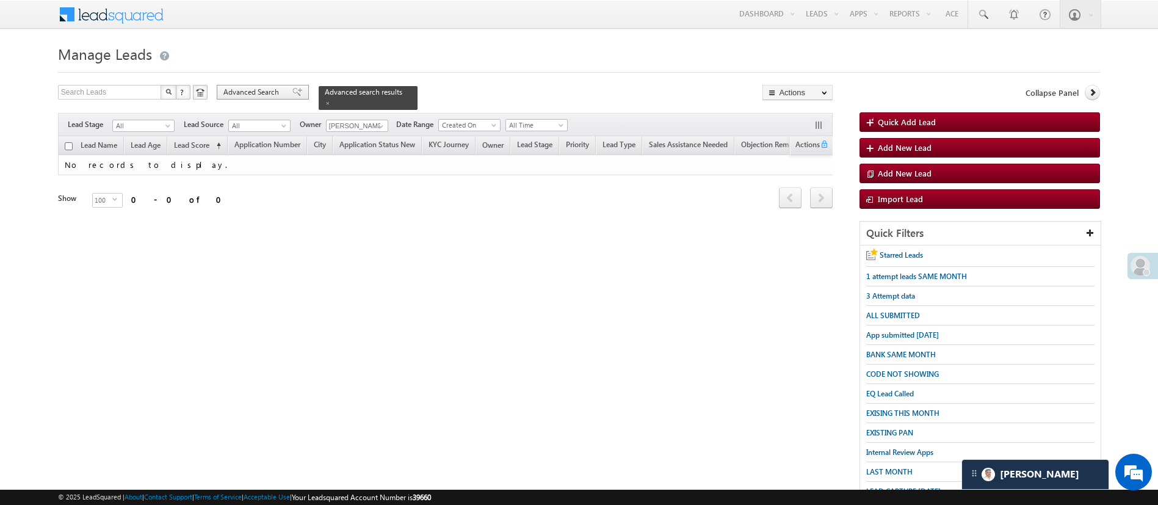
click at [263, 92] on span "Advanced Search" at bounding box center [252, 92] width 59 height 11
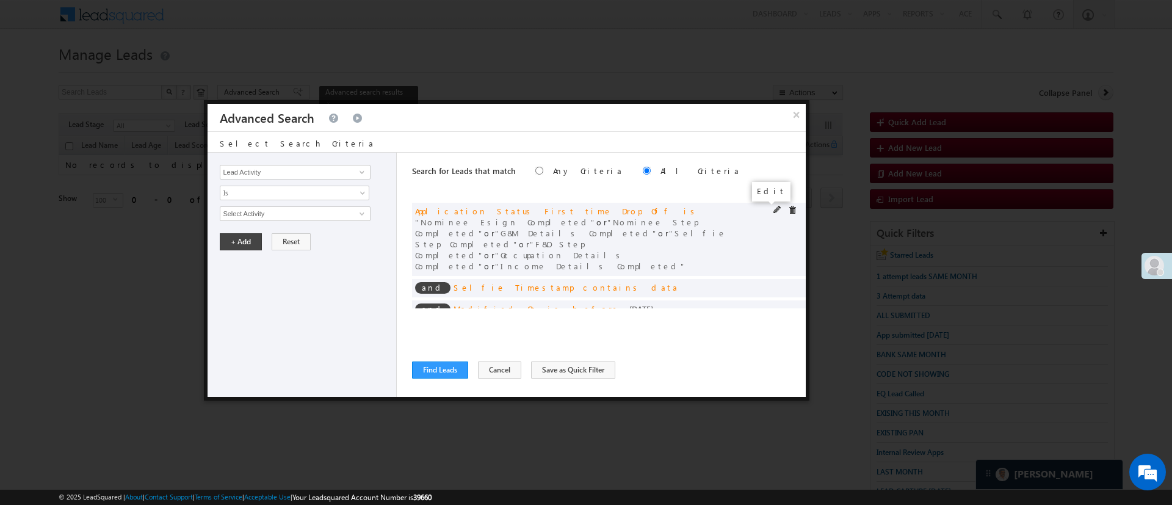
click at [774, 211] on span at bounding box center [778, 210] width 9 height 9
click at [313, 218] on span "7 selected" at bounding box center [289, 213] width 139 height 13
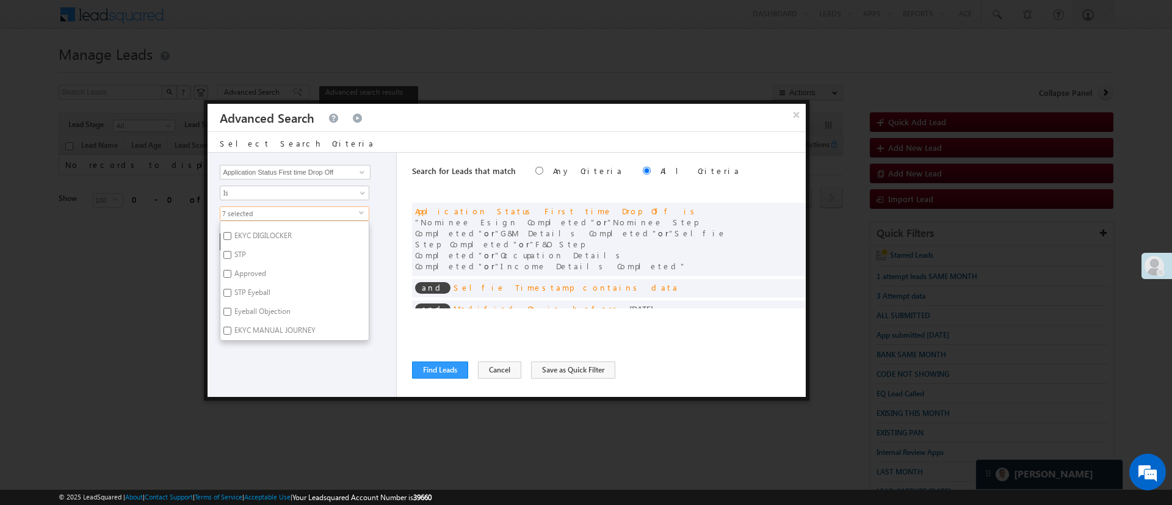
scroll to position [623, 0]
click at [311, 284] on label "Nominee Esign Completed" at bounding box center [275, 285] width 111 height 19
click at [231, 284] on input "Nominee Esign Completed" at bounding box center [227, 284] width 8 height 8
checkbox input "false"
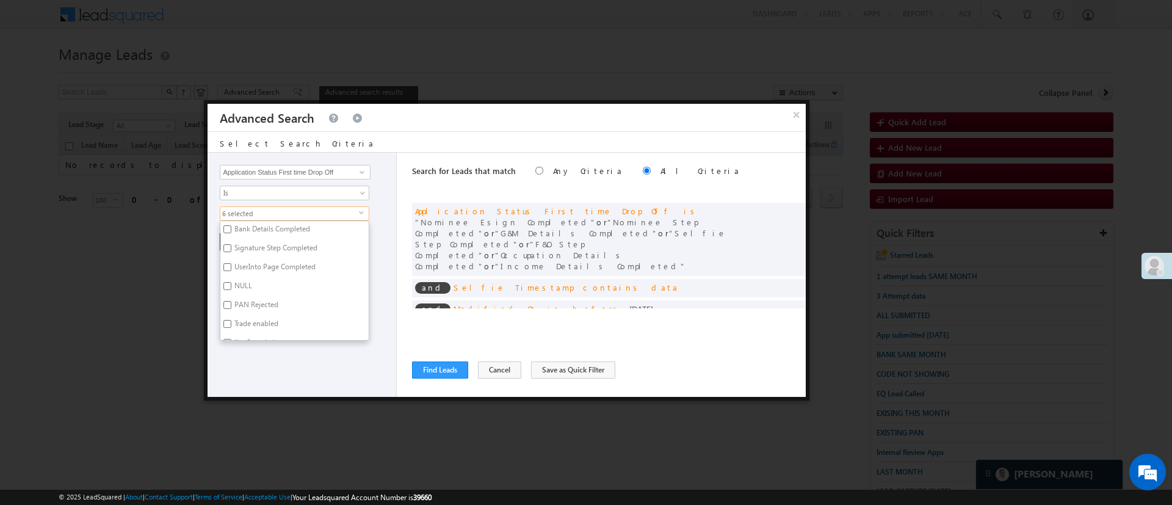
click at [299, 247] on label "Signature Step Completed" at bounding box center [274, 250] width 109 height 19
click at [231, 247] on input "Signature Step Completed" at bounding box center [227, 248] width 8 height 8
checkbox input "true"
click at [326, 376] on div "Lead Activity Task Sales Group Prospect Id WA Last Message Timestamp 4th Day Di…" at bounding box center [302, 275] width 189 height 244
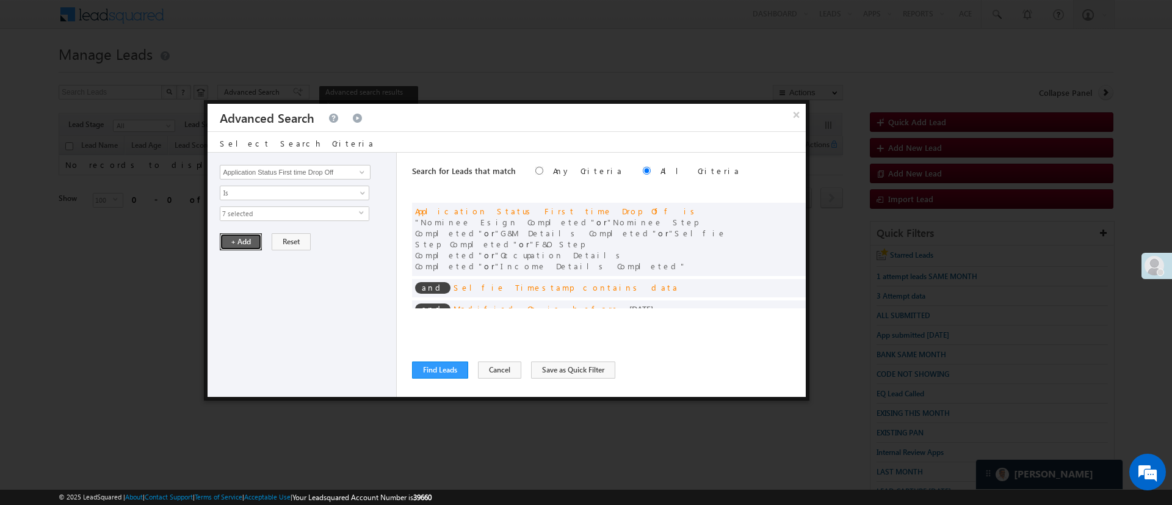
click at [251, 244] on button "+ Add" at bounding box center [241, 241] width 42 height 17
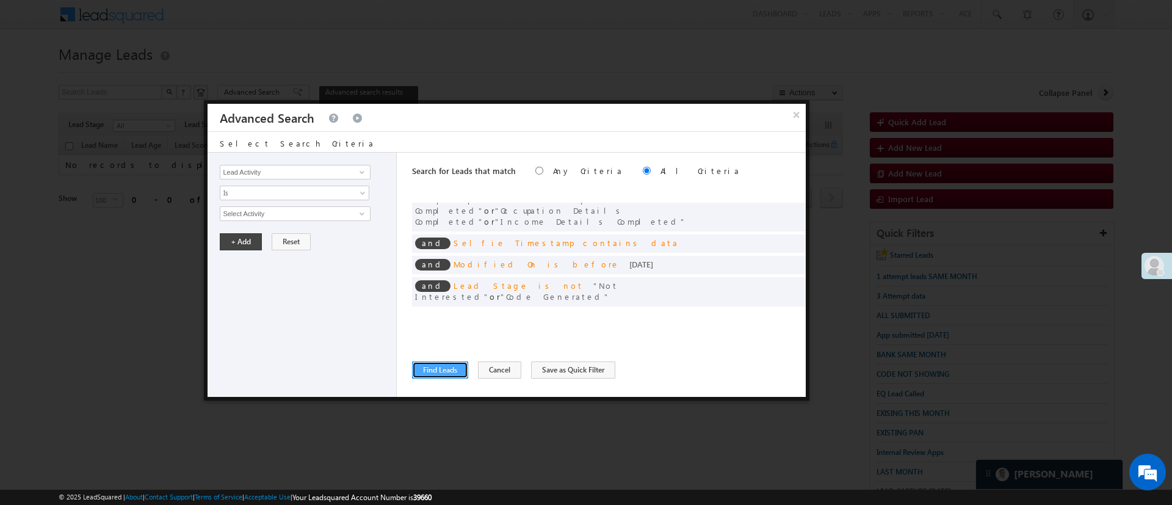
click at [459, 369] on button "Find Leads" at bounding box center [440, 369] width 56 height 17
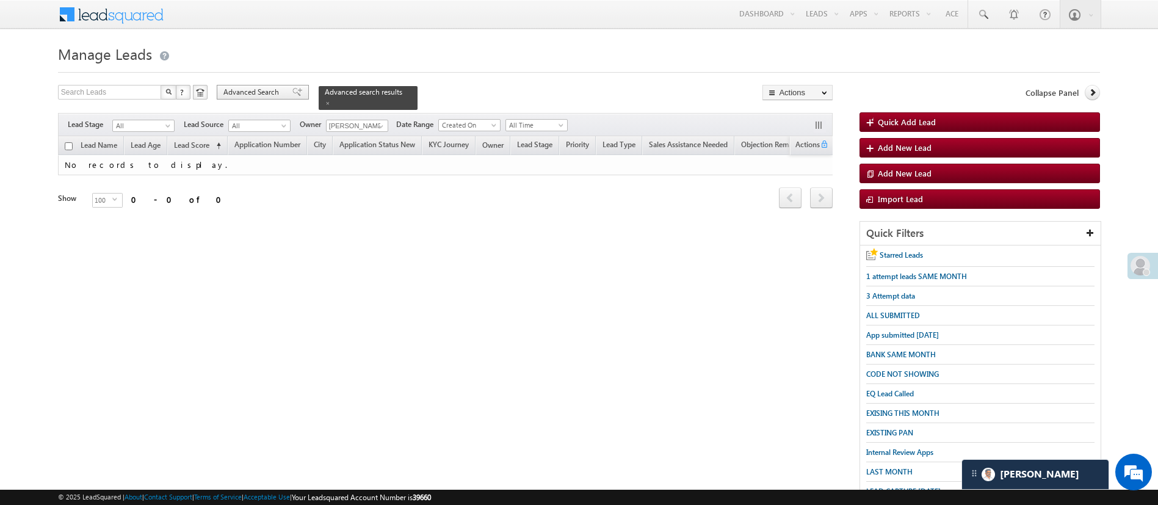
click at [254, 93] on span "Advanced Search" at bounding box center [252, 92] width 59 height 11
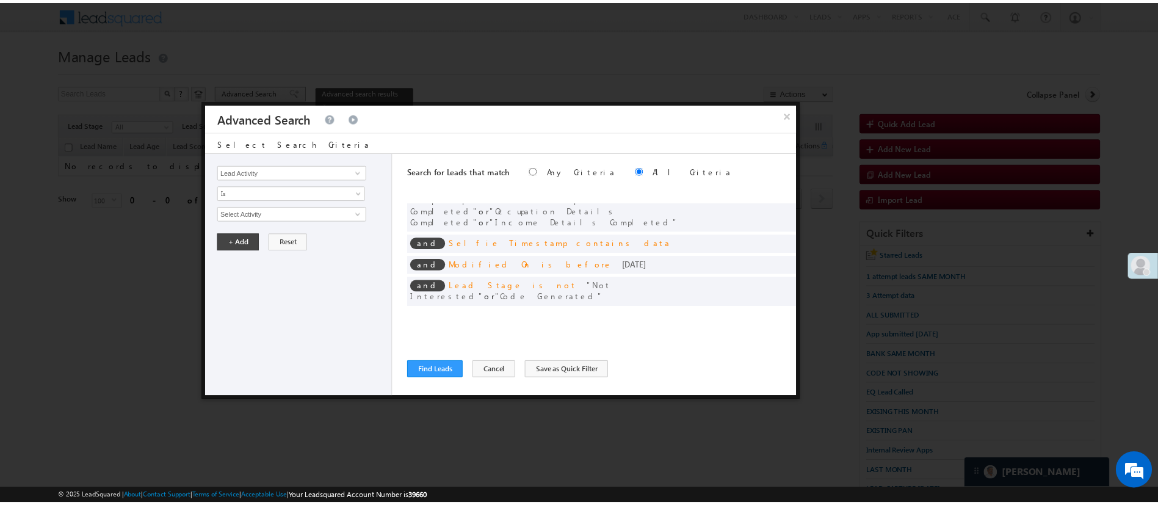
scroll to position [0, 0]
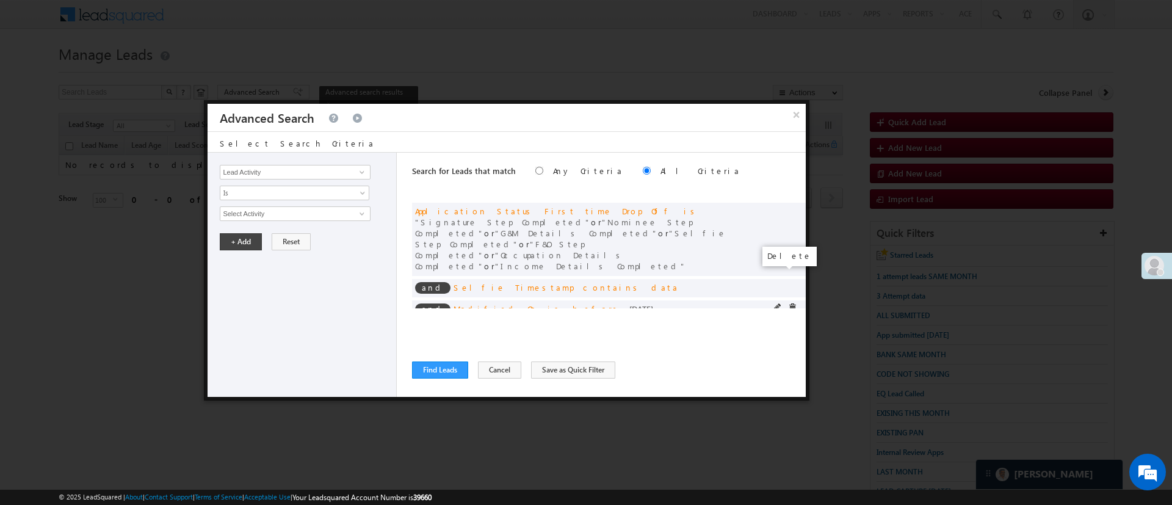
click at [788, 303] on span at bounding box center [792, 307] width 9 height 9
click at [445, 368] on button "Find Leads" at bounding box center [440, 369] width 56 height 17
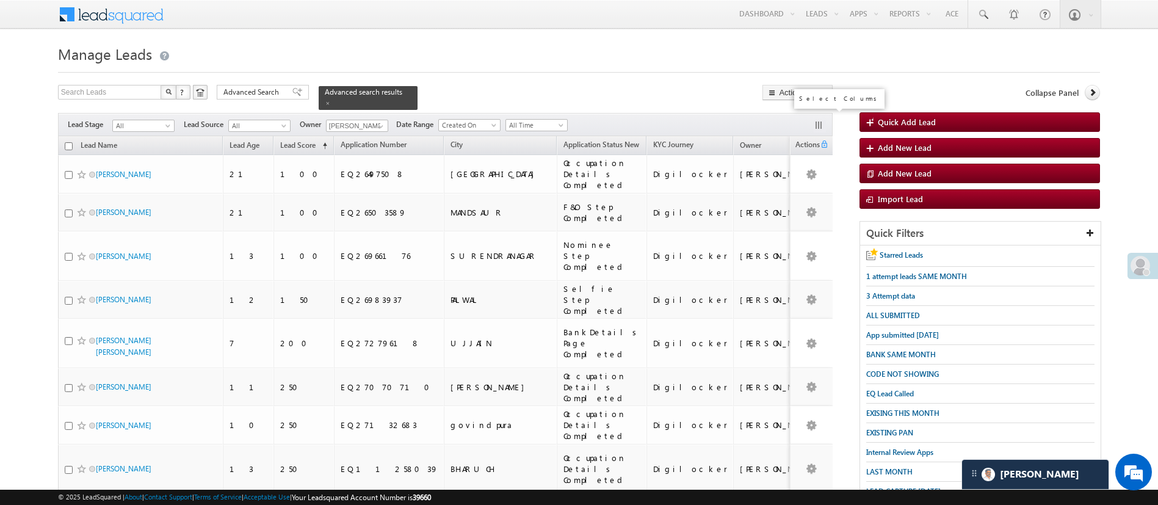
click at [817, 120] on button "button" at bounding box center [820, 126] width 12 height 12
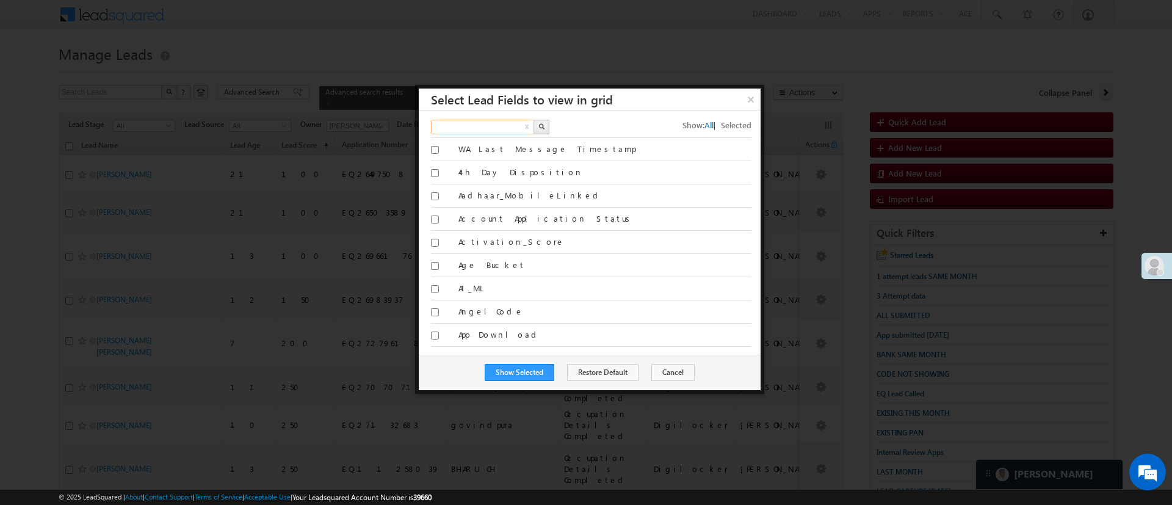
click at [504, 127] on input "text" at bounding box center [483, 127] width 104 height 15
type input "applica"
click at [537, 129] on button "button" at bounding box center [542, 127] width 16 height 15
click at [748, 100] on button "×" at bounding box center [751, 99] width 20 height 21
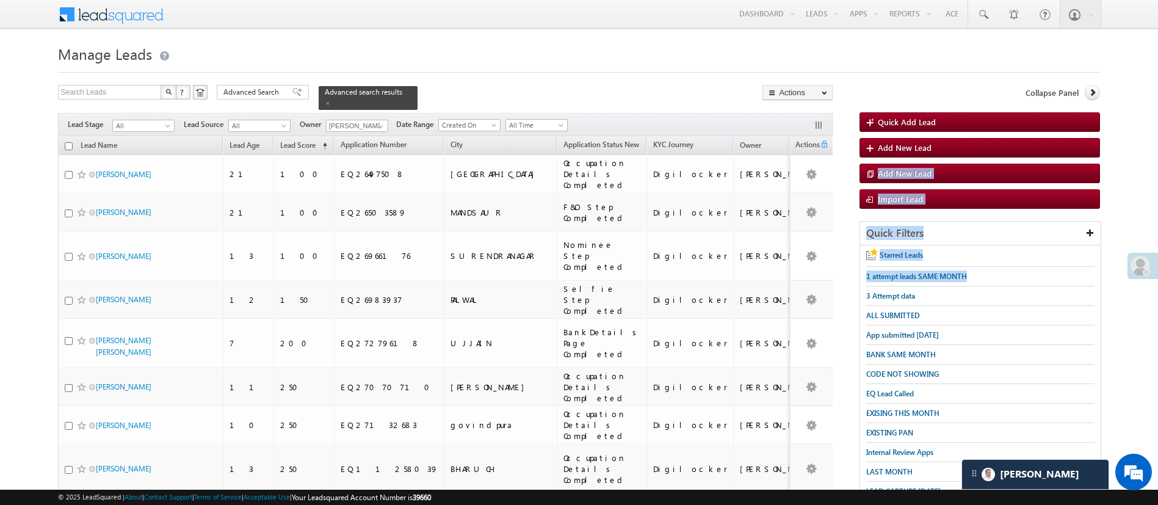
drag, startPoint x: 1157, startPoint y: 153, endPoint x: 1172, endPoint y: 283, distance: 130.9
click at [1158, 283] on html "Menu [PERSON_NAME] [PERSON_NAME] h.1Pa nchal @ange lbrok ing.c om" at bounding box center [579, 471] width 1158 height 942
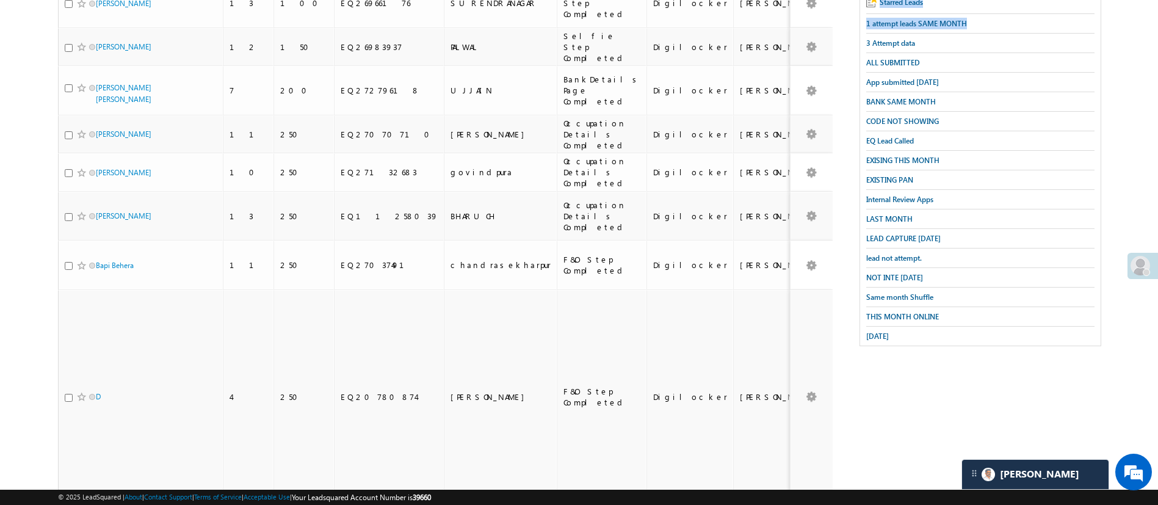
scroll to position [305, 0]
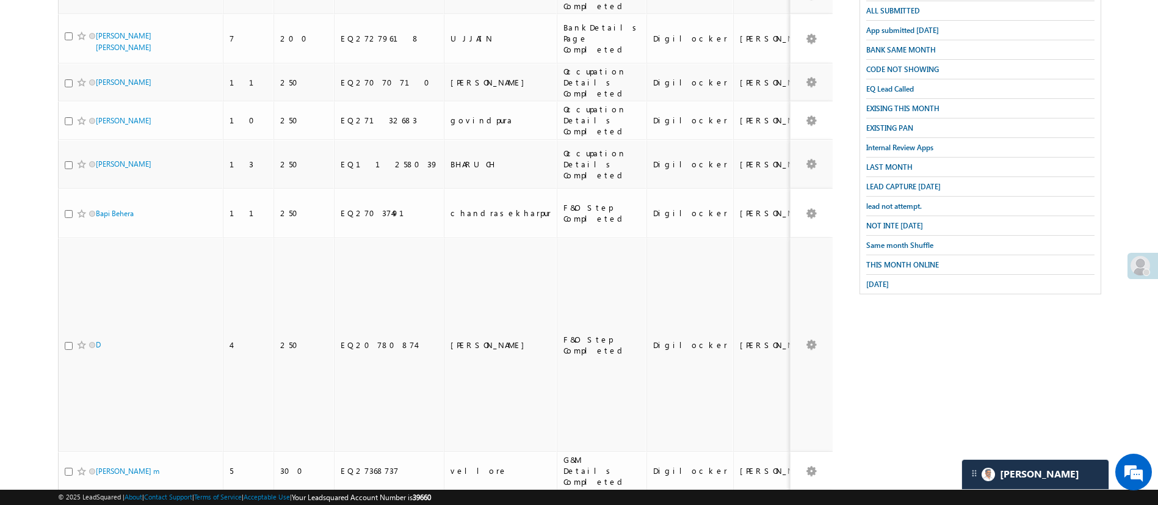
click at [249, 444] on div "Lead Name Lead Age Lead Score (sorted ascending) Application Number City Applic…" at bounding box center [445, 211] width 775 height 760
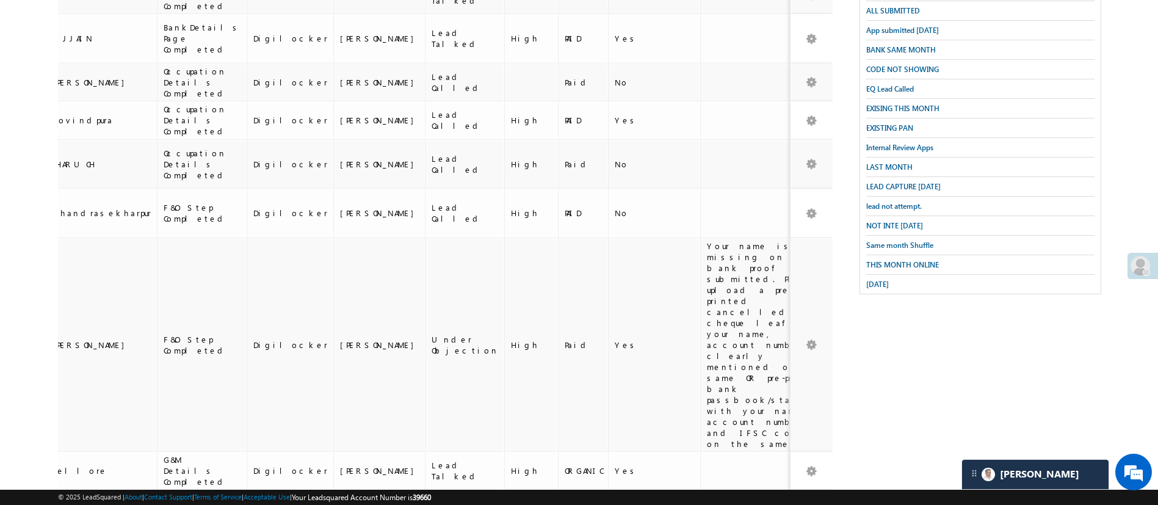
scroll to position [0, 0]
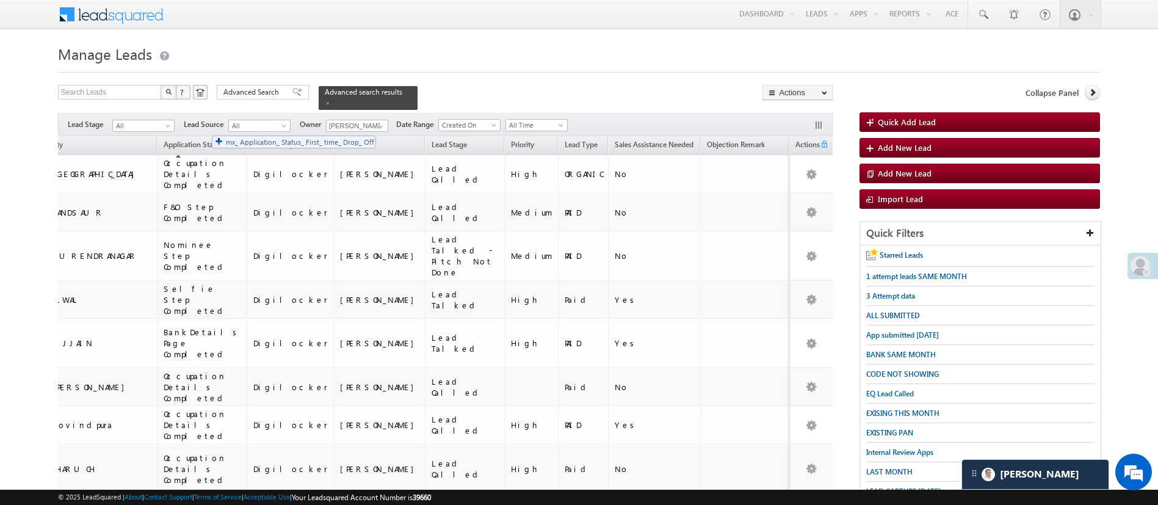
drag, startPoint x: 677, startPoint y: 133, endPoint x: 205, endPoint y: 131, distance: 471.9
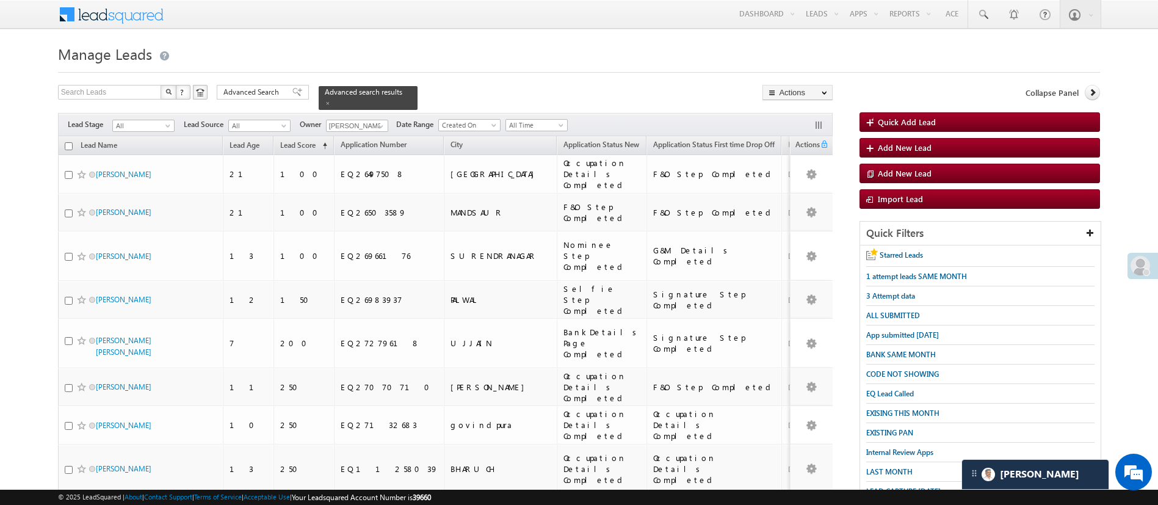
scroll to position [305, 0]
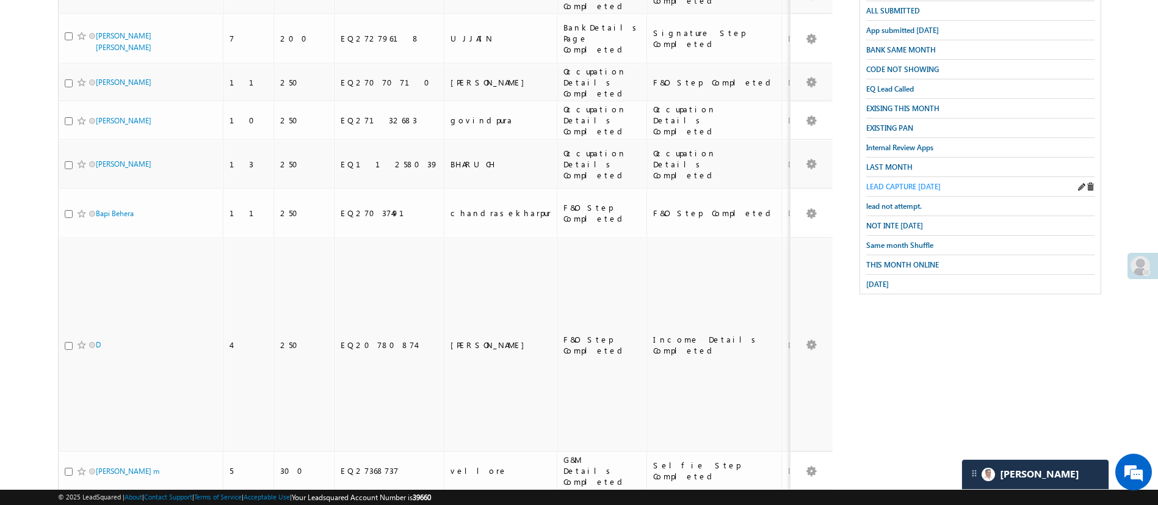
click at [915, 182] on span "LEAD CAPTURE TODAY" at bounding box center [903, 186] width 74 height 9
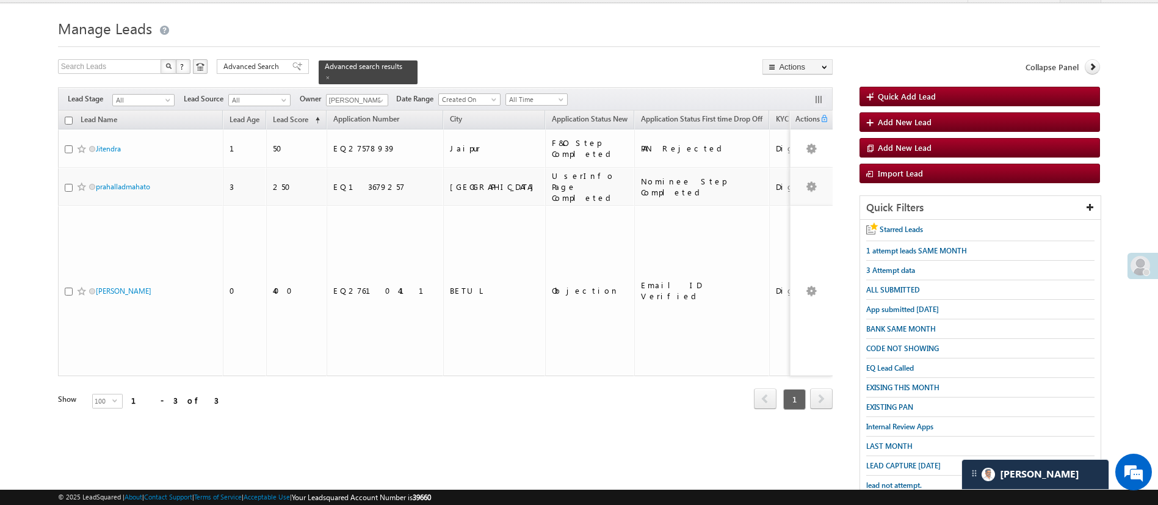
scroll to position [0, 0]
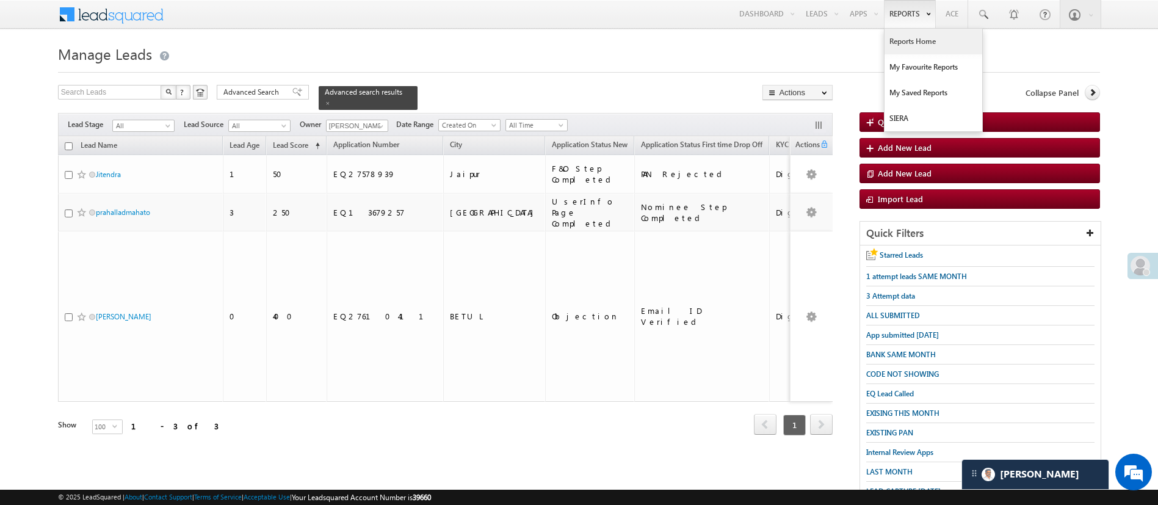
click at [915, 39] on link "Reports Home" at bounding box center [934, 42] width 98 height 26
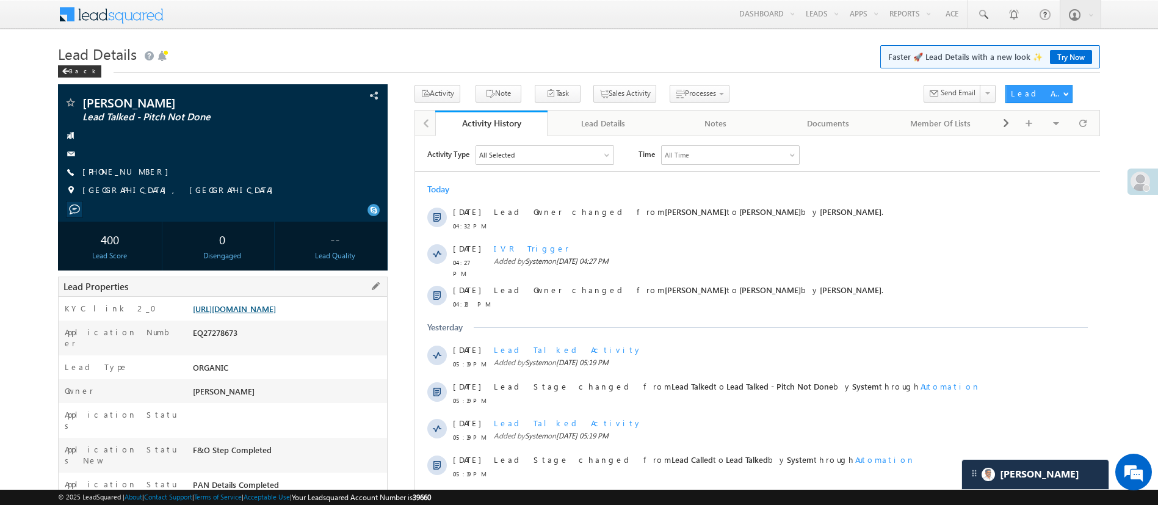
click at [275, 307] on link "https://angelbroking1-pk3em7sa.customui-test.leadsquared.com?leadId=7e2a41dc-02…" at bounding box center [234, 308] width 83 height 10
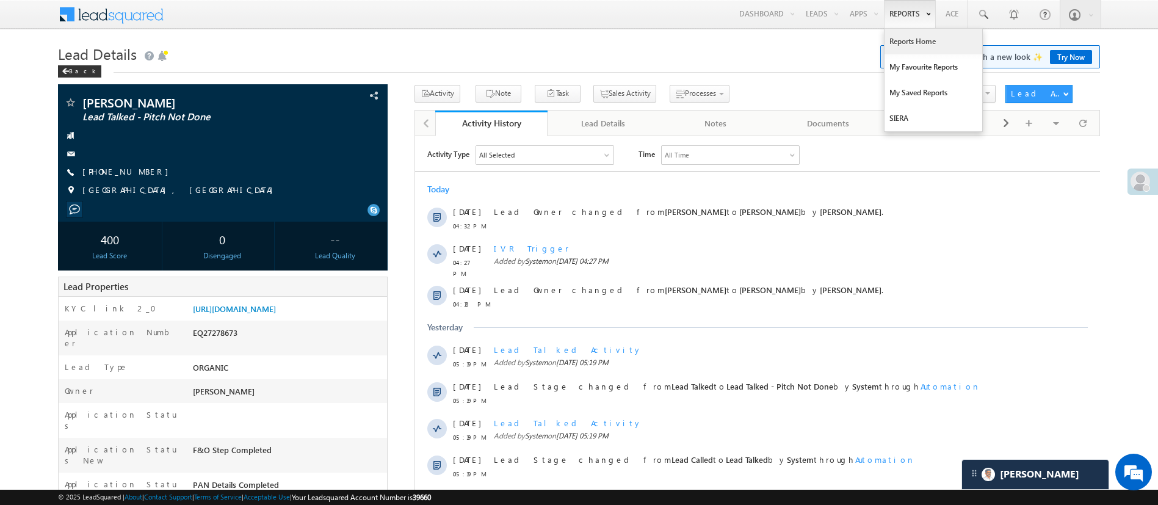
click at [918, 37] on link "Reports Home" at bounding box center [934, 42] width 98 height 26
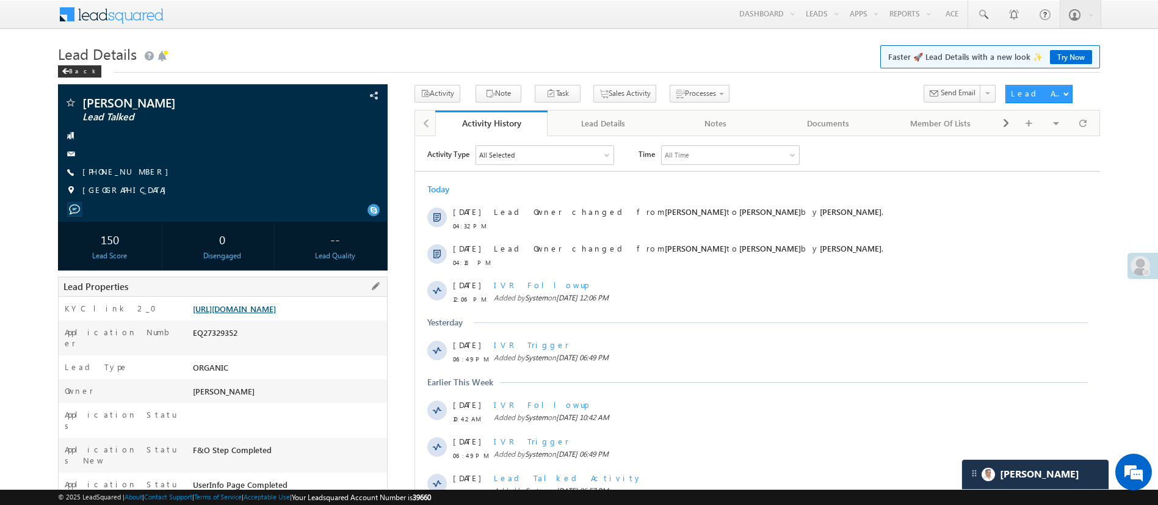
click at [276, 314] on link "[URL][DOMAIN_NAME]" at bounding box center [234, 308] width 83 height 10
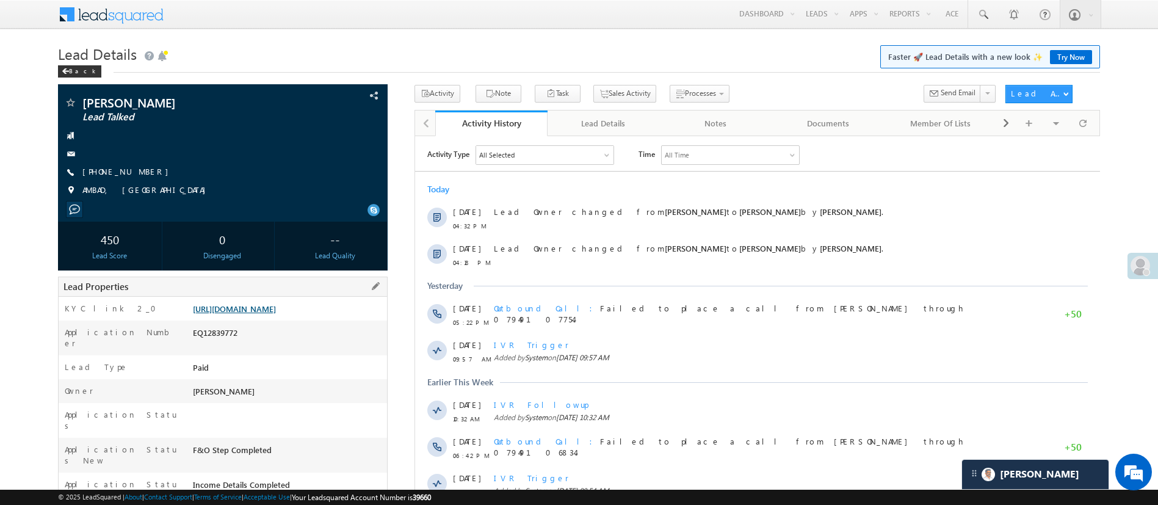
click at [264, 310] on link "https://angelbroking1-pk3em7sa.customui-test.leadsquared.com?leadId=ae91fd34-38…" at bounding box center [234, 308] width 83 height 10
click at [276, 314] on link "https://angelbroking1-pk3em7sa.customui-test.leadsquared.com?leadId=ae91fd34-38…" at bounding box center [234, 308] width 83 height 10
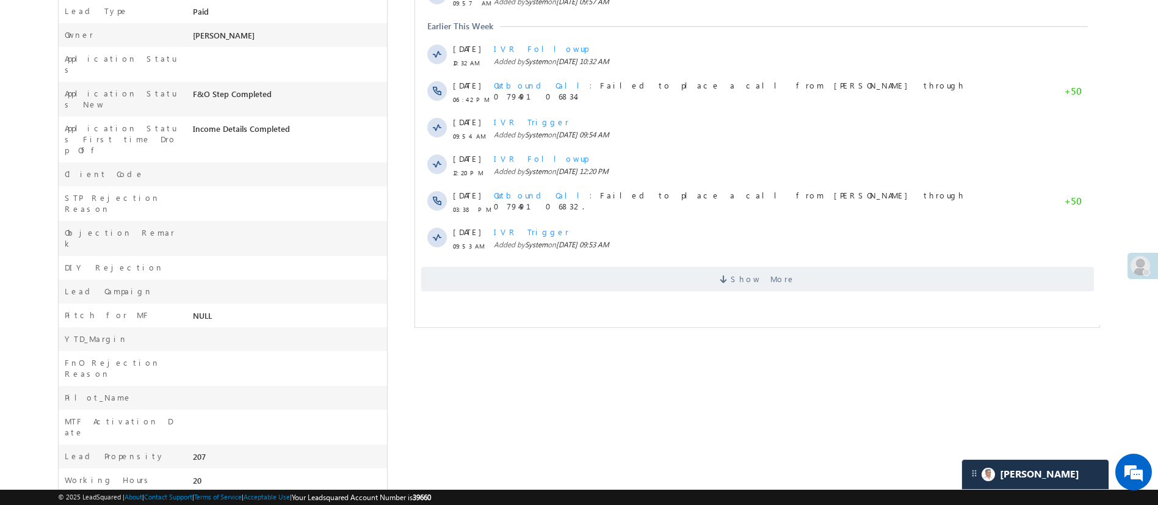
scroll to position [360, 0]
click at [810, 283] on span "Show More" at bounding box center [757, 275] width 673 height 24
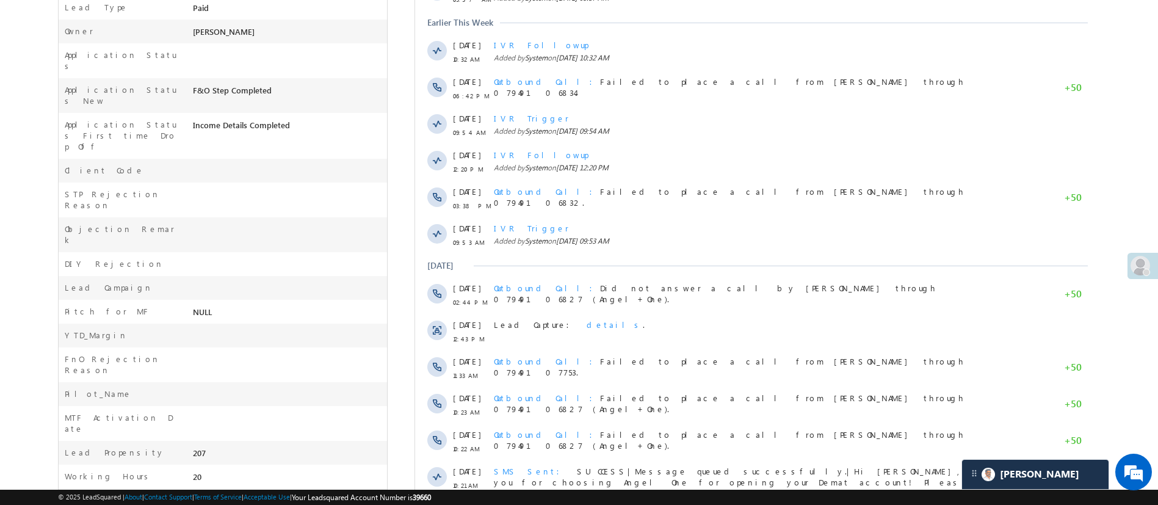
scroll to position [592, 0]
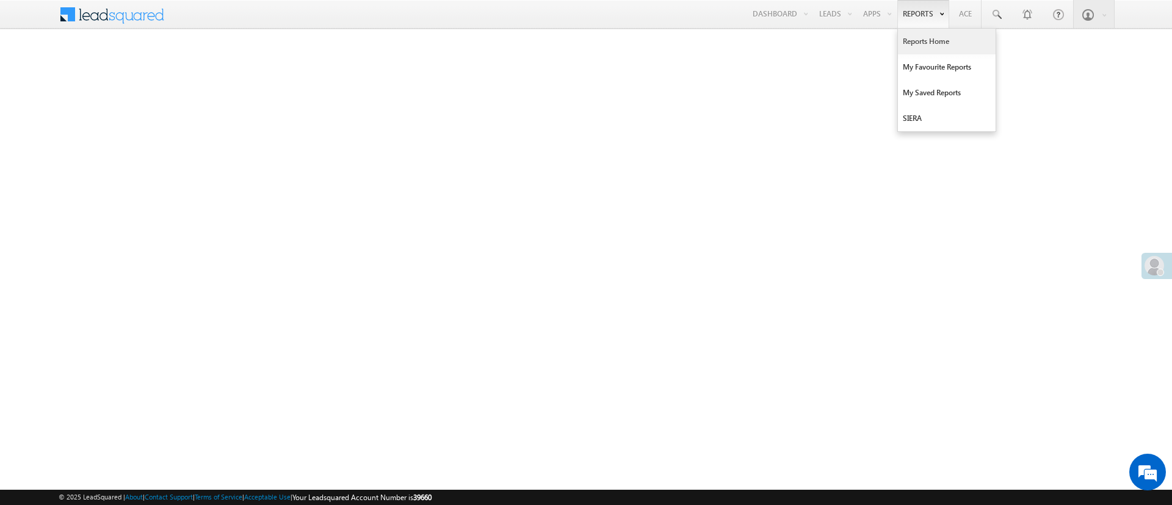
click at [925, 39] on link "Reports Home" at bounding box center [947, 42] width 98 height 26
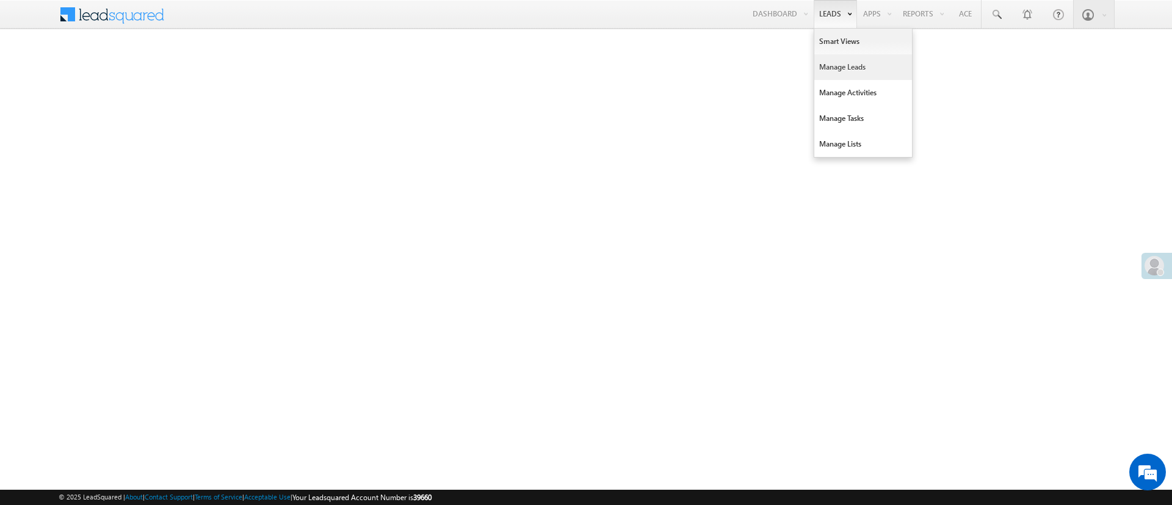
click at [834, 62] on link "Manage Leads" at bounding box center [863, 67] width 98 height 26
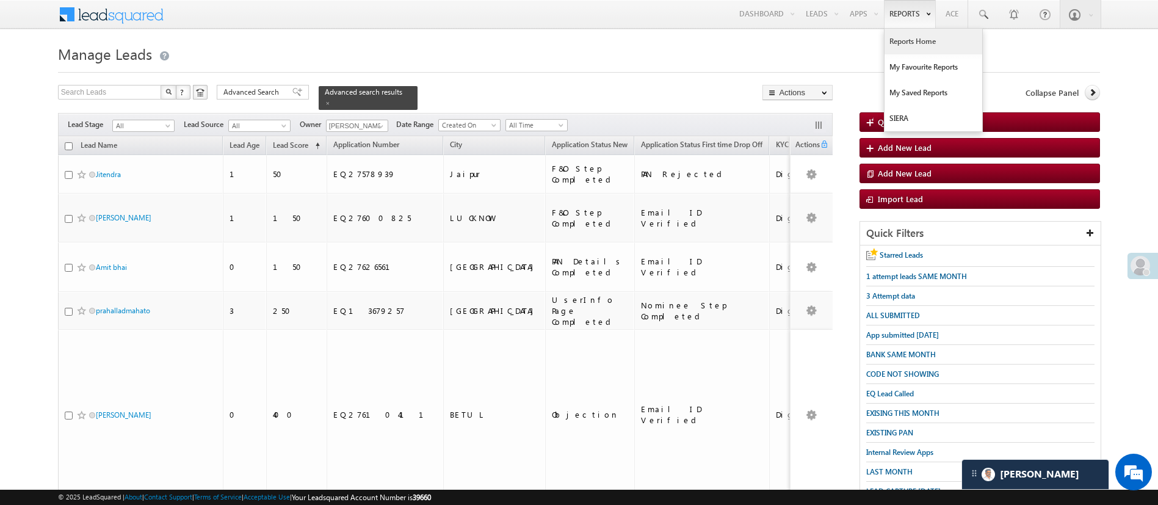
click at [909, 33] on link "Reports Home" at bounding box center [934, 42] width 98 height 26
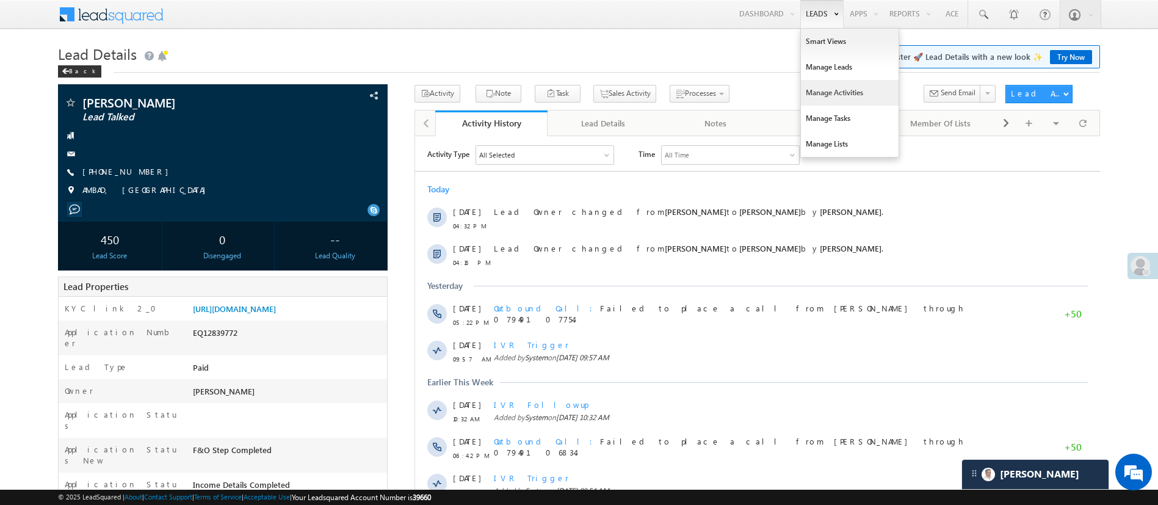
click at [827, 93] on link "Manage Activities" at bounding box center [850, 93] width 98 height 26
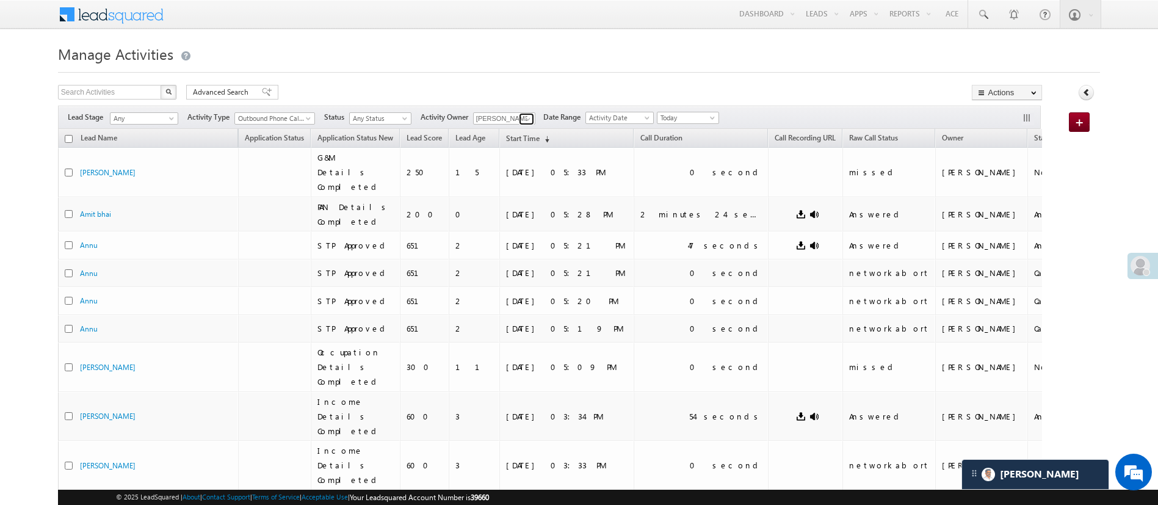
click at [532, 116] on span at bounding box center [528, 119] width 10 height 10
click at [538, 158] on span "Ujjwal.1Gurnani@angelbroking.com" at bounding box center [533, 162] width 110 height 9
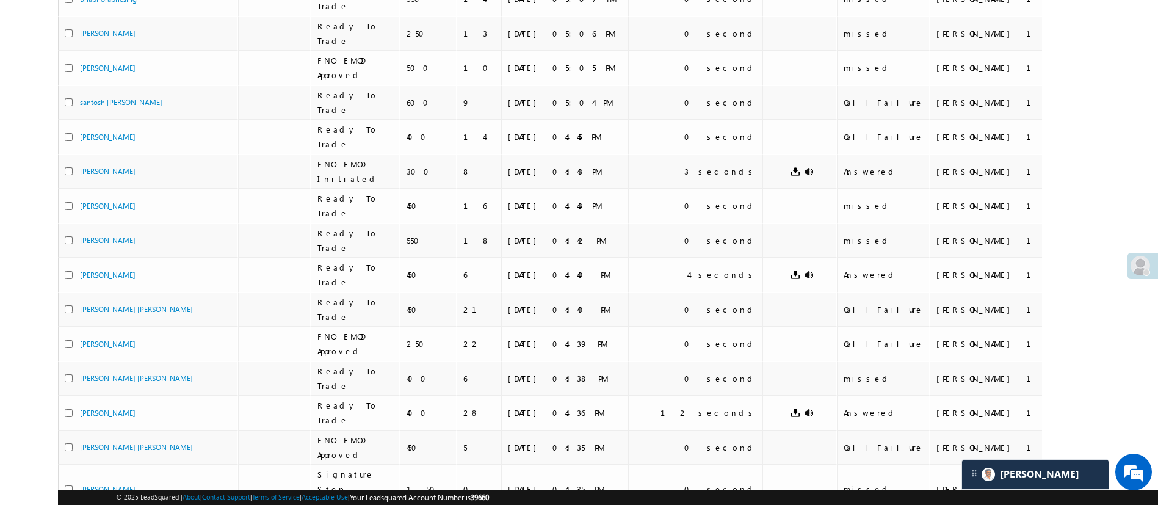
scroll to position [1, 0]
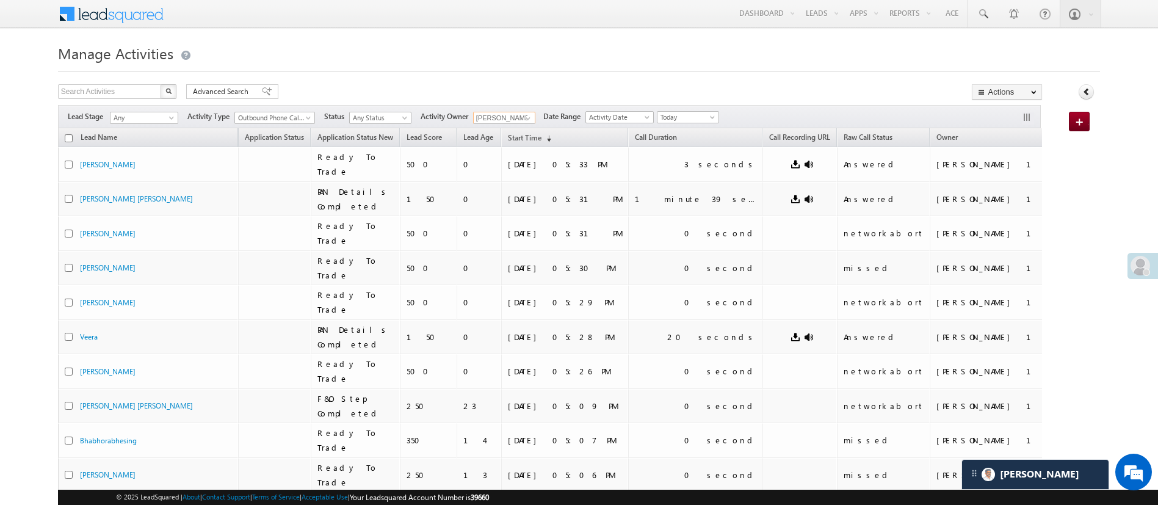
type input "[PERSON_NAME] 1Gurnani"
click at [405, 117] on span at bounding box center [406, 120] width 10 height 10
click at [392, 151] on link "Answered" at bounding box center [382, 155] width 62 height 11
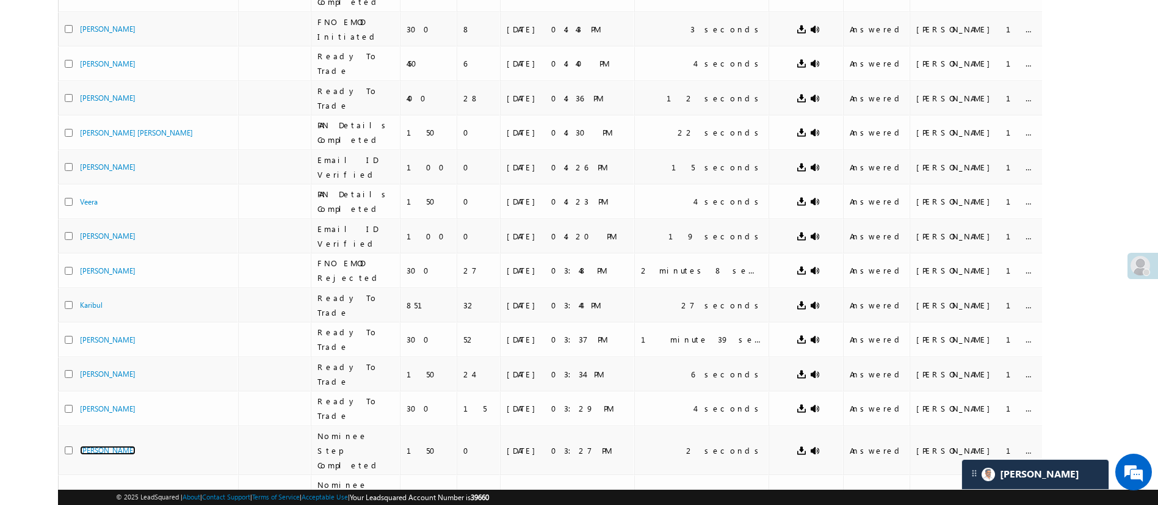
scroll to position [0, 0]
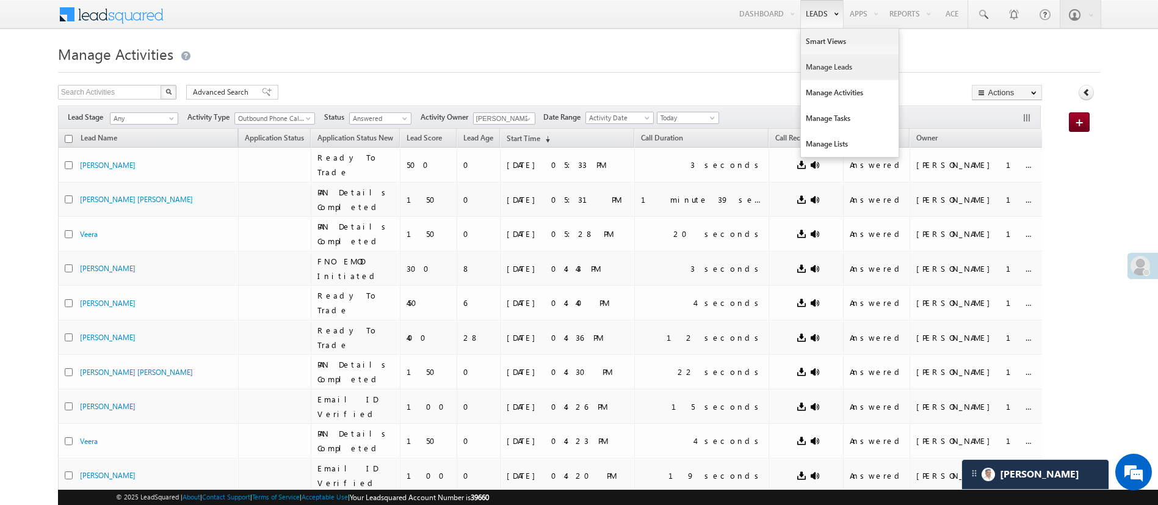
click at [831, 73] on link "Manage Leads" at bounding box center [850, 67] width 98 height 26
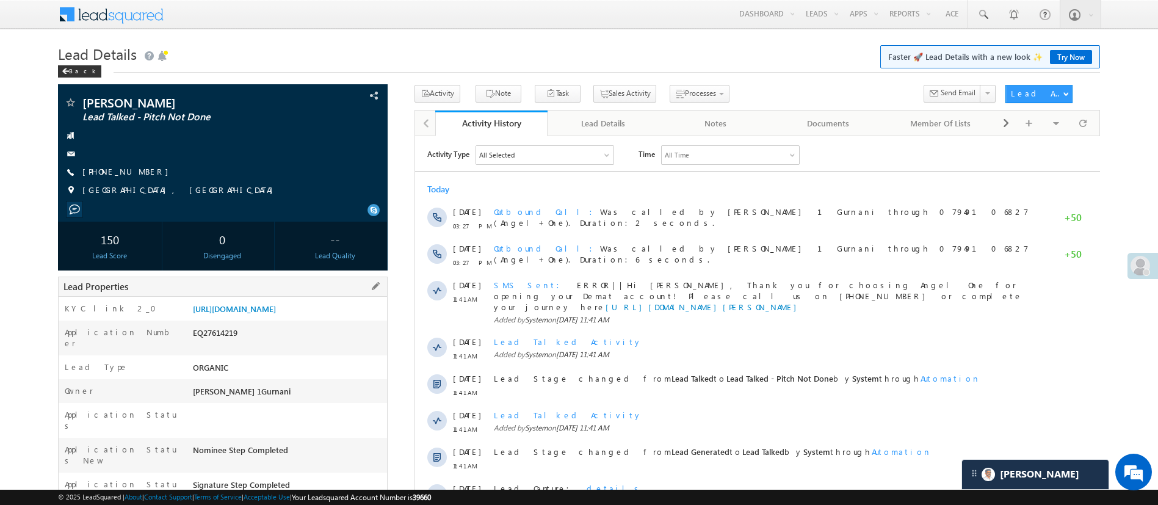
click at [252, 320] on div "[URL][DOMAIN_NAME]" at bounding box center [288, 311] width 197 height 17
click at [276, 314] on link "https://angelbroking1-pk3em7sa.customui-test.leadsquared.com?leadId=6f93c0d9-8d…" at bounding box center [234, 308] width 83 height 10
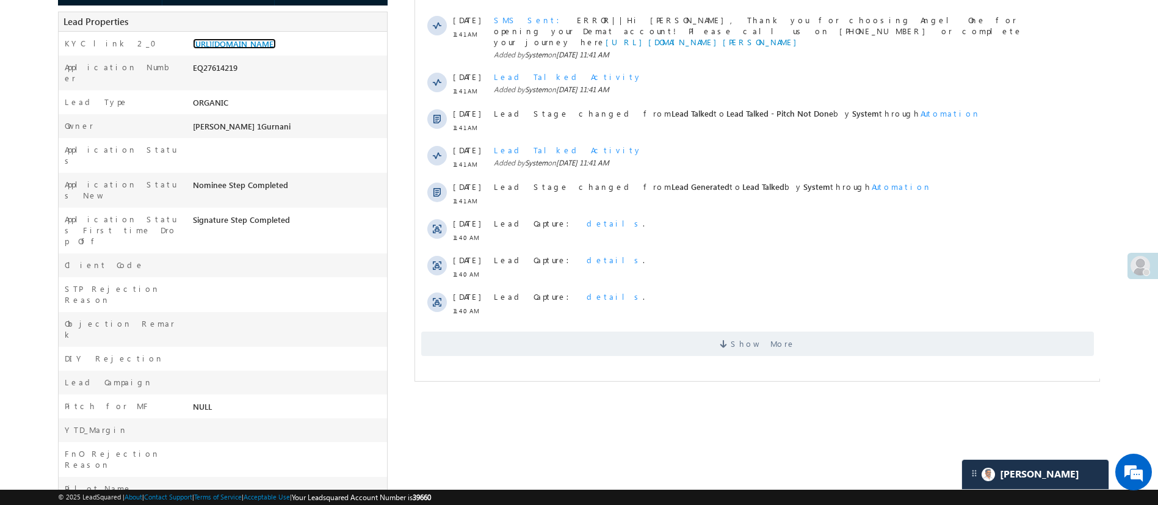
scroll to position [384, 0]
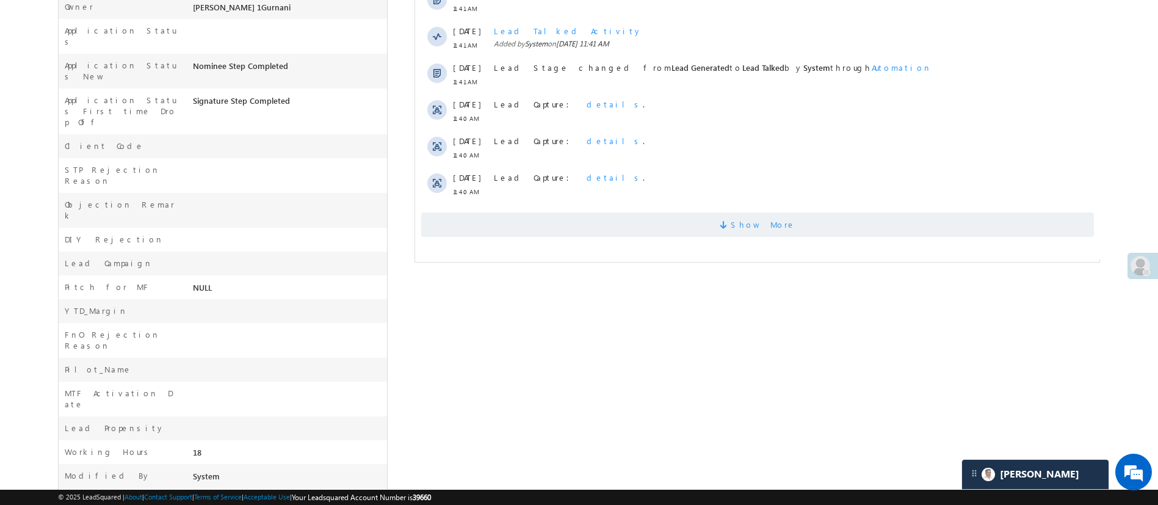
click at [783, 212] on span "Show More" at bounding box center [757, 224] width 673 height 24
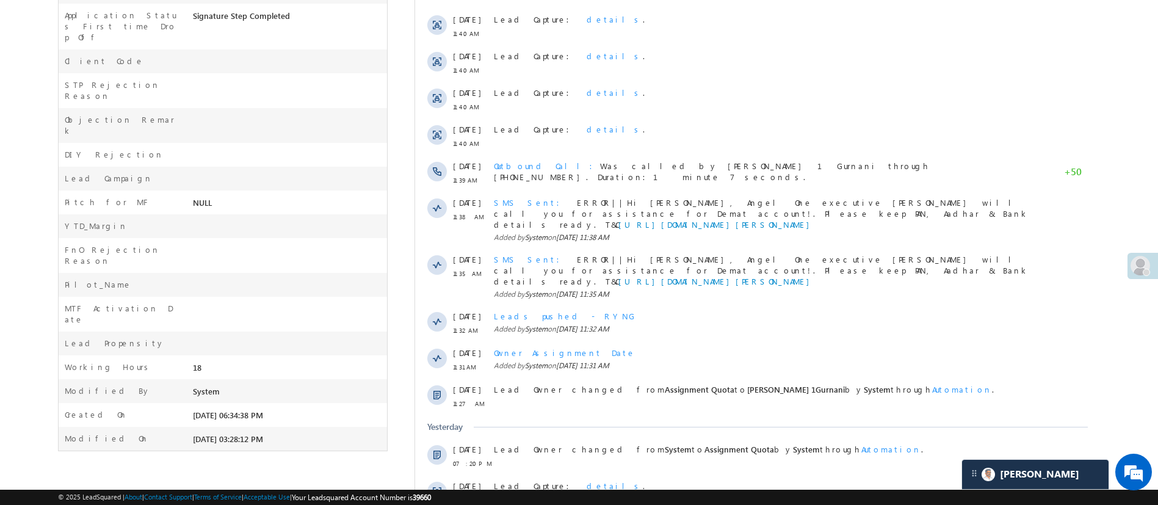
scroll to position [466, 0]
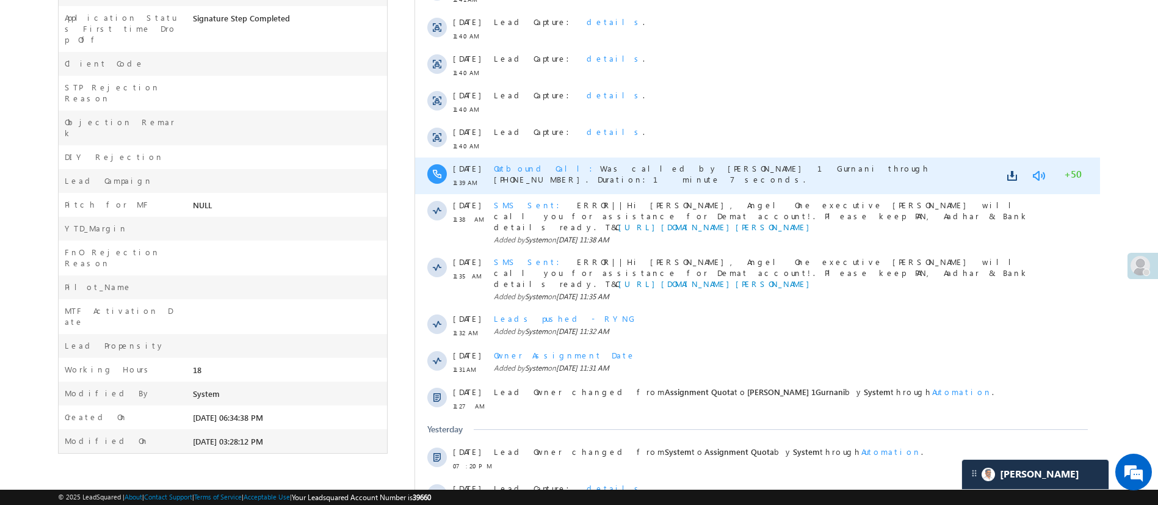
click at [1035, 170] on link at bounding box center [1038, 176] width 15 height 12
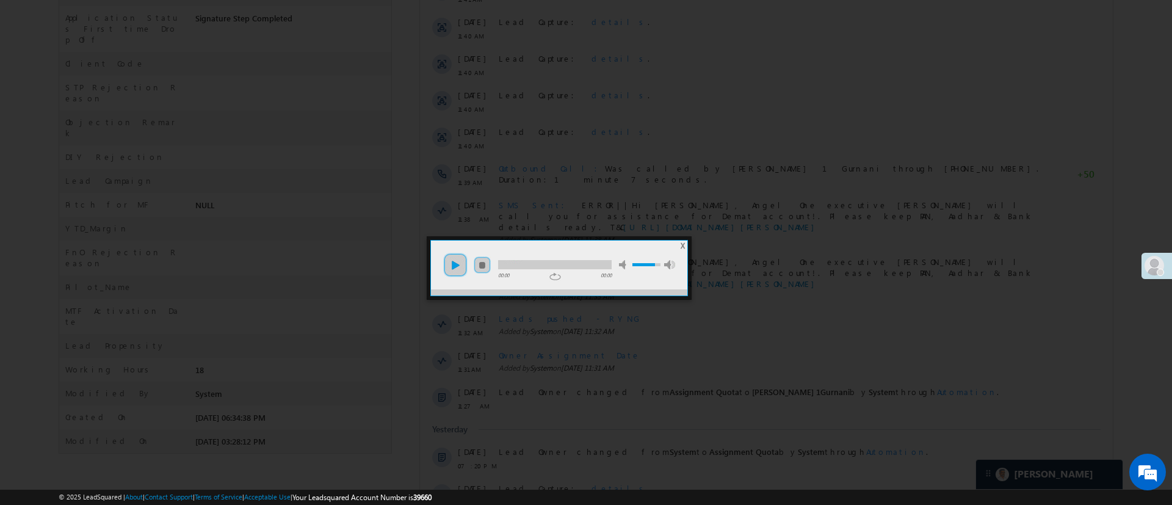
click at [449, 258] on link "play" at bounding box center [455, 265] width 24 height 24
click at [683, 244] on span "X" at bounding box center [683, 245] width 4 height 9
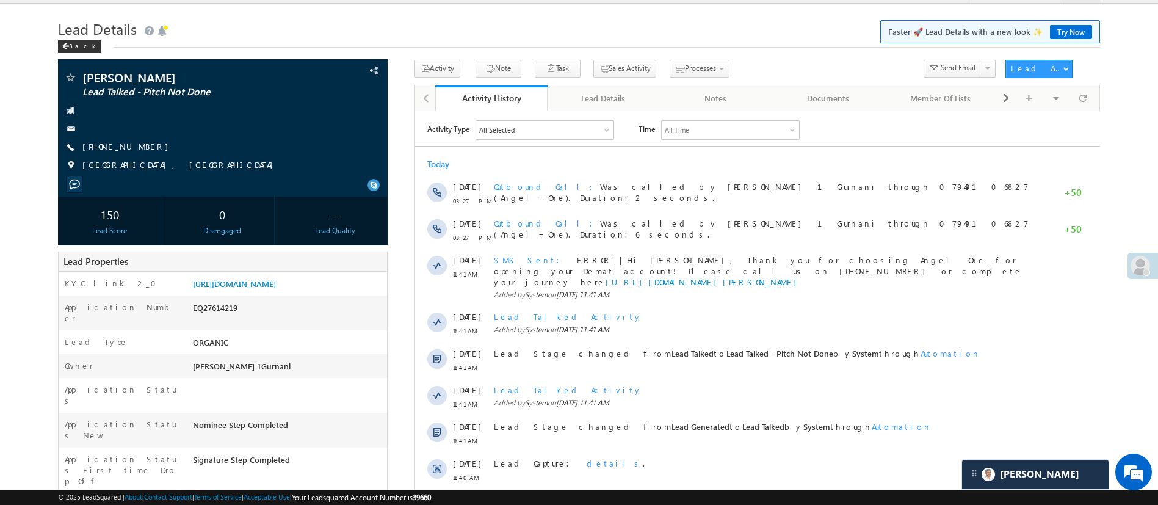
scroll to position [0, 0]
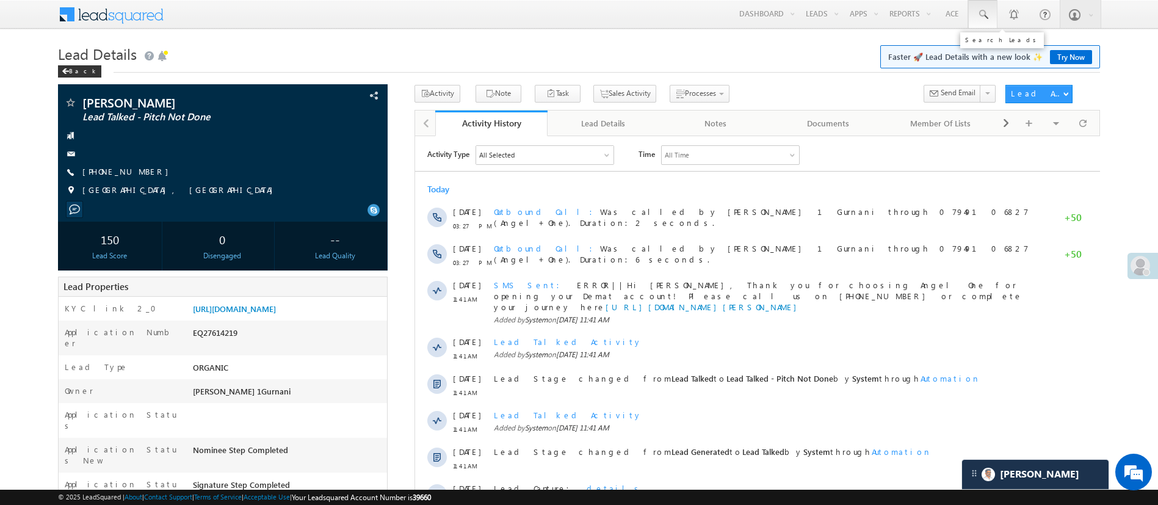
click at [987, 9] on span at bounding box center [983, 15] width 12 height 12
paste input "EQ27352211"
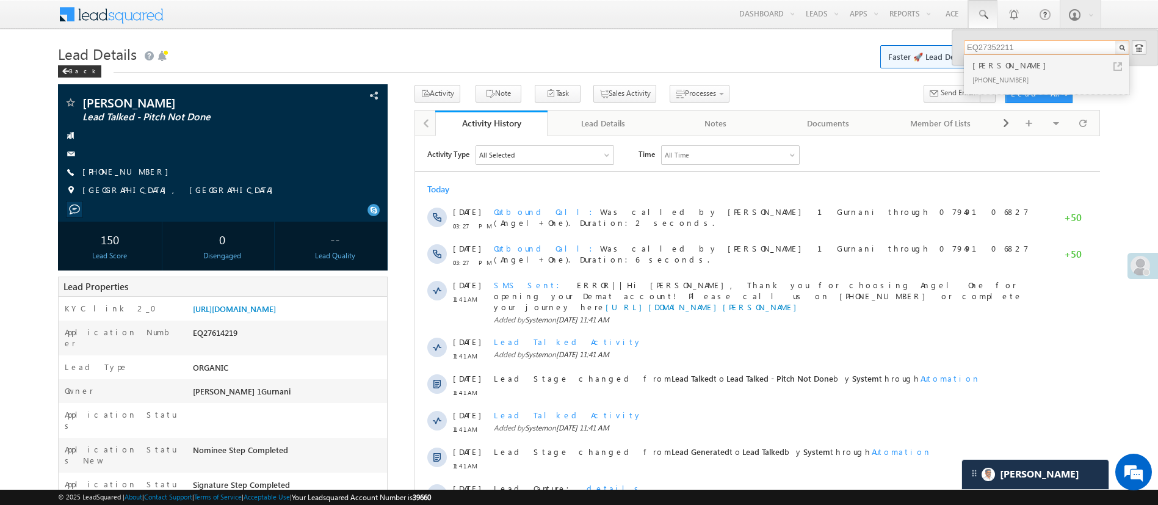
type input "EQ27352211"
click at [1035, 75] on div "+91-9926360288" at bounding box center [1052, 79] width 164 height 15
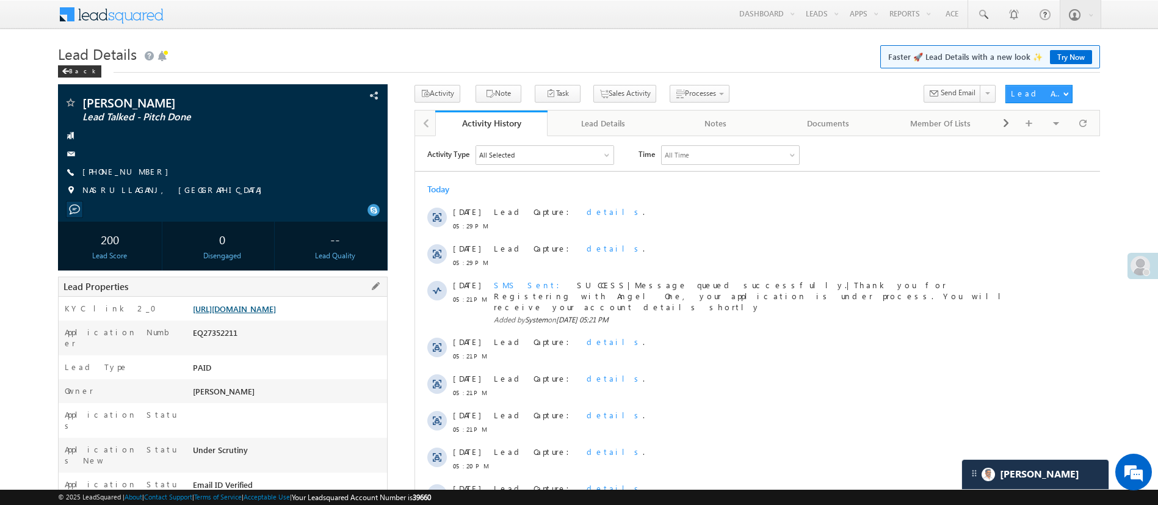
click at [276, 314] on link "[URL][DOMAIN_NAME]" at bounding box center [234, 308] width 83 height 10
click at [992, 8] on link at bounding box center [982, 14] width 29 height 28
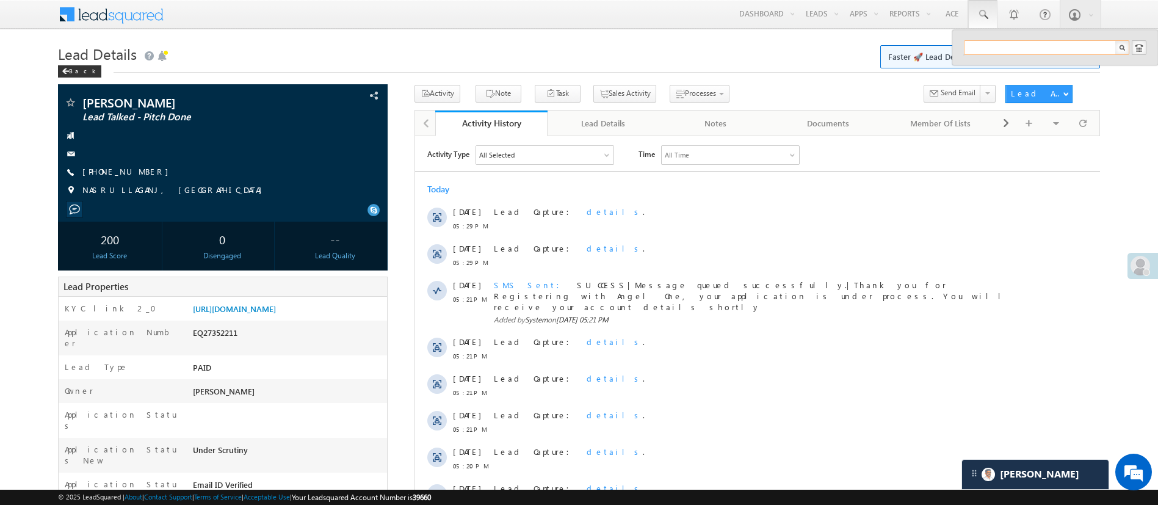
paste input "EQ27610411"
type input "EQ27610411"
click at [1029, 66] on div "[PERSON_NAME]" at bounding box center [1052, 65] width 164 height 13
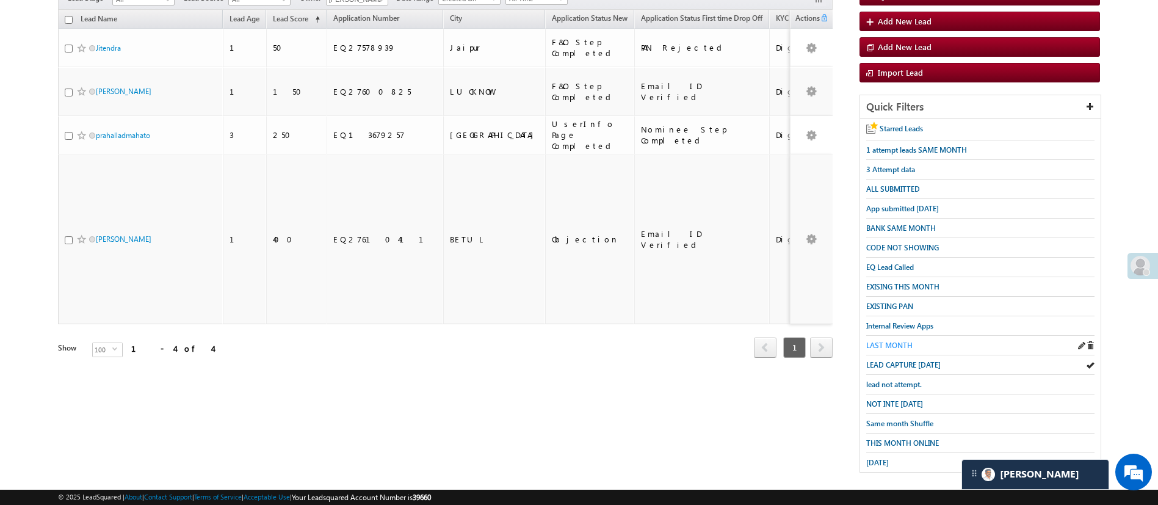
click at [891, 341] on span "LAST MONTH" at bounding box center [889, 345] width 46 height 9
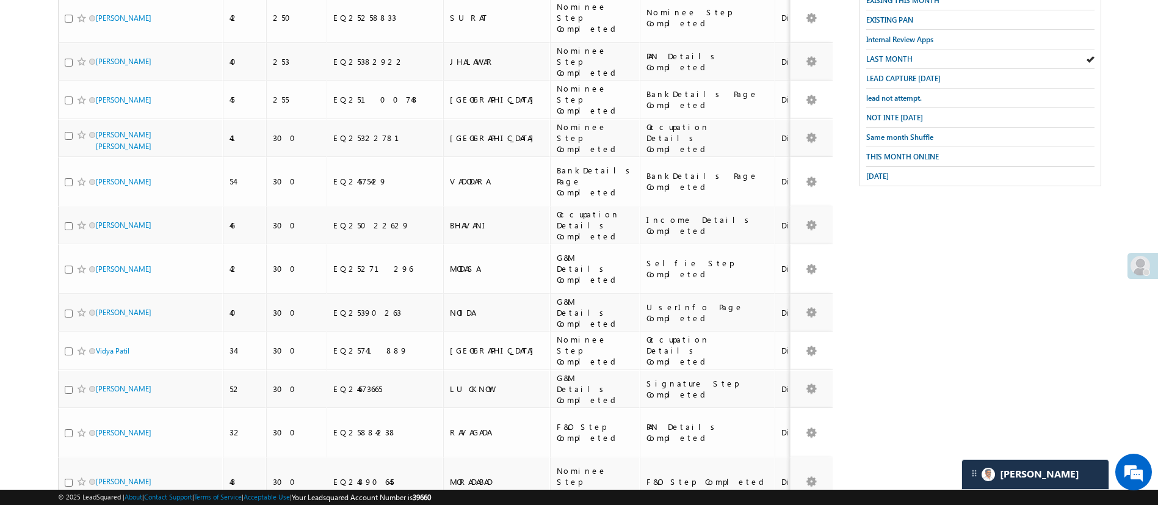
scroll to position [420, 0]
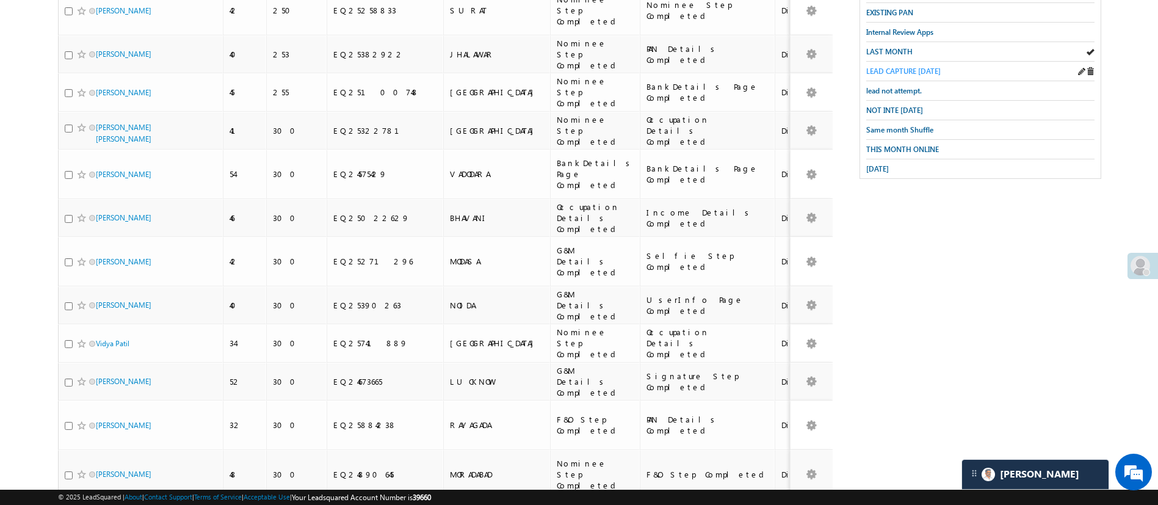
click at [905, 68] on span "LEAD CAPTURE [DATE]" at bounding box center [903, 71] width 74 height 9
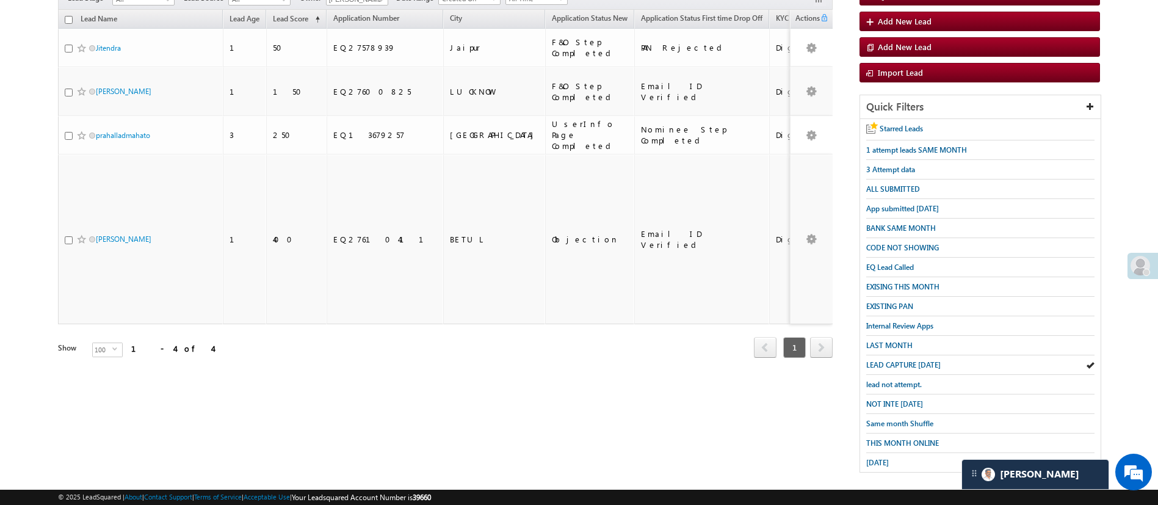
scroll to position [0, 0]
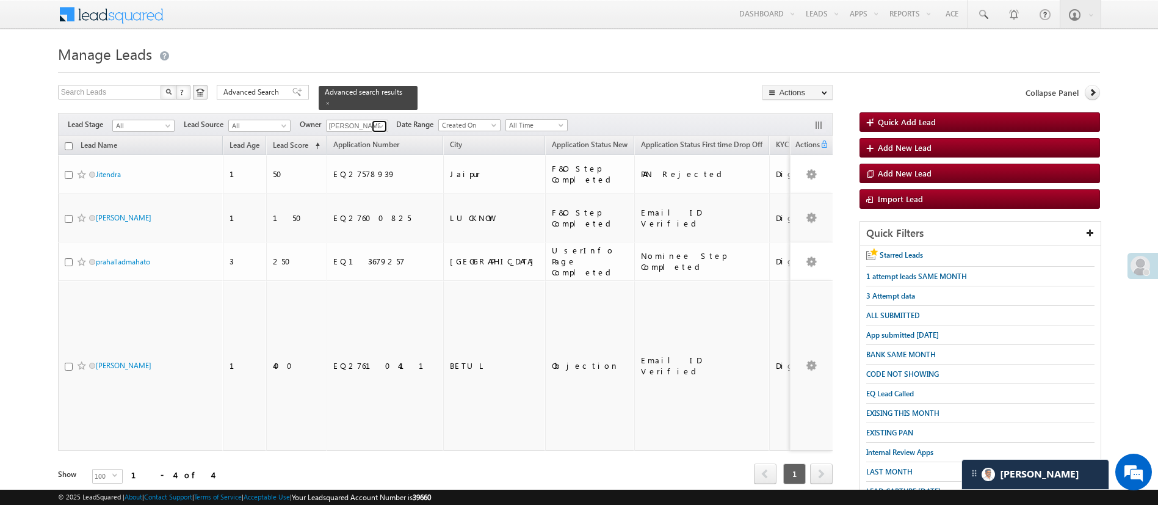
click at [380, 121] on span at bounding box center [381, 126] width 10 height 10
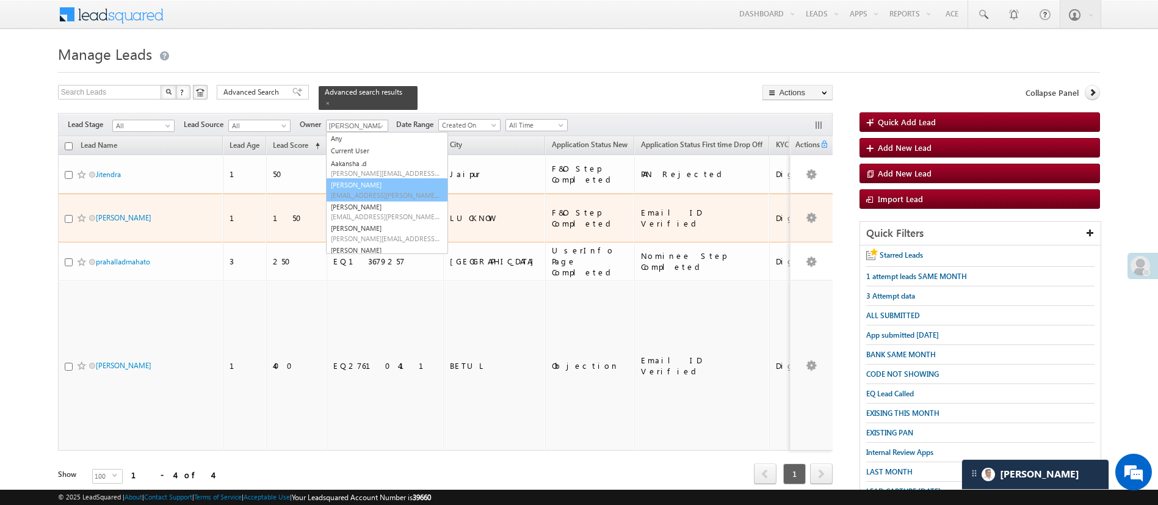
click at [450, 212] on div "LUCKNOW" at bounding box center [495, 217] width 90 height 11
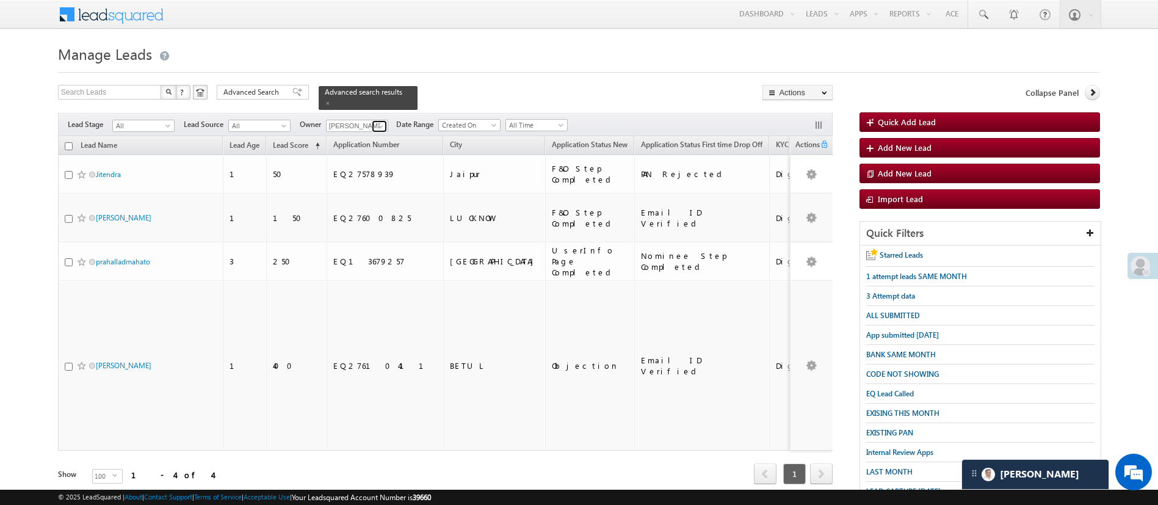
click at [380, 121] on span at bounding box center [381, 126] width 10 height 10
click at [533, 95] on div "Search Leads X ? 4 results found Advanced Search Advanced Search Advanced searc…" at bounding box center [445, 97] width 775 height 25
click at [379, 121] on span at bounding box center [381, 126] width 10 height 10
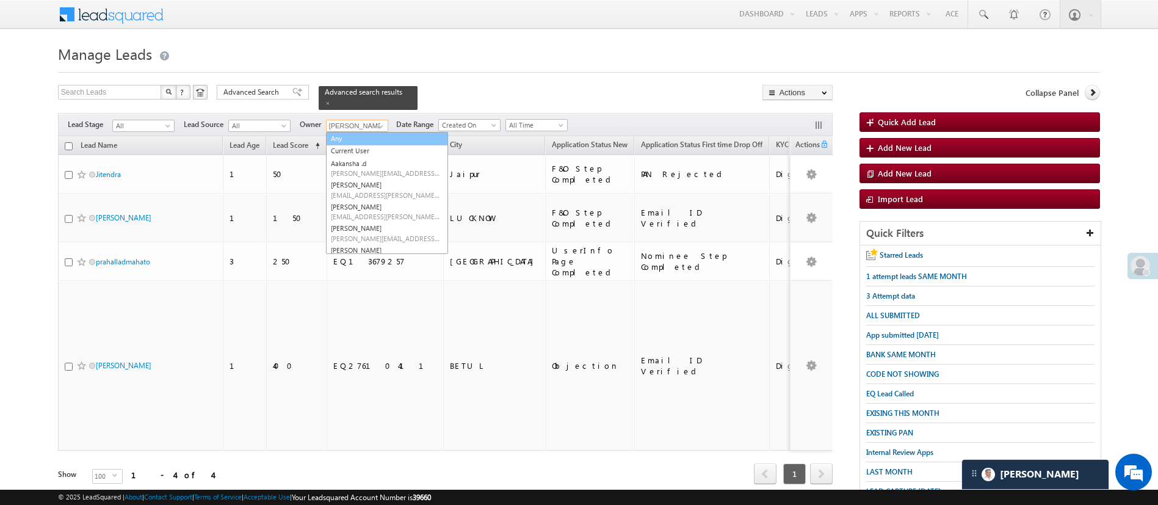
click at [373, 132] on link "Any" at bounding box center [387, 139] width 122 height 14
type input "Any"
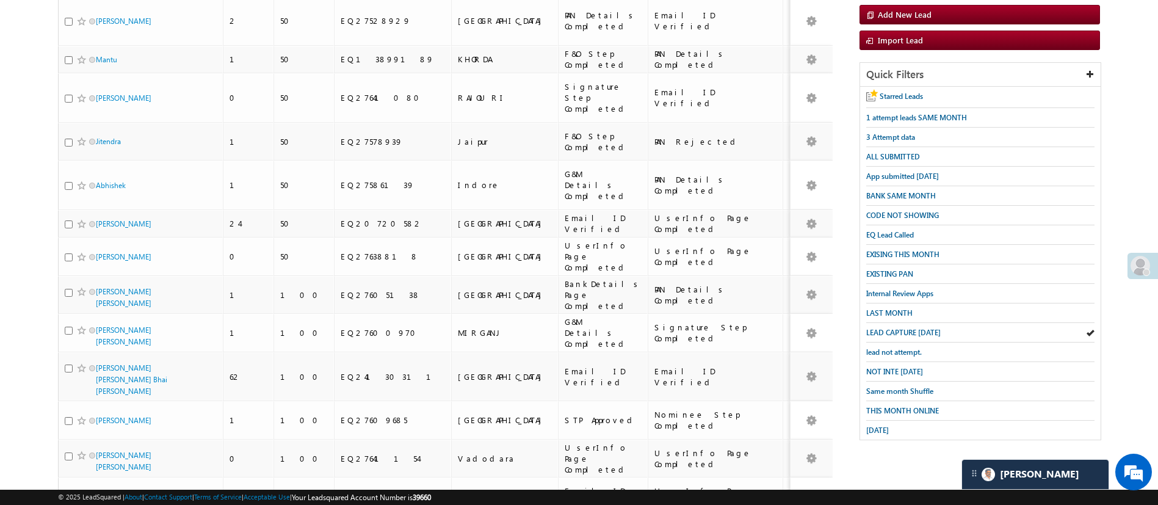
scroll to position [157, 0]
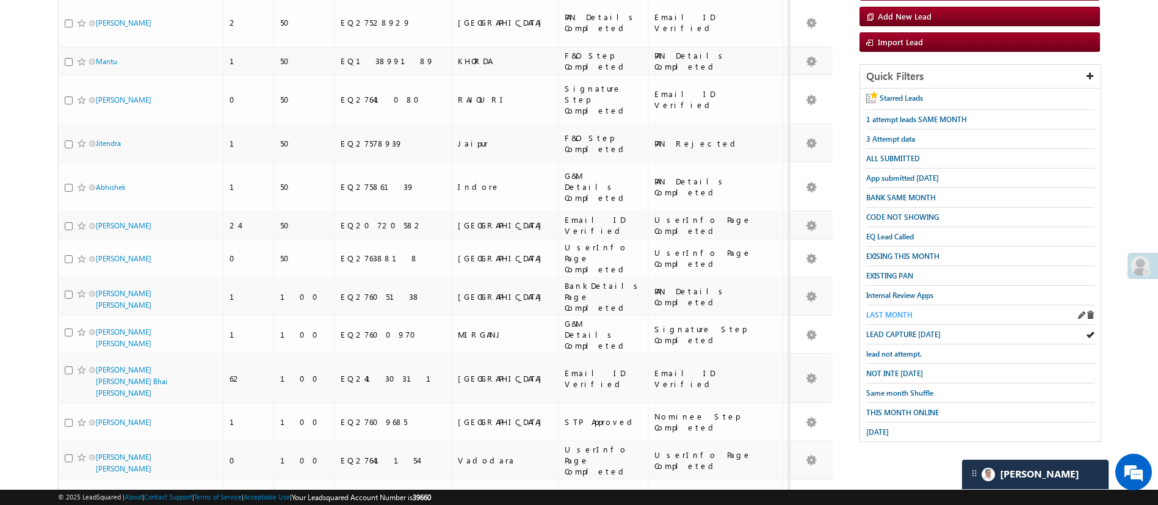
click at [887, 310] on span "LAST MONTH" at bounding box center [889, 314] width 46 height 9
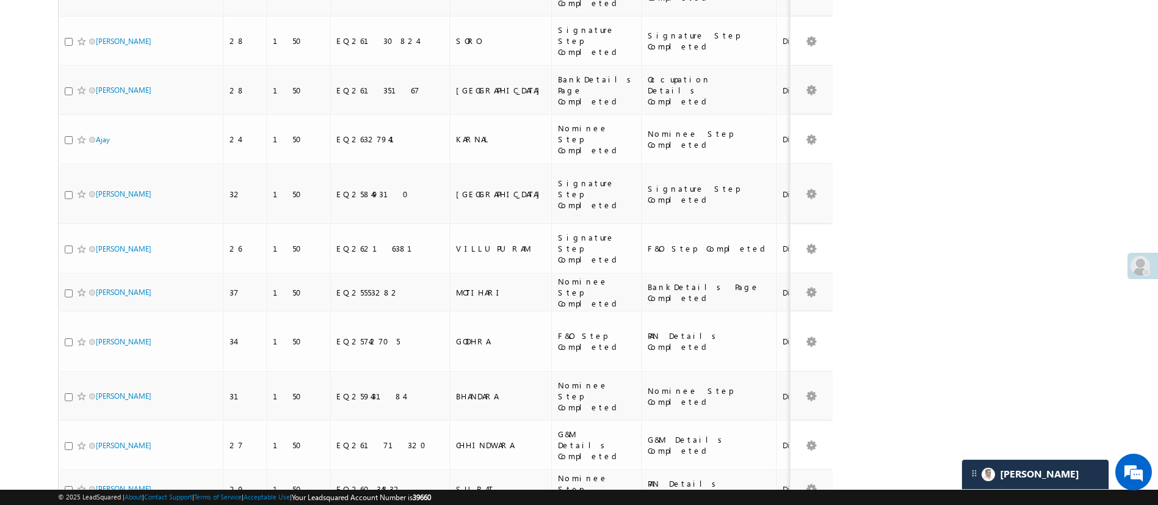
scroll to position [3186, 0]
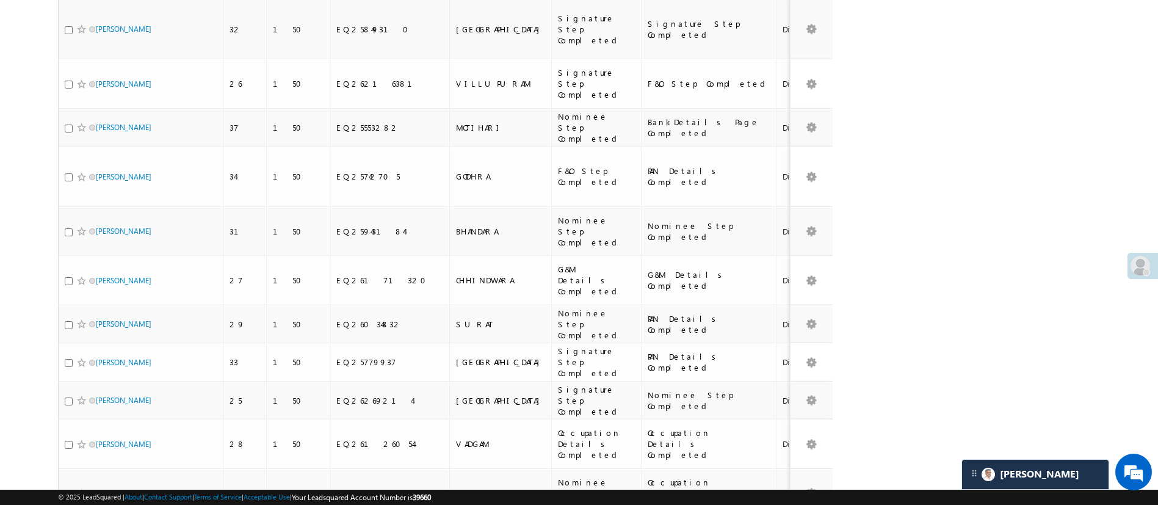
click at [103, 444] on li "25" at bounding box center [99, 444] width 29 height 12
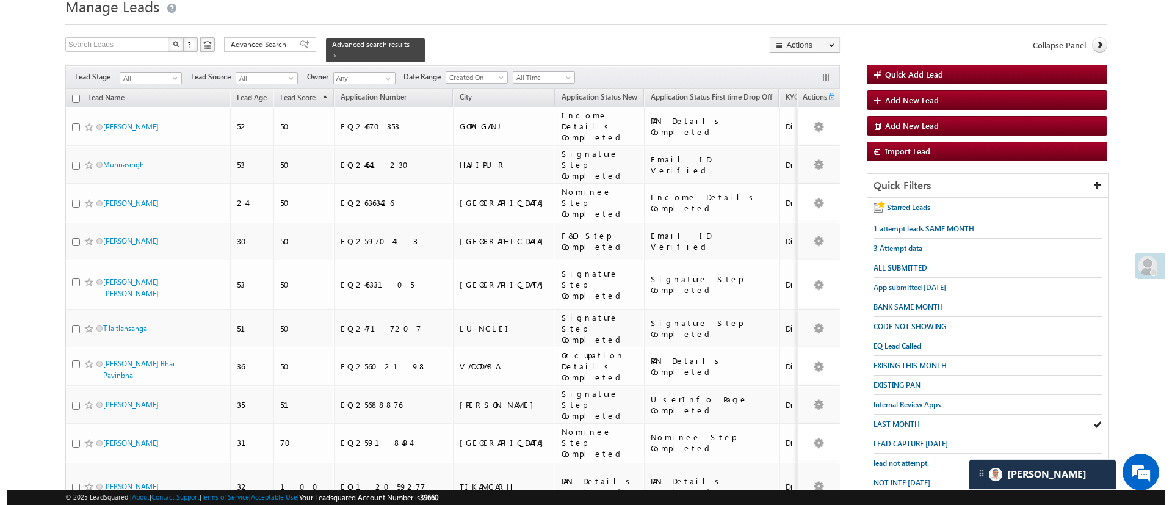
scroll to position [52, 0]
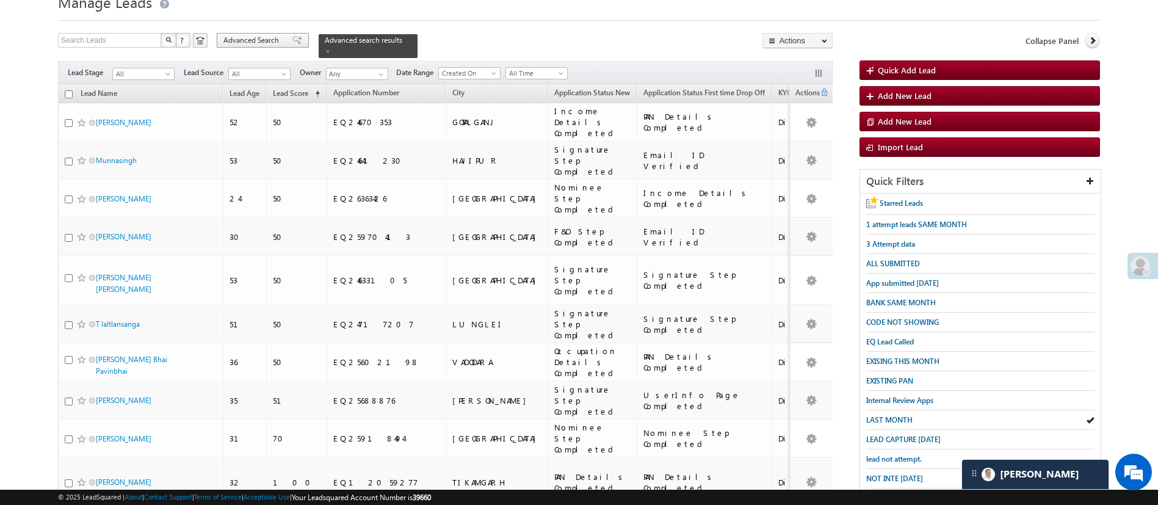
click at [272, 45] on span "Advanced Search" at bounding box center [252, 40] width 59 height 11
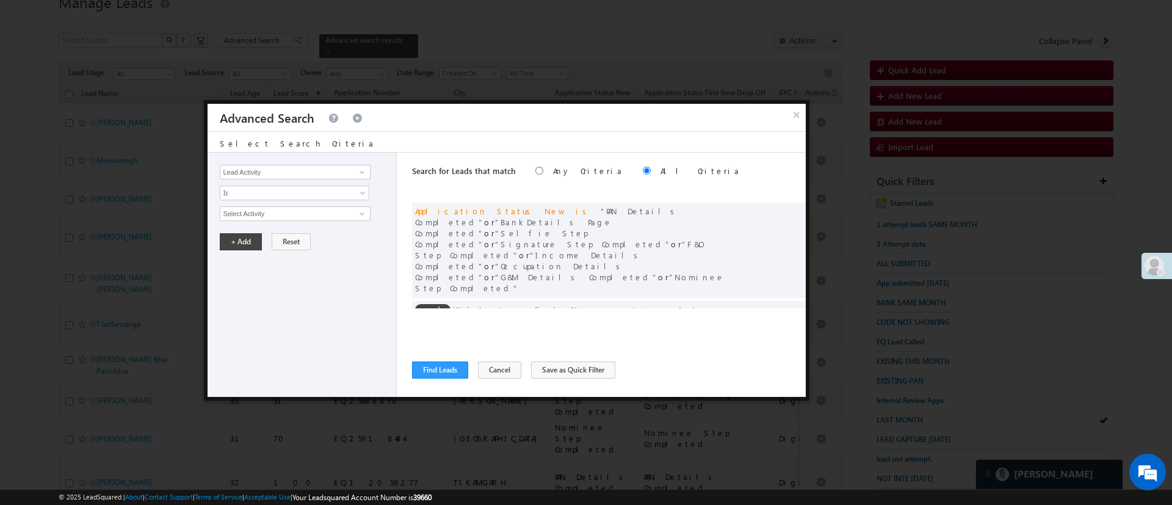
scroll to position [92, 0]
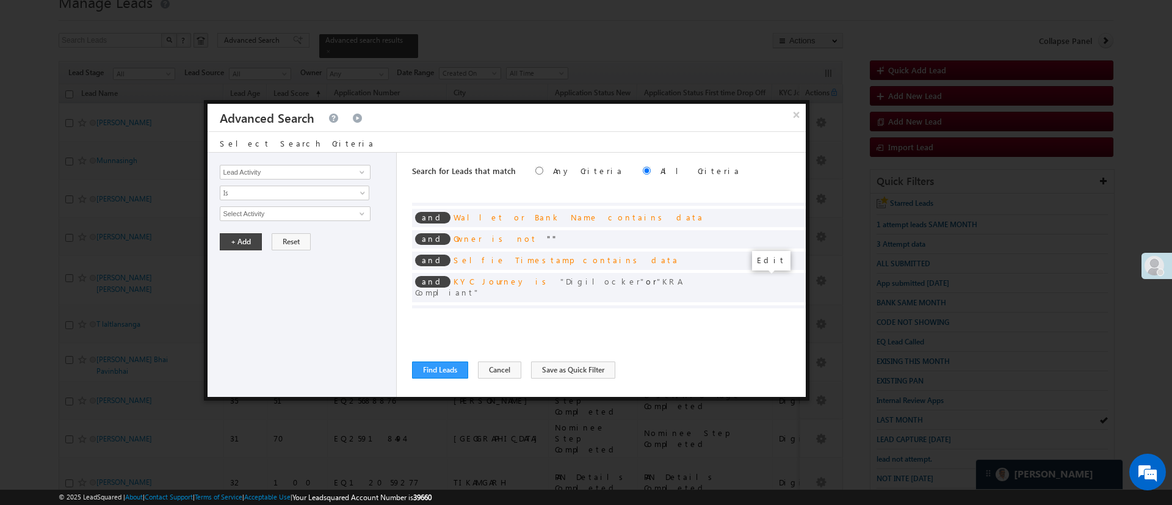
click at [774, 330] on span at bounding box center [778, 334] width 9 height 9
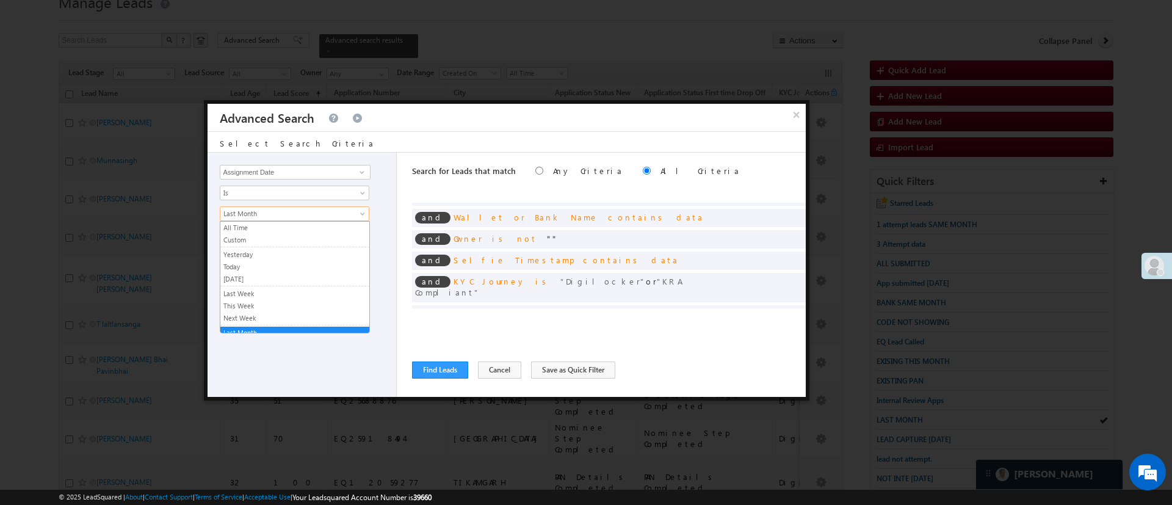
click at [310, 215] on span "Last Month" at bounding box center [286, 213] width 132 height 11
click at [314, 232] on link "Custom" at bounding box center [294, 234] width 149 height 11
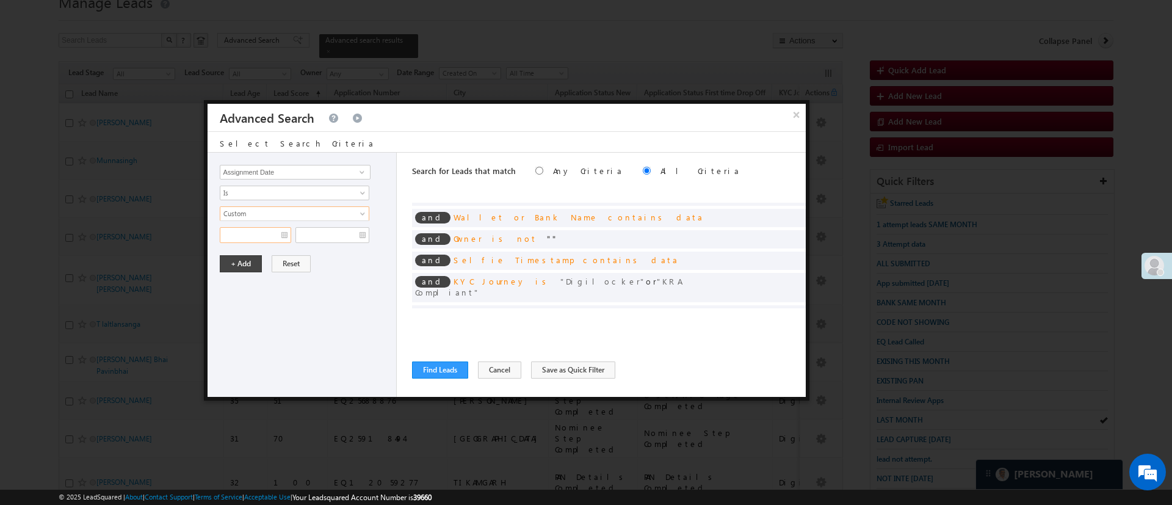
click at [272, 233] on input "text" at bounding box center [255, 235] width 71 height 16
click at [659, 316] on div "Search for Leads that match Any Criteria All Criteria Note that the current tri…" at bounding box center [609, 275] width 394 height 244
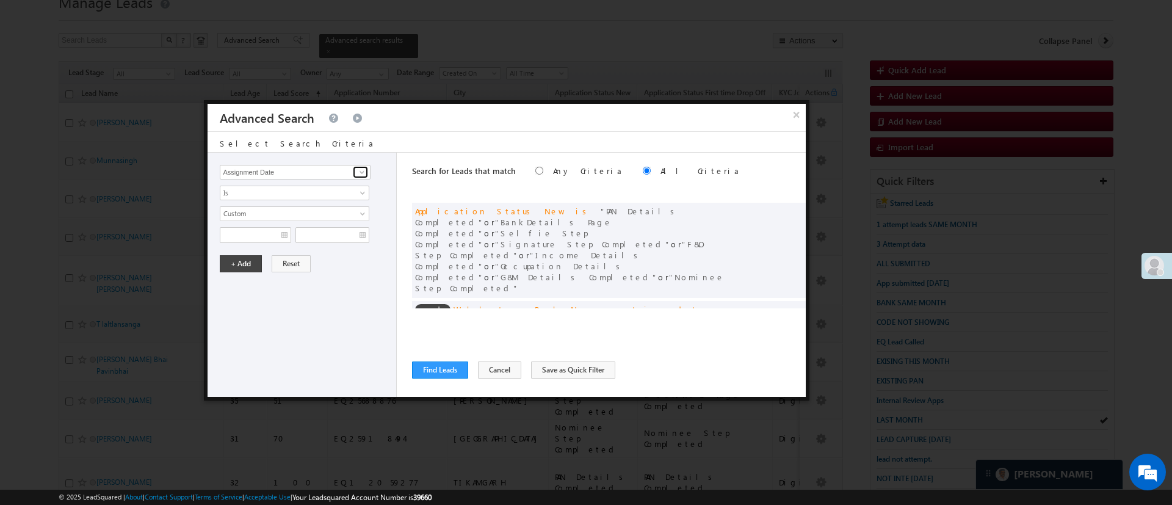
click at [360, 169] on span at bounding box center [362, 172] width 10 height 10
click at [307, 194] on link "Date of Birth" at bounding box center [295, 197] width 150 height 14
type input "Date of Birth"
click at [299, 213] on span "All Time" at bounding box center [286, 213] width 132 height 11
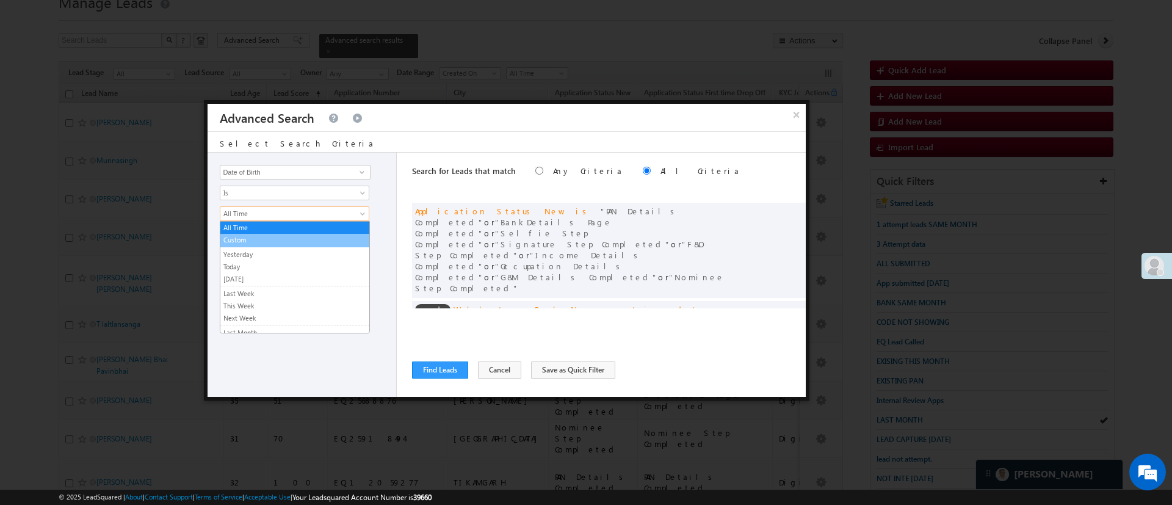
click at [286, 237] on link "Custom" at bounding box center [294, 239] width 149 height 11
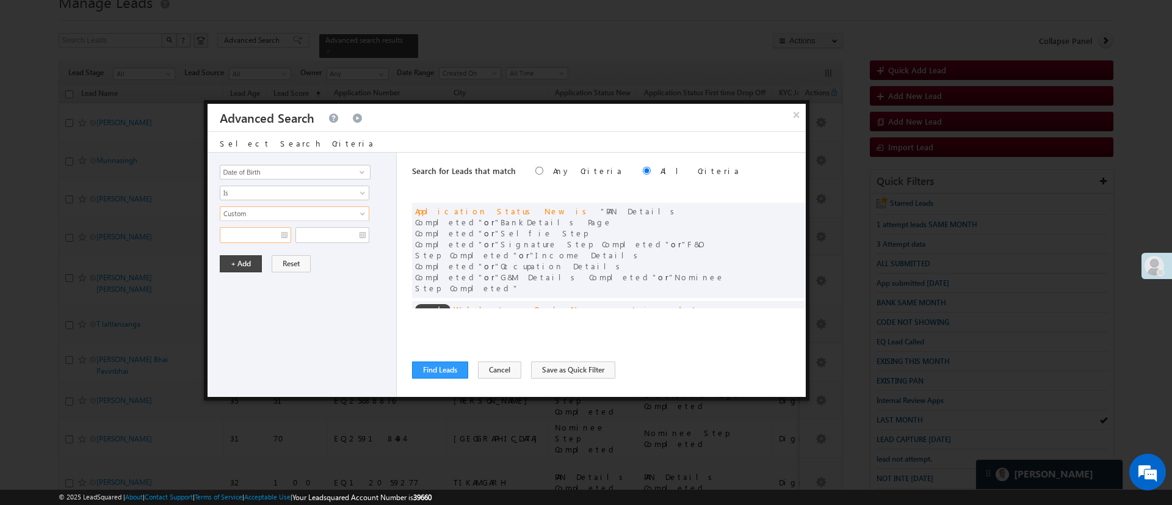
click at [261, 238] on input "text" at bounding box center [255, 235] width 71 height 16
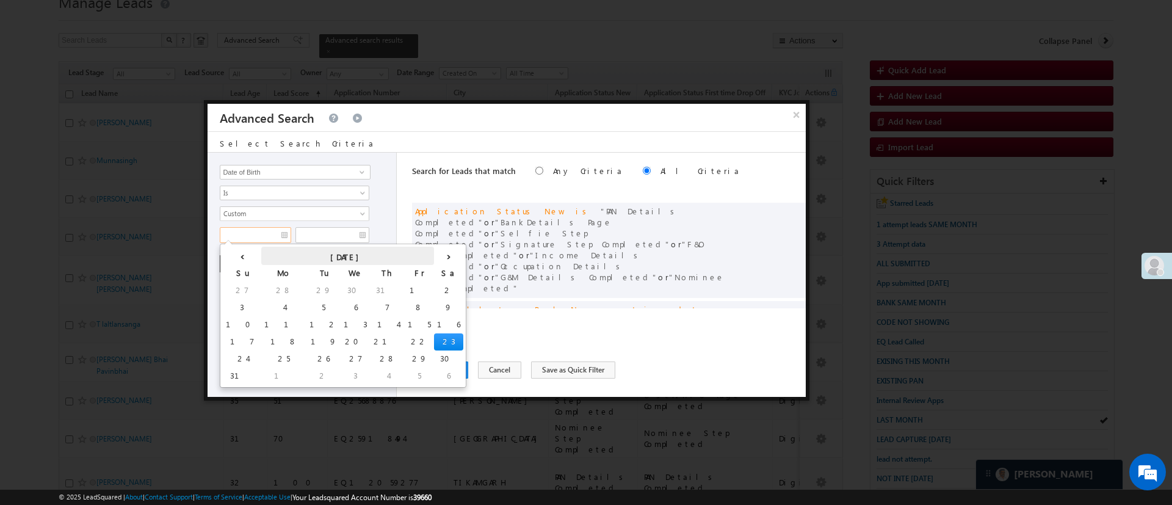
click at [264, 255] on th "[DATE]" at bounding box center [347, 256] width 173 height 18
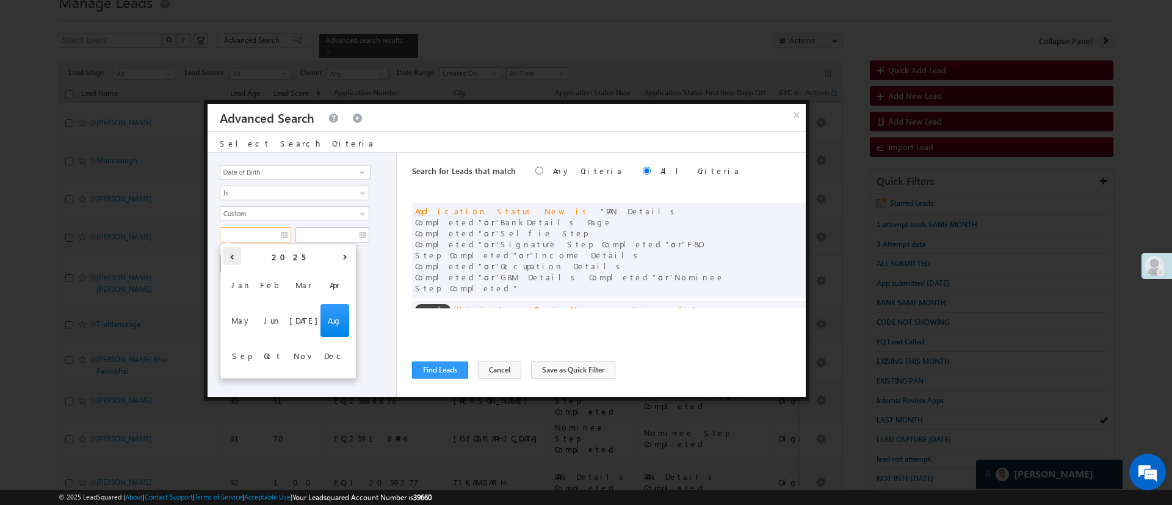
click at [232, 259] on th "‹" at bounding box center [232, 256] width 18 height 18
click at [233, 259] on th "‹" at bounding box center [232, 256] width 18 height 18
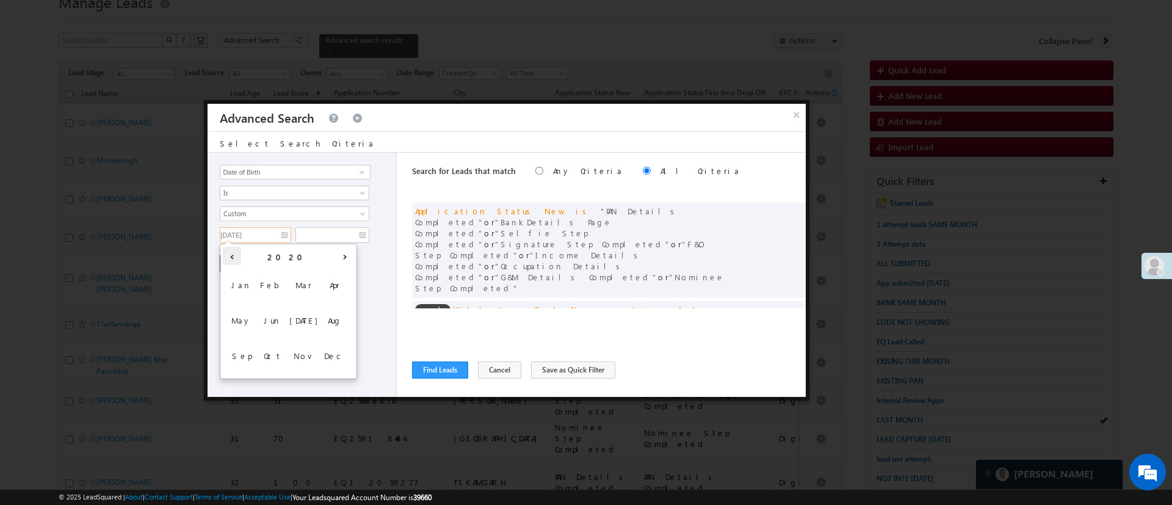
click at [233, 259] on th "‹" at bounding box center [232, 256] width 18 height 18
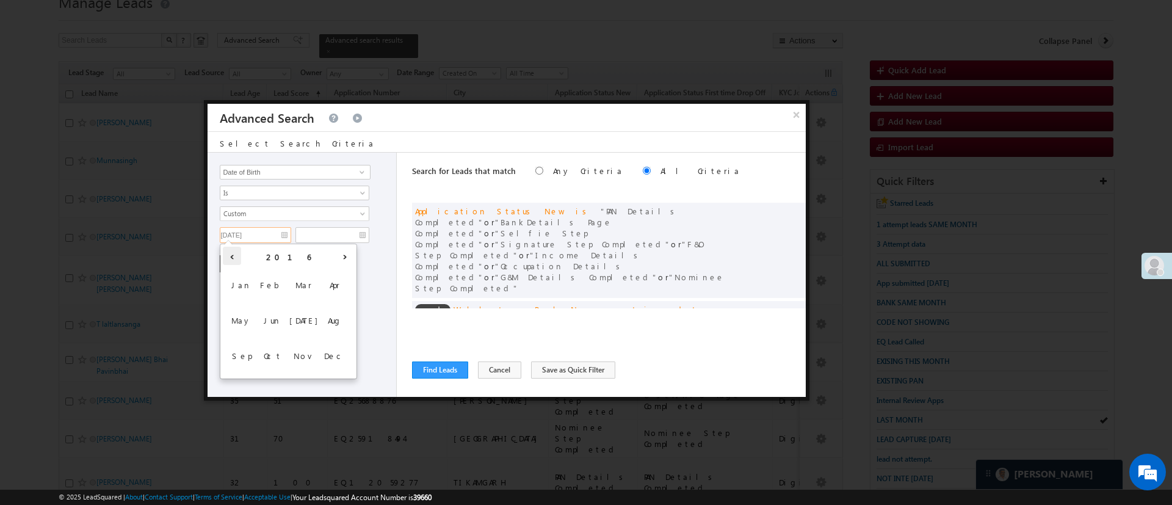
click at [233, 259] on th "‹" at bounding box center [232, 256] width 18 height 18
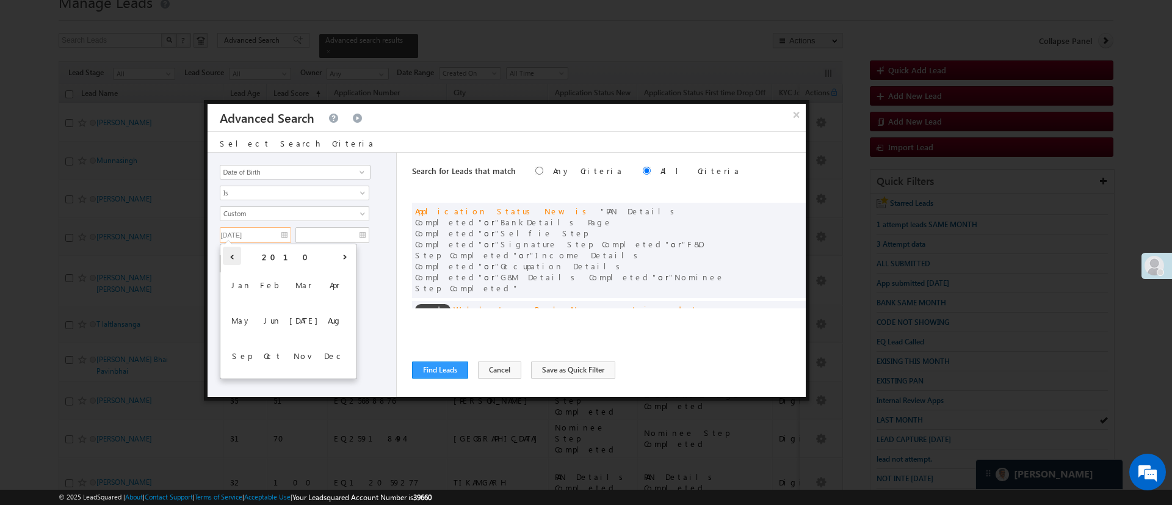
click at [233, 259] on th "‹" at bounding box center [232, 256] width 18 height 18
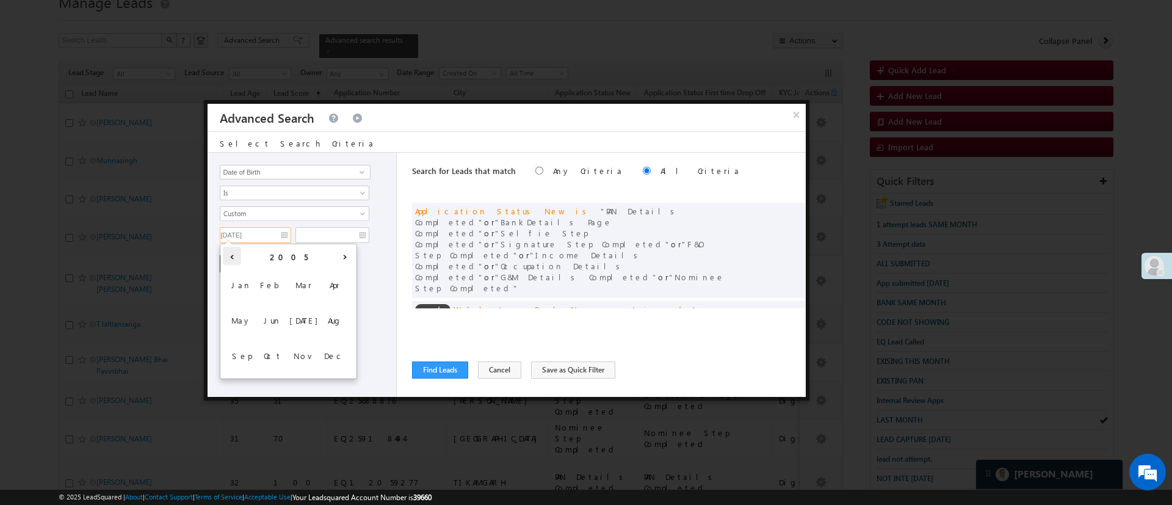
click at [233, 259] on th "‹" at bounding box center [232, 256] width 18 height 18
click at [249, 280] on span "Jan" at bounding box center [241, 285] width 29 height 33
type input "01/01/04"
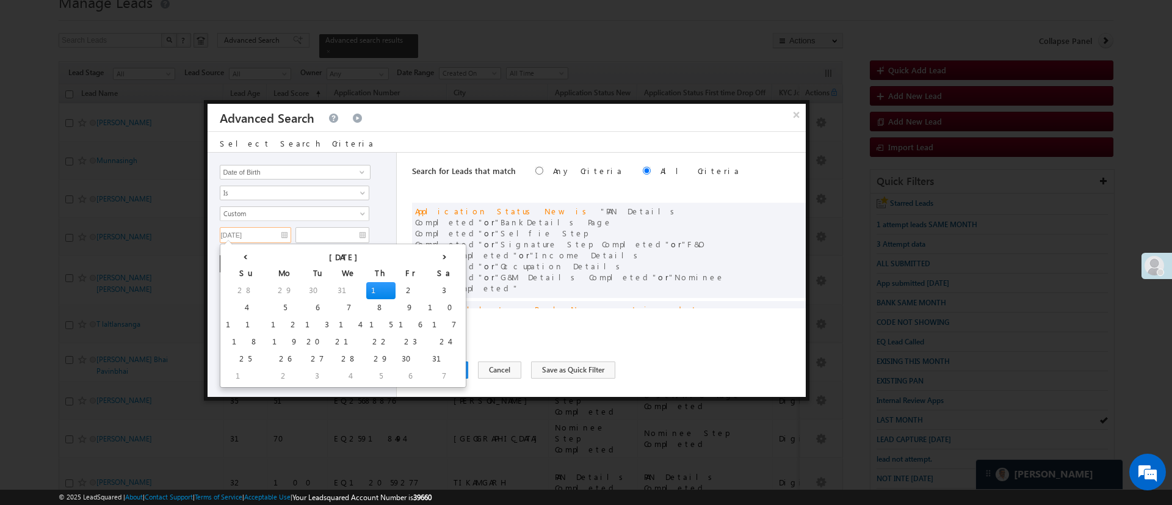
click at [366, 288] on td "1" at bounding box center [380, 290] width 29 height 17
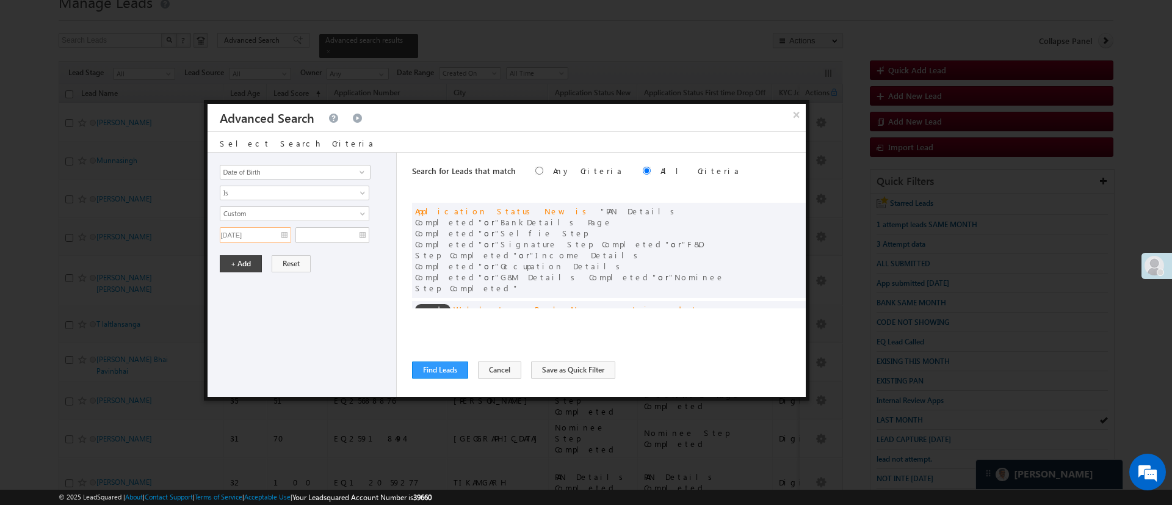
drag, startPoint x: 249, startPoint y: 237, endPoint x: 132, endPoint y: 211, distance: 120.3
paste input "01/01/04"
click at [316, 232] on input "01/01/07" at bounding box center [332, 235] width 74 height 16
type input "01/07/07"
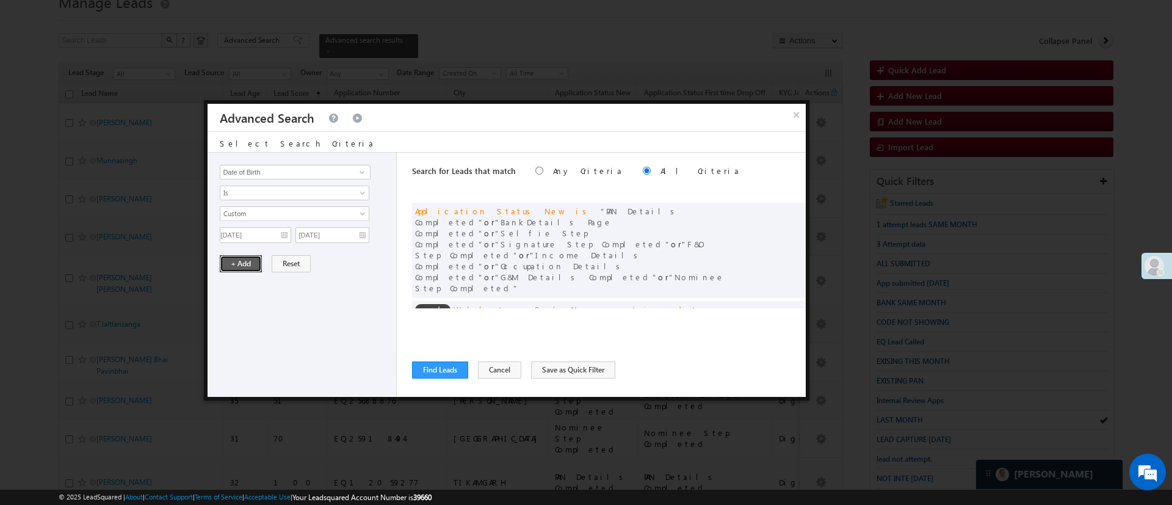
click at [246, 266] on button "+ Add" at bounding box center [241, 263] width 42 height 17
click at [806, 280] on div "× Advanced Search Select Search Criteria Lead Activity Task Sales Group Prospec…" at bounding box center [507, 250] width 606 height 300
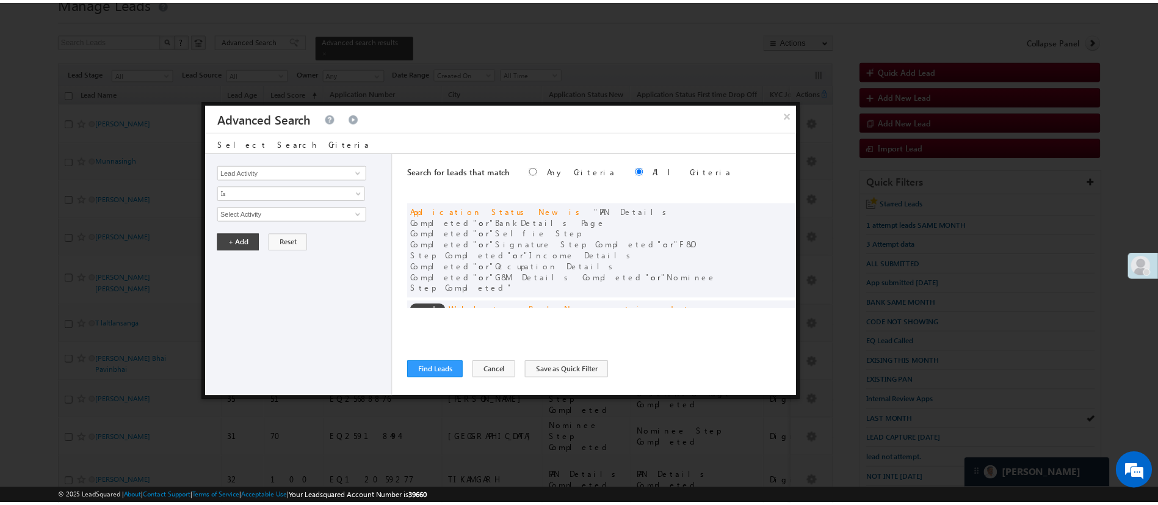
scroll to position [92, 0]
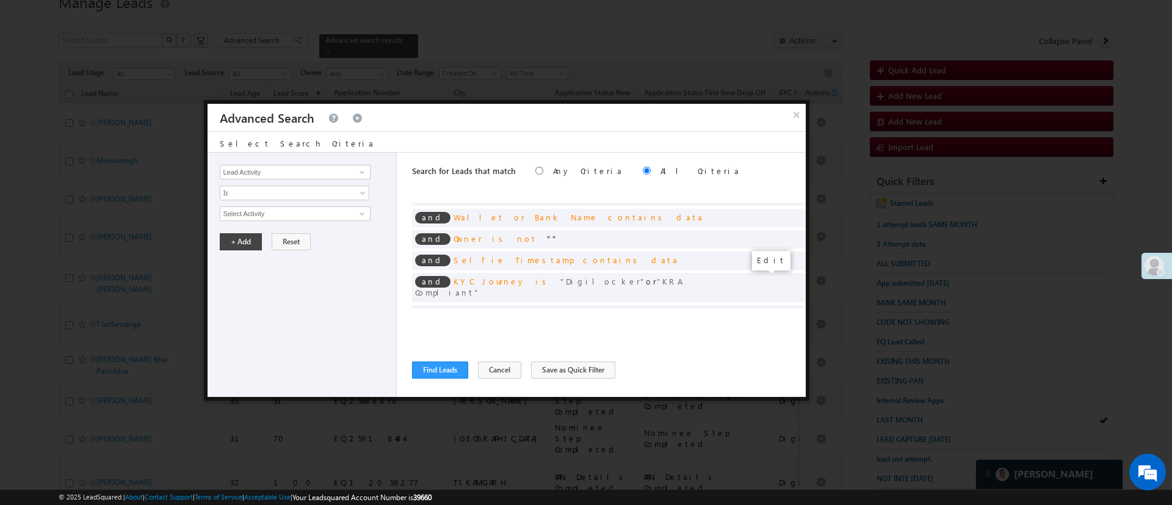
click at [774, 330] on span at bounding box center [778, 334] width 9 height 9
click at [333, 234] on input "[DATE]" at bounding box center [332, 235] width 74 height 16
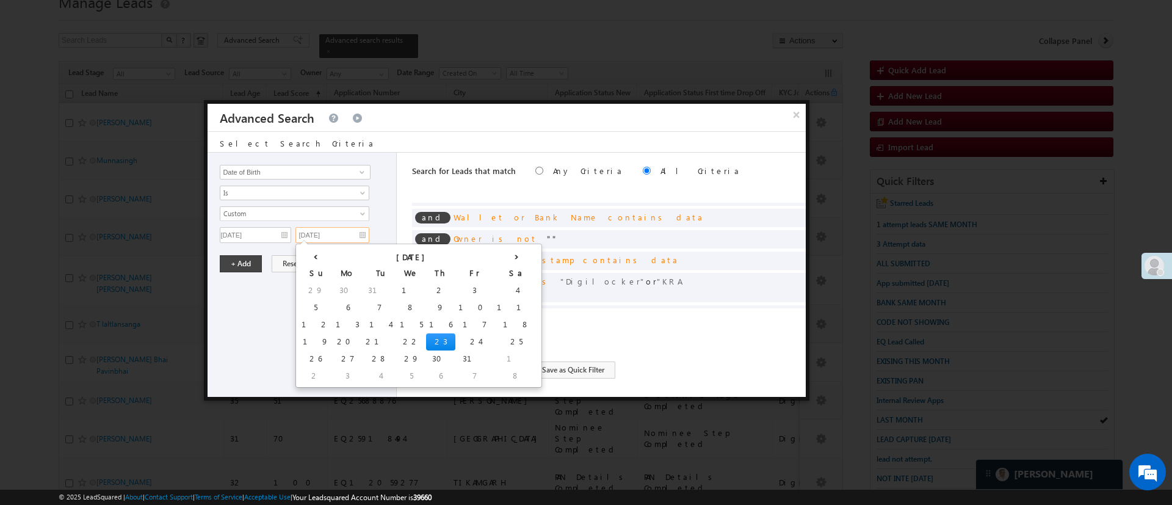
click at [426, 339] on td "23" at bounding box center [440, 341] width 29 height 17
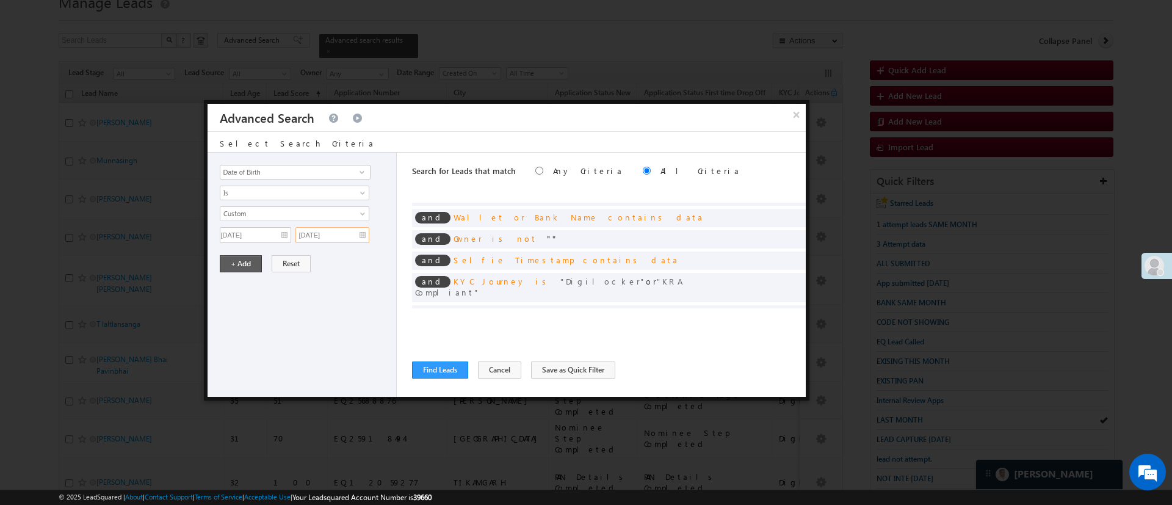
type input "08/23/07"
click at [238, 262] on button "+ Add" at bounding box center [241, 263] width 42 height 17
click at [450, 372] on button "Find Leads" at bounding box center [440, 369] width 56 height 17
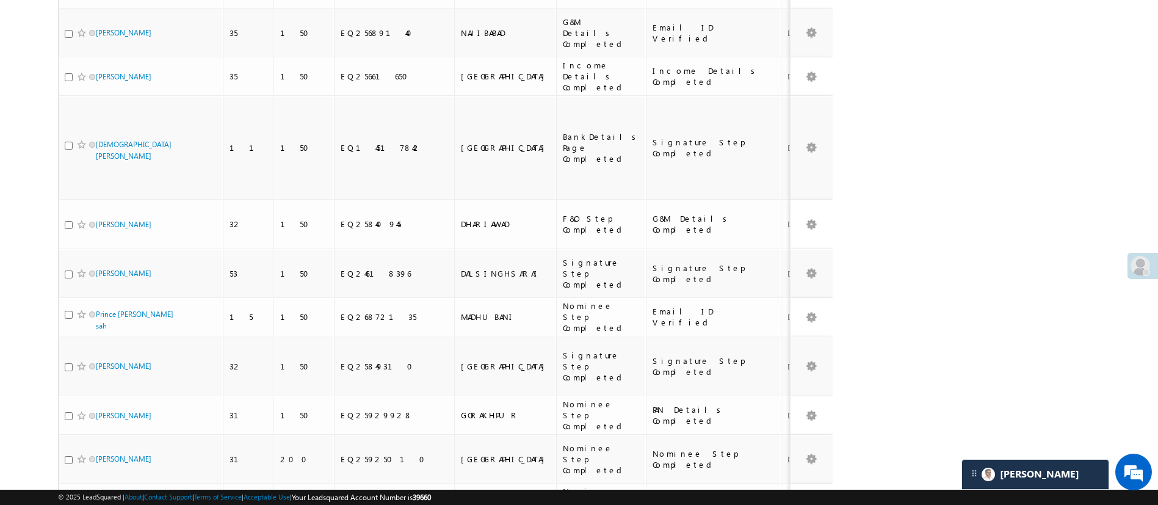
scroll to position [700, 0]
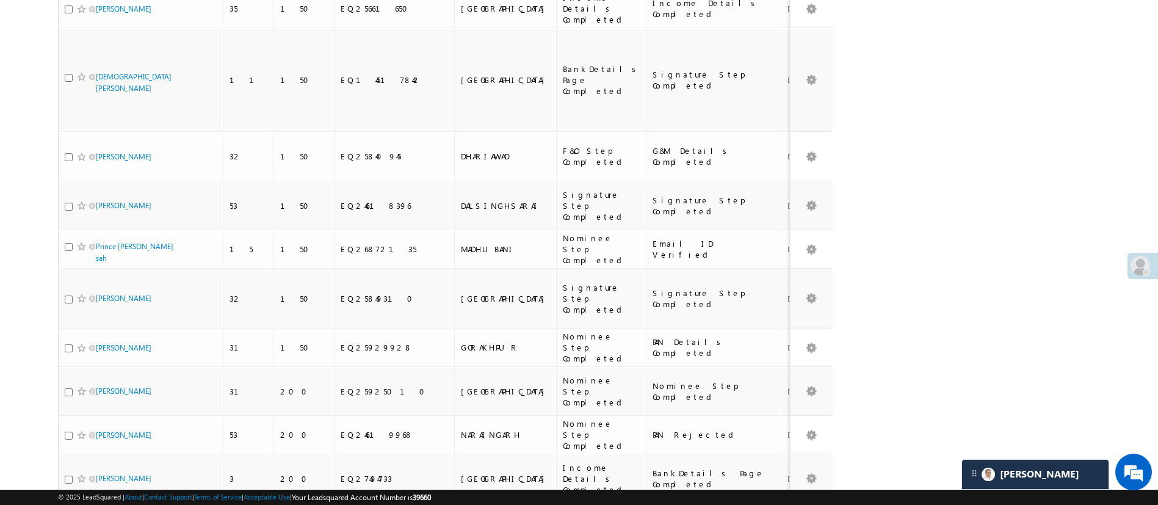
click at [100, 452] on li "50" at bounding box center [99, 457] width 29 height 12
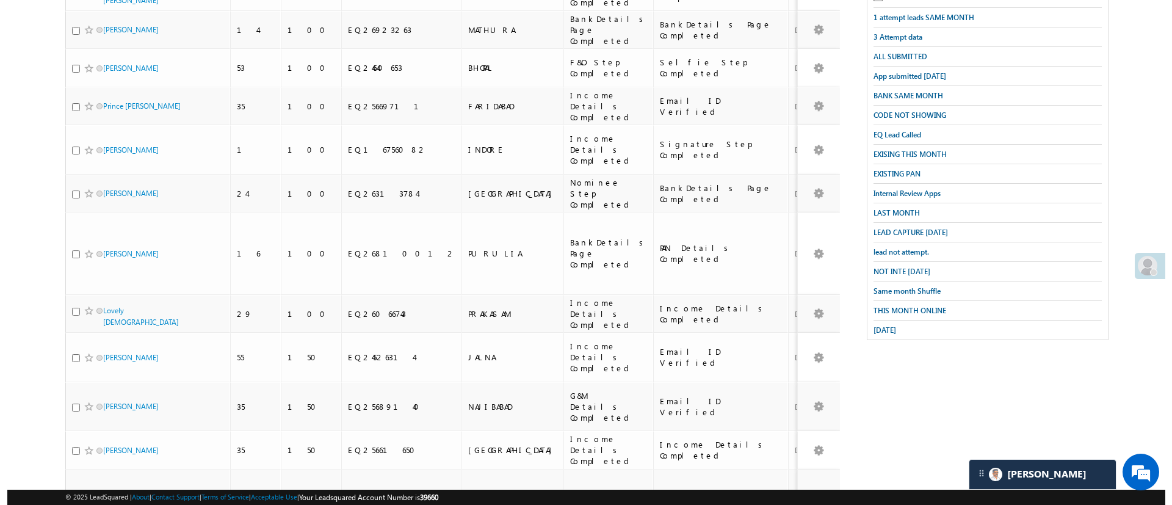
scroll to position [0, 0]
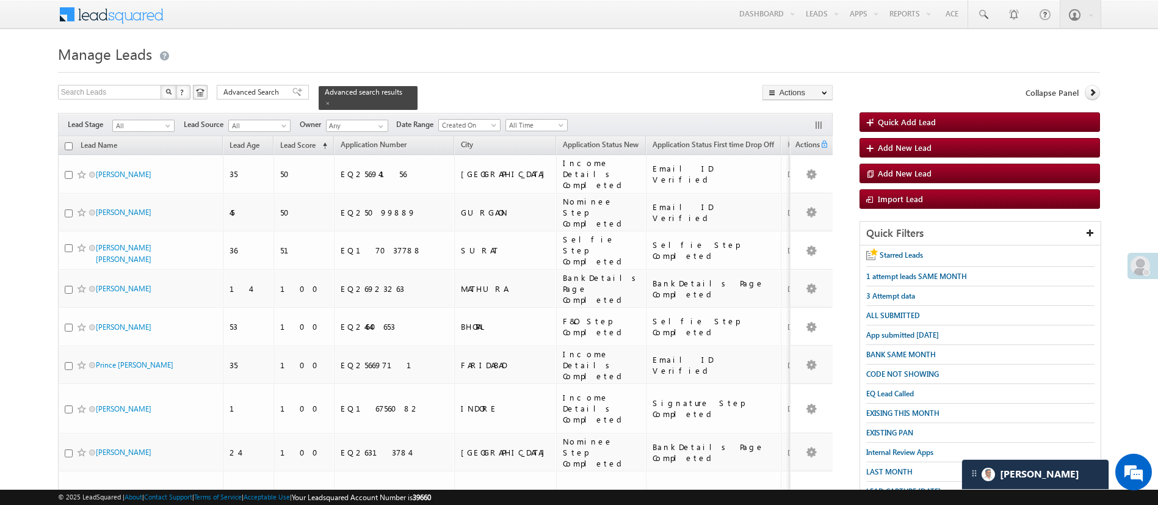
click at [241, 90] on span "Advanced Search" at bounding box center [252, 92] width 59 height 11
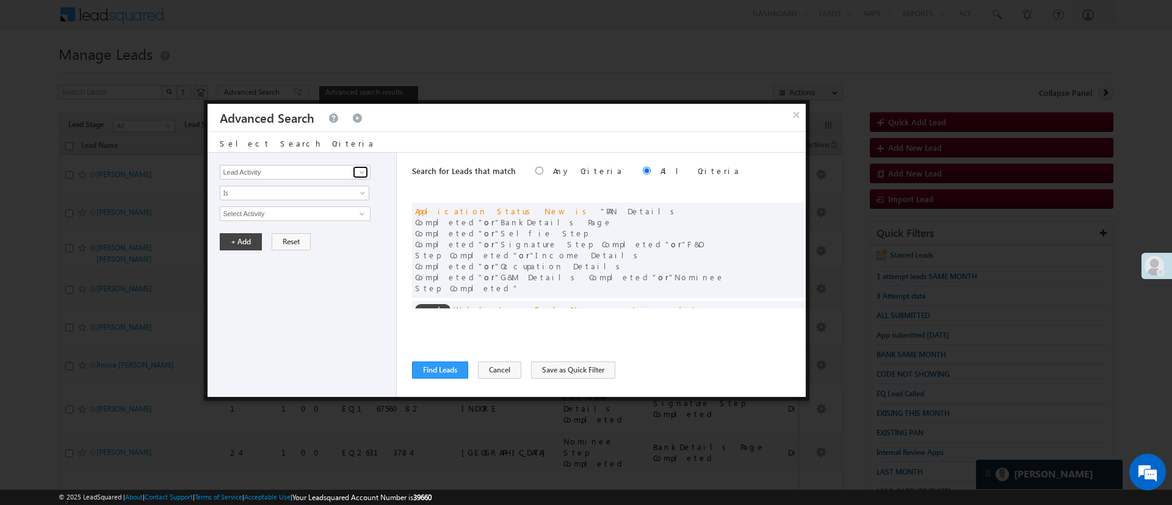
click at [366, 172] on span at bounding box center [362, 172] width 10 height 10
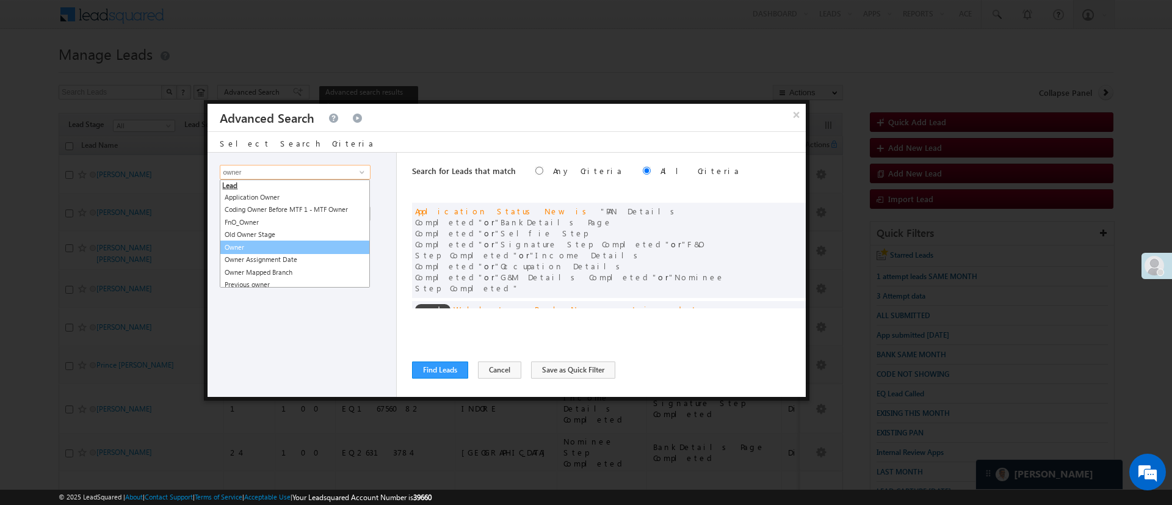
click at [251, 247] on link "Owner" at bounding box center [295, 248] width 150 height 14
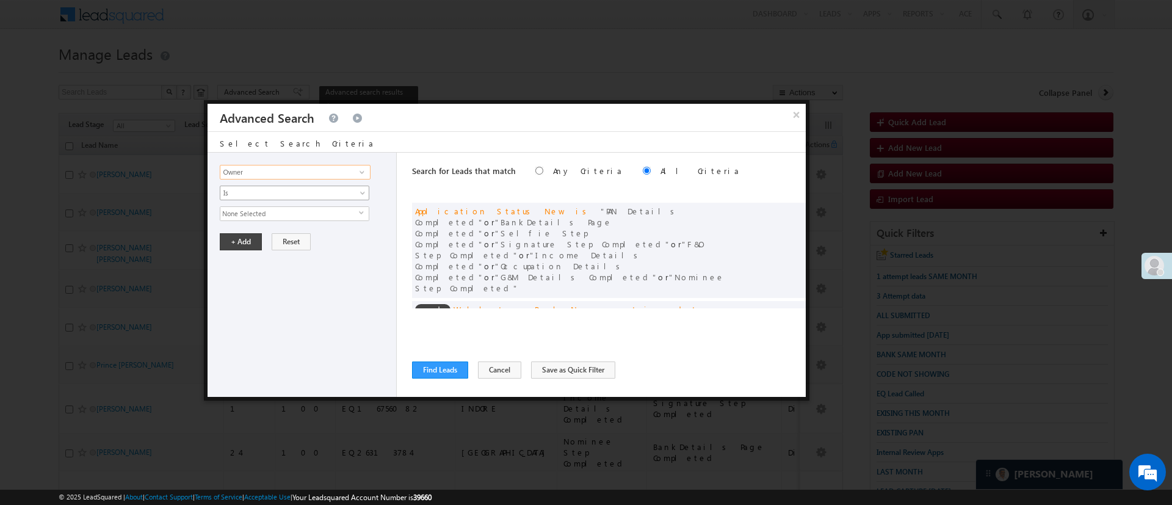
type input "Owner"
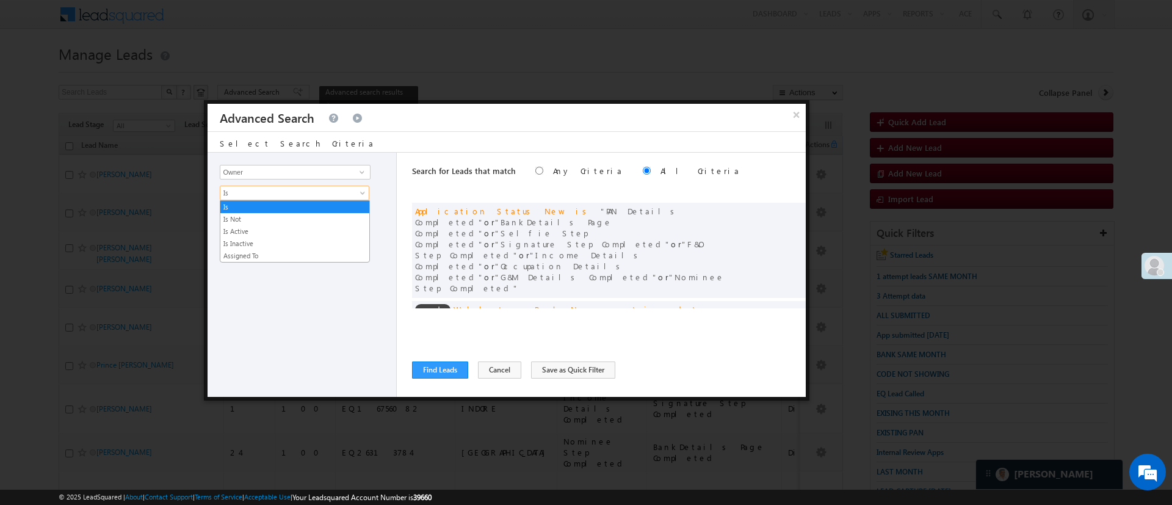
click at [297, 190] on span "Is" at bounding box center [286, 192] width 132 height 11
click at [298, 216] on link "Is Not" at bounding box center [294, 219] width 149 height 11
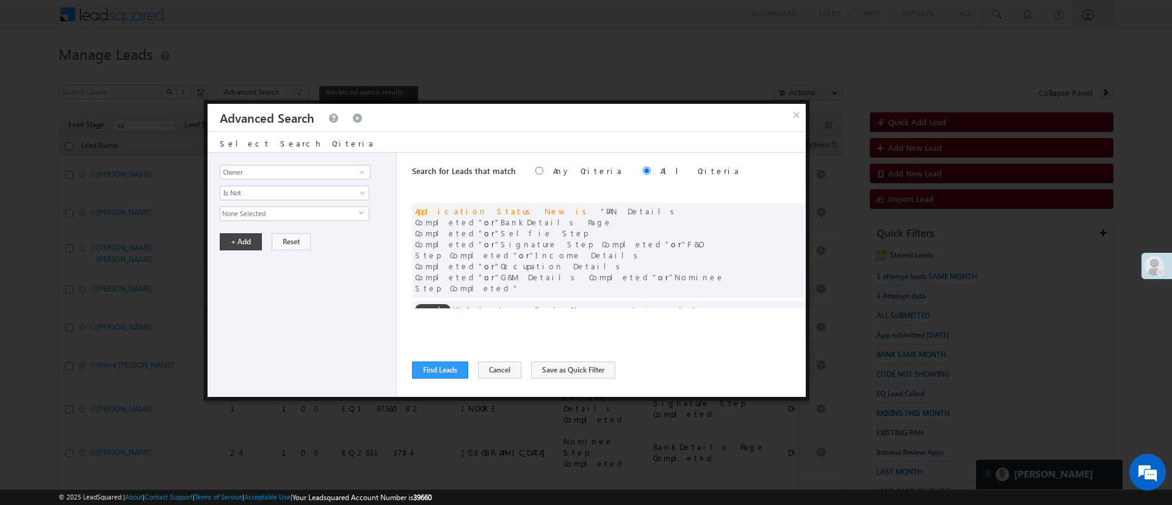
click at [296, 209] on span "None Selected" at bounding box center [289, 213] width 139 height 13
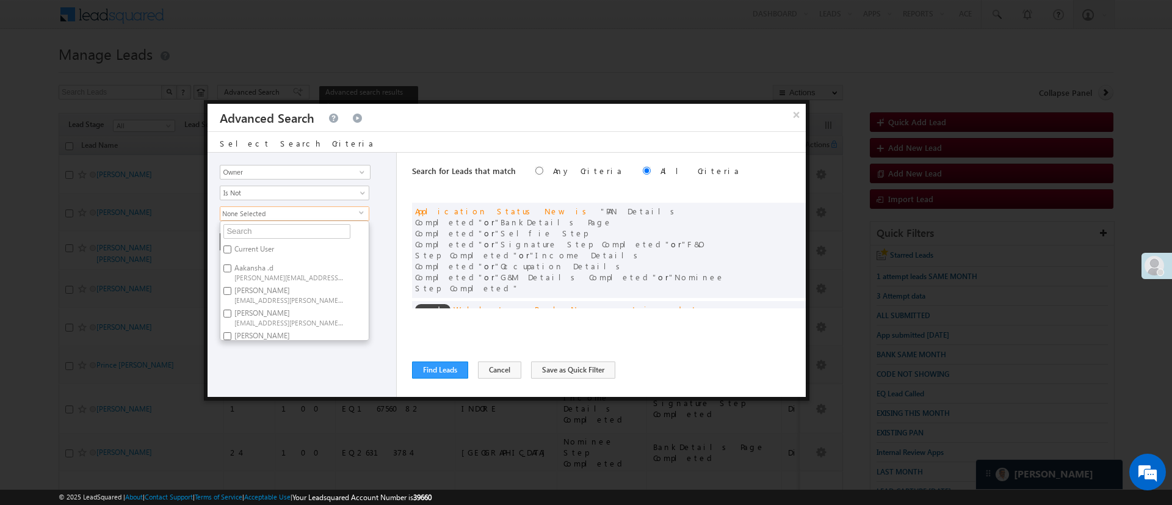
click at [248, 299] on span "Anuj.Rajak@angelbroking.com" at bounding box center [289, 299] width 110 height 9
click at [231, 295] on input "Anuj Rajak Anuj.Rajak@angelbroking.com" at bounding box center [227, 291] width 8 height 8
checkbox input "true"
click at [302, 364] on div "Lead Activity Task Sales Group Prospect Id WA Last Message Timestamp 4th Day Di…" at bounding box center [302, 275] width 189 height 244
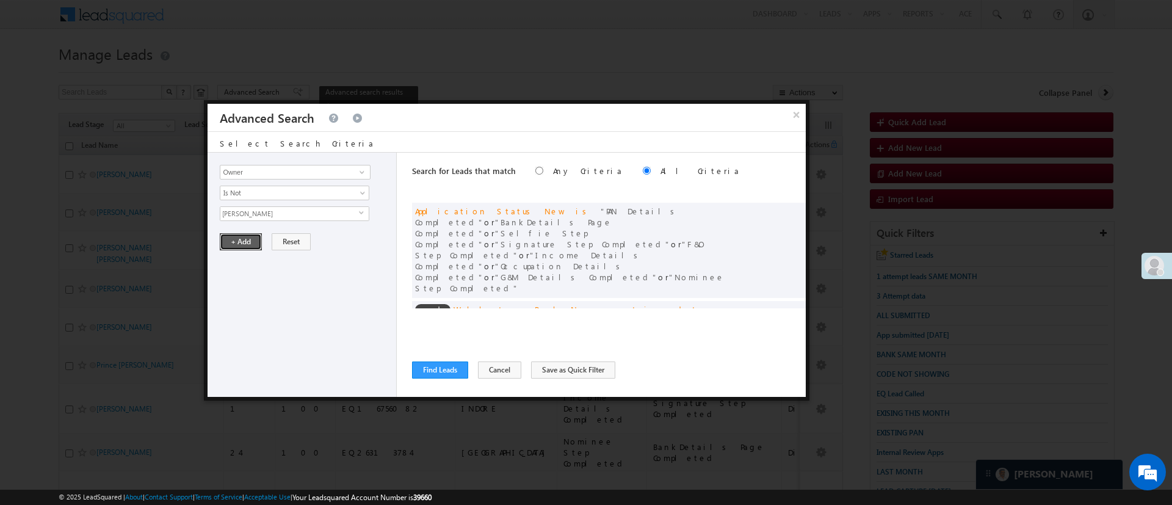
click at [245, 245] on button "+ Add" at bounding box center [241, 241] width 42 height 17
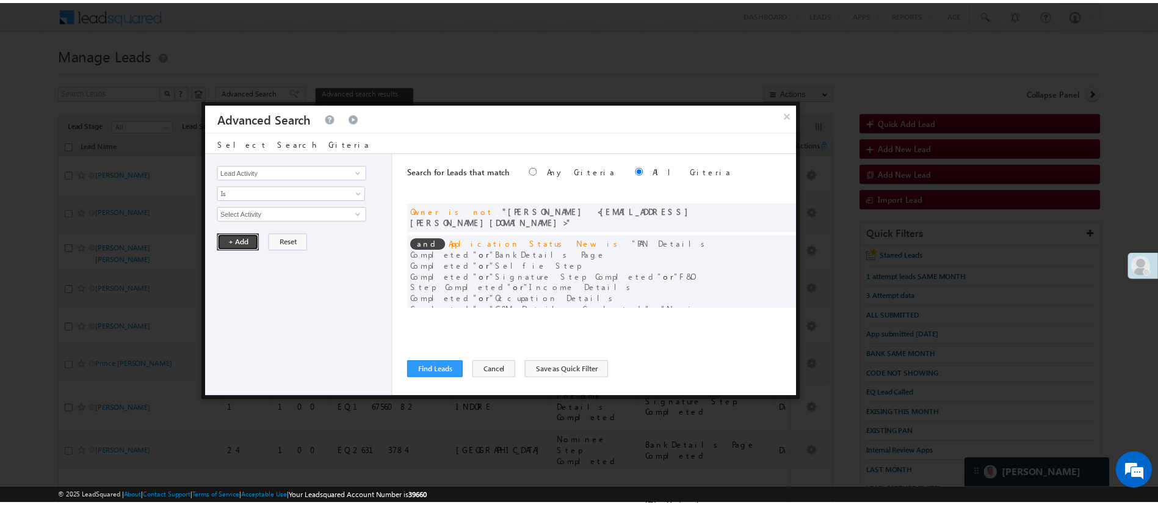
scroll to position [92, 0]
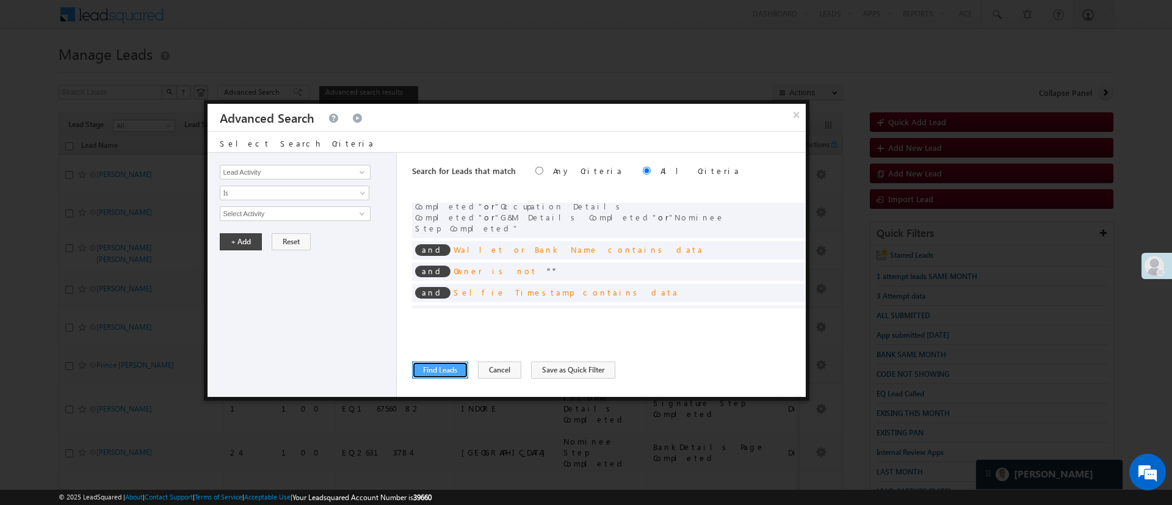
click at [448, 368] on button "Find Leads" at bounding box center [440, 369] width 56 height 17
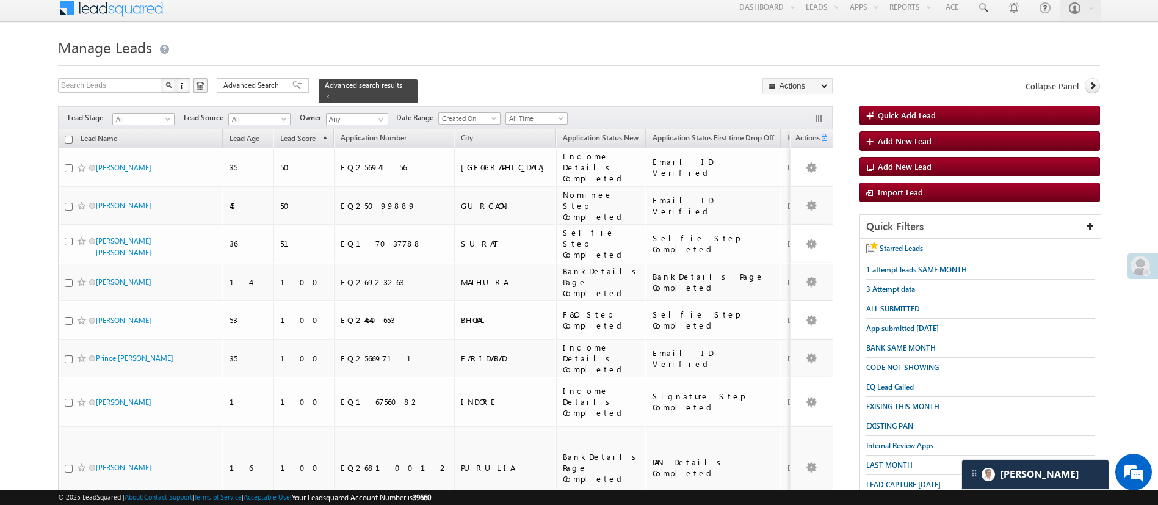
scroll to position [0, 0]
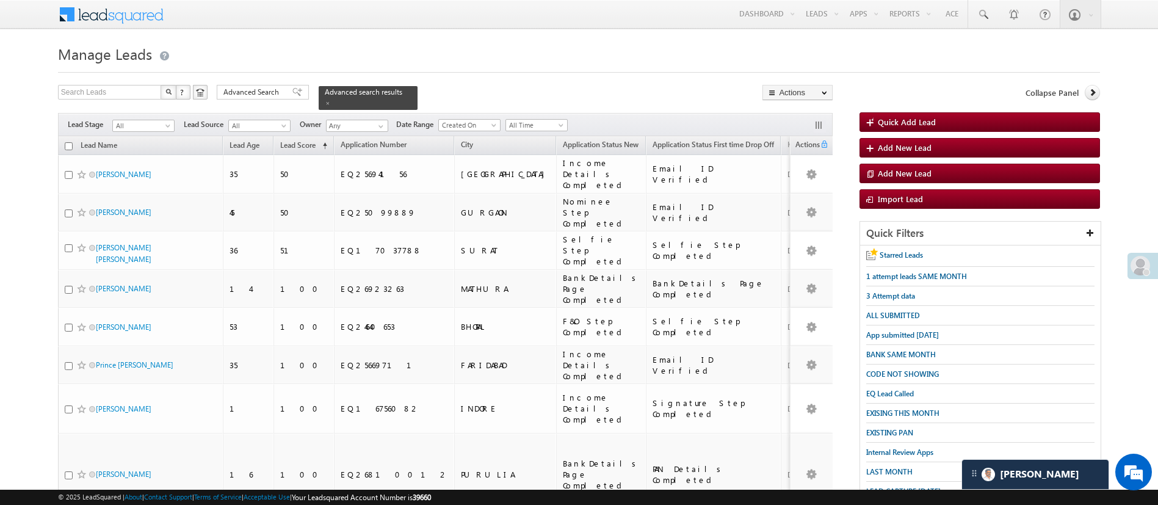
click at [62, 139] on th "Lead Name" at bounding box center [140, 145] width 165 height 19
click at [73, 137] on th "Lead Name" at bounding box center [140, 145] width 165 height 19
click at [72, 142] on input "checkbox" at bounding box center [69, 146] width 8 height 8
checkbox input "true"
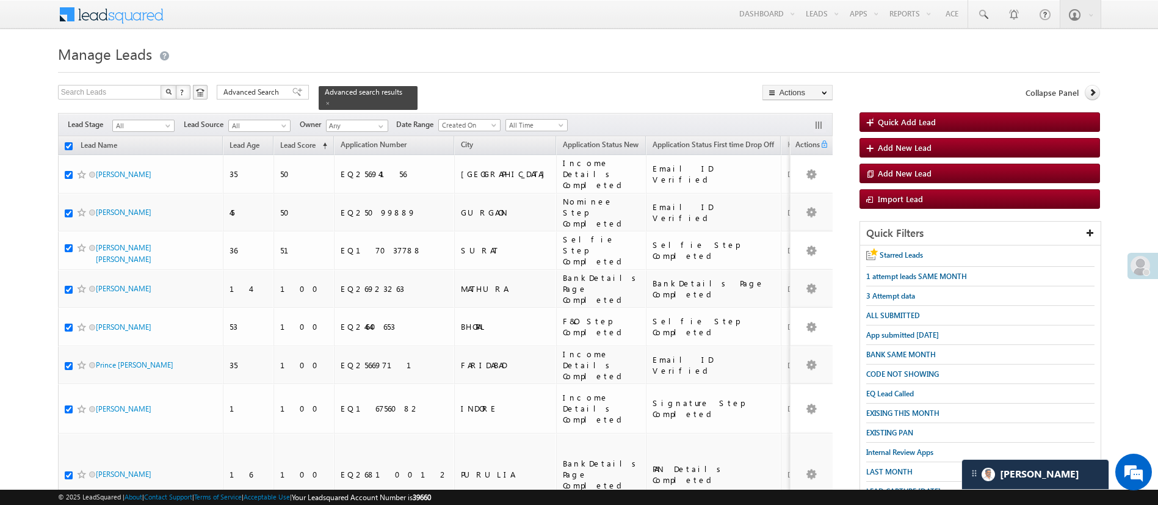
checkbox input "true"
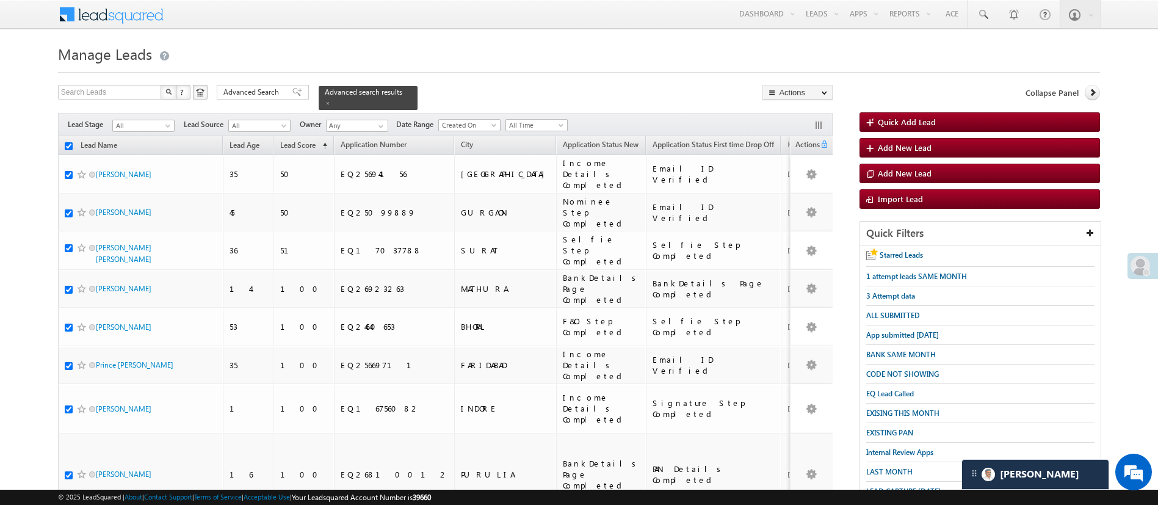
checkbox input "true"
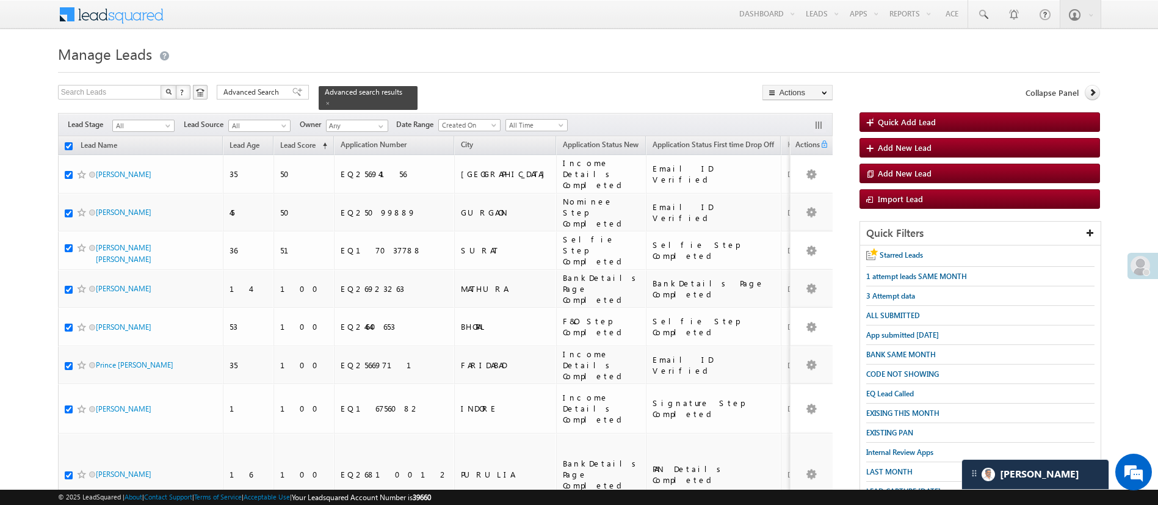
checkbox input "true"
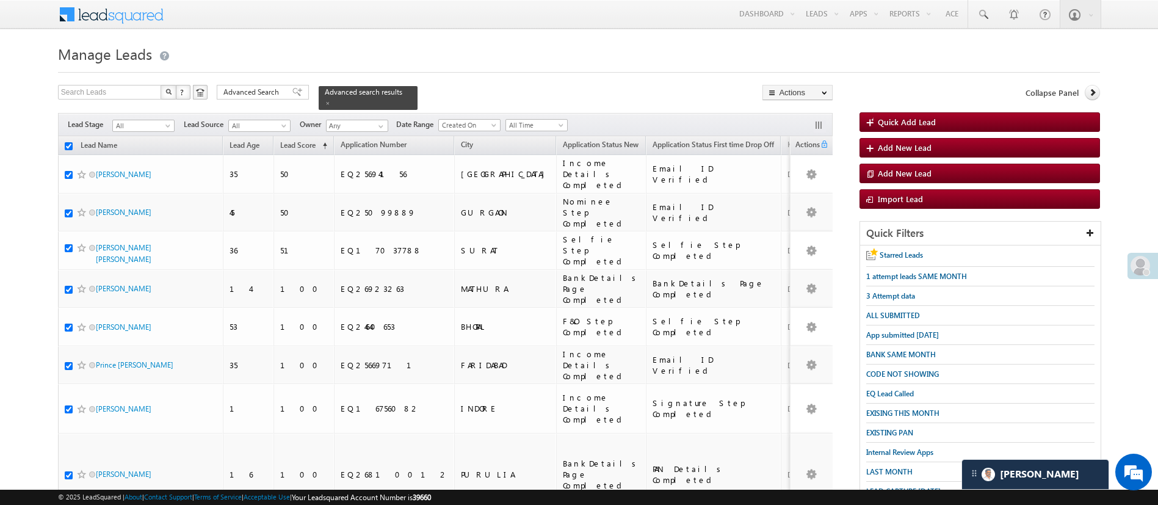
checkbox input "true"
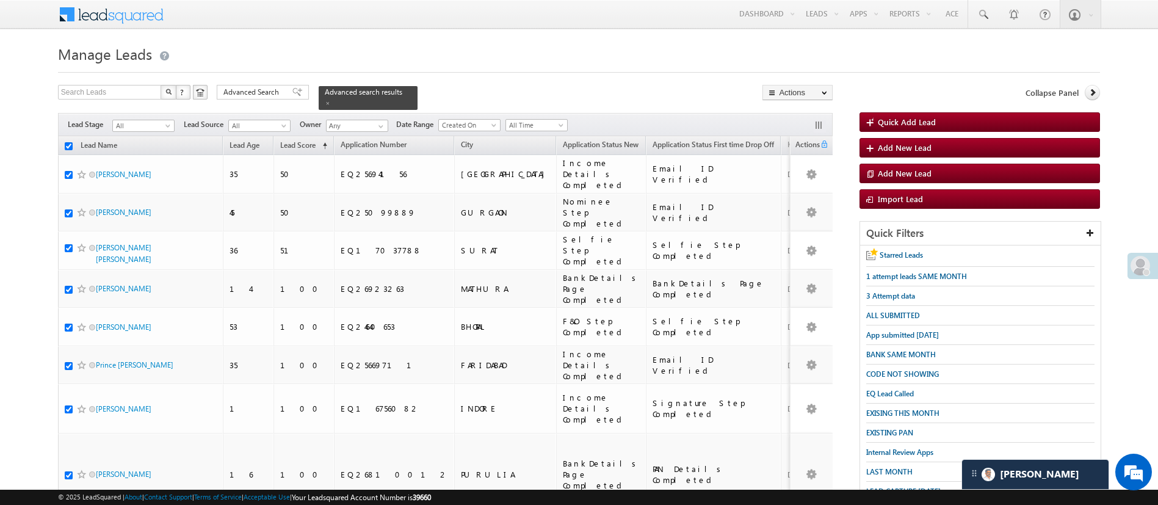
checkbox input "true"
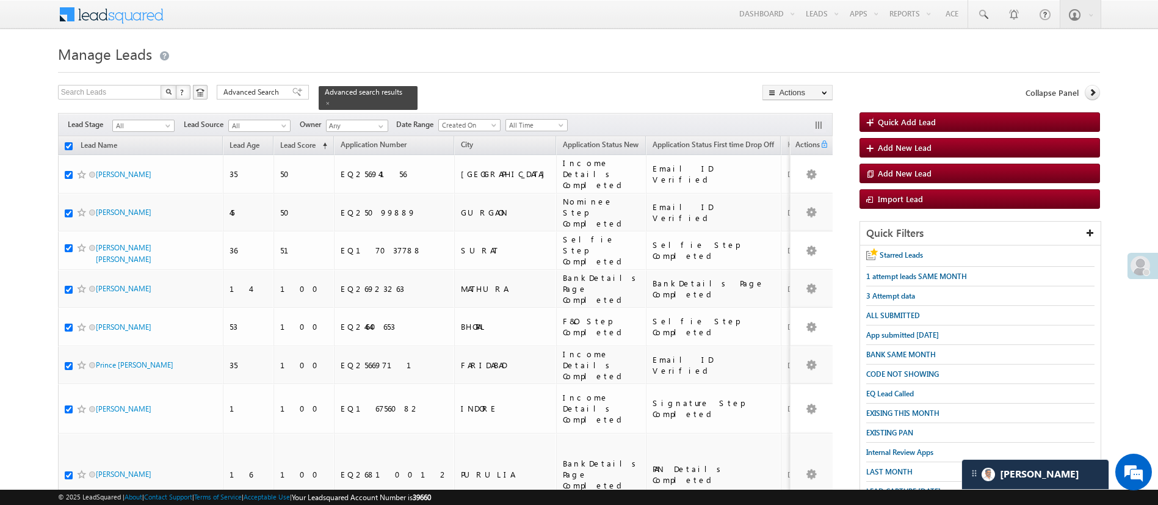
checkbox input "true"
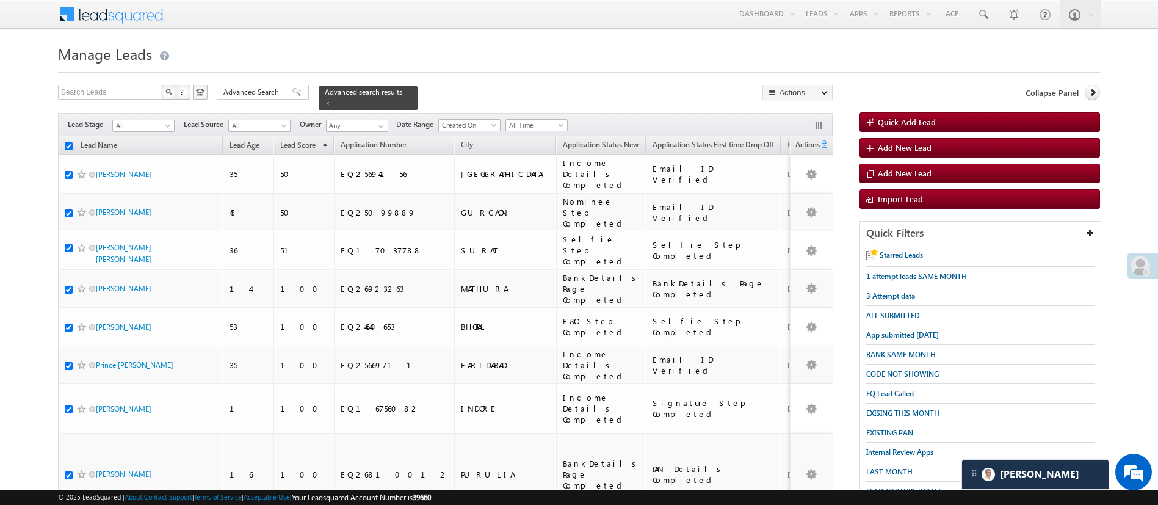
checkbox input "true"
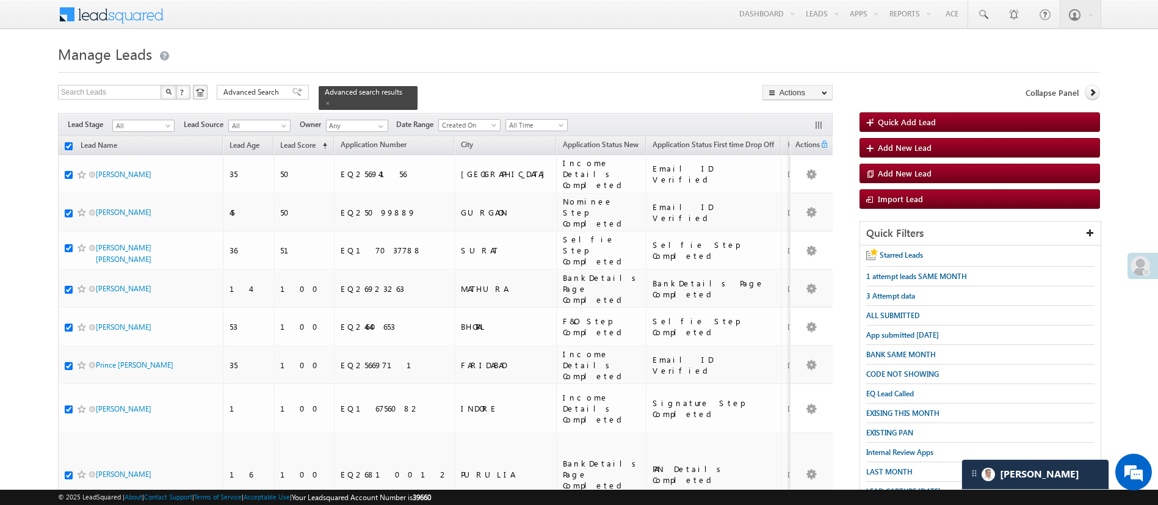
checkbox input "true"
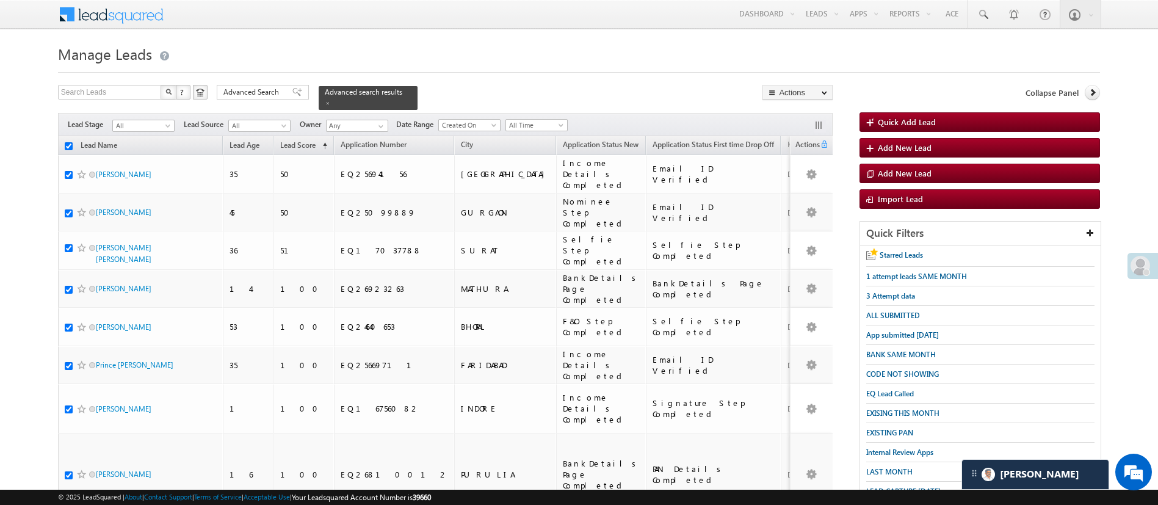
checkbox input "true"
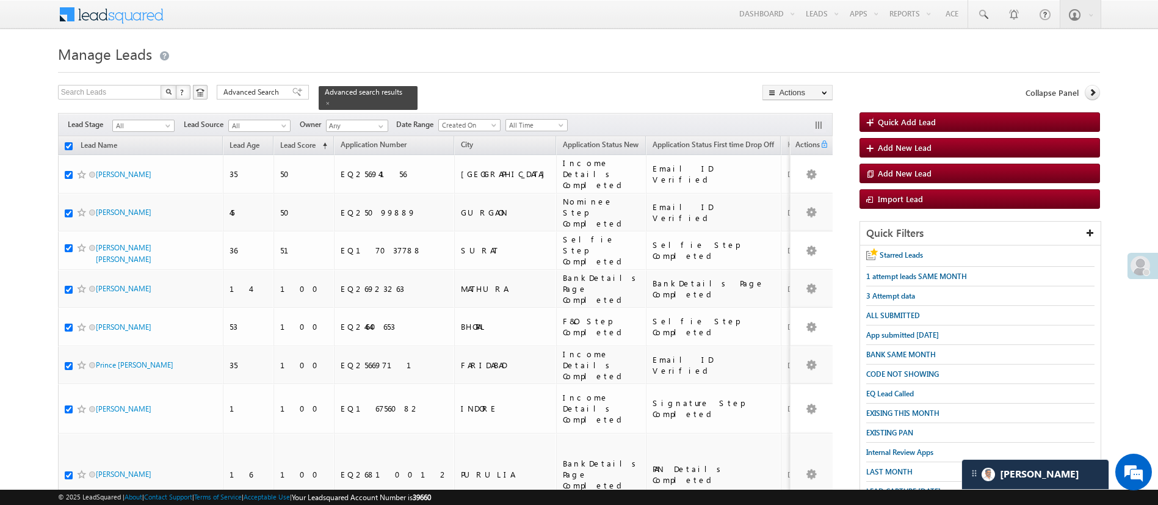
checkbox input "true"
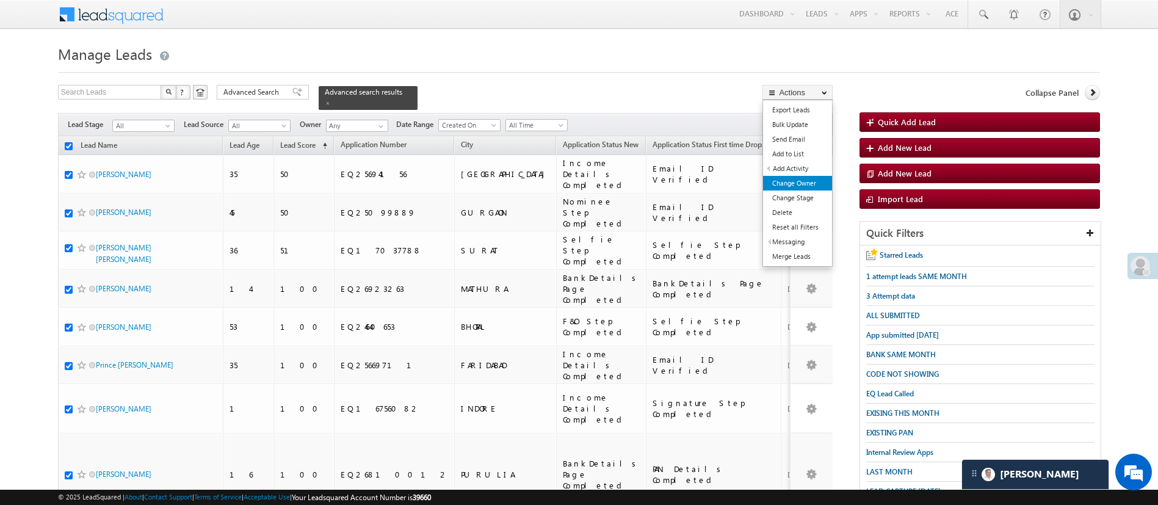
click at [815, 187] on link "Change Owner" at bounding box center [797, 183] width 69 height 15
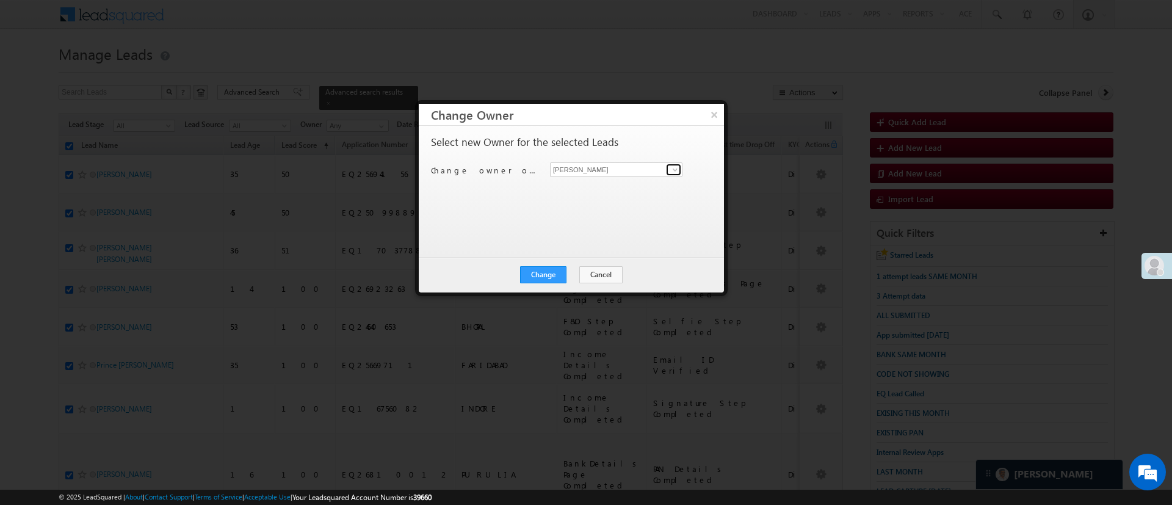
click at [671, 170] on span at bounding box center [675, 170] width 10 height 10
click at [629, 185] on link "Ujjwal 1Gurnani Ujjwal.1Gurnani@angelbroking.com" at bounding box center [616, 188] width 132 height 23
click at [670, 172] on link at bounding box center [673, 170] width 15 height 12
click at [620, 192] on span "Anuj.Rajak@angelbroking.com" at bounding box center [610, 193] width 110 height 9
type input "Anuj Rajak"
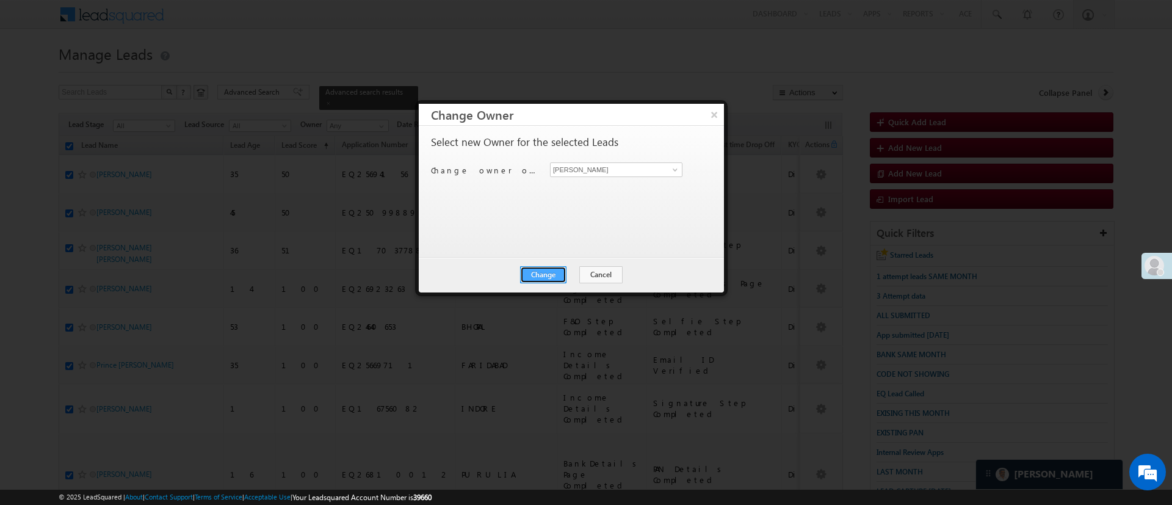
click at [537, 280] on button "Change" at bounding box center [543, 274] width 46 height 17
click at [562, 275] on button "Close" at bounding box center [573, 274] width 39 height 17
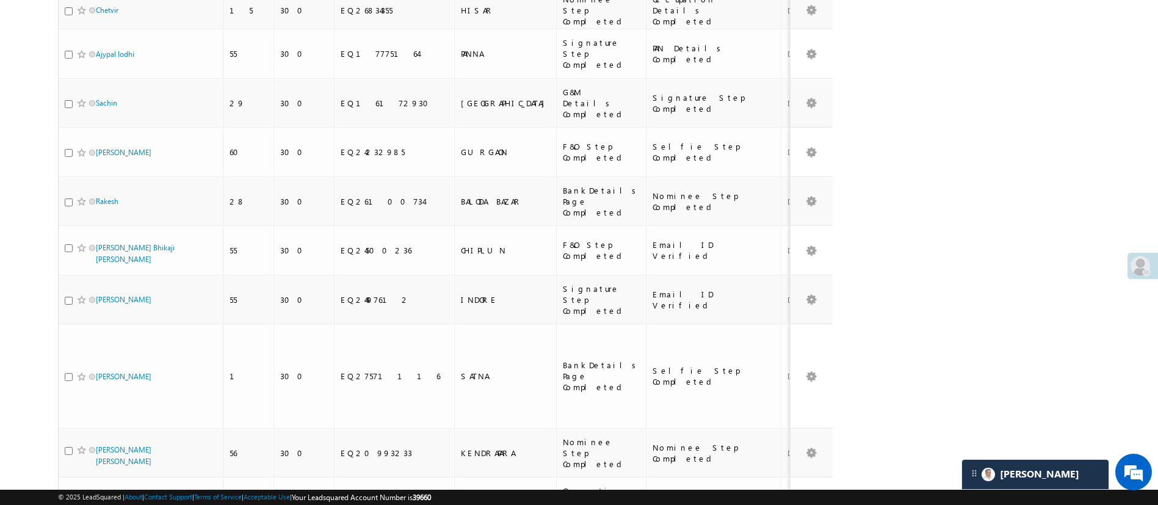
scroll to position [1708, 0]
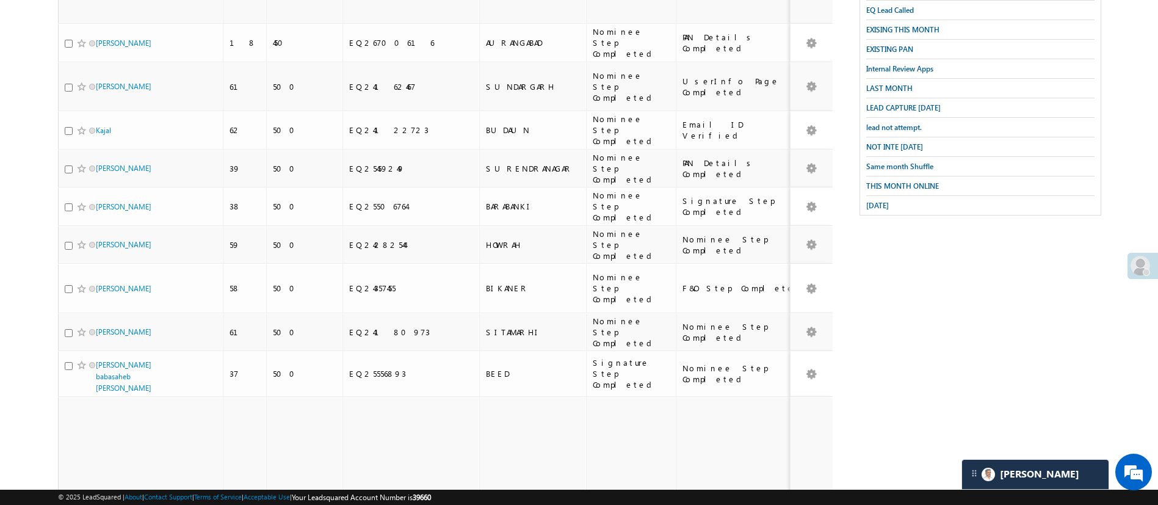
scroll to position [0, 0]
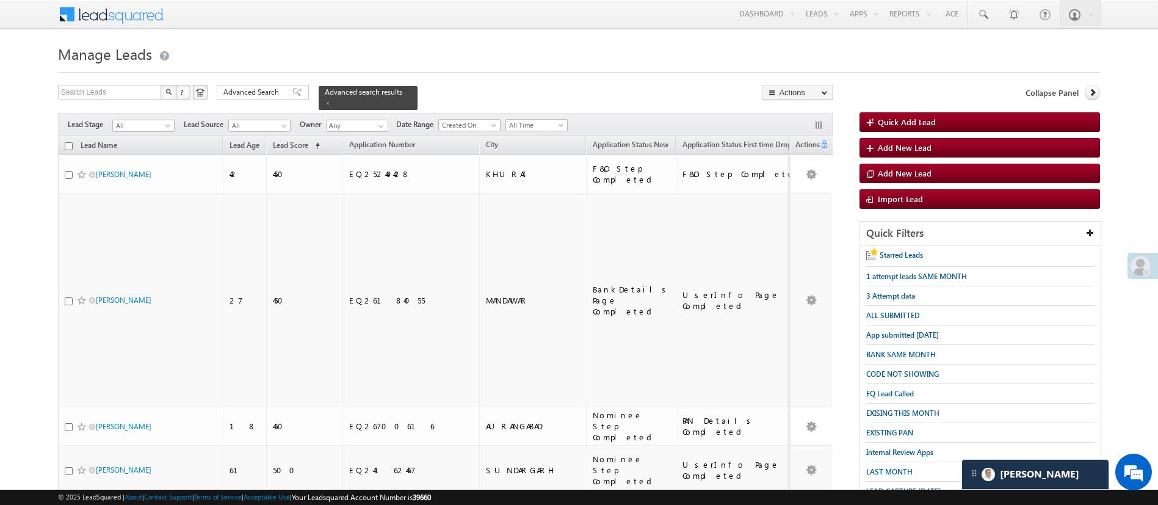
click at [69, 142] on input "checkbox" at bounding box center [69, 146] width 8 height 8
checkbox input "true"
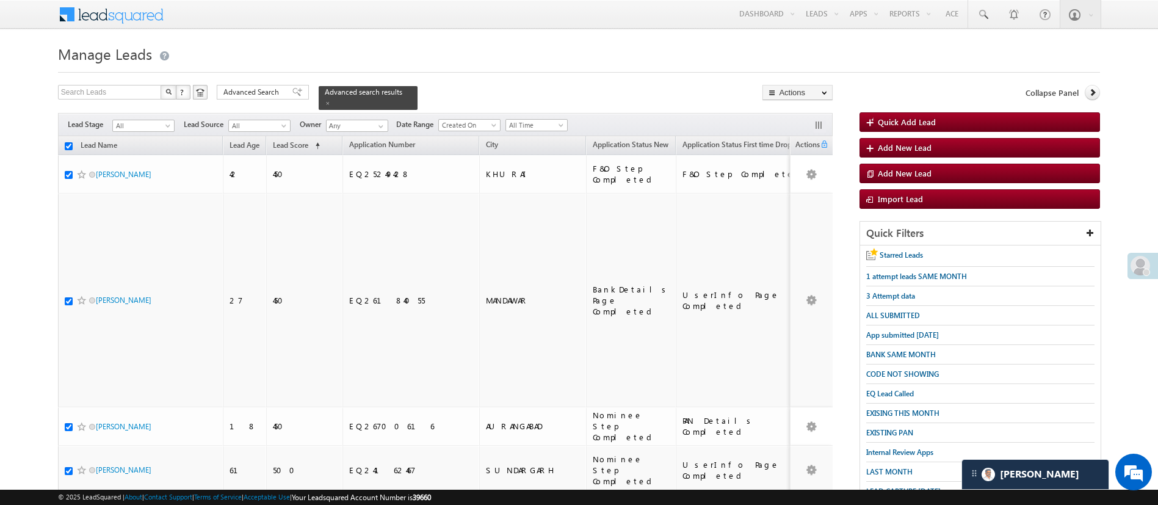
checkbox input "true"
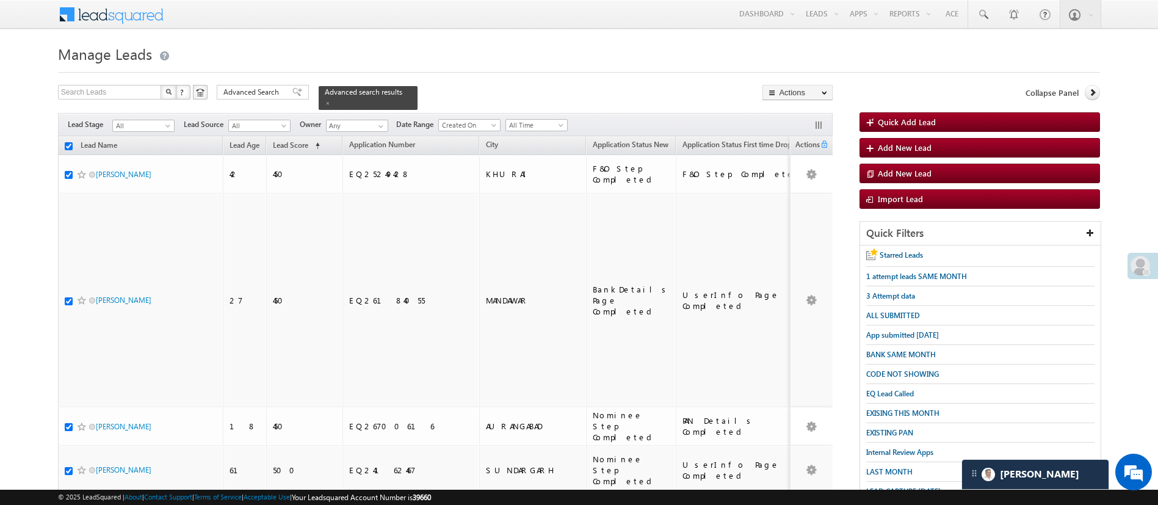
checkbox input "true"
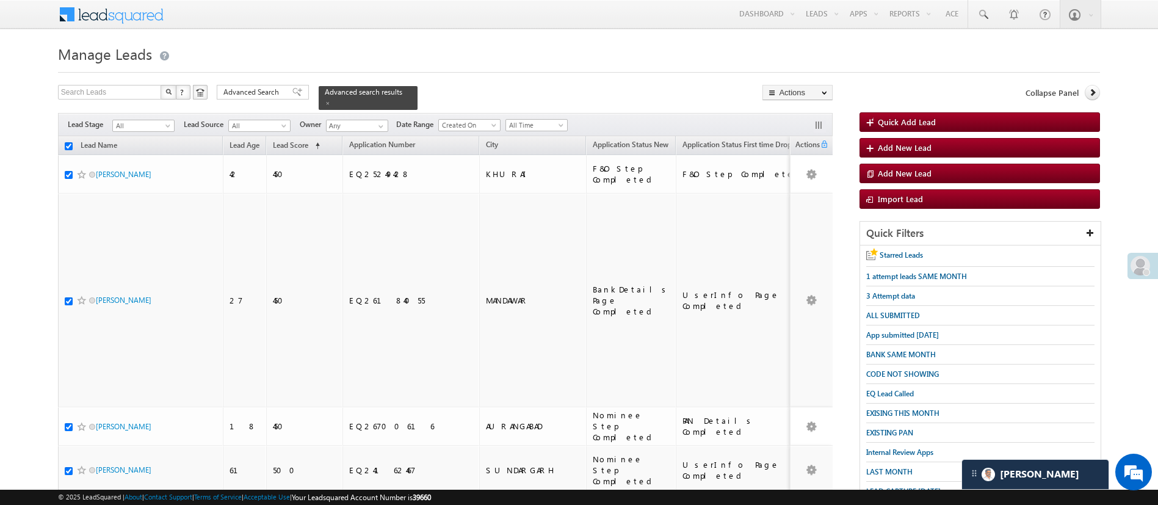
checkbox input "true"
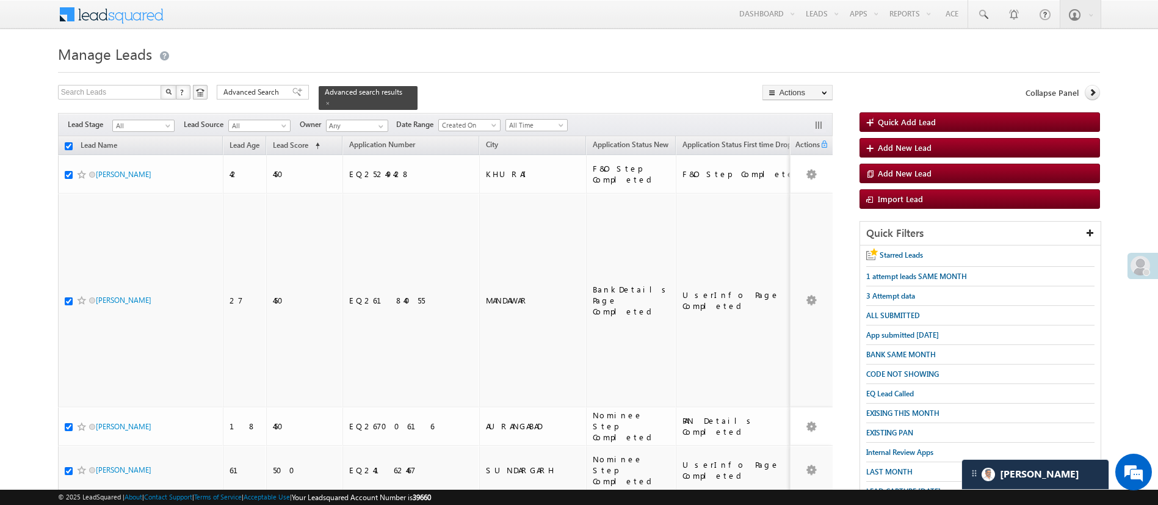
checkbox input "true"
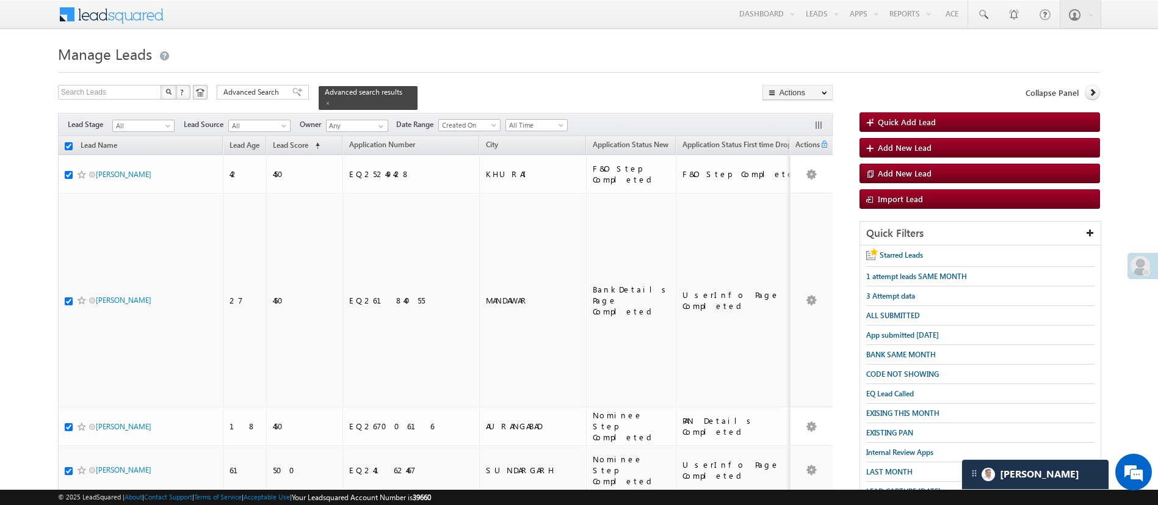
checkbox input "true"
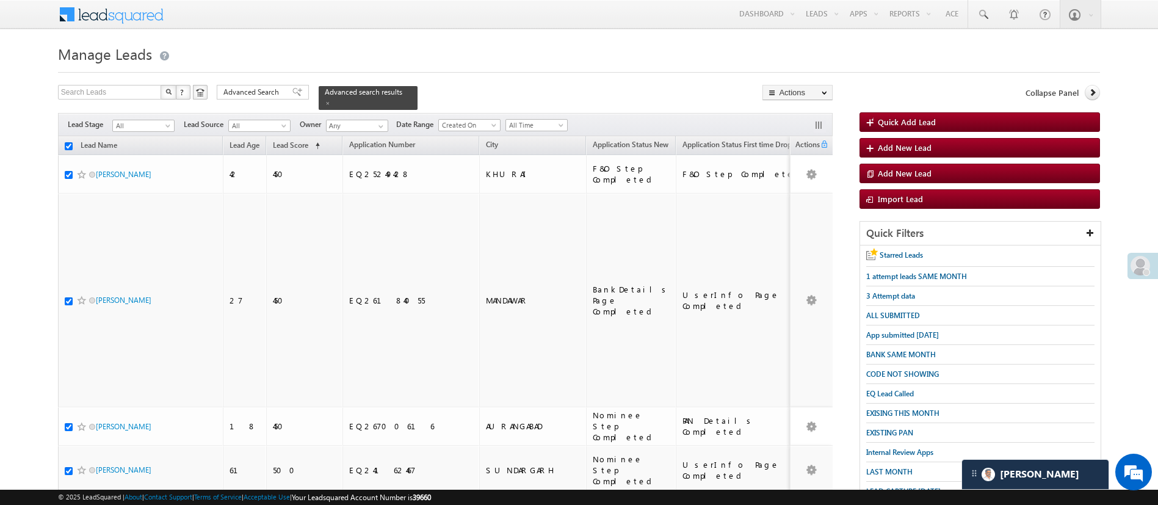
checkbox input "true"
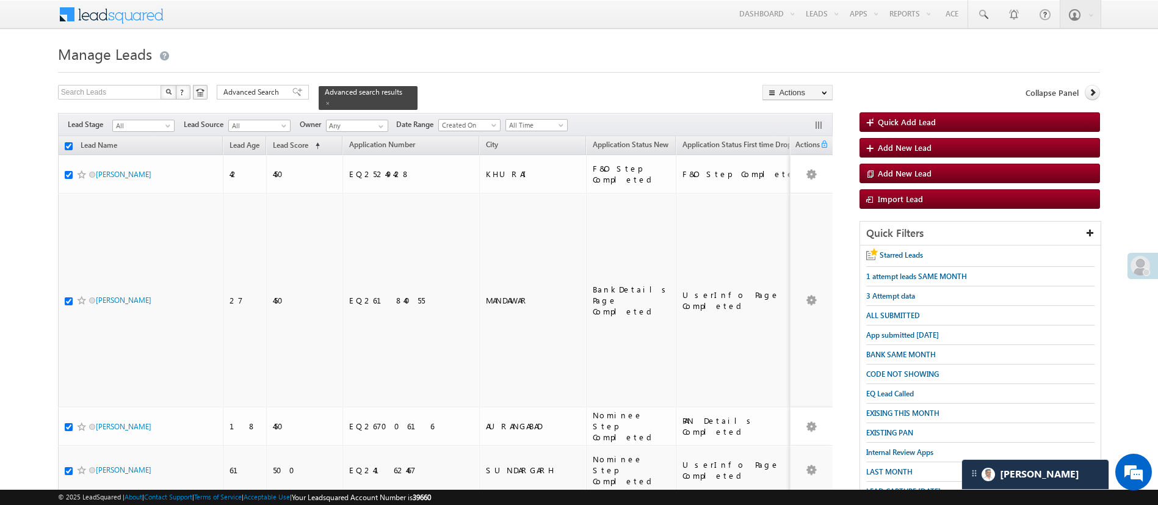
checkbox input "true"
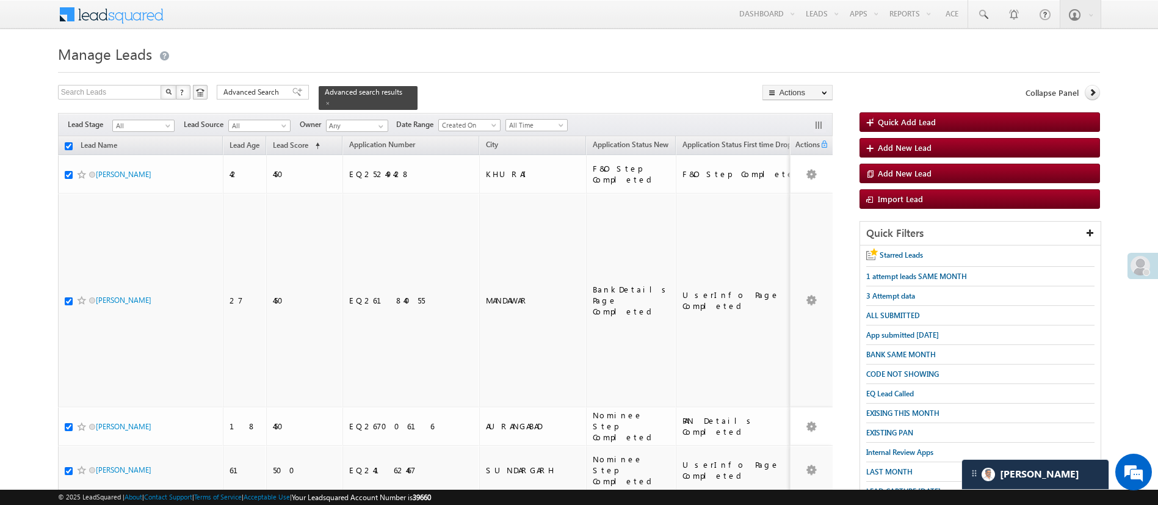
checkbox input "true"
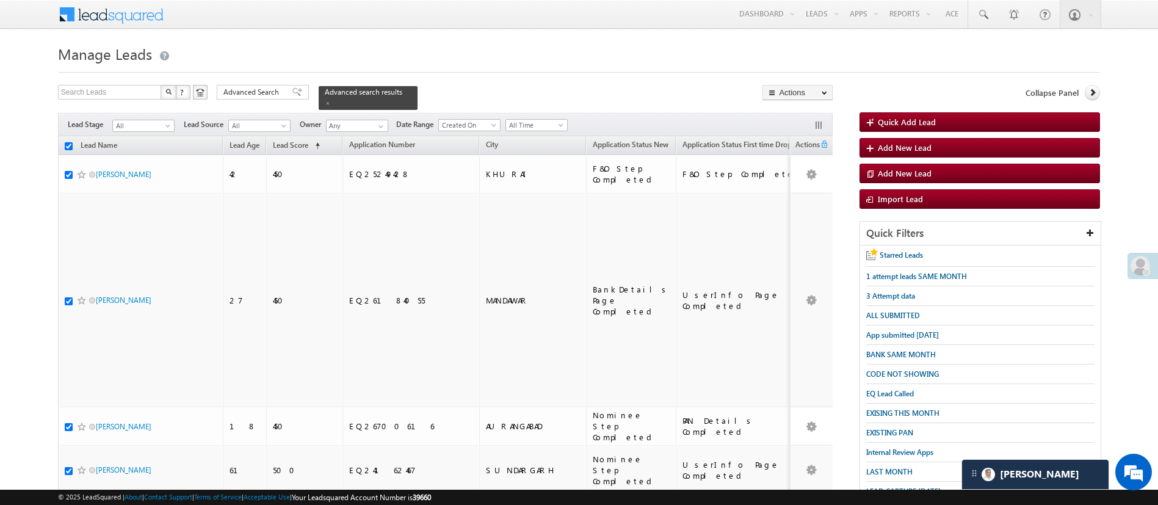
checkbox input "true"
click at [811, 184] on link "Change Owner" at bounding box center [797, 183] width 69 height 15
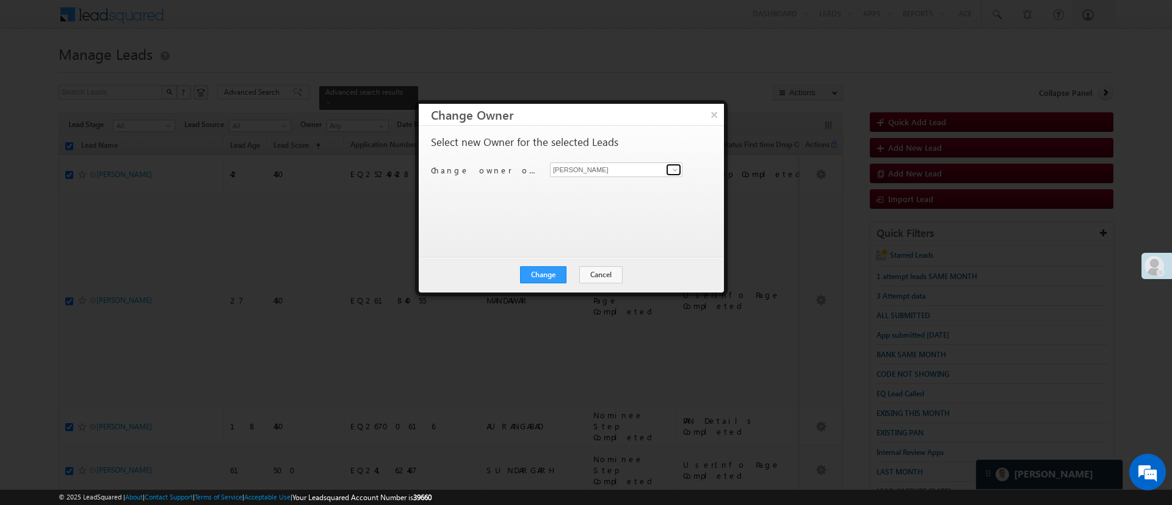
click at [672, 172] on span at bounding box center [675, 170] width 10 height 10
click at [617, 201] on link "Ujjwal 1Gurnani Ujjwal.1Gurnani@angelbroking.com" at bounding box center [616, 209] width 132 height 23
type input "[PERSON_NAME] 1Gurnani"
click at [553, 273] on button "Change" at bounding box center [543, 274] width 46 height 17
click at [582, 275] on button "Close" at bounding box center [573, 274] width 39 height 17
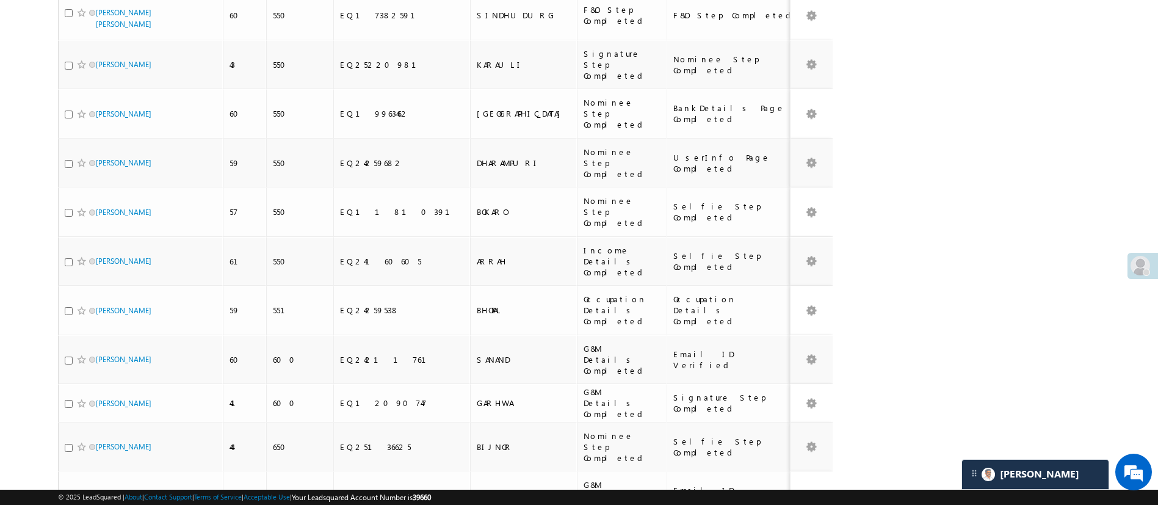
scroll to position [1727, 0]
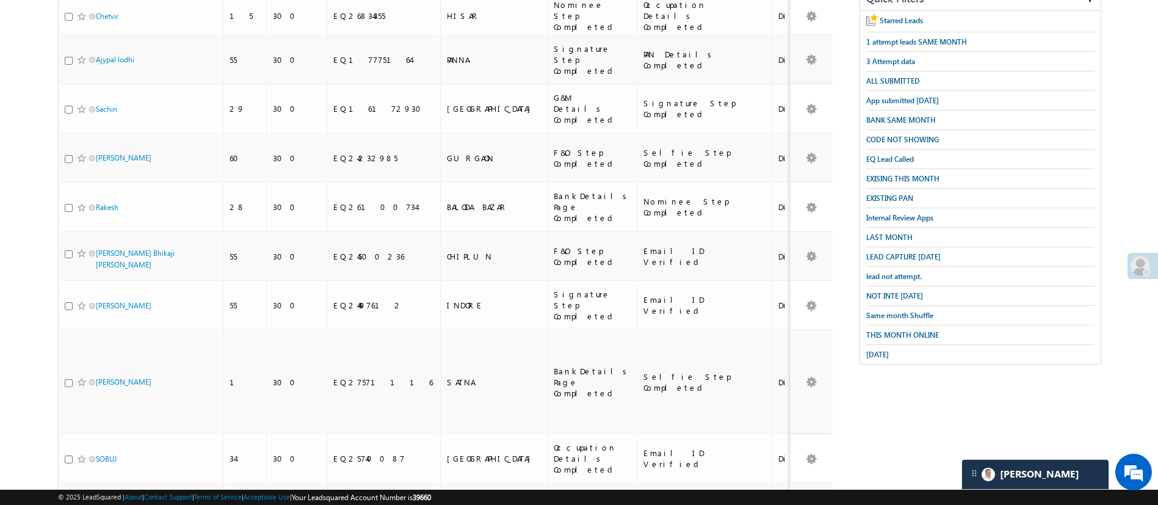
scroll to position [0, 0]
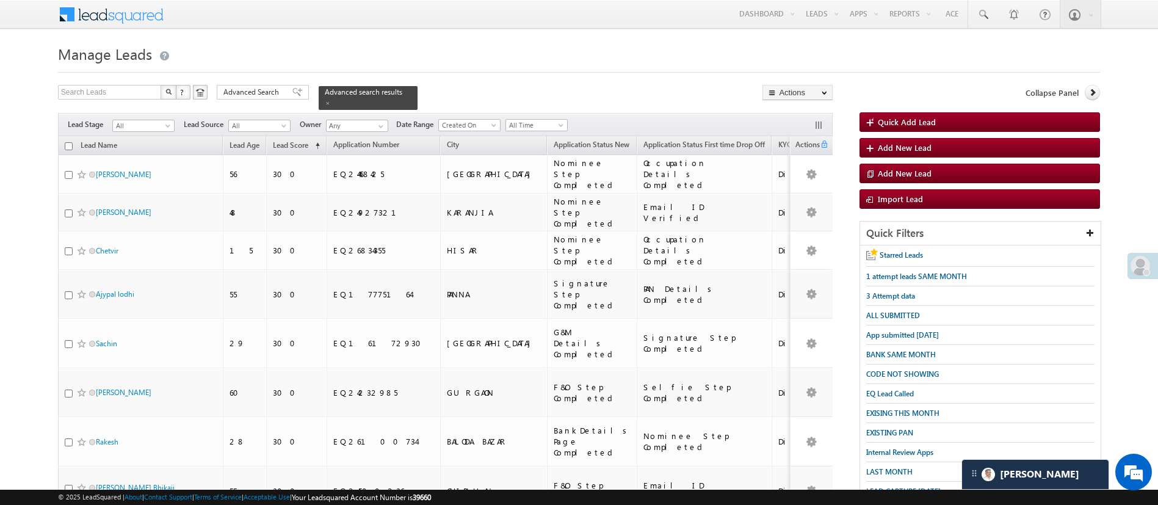
click at [68, 143] on th "Lead Name" at bounding box center [140, 145] width 165 height 19
click at [70, 142] on input "checkbox" at bounding box center [69, 146] width 8 height 8
checkbox input "true"
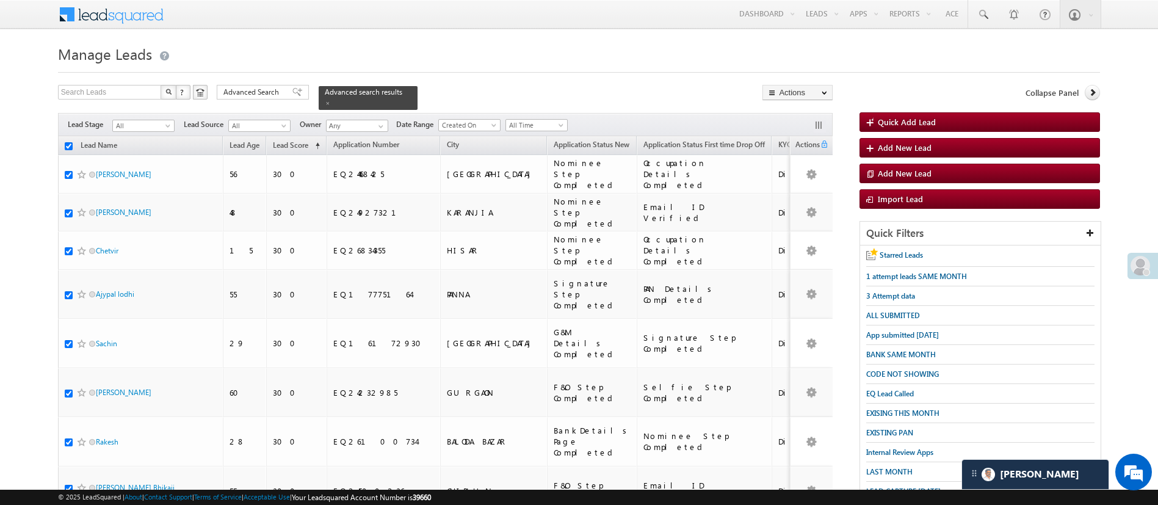
checkbox input "true"
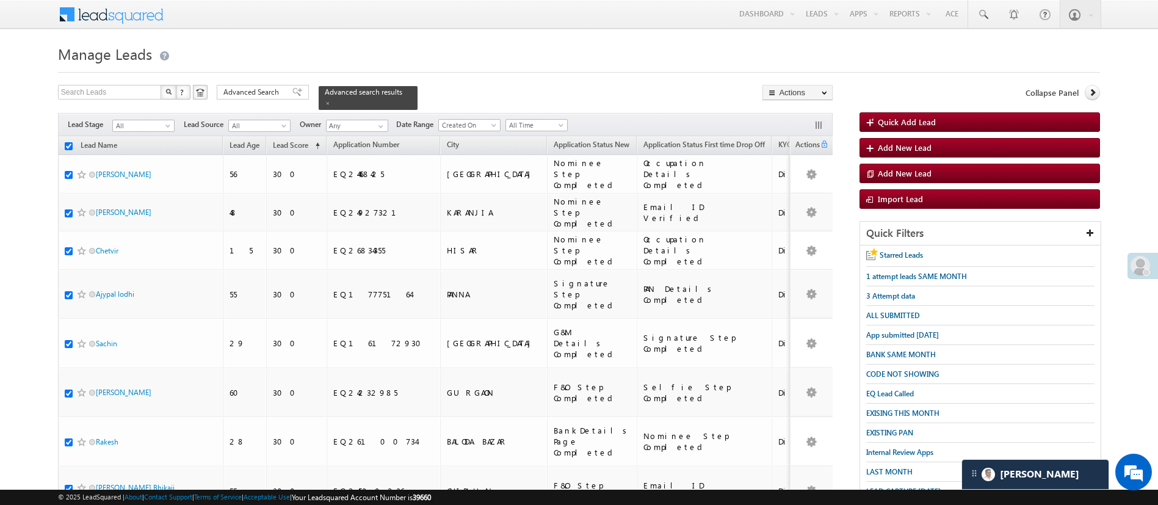
checkbox input "true"
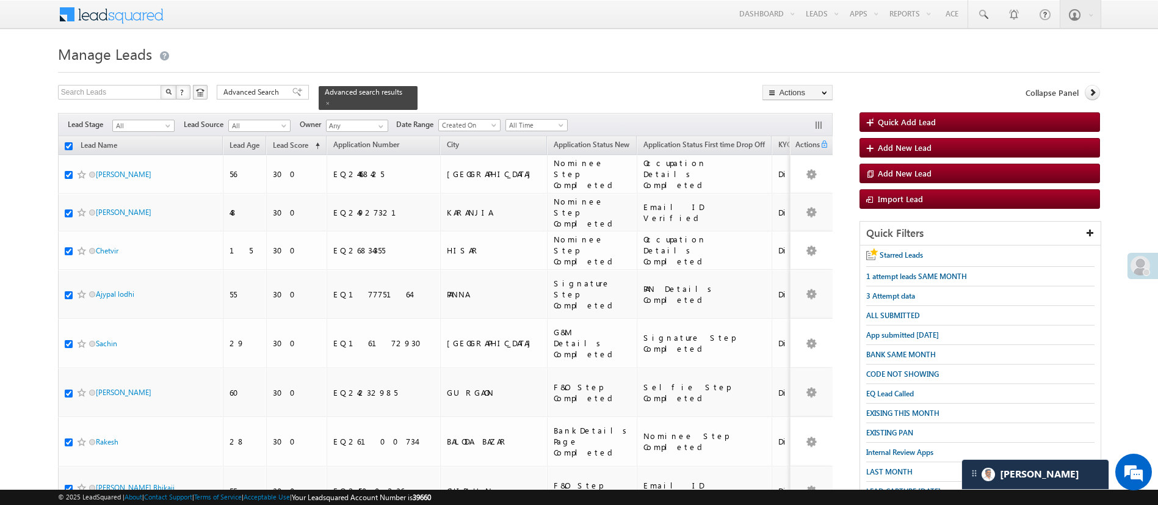
checkbox input "true"
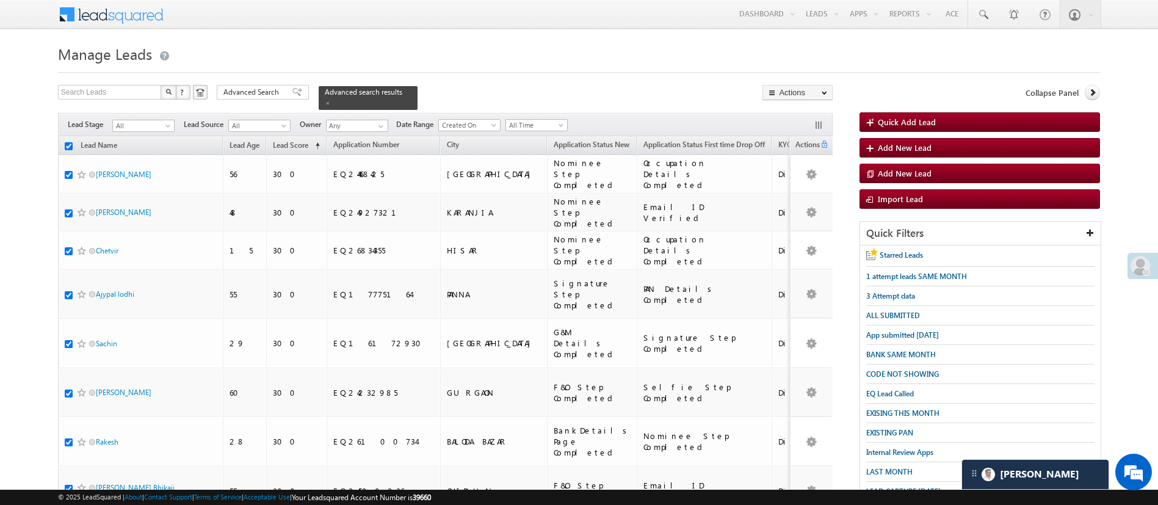
checkbox input "true"
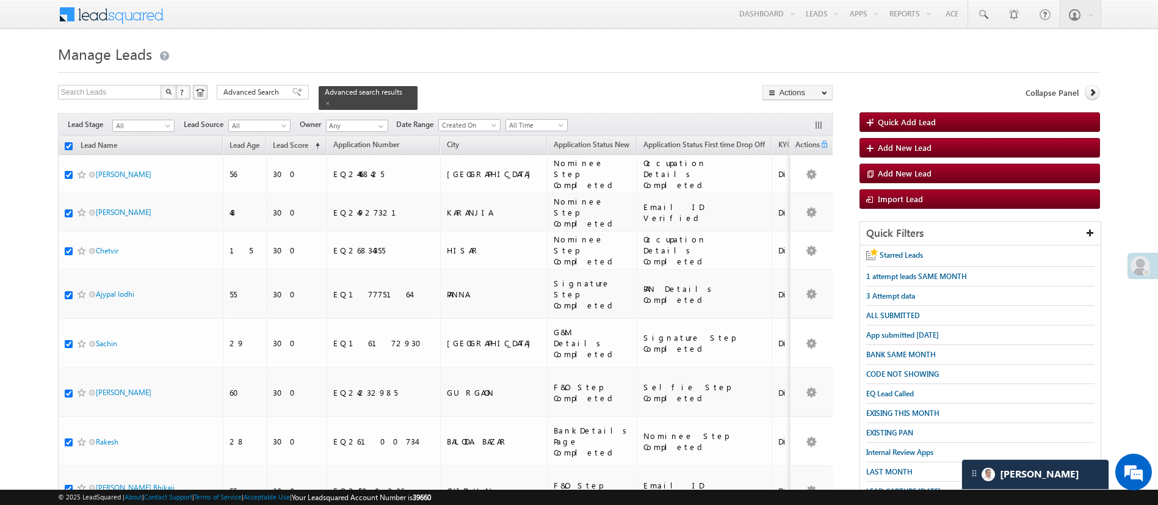
checkbox input "true"
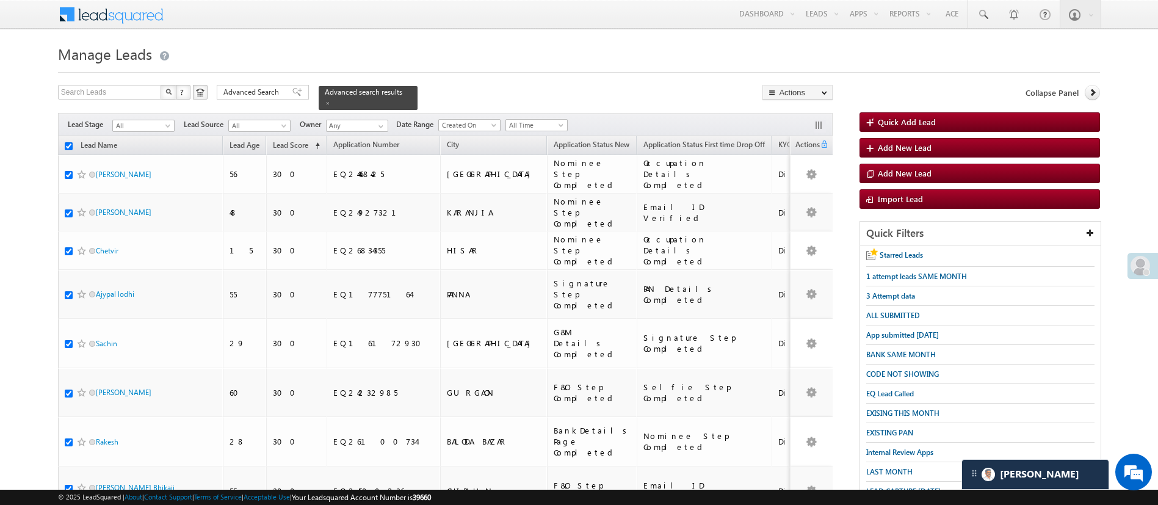
checkbox input "true"
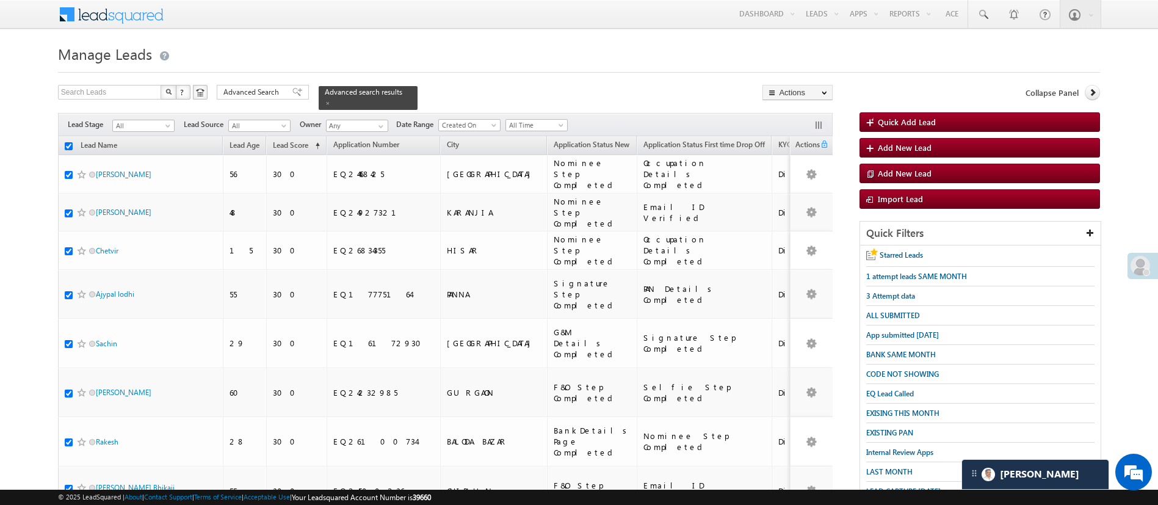
checkbox input "true"
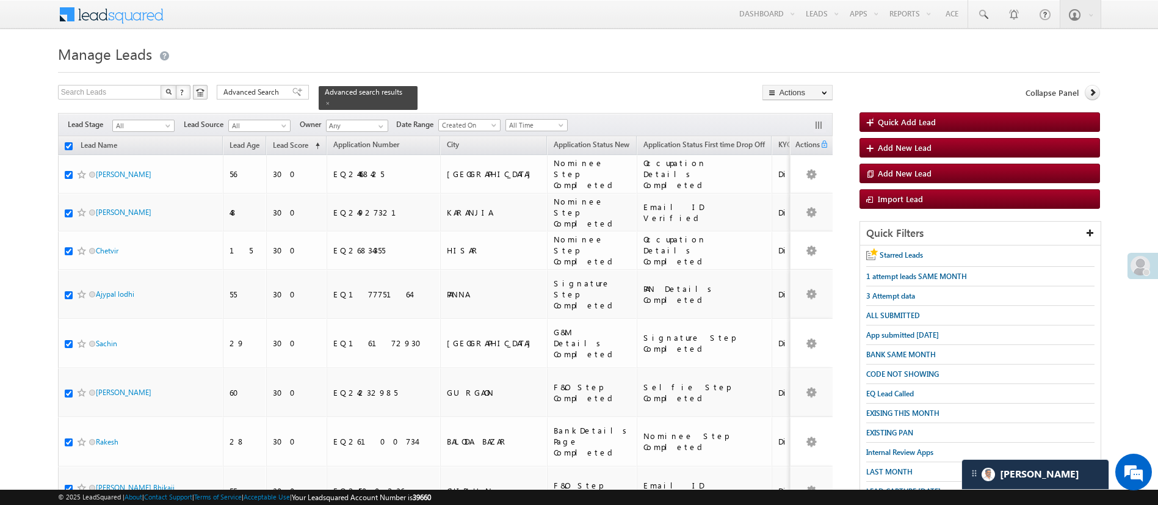
checkbox input "true"
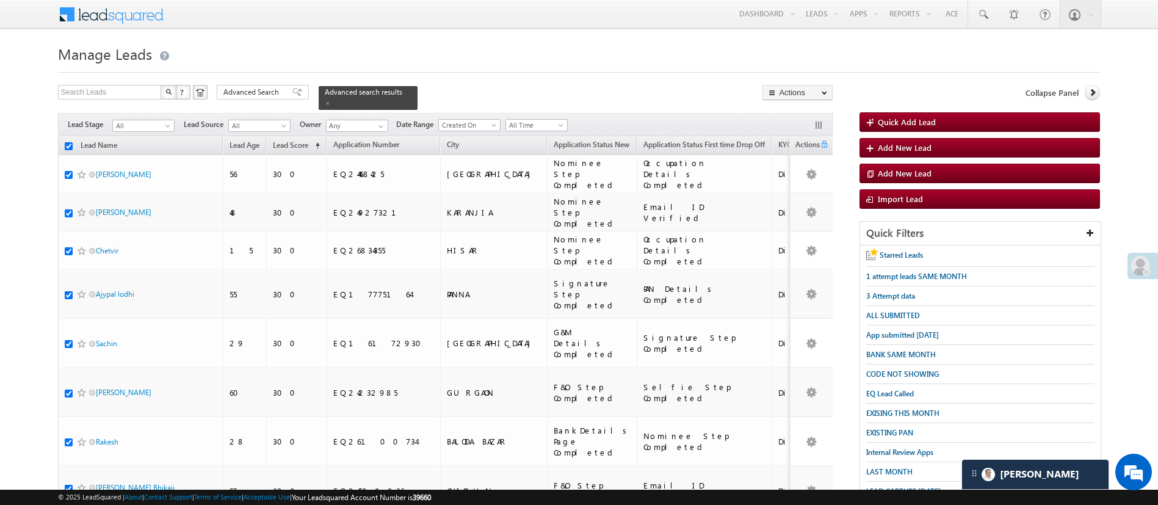
checkbox input "true"
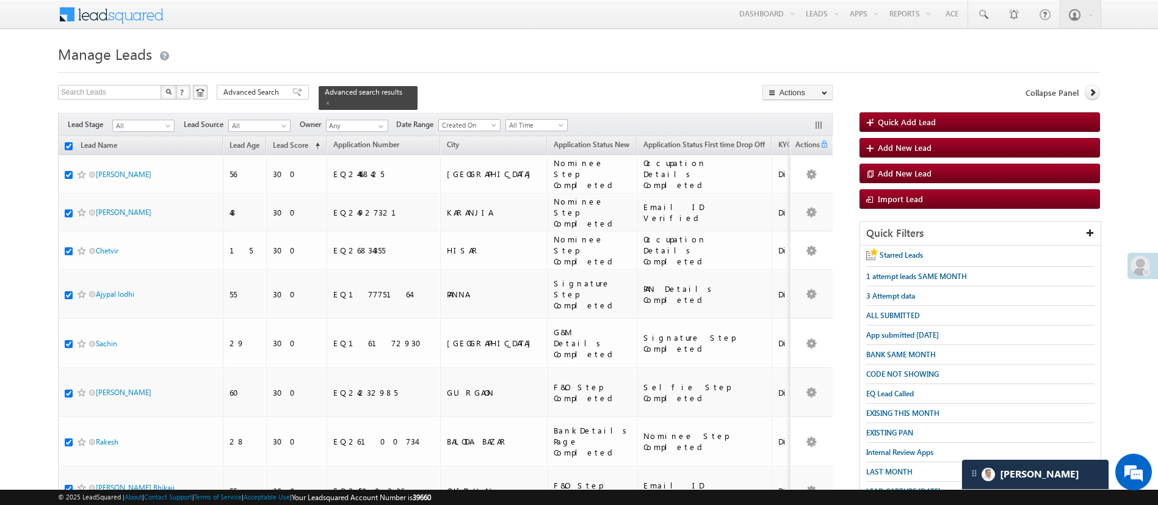
checkbox input "true"
click at [816, 184] on link "Change Owner" at bounding box center [797, 183] width 69 height 15
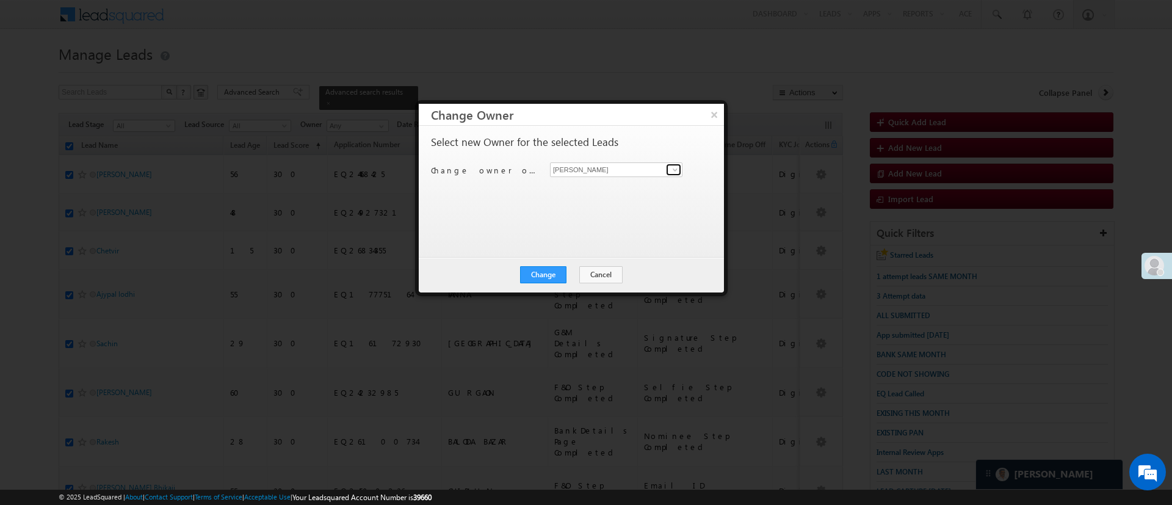
click at [679, 172] on span at bounding box center [675, 170] width 10 height 10
click at [651, 178] on link "Aakansha .d Aakansha.D@angelbroking.com" at bounding box center [616, 188] width 132 height 23
type input "Aakansha .d"
click at [716, 110] on button "×" at bounding box center [714, 114] width 20 height 21
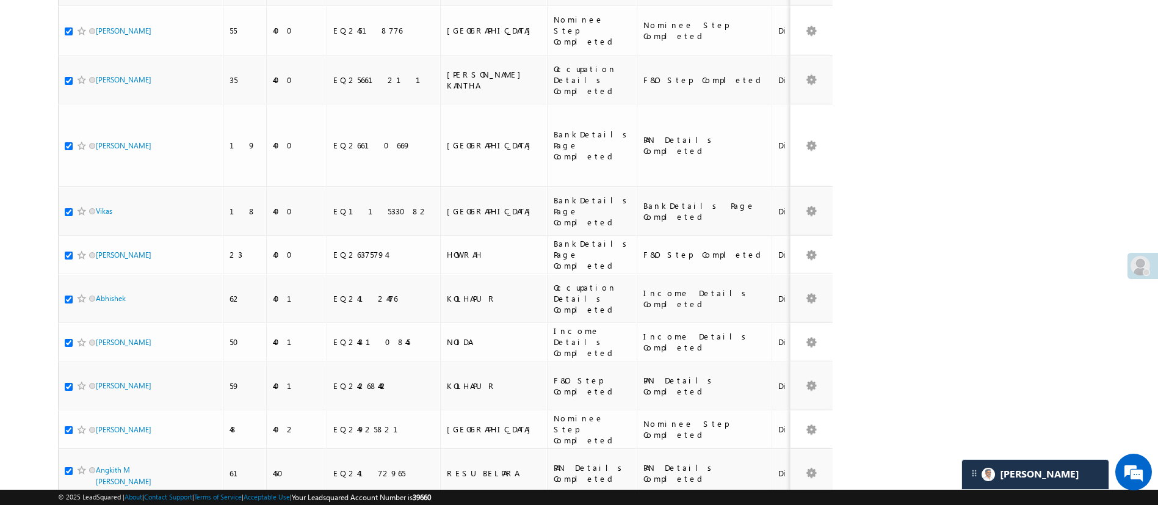
scroll to position [1706, 0]
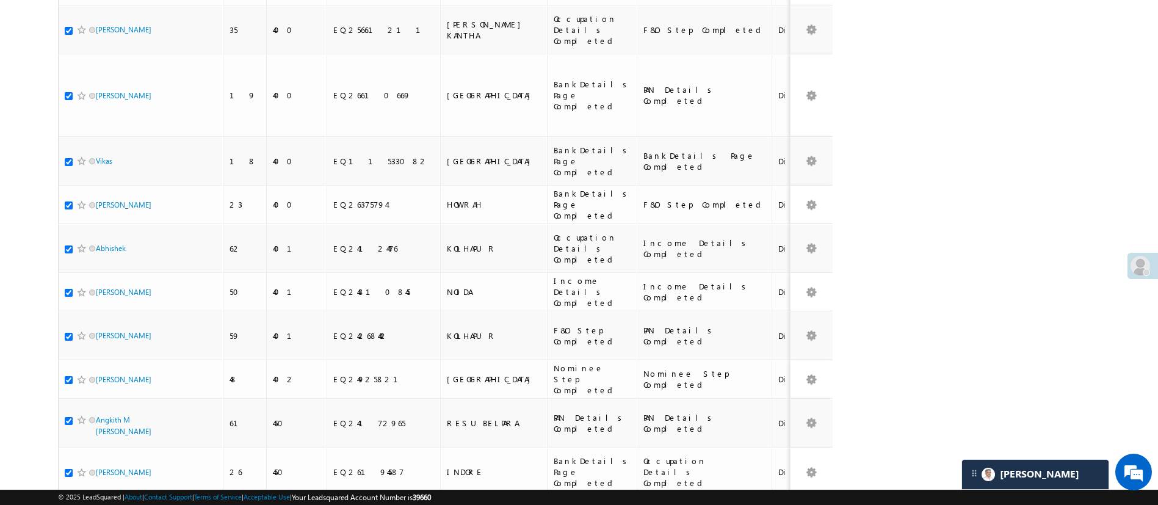
click at [104, 442] on li "25" at bounding box center [99, 444] width 29 height 12
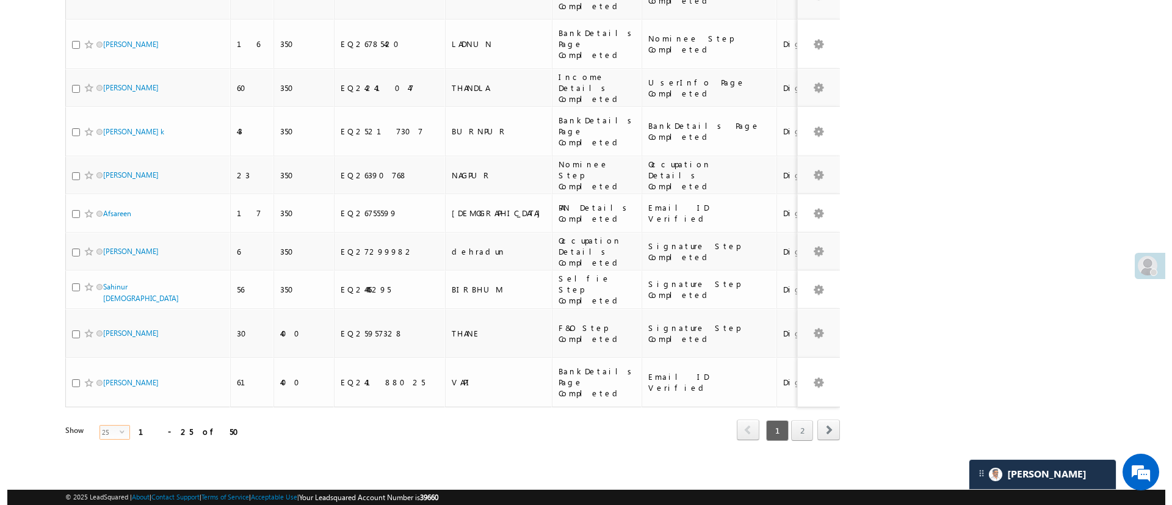
scroll to position [0, 0]
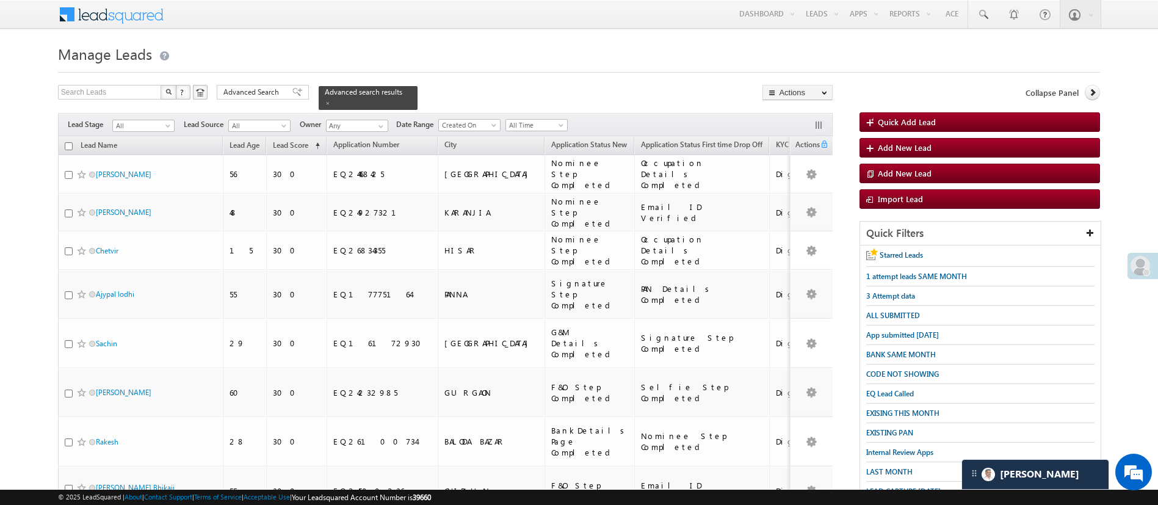
click at [71, 142] on input "checkbox" at bounding box center [69, 146] width 8 height 8
checkbox input "true"
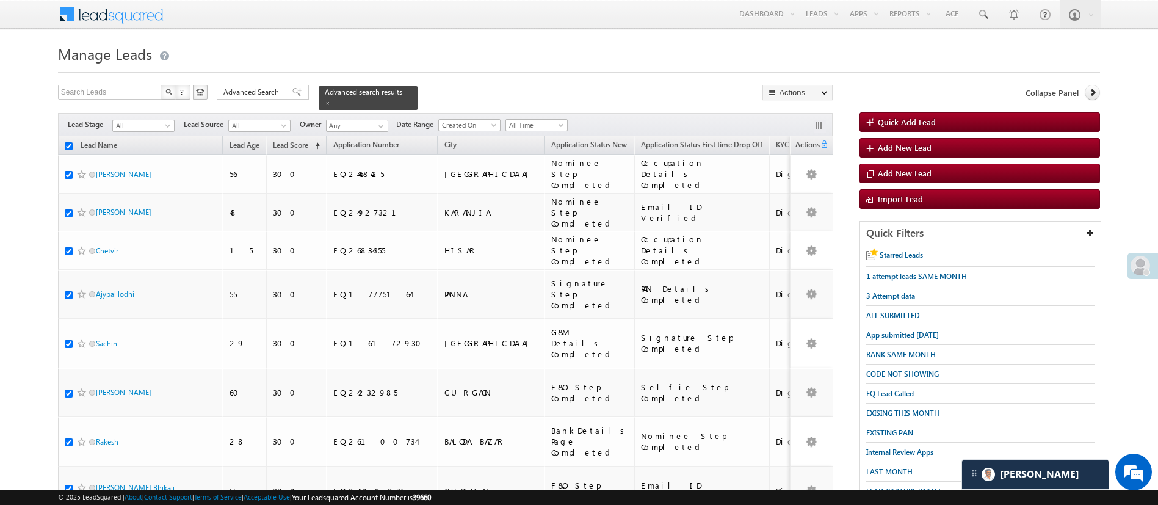
checkbox input "true"
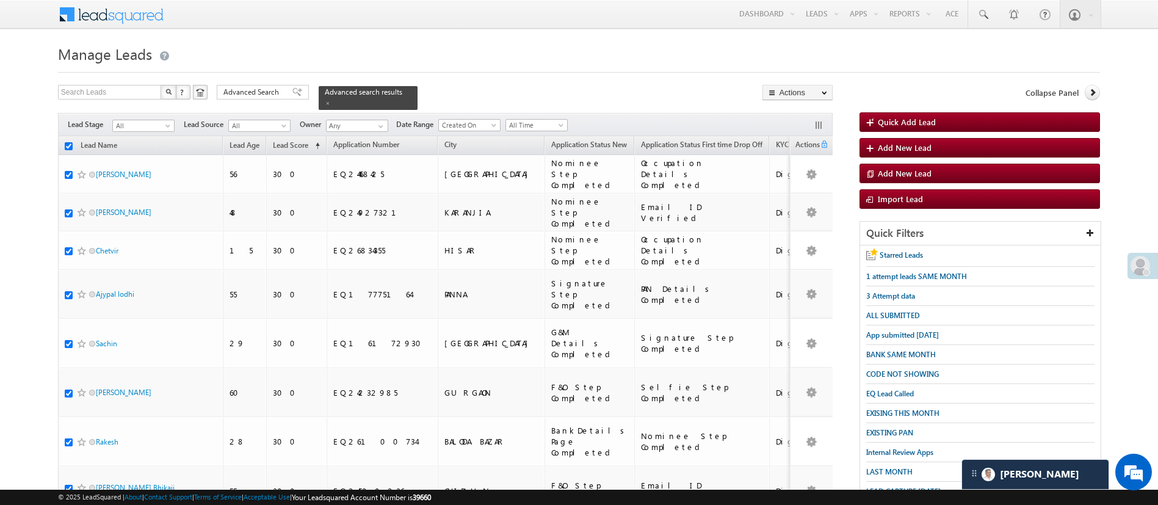
checkbox input "true"
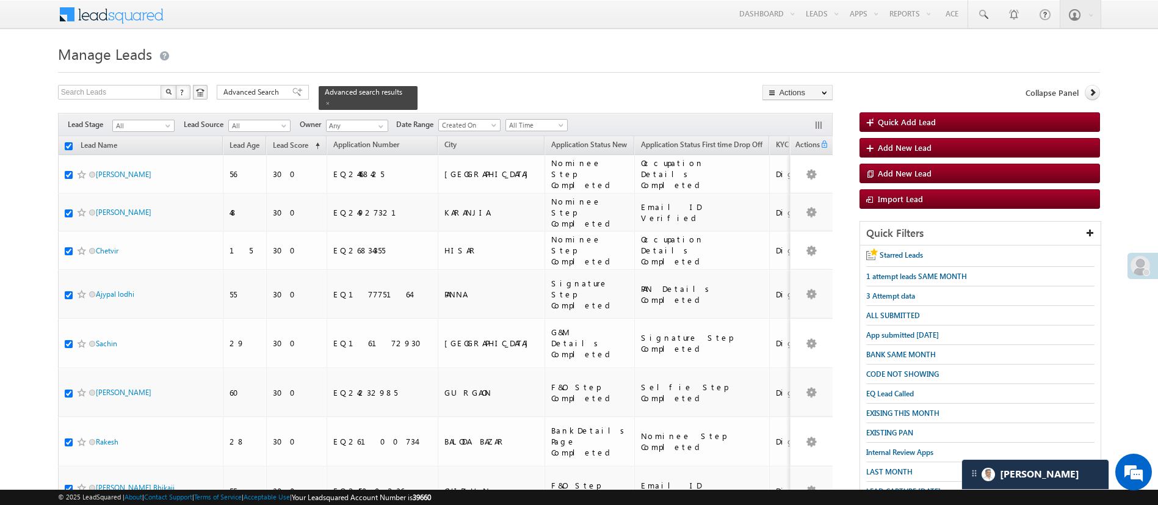
checkbox input "true"
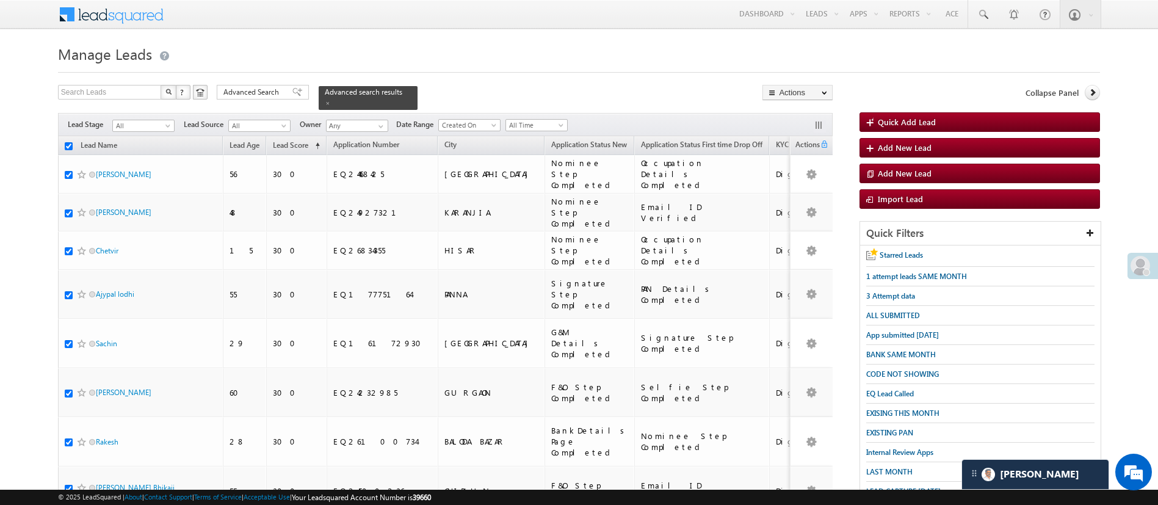
checkbox input "true"
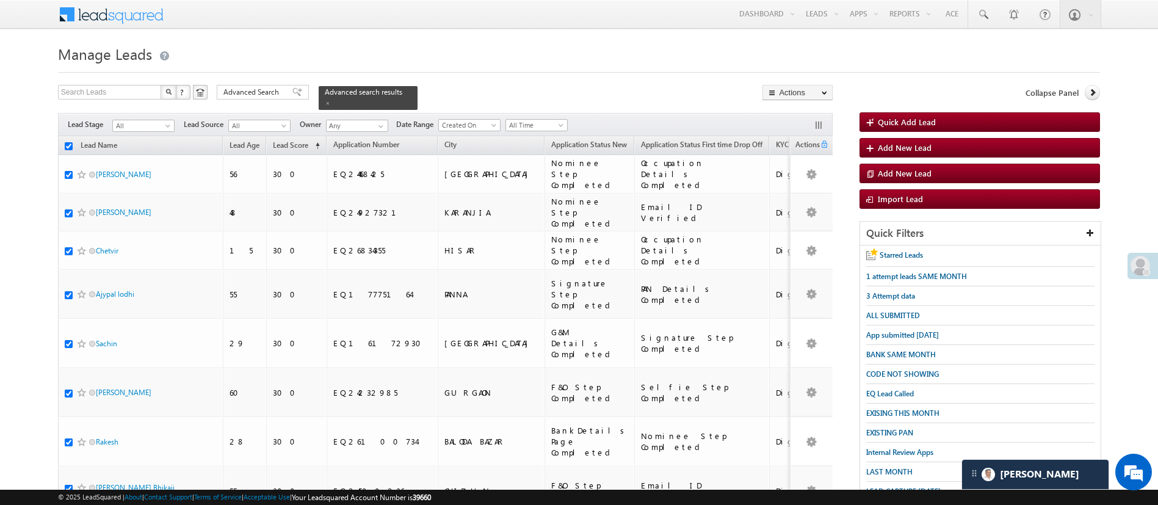
checkbox input "true"
click at [797, 180] on link "Change Owner" at bounding box center [797, 183] width 69 height 15
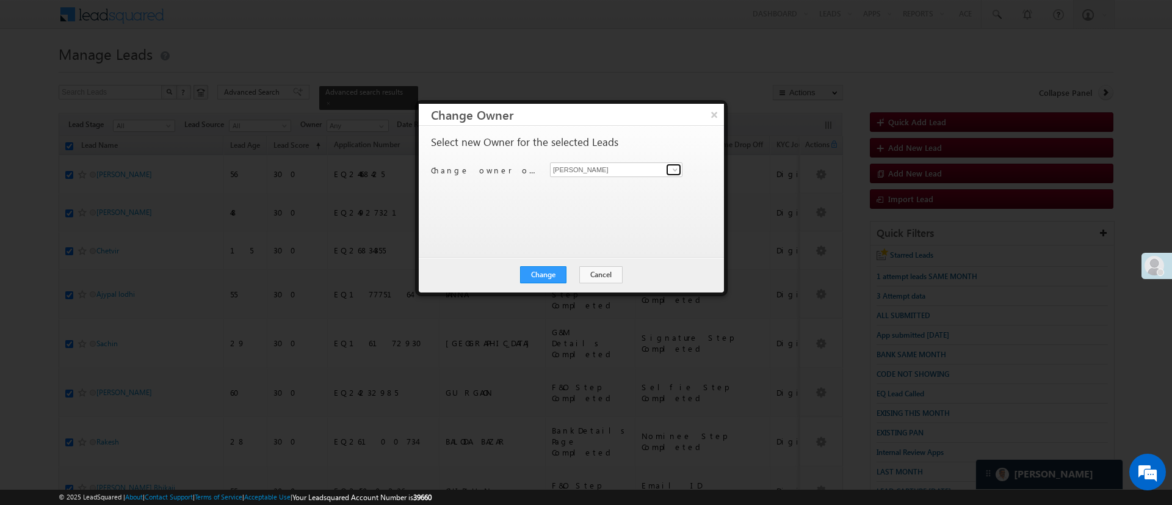
click at [680, 170] on span at bounding box center [675, 170] width 10 height 10
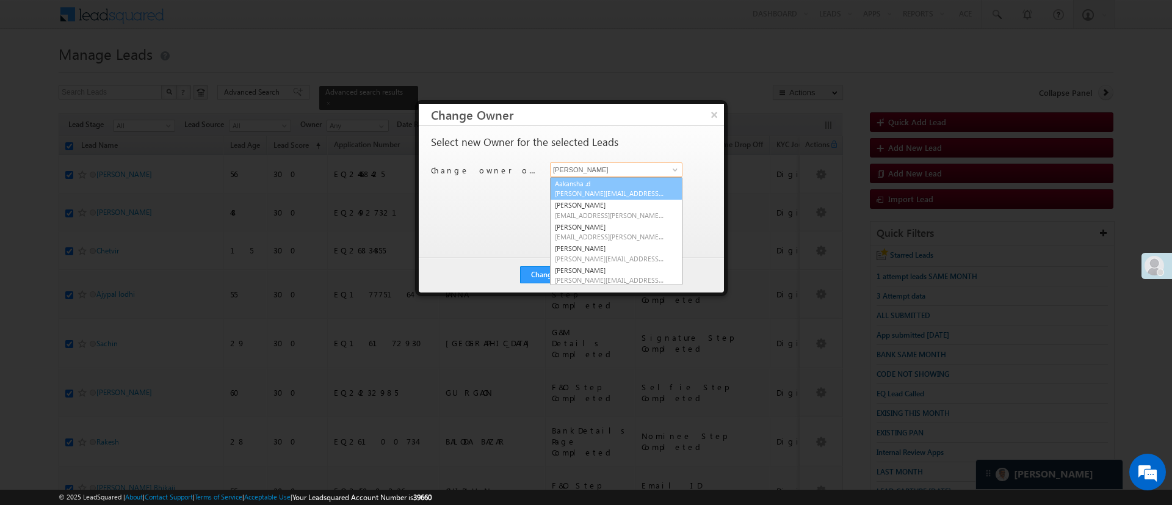
click at [614, 192] on span "Aakansha.D@angelbroking.com" at bounding box center [610, 193] width 110 height 9
type input "Aakansha .d"
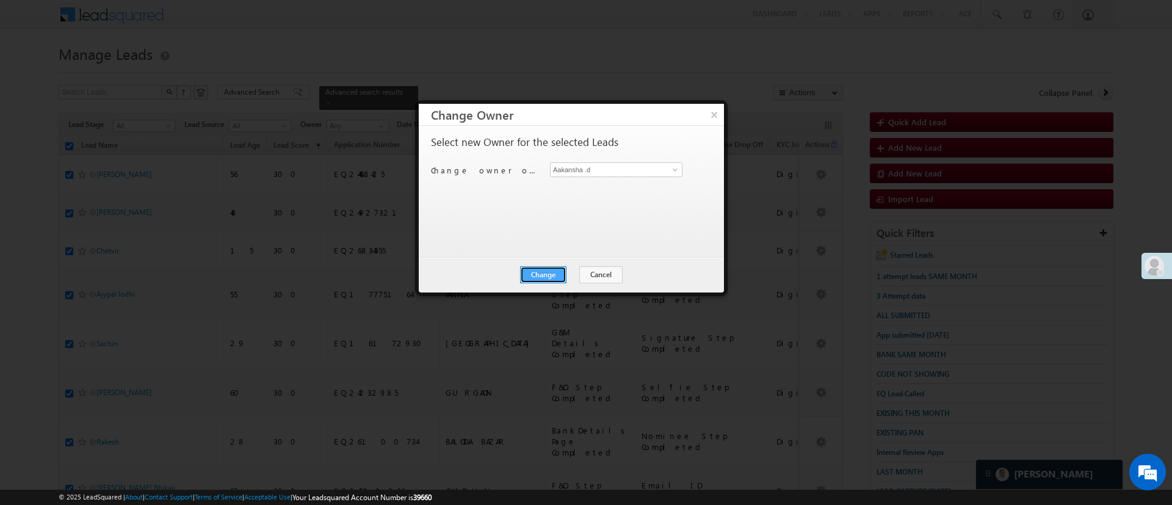
click at [556, 276] on button "Change" at bounding box center [543, 274] width 46 height 17
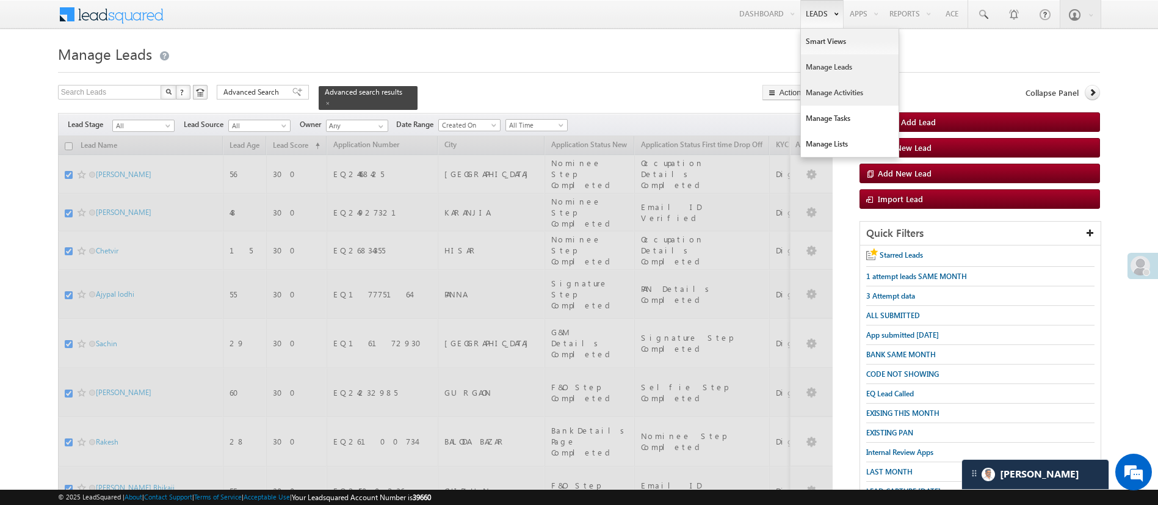
click at [819, 84] on link "Manage Activities" at bounding box center [850, 93] width 98 height 26
checkbox input "false"
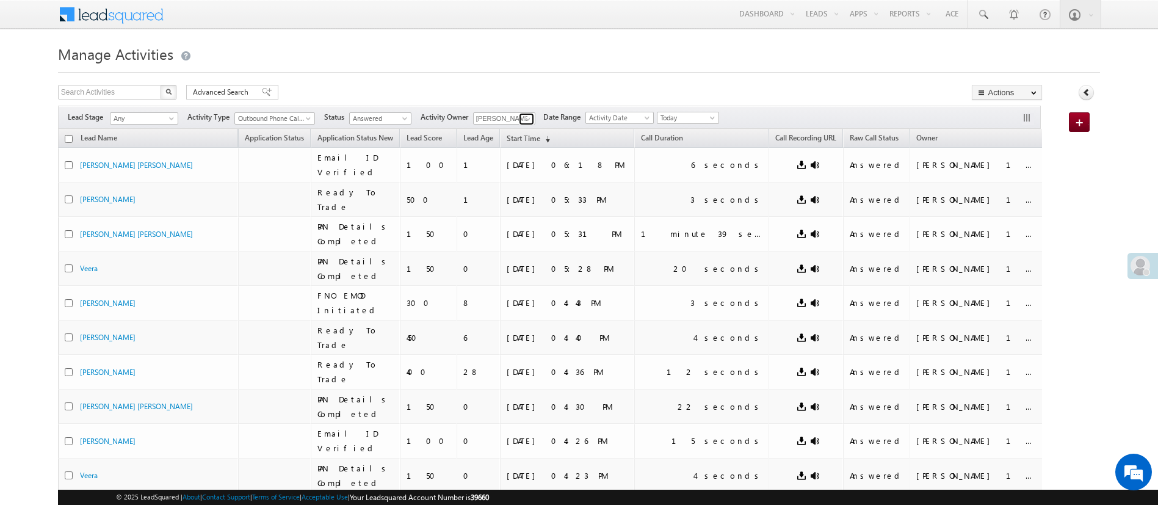
click at [533, 117] on span at bounding box center [528, 119] width 10 height 10
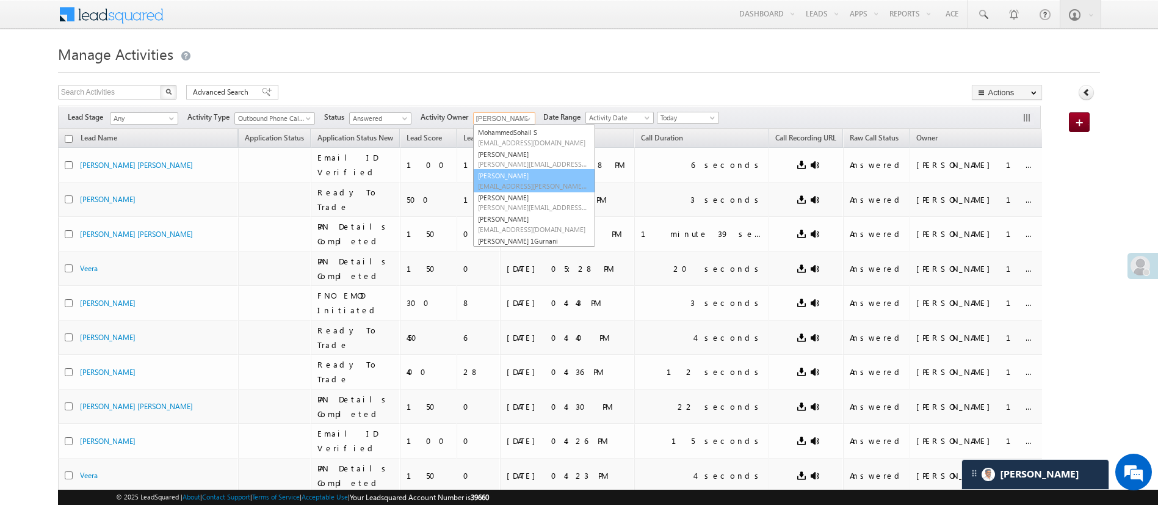
scroll to position [176, 0]
click at [569, 197] on span "[PERSON_NAME][EMAIL_ADDRESS][PERSON_NAME][DOMAIN_NAME]" at bounding box center [533, 196] width 110 height 9
type input "[PERSON_NAME]"
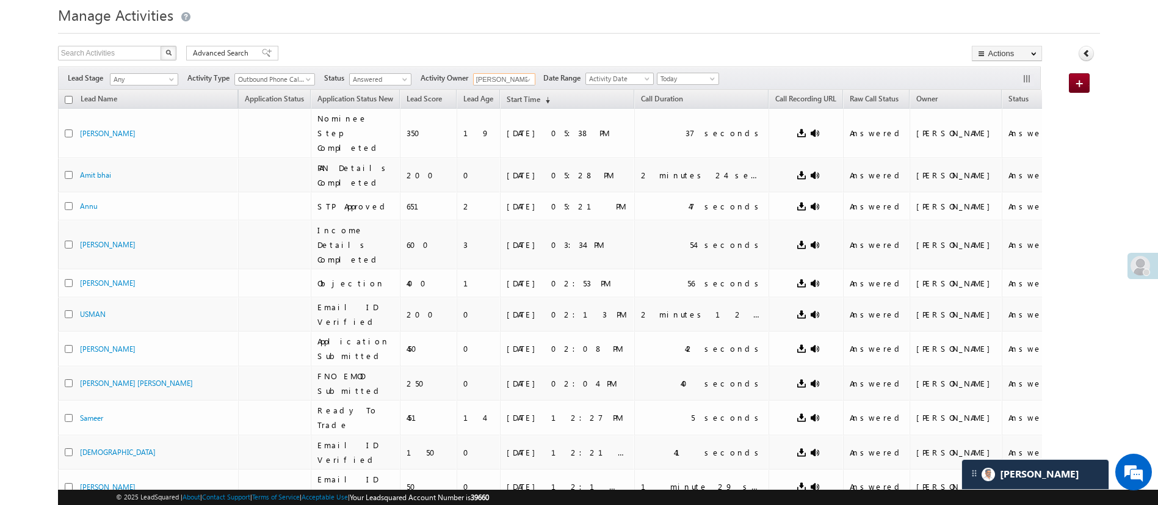
scroll to position [0, 0]
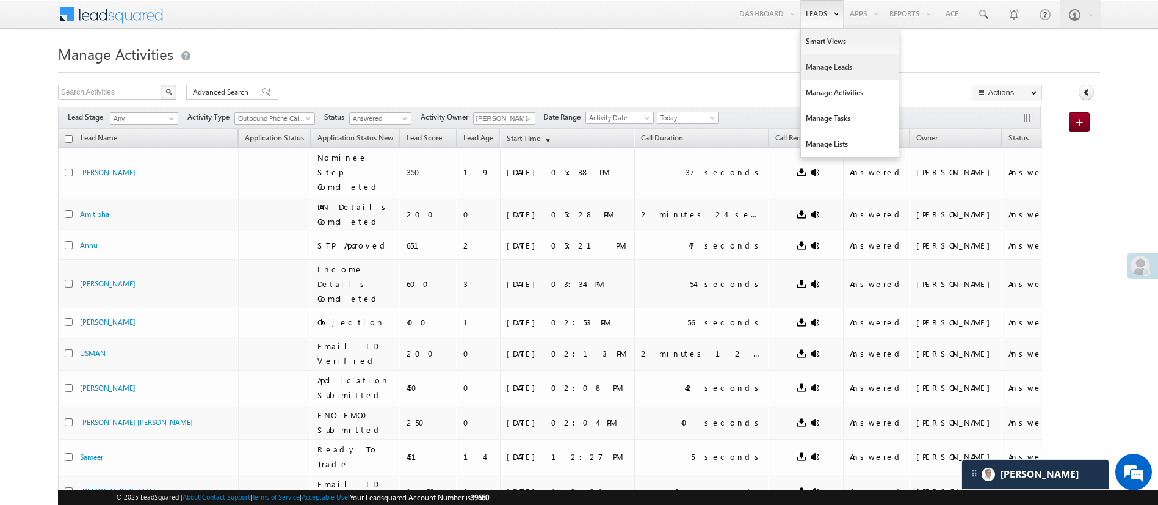
click at [830, 69] on link "Manage Leads" at bounding box center [850, 67] width 98 height 26
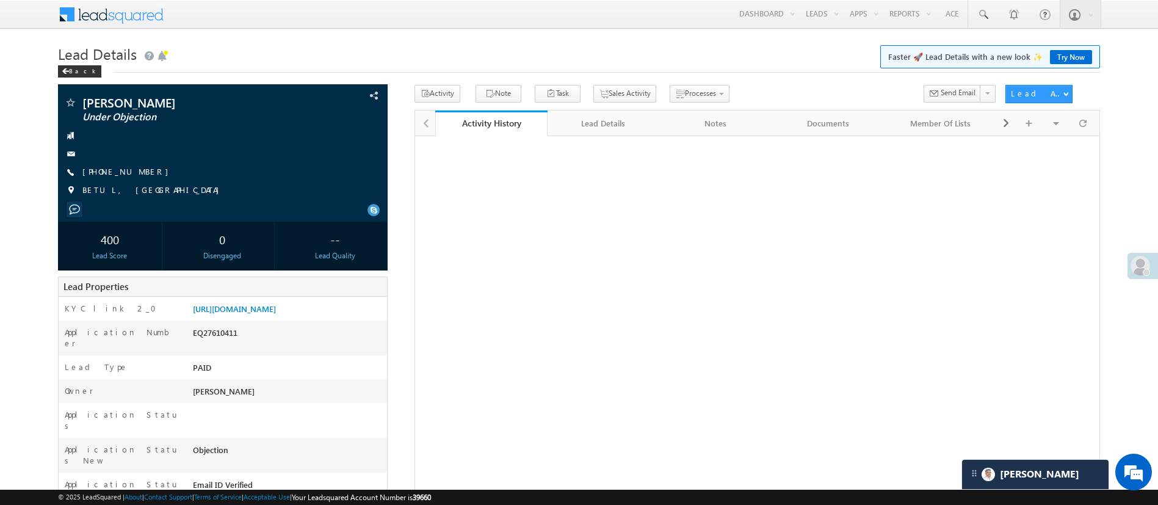
click at [0, 0] on link "Manage Leads" at bounding box center [0, 0] width 0 height 0
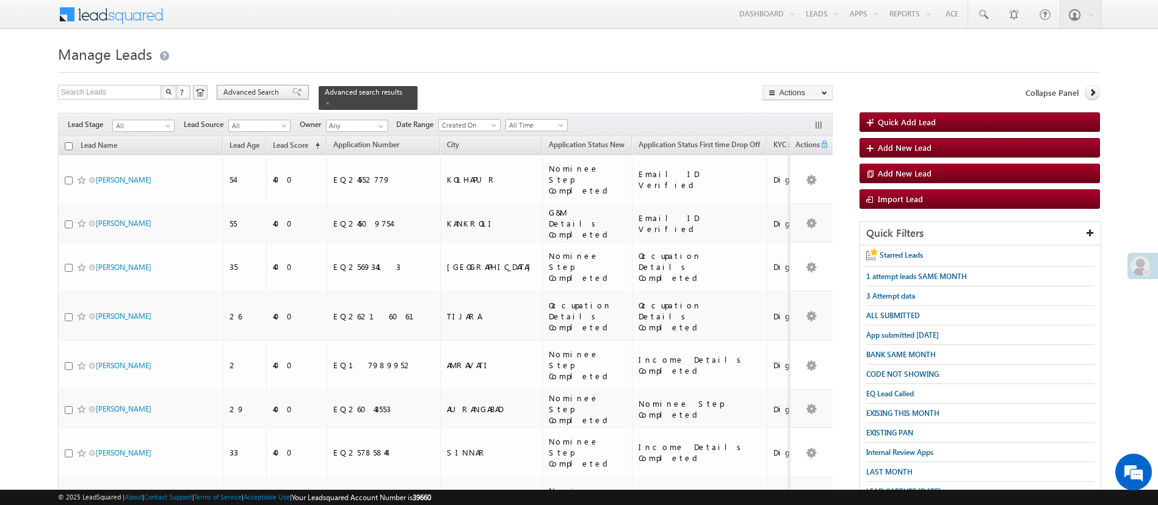
click at [261, 88] on span "Advanced Search" at bounding box center [252, 92] width 59 height 11
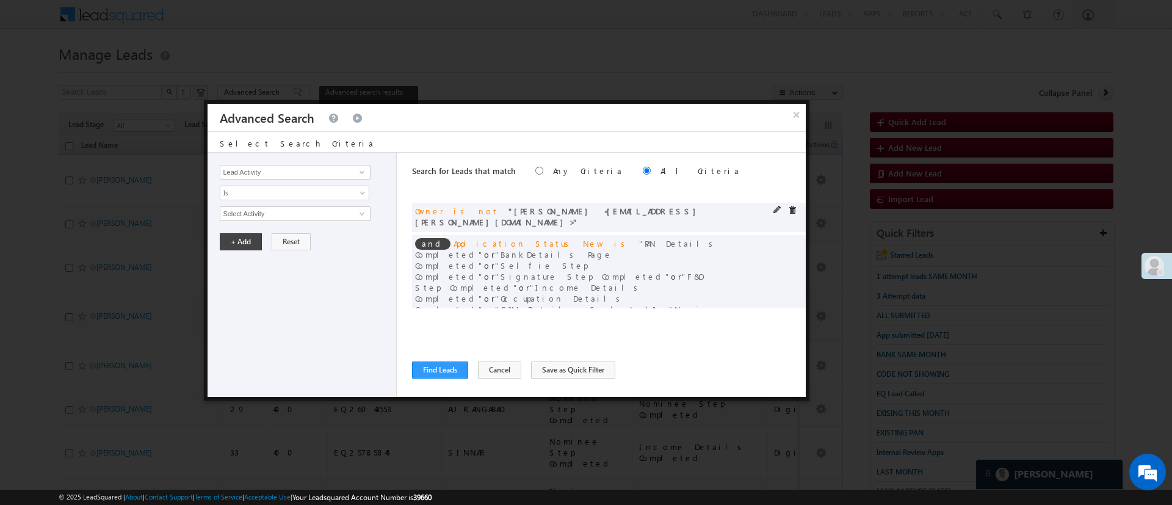
click at [780, 203] on div "and Owner is not Anuj Rajak <Anuj.Rajak@angelbroking.com>" at bounding box center [609, 217] width 394 height 29
click at [788, 208] on span at bounding box center [792, 210] width 9 height 9
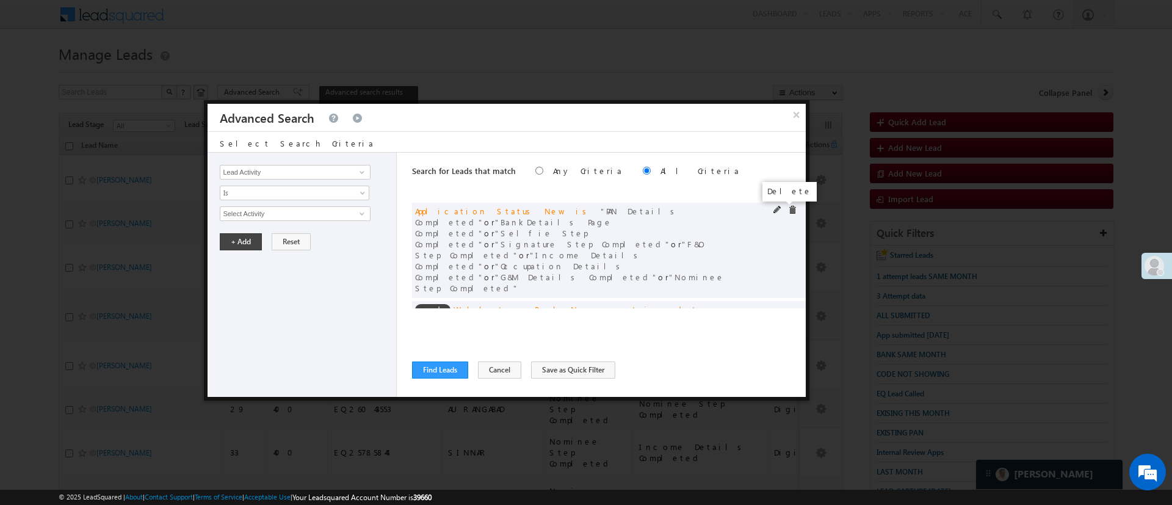
click at [788, 213] on span at bounding box center [792, 210] width 9 height 9
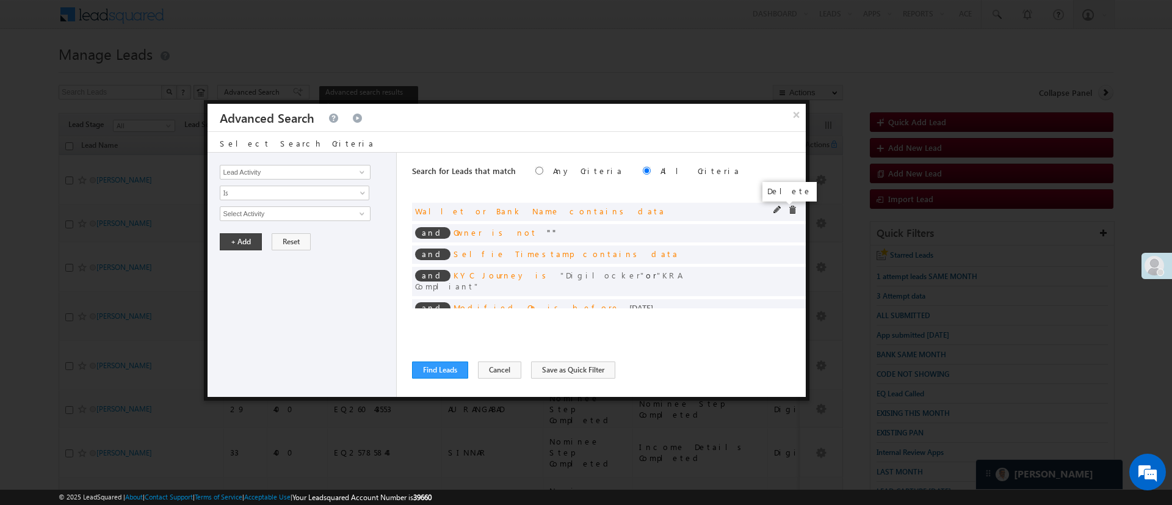
click at [788, 212] on span at bounding box center [792, 210] width 9 height 9
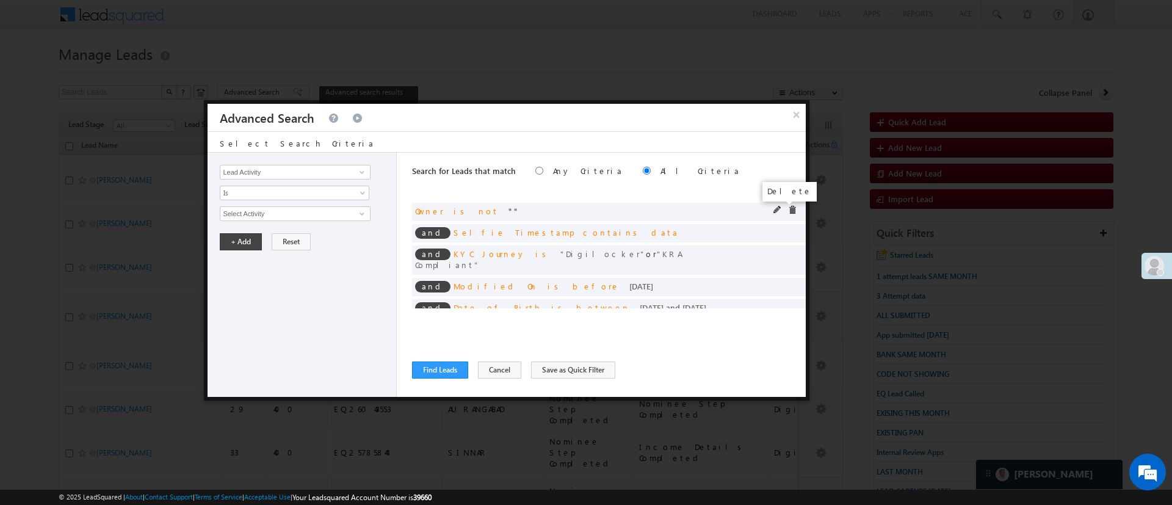
click at [788, 212] on span at bounding box center [792, 210] width 9 height 9
click at [788, 210] on span at bounding box center [792, 210] width 9 height 9
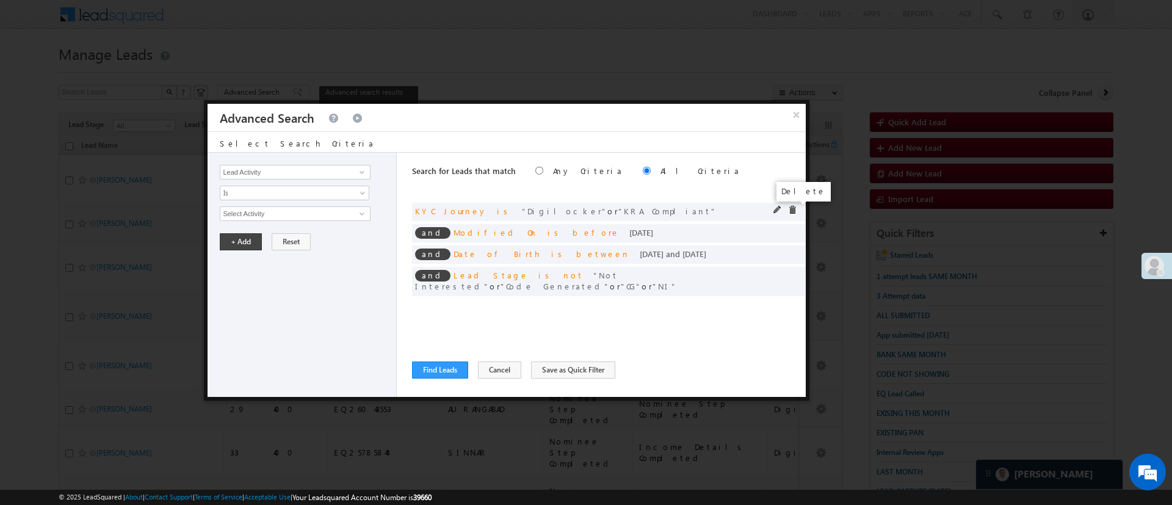
click at [794, 209] on span at bounding box center [792, 210] width 9 height 9
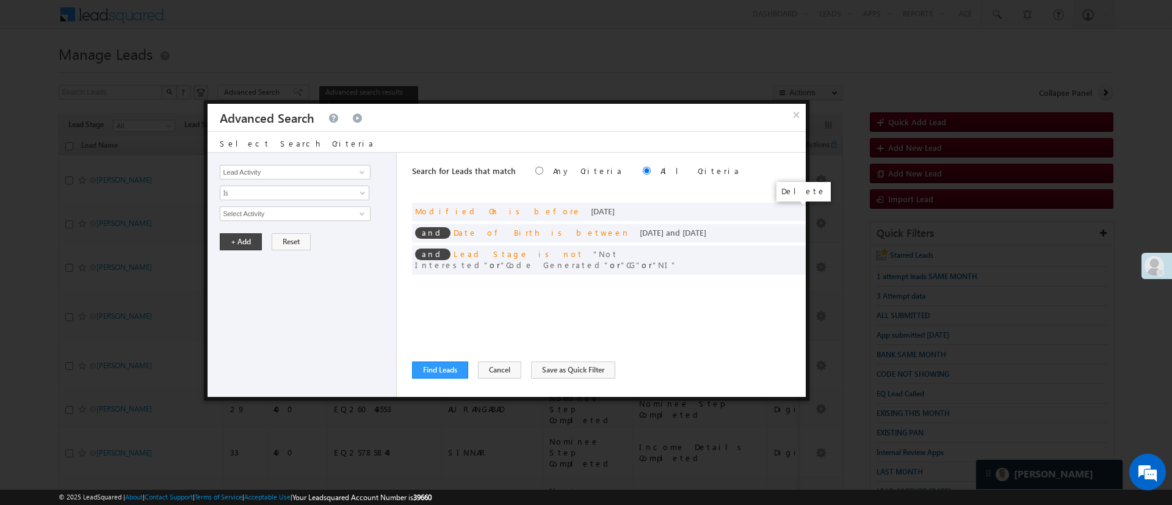
click at [0, 0] on span at bounding box center [0, 0] width 0 height 0
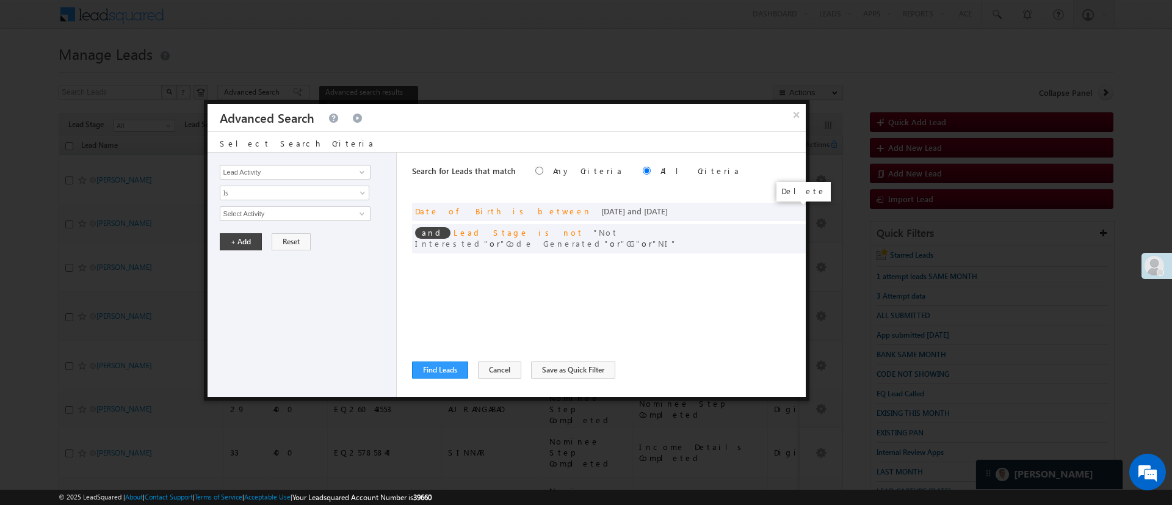
click at [0, 0] on span at bounding box center [0, 0] width 0 height 0
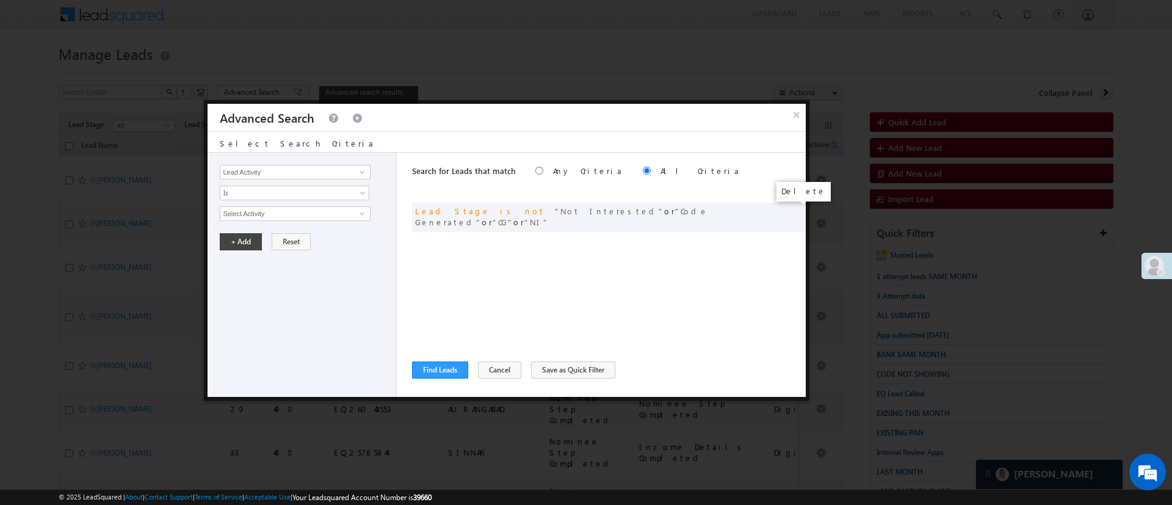
click at [0, 0] on span at bounding box center [0, 0] width 0 height 0
click at [361, 172] on span at bounding box center [362, 172] width 10 height 10
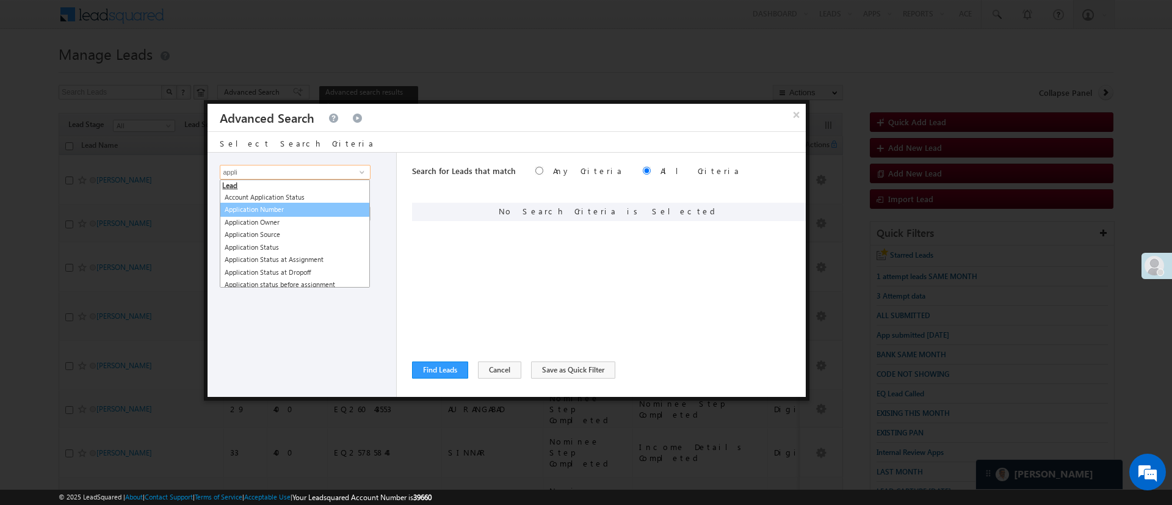
click at [314, 206] on link "Application Number" at bounding box center [295, 210] width 150 height 14
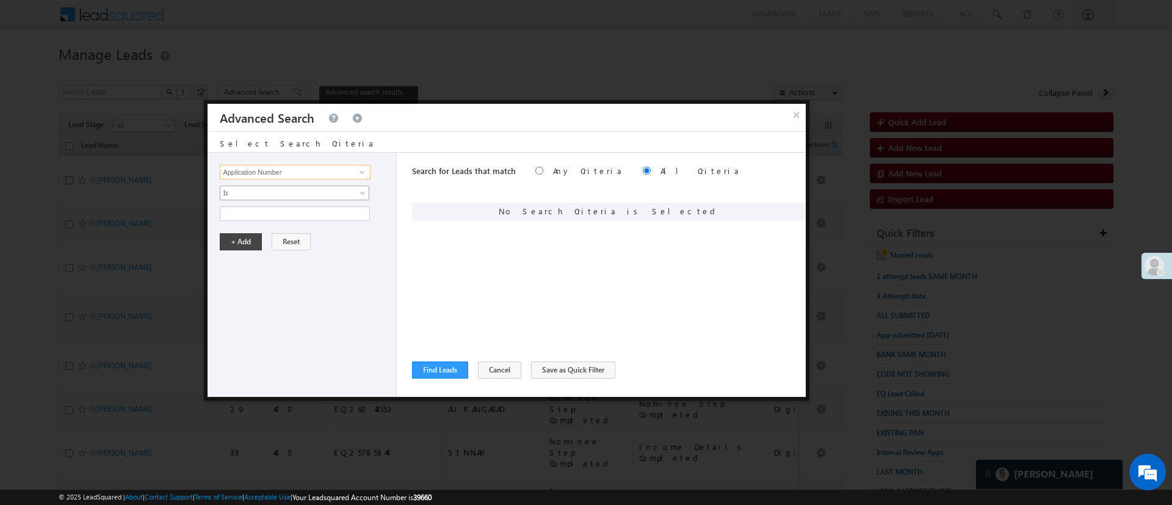
type input "Application Number"
click at [316, 189] on span "Is" at bounding box center [286, 192] width 132 height 11
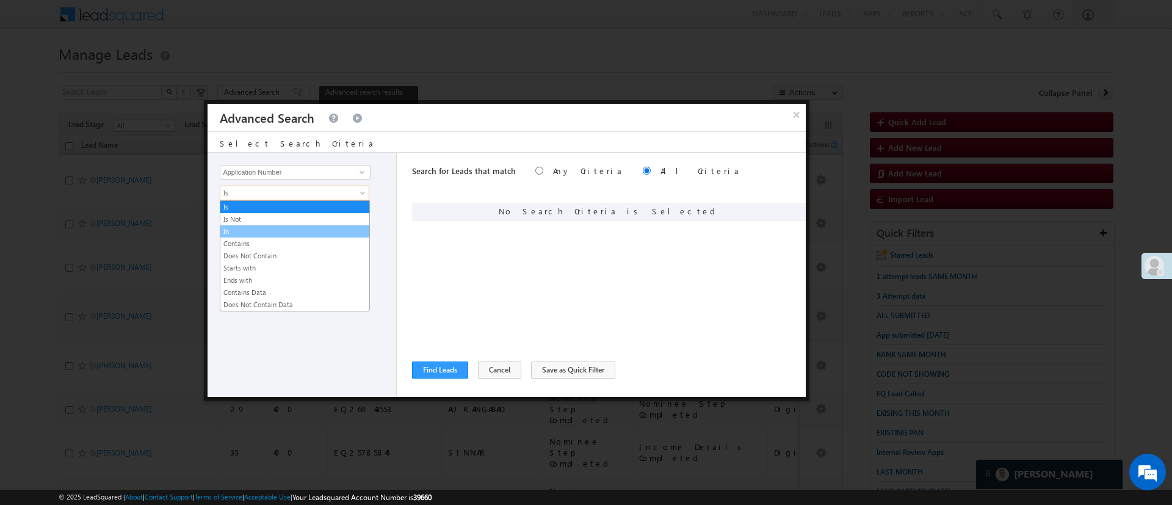
click at [294, 230] on link "In" at bounding box center [294, 231] width 149 height 11
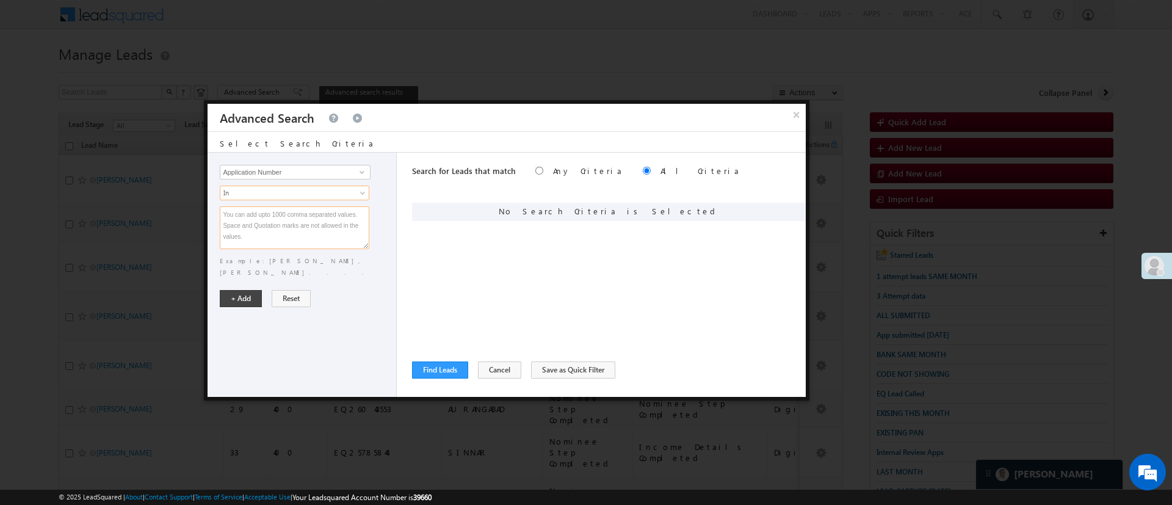
click at [294, 228] on textarea at bounding box center [295, 227] width 150 height 43
paste textarea "EQ27037491 EQ26895737 EQ20244393 EQ27132683 EQ26960576 EQ26834014 EQ26488012 EQ…"
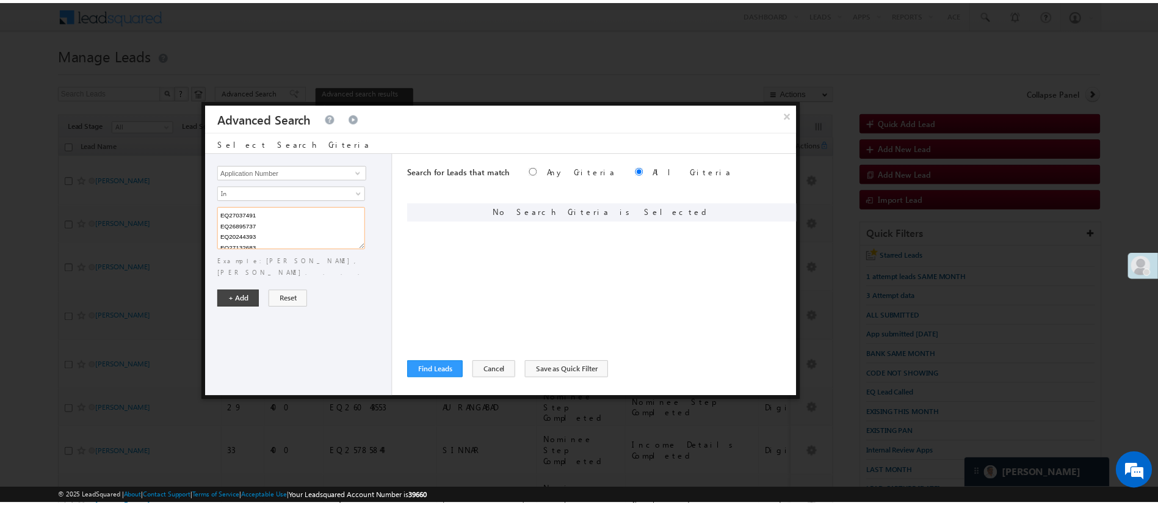
scroll to position [190, 0]
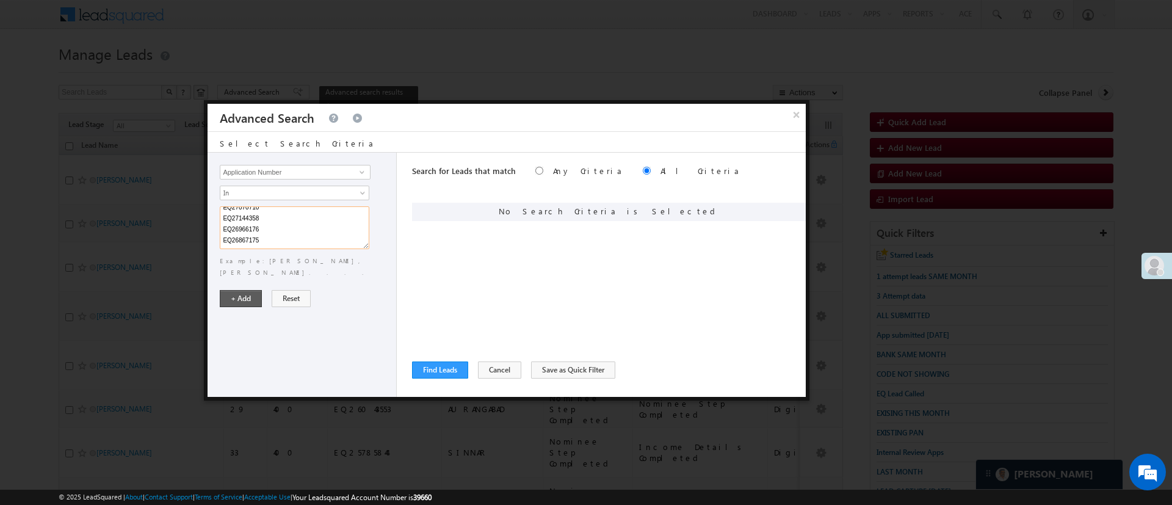
type textarea "EQ27037491 EQ26895737 EQ20244393 EQ27132683 EQ26960576 EQ26834014 EQ26488012 EQ…"
click at [253, 290] on button "+ Add" at bounding box center [241, 298] width 42 height 17
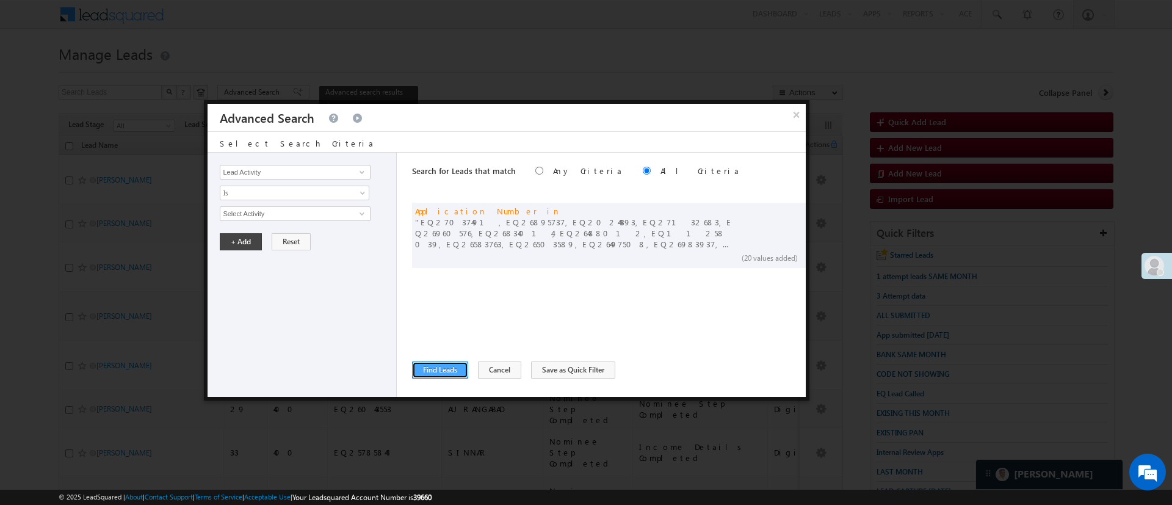
click at [434, 374] on button "Find Leads" at bounding box center [440, 369] width 56 height 17
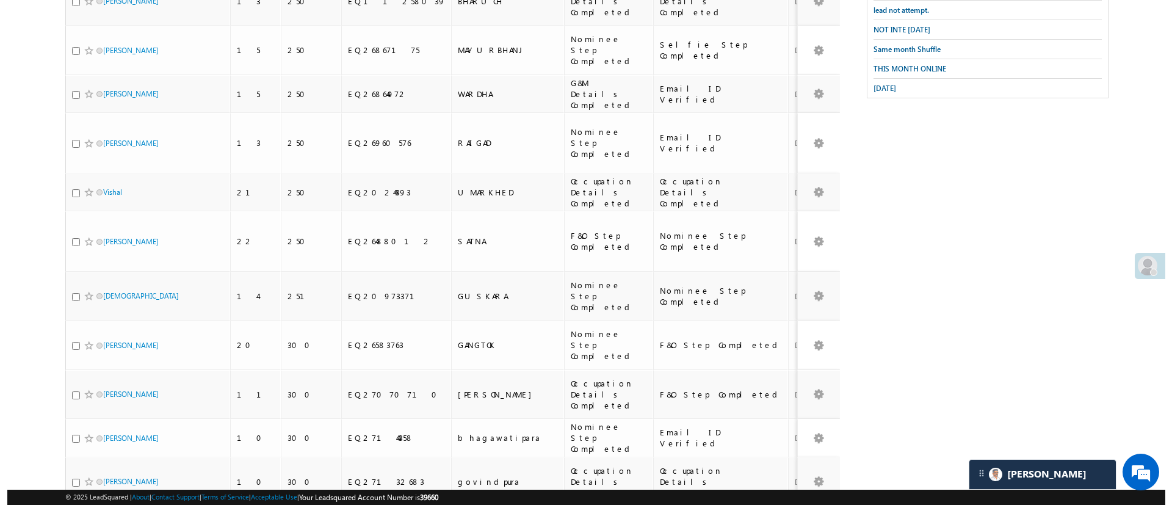
scroll to position [0, 0]
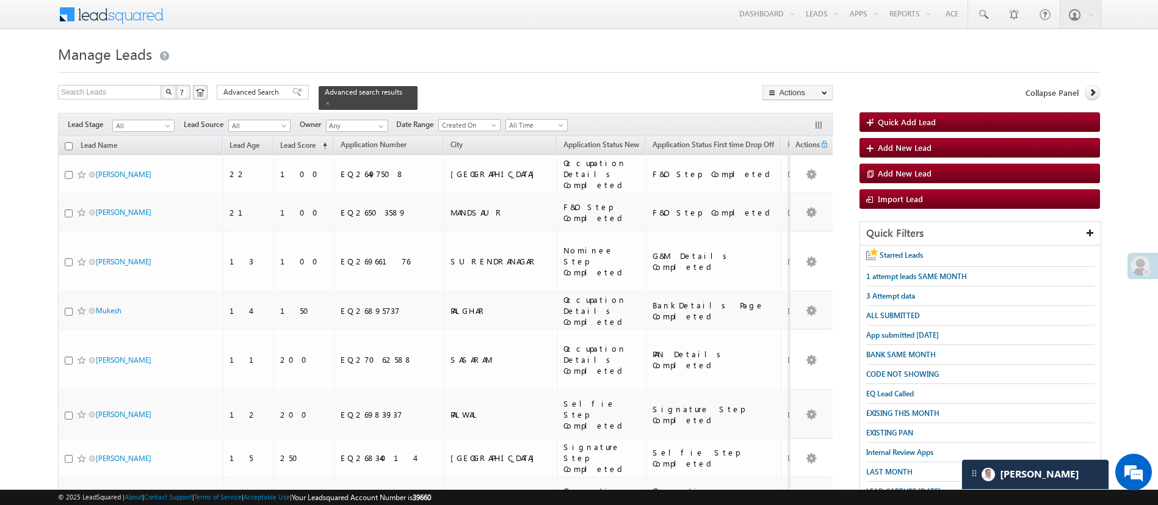
click at [68, 142] on input "checkbox" at bounding box center [69, 146] width 8 height 8
checkbox input "true"
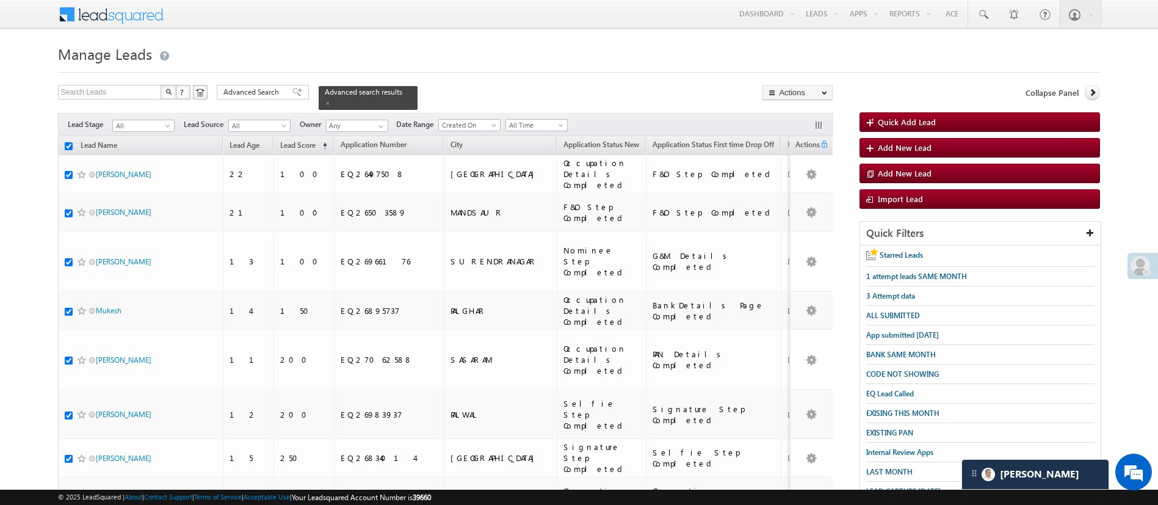
checkbox input "true"
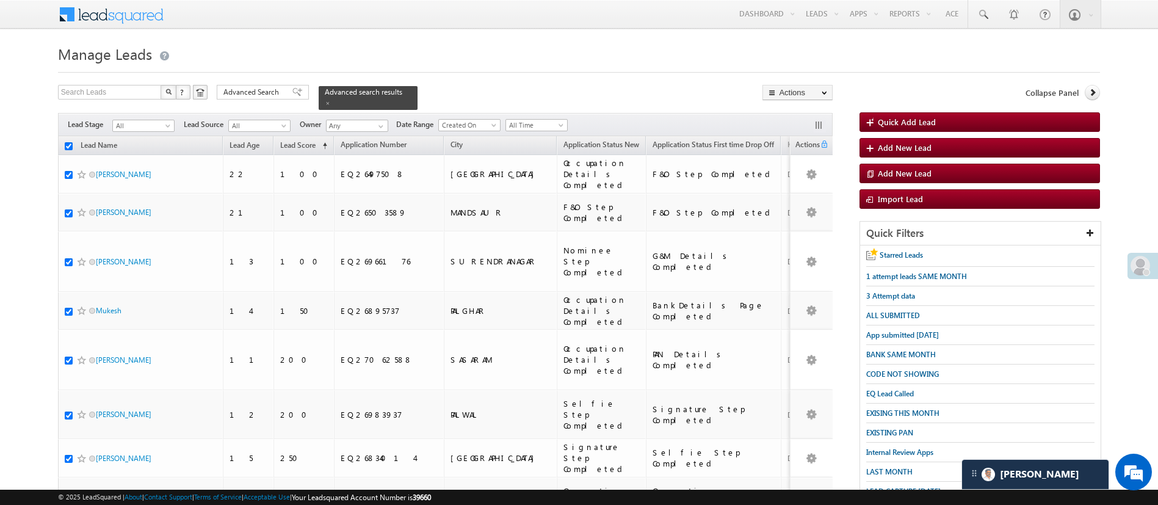
checkbox input "true"
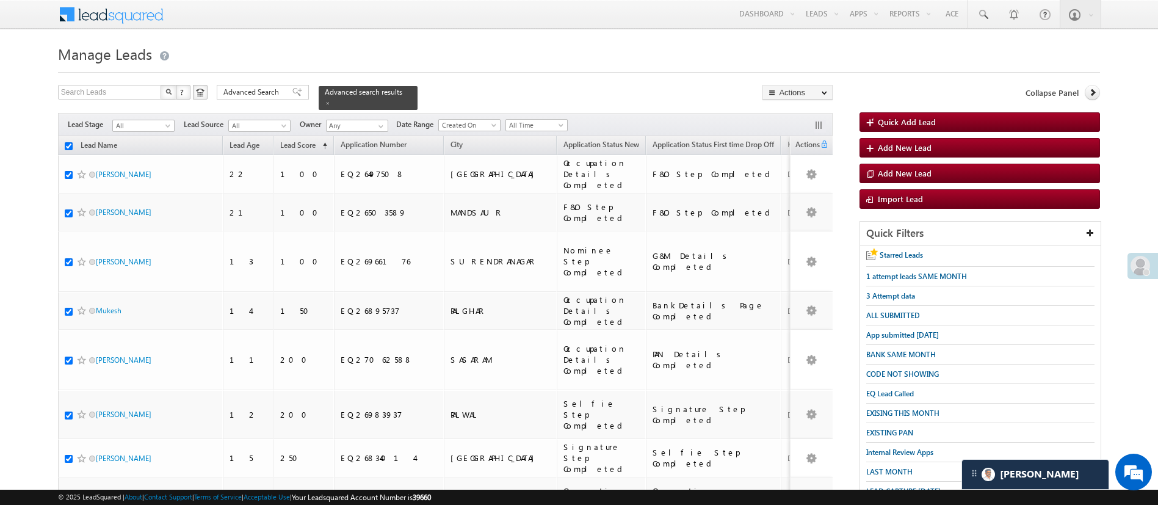
checkbox input "true"
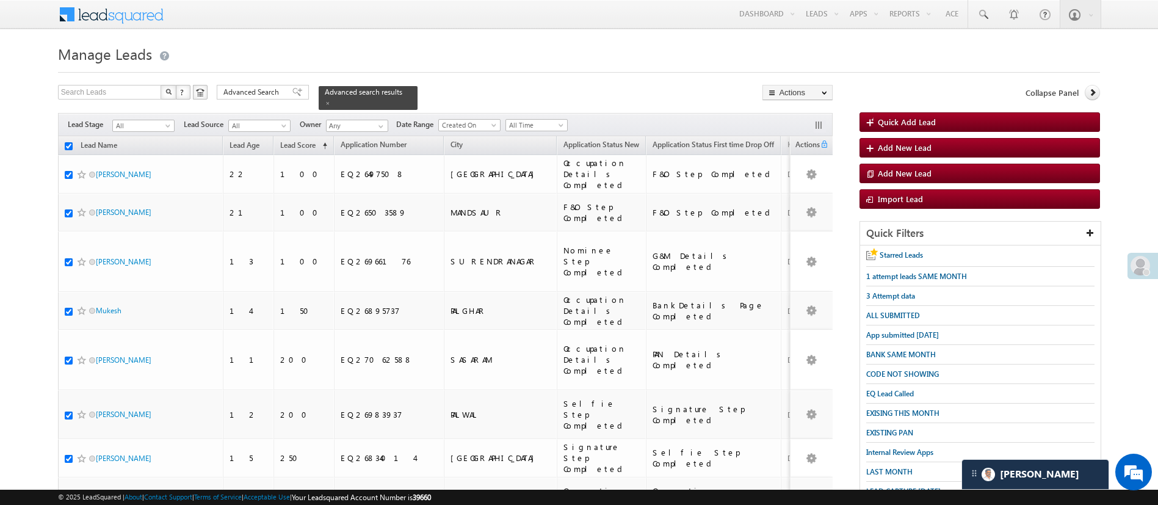
checkbox input "true"
click at [811, 178] on link "Change Owner" at bounding box center [797, 183] width 69 height 15
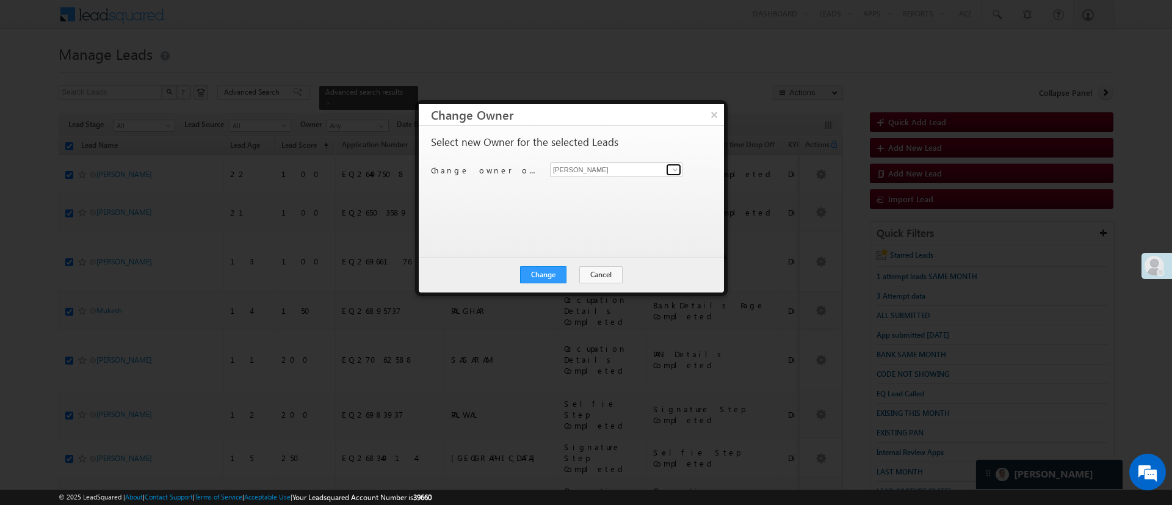
click at [676, 171] on span at bounding box center [675, 170] width 10 height 10
click at [641, 182] on link "Hemant Nandwana Hemant.Nandwana@angelbroking.com" at bounding box center [616, 188] width 132 height 23
type input "[PERSON_NAME]"
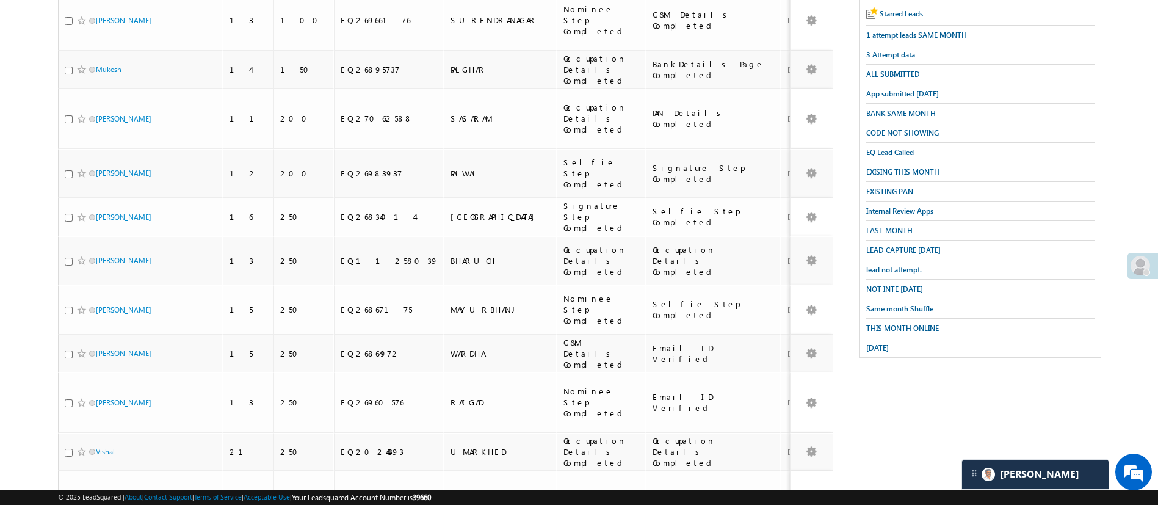
scroll to position [247, 0]
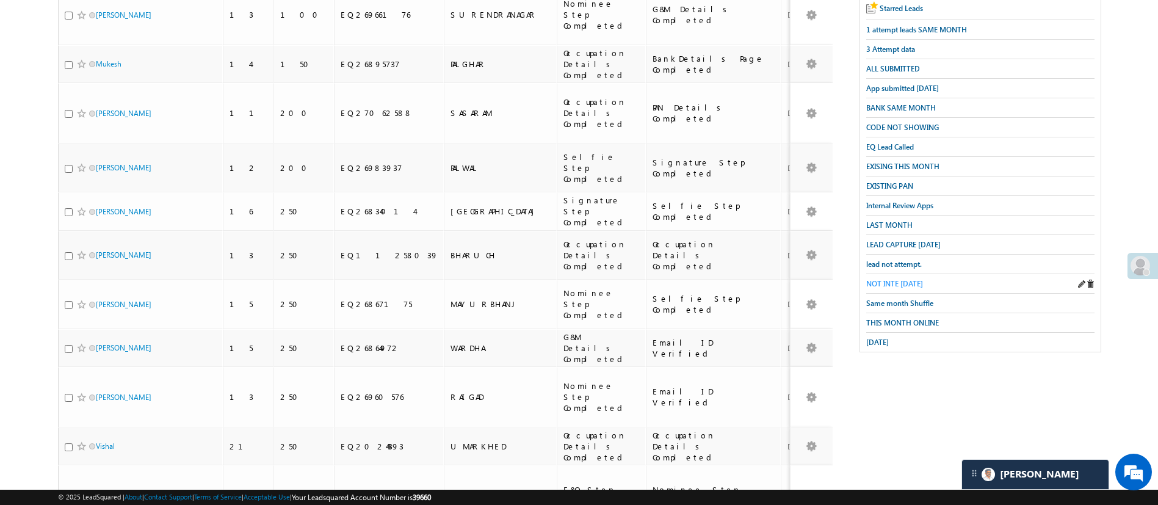
click at [910, 279] on span "NOT INTE [DATE]" at bounding box center [894, 283] width 57 height 9
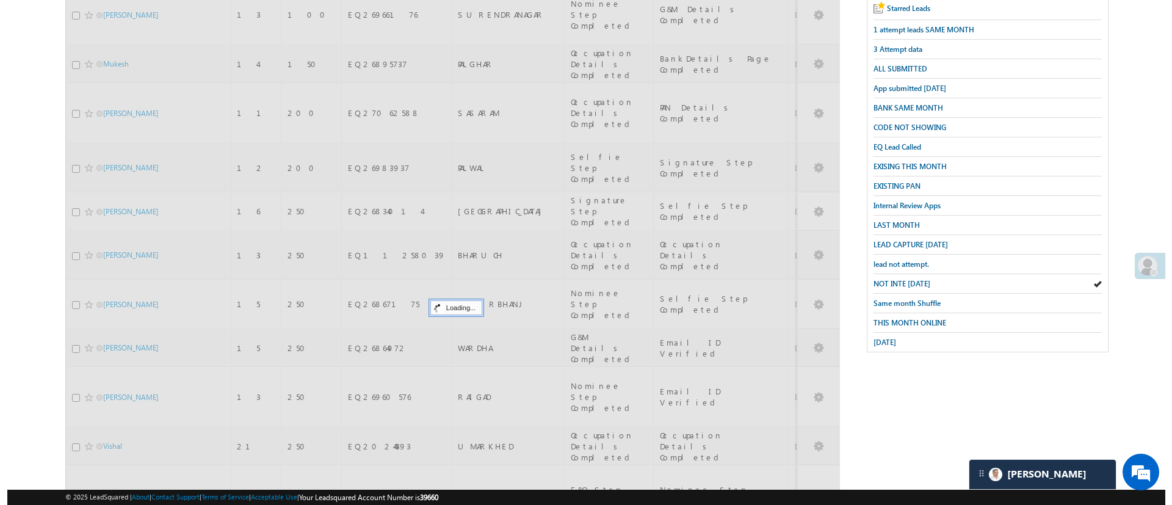
scroll to position [0, 0]
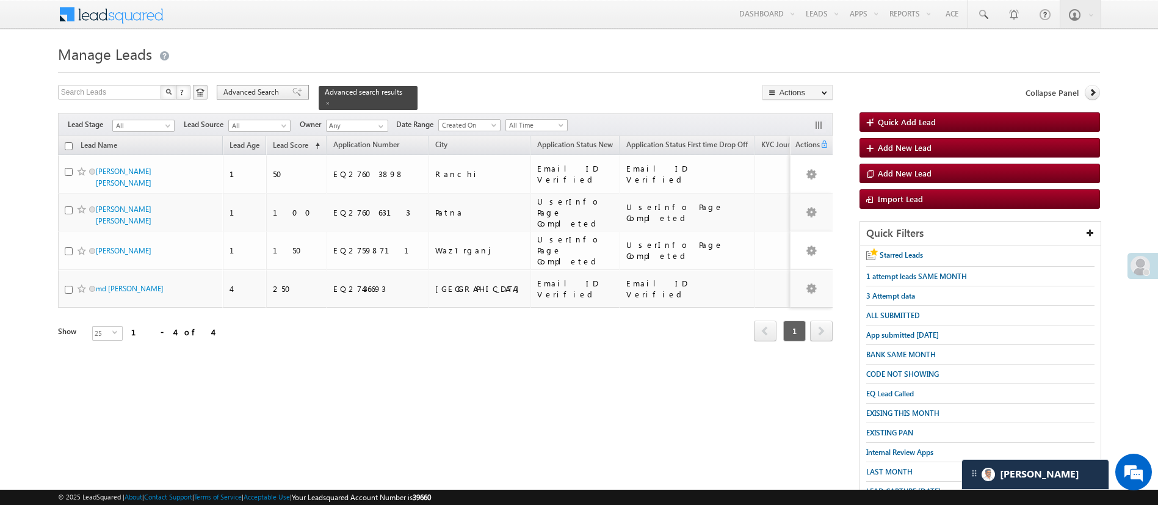
click at [259, 92] on span "Advanced Search" at bounding box center [252, 92] width 59 height 11
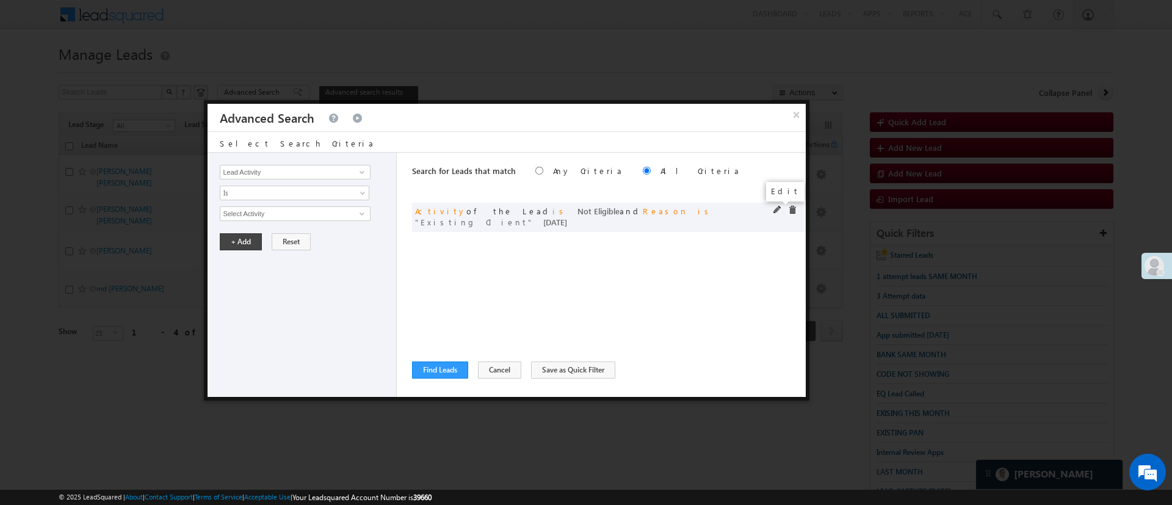
click at [774, 208] on span at bounding box center [778, 210] width 9 height 9
click at [289, 277] on span "Existing Client" at bounding box center [289, 275] width 139 height 13
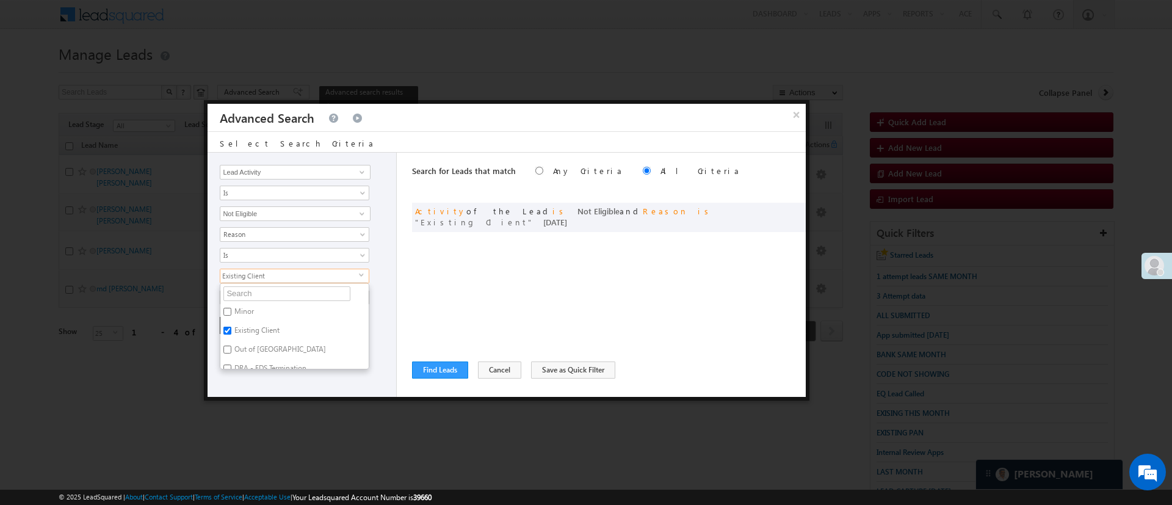
click at [245, 310] on label "Minor" at bounding box center [243, 313] width 46 height 19
click at [231, 310] on input "Minor" at bounding box center [227, 312] width 8 height 8
checkbox input "true"
click at [261, 347] on label "Out of [GEOGRAPHIC_DATA]" at bounding box center [279, 351] width 118 height 19
click at [231, 347] on input "Out of [GEOGRAPHIC_DATA]" at bounding box center [227, 350] width 8 height 8
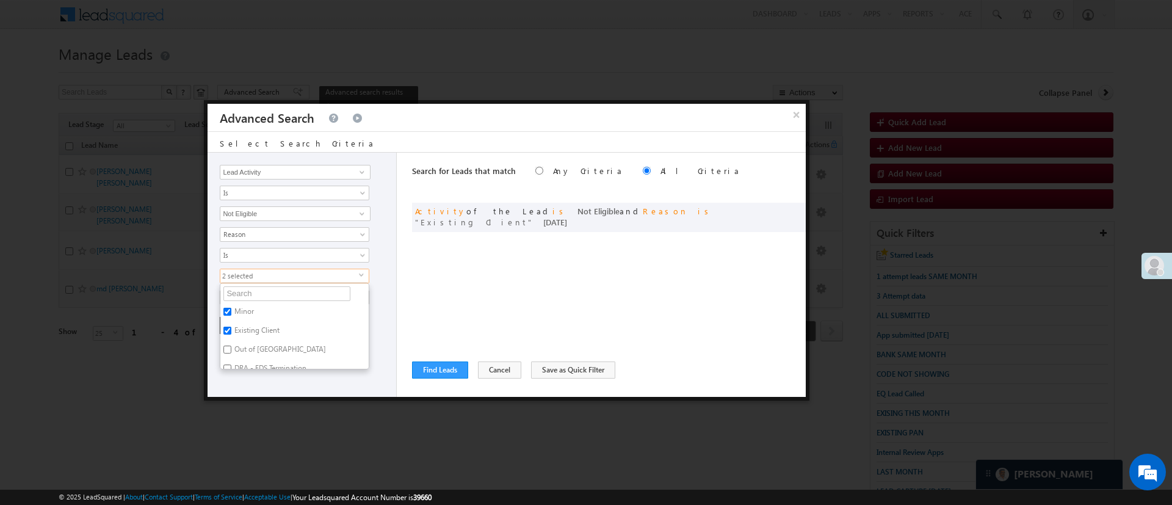
checkbox input "true"
click at [298, 391] on div "Lead Activity Task Sales Group Prospect Id WA Last Message Timestamp 4th Day Di…" at bounding box center [302, 275] width 189 height 244
click at [244, 322] on button "+ Add" at bounding box center [241, 325] width 42 height 17
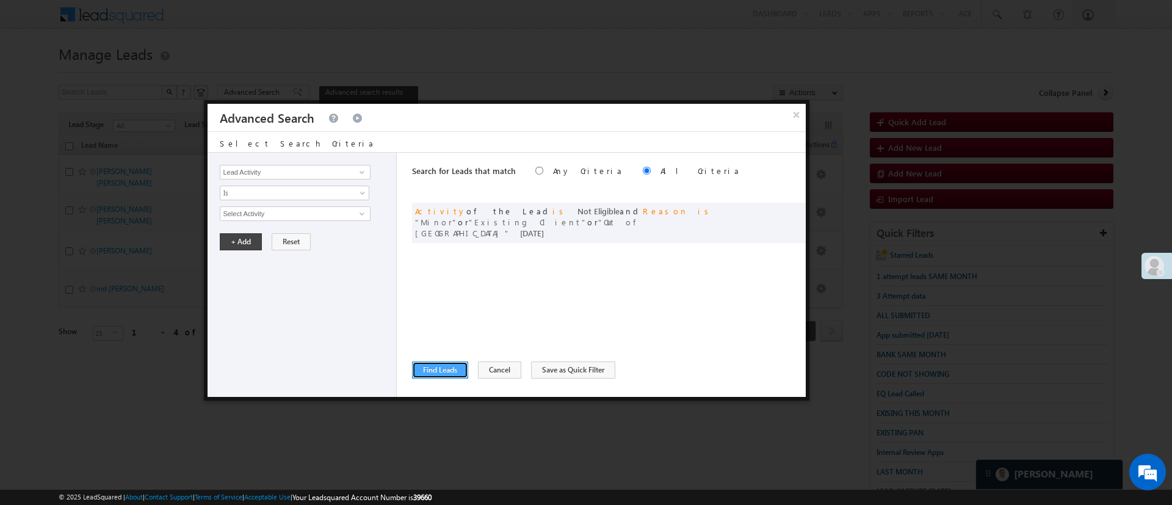
click at [451, 369] on button "Find Leads" at bounding box center [440, 369] width 56 height 17
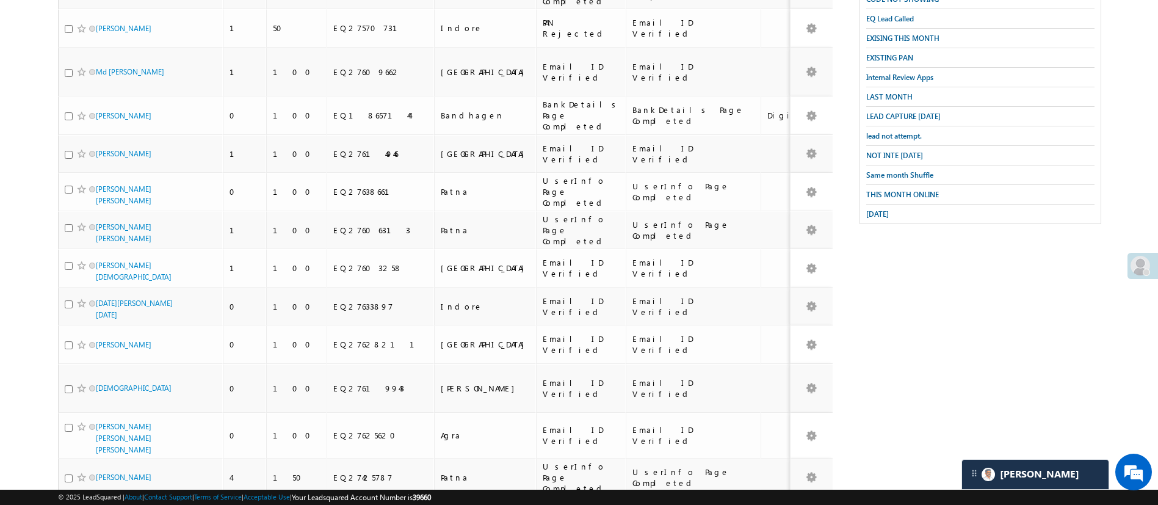
scroll to position [617, 0]
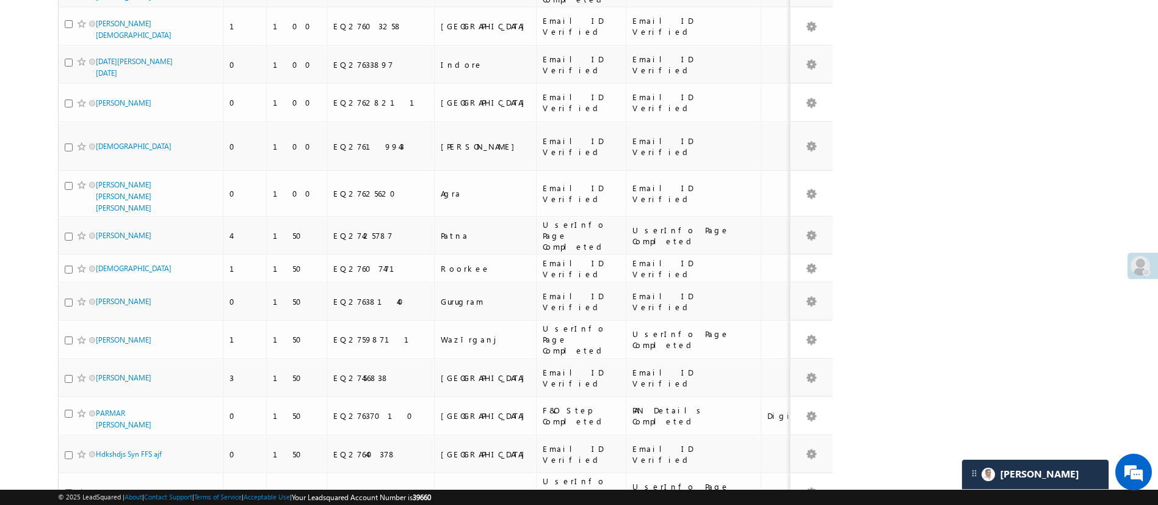
click at [97, 456] on li "50" at bounding box center [99, 457] width 29 height 12
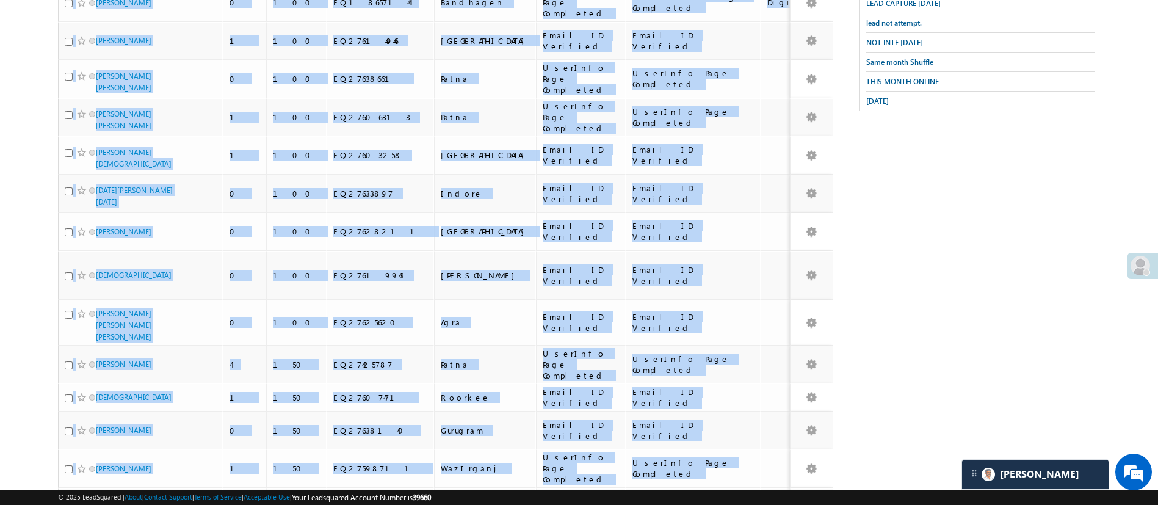
scroll to position [759, 0]
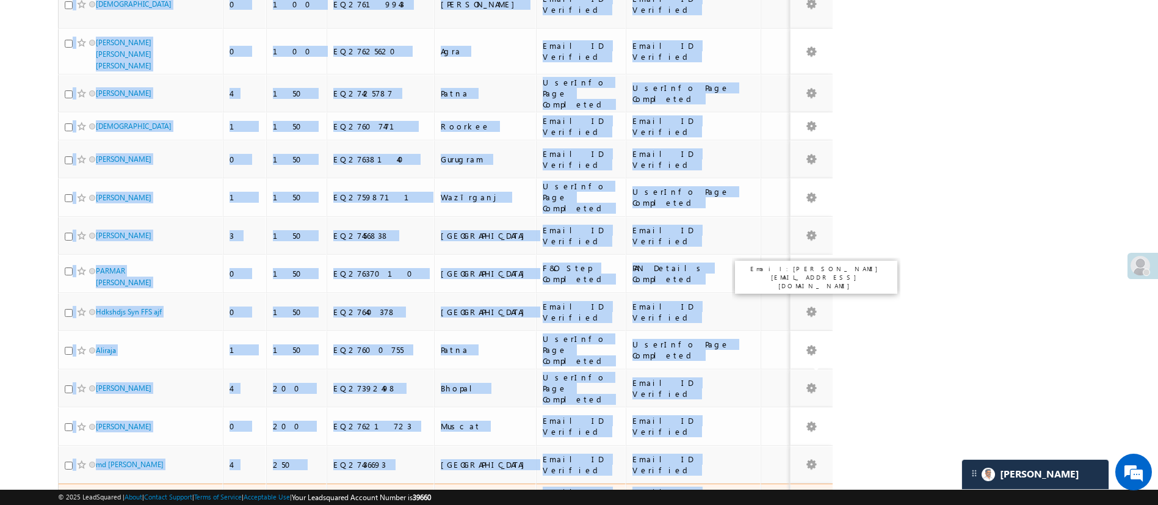
drag, startPoint x: 77, startPoint y: 155, endPoint x: 788, endPoint y: 377, distance: 744.4
copy tbody "Lorem Ipsum 2 22 DO05575693 Sitam Conse AD Elitsedd Eiusm TE Incididu Utlabo Et…"
